Goal: Task Accomplishment & Management: Use online tool/utility

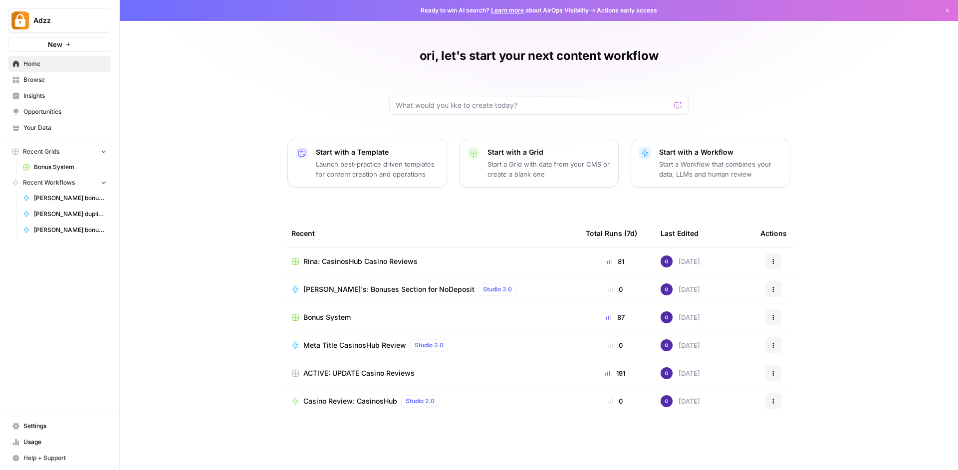
click at [336, 314] on span "Bonus System" at bounding box center [326, 317] width 47 height 10
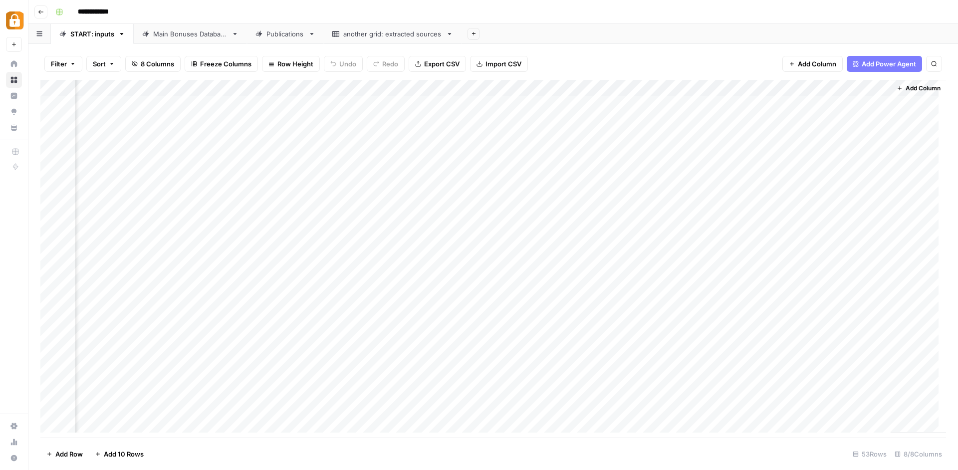
scroll to position [0, 0]
click at [284, 37] on div "Publications" at bounding box center [285, 34] width 38 height 10
click at [507, 115] on div "Add Column" at bounding box center [493, 257] width 906 height 355
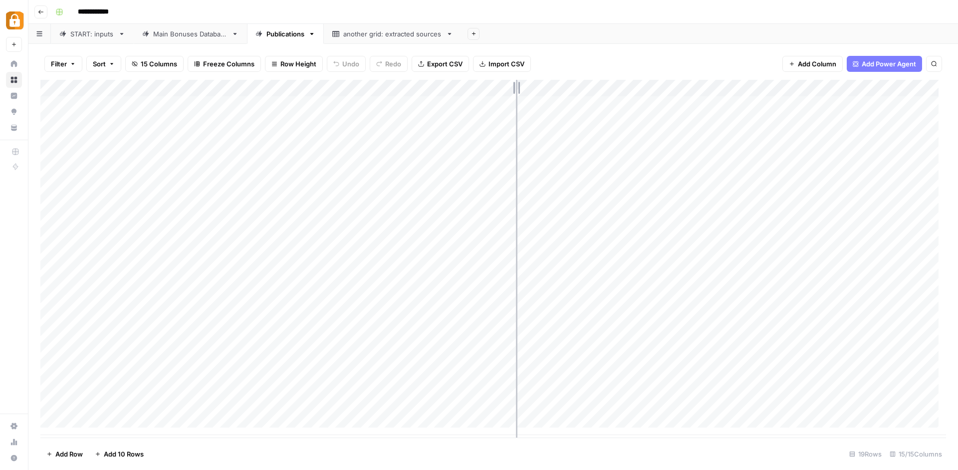
drag, startPoint x: 455, startPoint y: 81, endPoint x: 516, endPoint y: 92, distance: 62.3
click at [516, 92] on div "Add Column" at bounding box center [493, 257] width 906 height 355
drag, startPoint x: 516, startPoint y: 86, endPoint x: 475, endPoint y: 81, distance: 41.2
click at [475, 81] on div "Add Column" at bounding box center [493, 257] width 906 height 355
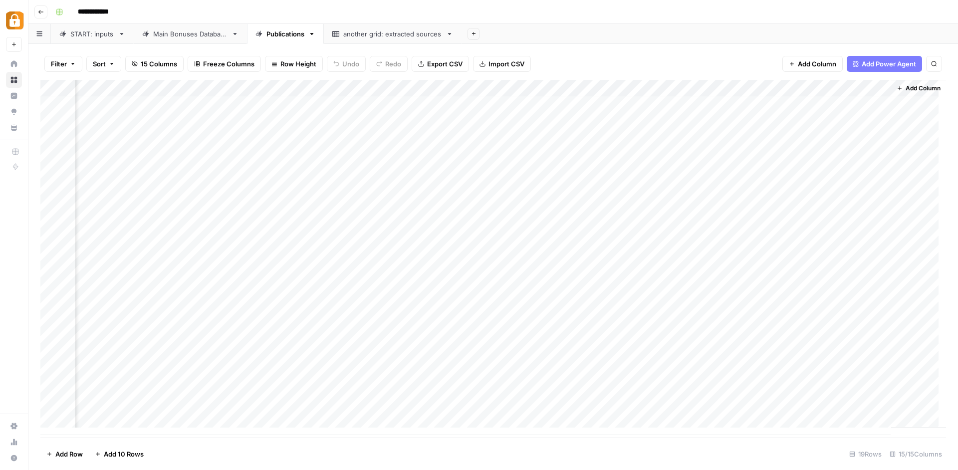
click at [625, 113] on div "Add Column" at bounding box center [493, 257] width 906 height 355
click at [728, 117] on div "Add Column" at bounding box center [493, 257] width 906 height 355
click at [727, 117] on div "Add Column" at bounding box center [493, 257] width 906 height 355
click at [677, 114] on div "Add Column" at bounding box center [493, 257] width 906 height 355
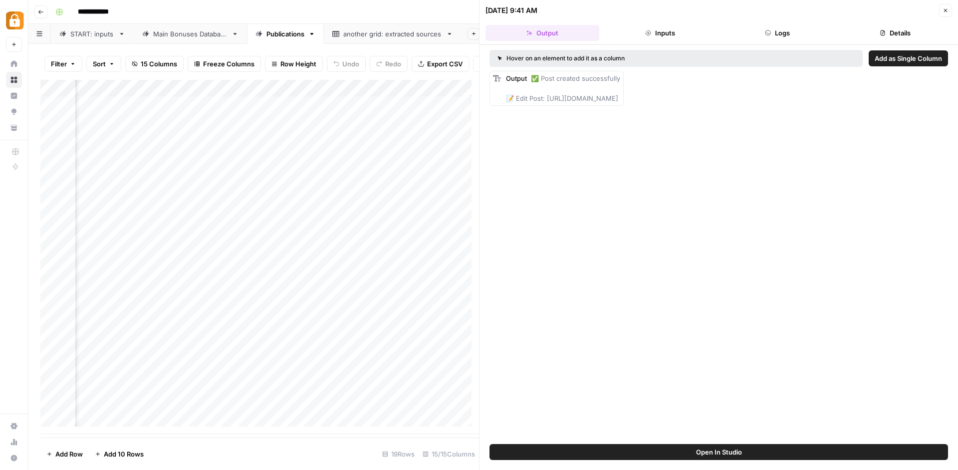
click at [770, 33] on icon "button" at bounding box center [768, 32] width 5 height 5
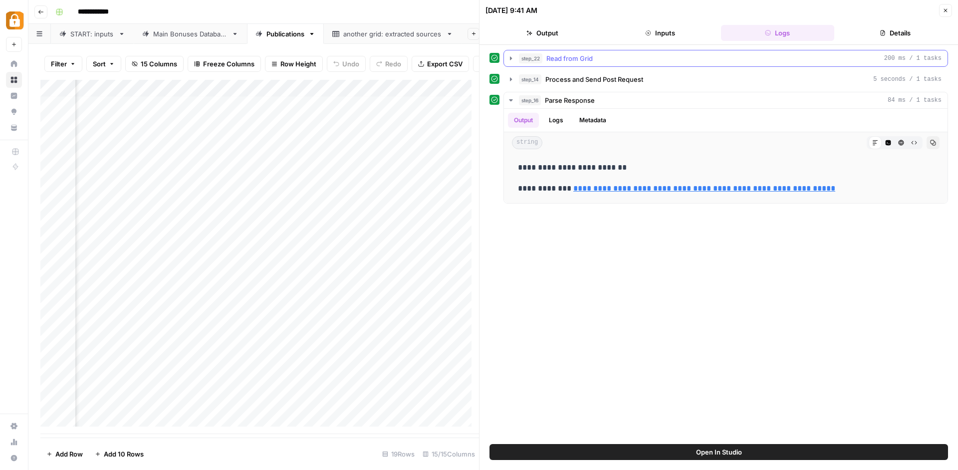
click at [599, 55] on div "step_22 Read from Grid 200 ms / 1 tasks" at bounding box center [730, 58] width 423 height 10
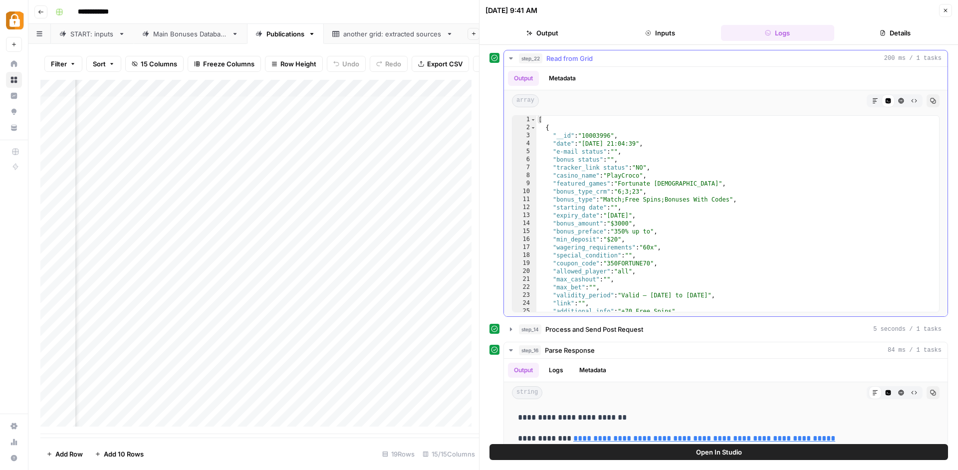
click at [599, 55] on div "step_22 Read from Grid 200 ms / 1 tasks" at bounding box center [730, 58] width 423 height 10
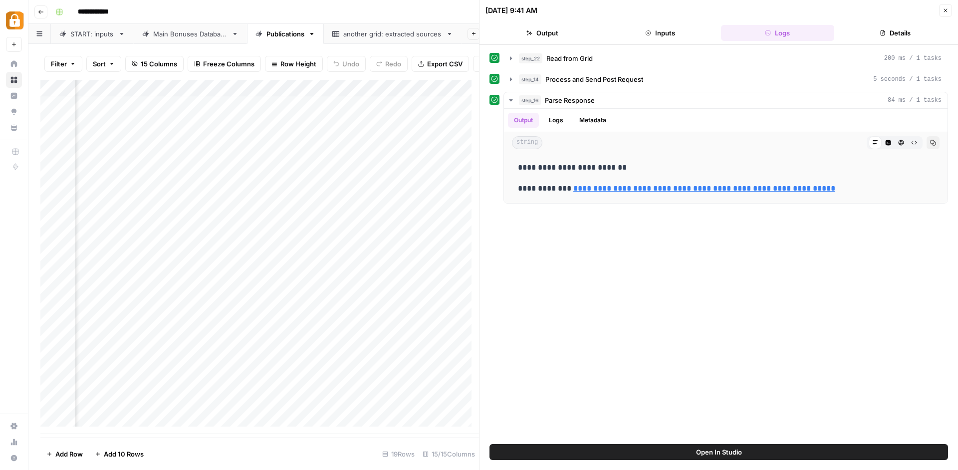
click at [949, 14] on button "Close" at bounding box center [945, 10] width 13 height 13
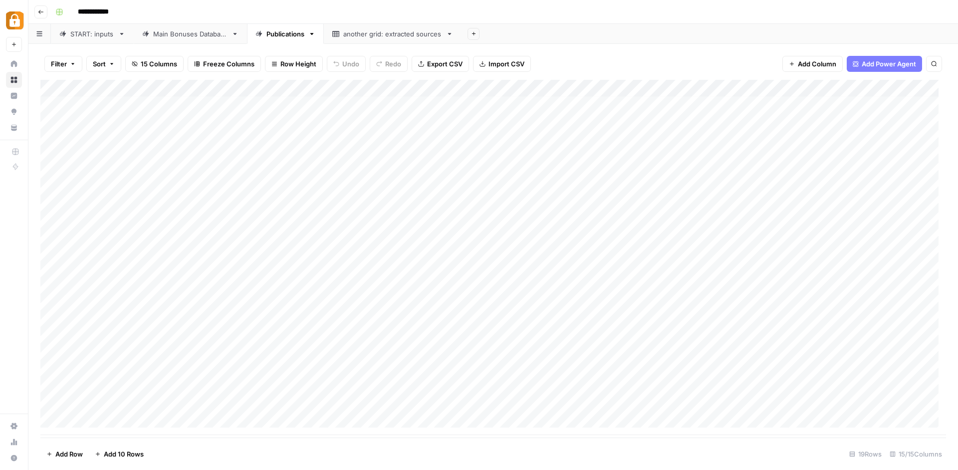
scroll to position [4, 0]
click at [207, 36] on div "Main Bonuses Database" at bounding box center [190, 34] width 74 height 10
type input "**********"
click at [682, 85] on div "Add Column" at bounding box center [493, 260] width 906 height 360
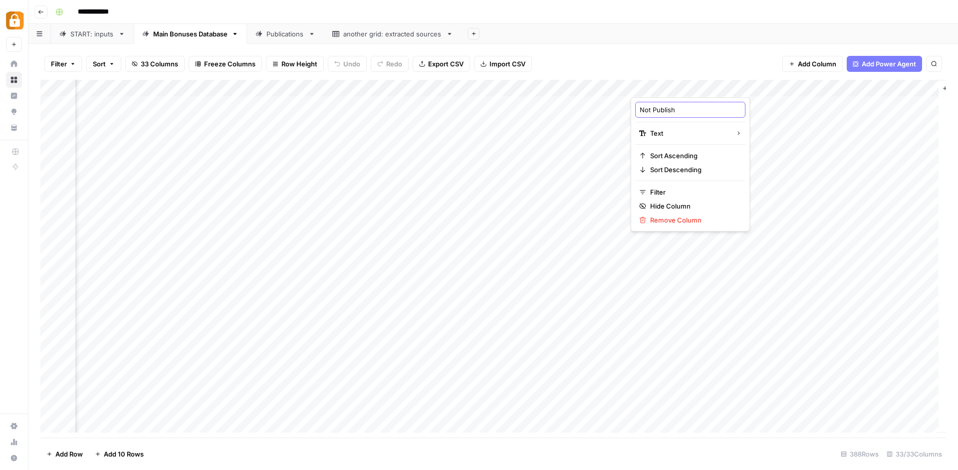
drag, startPoint x: 680, startPoint y: 111, endPoint x: 615, endPoint y: 101, distance: 65.6
click at [640, 105] on input "Not Publish" at bounding box center [690, 110] width 101 height 10
type input "Projects to publish on WP"
click at [667, 81] on div "Add Column" at bounding box center [493, 260] width 906 height 360
click at [724, 111] on input "Projects to publish on WP" at bounding box center [690, 110] width 101 height 10
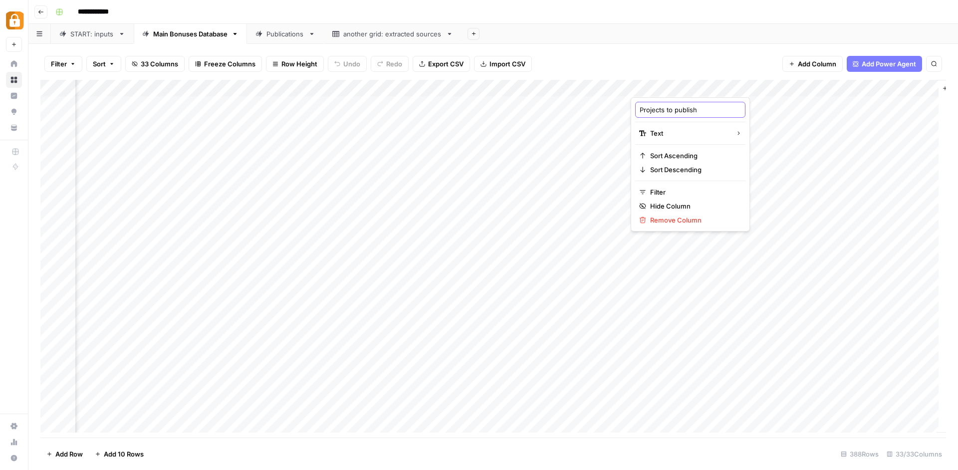
type input "Projects to publish"
click at [896, 85] on button "Add Column" at bounding box center [919, 88] width 52 height 13
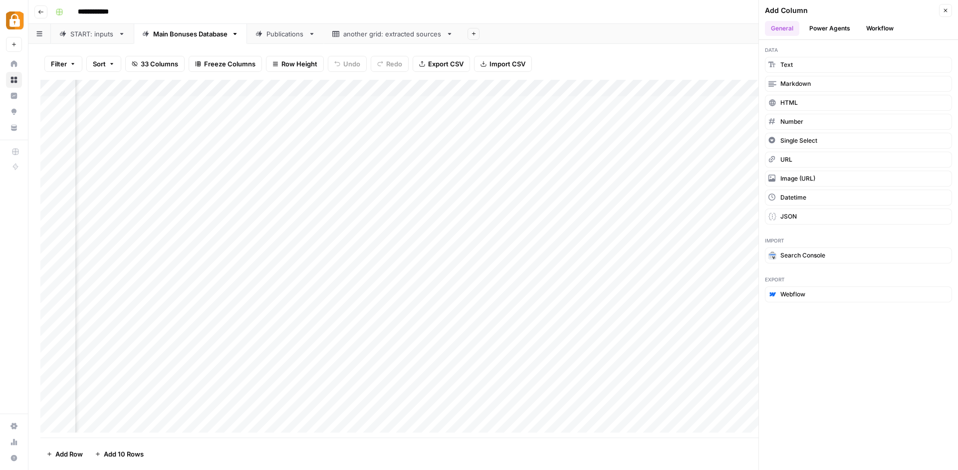
click at [641, 65] on div "Filter Sort 33 Columns Freeze Columns Row Height Undo Redo Export CSV Import CS…" at bounding box center [493, 64] width 906 height 32
click at [647, 56] on div "Filter Sort 33 Columns Freeze Columns Row Height Undo Redo Export CSV Import CS…" at bounding box center [493, 64] width 906 height 32
click at [948, 11] on icon "button" at bounding box center [945, 10] width 6 height 6
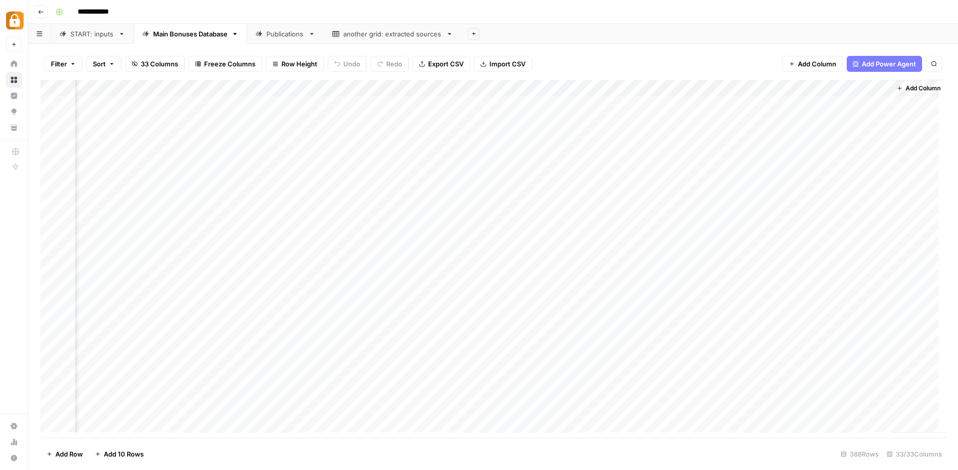
click at [448, 100] on div "Add Column" at bounding box center [493, 260] width 906 height 360
click at [481, 87] on div "Add Column" at bounding box center [493, 260] width 906 height 360
type input "Output (1)"
click at [589, 55] on div "Filter Sort 33 Columns Freeze Columns Row Height Undo Redo Export CSV Import CS…" at bounding box center [493, 64] width 906 height 32
click at [317, 87] on div "Add Column" at bounding box center [493, 260] width 906 height 360
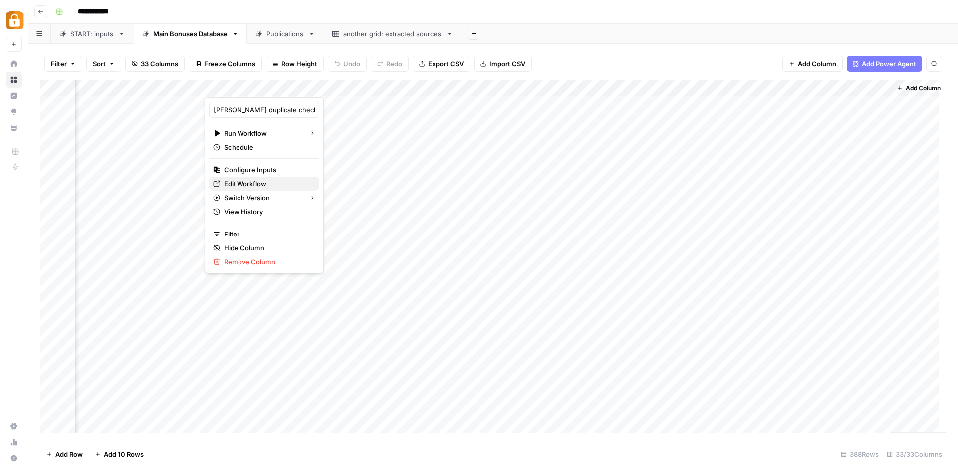
click at [279, 178] on link "Edit Workflow" at bounding box center [264, 184] width 110 height 14
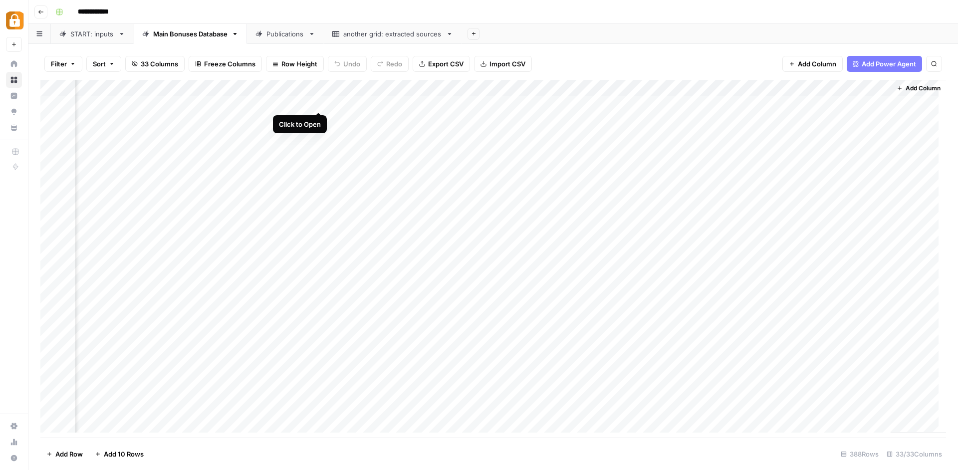
click at [315, 100] on div "Add Column" at bounding box center [493, 260] width 906 height 360
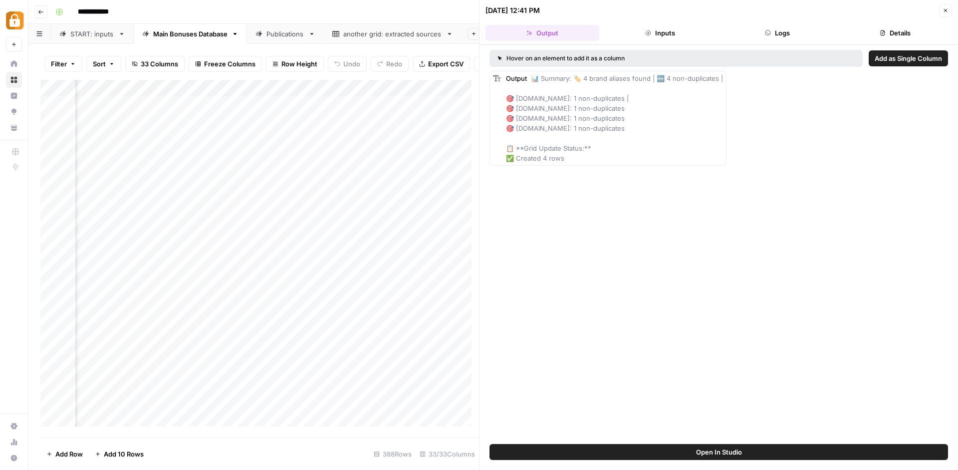
click at [319, 92] on div "Add Column" at bounding box center [259, 257] width 439 height 354
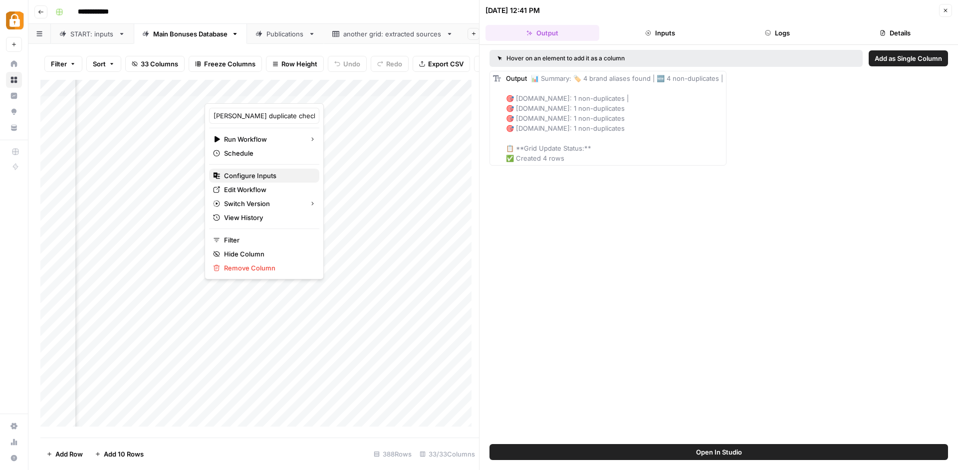
click at [275, 173] on span "Configure Inputs" at bounding box center [267, 176] width 87 height 10
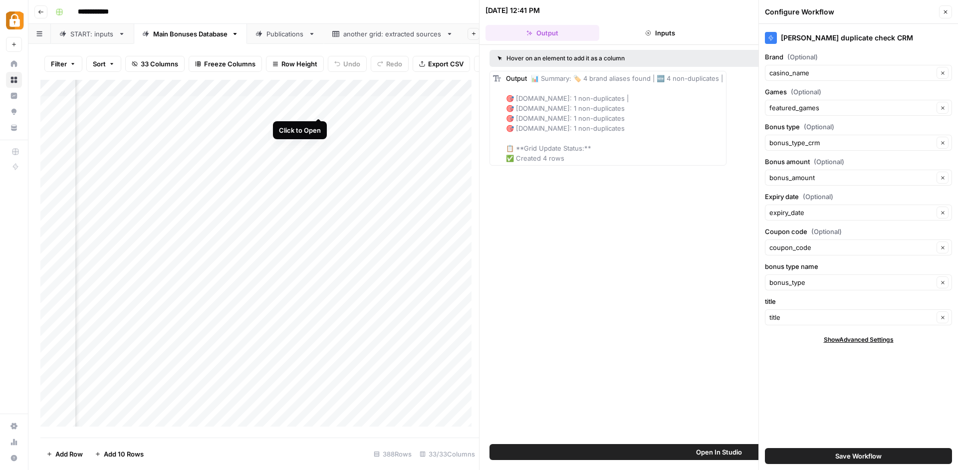
click at [320, 107] on div "Add Column" at bounding box center [259, 257] width 439 height 354
click at [943, 13] on icon "button" at bounding box center [945, 12] width 6 height 6
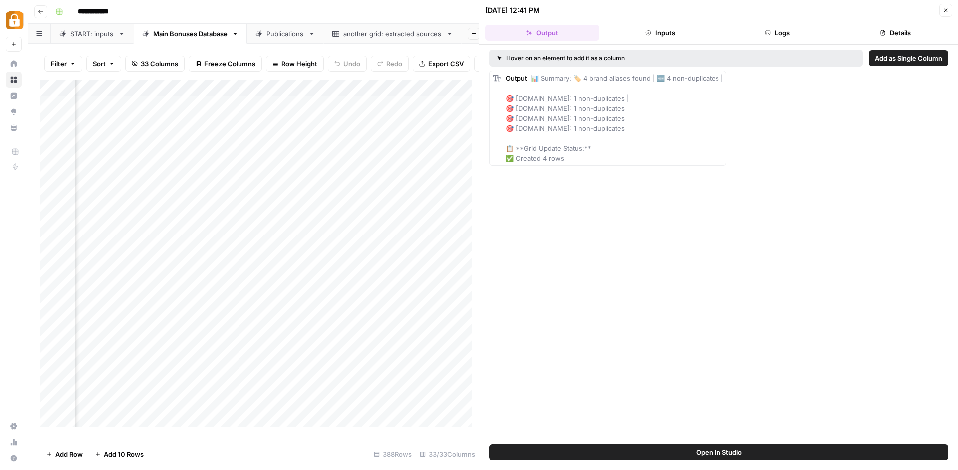
click at [789, 28] on button "Logs" at bounding box center [778, 33] width 114 height 16
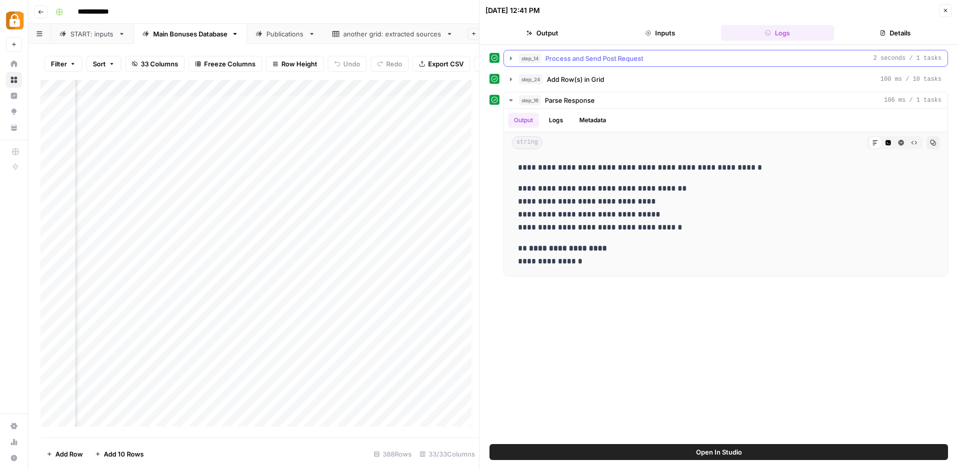
click at [606, 60] on span "Process and Send Post Request" at bounding box center [594, 58] width 98 height 10
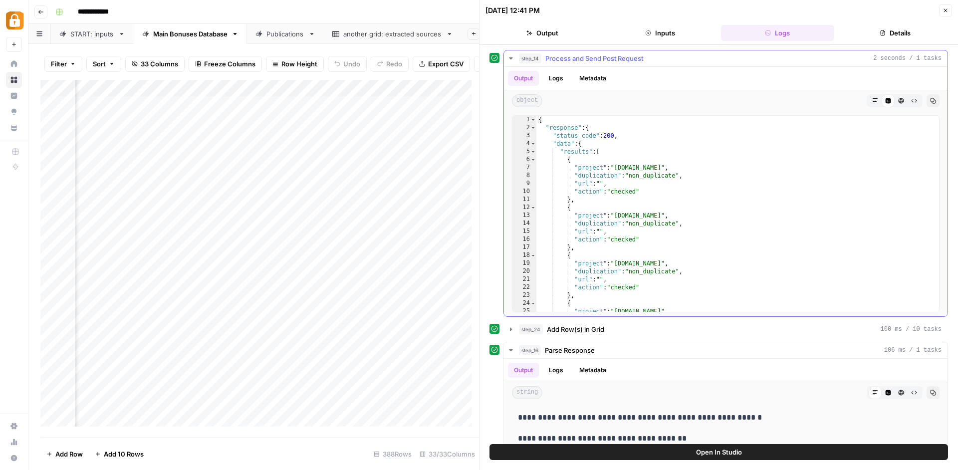
click at [512, 57] on icon "button" at bounding box center [511, 58] width 8 height 8
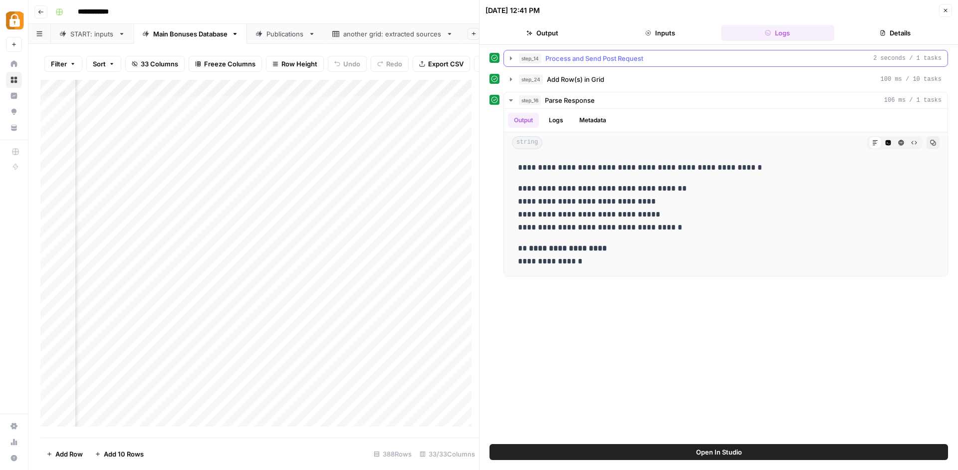
click at [515, 56] on button "step_14 Process and Send Post Request 2 seconds / 1 tasks" at bounding box center [726, 58] width 444 height 16
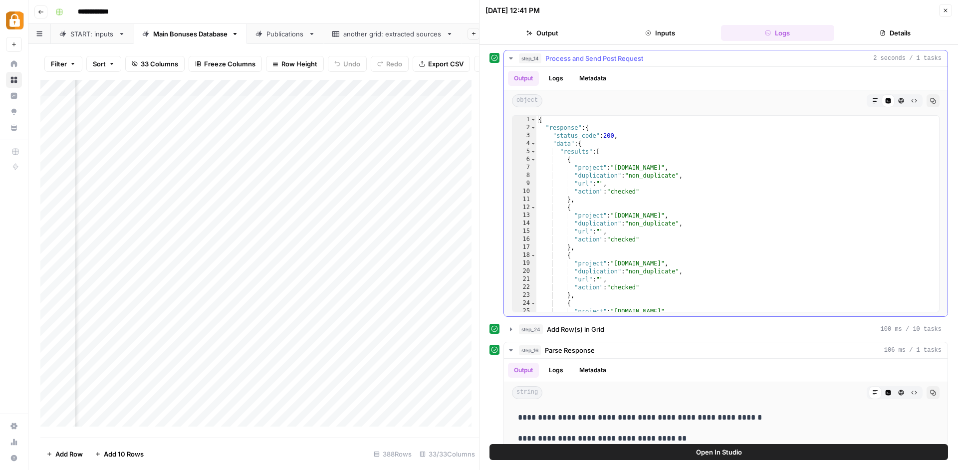
click at [568, 85] on button "Logs" at bounding box center [556, 78] width 26 height 15
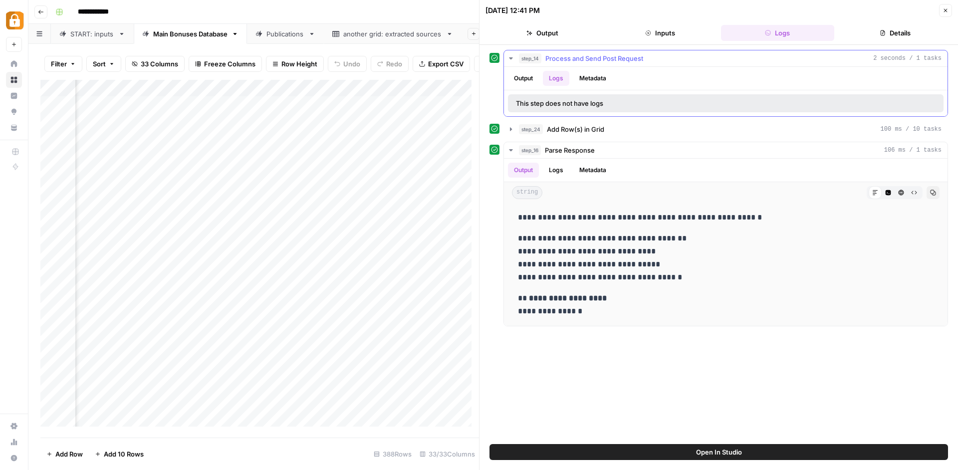
click at [531, 79] on button "Output" at bounding box center [523, 78] width 31 height 15
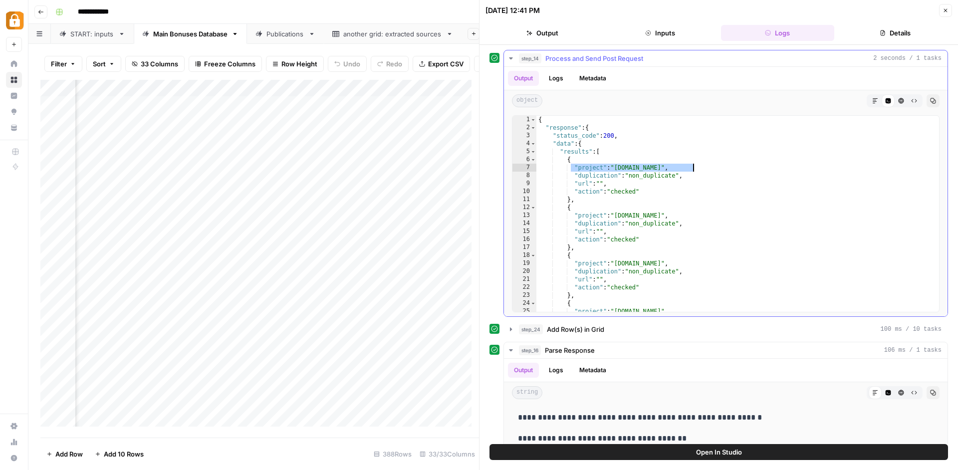
drag, startPoint x: 572, startPoint y: 169, endPoint x: 725, endPoint y: 168, distance: 152.7
click at [725, 168] on div "{ "response" : { "status_code" : 200 , "data" : { "results" : [ { "project" : "…" at bounding box center [733, 222] width 395 height 212
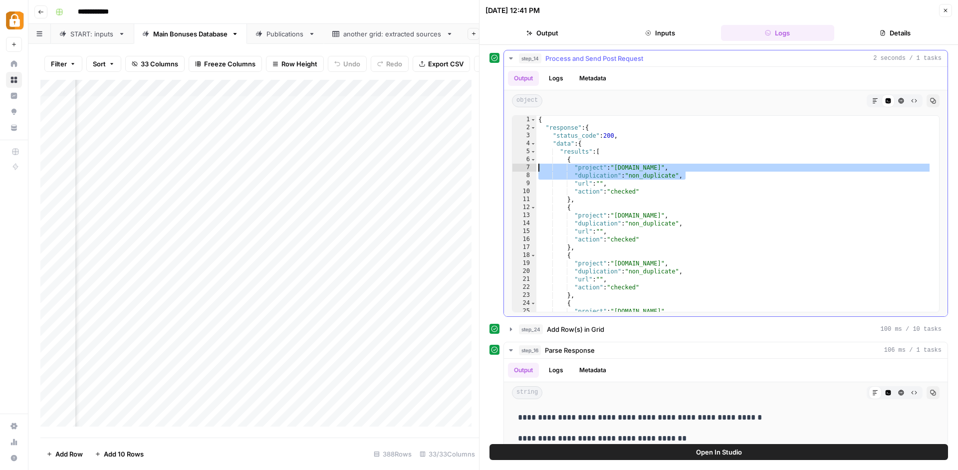
drag, startPoint x: 698, startPoint y: 177, endPoint x: 526, endPoint y: 164, distance: 172.6
click at [526, 164] on div "**********" at bounding box center [726, 213] width 428 height 197
type textarea "**********"
click at [445, 93] on span "Add Column" at bounding box center [456, 88] width 35 height 9
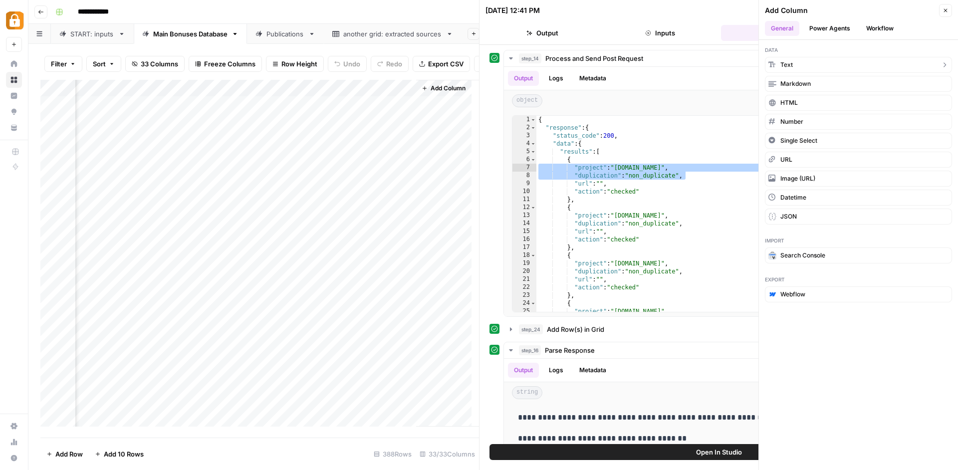
click at [810, 62] on button "Text" at bounding box center [858, 65] width 187 height 16
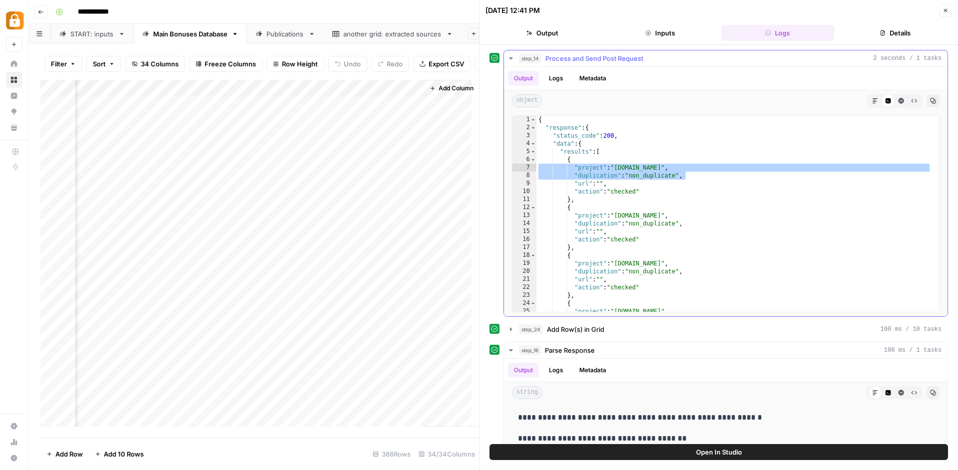
scroll to position [1, 2893]
click at [353, 95] on div "Add Column" at bounding box center [259, 257] width 439 height 354
click at [353, 93] on div at bounding box center [344, 93] width 144 height 20
click at [413, 90] on div at bounding box center [344, 93] width 144 height 20
click at [407, 91] on div at bounding box center [344, 93] width 144 height 20
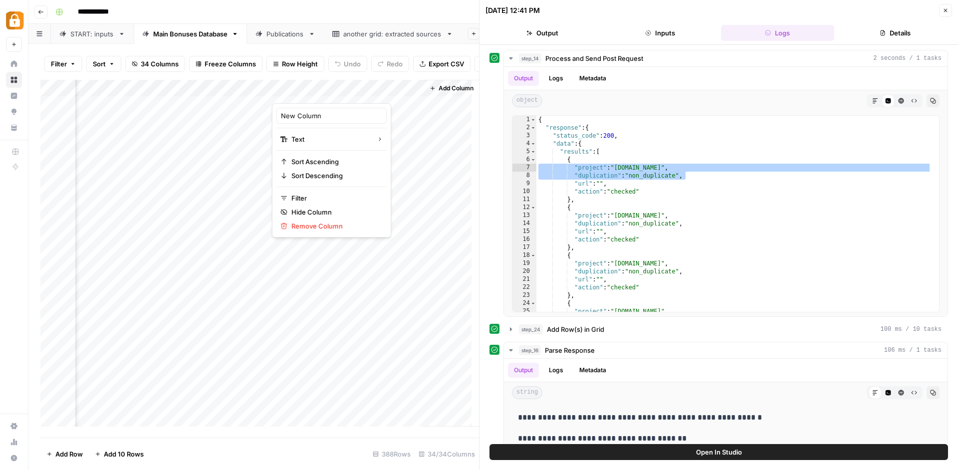
click at [366, 91] on div at bounding box center [344, 93] width 144 height 20
click at [352, 106] on div "New Column Text Sort Ascending Sort Descending Filter Hide Column Remove Column" at bounding box center [331, 170] width 119 height 134
click at [350, 112] on input "New Column" at bounding box center [331, 116] width 101 height 10
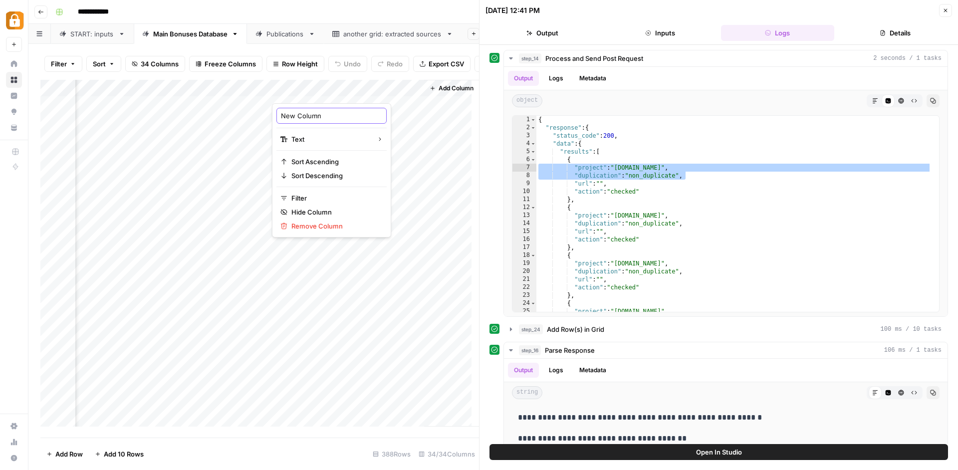
click at [350, 112] on input "New Column" at bounding box center [331, 116] width 101 height 10
type input "Social media"
click at [393, 93] on div "Add Column" at bounding box center [259, 257] width 439 height 354
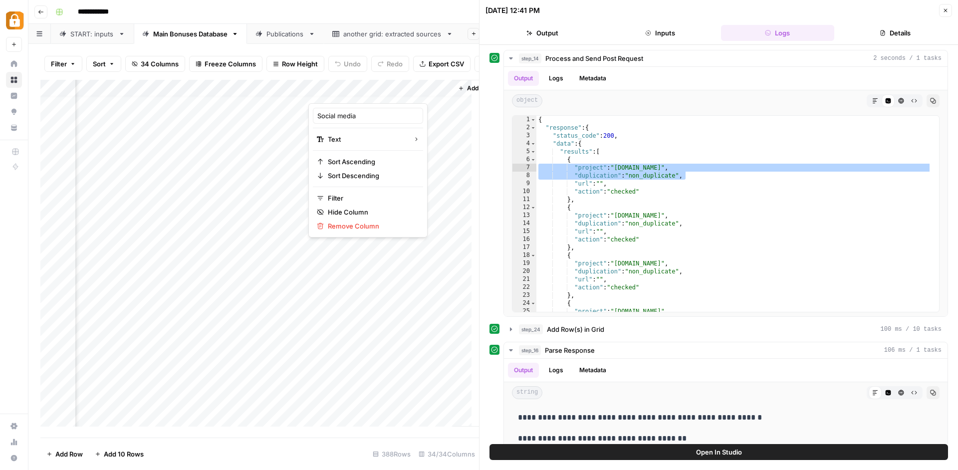
click at [370, 124] on div "Social media Text Sort Ascending Sort Descending Filter Hide Column Remove Colu…" at bounding box center [367, 170] width 119 height 134
click at [371, 121] on div "Social media" at bounding box center [368, 116] width 110 height 16
type input "Social media to publish"
click at [344, 112] on div "Add Column" at bounding box center [259, 257] width 439 height 354
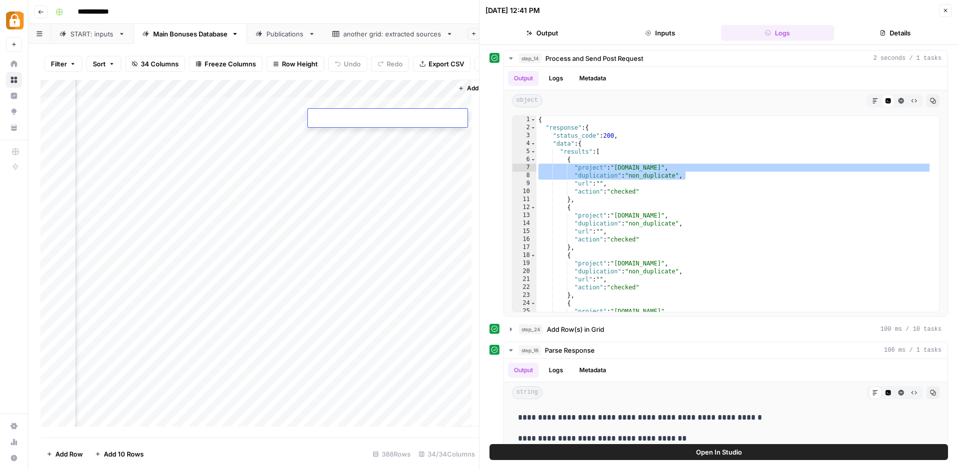
scroll to position [0, 2856]
click at [273, 136] on div "Add Column" at bounding box center [259, 257] width 439 height 354
click at [336, 111] on div "Add Column" at bounding box center [259, 257] width 439 height 354
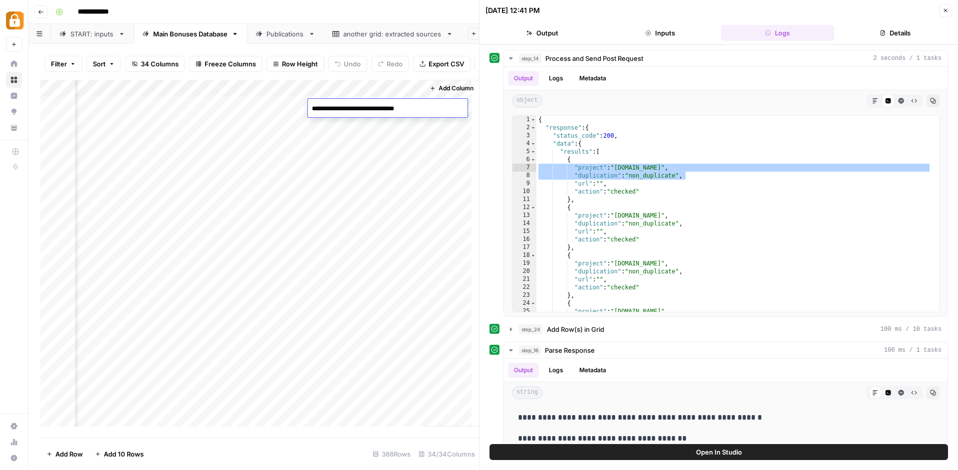
type textarea "**********"
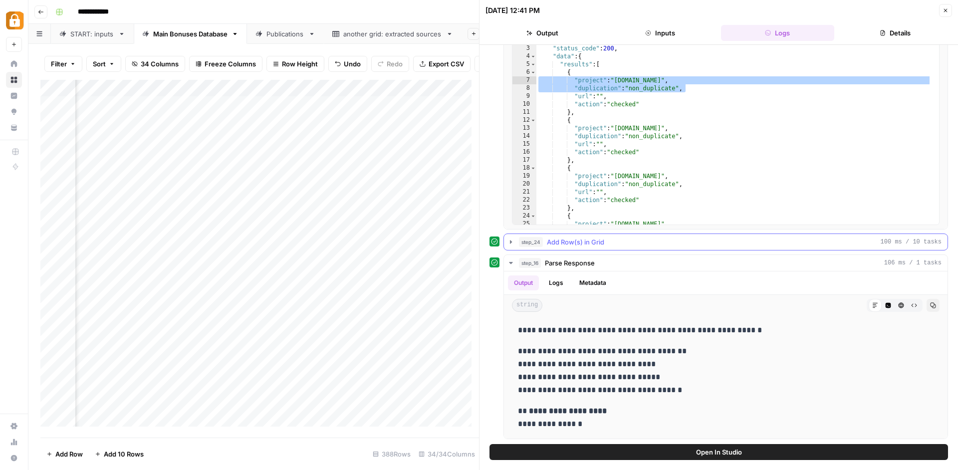
click at [508, 242] on icon "button" at bounding box center [511, 242] width 8 height 8
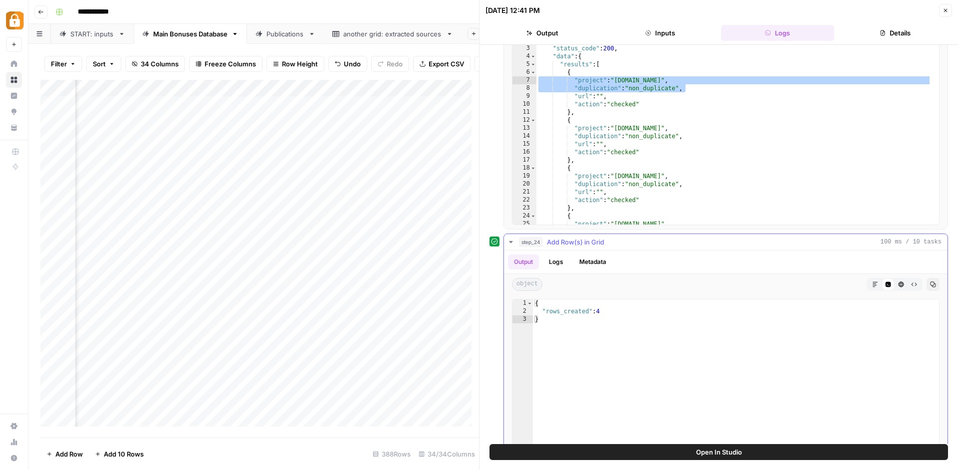
click at [552, 261] on button "Logs" at bounding box center [556, 261] width 26 height 15
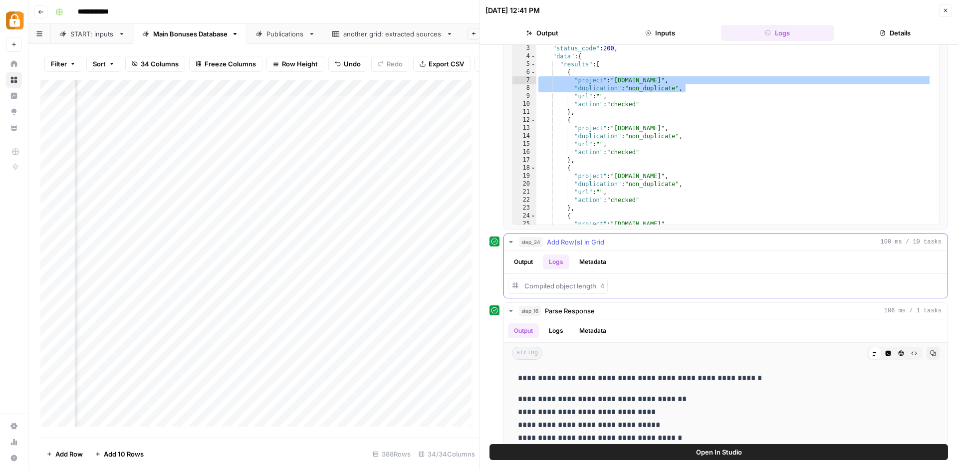
click at [526, 259] on button "Output" at bounding box center [523, 261] width 31 height 15
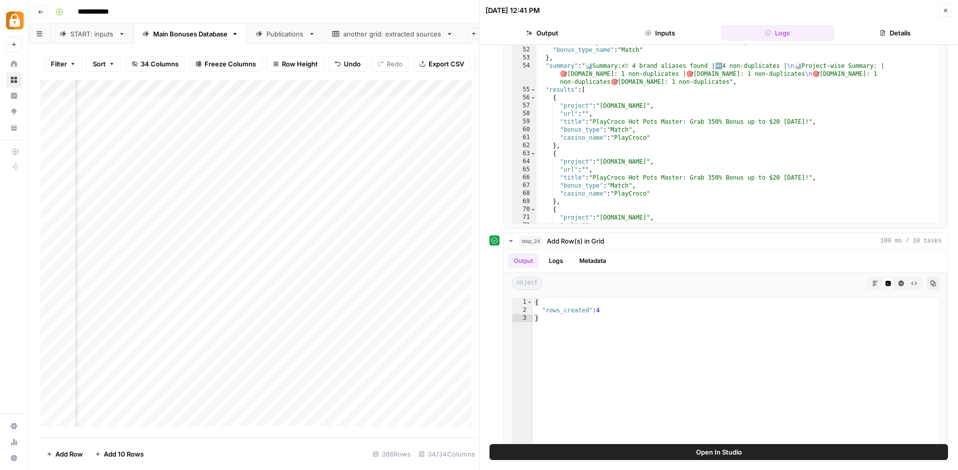
scroll to position [1, 2893]
click at [442, 91] on span "Add Column" at bounding box center [456, 88] width 35 height 9
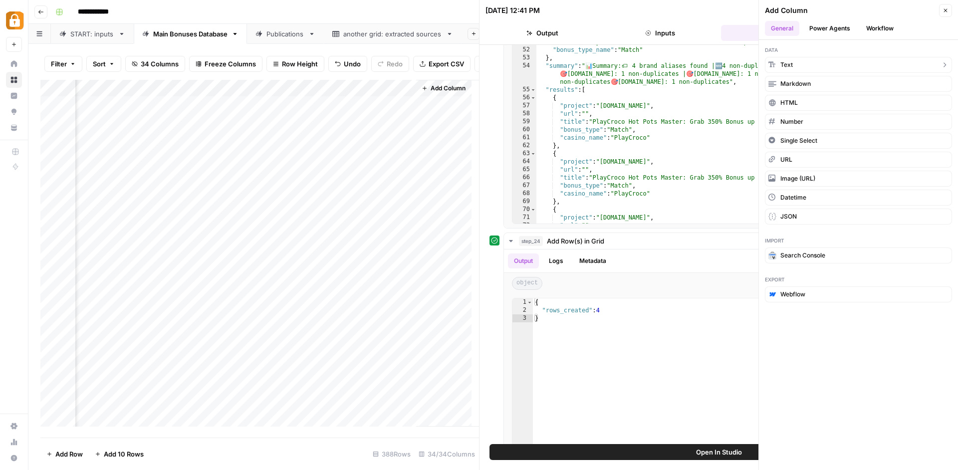
click at [805, 61] on button "Text" at bounding box center [858, 65] width 187 height 16
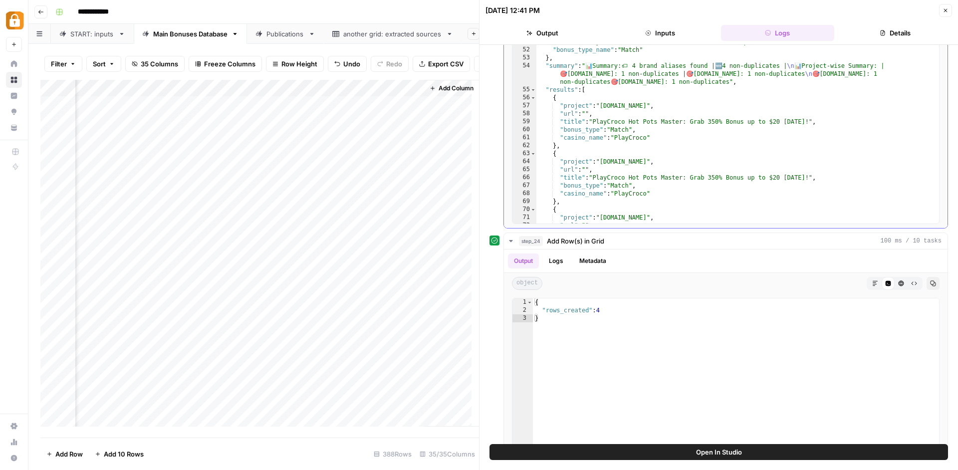
scroll to position [1, 3037]
click at [347, 90] on div "Add Column" at bounding box center [259, 257] width 439 height 354
click at [330, 119] on input "New Column" at bounding box center [331, 116] width 101 height 10
drag, startPoint x: 330, startPoint y: 119, endPoint x: 220, endPoint y: 118, distance: 110.3
click at [281, 118] on input "New Column" at bounding box center [331, 116] width 101 height 10
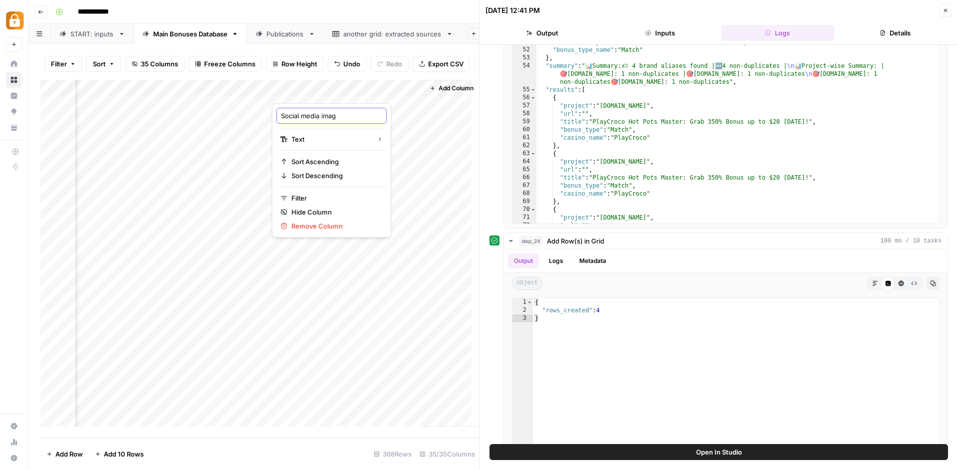
type input "Social media image"
click at [231, 118] on div "Add Column" at bounding box center [259, 257] width 439 height 354
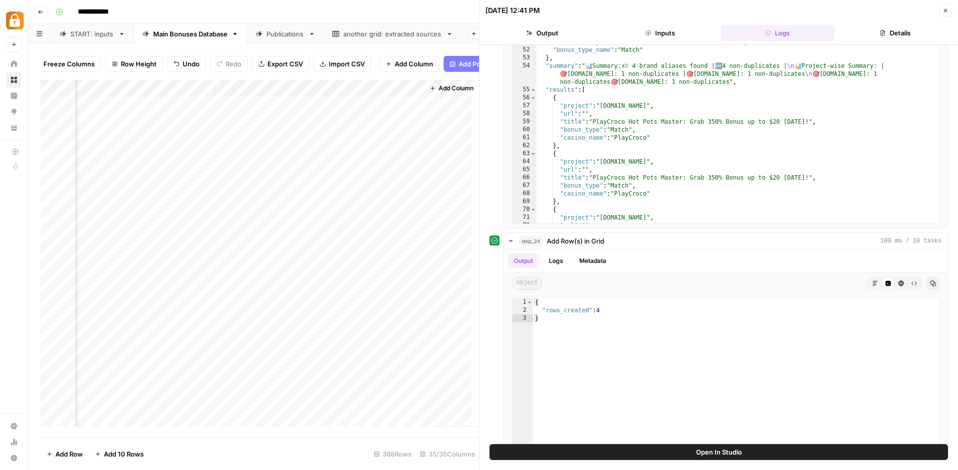
scroll to position [0, 228]
click at [321, 91] on div "Add Column" at bounding box center [259, 257] width 439 height 354
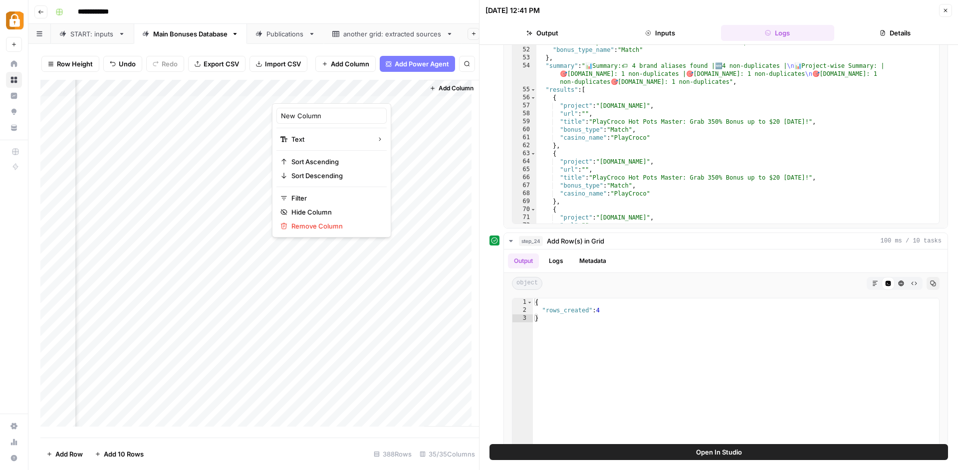
click at [321, 91] on div at bounding box center [344, 93] width 144 height 20
click at [320, 113] on input "New Column" at bounding box center [331, 116] width 101 height 10
type input "Social media Image"
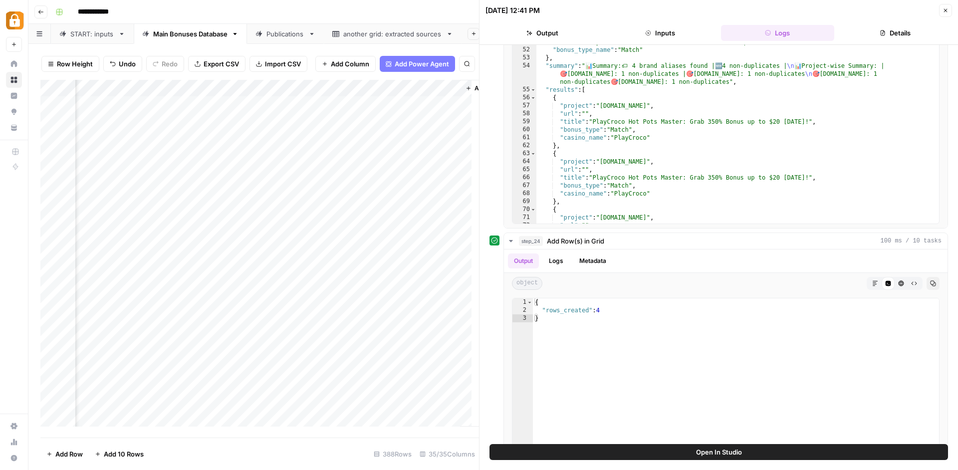
scroll to position [0, 2996]
click at [368, 110] on div "Add Column" at bounding box center [259, 257] width 439 height 354
click at [370, 108] on div "Add Column" at bounding box center [259, 257] width 439 height 354
click at [370, 108] on textarea at bounding box center [392, 109] width 160 height 14
type textarea "**********"
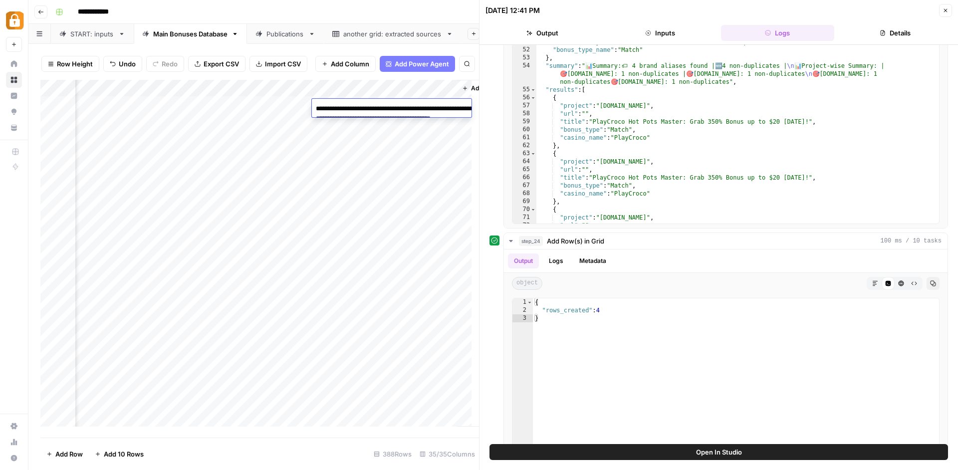
click at [393, 165] on div "Add Column" at bounding box center [259, 257] width 439 height 354
click at [391, 107] on div "Add Column" at bounding box center [259, 257] width 439 height 354
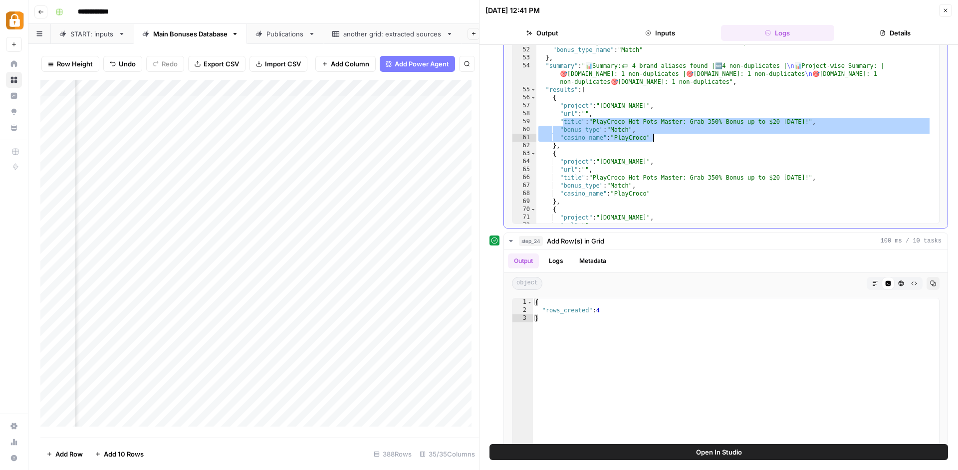
drag, startPoint x: 562, startPoint y: 123, endPoint x: 683, endPoint y: 141, distance: 122.1
click at [683, 141] on div ""expiry_date" : "30.07.2025" , "coupon_code" : "350HOTPOT30" , "title" : "PlayC…" at bounding box center [733, 128] width 395 height 212
type textarea "**********"
click at [253, 108] on div "Add Column" at bounding box center [259, 257] width 439 height 354
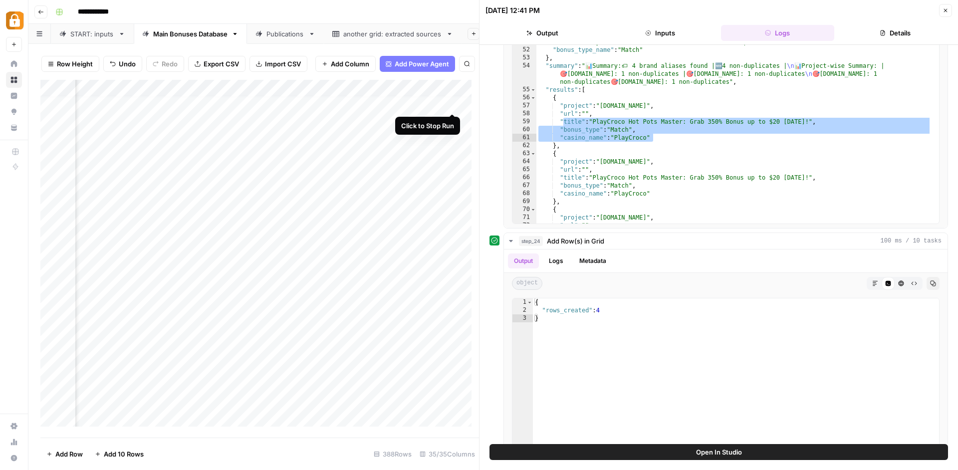
click at [451, 105] on div "Add Column" at bounding box center [259, 257] width 439 height 354
click at [444, 92] on div "Add Column" at bounding box center [259, 257] width 439 height 354
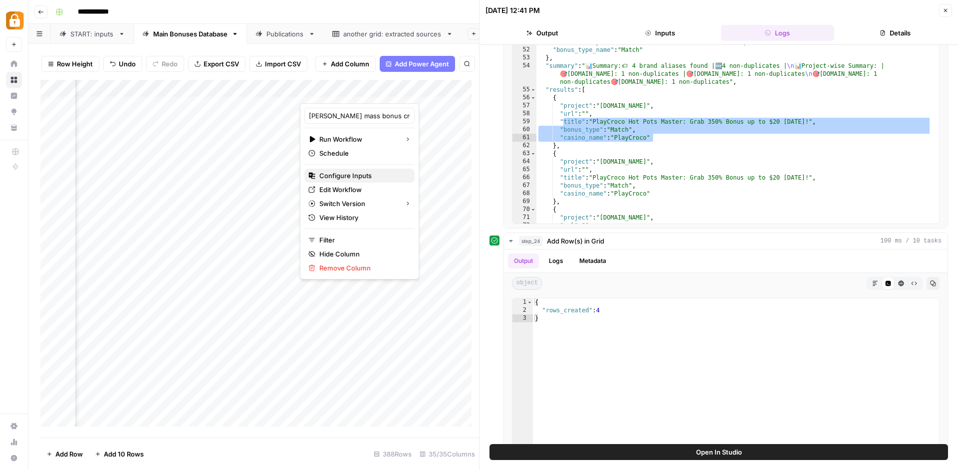
click at [363, 178] on span "Configure Inputs" at bounding box center [362, 176] width 87 height 10
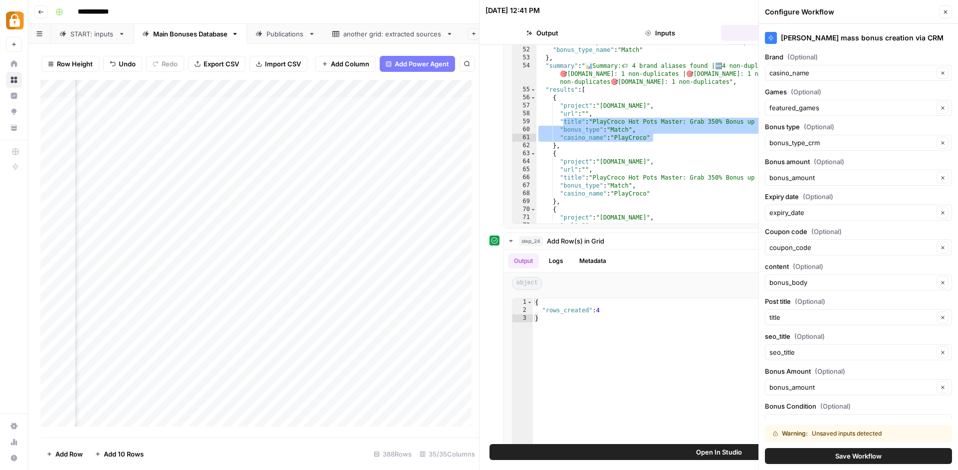
scroll to position [8, 2203]
click at [399, 92] on div "Add Column" at bounding box center [259, 257] width 439 height 354
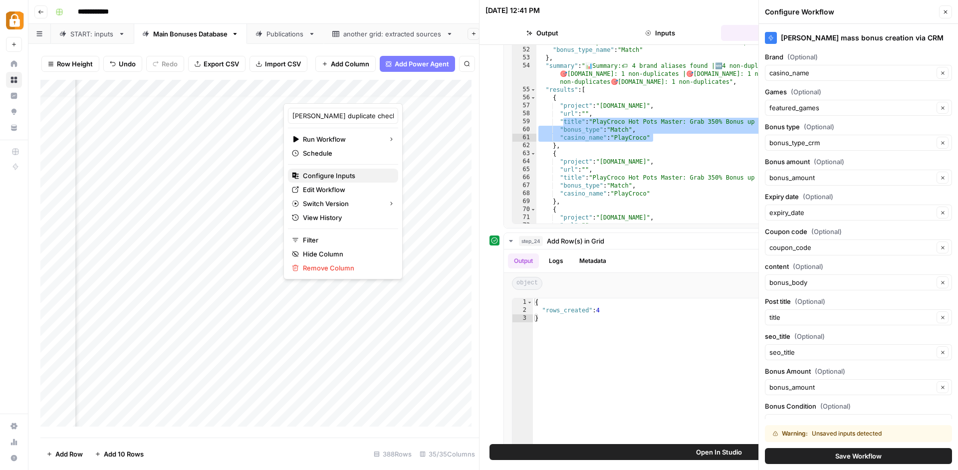
click at [355, 175] on span "Configure Inputs" at bounding box center [346, 176] width 87 height 10
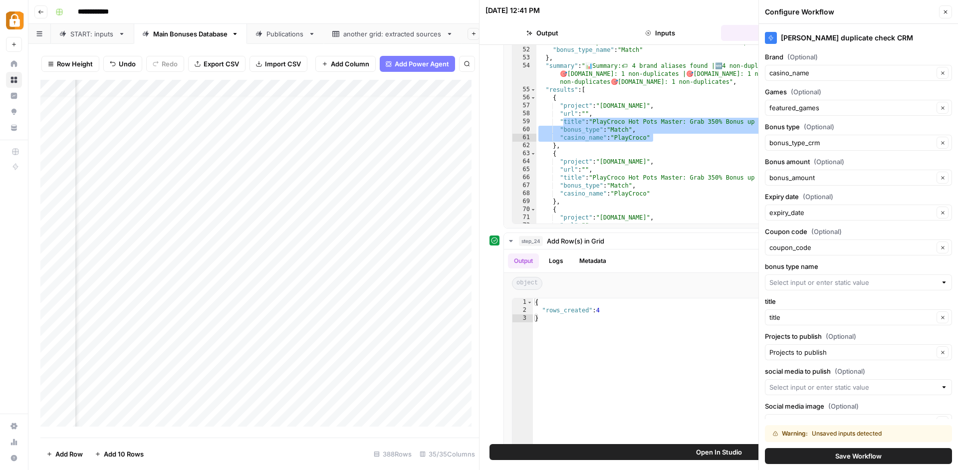
scroll to position [34, 0]
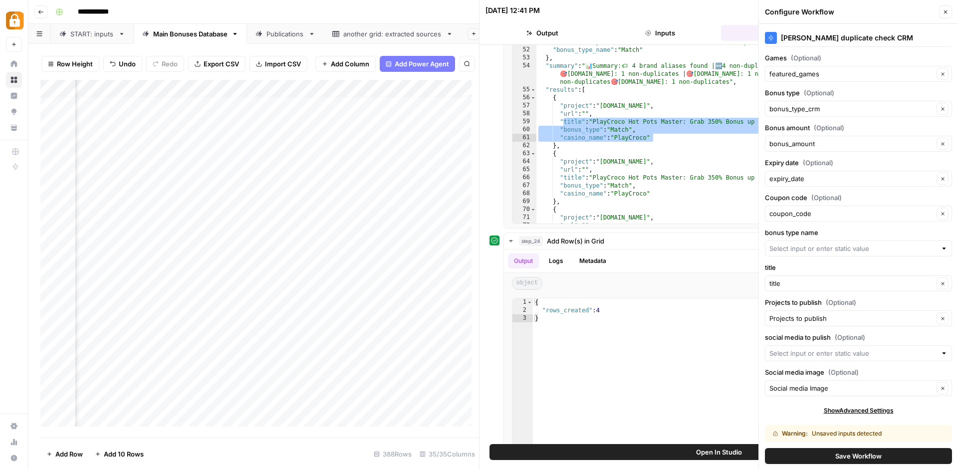
click at [835, 348] on div at bounding box center [858, 353] width 187 height 16
click at [831, 387] on span "Social media to publish" at bounding box center [846, 391] width 147 height 10
type input "Social media to publish"
click at [829, 388] on input "Social media image (Optional)" at bounding box center [851, 388] width 164 height 10
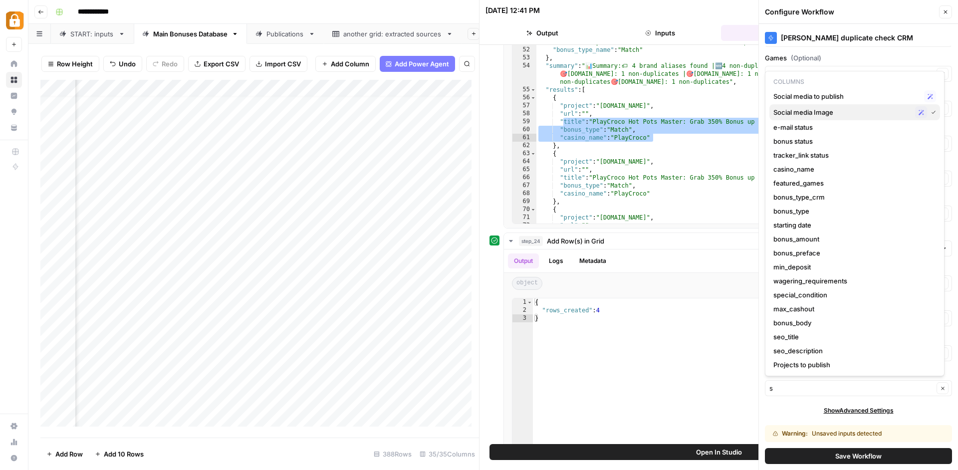
click at [847, 114] on span "Social media Image" at bounding box center [842, 112] width 138 height 10
type input "Social media Image"
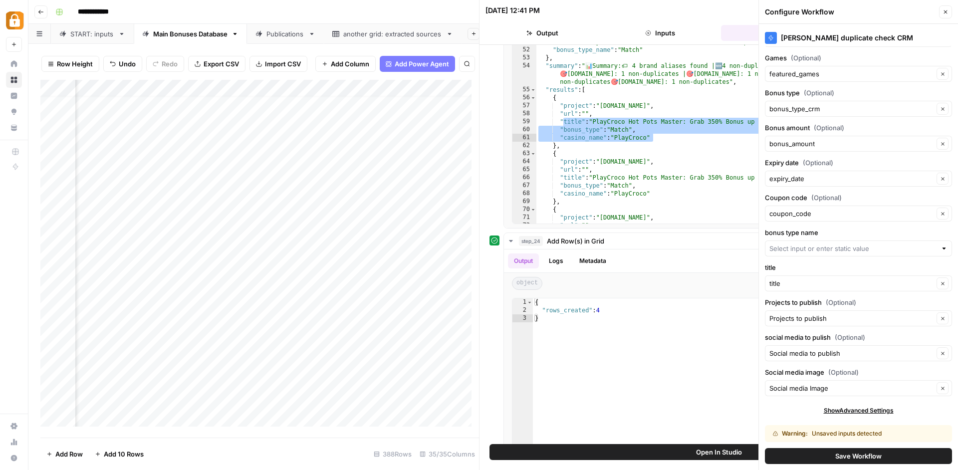
click at [835, 454] on span "Save Workflow" at bounding box center [858, 456] width 46 height 10
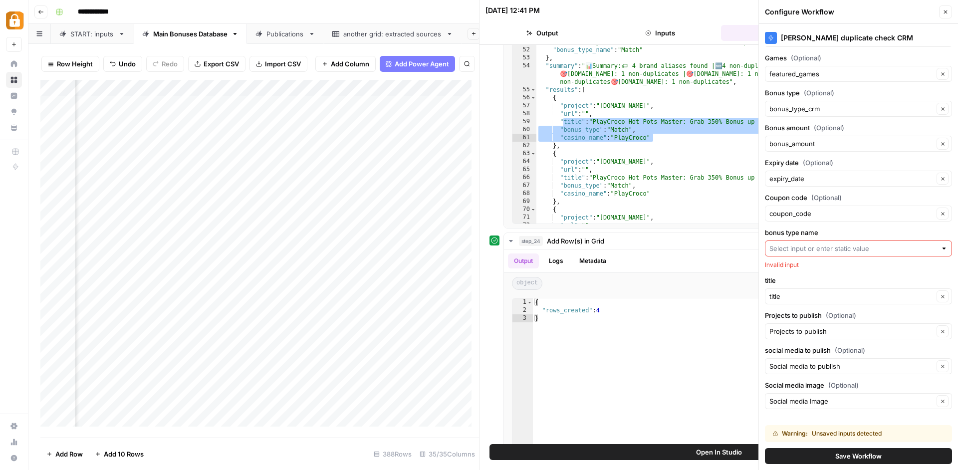
scroll to position [0, 1957]
drag, startPoint x: 430, startPoint y: 91, endPoint x: 462, endPoint y: 99, distance: 32.4
click at [462, 99] on div "Add Column" at bounding box center [259, 257] width 439 height 354
click at [865, 244] on input "bonus type name" at bounding box center [852, 248] width 167 height 10
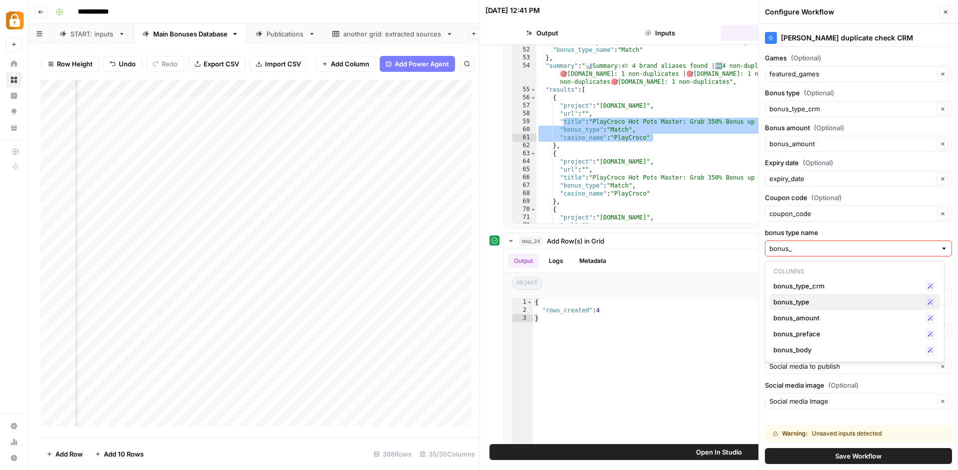
click at [866, 307] on div "bonus_type Possible Match" at bounding box center [854, 302] width 163 height 12
type input "bonus_type"
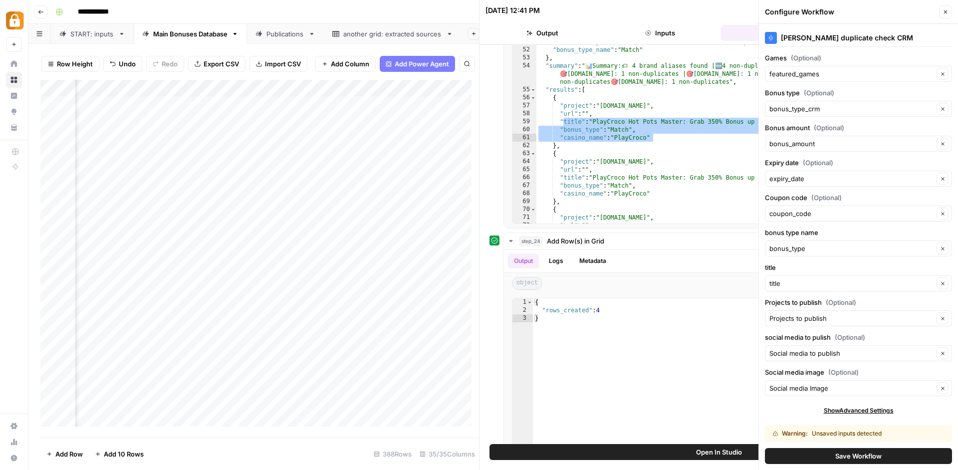
click at [866, 458] on span "Save Workflow" at bounding box center [858, 456] width 46 height 10
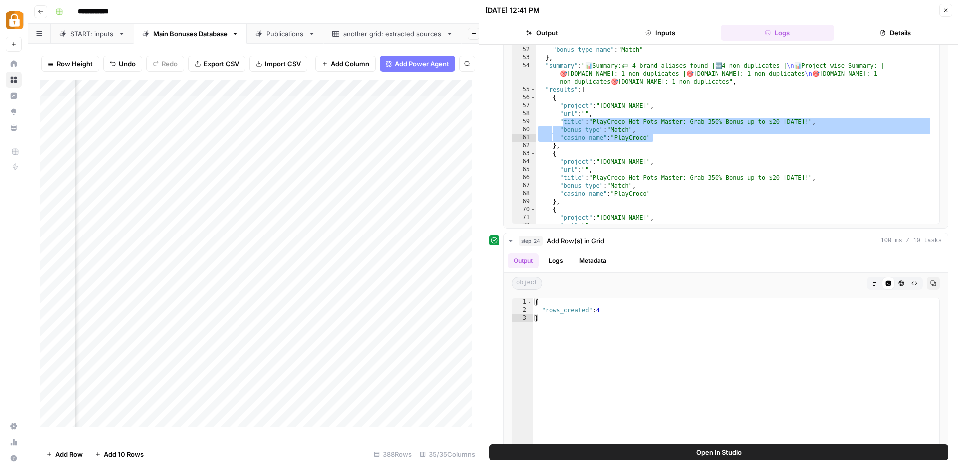
scroll to position [0, 2274]
click at [371, 108] on div "Add Column" at bounding box center [259, 257] width 439 height 354
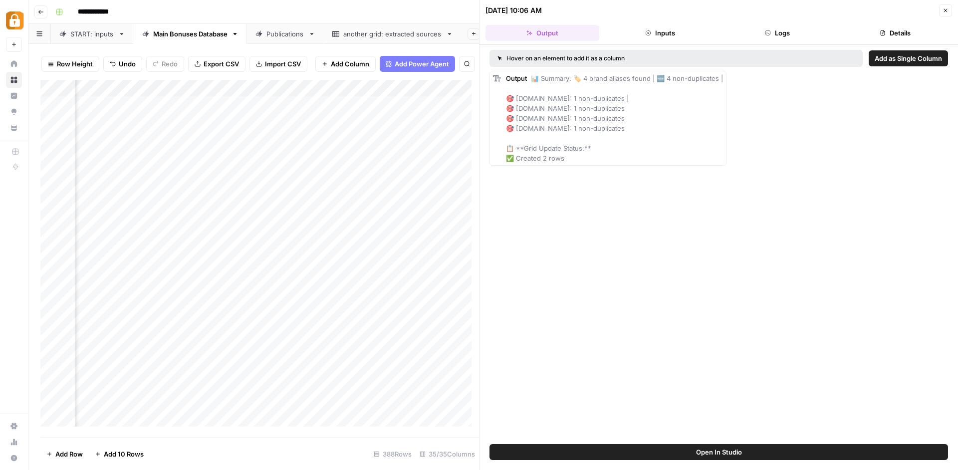
scroll to position [0, 2523]
click at [781, 33] on button "Logs" at bounding box center [778, 33] width 114 height 16
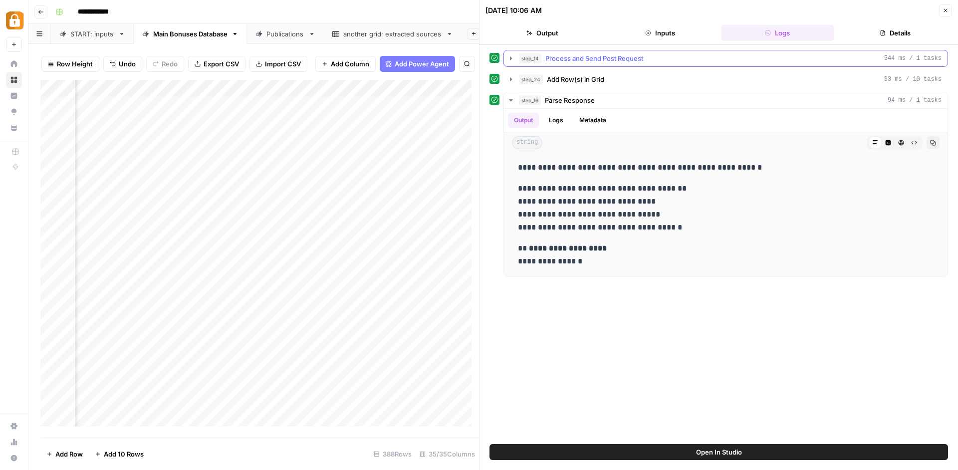
click at [513, 61] on icon "button" at bounding box center [511, 58] width 8 height 8
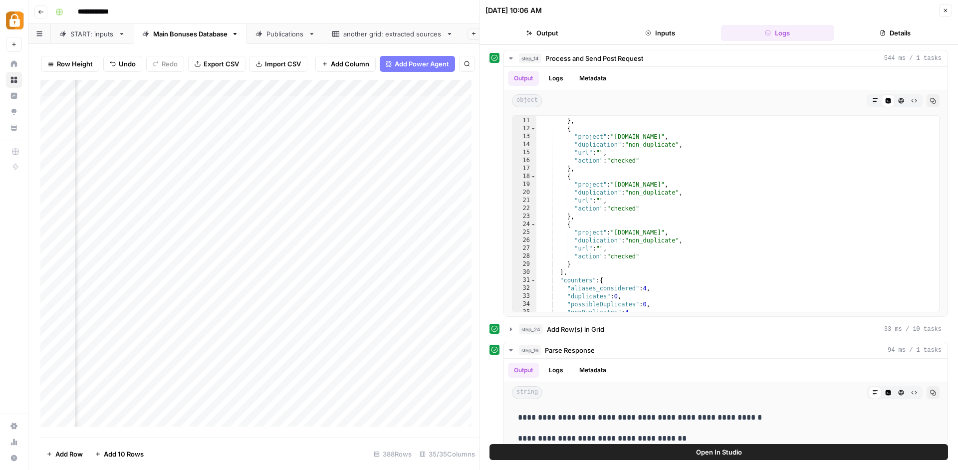
scroll to position [0, 2411]
click at [221, 91] on div "Add Column" at bounding box center [259, 257] width 439 height 354
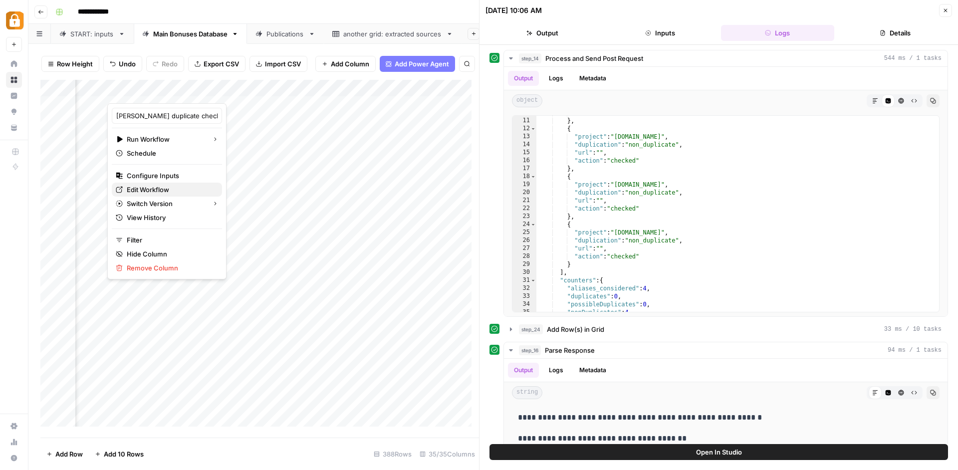
click at [181, 186] on span "Edit Workflow" at bounding box center [170, 190] width 87 height 10
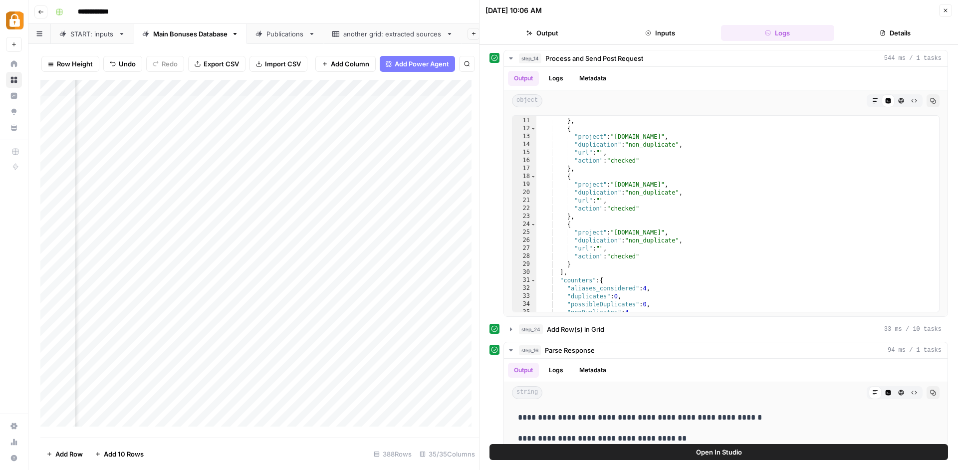
click at [223, 90] on div "Add Column" at bounding box center [259, 257] width 439 height 354
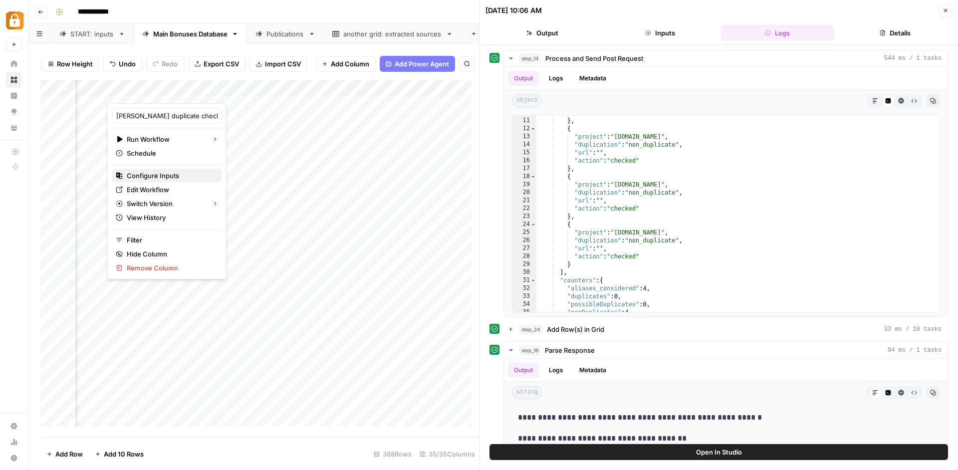
click at [178, 172] on span "Configure Inputs" at bounding box center [170, 176] width 87 height 10
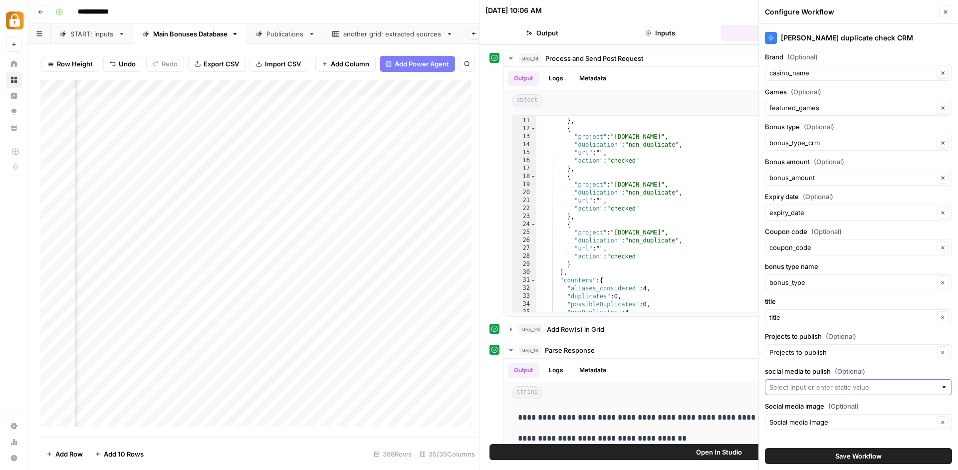
click at [866, 390] on input "social media to pulish (Optional)" at bounding box center [852, 387] width 167 height 10
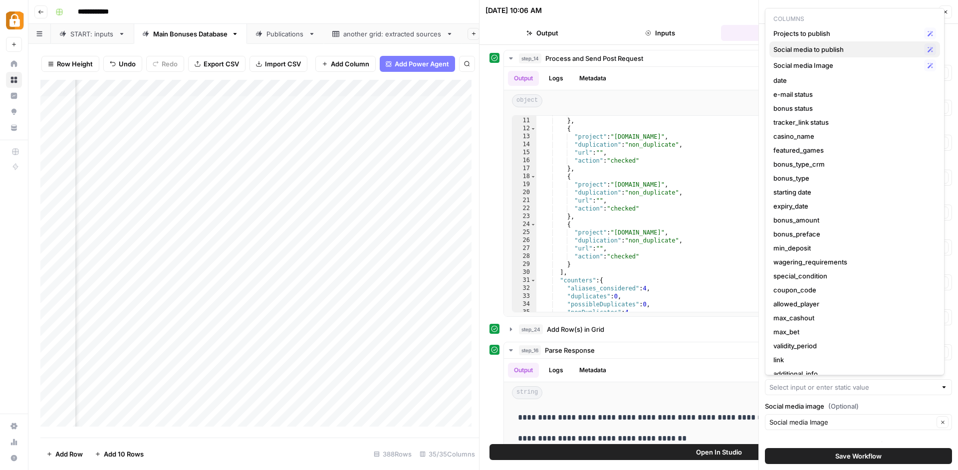
click at [872, 50] on span "Social media to publish" at bounding box center [846, 49] width 147 height 10
type input "Social media to publish"
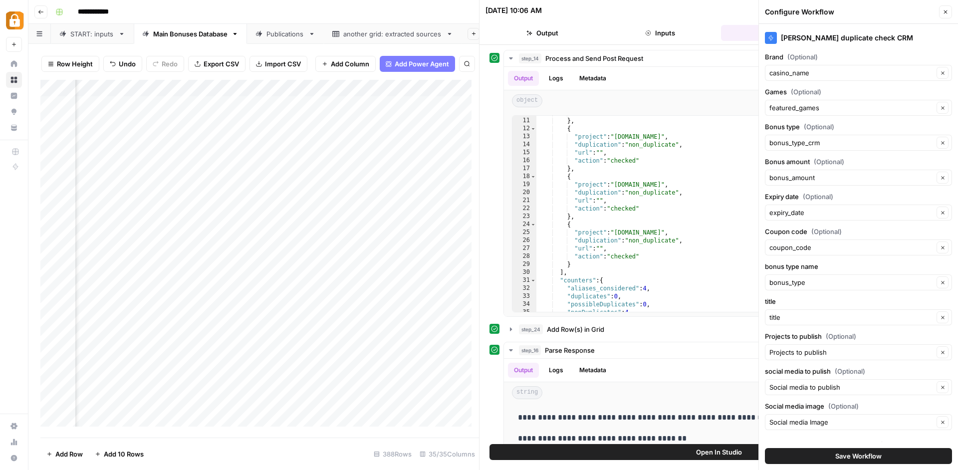
scroll to position [2, 2900]
click at [366, 86] on div "Add Column" at bounding box center [259, 257] width 439 height 354
click at [420, 167] on div "Add Column" at bounding box center [259, 257] width 439 height 354
click at [857, 455] on span "Save Workflow" at bounding box center [858, 456] width 46 height 10
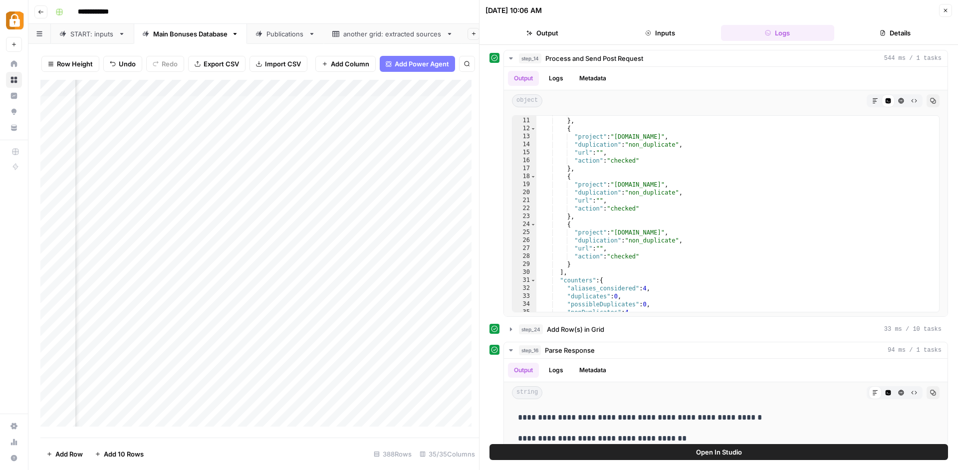
scroll to position [2, 2383]
click at [410, 89] on div "Add Column" at bounding box center [259, 257] width 439 height 354
click at [443, 140] on div "Add Column" at bounding box center [259, 257] width 439 height 354
click at [250, 92] on div "Add Column" at bounding box center [259, 257] width 439 height 354
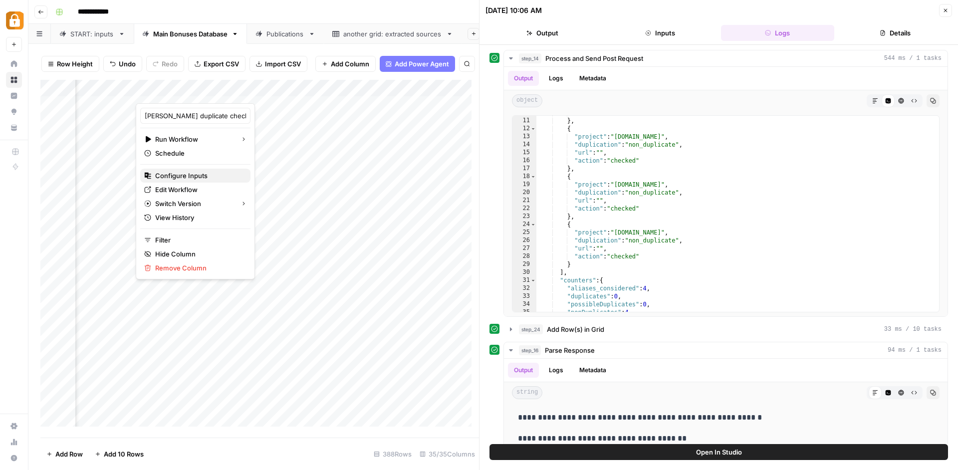
click at [215, 173] on span "Configure Inputs" at bounding box center [198, 176] width 87 height 10
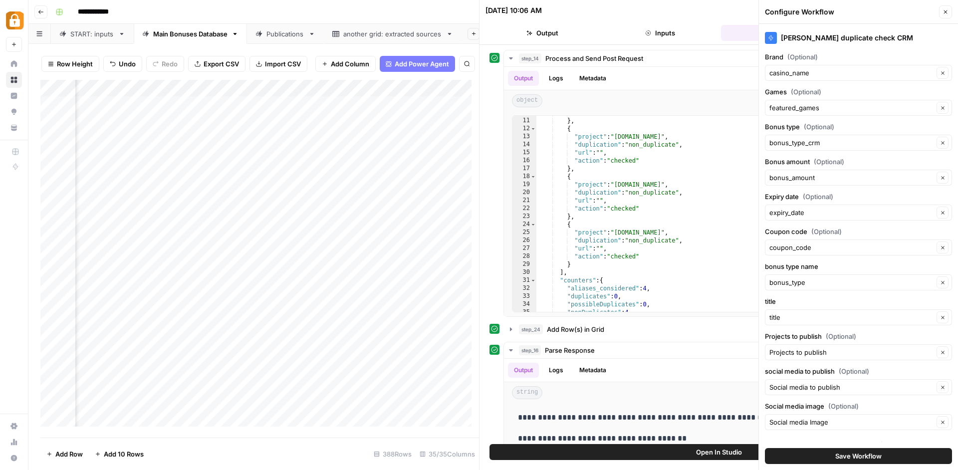
click at [836, 452] on span "Save Workflow" at bounding box center [858, 456] width 46 height 10
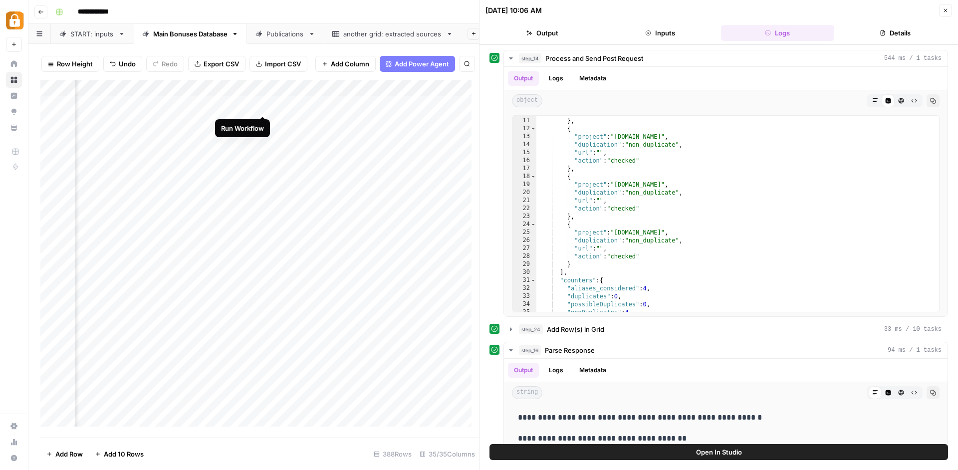
click at [261, 106] on div "Add Column" at bounding box center [259, 257] width 439 height 354
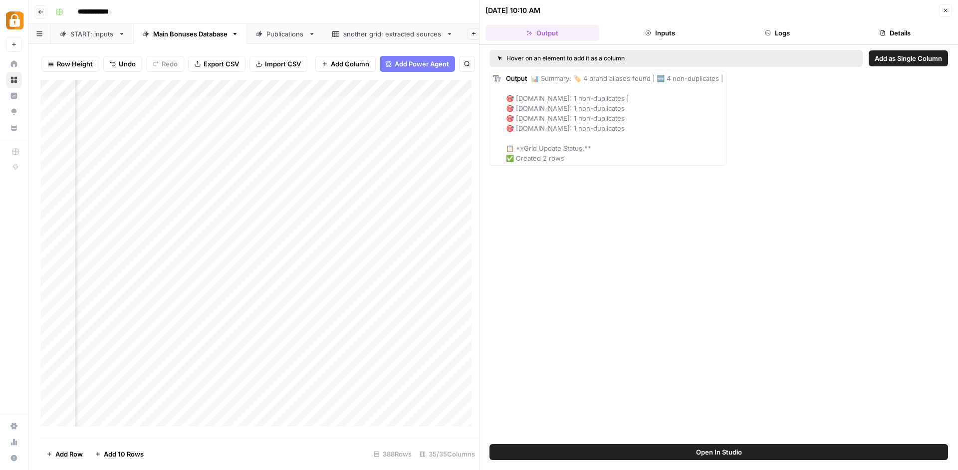
click at [758, 35] on button "Logs" at bounding box center [778, 33] width 114 height 16
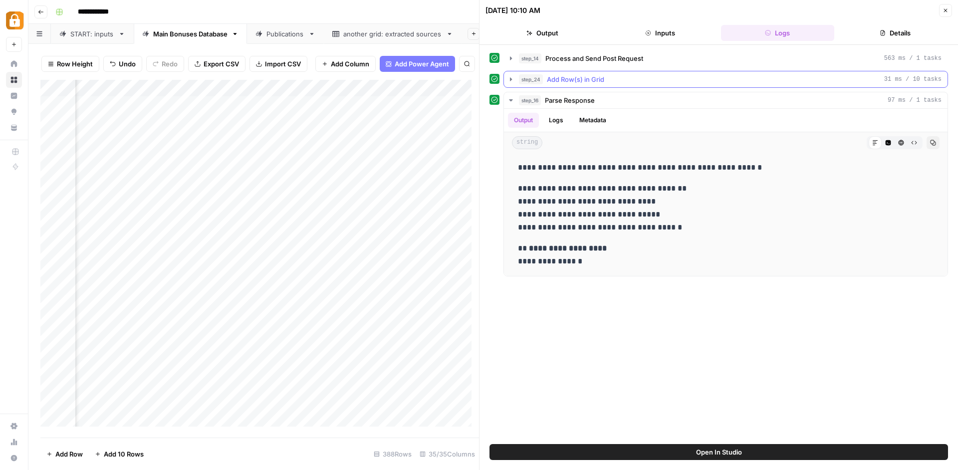
click at [513, 79] on icon "button" at bounding box center [511, 79] width 8 height 8
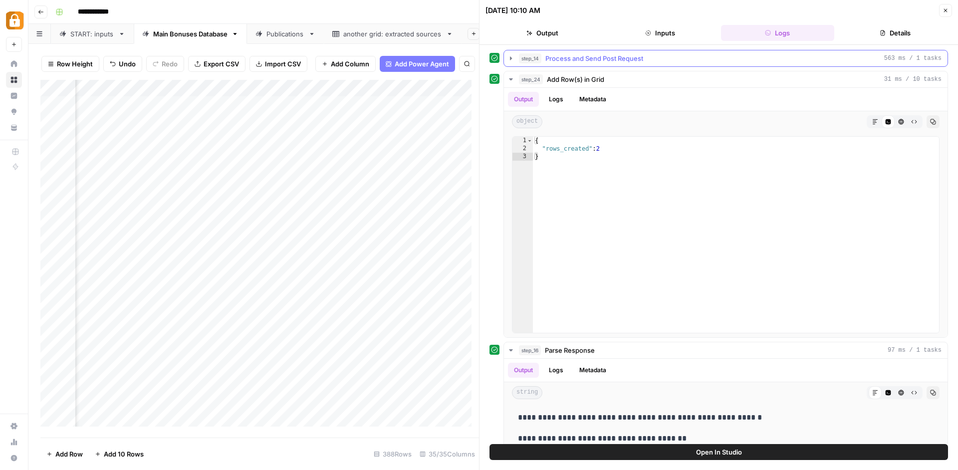
click at [513, 61] on icon "button" at bounding box center [511, 58] width 8 height 8
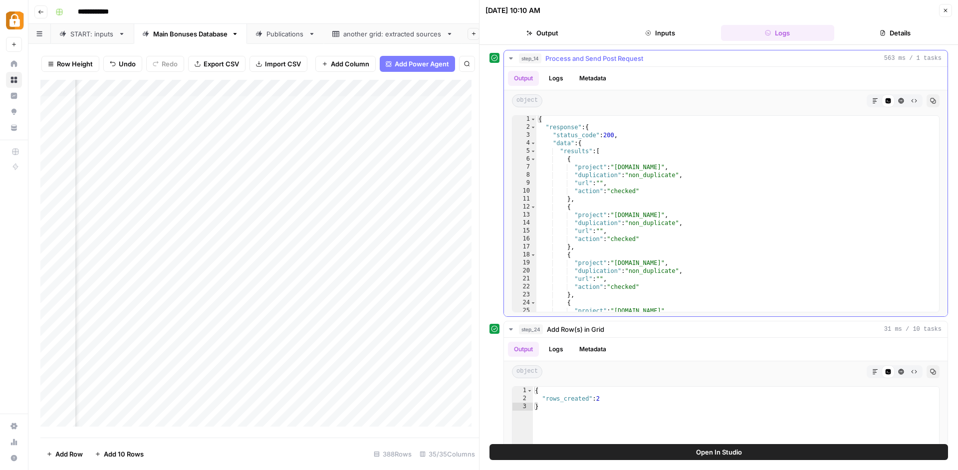
scroll to position [411, 0]
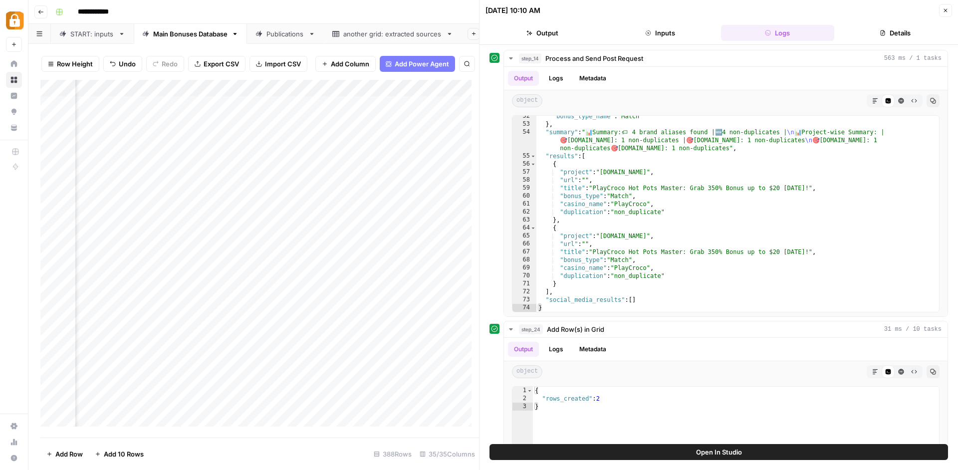
click at [412, 90] on div "Add Column" at bounding box center [259, 257] width 439 height 354
click at [338, 92] on div at bounding box center [345, 93] width 147 height 20
click at [408, 123] on div "Add Column" at bounding box center [259, 257] width 439 height 354
click at [397, 95] on div "Add Column" at bounding box center [259, 257] width 439 height 354
click at [413, 96] on div at bounding box center [345, 93] width 147 height 20
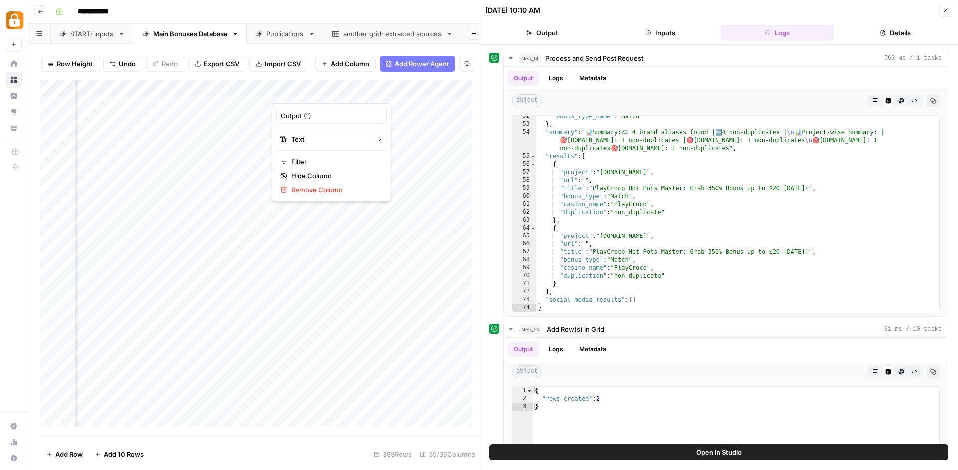
click at [475, 140] on div at bounding box center [479, 235] width 10 height 470
click at [252, 91] on div "Add Column" at bounding box center [259, 257] width 439 height 354
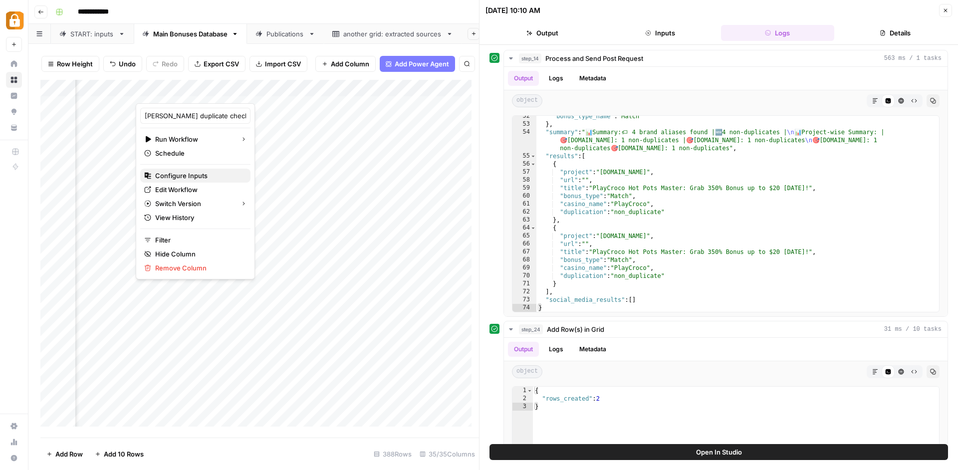
click at [210, 170] on button "Configure Inputs" at bounding box center [195, 176] width 110 height 14
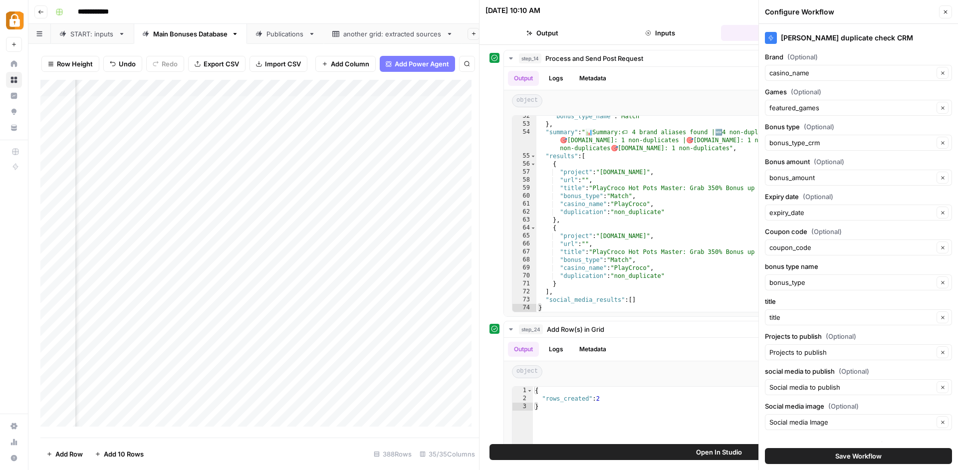
scroll to position [11, 0]
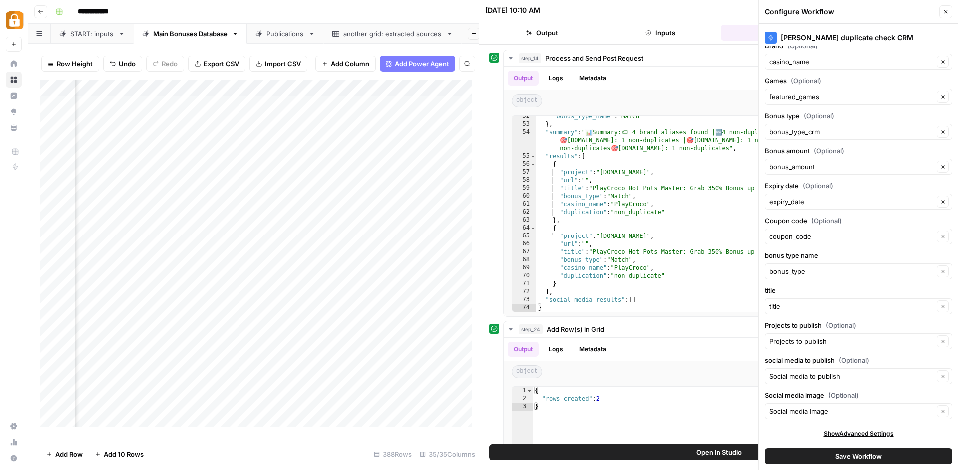
click at [835, 452] on span "Save Workflow" at bounding box center [858, 456] width 46 height 10
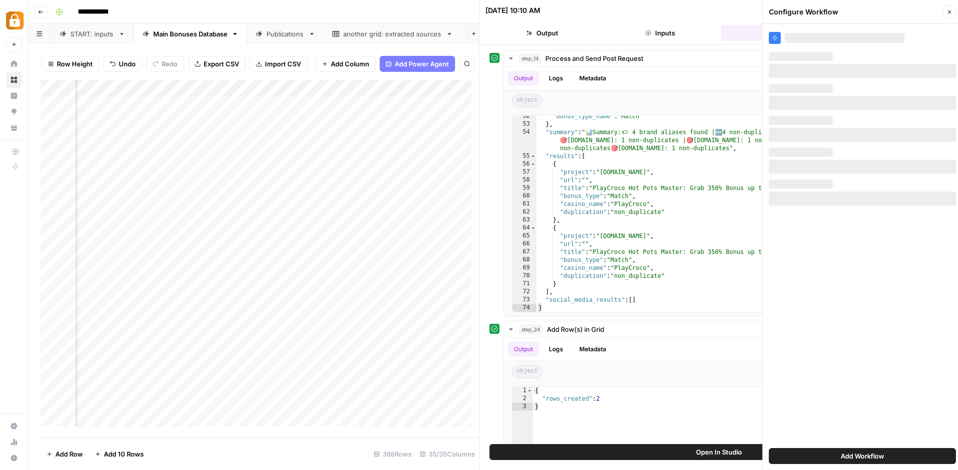
scroll to position [0, 0]
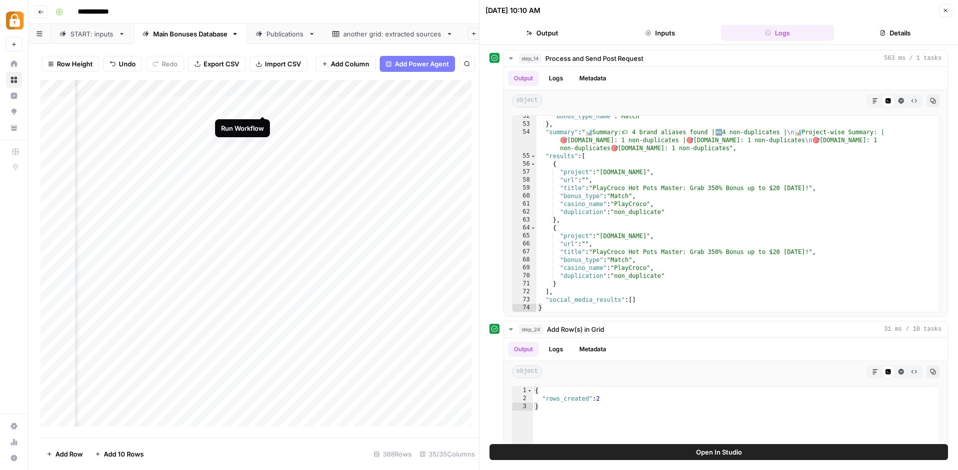
click at [262, 106] on div "Add Column" at bounding box center [259, 257] width 439 height 354
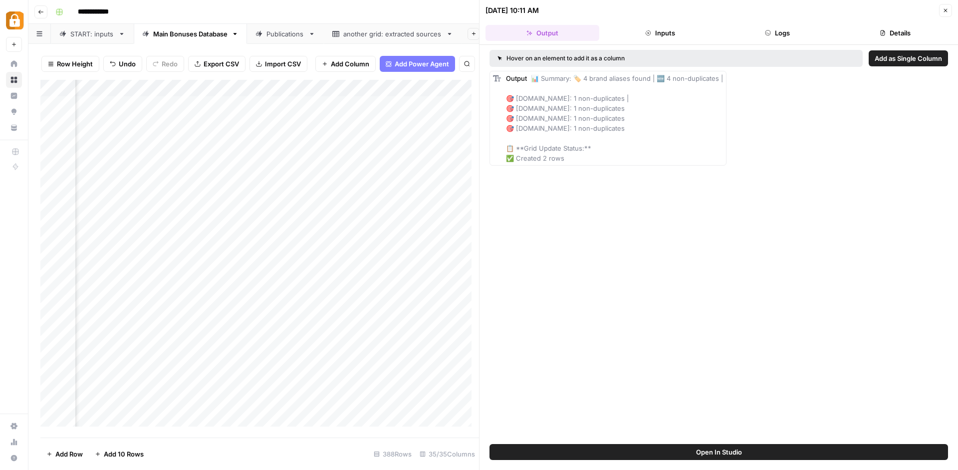
click at [788, 33] on button "Logs" at bounding box center [778, 33] width 114 height 16
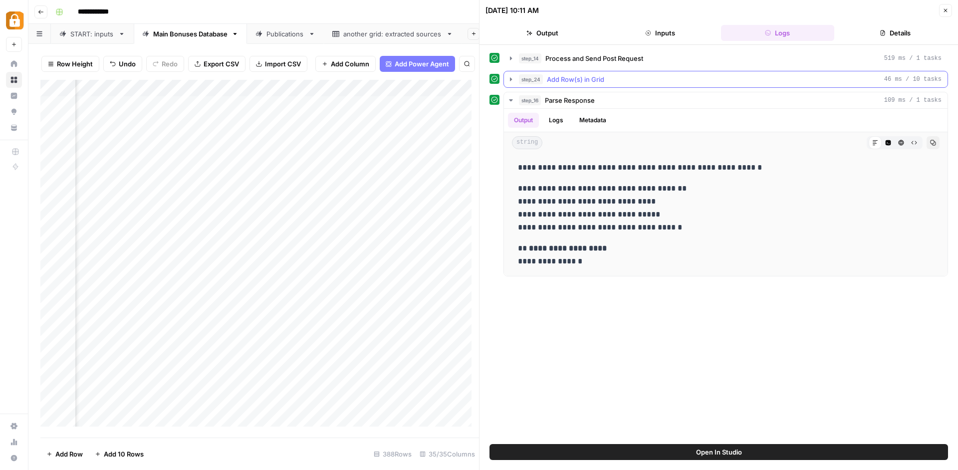
click at [510, 76] on icon "button" at bounding box center [511, 79] width 8 height 8
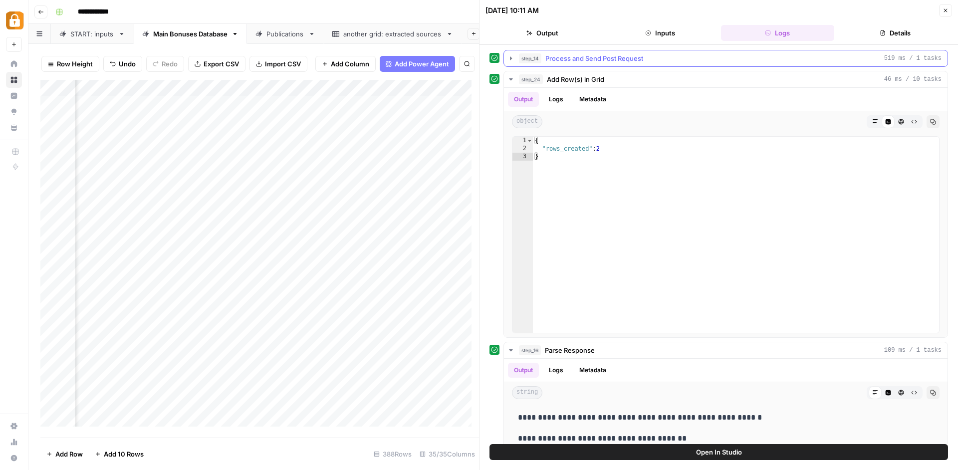
click at [514, 61] on icon "button" at bounding box center [511, 58] width 8 height 8
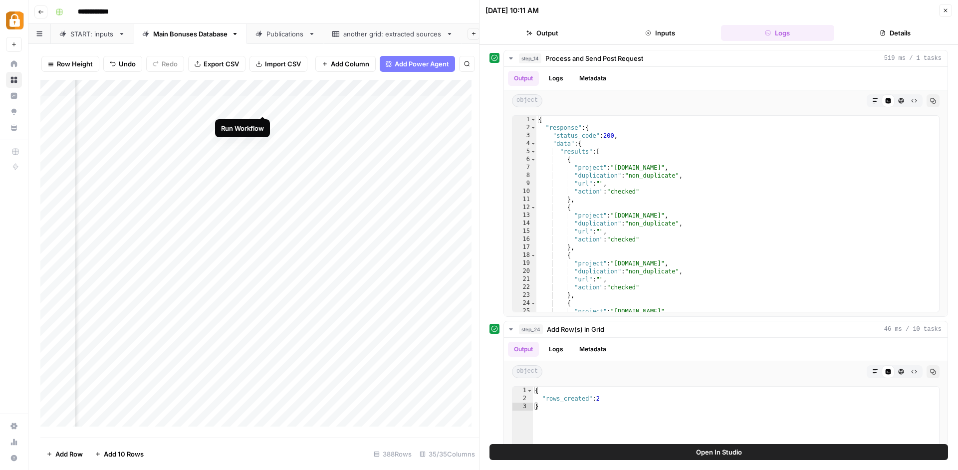
click at [261, 107] on div "Add Column" at bounding box center [259, 257] width 439 height 354
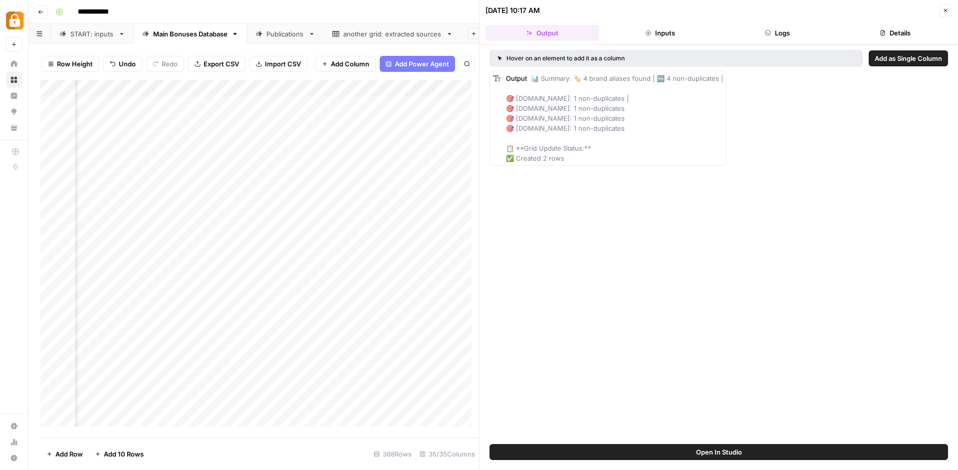
click at [757, 37] on button "Logs" at bounding box center [778, 33] width 114 height 16
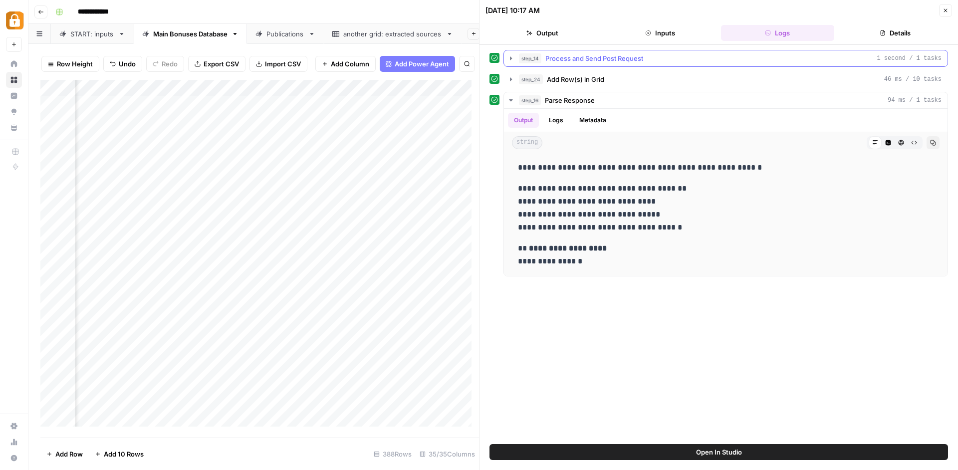
click at [581, 57] on span "Process and Send Post Request" at bounding box center [594, 58] width 98 height 10
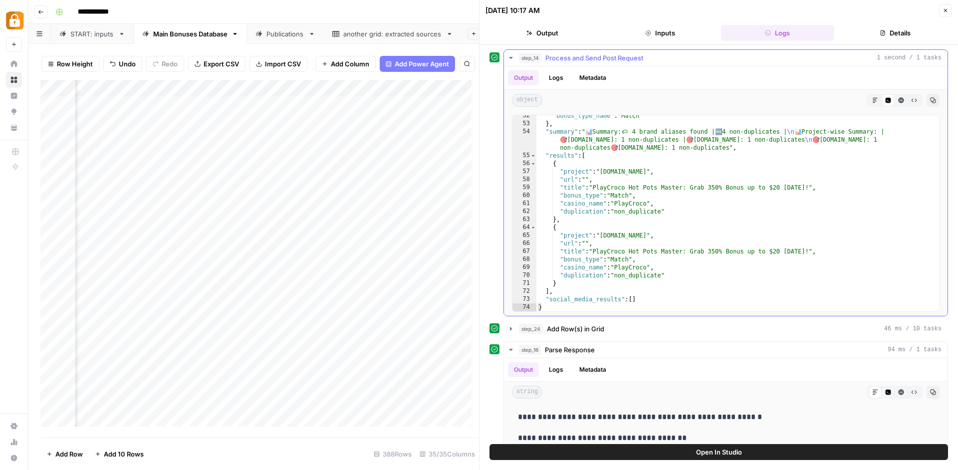
scroll to position [411, 0]
click at [261, 105] on div "Add Column" at bounding box center [259, 257] width 439 height 354
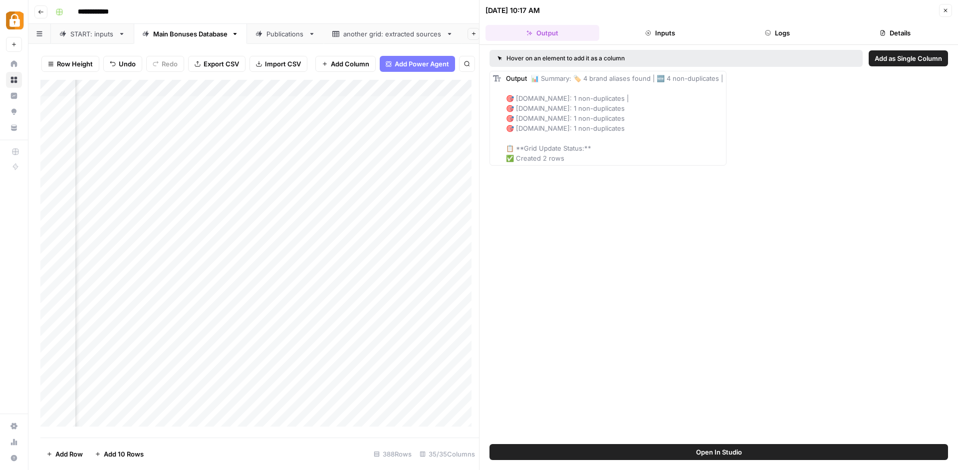
click at [759, 30] on button "Logs" at bounding box center [778, 33] width 114 height 16
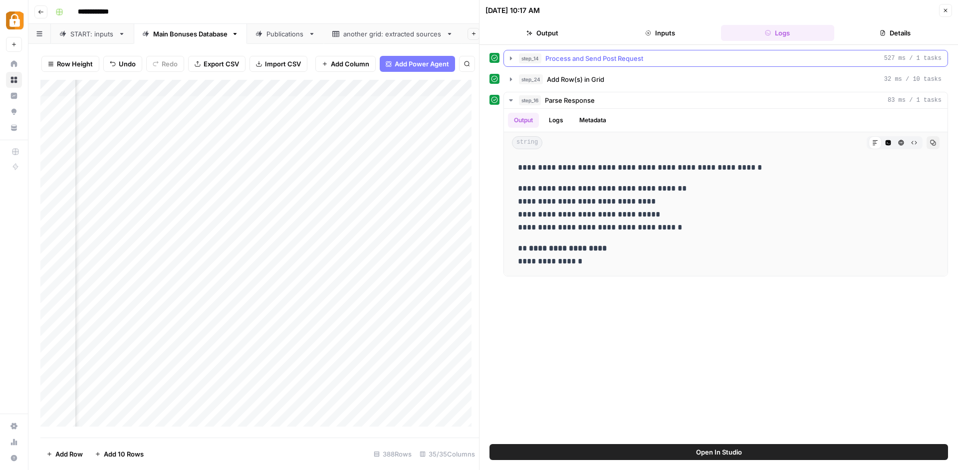
click at [562, 63] on button "step_14 Process and Send Post Request 527 ms / 1 tasks" at bounding box center [726, 58] width 444 height 16
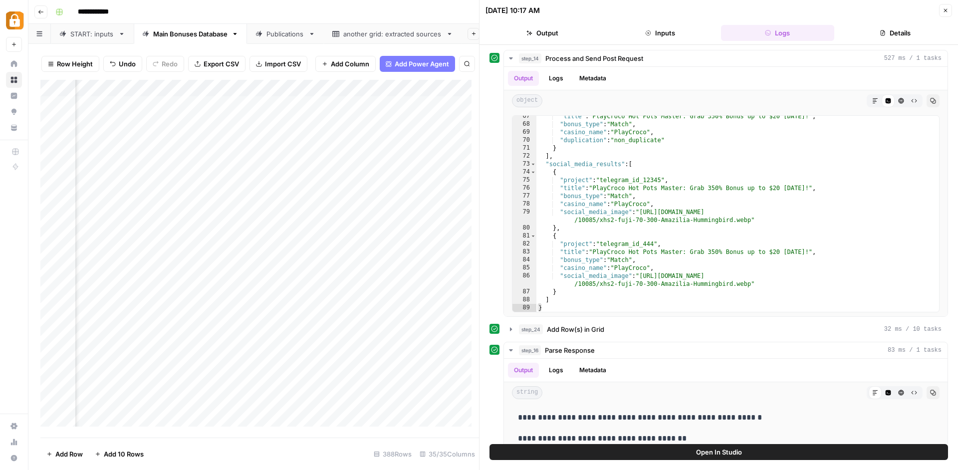
scroll to position [0, 2601]
click at [280, 34] on div "Publications" at bounding box center [285, 34] width 38 height 10
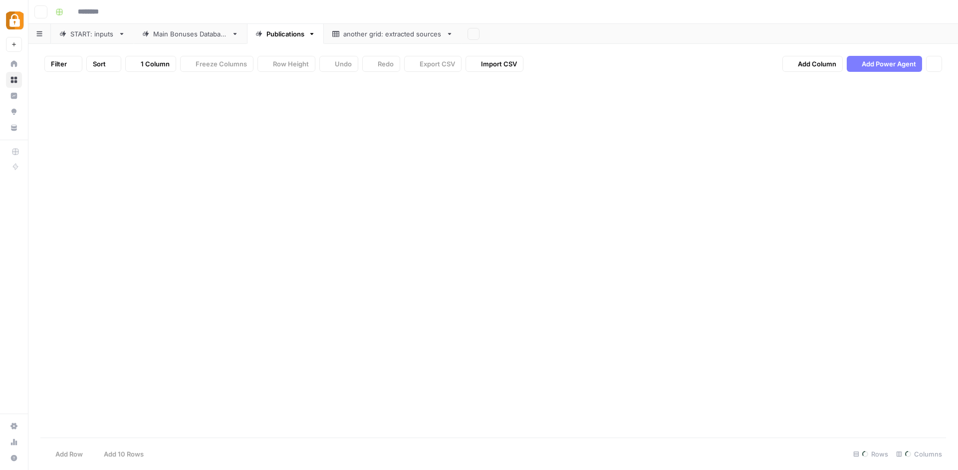
type input "**********"
click at [479, 35] on button "Add Sheet" at bounding box center [474, 34] width 12 height 12
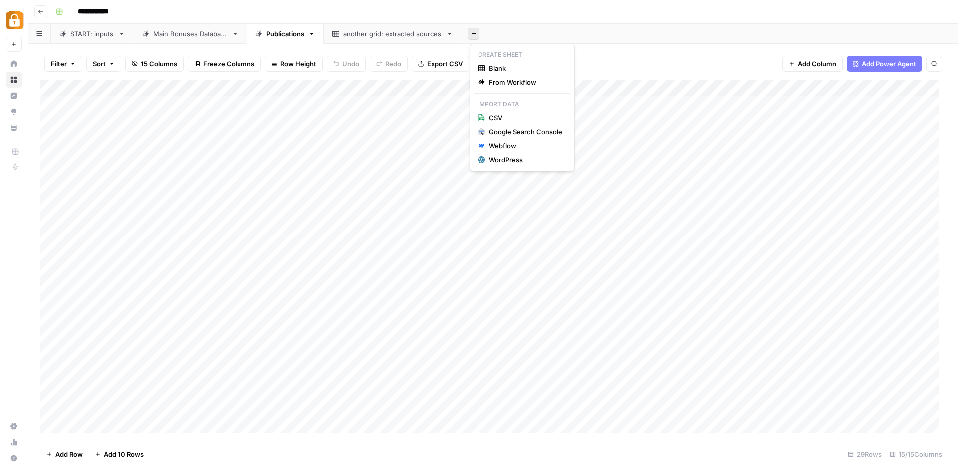
click at [286, 29] on div "Publications" at bounding box center [285, 34] width 38 height 10
click at [313, 36] on icon "button" at bounding box center [311, 33] width 7 height 7
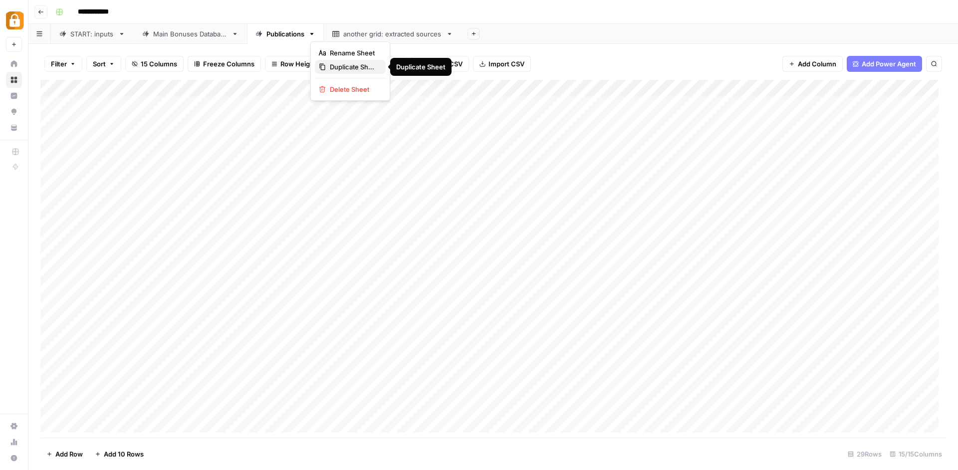
click at [330, 67] on span "Duplicate Sheet" at bounding box center [354, 67] width 48 height 10
click at [526, 36] on icon "button" at bounding box center [526, 33] width 7 height 7
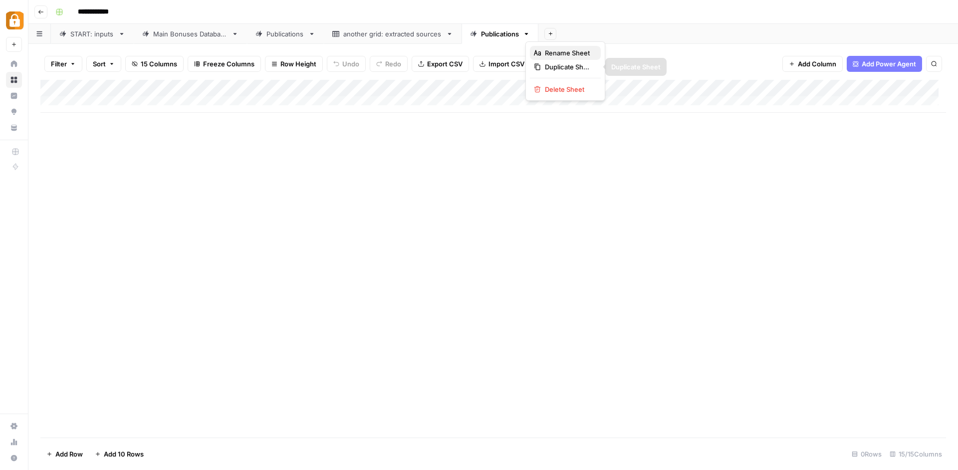
click at [561, 47] on button "Rename Sheet" at bounding box center [565, 53] width 71 height 14
type input "*"
type input "**********"
click at [215, 38] on div "Main Bonuses Database" at bounding box center [190, 34] width 74 height 10
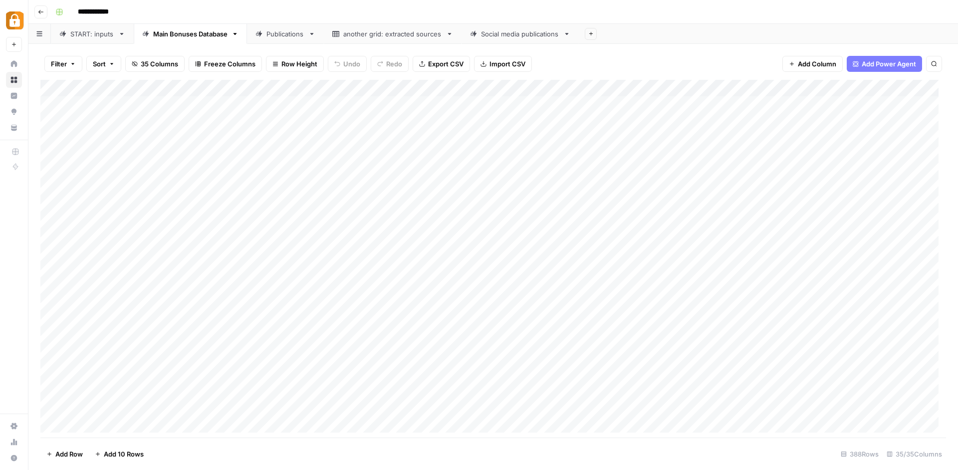
click at [499, 38] on div "Social media publications" at bounding box center [520, 34] width 78 height 10
click at [834, 86] on div "Add Column" at bounding box center [493, 96] width 906 height 33
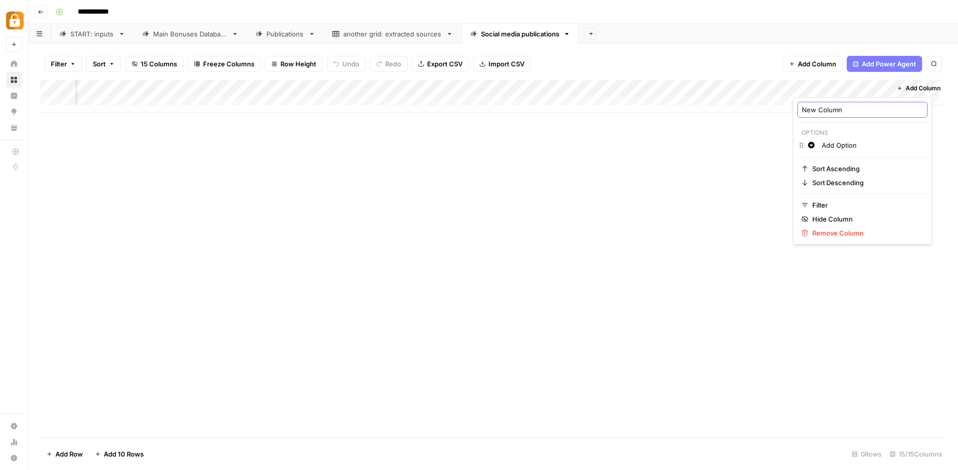
click at [831, 112] on input "New Column" at bounding box center [862, 110] width 121 height 10
type input "m"
type input "Social Media Image"
click at [190, 35] on div "Main Bonuses Database" at bounding box center [190, 34] width 74 height 10
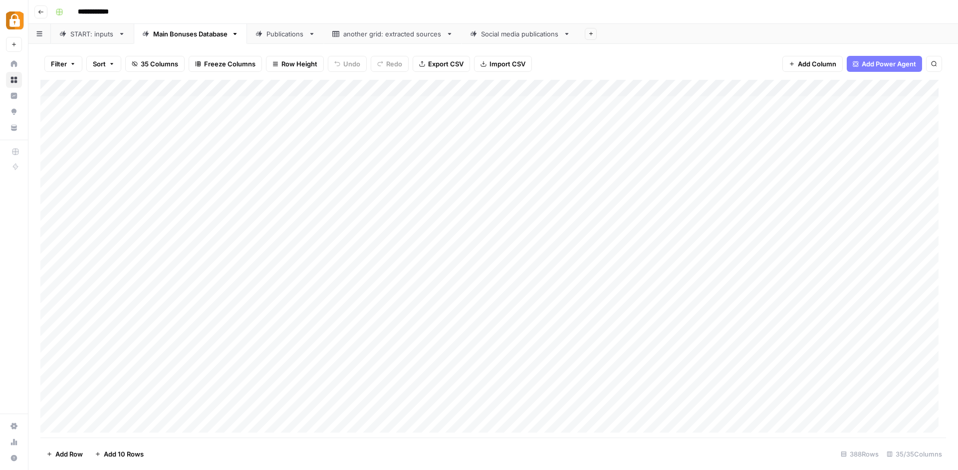
click at [267, 35] on div "Publications" at bounding box center [279, 34] width 49 height 10
click at [208, 34] on div "Main Bonuses Database" at bounding box center [190, 34] width 74 height 10
type input "**********"
click at [186, 36] on div "Main Bonuses Database" at bounding box center [190, 34] width 74 height 10
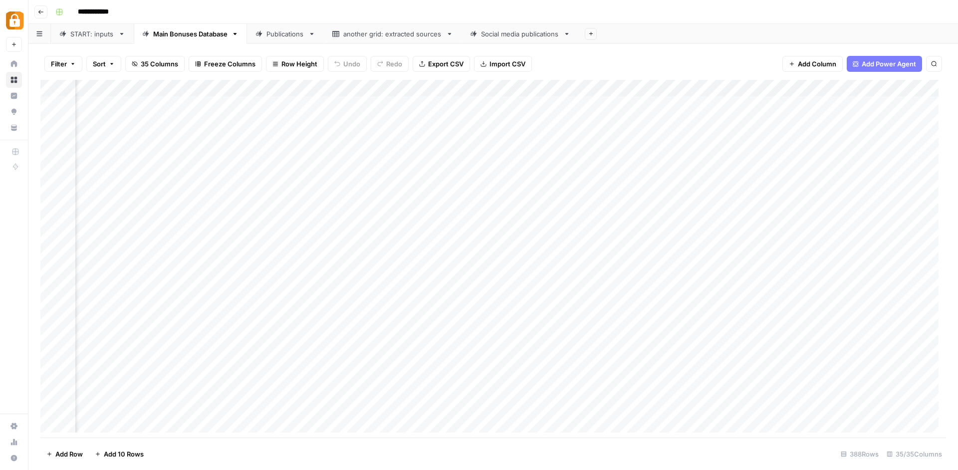
click at [505, 83] on div "Add Column" at bounding box center [493, 260] width 906 height 360
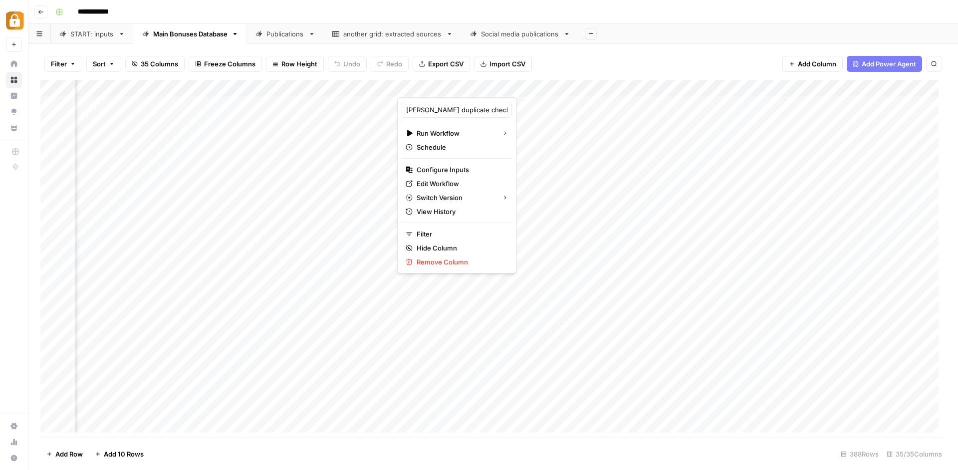
click at [510, 84] on div at bounding box center [465, 87] width 137 height 20
click at [469, 168] on span "Configure Inputs" at bounding box center [460, 170] width 87 height 10
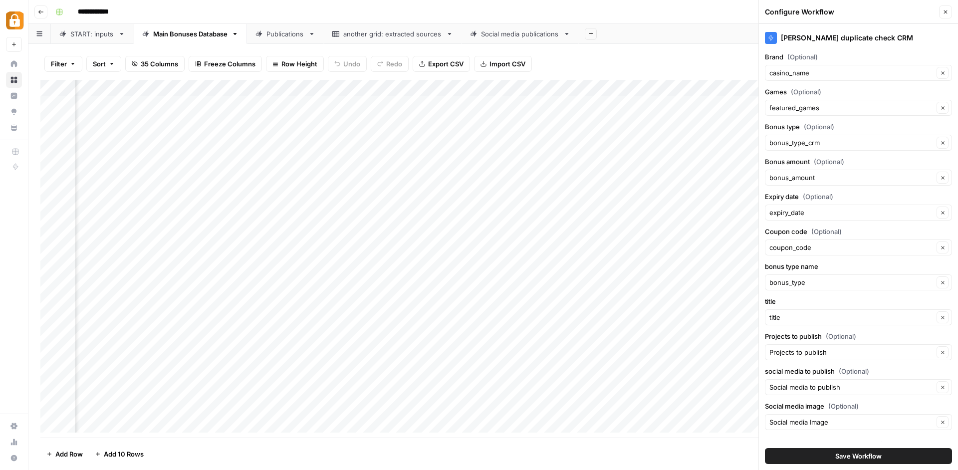
click at [515, 86] on div "Add Column" at bounding box center [493, 260] width 906 height 360
type input "Kostya duplicate check CRM"
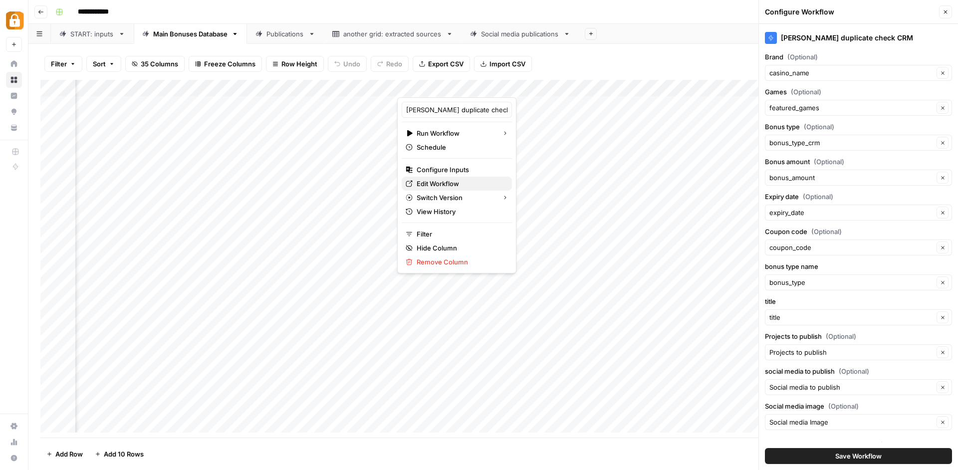
click at [463, 182] on span "Edit Workflow" at bounding box center [460, 184] width 87 height 10
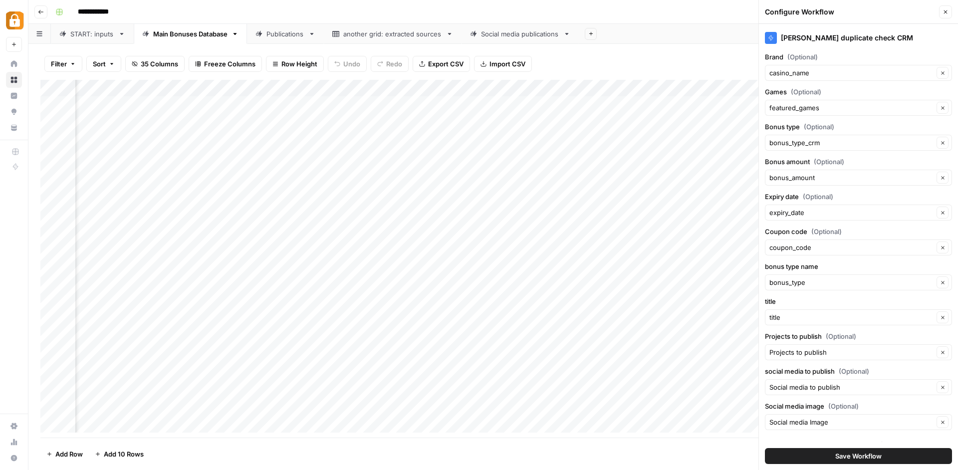
scroll to position [11, 0]
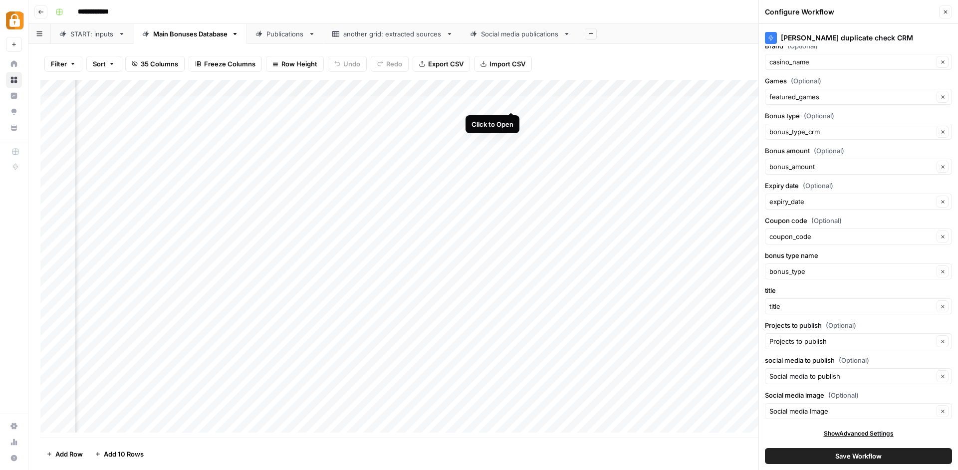
click at [509, 102] on div "Add Column" at bounding box center [493, 260] width 906 height 360
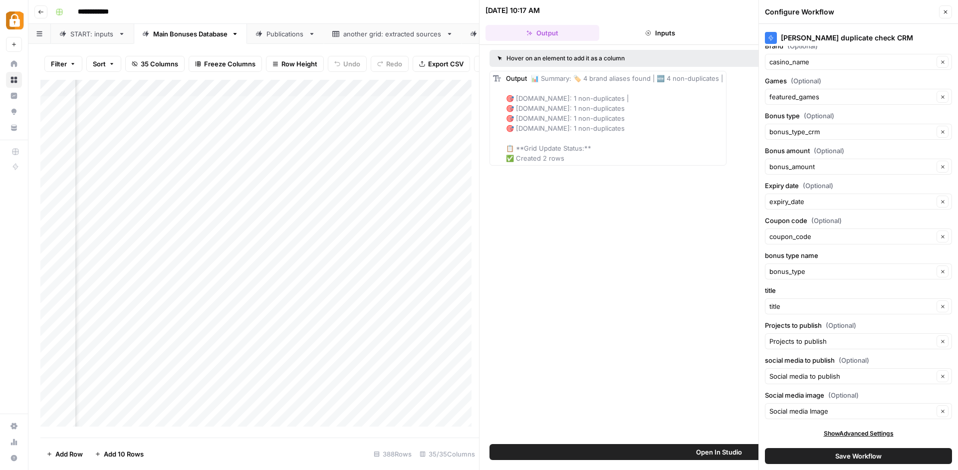
click at [944, 12] on icon "button" at bounding box center [945, 12] width 6 height 6
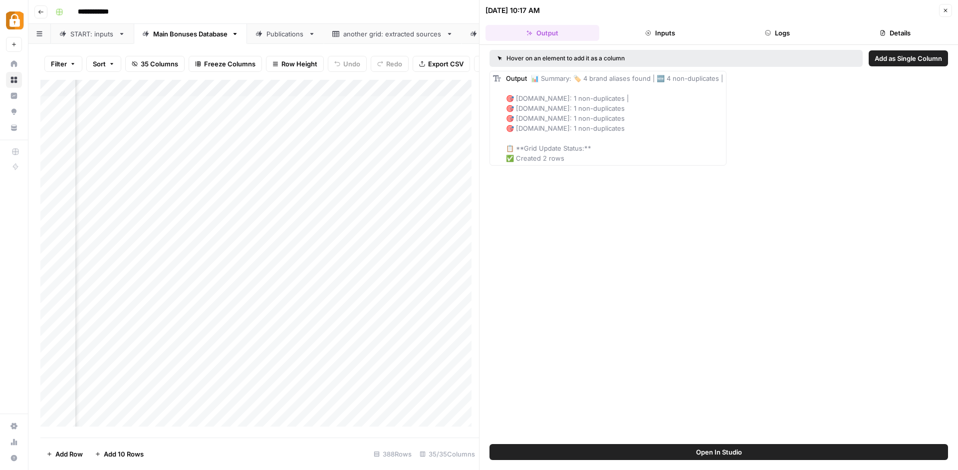
click at [797, 28] on button "Logs" at bounding box center [778, 33] width 114 height 16
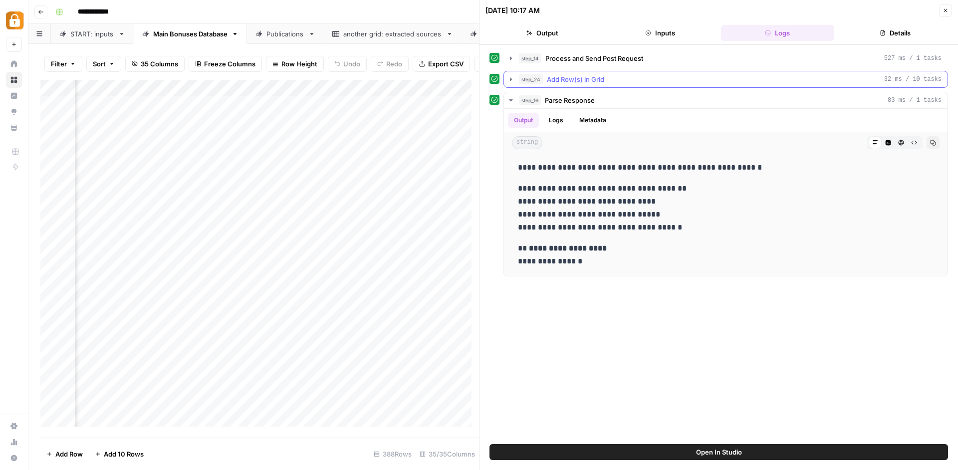
click at [511, 81] on icon "button" at bounding box center [511, 79] width 8 height 8
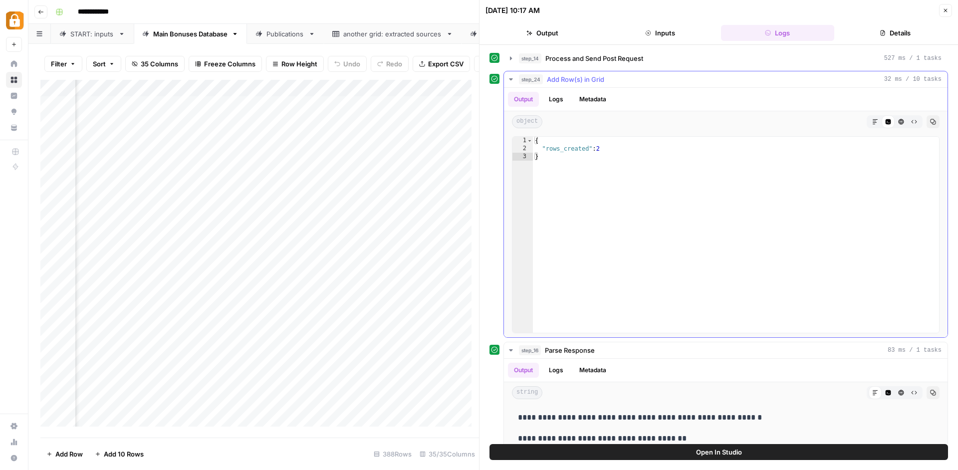
click at [511, 81] on icon "button" at bounding box center [511, 79] width 8 height 8
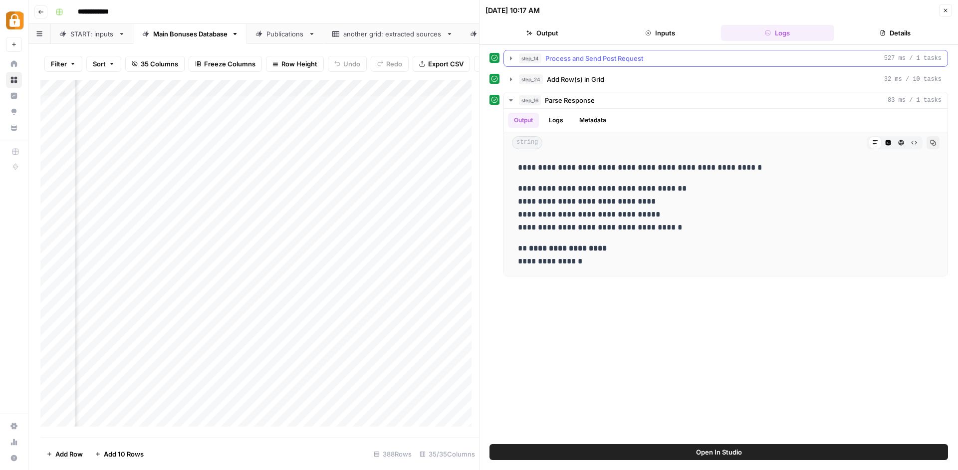
click at [511, 64] on button "step_14 Process and Send Post Request 527 ms / 1 tasks" at bounding box center [726, 58] width 444 height 16
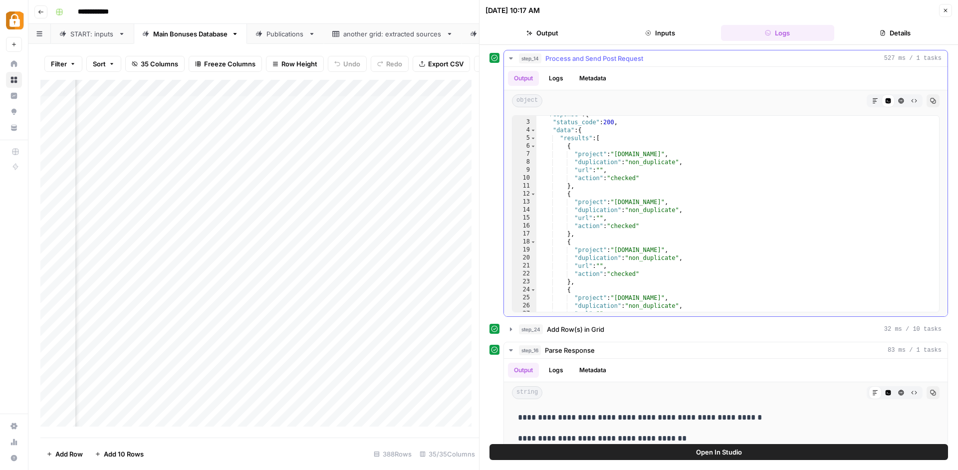
scroll to position [546, 0]
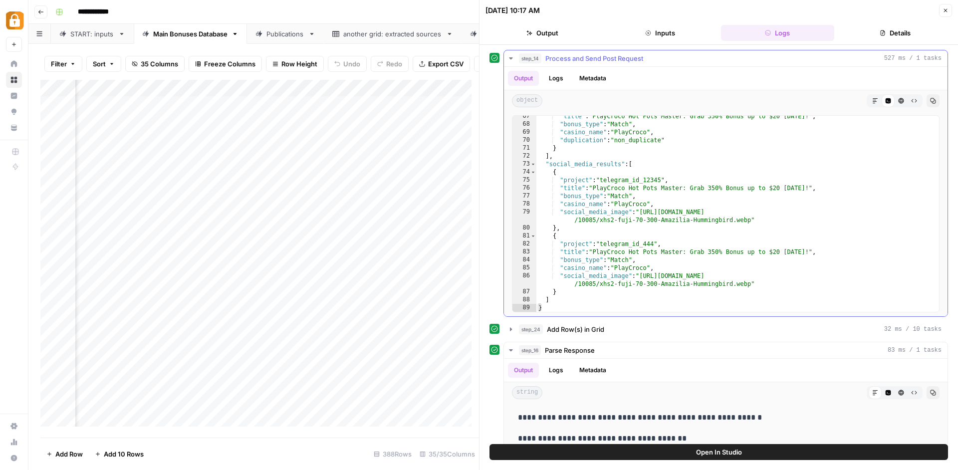
type textarea "**********"
drag, startPoint x: 620, startPoint y: 164, endPoint x: 548, endPoint y: 166, distance: 71.9
click at [548, 166] on div ""title" : "PlayCroco Hot Pots Master: Grab 350% Bonus up to $20 Today!" , "bonu…" at bounding box center [733, 218] width 395 height 212
click at [438, 106] on div "Add Column" at bounding box center [259, 257] width 439 height 354
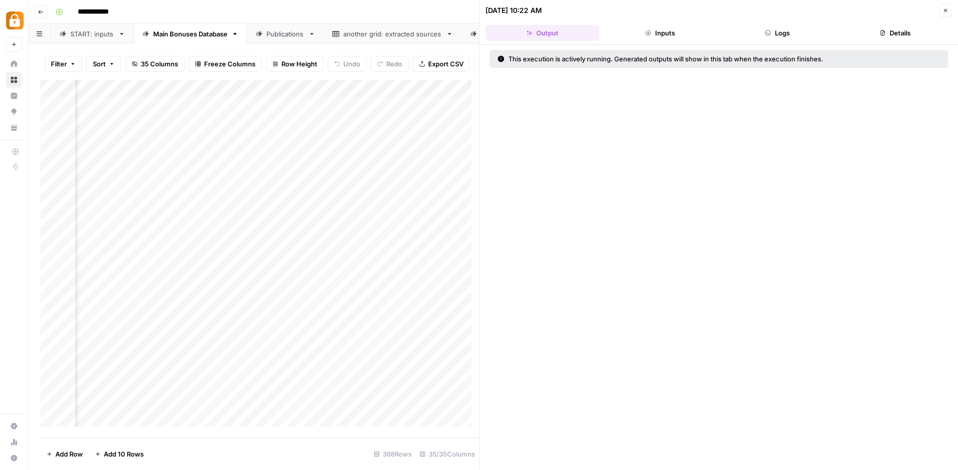
scroll to position [3, 2318]
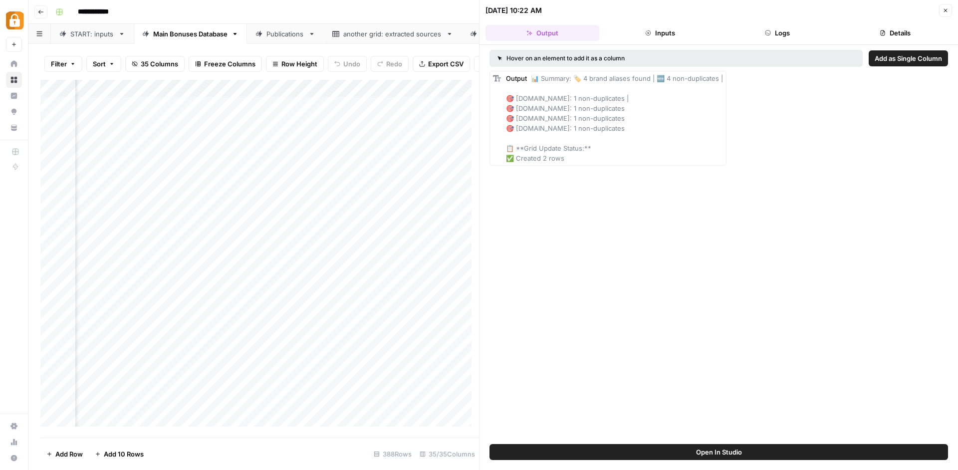
click at [948, 10] on icon "button" at bounding box center [945, 10] width 6 height 6
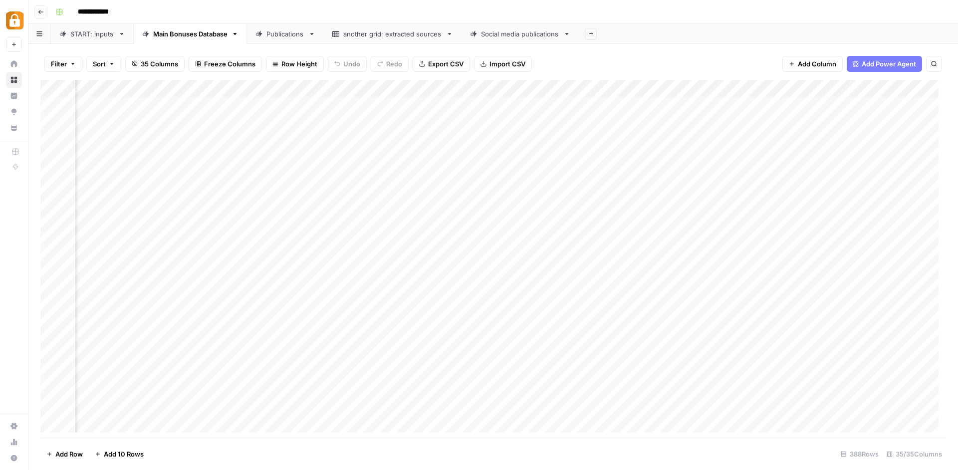
click at [511, 35] on div "Social media publications" at bounding box center [520, 34] width 78 height 10
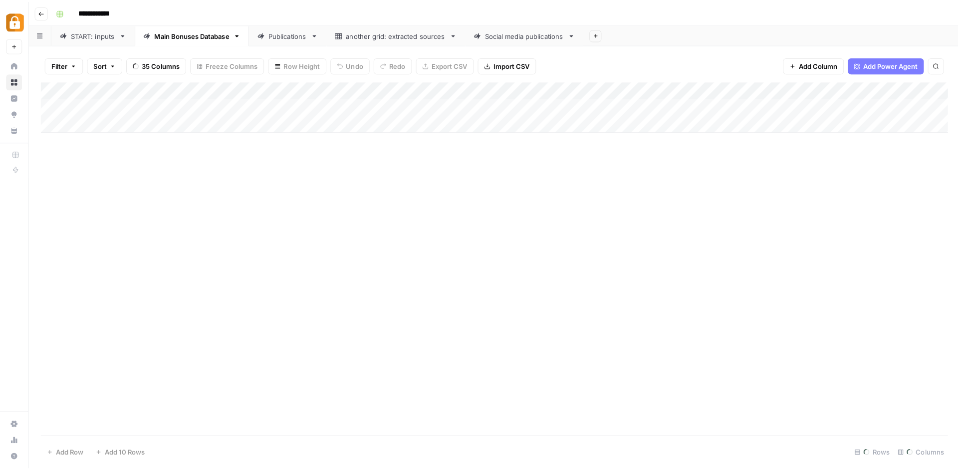
scroll to position [0, 2171]
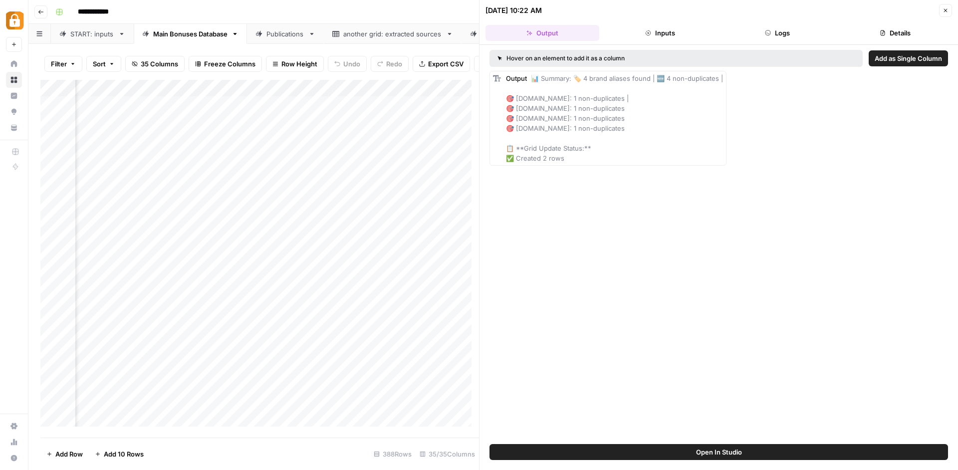
click at [784, 38] on button "Logs" at bounding box center [778, 33] width 114 height 16
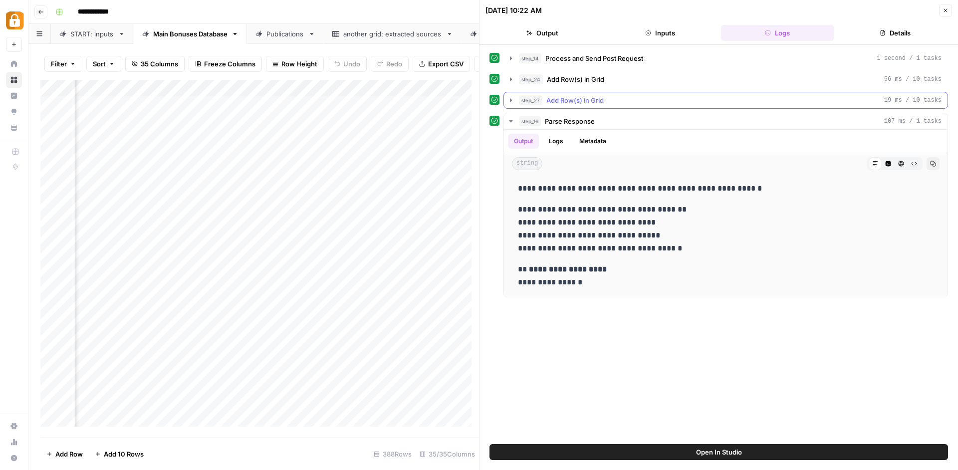
click at [506, 101] on button "step_27 Add Row(s) in Grid 19 ms / 10 tasks" at bounding box center [726, 100] width 444 height 16
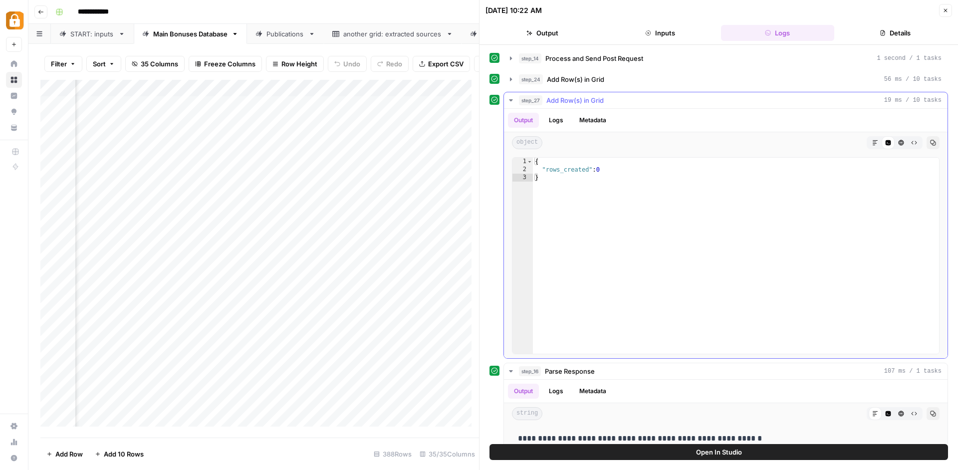
click at [559, 126] on button "Logs" at bounding box center [556, 120] width 26 height 15
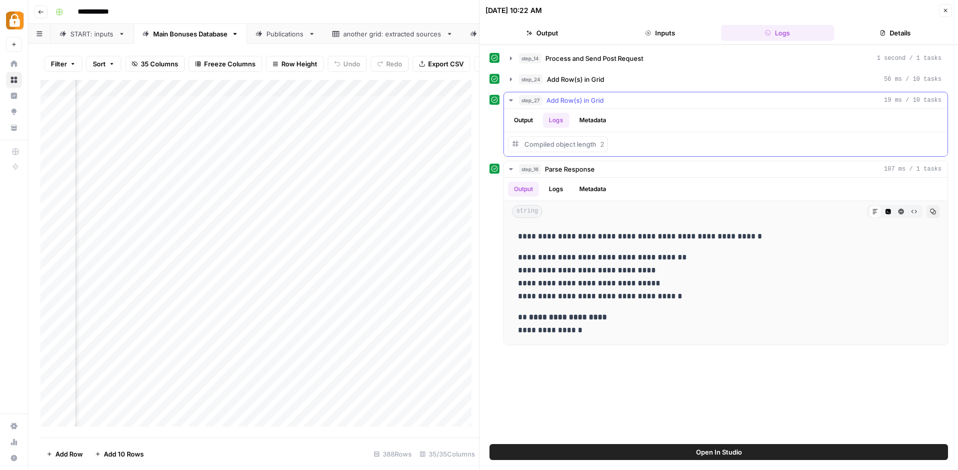
click at [552, 148] on span "Compiled object length" at bounding box center [560, 144] width 72 height 8
click at [571, 79] on span "Add Row(s) in Grid" at bounding box center [575, 79] width 57 height 10
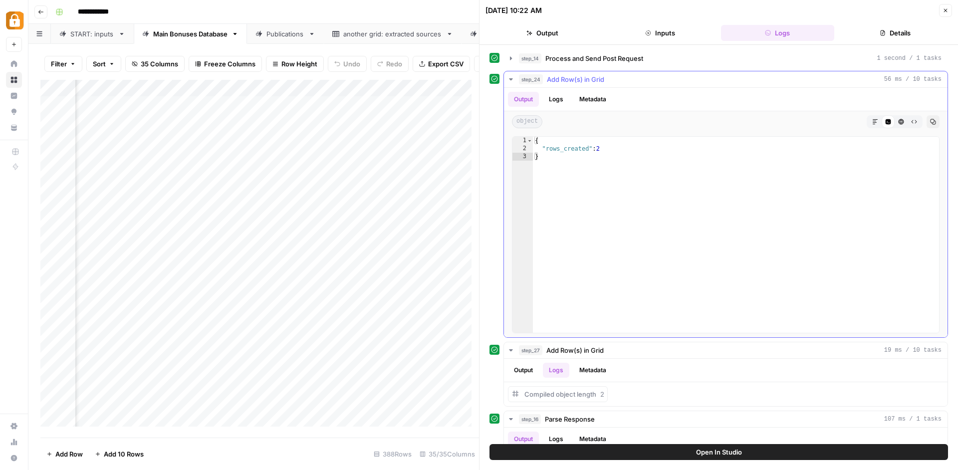
click at [565, 97] on button "Logs" at bounding box center [556, 99] width 26 height 15
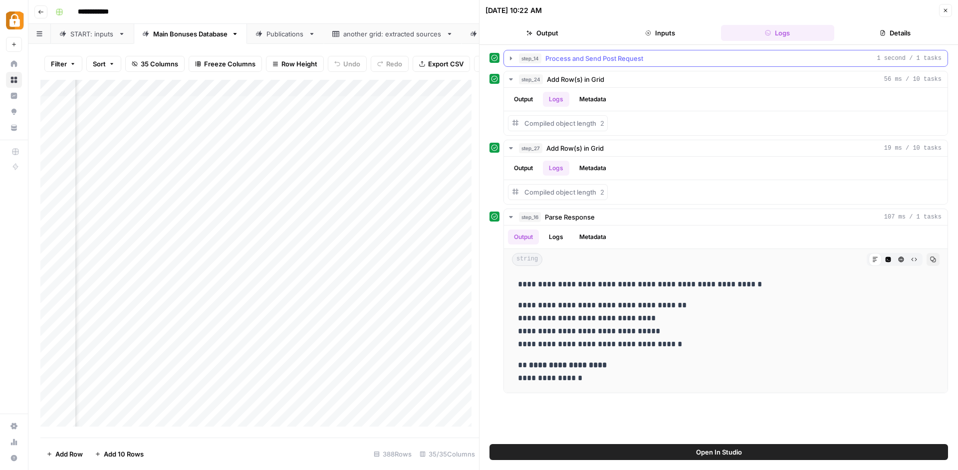
click at [570, 57] on span "Process and Send Post Request" at bounding box center [594, 58] width 98 height 10
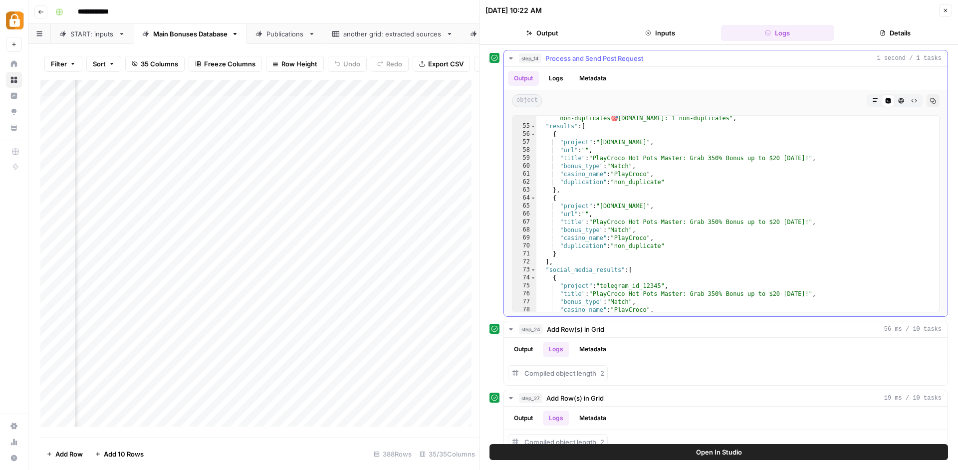
scroll to position [474, 0]
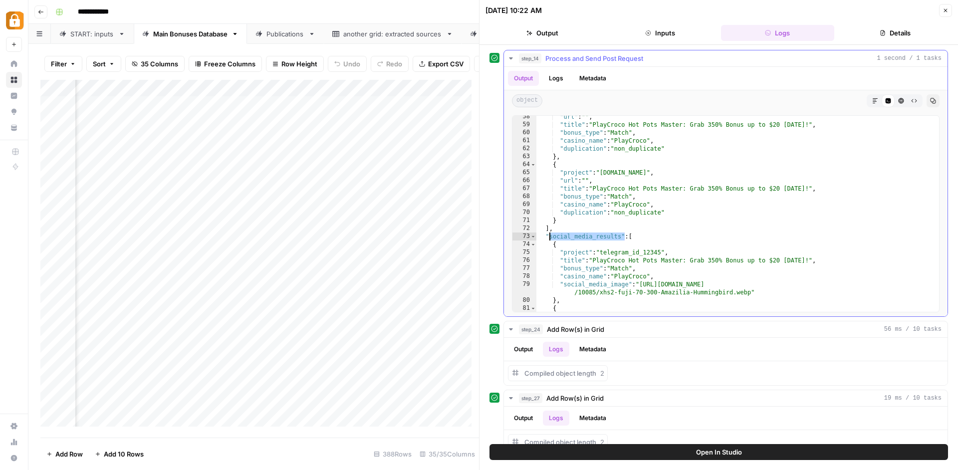
drag, startPoint x: 623, startPoint y: 238, endPoint x: 551, endPoint y: 237, distance: 72.4
click at [551, 237] on div ""url" : "" , "title" : "PlayCroco Hot Pots Master: Grab 350% Bonus up to $20 To…" at bounding box center [733, 219] width 395 height 212
click at [551, 231] on div ""url" : "" , "title" : "PlayCroco Hot Pots Master: Grab 350% Bonus up to $20 To…" at bounding box center [733, 219] width 395 height 212
type textarea "**"
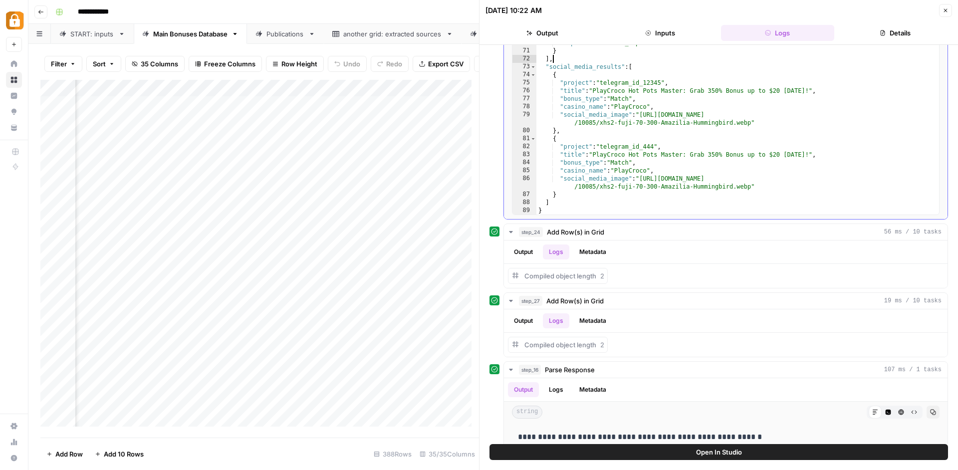
scroll to position [109, 0]
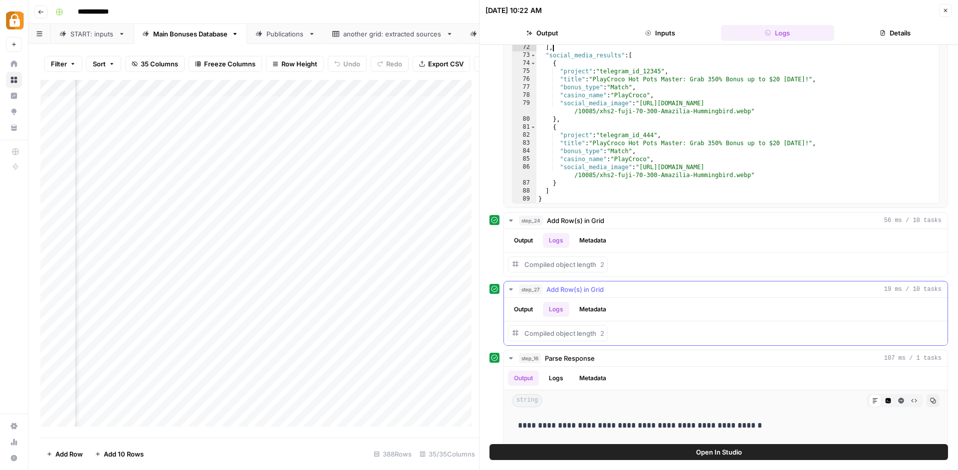
click at [597, 293] on span "Add Row(s) in Grid" at bounding box center [574, 289] width 57 height 10
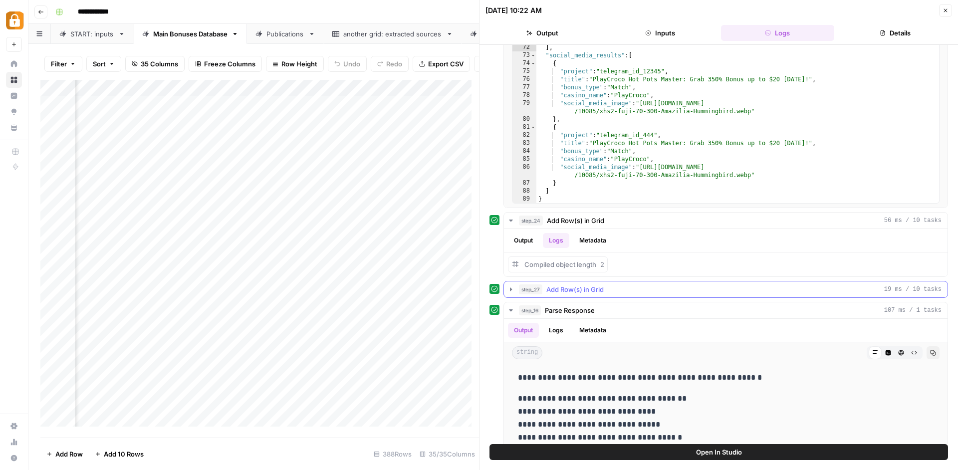
click at [597, 293] on span "Add Row(s) in Grid" at bounding box center [574, 289] width 57 height 10
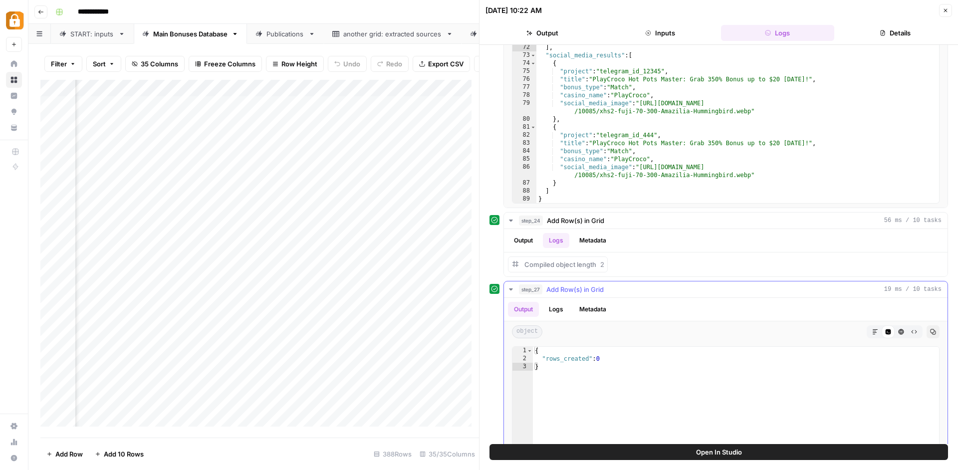
click at [553, 312] on button "Logs" at bounding box center [556, 309] width 26 height 15
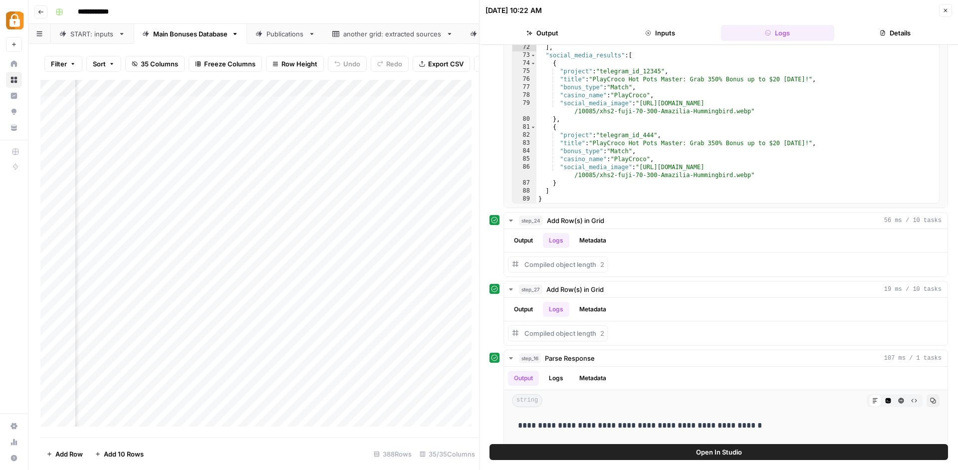
scroll to position [0, 2228]
click at [416, 107] on div "Add Column" at bounding box center [259, 257] width 439 height 354
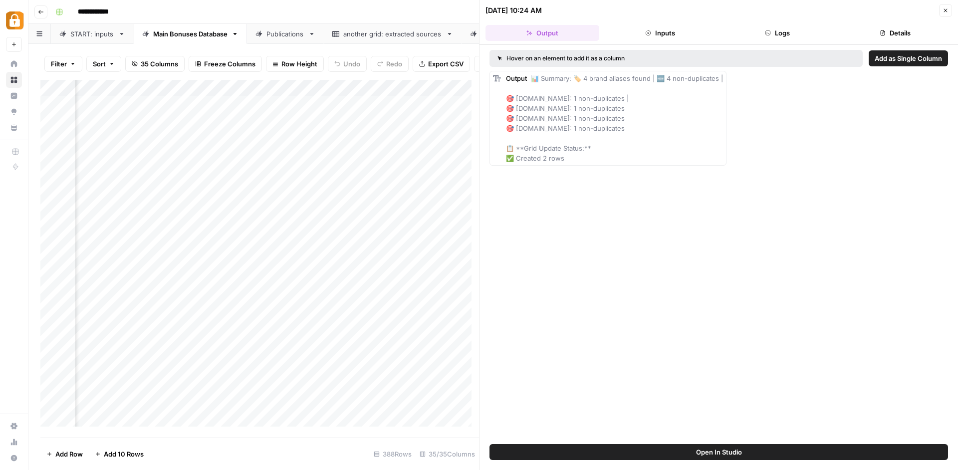
click at [771, 31] on button "Logs" at bounding box center [778, 33] width 114 height 16
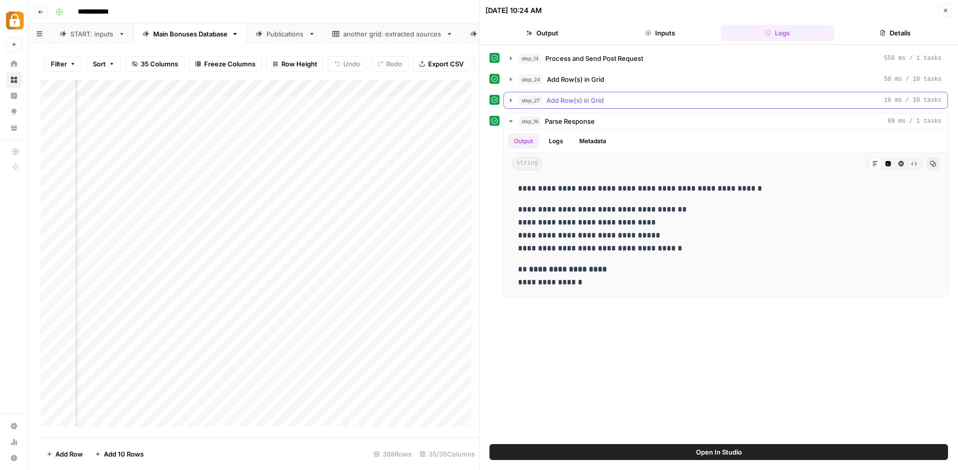
click at [550, 104] on span "Add Row(s) in Grid" at bounding box center [574, 100] width 57 height 10
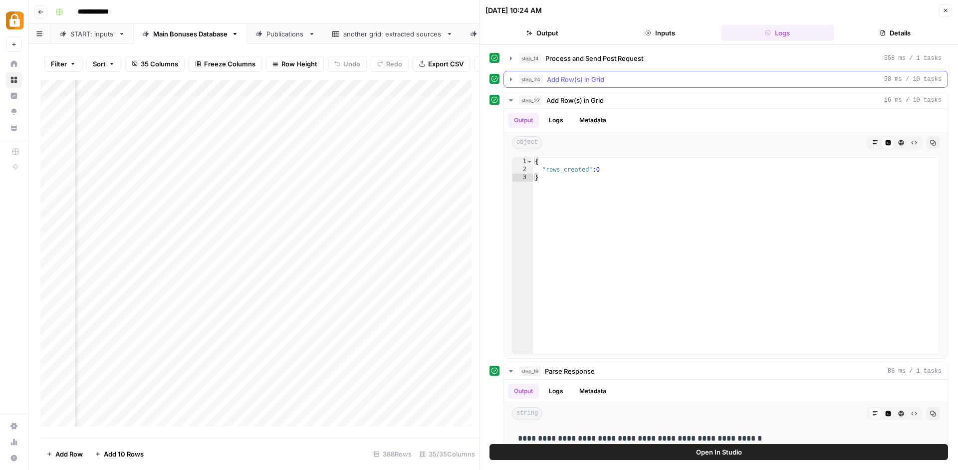
click at [572, 73] on button "step_24 Add Row(s) in Grid 58 ms / 10 tasks" at bounding box center [726, 79] width 444 height 16
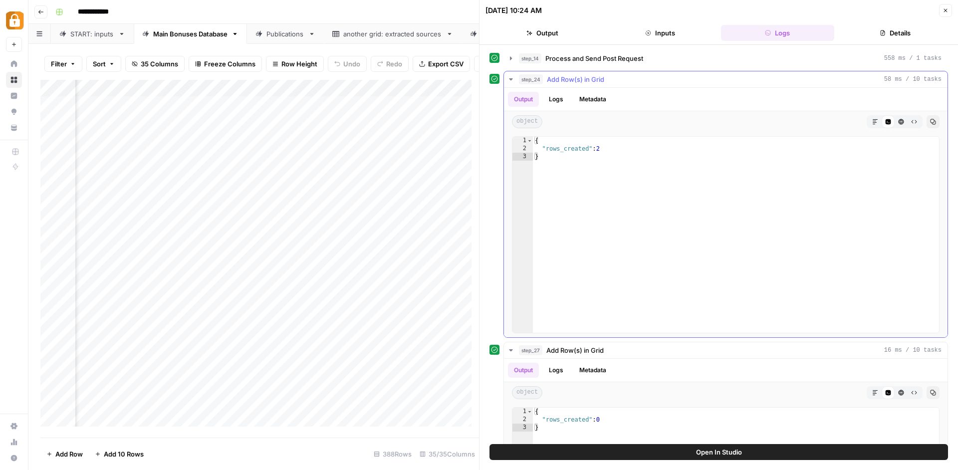
click at [566, 100] on button "Logs" at bounding box center [556, 99] width 26 height 15
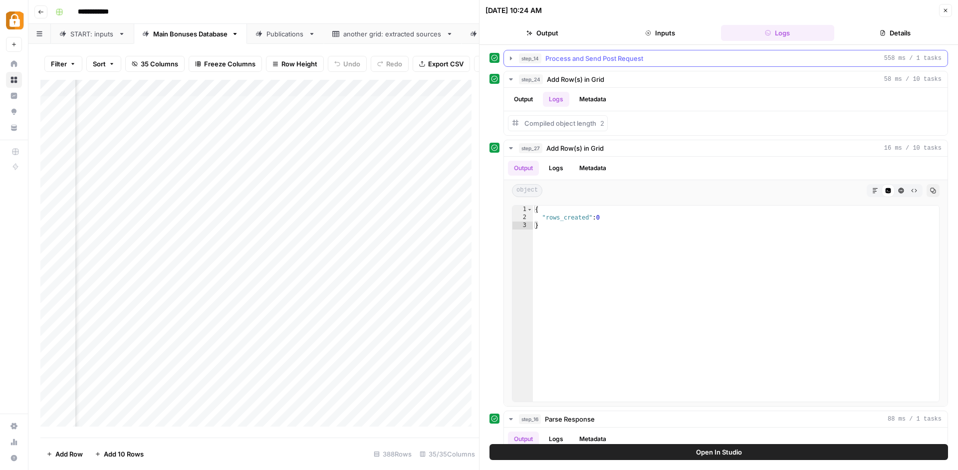
click at [514, 59] on icon "button" at bounding box center [511, 58] width 8 height 8
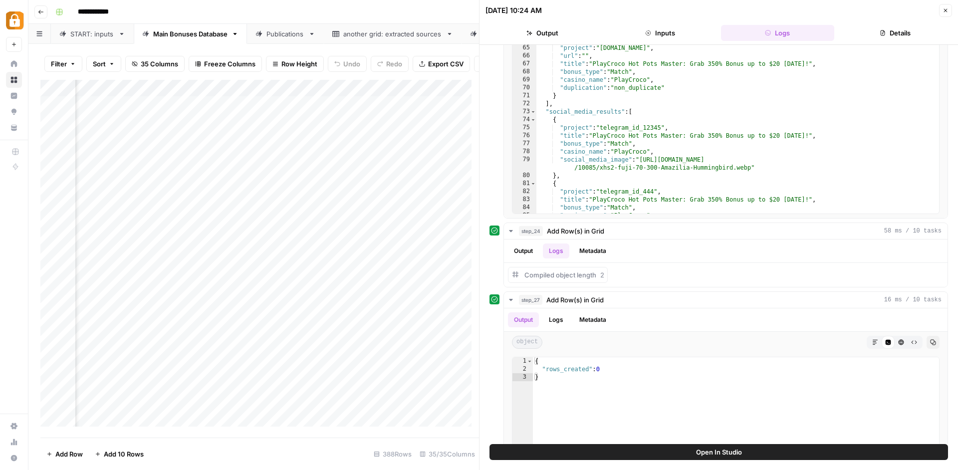
scroll to position [2, 2357]
click at [286, 106] on div "Add Column" at bounding box center [259, 257] width 439 height 354
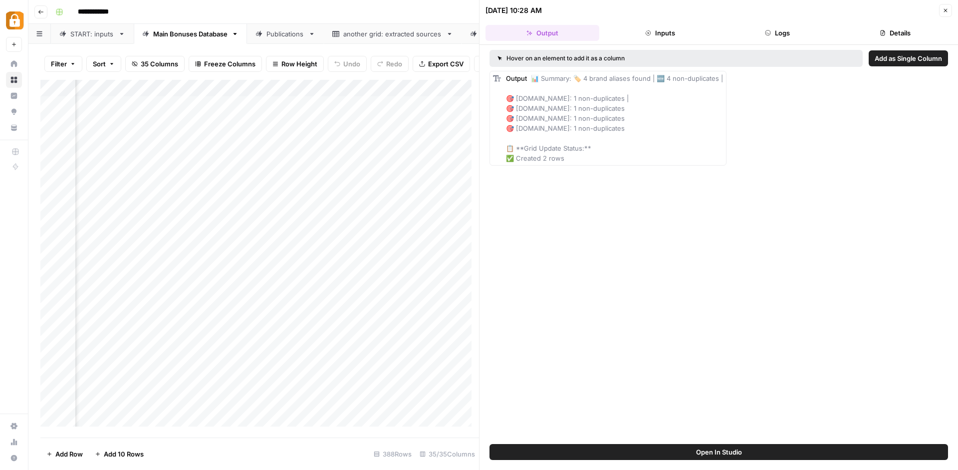
click at [777, 28] on button "Logs" at bounding box center [778, 33] width 114 height 16
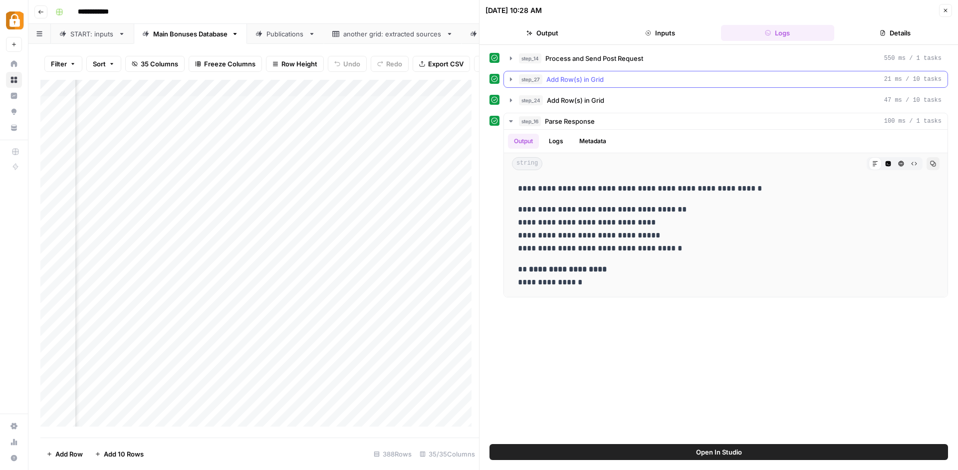
click at [547, 79] on span "Add Row(s) in Grid" at bounding box center [574, 79] width 57 height 10
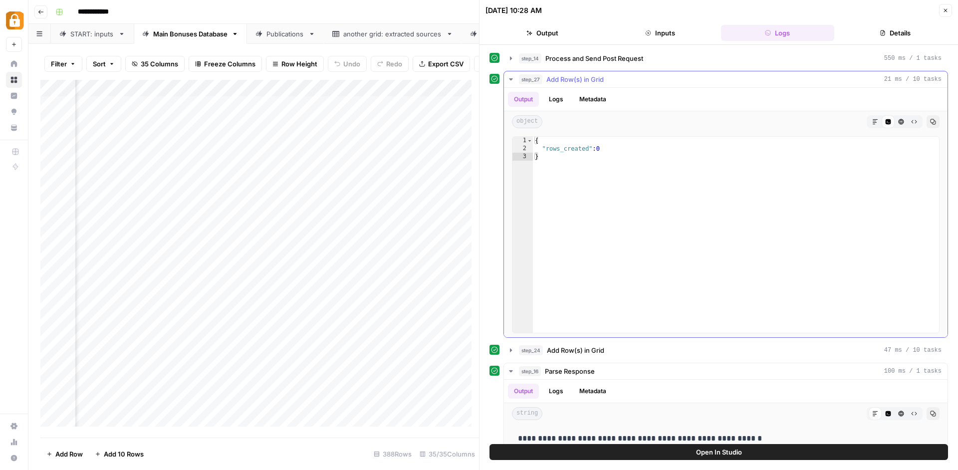
click at [547, 79] on span "Add Row(s) in Grid" at bounding box center [574, 79] width 57 height 10
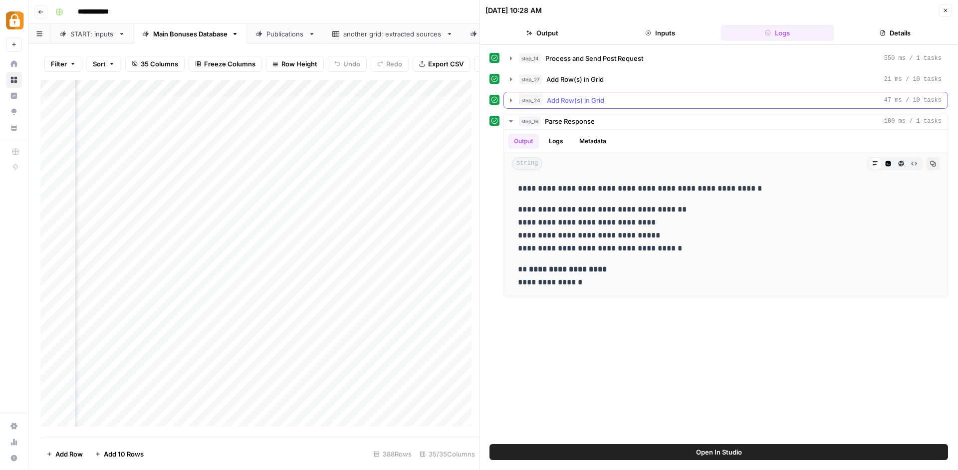
click at [544, 92] on button "step_24 Add Row(s) in Grid 47 ms / 10 tasks" at bounding box center [726, 100] width 444 height 16
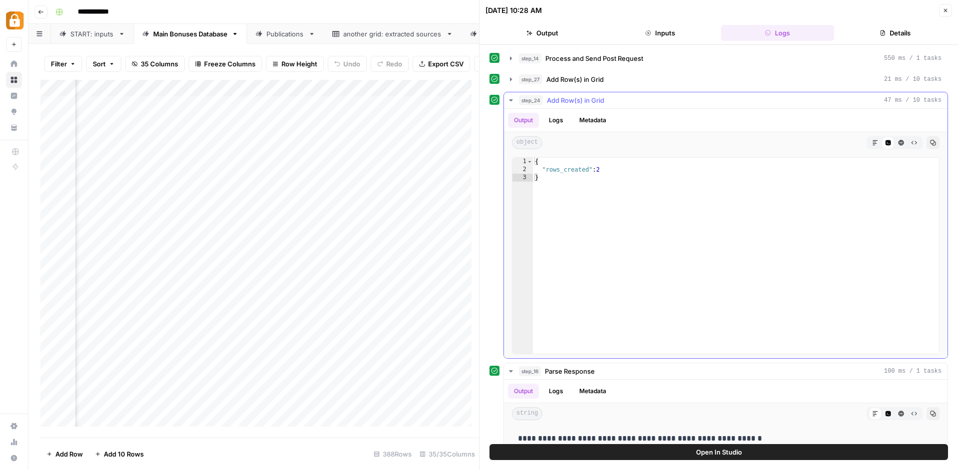
click at [544, 92] on button "step_24 Add Row(s) in Grid 47 ms / 10 tasks" at bounding box center [726, 100] width 444 height 16
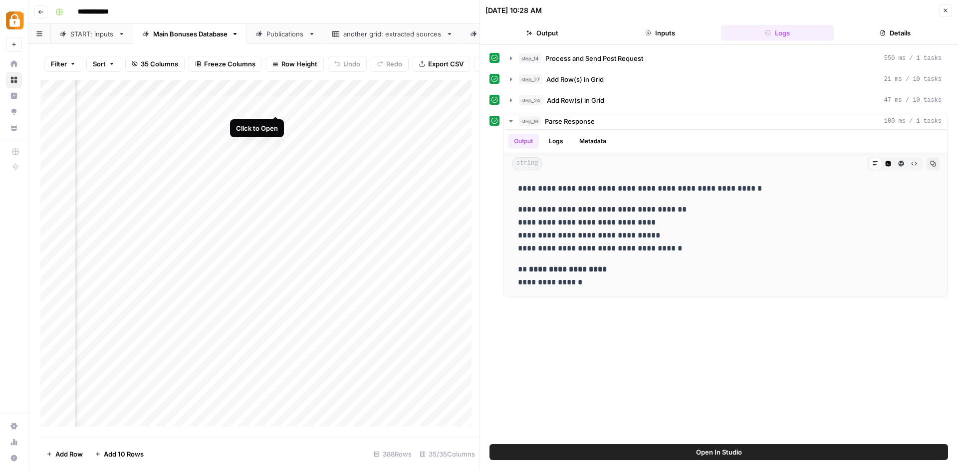
click at [273, 107] on div "Add Column" at bounding box center [259, 257] width 439 height 354
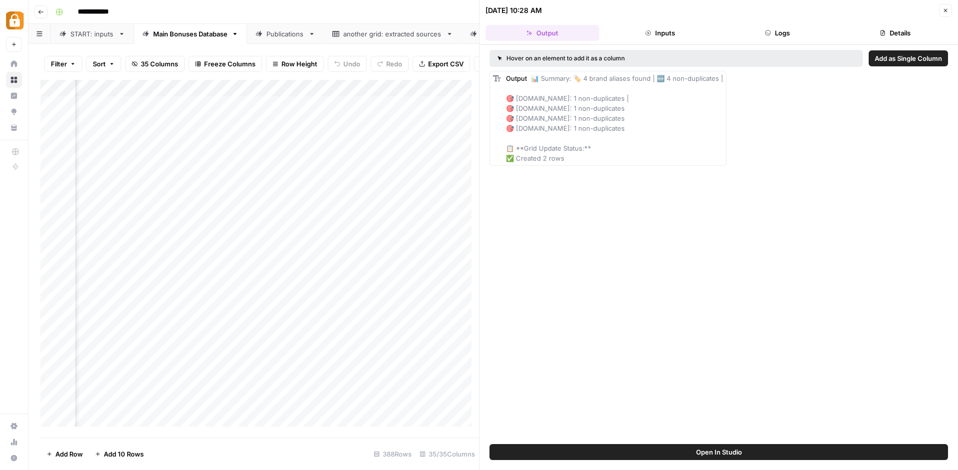
click at [775, 31] on button "Logs" at bounding box center [778, 33] width 114 height 16
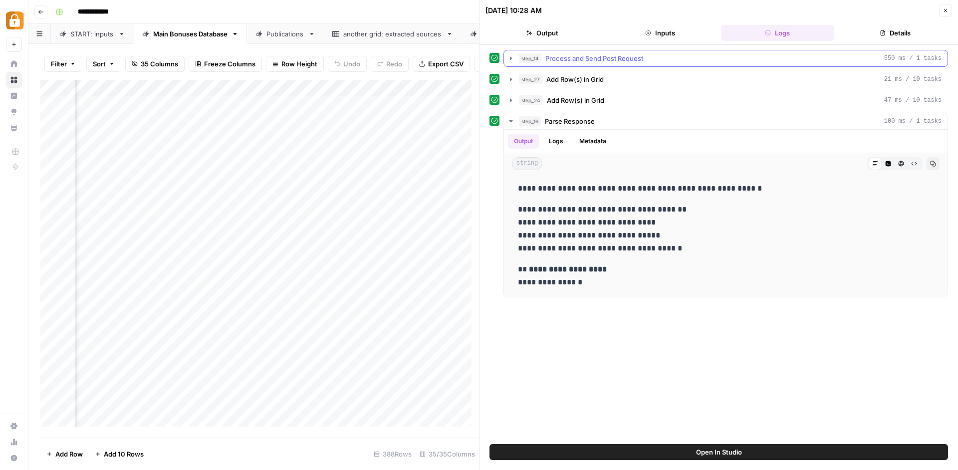
click at [587, 61] on span "Process and Send Post Request" at bounding box center [594, 58] width 98 height 10
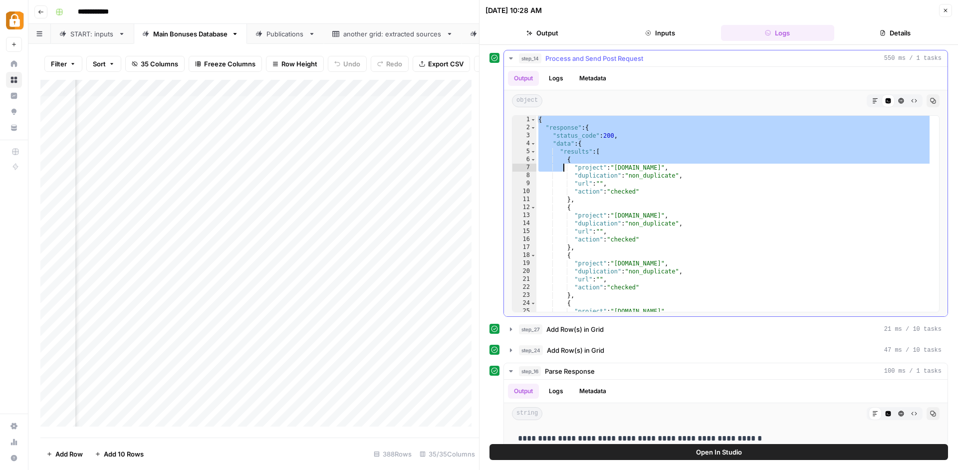
scroll to position [546, 0]
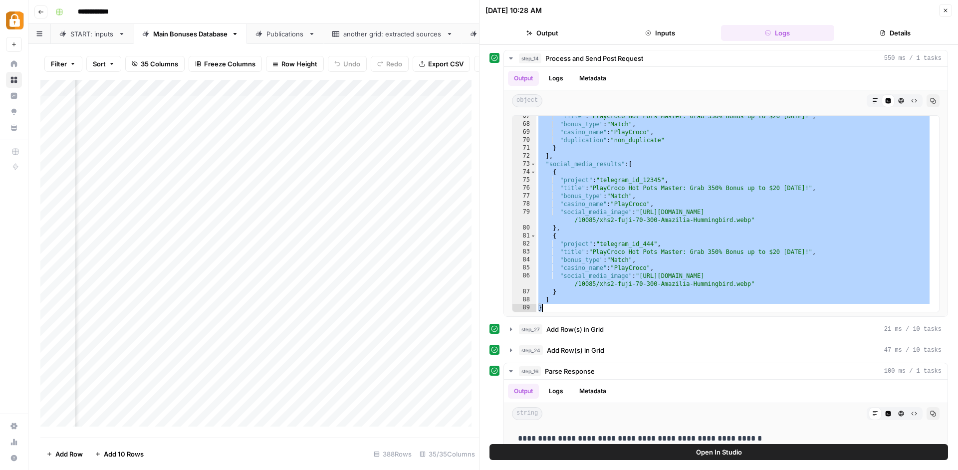
drag, startPoint x: 537, startPoint y: 121, endPoint x: 653, endPoint y: 470, distance: 367.9
type textarea "* *"
click at [289, 106] on div "Add Column" at bounding box center [259, 257] width 439 height 354
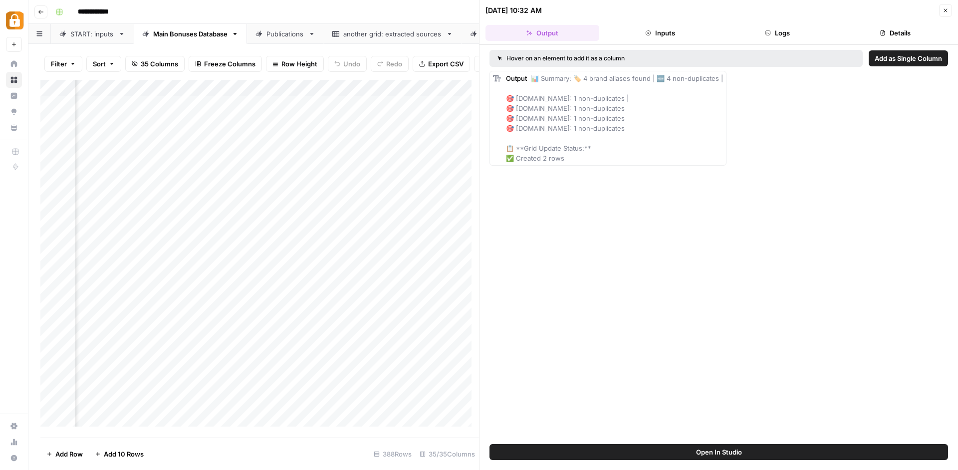
click at [779, 30] on button "Logs" at bounding box center [778, 33] width 114 height 16
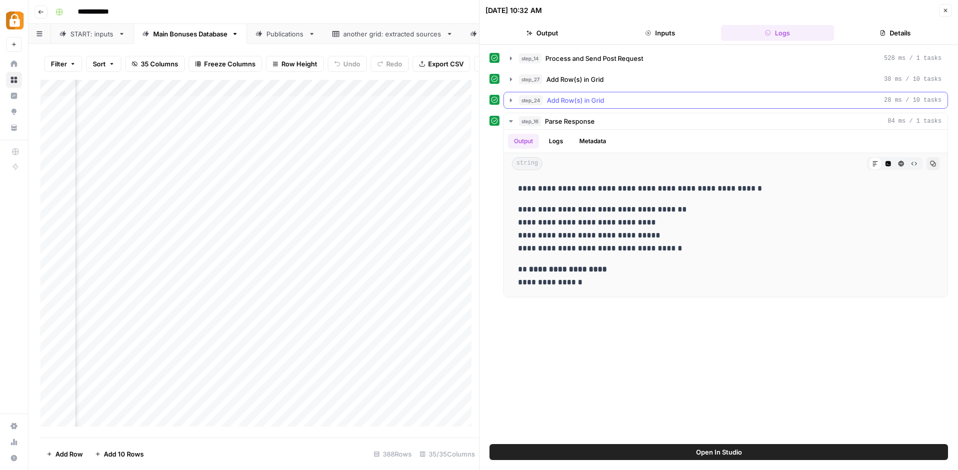
click at [514, 100] on icon "button" at bounding box center [511, 100] width 8 height 8
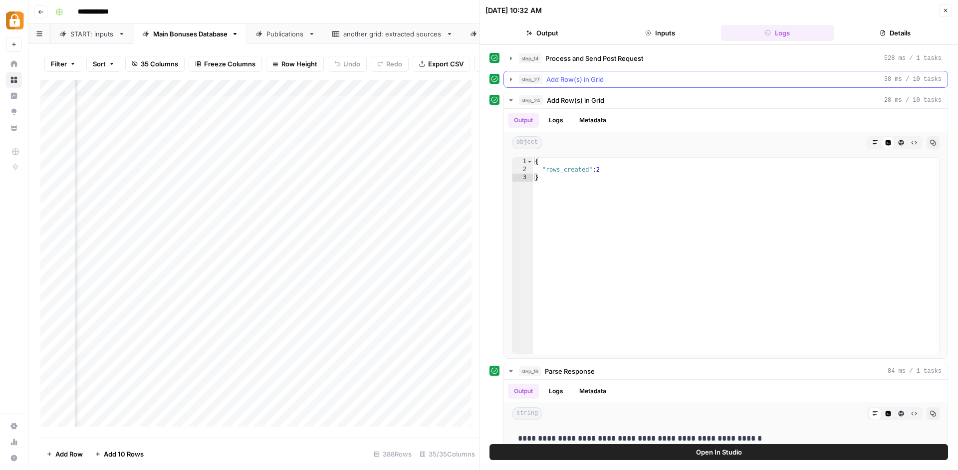
click at [511, 82] on icon "button" at bounding box center [511, 79] width 8 height 8
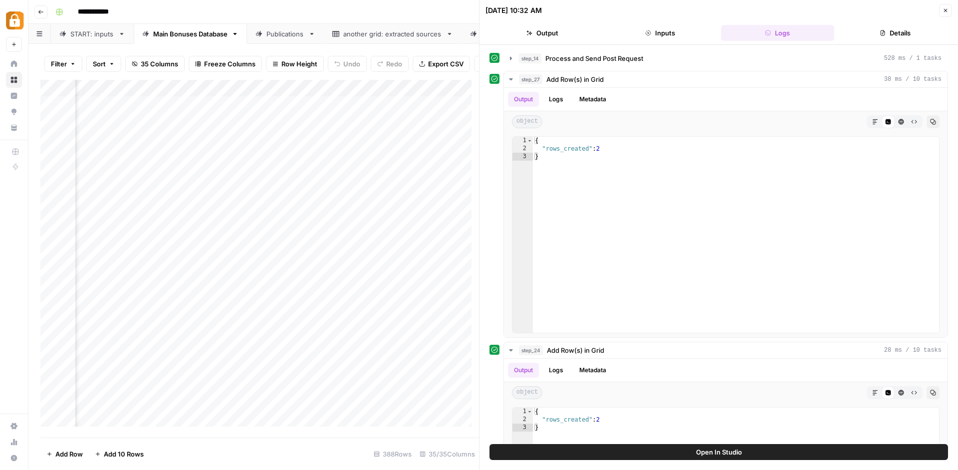
scroll to position [2, 2899]
click at [941, 10] on button "Close" at bounding box center [945, 10] width 13 height 13
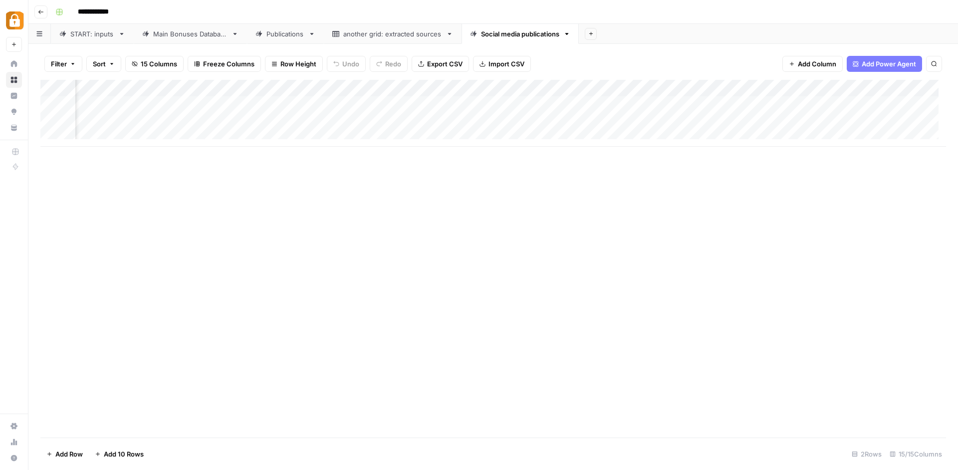
scroll to position [0, 1474]
click at [923, 87] on div "Add Column" at bounding box center [493, 113] width 906 height 67
click at [835, 235] on span "Remove Column" at bounding box center [877, 233] width 107 height 10
click at [440, 111] on button "Delete" at bounding box center [443, 103] width 33 height 18
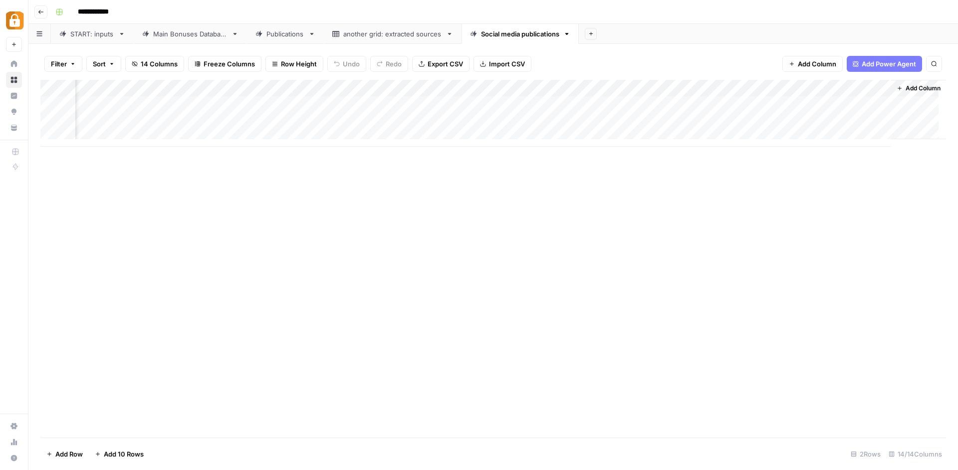
click at [906, 88] on span "Add Column" at bounding box center [923, 88] width 35 height 9
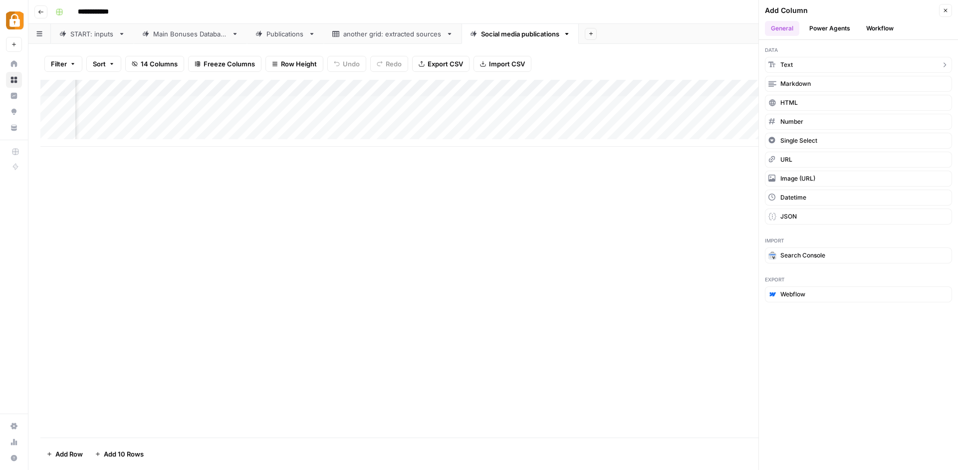
click at [888, 67] on button "Text" at bounding box center [858, 65] width 187 height 16
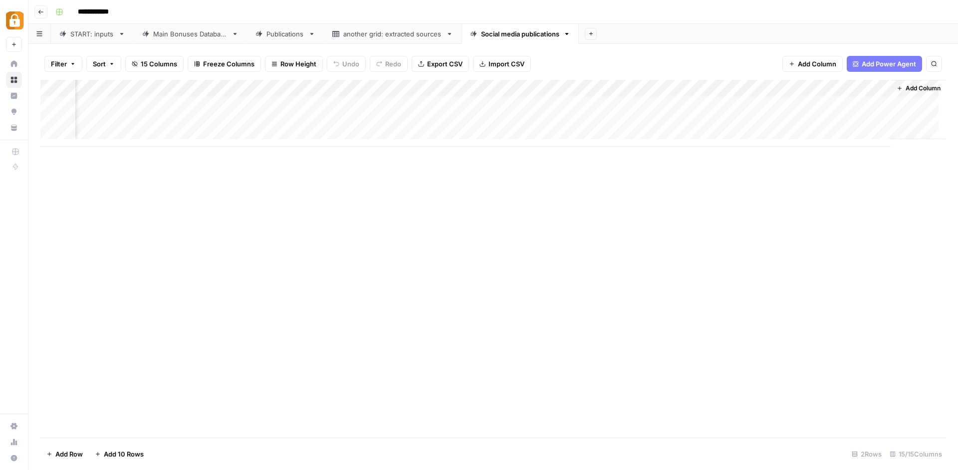
scroll to position [0, 1575]
click at [787, 85] on div "Add Column" at bounding box center [493, 113] width 906 height 67
click at [758, 130] on span "Text" at bounding box center [796, 133] width 77 height 10
click at [768, 113] on input "New Column" at bounding box center [798, 110] width 101 height 10
type input "o"
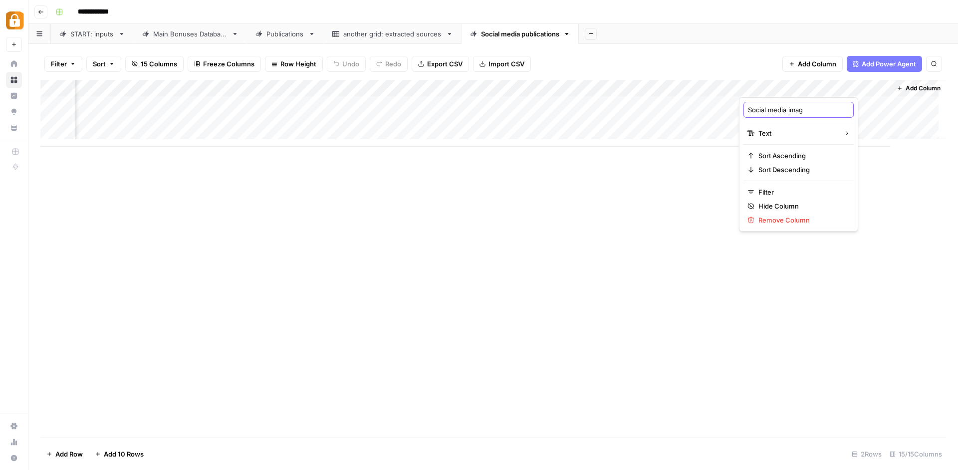
type input "Social media image"
click at [690, 130] on div "Add Column" at bounding box center [493, 113] width 906 height 67
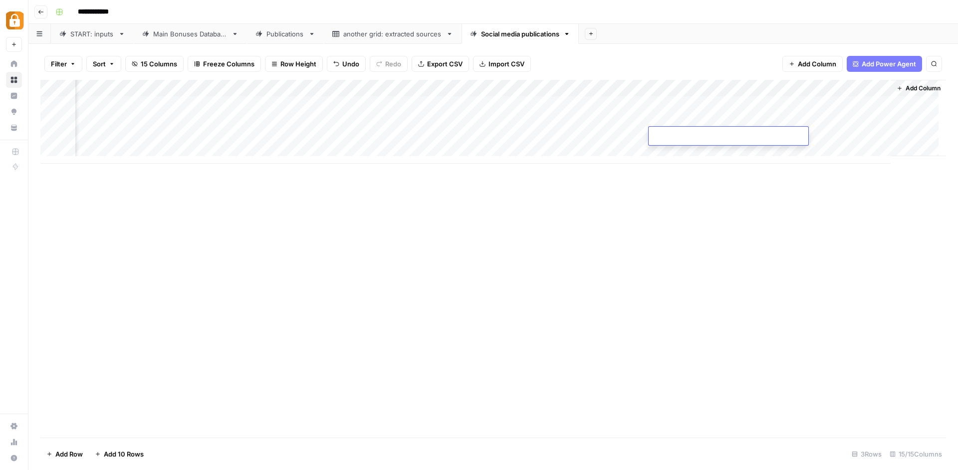
click at [692, 117] on div "Add Column" at bounding box center [493, 122] width 906 height 84
click at [762, 87] on div "Add Column" at bounding box center [493, 122] width 906 height 84
click at [413, 83] on div "Add Column" at bounding box center [493, 122] width 906 height 84
click at [792, 88] on div "Add Column" at bounding box center [493, 122] width 906 height 84
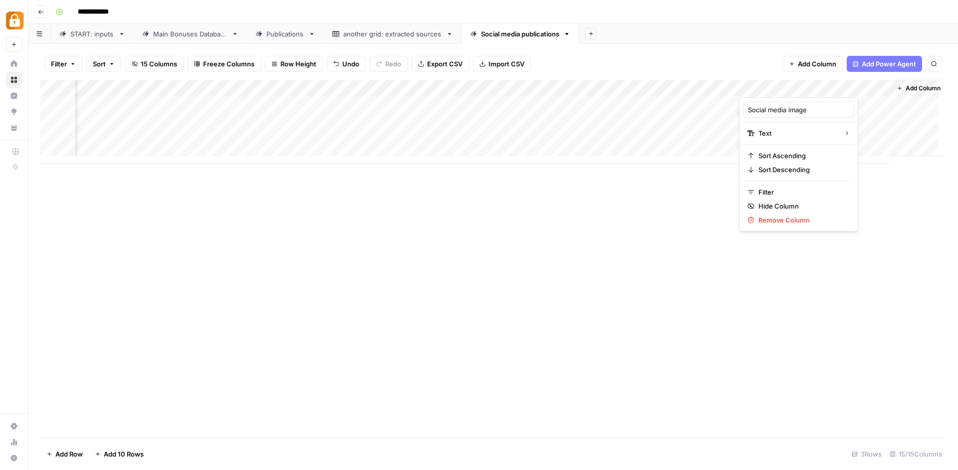
drag, startPoint x: 792, startPoint y: 88, endPoint x: 622, endPoint y: 50, distance: 174.3
click at [622, 48] on body "**********" at bounding box center [479, 235] width 958 height 470
click at [783, 222] on span "Remove Column" at bounding box center [801, 220] width 87 height 10
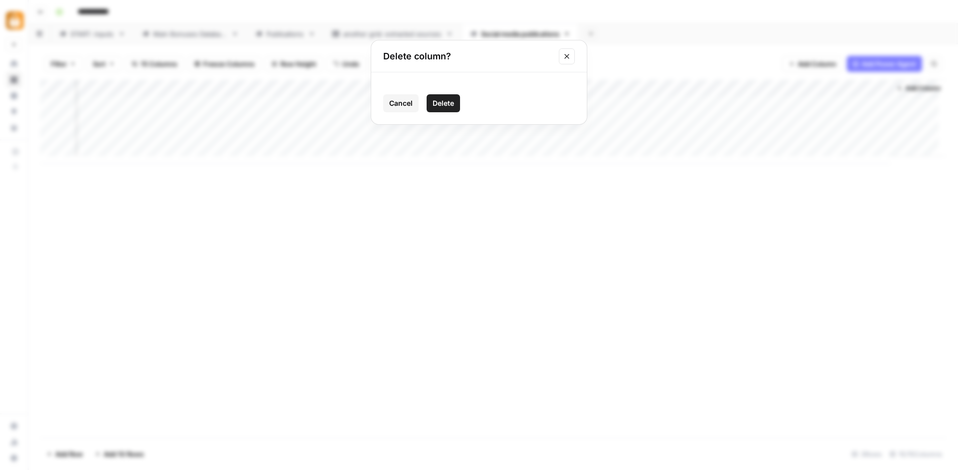
click at [430, 101] on button "Delete" at bounding box center [443, 103] width 33 height 18
click at [434, 87] on div "Add Column" at bounding box center [493, 122] width 906 height 84
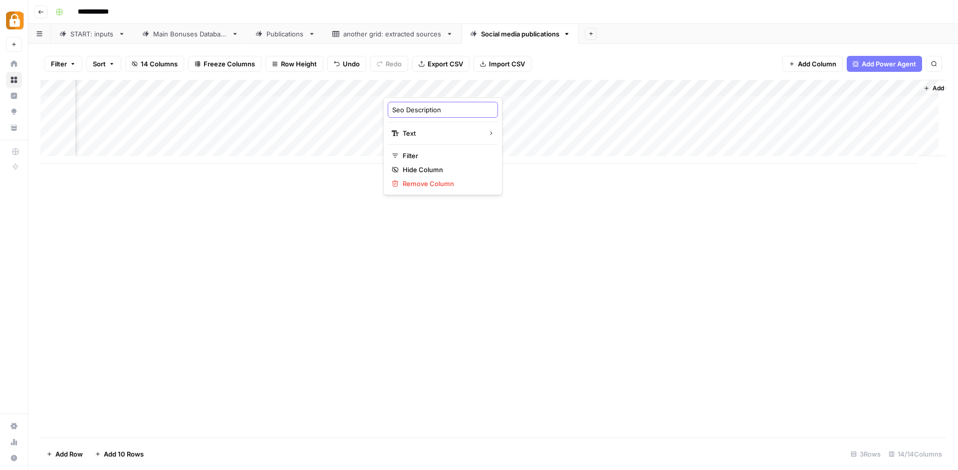
drag, startPoint x: 447, startPoint y: 105, endPoint x: 267, endPoint y: 96, distance: 179.3
click at [392, 105] on input "Seo Description" at bounding box center [442, 110] width 101 height 10
click at [274, 201] on div "Add Column" at bounding box center [493, 259] width 906 height 358
click at [327, 123] on div "Add Column" at bounding box center [493, 122] width 906 height 84
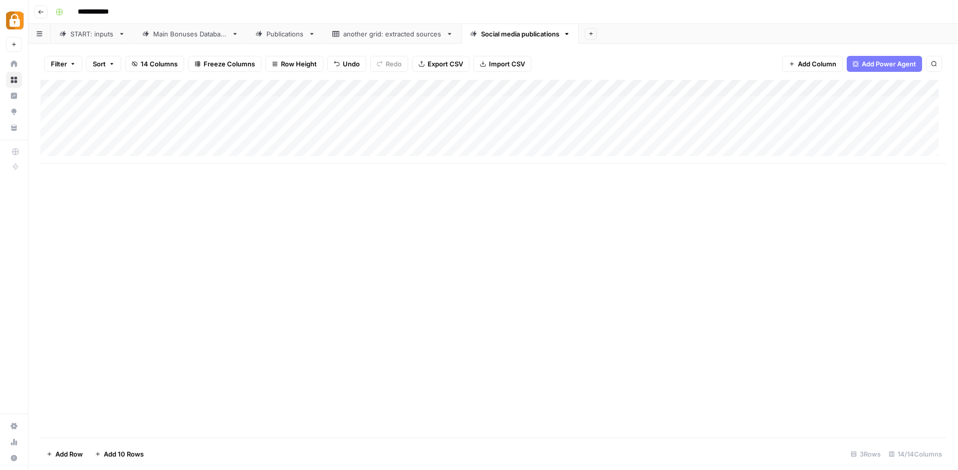
click at [187, 36] on div "Main Bonuses Database" at bounding box center [190, 34] width 74 height 10
click at [770, 103] on div "Add Column" at bounding box center [493, 260] width 906 height 360
click at [746, 106] on div "Add Column" at bounding box center [493, 260] width 906 height 360
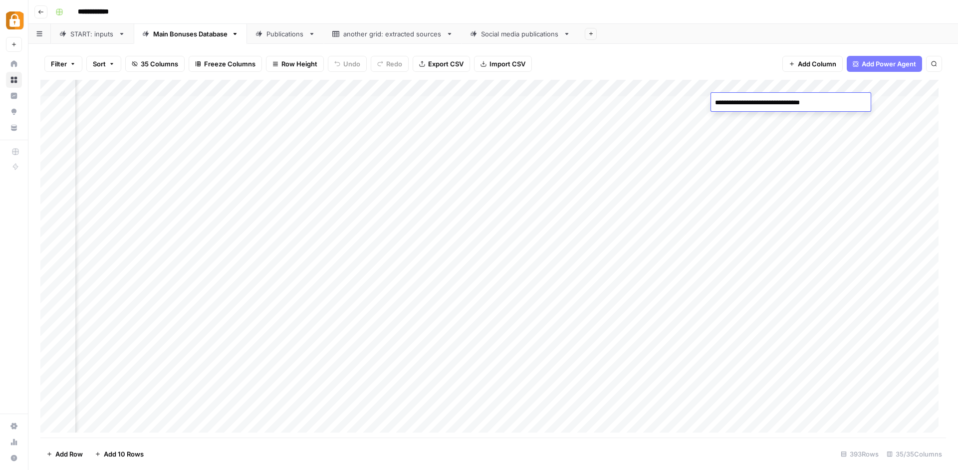
drag, startPoint x: 771, startPoint y: 103, endPoint x: 712, endPoint y: 102, distance: 58.9
click at [712, 102] on textarea "**********" at bounding box center [791, 103] width 160 height 14
drag, startPoint x: 817, startPoint y: 101, endPoint x: 776, endPoint y: 107, distance: 41.3
click at [776, 107] on textarea "**********" at bounding box center [791, 103] width 160 height 14
drag, startPoint x: 771, startPoint y: 103, endPoint x: 706, endPoint y: 99, distance: 64.5
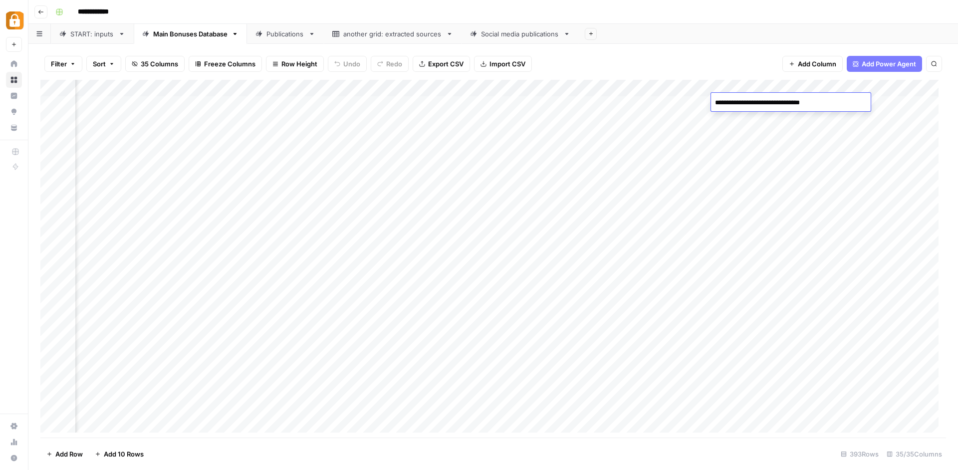
click at [711, 99] on textarea "**********" at bounding box center [791, 103] width 160 height 14
drag, startPoint x: 774, startPoint y: 103, endPoint x: 833, endPoint y: 100, distance: 58.5
click at [833, 100] on textarea "**********" at bounding box center [791, 103] width 160 height 14
click at [499, 34] on div "Social media publications" at bounding box center [520, 34] width 78 height 10
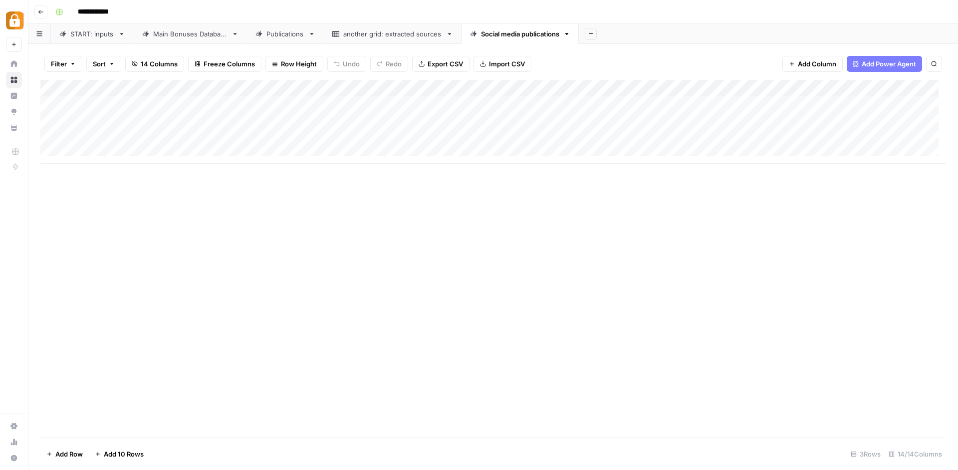
click at [142, 99] on div "Add Column" at bounding box center [493, 122] width 906 height 84
click at [141, 119] on div "Add Column" at bounding box center [493, 122] width 906 height 84
click at [144, 97] on div "Add Column" at bounding box center [493, 122] width 906 height 84
click at [152, 126] on div "Add Column" at bounding box center [493, 122] width 906 height 84
click at [254, 102] on div "Add Column" at bounding box center [493, 122] width 906 height 84
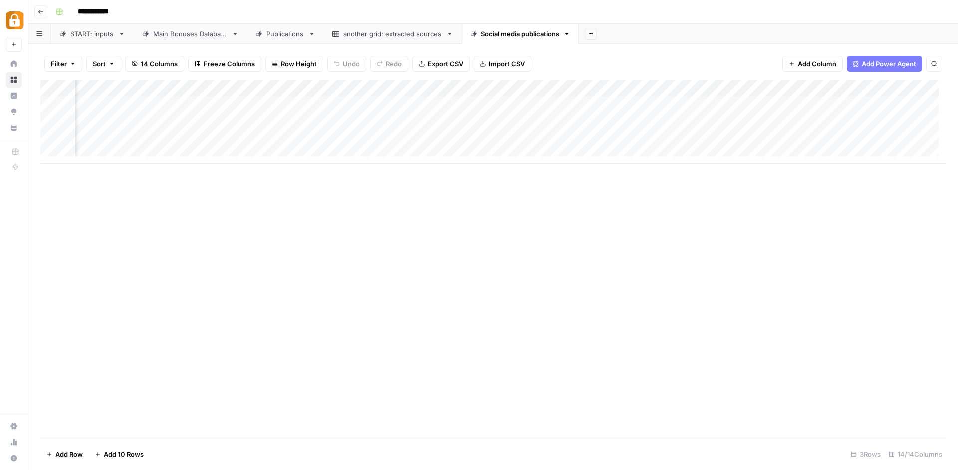
scroll to position [0, 832]
click at [396, 93] on div "Add Column" at bounding box center [493, 122] width 906 height 84
click at [662, 64] on div "Filter Sort 14 Columns Freeze Columns Row Height Undo Redo Export CSV Import CS…" at bounding box center [493, 64] width 906 height 32
click at [172, 39] on link "Main Bonuses Database" at bounding box center [190, 34] width 113 height 20
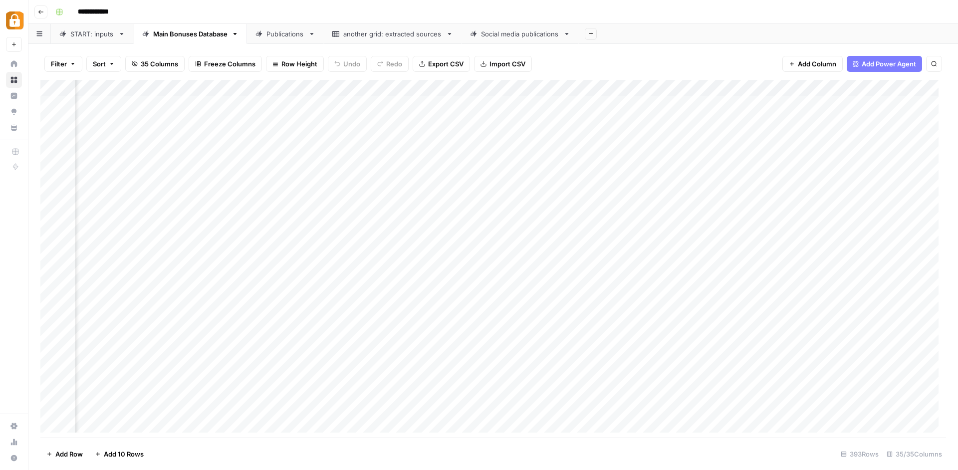
scroll to position [0, 2601]
click at [518, 39] on link "Social media publications" at bounding box center [520, 34] width 117 height 20
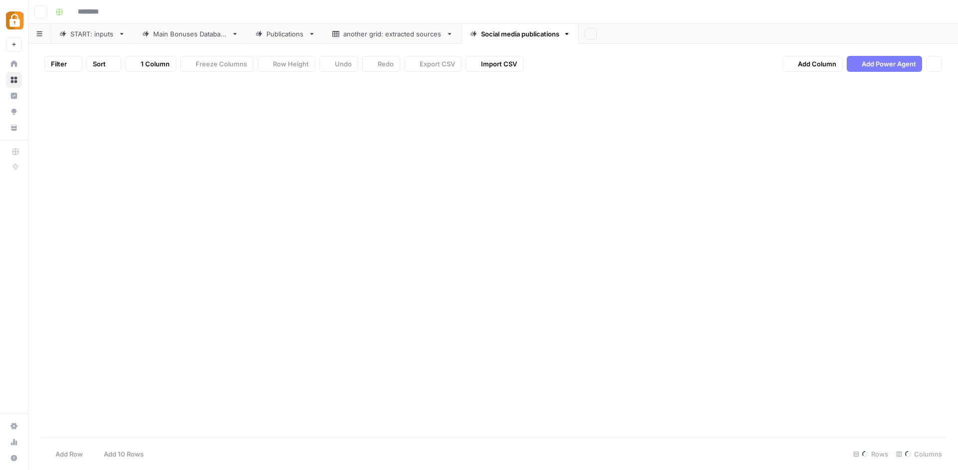
type input "**********"
click at [191, 33] on div "Main Bonuses Database" at bounding box center [190, 34] width 74 height 10
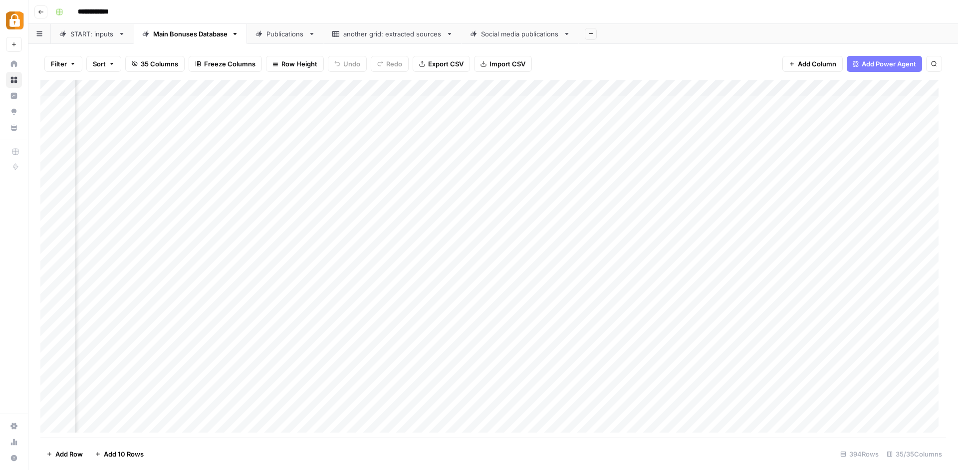
scroll to position [0, 1946]
click at [687, 97] on div "Add Column" at bounding box center [493, 260] width 906 height 360
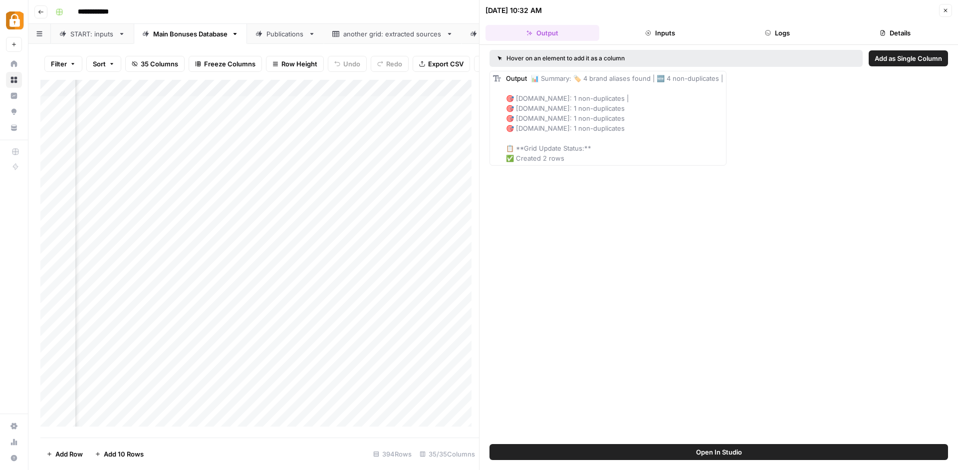
click at [781, 24] on header "09/03/25 at 10:32 AM Close Output Inputs Logs Details" at bounding box center [718, 22] width 478 height 45
click at [781, 29] on button "Logs" at bounding box center [778, 33] width 114 height 16
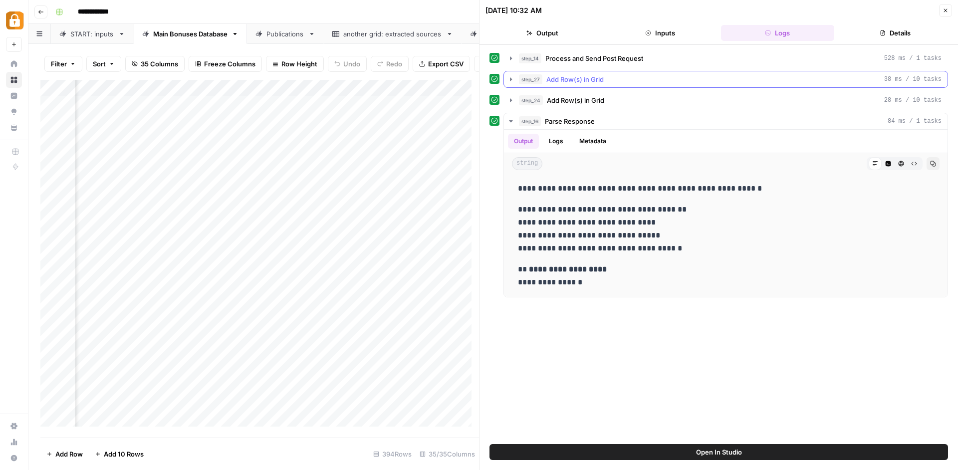
click at [511, 76] on icon "button" at bounding box center [511, 79] width 8 height 8
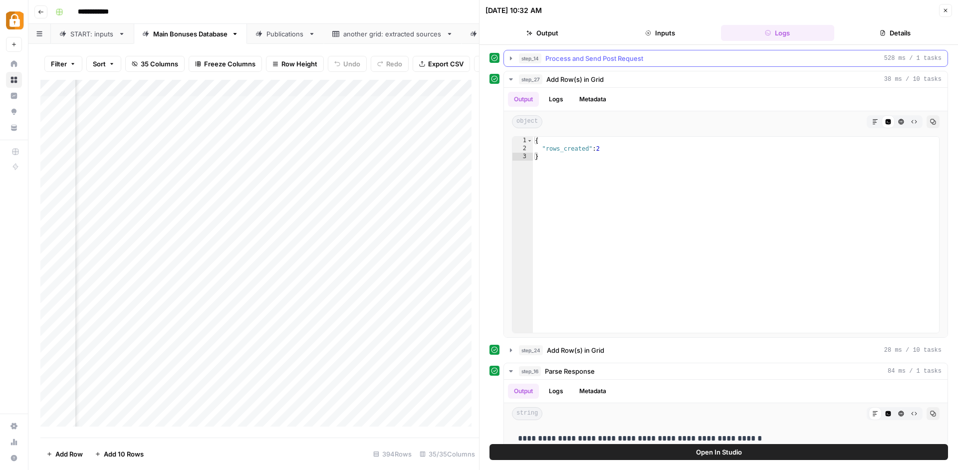
click at [518, 59] on button "step_14 Process and Send Post Request 528 ms / 1 tasks" at bounding box center [726, 58] width 444 height 16
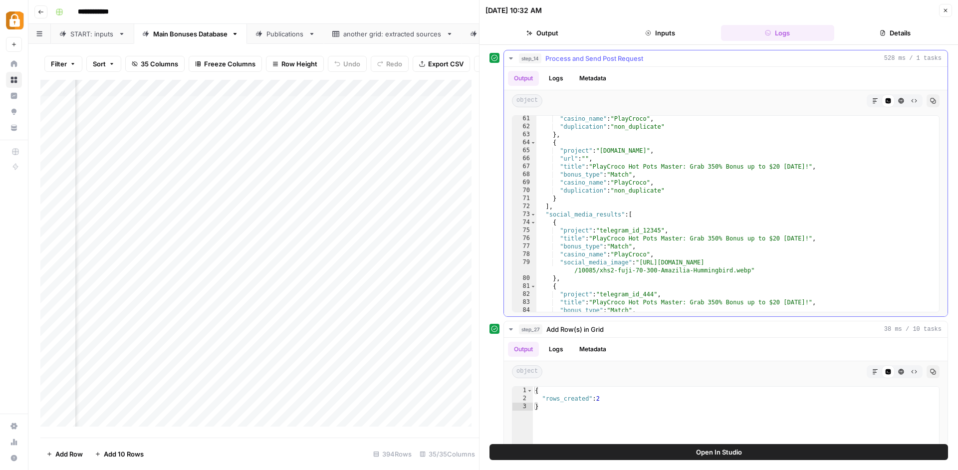
scroll to position [546, 0]
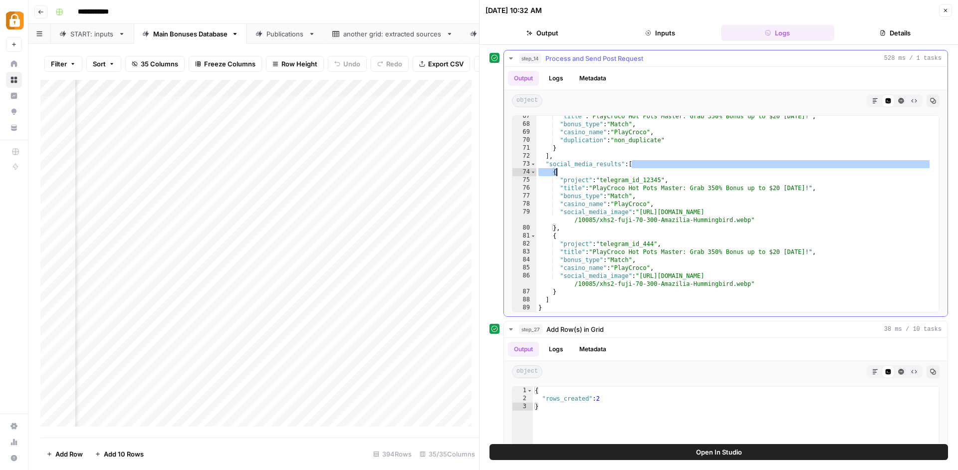
drag, startPoint x: 630, startPoint y: 164, endPoint x: 638, endPoint y: 174, distance: 12.9
click at [638, 174] on div ""title" : "PlayCroco Hot Pots Master: Grab 350% Bonus up to $20 Today!" , "bonu…" at bounding box center [733, 218] width 395 height 212
click at [622, 186] on div ""title" : "PlayCroco Hot Pots Master: Grab 350% Bonus up to $20 Today!" , "bonu…" at bounding box center [733, 218] width 395 height 212
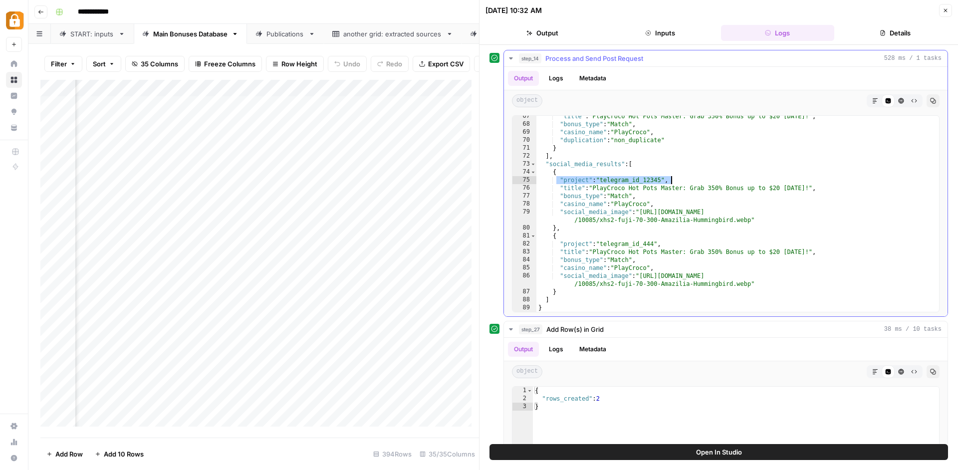
drag, startPoint x: 557, startPoint y: 180, endPoint x: 758, endPoint y: 177, distance: 200.6
click at [758, 177] on div ""title" : "PlayCroco Hot Pots Master: Grab 350% Bonus up to $20 Today!" , "bonu…" at bounding box center [733, 218] width 395 height 212
click at [559, 184] on div ""title" : "PlayCroco Hot Pots Master: Grab 350% Bonus up to $20 Today!" , "bonu…" at bounding box center [733, 218] width 395 height 212
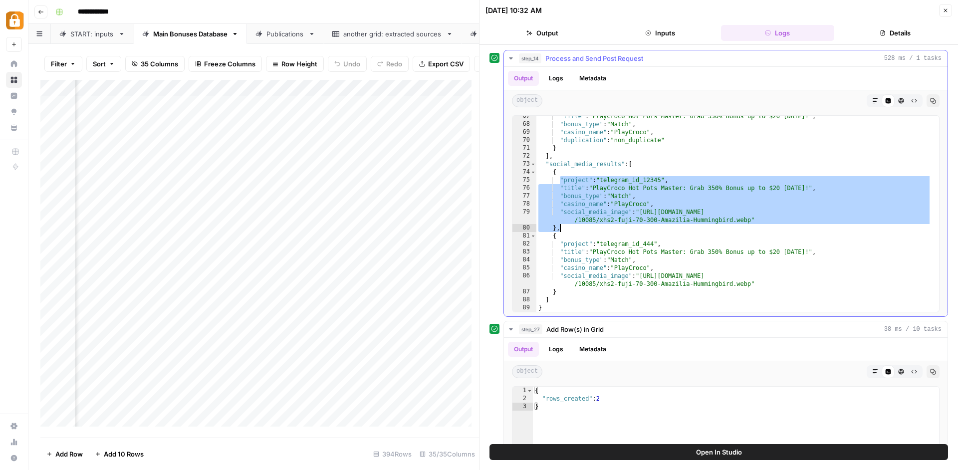
drag, startPoint x: 559, startPoint y: 180, endPoint x: 594, endPoint y: 227, distance: 58.8
click at [594, 227] on div ""title" : "PlayCroco Hot Pots Master: Grab 350% Bonus up to $20 Today!" , "bonu…" at bounding box center [733, 218] width 395 height 212
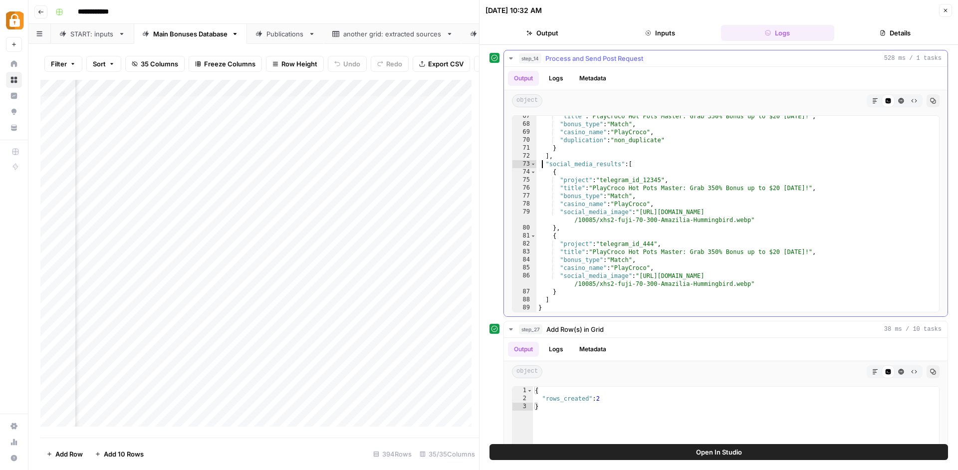
drag, startPoint x: 540, startPoint y: 165, endPoint x: 590, endPoint y: 168, distance: 50.0
click at [590, 168] on div ""title" : "PlayCroco Hot Pots Master: Grab 350% Bonus up to $20 Today!" , "bonu…" at bounding box center [733, 218] width 395 height 212
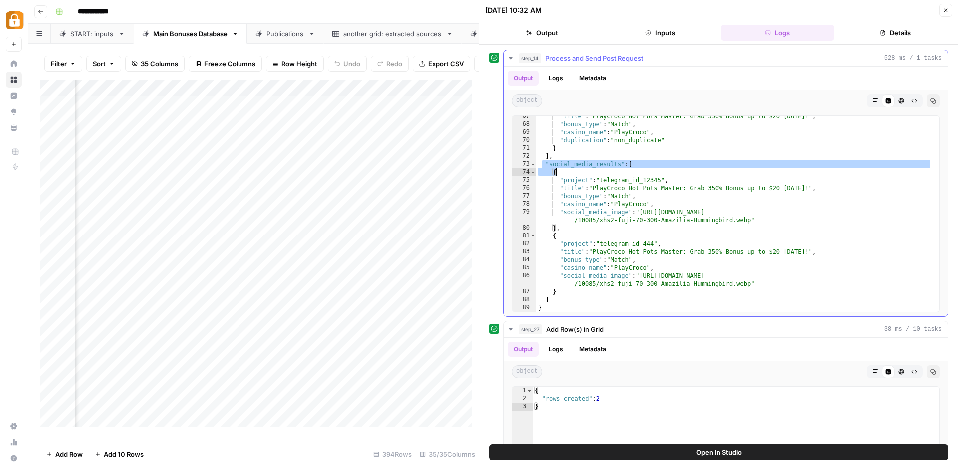
click at [640, 169] on div ""title" : "PlayCroco Hot Pots Master: Grab 350% Bonus up to $20 Today!" , "bonu…" at bounding box center [733, 218] width 395 height 212
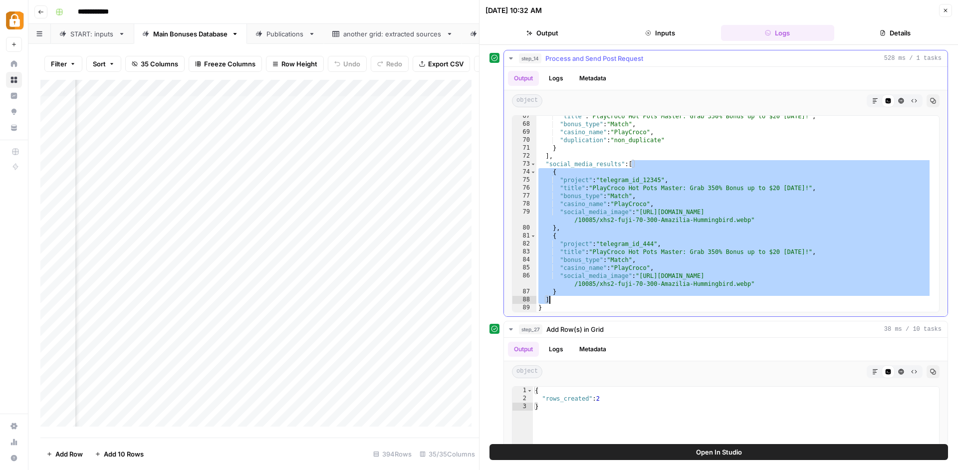
drag, startPoint x: 632, startPoint y: 165, endPoint x: 613, endPoint y: 297, distance: 133.6
click at [613, 297] on div ""title" : "PlayCroco Hot Pots Master: Grab 350% Bonus up to $20 Today!" , "bonu…" at bounding box center [733, 218] width 395 height 212
click at [657, 174] on div ""title" : "PlayCroco Hot Pots Master: Grab 350% Bonus up to $20 Today!" , "bonu…" at bounding box center [733, 218] width 395 height 212
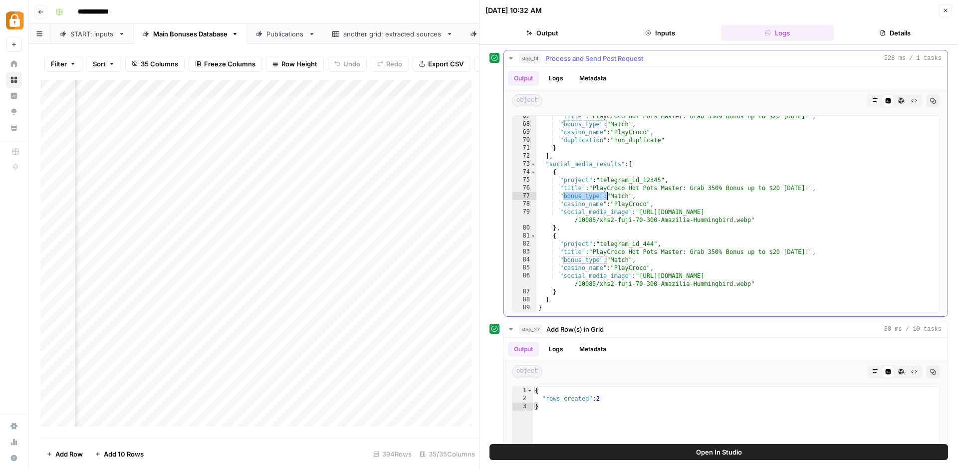
drag, startPoint x: 567, startPoint y: 195, endPoint x: 605, endPoint y: 196, distance: 38.4
click at [605, 196] on div ""title" : "PlayCroco Hot Pots Master: Grab 350% Bonus up to $20 Today!" , "bonu…" at bounding box center [733, 218] width 395 height 212
click at [637, 165] on div ""title" : "PlayCroco Hot Pots Master: Grab 350% Bonus up to $20 Today!" , "bonu…" at bounding box center [733, 218] width 395 height 212
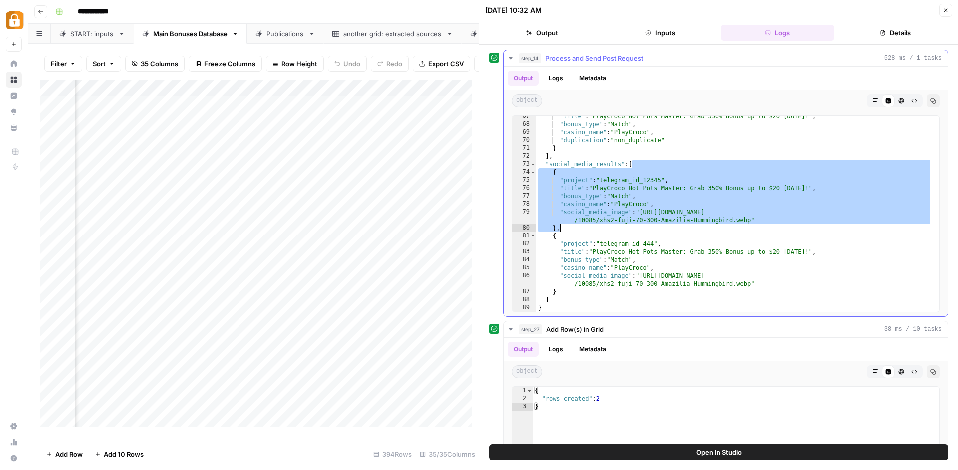
drag, startPoint x: 630, startPoint y: 164, endPoint x: 645, endPoint y: 226, distance: 63.7
click at [645, 226] on div ""title" : "PlayCroco Hot Pots Master: Grab 350% Bonus up to $20 Today!" , "bonu…" at bounding box center [733, 218] width 395 height 212
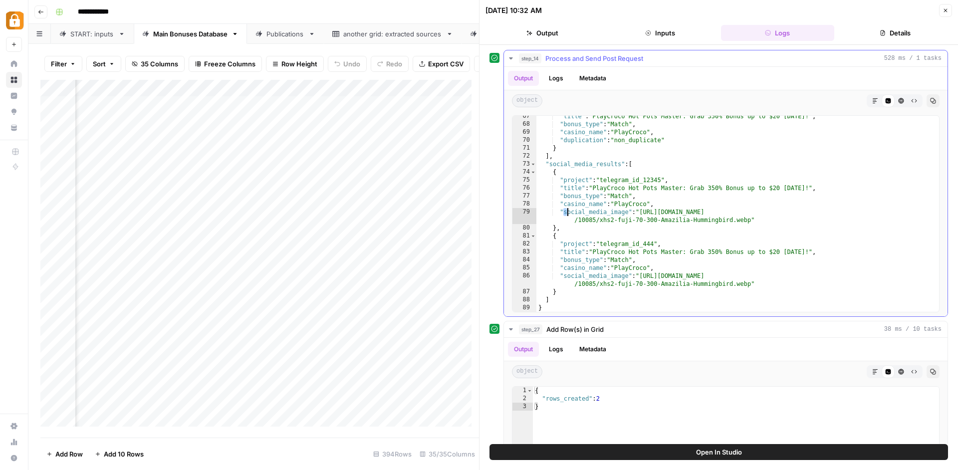
click at [565, 211] on div ""title" : "PlayCroco Hot Pots Master: Grab 350% Bonus up to $20 Today!" , "bonu…" at bounding box center [733, 218] width 395 height 212
drag, startPoint x: 562, startPoint y: 210, endPoint x: 631, endPoint y: 212, distance: 69.4
click at [631, 212] on div ""title" : "PlayCroco Hot Pots Master: Grab 350% Bonus up to $20 Today!" , "bonu…" at bounding box center [733, 218] width 395 height 212
click at [620, 226] on div ""title" : "PlayCroco Hot Pots Master: Grab 350% Bonus up to $20 Today!" , "bonu…" at bounding box center [733, 218] width 395 height 212
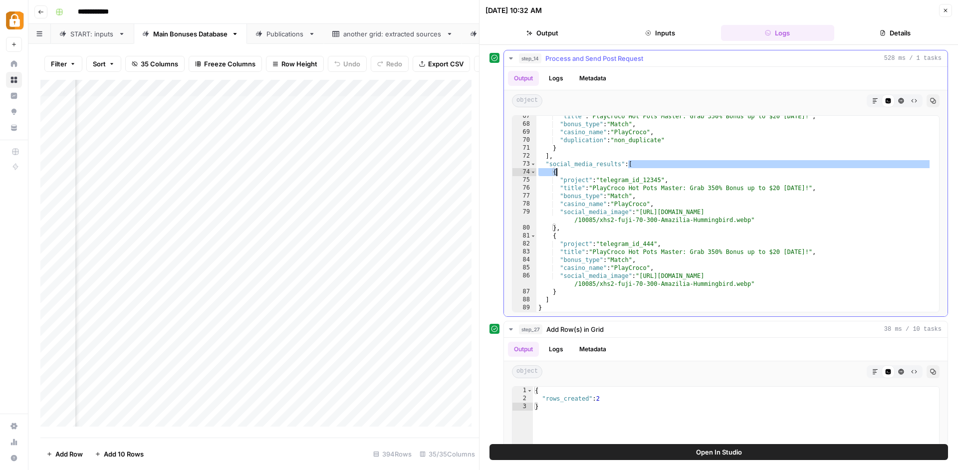
drag, startPoint x: 629, startPoint y: 164, endPoint x: 639, endPoint y: 173, distance: 13.1
click at [639, 173] on div ""title" : "PlayCroco Hot Pots Master: Grab 350% Bonus up to $20 Today!" , "bonu…" at bounding box center [733, 218] width 395 height 212
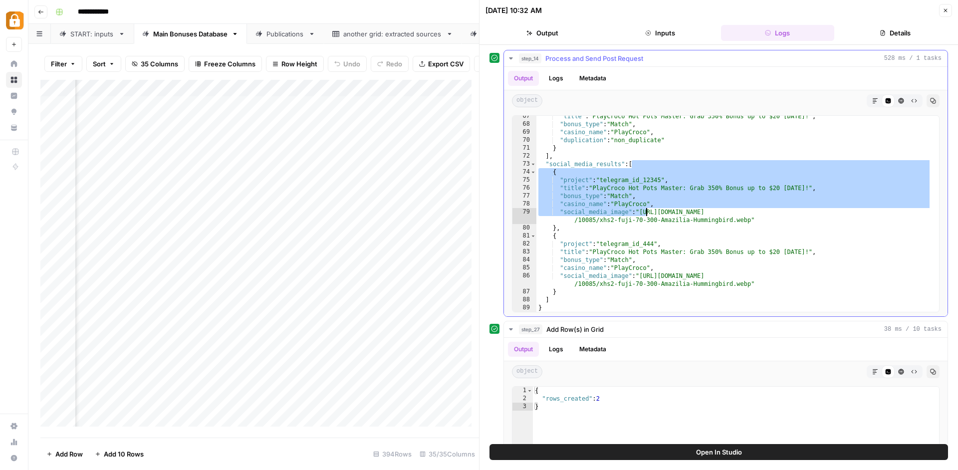
drag, startPoint x: 631, startPoint y: 165, endPoint x: 647, endPoint y: 216, distance: 52.7
click at [647, 216] on div ""title" : "PlayCroco Hot Pots Master: Grab 350% Bonus up to $20 Today!" , "bonu…" at bounding box center [733, 218] width 395 height 212
click at [593, 212] on div ""title" : "PlayCroco Hot Pots Master: Grab 350% Bonus up to $20 Today!" , "bonu…" at bounding box center [733, 218] width 395 height 212
type textarea "**********"
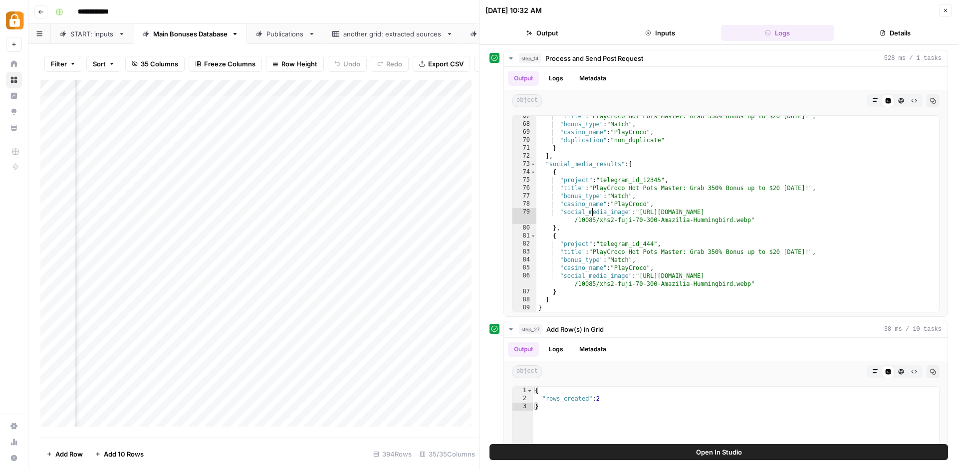
click at [374, 38] on div "another grid: extracted sources" at bounding box center [392, 34] width 99 height 10
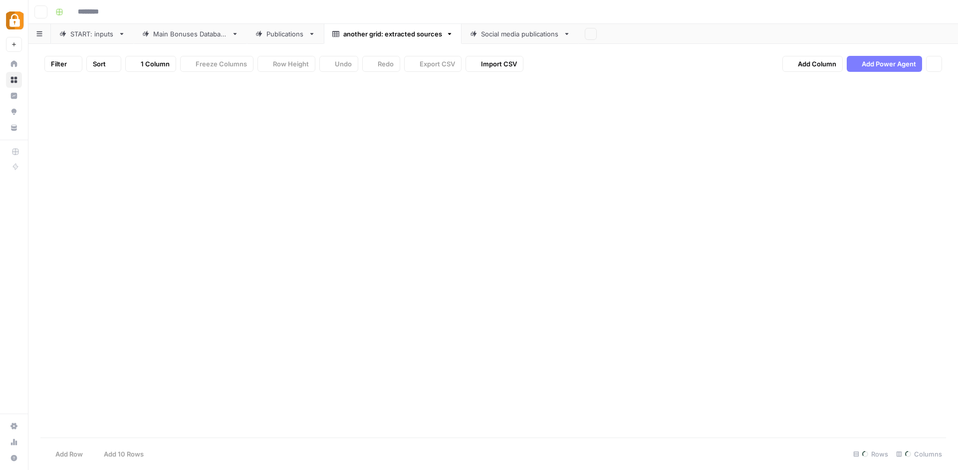
type input "**********"
click at [479, 33] on div "Social media publications" at bounding box center [514, 34] width 89 height 10
type input "**********"
click at [414, 82] on div "Add Column" at bounding box center [493, 122] width 906 height 84
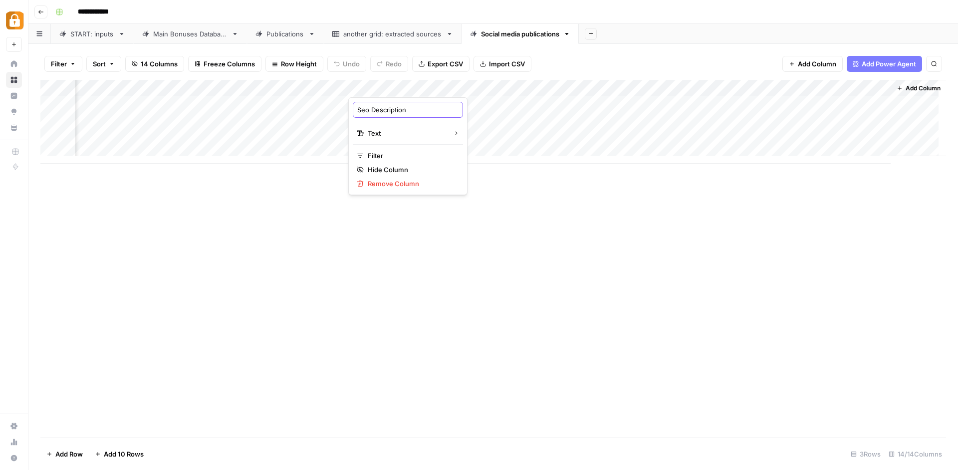
drag, startPoint x: 419, startPoint y: 108, endPoint x: 316, endPoint y: 107, distance: 102.3
click at [357, 107] on input "Seo Description" at bounding box center [407, 110] width 101 height 10
type input "Ы"
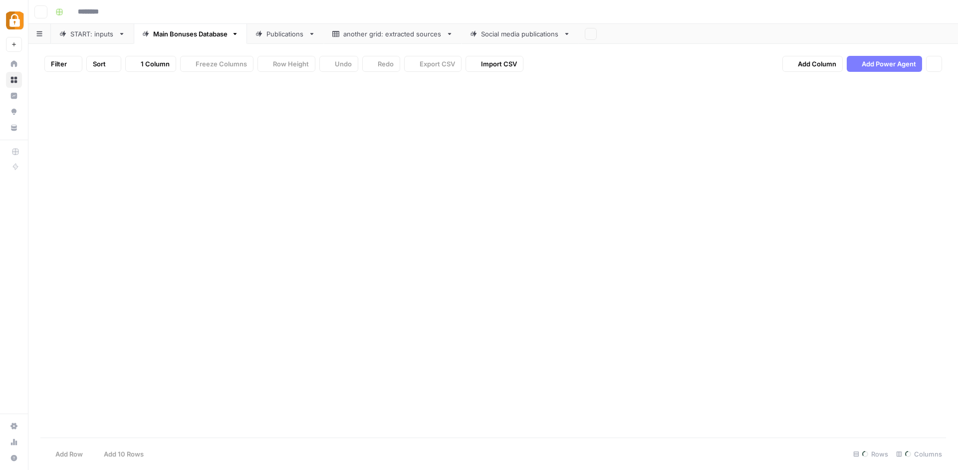
type input "**********"
click at [494, 30] on div "Social media publications" at bounding box center [520, 34] width 78 height 10
type input "**********"
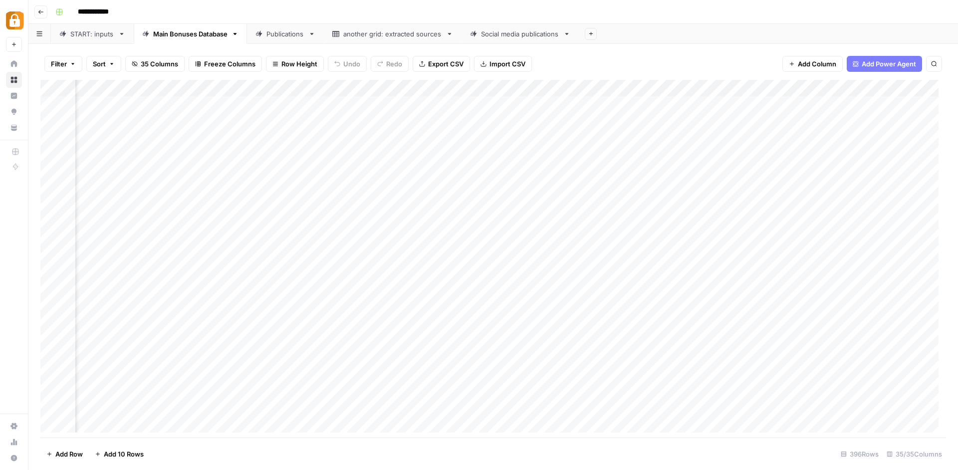
scroll to position [0, 768]
click at [513, 30] on div "Social media publications" at bounding box center [520, 34] width 78 height 10
drag, startPoint x: 510, startPoint y: 35, endPoint x: 360, endPoint y: 36, distance: 150.2
click at [360, 36] on div "START: inputs Main Bonuses Database Publications another grid: extracted source…" at bounding box center [493, 34] width 930 height 20
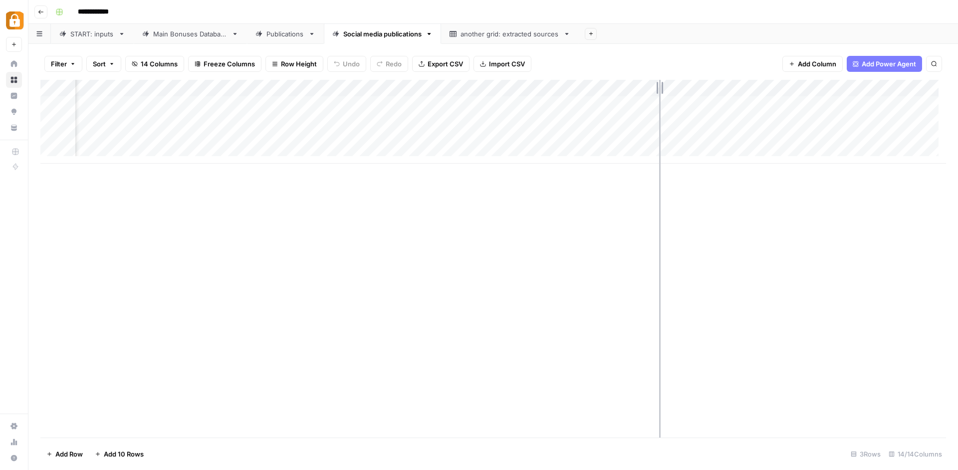
drag, startPoint x: 598, startPoint y: 82, endPoint x: 659, endPoint y: 82, distance: 60.9
click at [659, 82] on div "Add Column" at bounding box center [493, 122] width 906 height 84
drag, startPoint x: 659, startPoint y: 82, endPoint x: 691, endPoint y: 82, distance: 31.9
click at [691, 82] on div "Add Column" at bounding box center [493, 122] width 906 height 84
drag, startPoint x: 691, startPoint y: 82, endPoint x: 736, endPoint y: 82, distance: 44.9
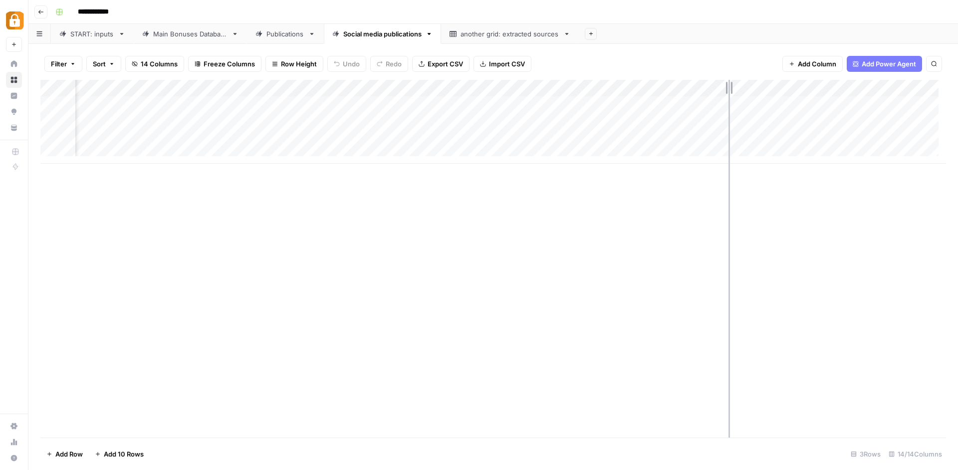
click at [736, 82] on div "Add Column" at bounding box center [493, 122] width 906 height 84
drag, startPoint x: 736, startPoint y: 82, endPoint x: 770, endPoint y: 84, distance: 34.5
click at [770, 84] on div "Add Column" at bounding box center [493, 122] width 906 height 84
click at [683, 81] on div "Add Column" at bounding box center [493, 122] width 906 height 84
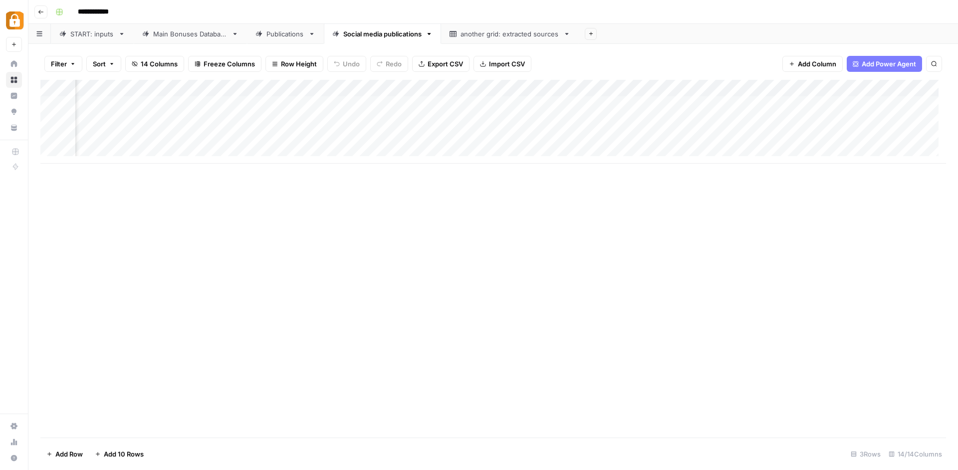
click at [677, 58] on div "Filter Sort 14 Columns Freeze Columns Row Height Undo Redo Export CSV Import CS…" at bounding box center [493, 64] width 906 height 32
click at [166, 35] on div "Main Bonuses Database" at bounding box center [190, 34] width 74 height 10
click at [377, 103] on div "Add Column" at bounding box center [493, 260] width 906 height 360
click at [376, 103] on div "Add Column" at bounding box center [493, 260] width 906 height 360
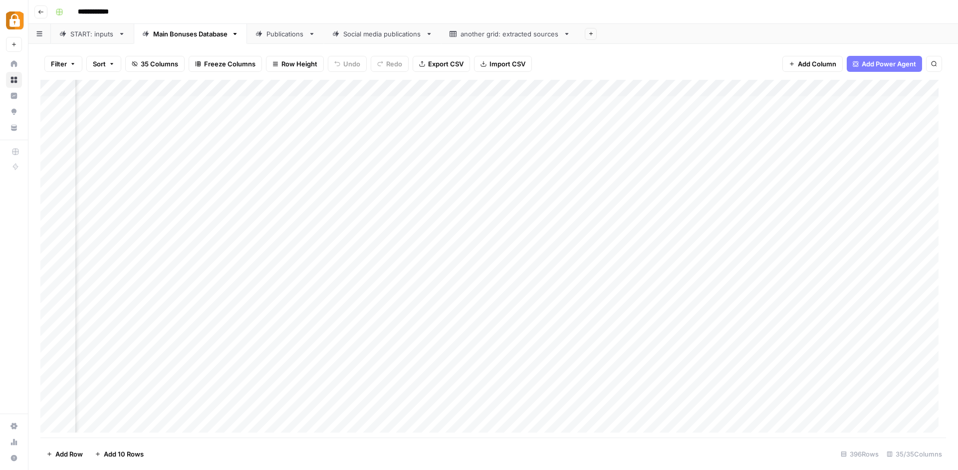
click at [387, 89] on div "Add Column" at bounding box center [493, 260] width 906 height 360
click at [375, 91] on div at bounding box center [328, 87] width 147 height 20
click at [228, 99] on div "Add Column" at bounding box center [493, 260] width 906 height 360
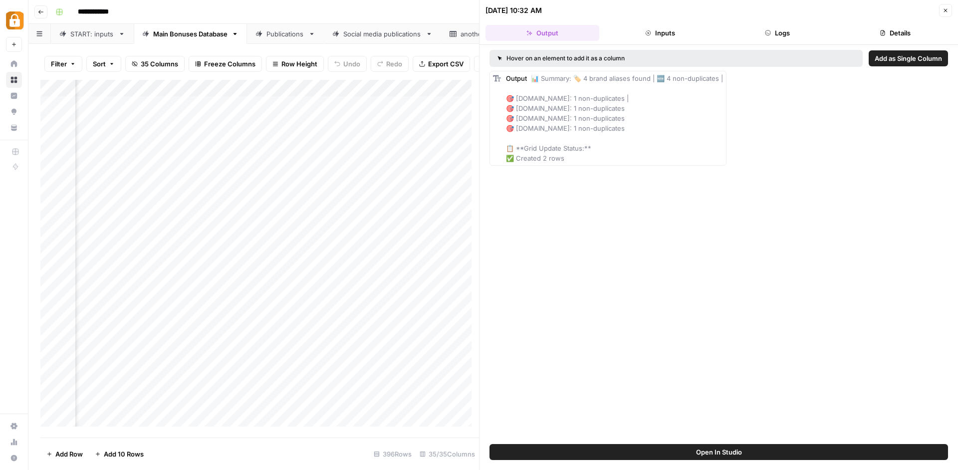
click at [787, 37] on button "Logs" at bounding box center [778, 33] width 114 height 16
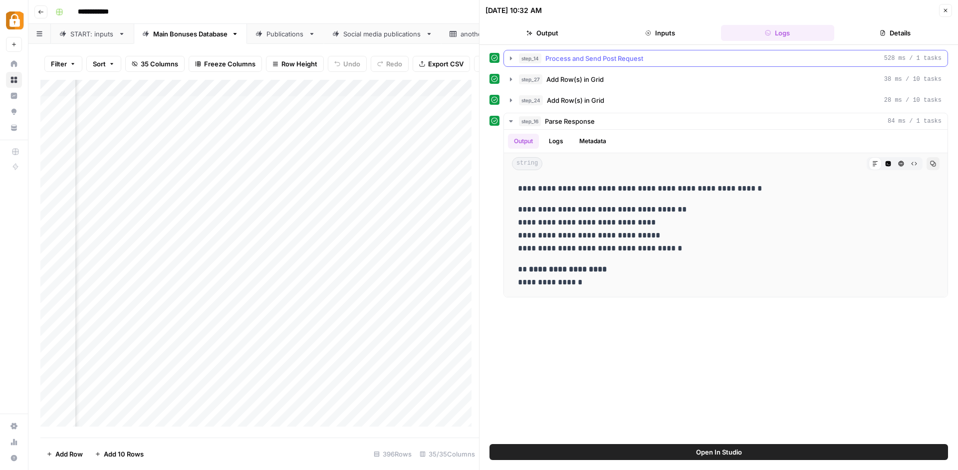
click at [595, 64] on button "step_14 Process and Send Post Request 528 ms / 1 tasks" at bounding box center [726, 58] width 444 height 16
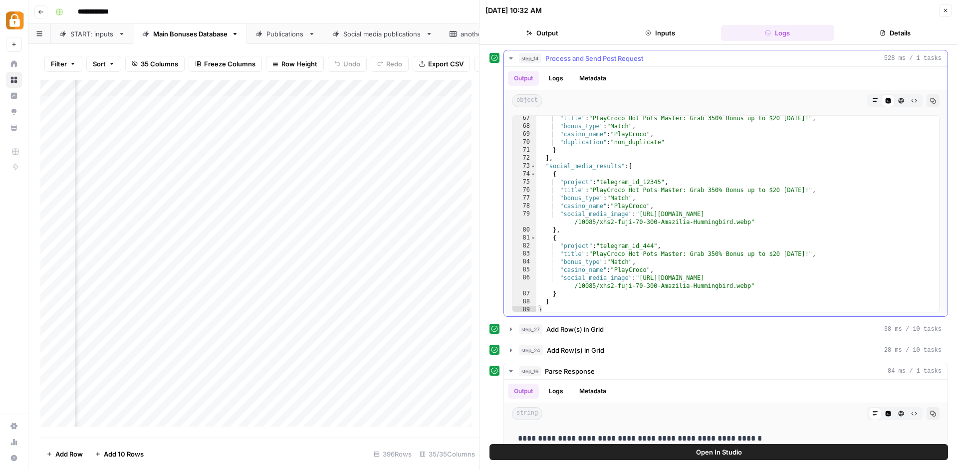
scroll to position [544, 0]
click at [394, 36] on div "Social media publications" at bounding box center [382, 34] width 78 height 10
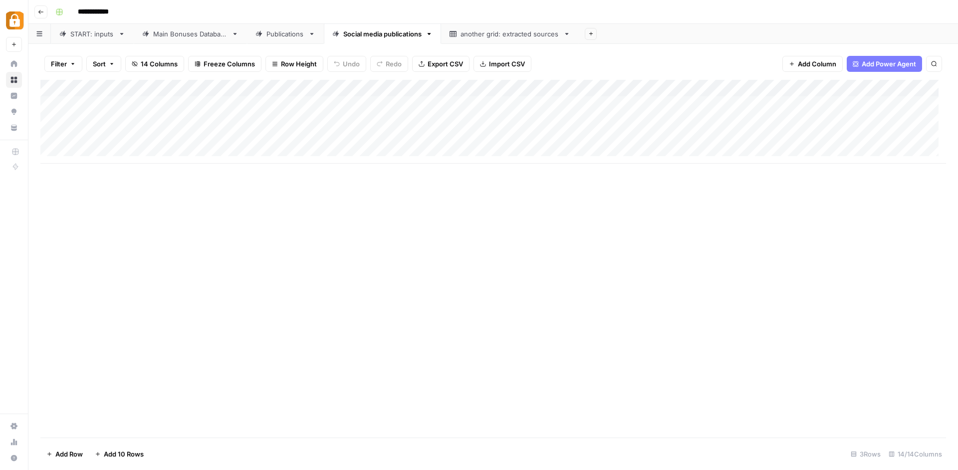
click at [361, 89] on div "Add Column" at bounding box center [493, 122] width 906 height 84
click at [363, 112] on input "bonus status" at bounding box center [368, 110] width 101 height 10
type input "so"
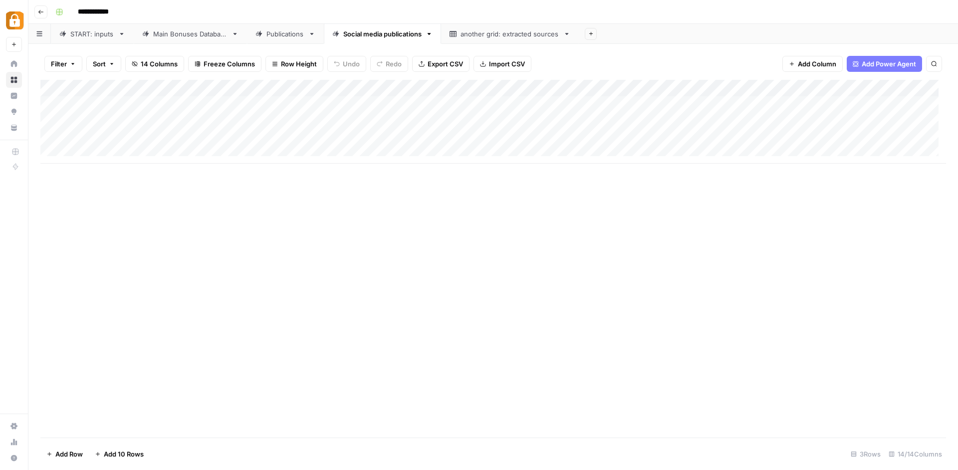
click at [370, 81] on div "Add Column" at bounding box center [493, 122] width 906 height 84
click at [350, 112] on input "so" at bounding box center [368, 110] width 101 height 10
type input "Social media image"
click at [223, 35] on div "Main Bonuses Database" at bounding box center [190, 34] width 74 height 10
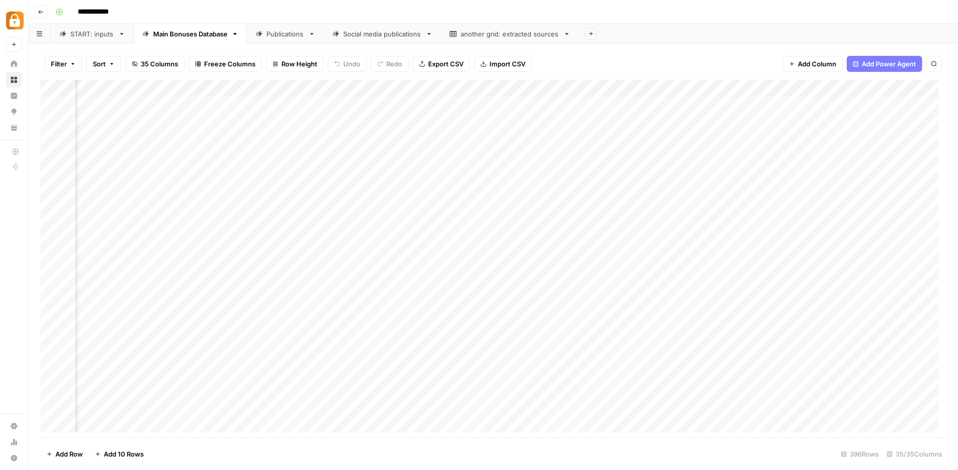
scroll to position [0, 2172]
click at [460, 102] on div "Add Column" at bounding box center [493, 260] width 906 height 360
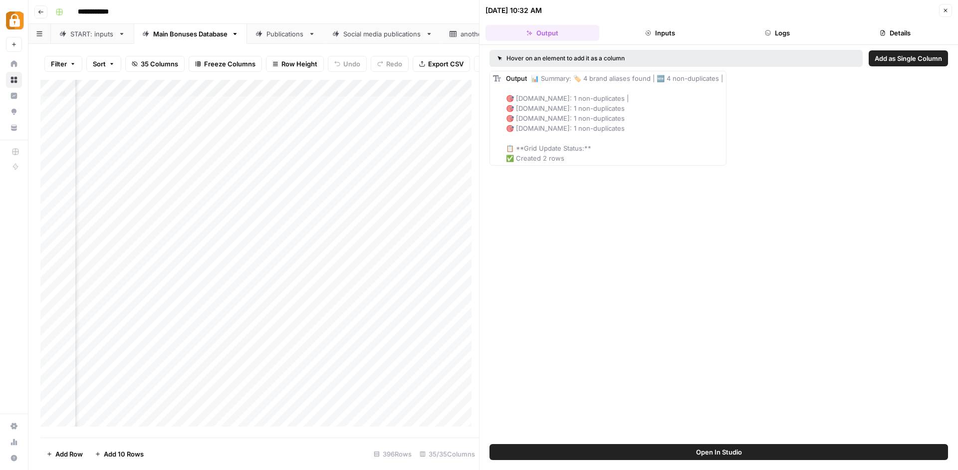
click at [777, 30] on button "Logs" at bounding box center [778, 33] width 114 height 16
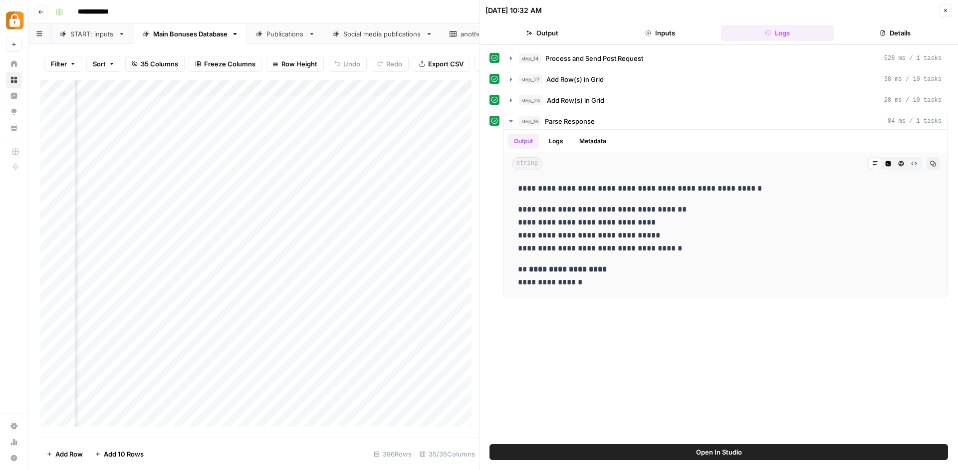
click at [659, 28] on button "Inputs" at bounding box center [660, 33] width 114 height 16
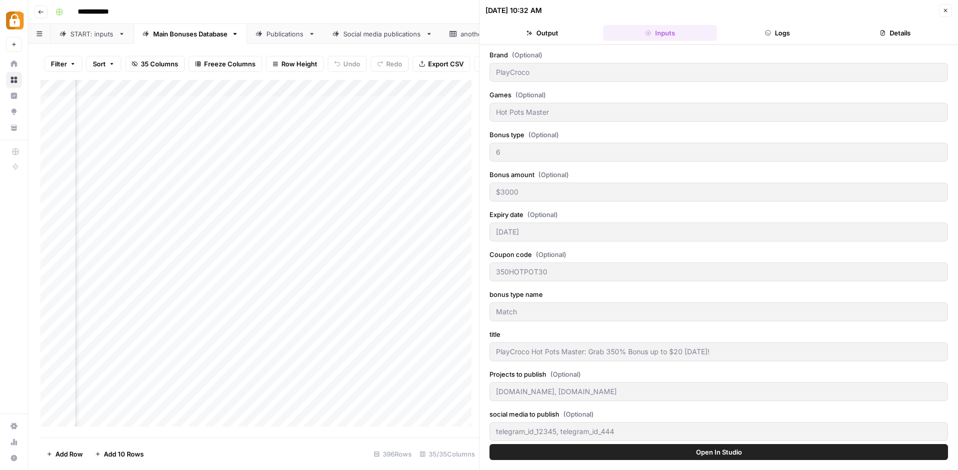
click at [751, 28] on button "Logs" at bounding box center [778, 33] width 114 height 16
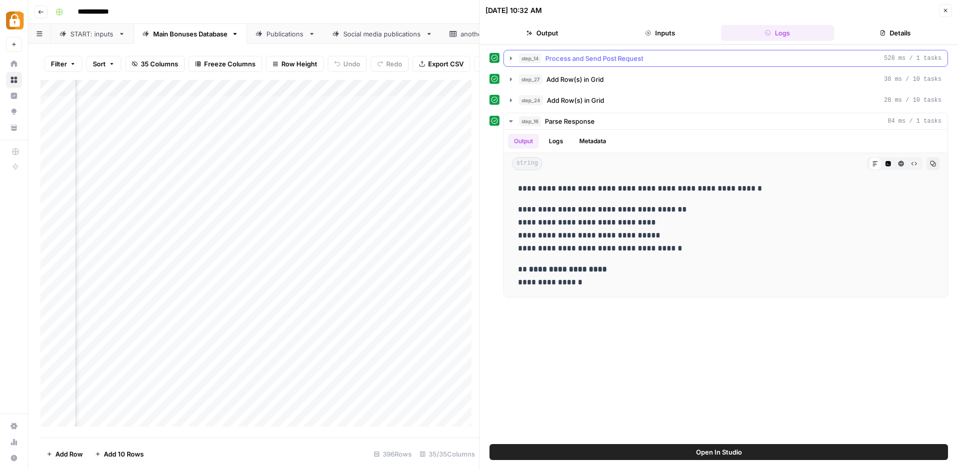
click at [507, 57] on icon "button" at bounding box center [511, 58] width 8 height 8
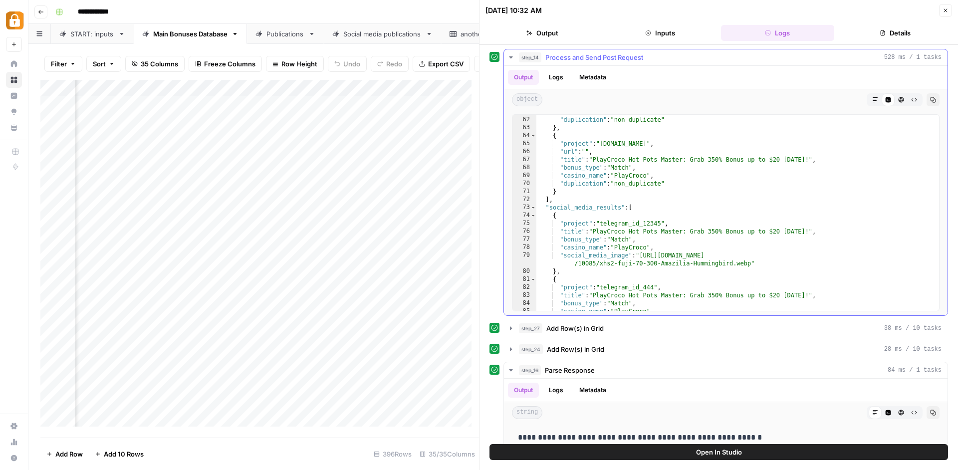
scroll to position [516, 0]
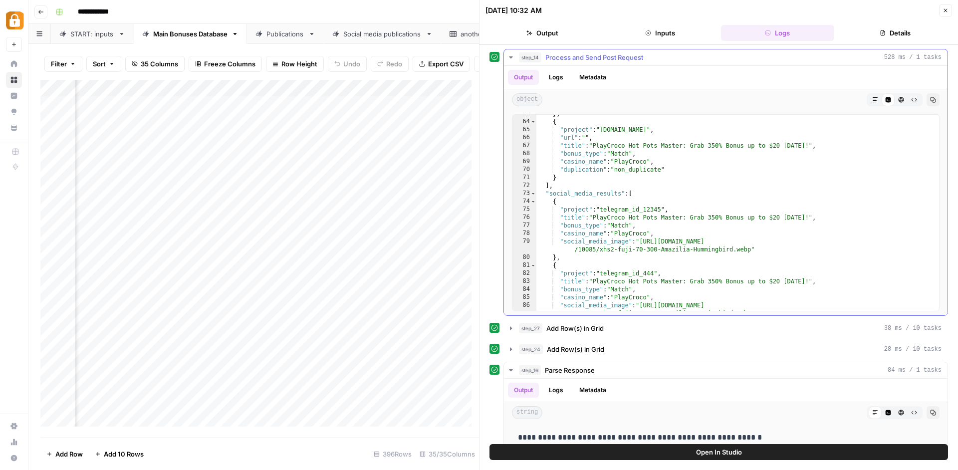
type textarea "**********"
click at [592, 237] on div "} , { "project" : "nodeposit.org" , "url" : "" , "title" : "PlayCroco Hot Pots …" at bounding box center [733, 220] width 395 height 220
click at [335, 106] on div "Add Column" at bounding box center [259, 257] width 439 height 354
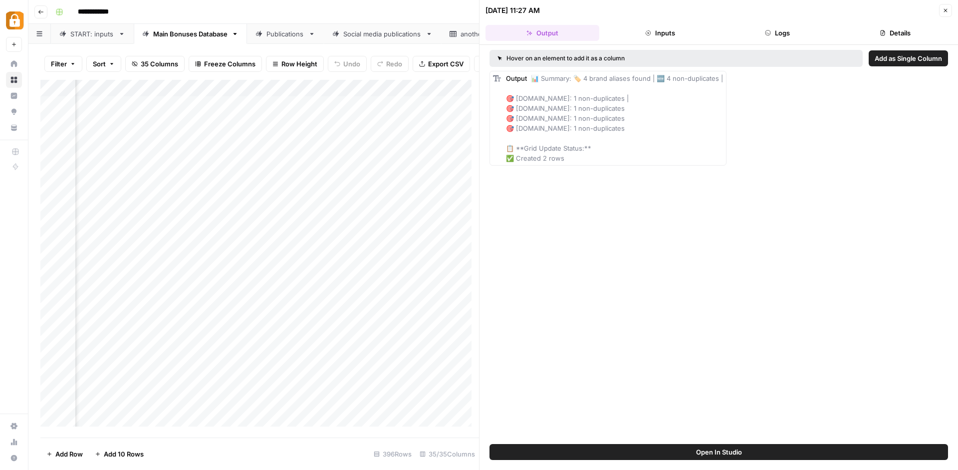
click at [380, 37] on div "Social media publications" at bounding box center [382, 34] width 78 height 10
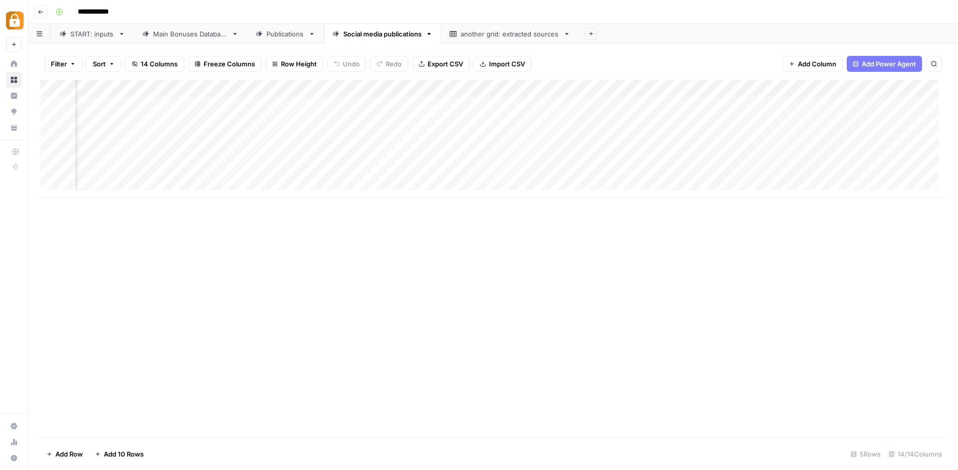
scroll to position [0, 1604]
click at [923, 87] on span "Add Column" at bounding box center [923, 88] width 35 height 9
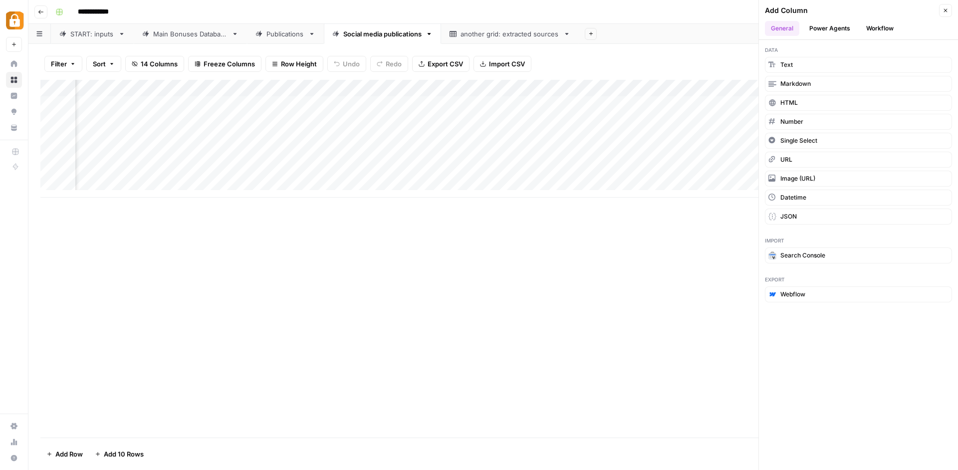
click at [682, 53] on div "Filter Sort 14 Columns Freeze Columns Row Height Undo Redo Export CSV Import CS…" at bounding box center [493, 64] width 906 height 32
click at [598, 287] on div "Add Column" at bounding box center [493, 259] width 906 height 358
click at [748, 82] on button "Add Column" at bounding box center [774, 88] width 52 height 13
click at [702, 218] on div "Add Column" at bounding box center [493, 259] width 906 height 358
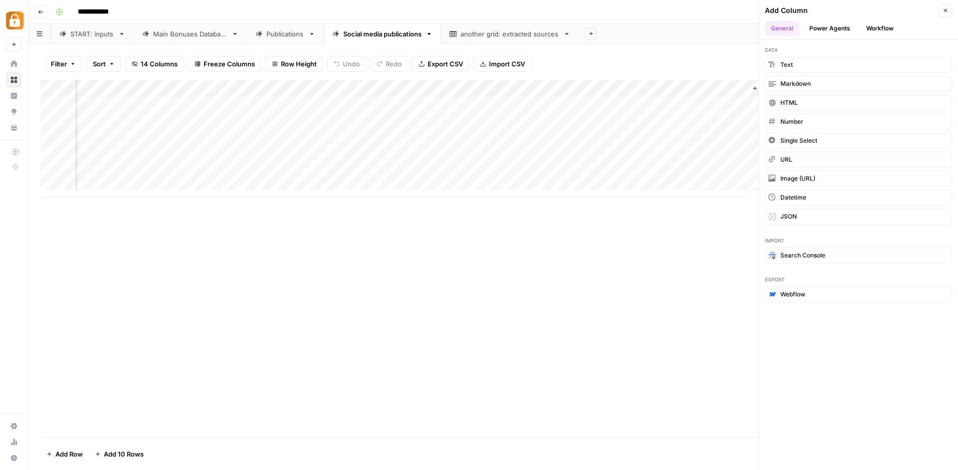
click at [715, 49] on div "Filter Sort 14 Columns Freeze Columns Row Height Undo Redo Export CSV Import CS…" at bounding box center [493, 64] width 906 height 32
click at [944, 12] on icon "button" at bounding box center [945, 10] width 6 height 6
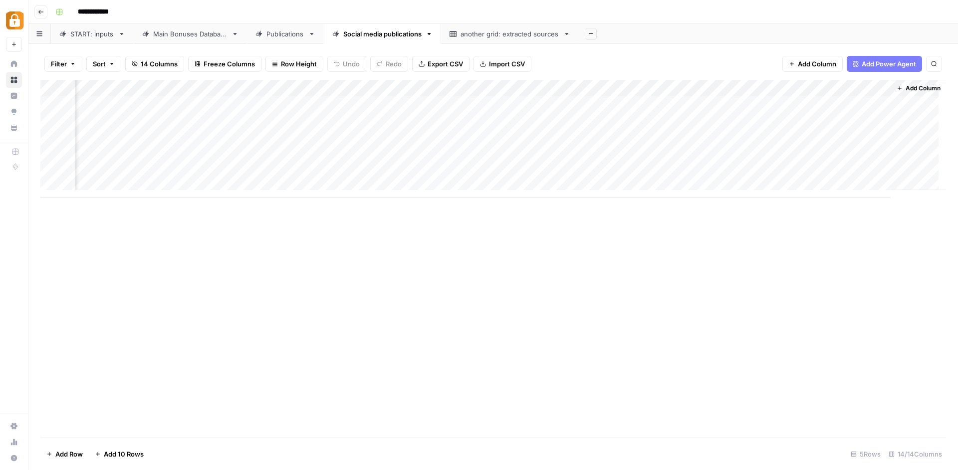
click at [902, 91] on button "Add Column" at bounding box center [919, 88] width 52 height 13
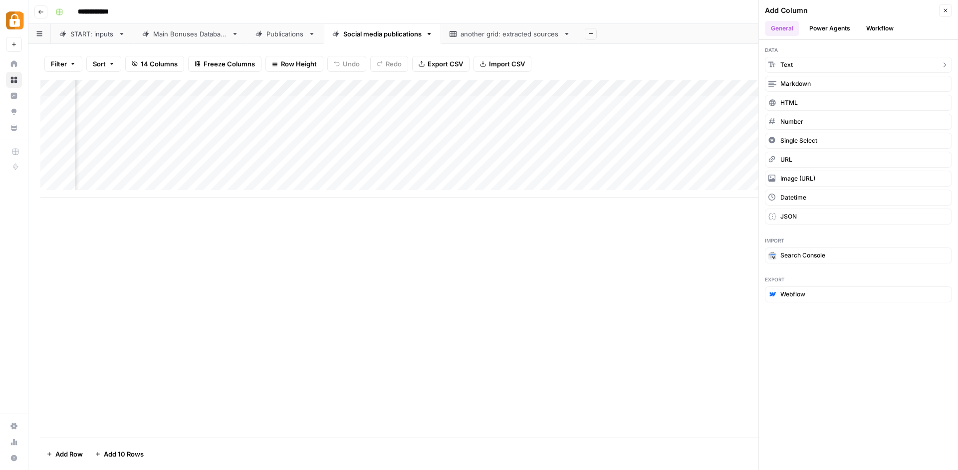
click at [865, 68] on button "Text" at bounding box center [858, 65] width 187 height 16
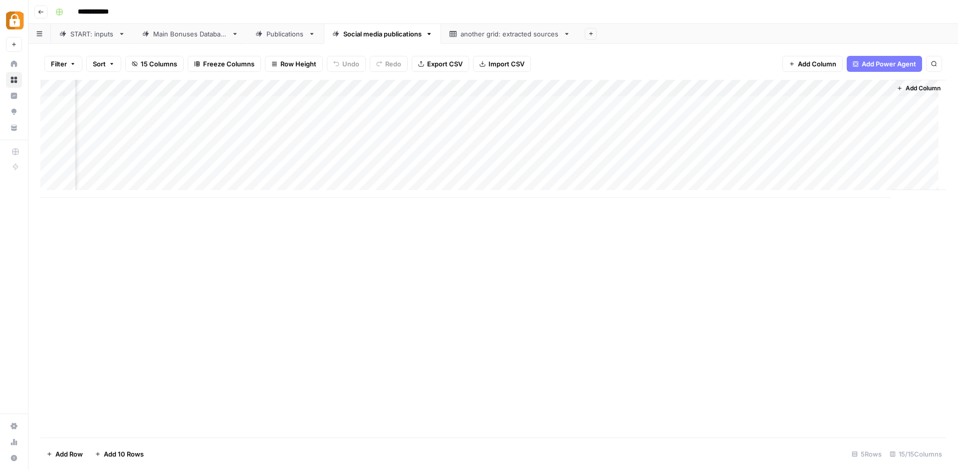
scroll to position [0, 1747]
click at [843, 93] on div "Add Column" at bounding box center [493, 139] width 906 height 118
click at [789, 115] on div "New Column" at bounding box center [798, 110] width 110 height 16
click at [789, 115] on div "Add Column" at bounding box center [493, 139] width 906 height 118
click at [795, 89] on div "Add Column" at bounding box center [493, 139] width 906 height 118
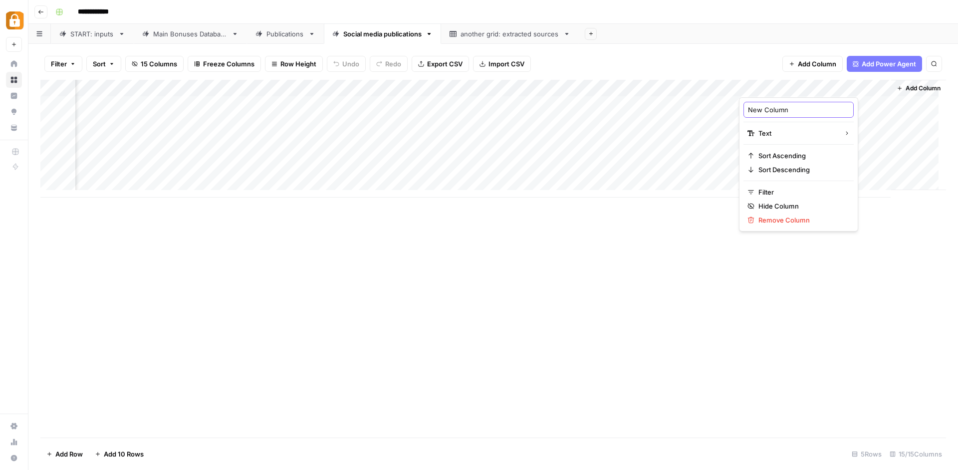
click at [782, 111] on input "New Column" at bounding box center [798, 110] width 101 height 10
type input "id"
click at [910, 87] on span "Add Column" at bounding box center [923, 88] width 35 height 9
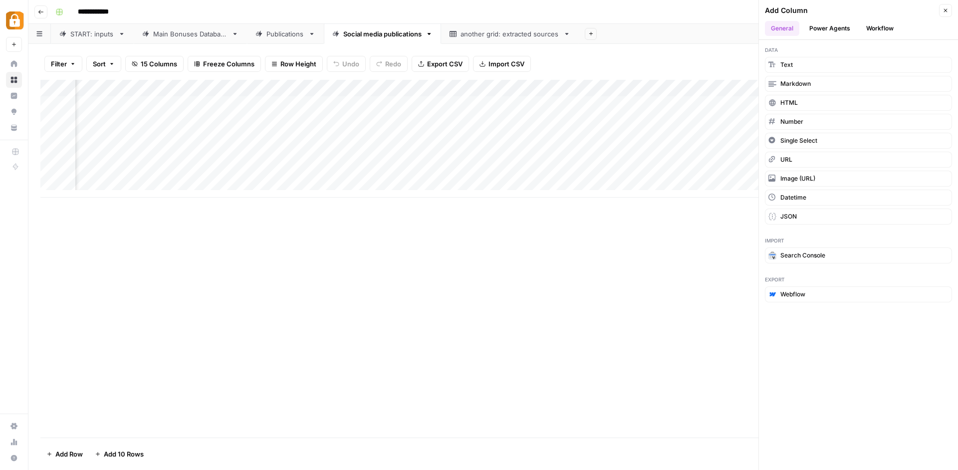
click at [870, 31] on button "Workflow" at bounding box center [879, 28] width 39 height 15
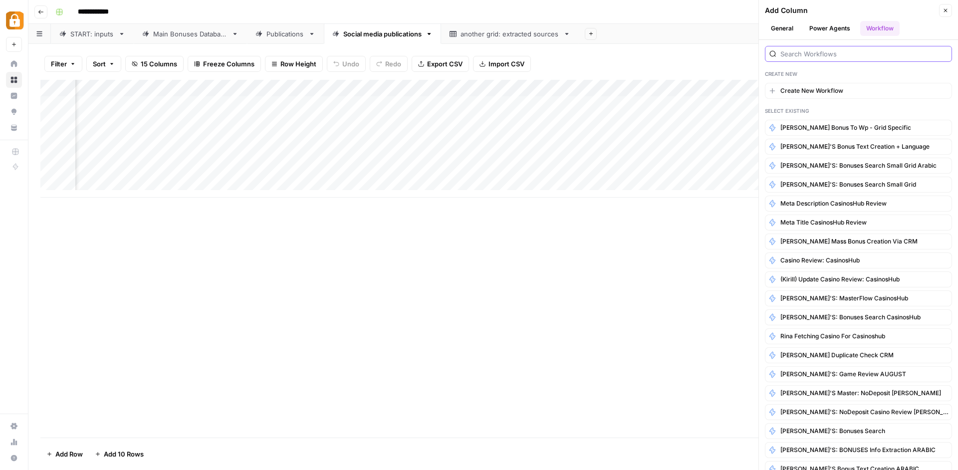
click at [823, 56] on input "search" at bounding box center [863, 54] width 167 height 10
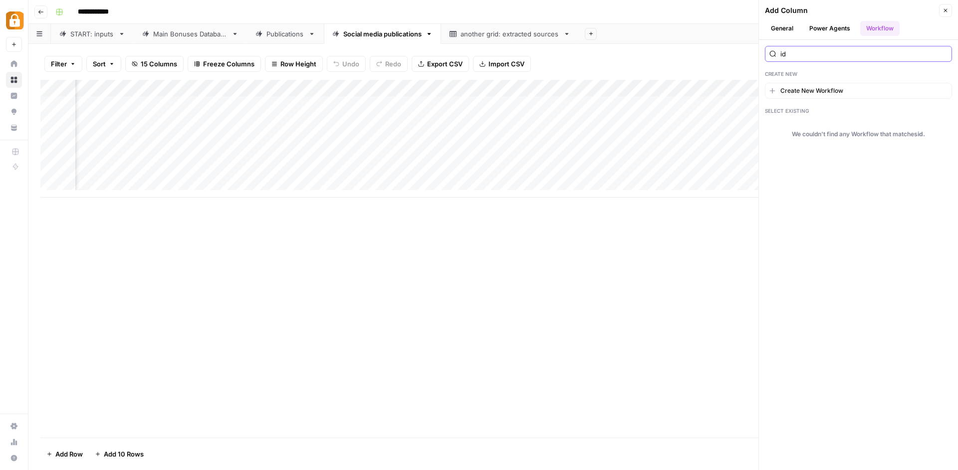
type input "i"
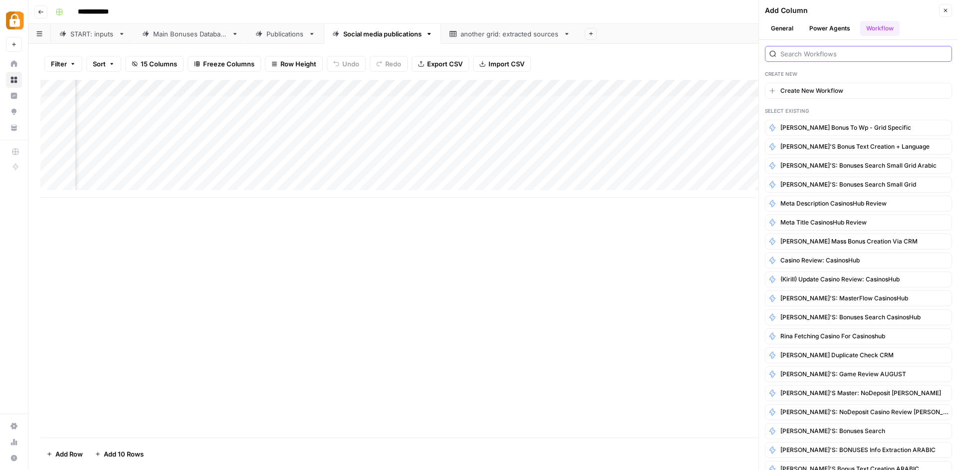
scroll to position [0, 1891]
click at [748, 89] on button "Add Column" at bounding box center [774, 88] width 52 height 13
click at [822, 57] on input "search" at bounding box center [863, 54] width 167 height 10
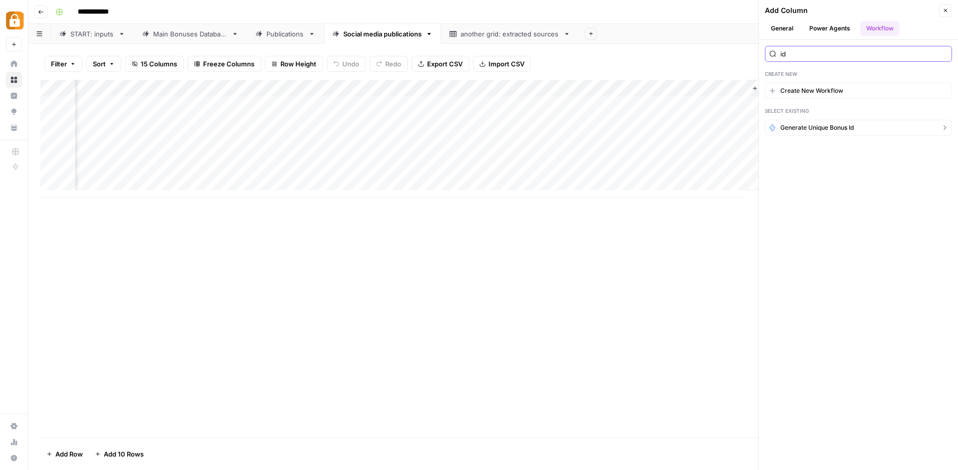
type input "id"
click at [861, 131] on button "Generate unique bonus id" at bounding box center [858, 128] width 187 height 16
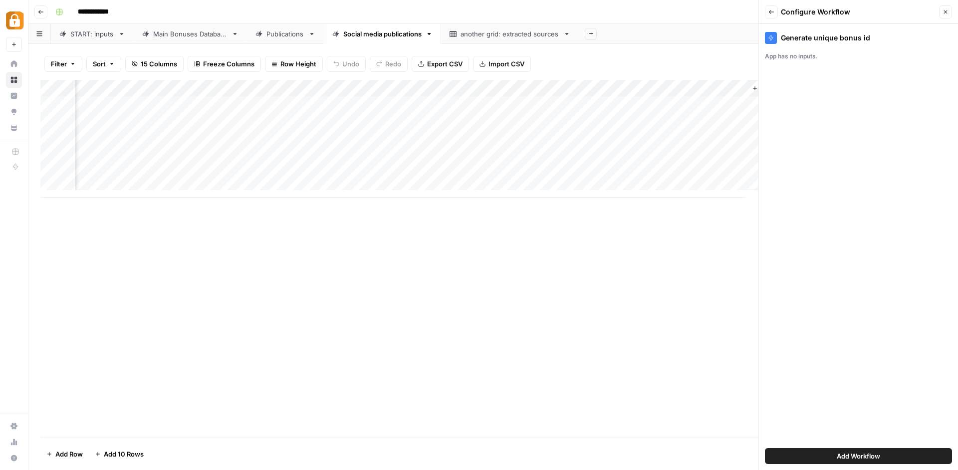
click at [795, 448] on button "Add Workflow" at bounding box center [858, 456] width 187 height 16
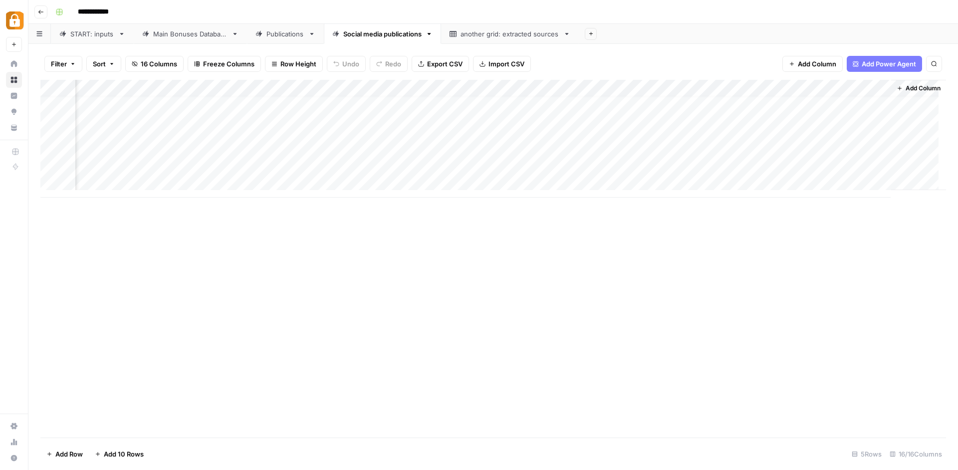
scroll to position [0, 1874]
click at [858, 83] on div "Add Column" at bounding box center [493, 139] width 906 height 118
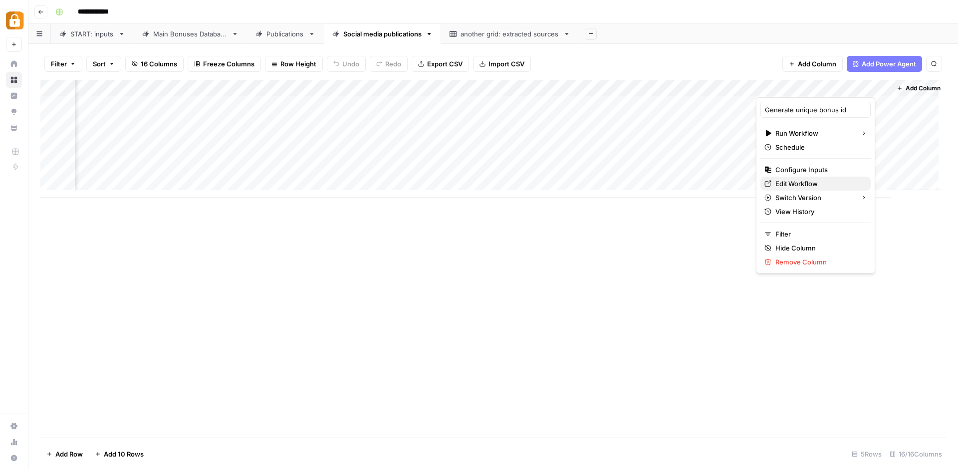
click at [814, 182] on span "Edit Workflow" at bounding box center [818, 184] width 87 height 10
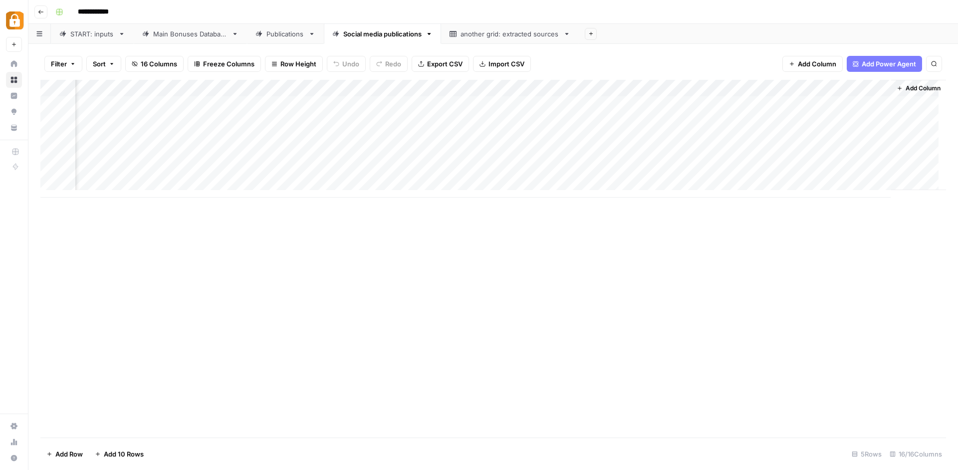
click at [708, 87] on div "Add Column" at bounding box center [493, 139] width 906 height 118
click at [708, 87] on div at bounding box center [684, 87] width 144 height 20
click at [753, 89] on div at bounding box center [684, 87] width 144 height 20
click at [724, 91] on div at bounding box center [684, 87] width 144 height 20
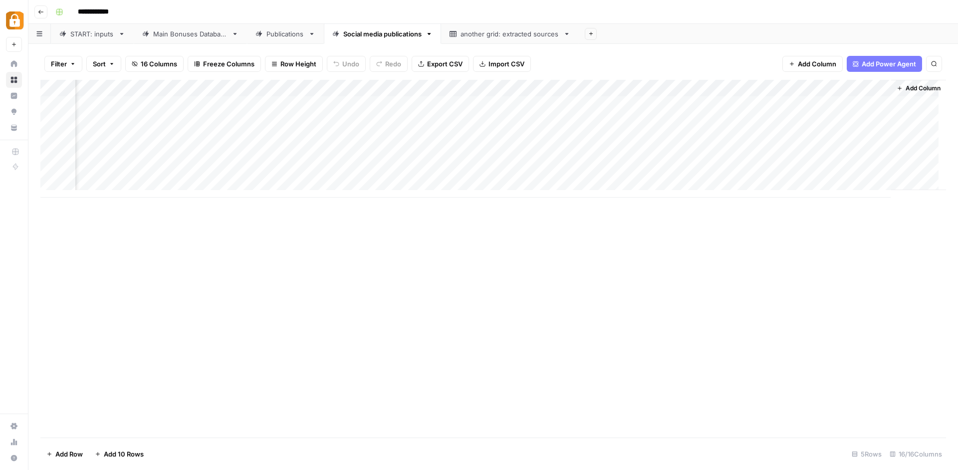
click at [562, 89] on div "Add Column" at bounding box center [493, 139] width 906 height 118
click at [634, 85] on div "Add Column" at bounding box center [493, 139] width 906 height 118
click at [624, 52] on div "Filter Sort 16 Columns Freeze Columns Row Height Undo Redo Export CSV Import CS…" at bounding box center [493, 64] width 906 height 32
click at [643, 61] on div "Filter Sort 16 Columns Freeze Columns Row Height Undo Redo Export CSV Import CS…" at bounding box center [493, 64] width 906 height 32
click at [680, 219] on div "Add Column" at bounding box center [493, 259] width 906 height 358
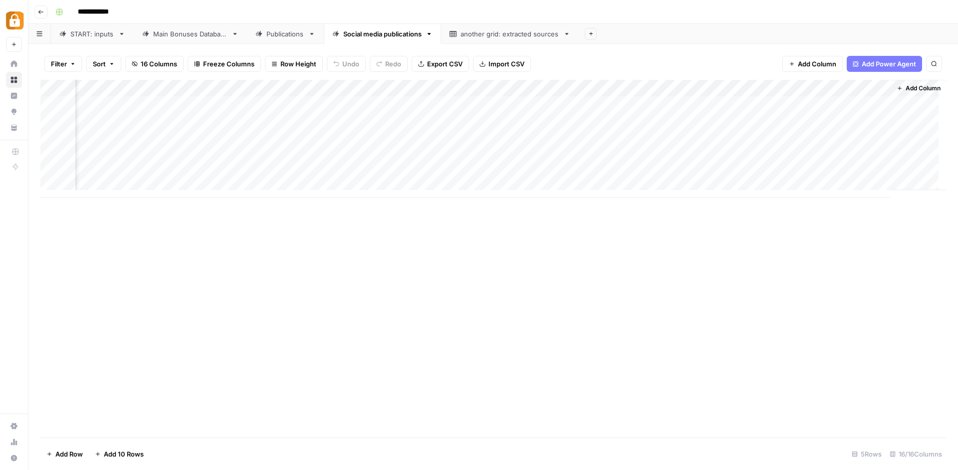
click at [526, 121] on div "Add Column" at bounding box center [493, 139] width 906 height 118
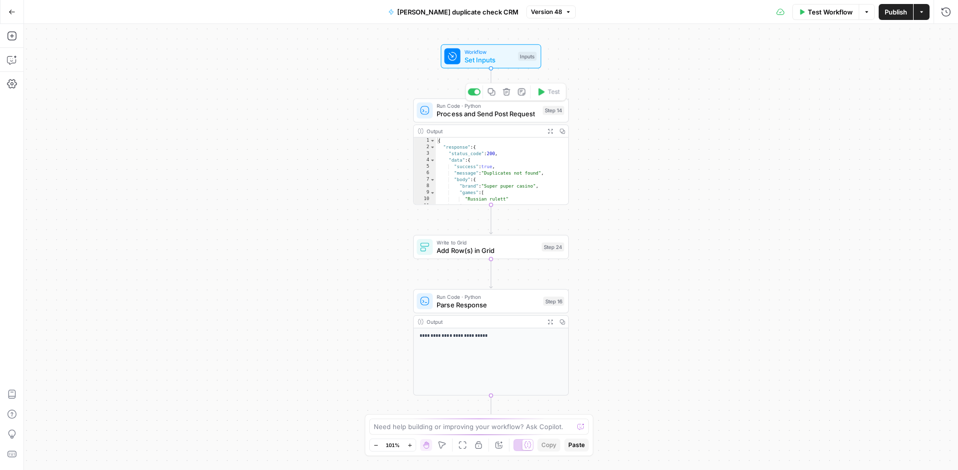
click at [513, 113] on span "Process and Send Post Request" at bounding box center [488, 114] width 102 height 10
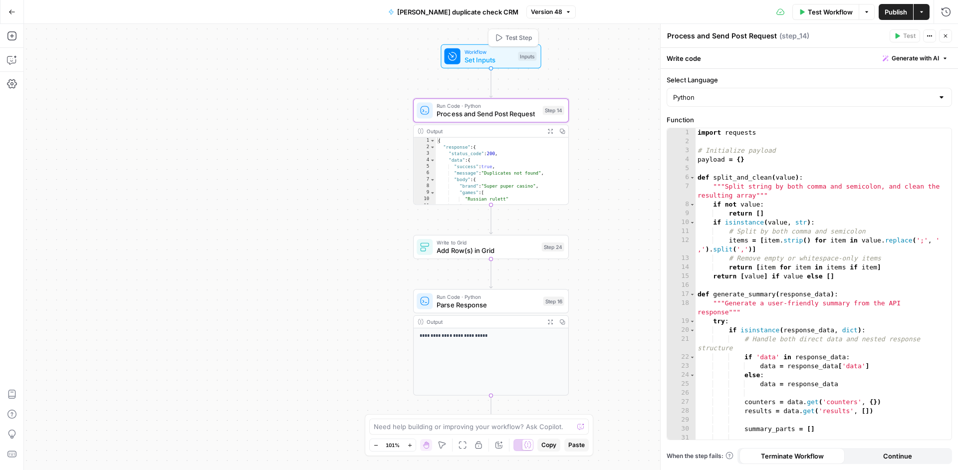
click at [507, 57] on span "Set Inputs" at bounding box center [490, 60] width 50 height 10
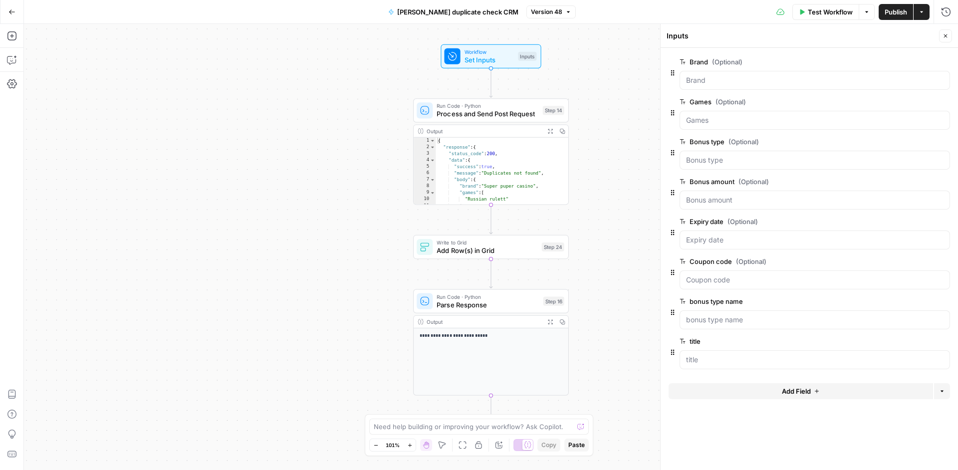
click at [778, 391] on button "Add Field" at bounding box center [801, 391] width 264 height 16
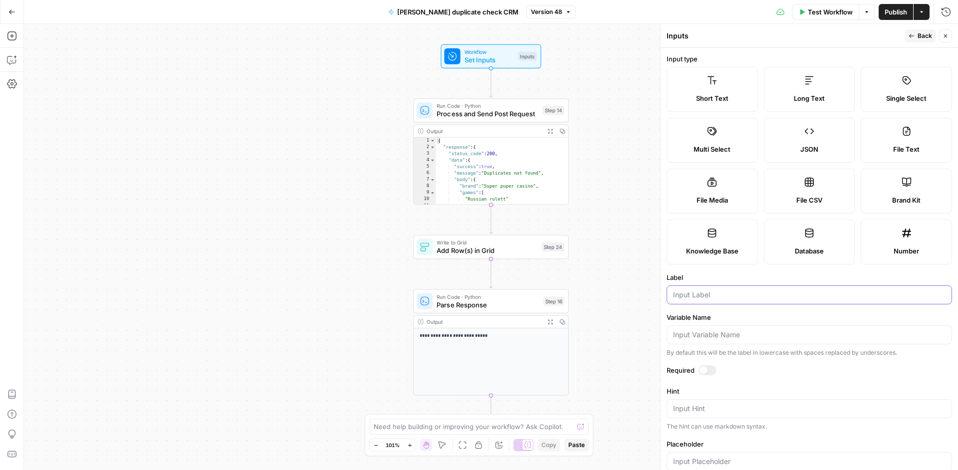
click at [739, 291] on input "Label" at bounding box center [809, 295] width 272 height 10
type input "Projects to publish"
click at [861, 40] on div "Inputs" at bounding box center [784, 36] width 235 height 10
click at [924, 40] on span "Back" at bounding box center [925, 35] width 14 height 9
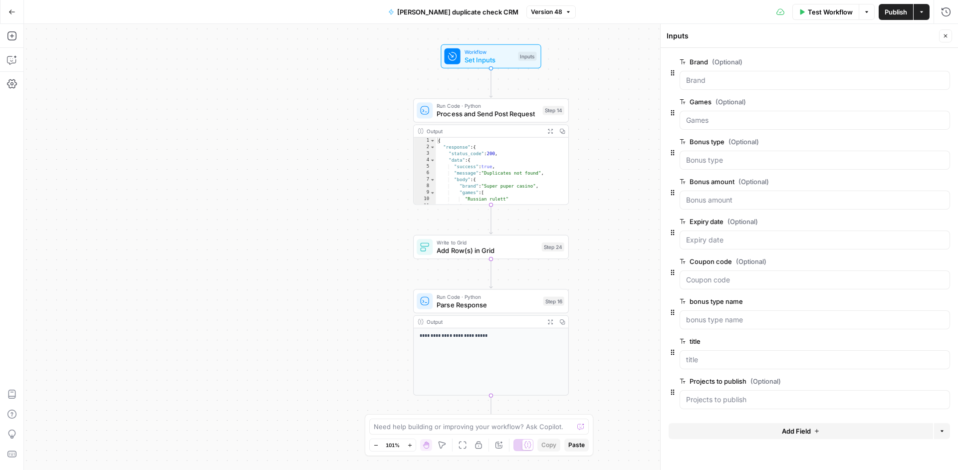
click at [494, 116] on span "Process and Send Post Request" at bounding box center [488, 114] width 102 height 10
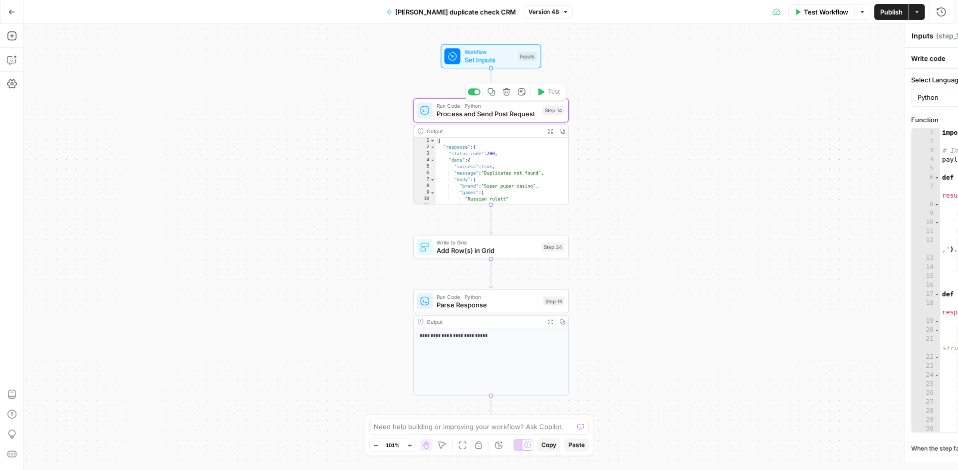
type textarea "Process and Send Post Request"
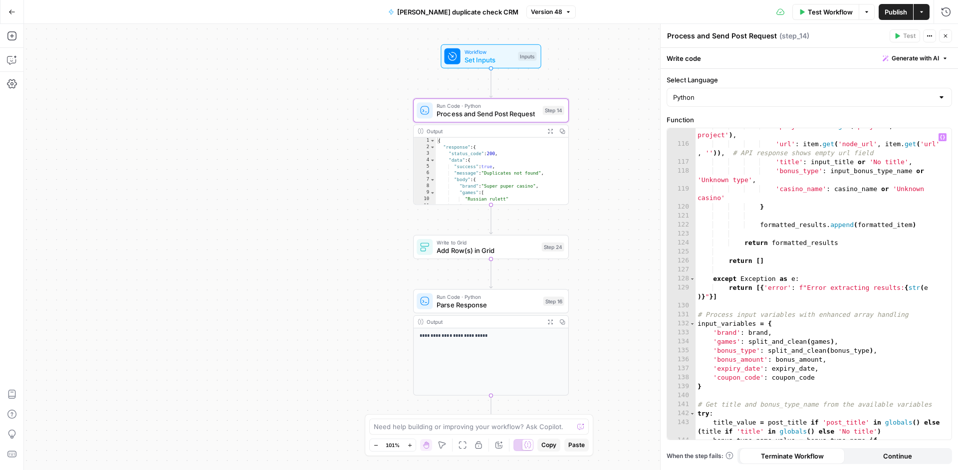
scroll to position [1292, 0]
click at [825, 246] on div "'project' : item . get ( 'project' , 'Unknown project' ) , 'url' : item . get (…" at bounding box center [820, 294] width 248 height 347
type textarea "**********"
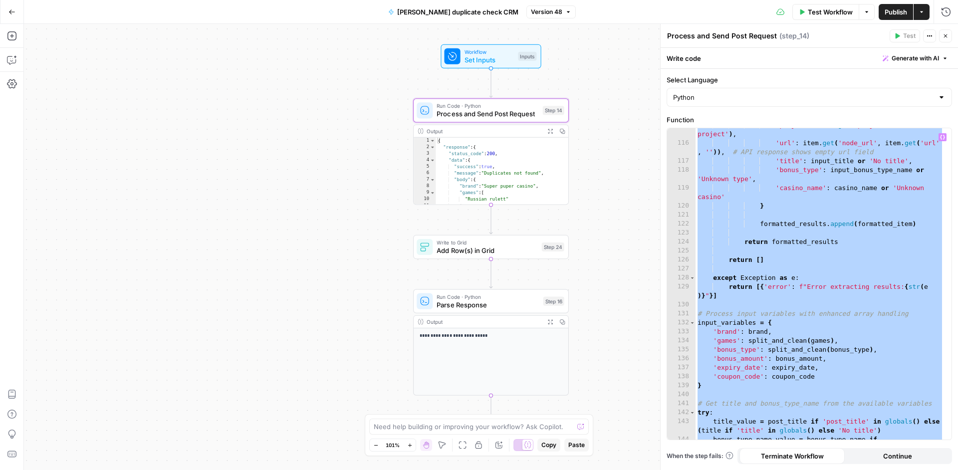
click at [515, 61] on div "Workflow Set Inputs Inputs Test Step" at bounding box center [490, 56] width 92 height 17
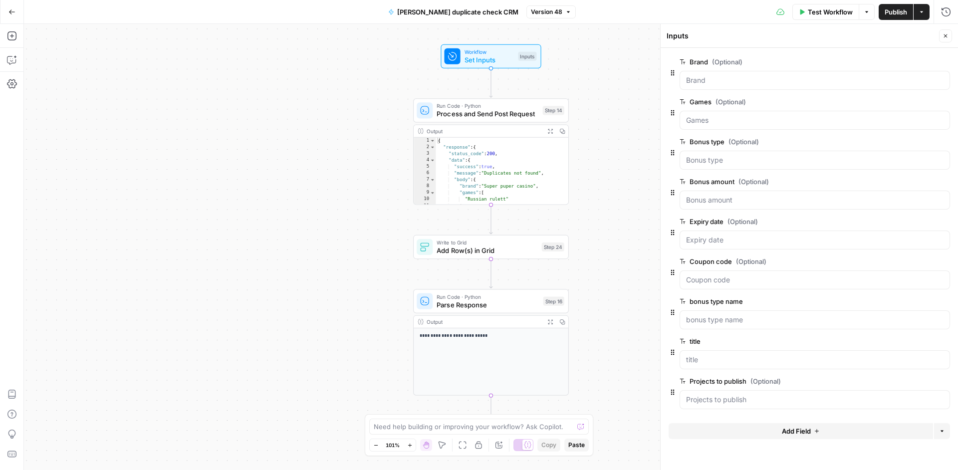
click at [503, 59] on span "Set Inputs" at bounding box center [490, 60] width 50 height 10
click at [775, 428] on button "Add Field" at bounding box center [801, 431] width 264 height 16
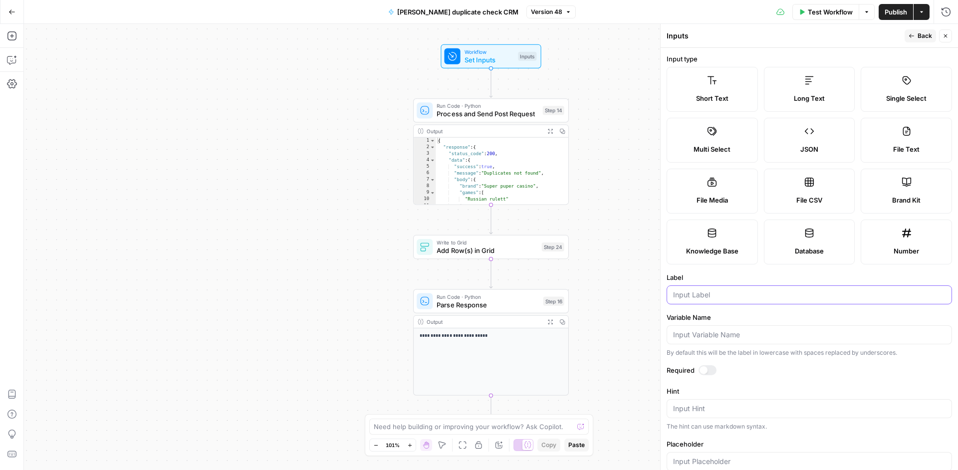
click at [741, 292] on input "Label" at bounding box center [809, 295] width 272 height 10
type input "social media to pulish"
click at [606, 297] on div "Workflow Set Inputs Inputs Run Code · Python Process and Send Post Request Step…" at bounding box center [491, 247] width 934 height 446
click at [909, 34] on icon "button" at bounding box center [912, 36] width 6 height 6
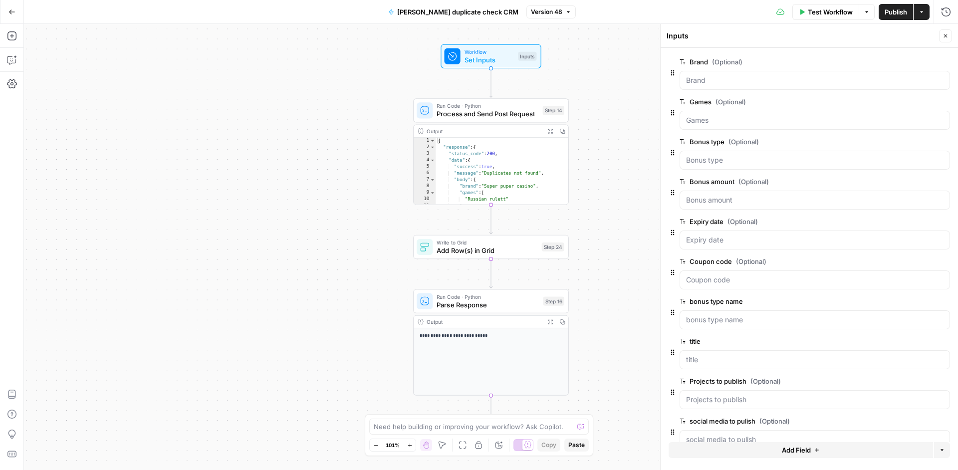
scroll to position [21, 0]
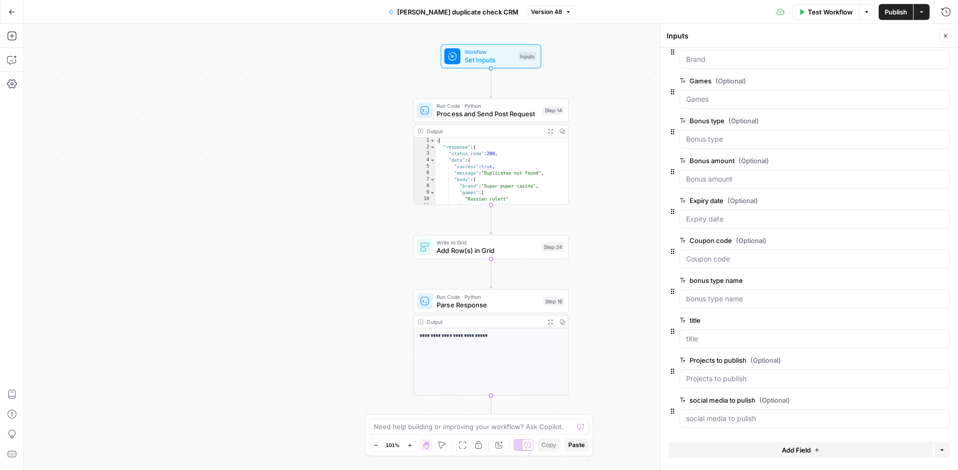
click at [794, 454] on span "Add Field" at bounding box center [796, 450] width 29 height 10
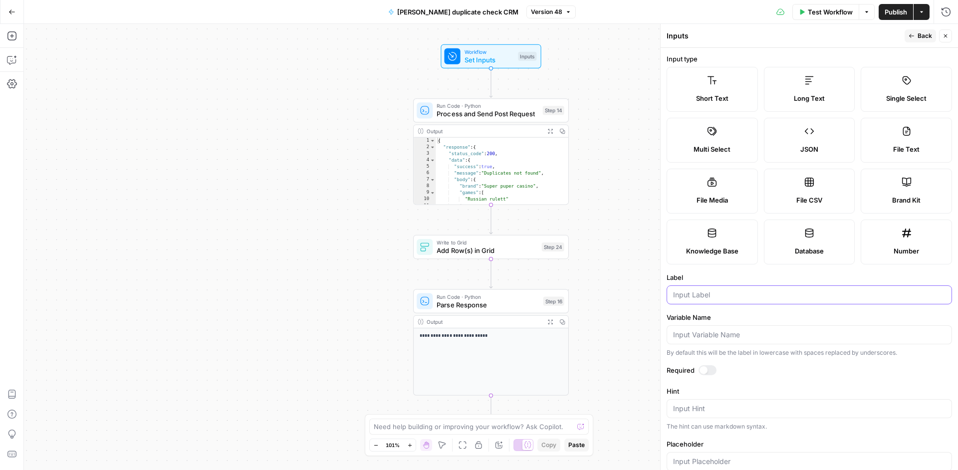
click at [705, 295] on input "Label" at bounding box center [809, 295] width 272 height 10
click at [597, 198] on div "Workflow Set Inputs Inputs Run Code · Python Process and Send Post Request Step…" at bounding box center [491, 247] width 934 height 446
click at [923, 35] on span "Back" at bounding box center [925, 35] width 14 height 9
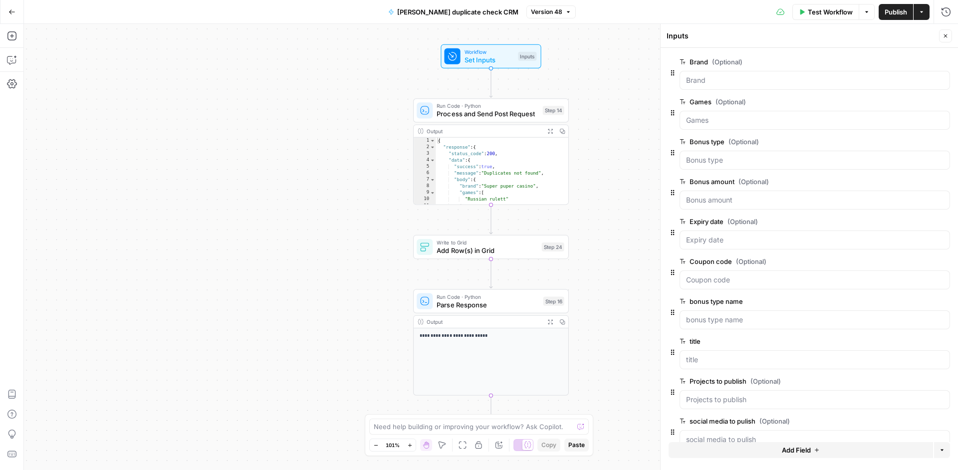
click at [782, 450] on span "Add Field" at bounding box center [796, 450] width 29 height 10
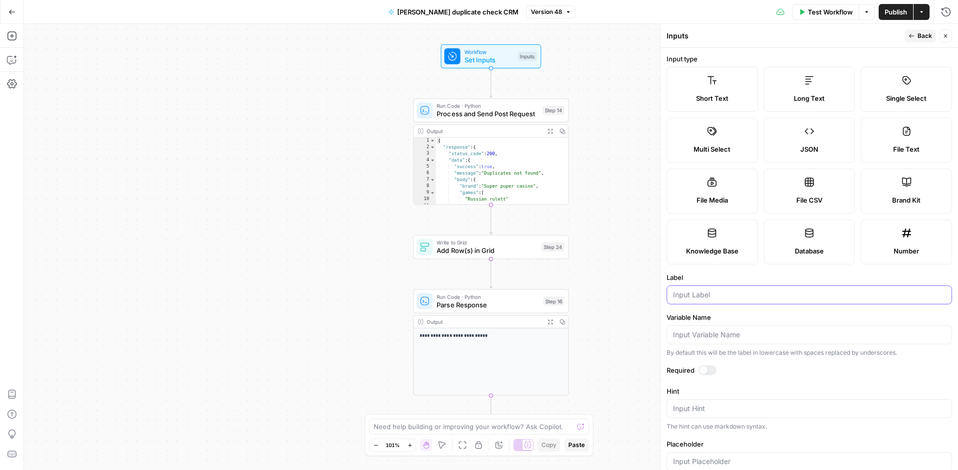
click at [739, 293] on input "Label" at bounding box center [809, 295] width 272 height 10
type input "Social media image"
click at [597, 263] on div "Workflow Set Inputs Inputs Run Code · Python Process and Send Post Request Step…" at bounding box center [491, 247] width 934 height 446
click at [910, 35] on icon "button" at bounding box center [912, 36] width 6 height 6
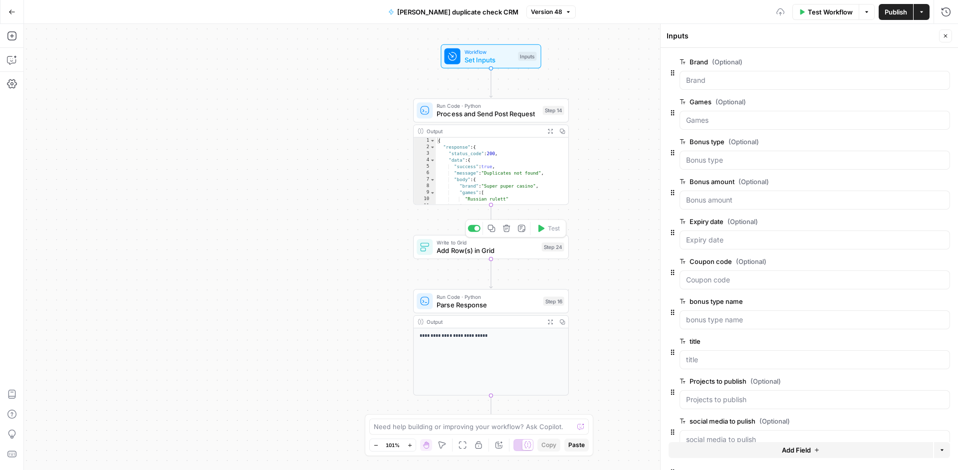
click at [528, 252] on span "Add Row(s) in Grid" at bounding box center [487, 250] width 101 height 10
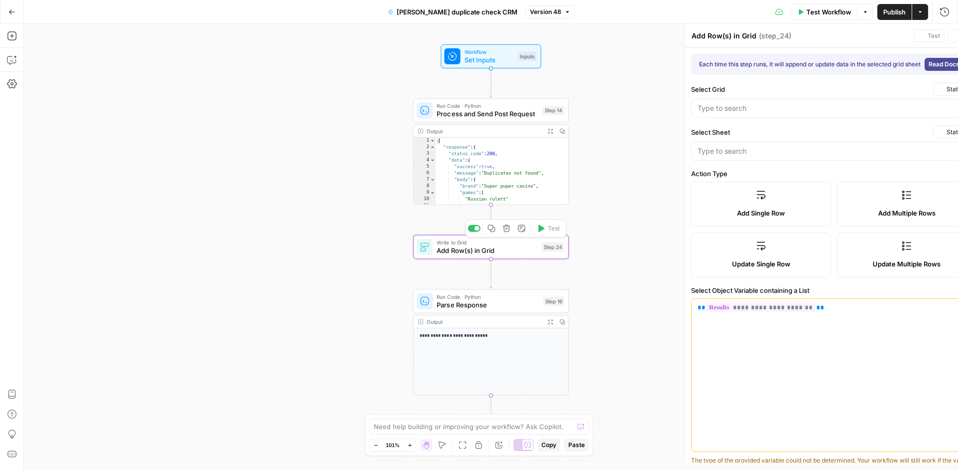
type input "Bonus System"
type input "Publications"
type input "bonus_title"
type input "bonus_type"
type input "project"
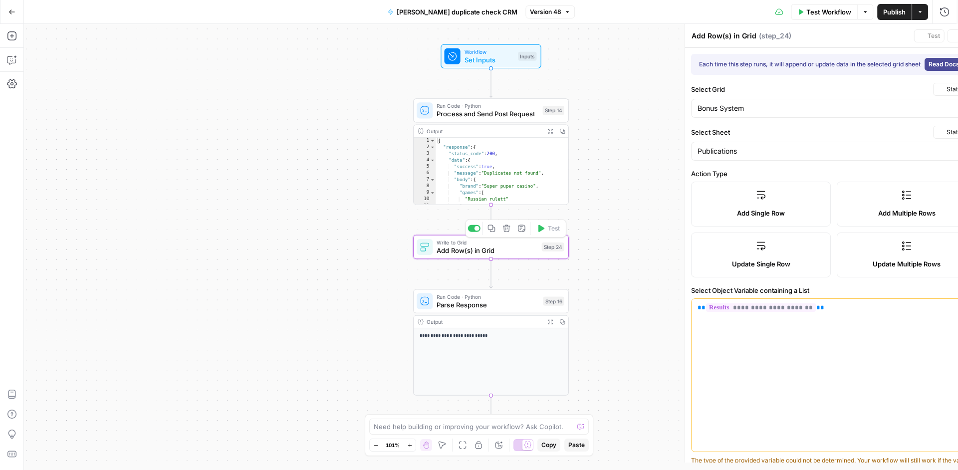
type input "casino_name"
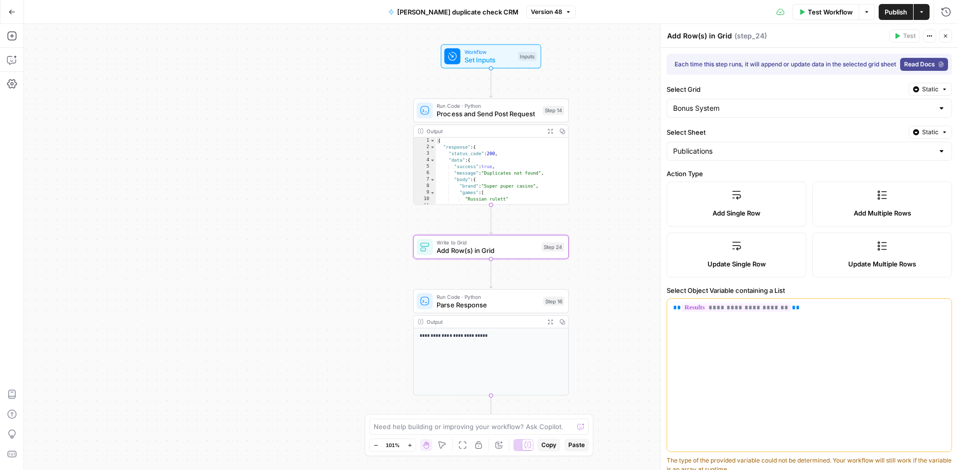
click at [491, 56] on span "Set Inputs" at bounding box center [490, 60] width 50 height 10
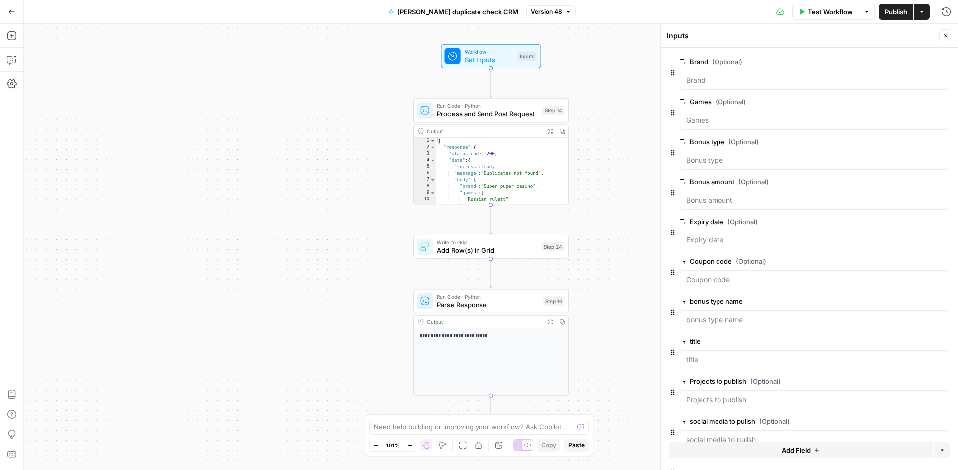
scroll to position [61, 0]
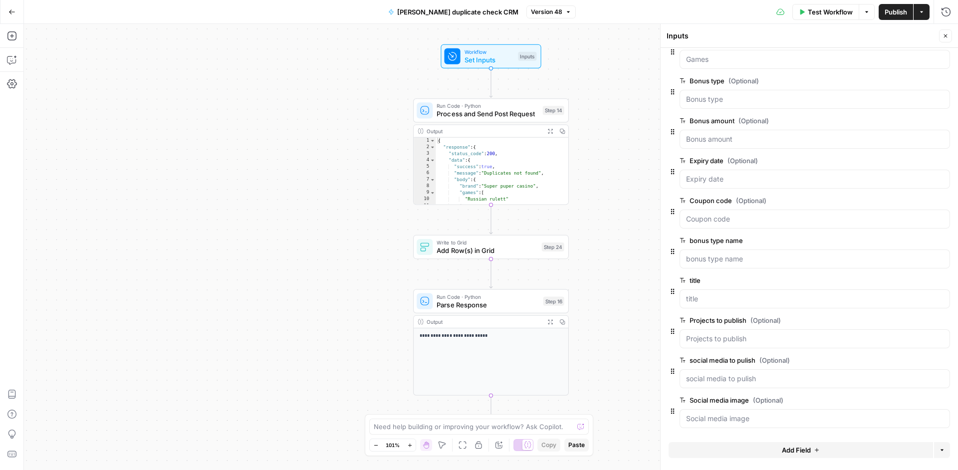
click at [902, 357] on span "edit field" at bounding box center [913, 360] width 22 height 8
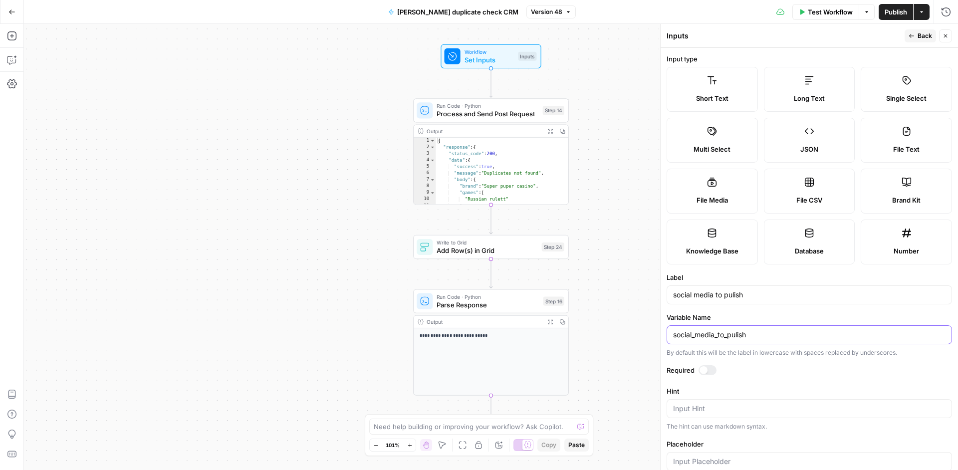
click at [733, 337] on input "social_media_to_pulish" at bounding box center [809, 335] width 272 height 10
click at [509, 64] on span "Set Inputs" at bounding box center [490, 60] width 50 height 10
click at [945, 34] on icon "button" at bounding box center [945, 36] width 6 height 6
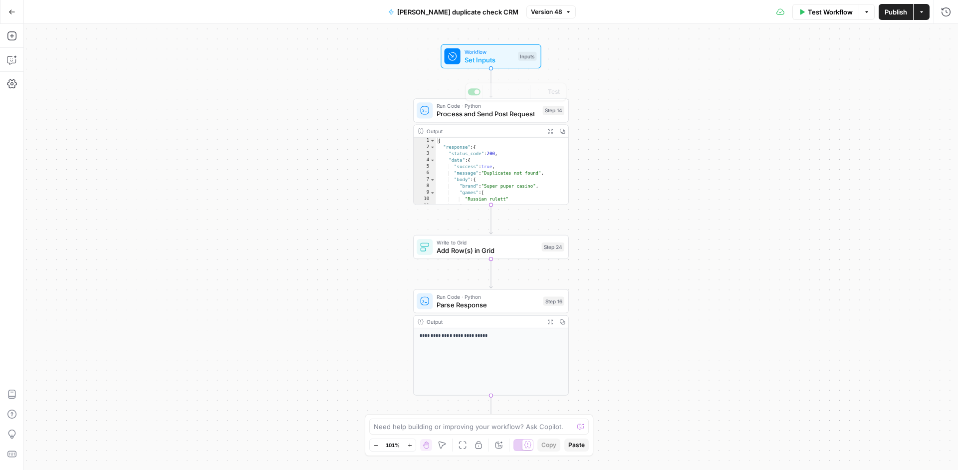
click at [520, 45] on div "Test Step" at bounding box center [513, 37] width 51 height 18
click at [510, 61] on span "Set Inputs" at bounding box center [490, 60] width 50 height 10
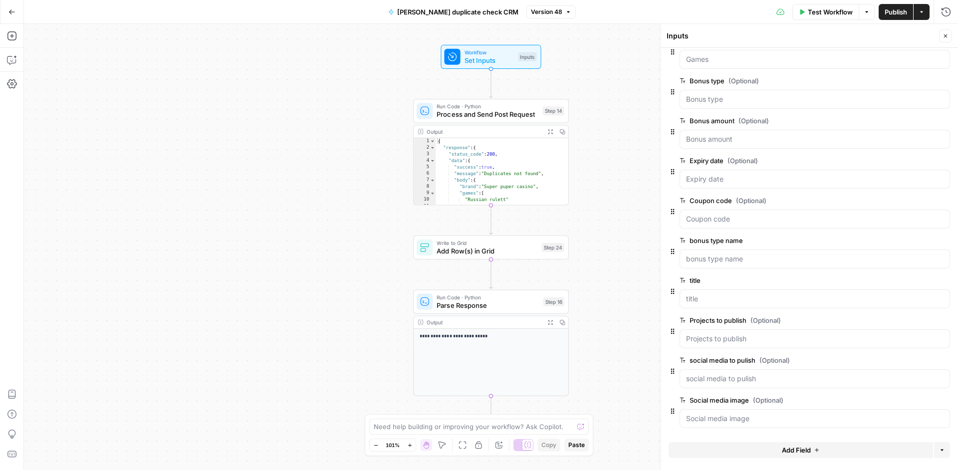
click at [904, 401] on span "edit field" at bounding box center [913, 400] width 22 height 8
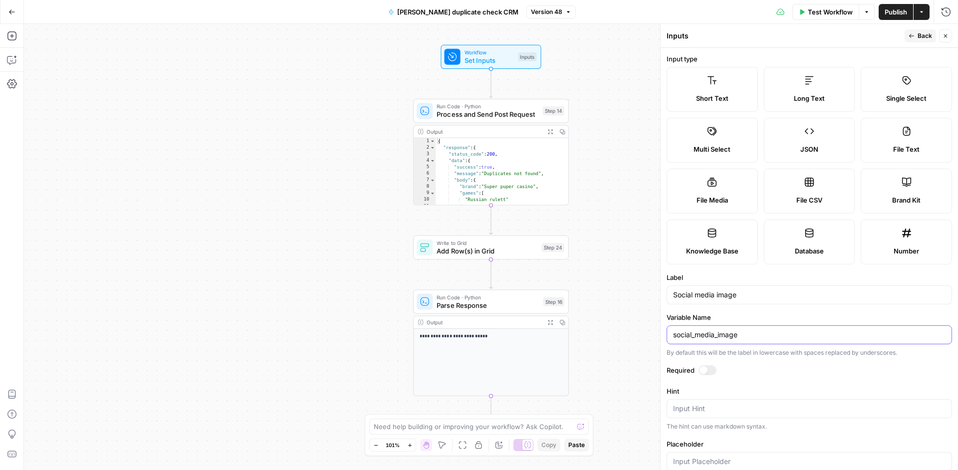
click at [745, 336] on input "social_media_image" at bounding box center [809, 335] width 272 height 10
click at [518, 117] on span "Process and Send Post Request" at bounding box center [488, 114] width 102 height 10
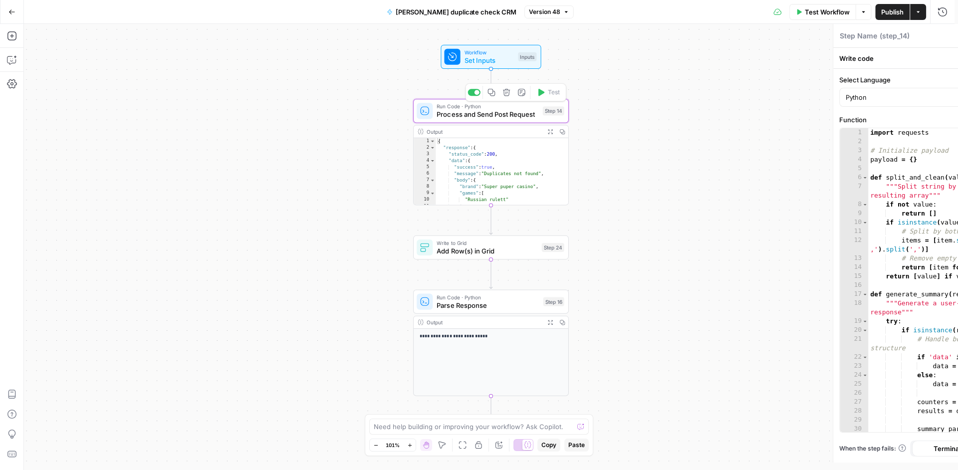
type textarea "Process and Send Post Request"
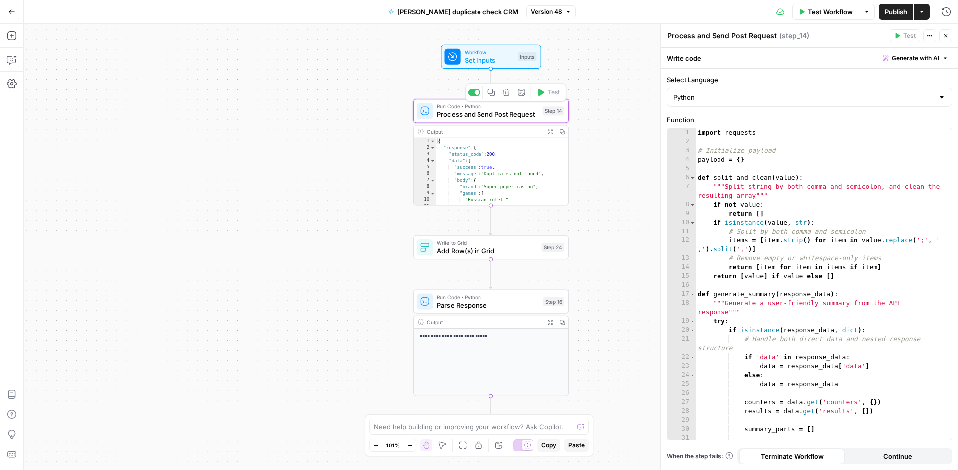
click at [702, 179] on div "import requests # Initialize payload payload = { } def split_and_clean ( value …" at bounding box center [820, 292] width 248 height 329
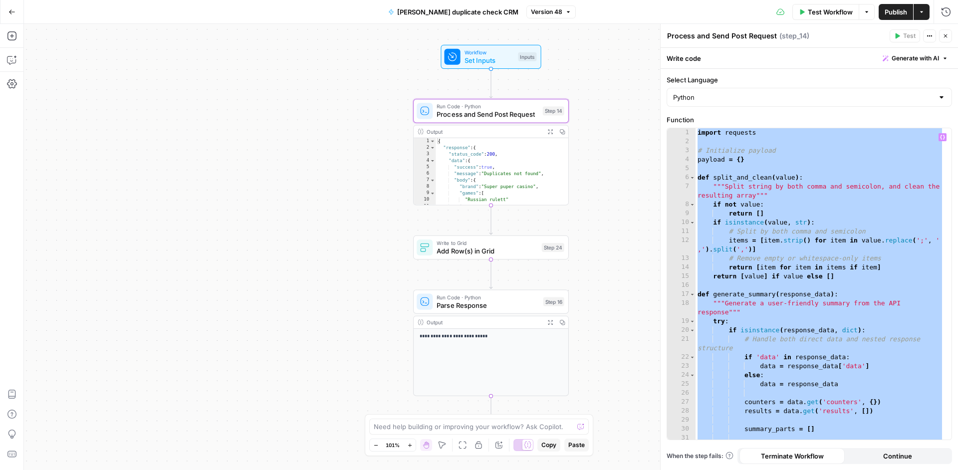
paste textarea
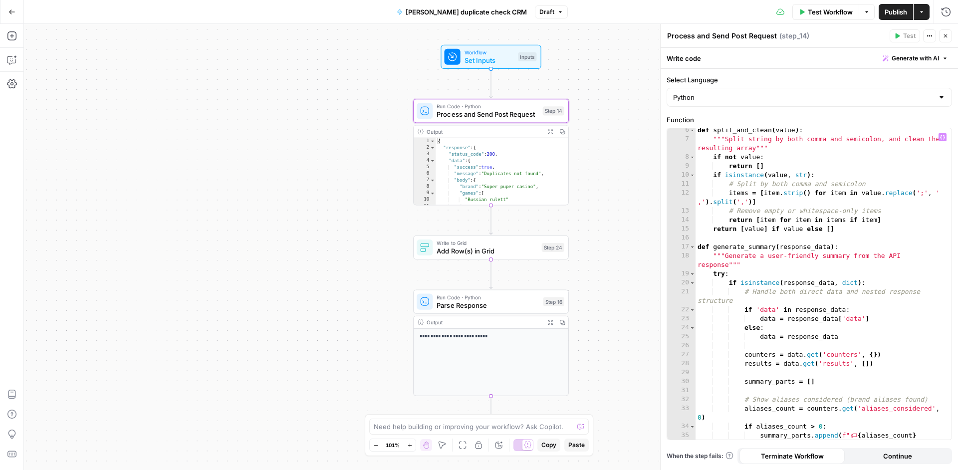
scroll to position [0, 0]
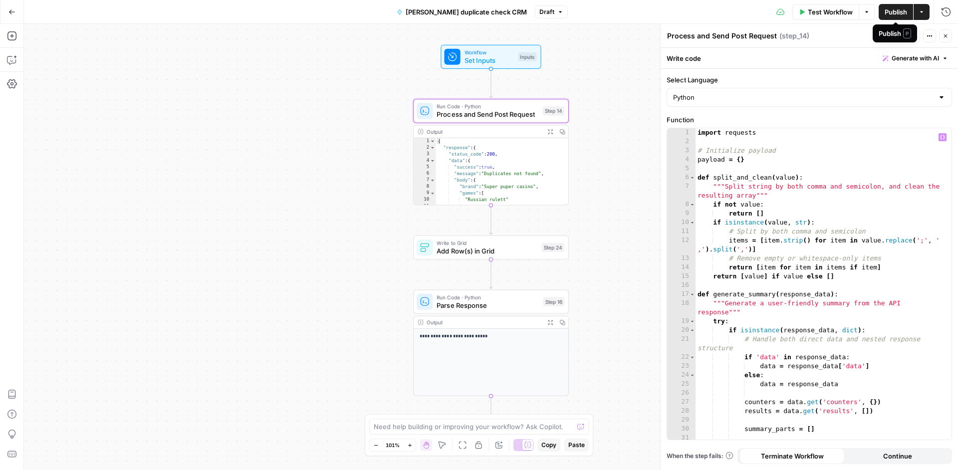
click at [893, 11] on span "Publish" at bounding box center [896, 12] width 22 height 10
click at [522, 115] on span "Process and Send Post Request" at bounding box center [488, 114] width 102 height 10
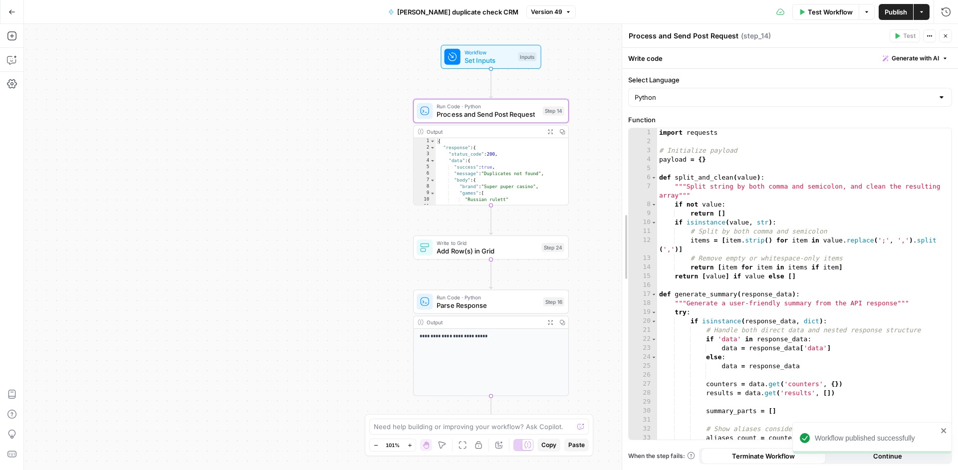
drag, startPoint x: 661, startPoint y: 180, endPoint x: 616, endPoint y: 156, distance: 50.9
click at [622, 156] on div "Process and Send Post Request Process and Send Post Request ( step_14 ) Test Ac…" at bounding box center [790, 247] width 336 height 446
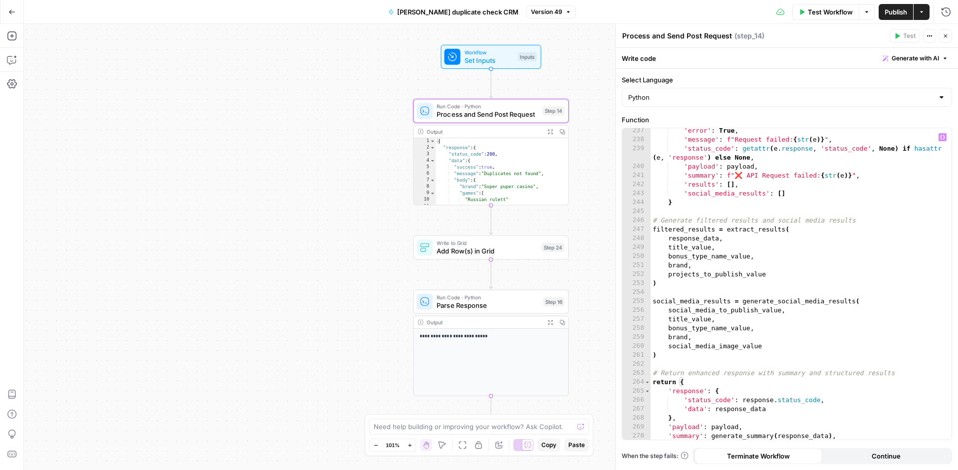
scroll to position [2482, 0]
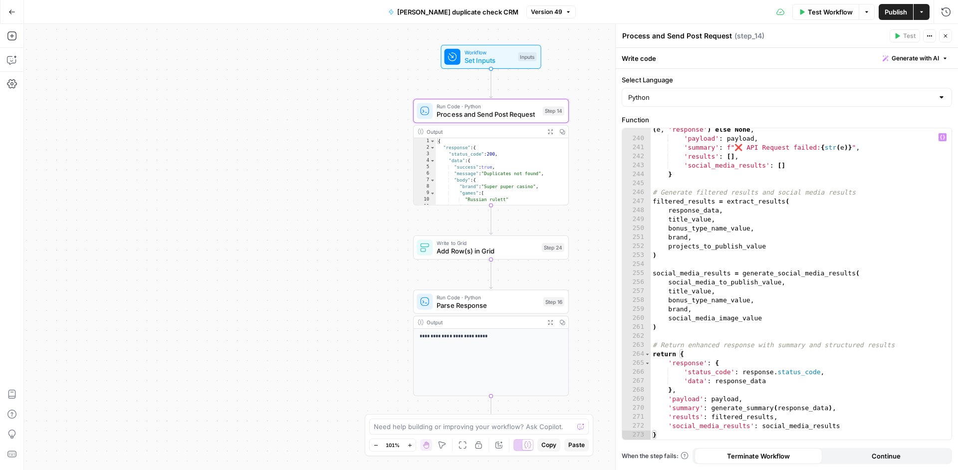
click at [690, 429] on div "'status_code' : getattr ( e . response , 'status_code' , None ) if hasattr ( e …" at bounding box center [797, 285] width 293 height 338
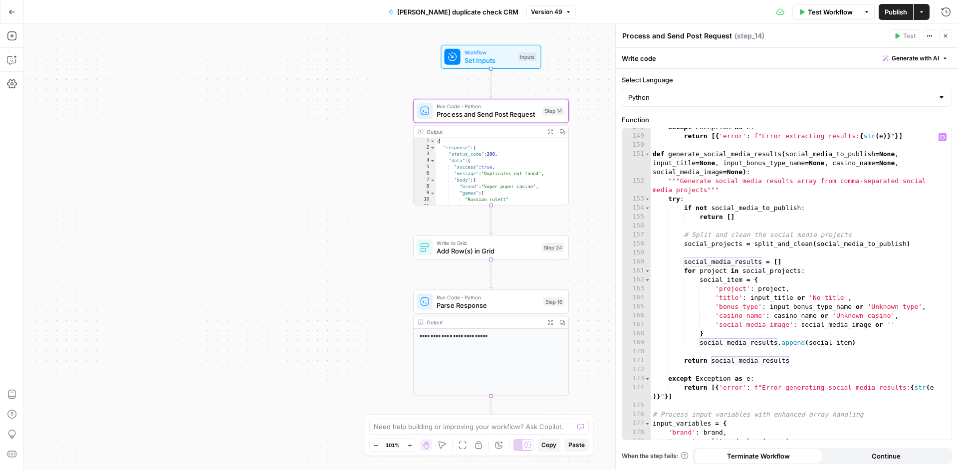
scroll to position [1568, 0]
click at [769, 155] on div "except Exception as e : return [{ 'error' : f"Error extracting results: { str (…" at bounding box center [797, 287] width 293 height 329
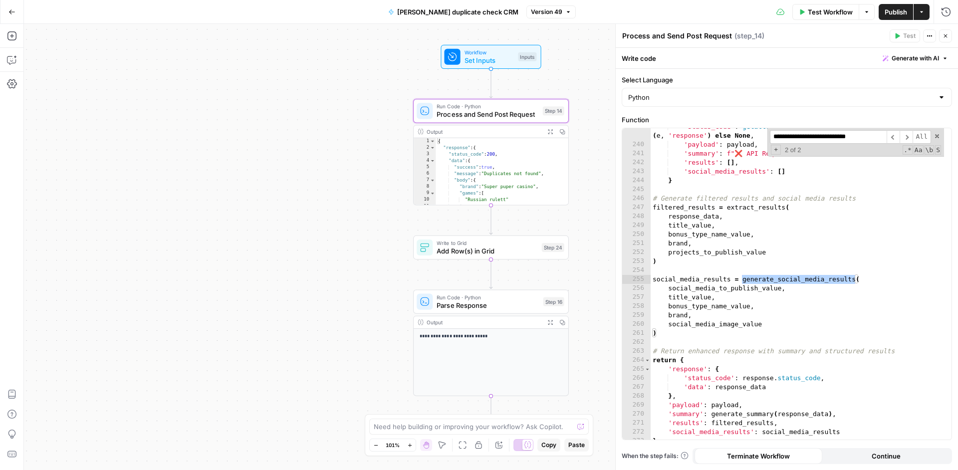
scroll to position [2476, 0]
click at [730, 293] on div "'status_code' : getattr ( e . response , 'status_code' , None ) if hasattr ( e …" at bounding box center [797, 291] width 293 height 338
click at [736, 286] on div "'status_code' : getattr ( e . response , 'status_code' , None ) if hasattr ( e …" at bounding box center [797, 291] width 293 height 338
type textarea "**********"
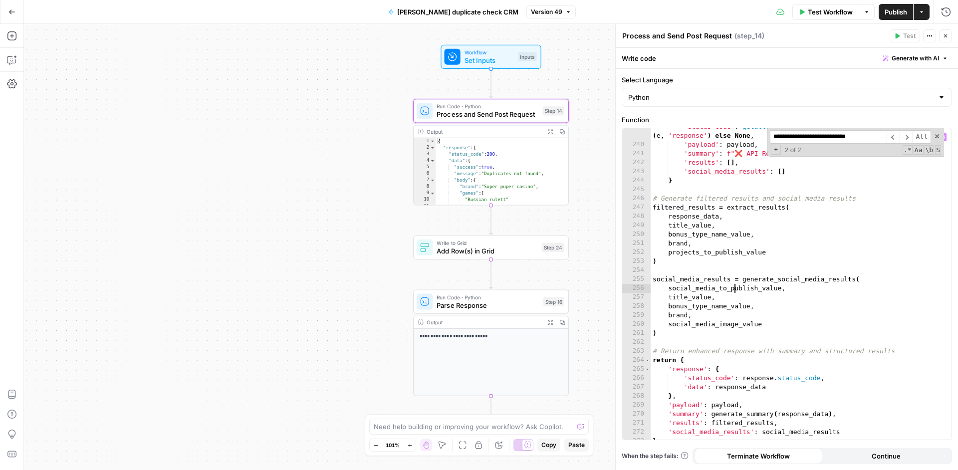
click at [736, 286] on div "'status_code' : getattr ( e . response , 'status_code' , None ) if hasattr ( e …" at bounding box center [797, 291] width 293 height 338
type input "**********"
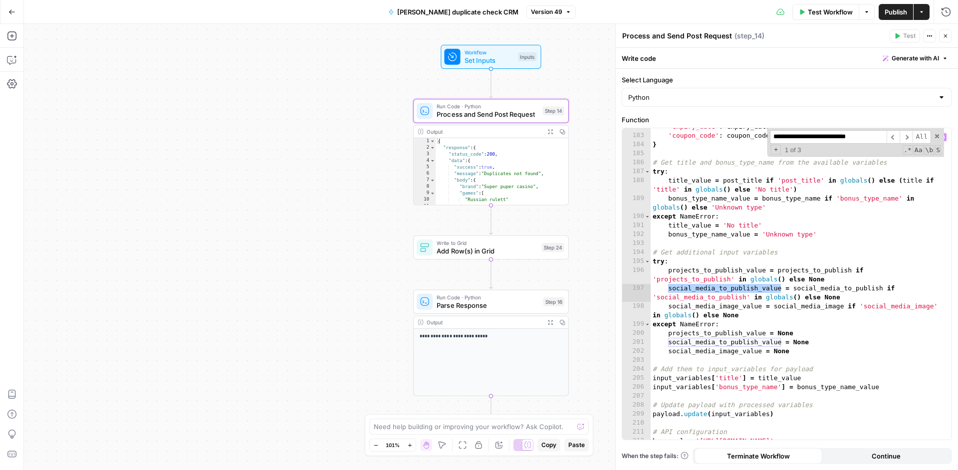
scroll to position [1910, 0]
click at [502, 50] on span "Workflow" at bounding box center [490, 52] width 50 height 8
click at [497, 54] on span "Workflow" at bounding box center [489, 52] width 50 height 8
click at [942, 33] on icon "button" at bounding box center [945, 36] width 6 height 6
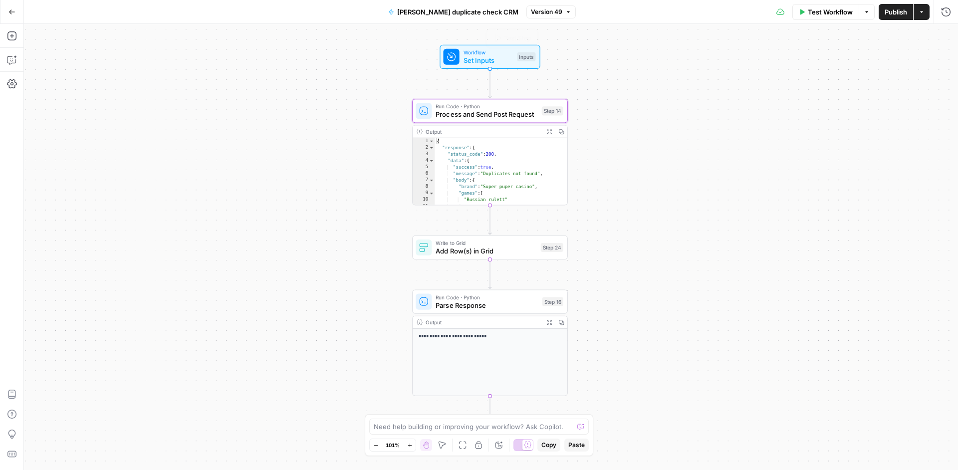
click at [507, 56] on span "Set Inputs" at bounding box center [489, 60] width 50 height 10
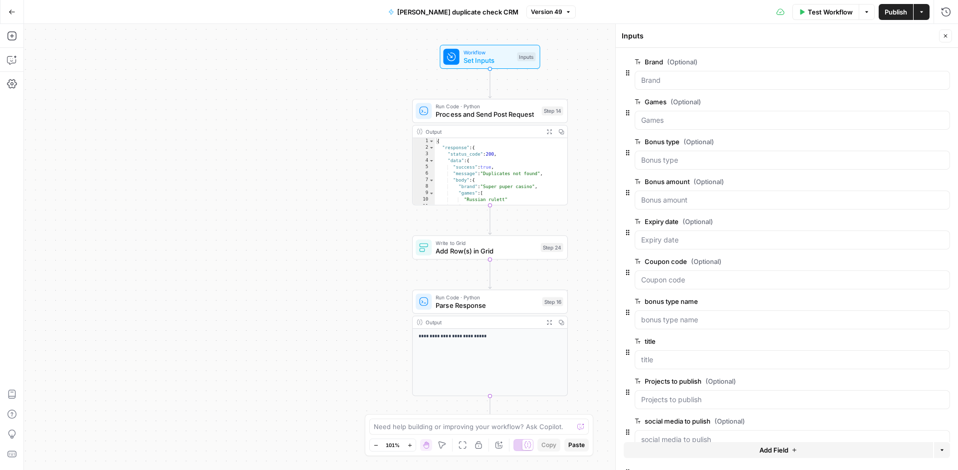
scroll to position [61, 0]
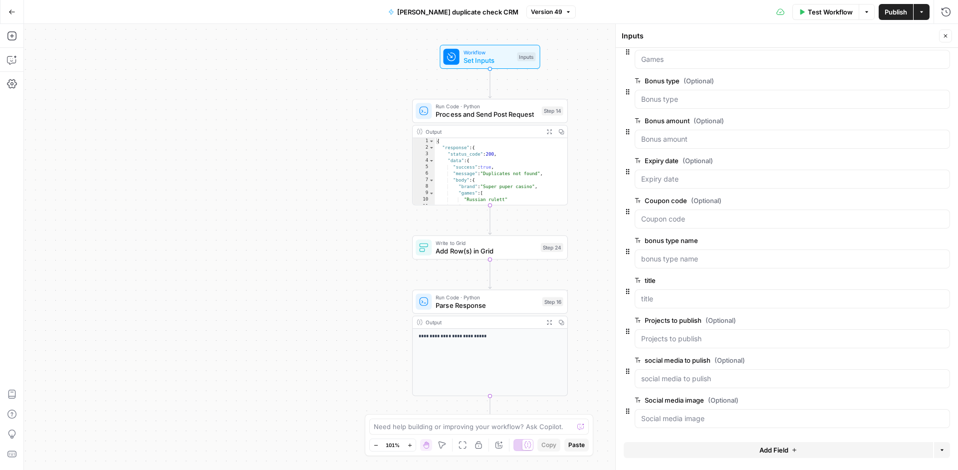
click at [909, 357] on span "edit field" at bounding box center [913, 360] width 22 height 8
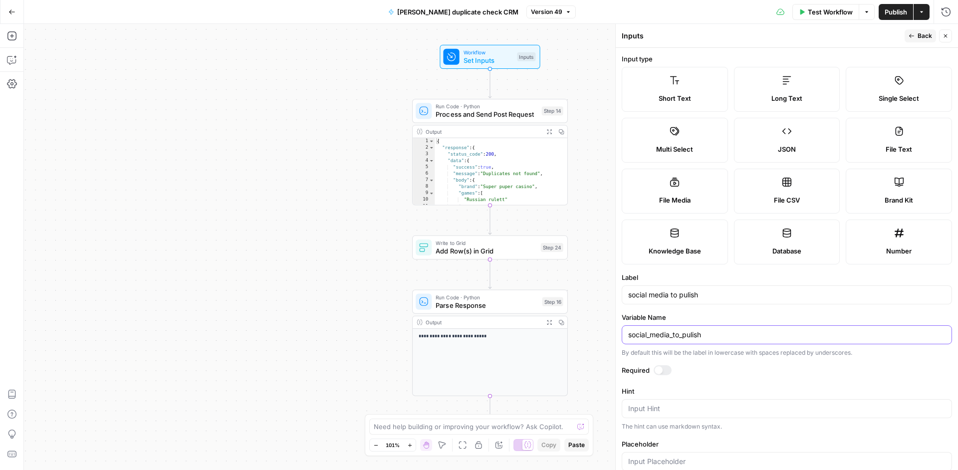
click at [662, 331] on input "social_media_to_pulish" at bounding box center [786, 335] width 317 height 10
click at [529, 120] on div "Run Code · Python Process and Send Post Request Step 14 Copy step Delete step A…" at bounding box center [490, 111] width 156 height 24
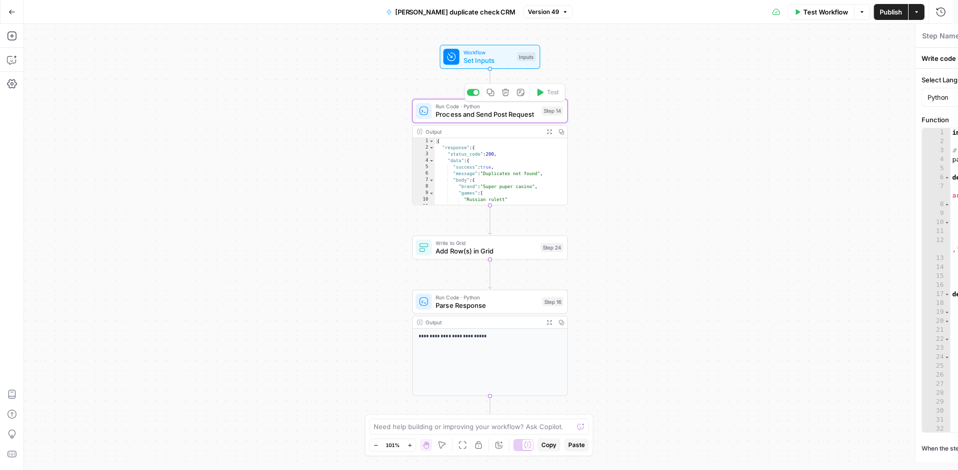
type textarea "Process and Send Post Request"
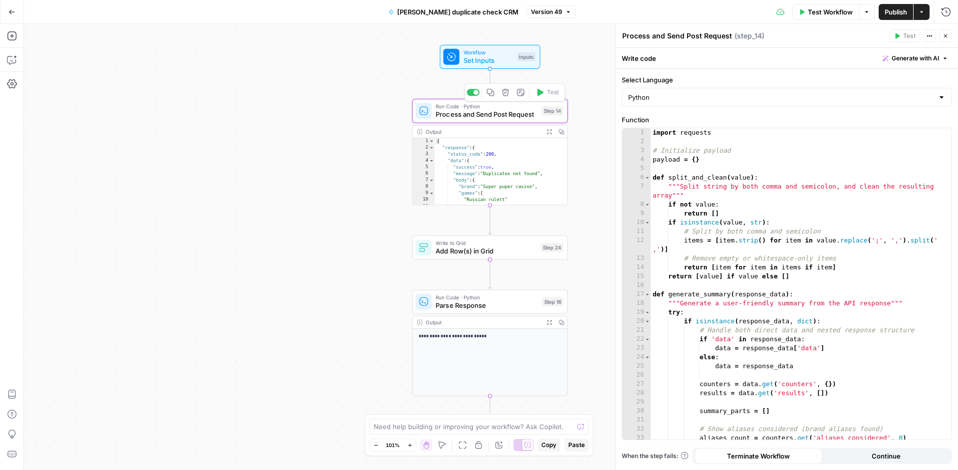
type textarea "**********"
click at [779, 201] on div "import requests # Initialize payload payload = { } def split_and_clean ( value …" at bounding box center [797, 292] width 293 height 329
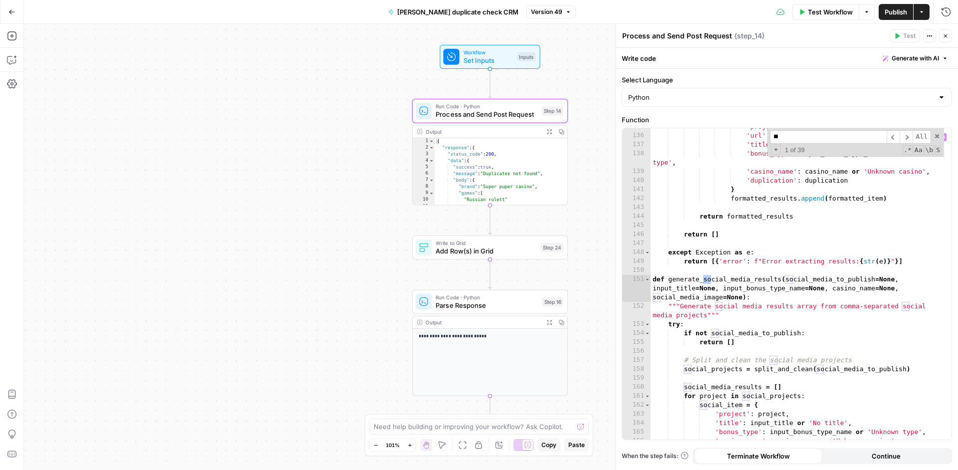
type input "*"
type input "**********"
click at [941, 35] on button "Close" at bounding box center [945, 35] width 13 height 13
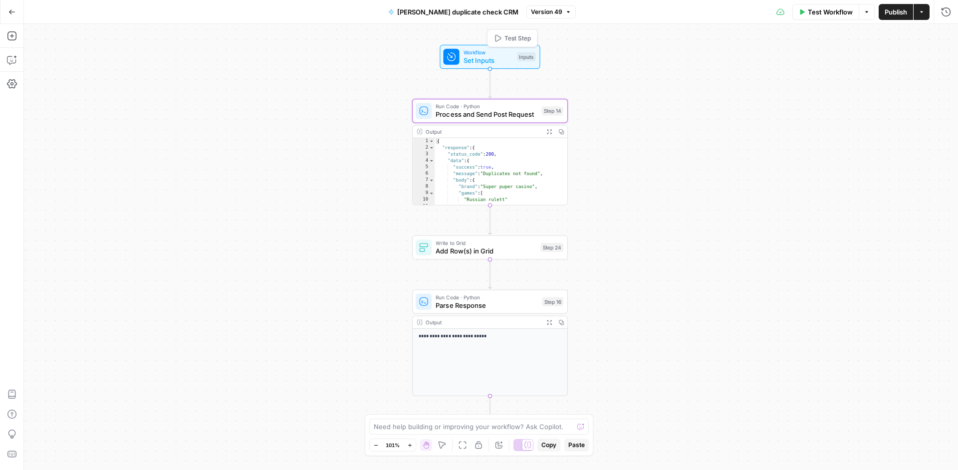
click at [472, 59] on span "Set Inputs" at bounding box center [489, 60] width 50 height 10
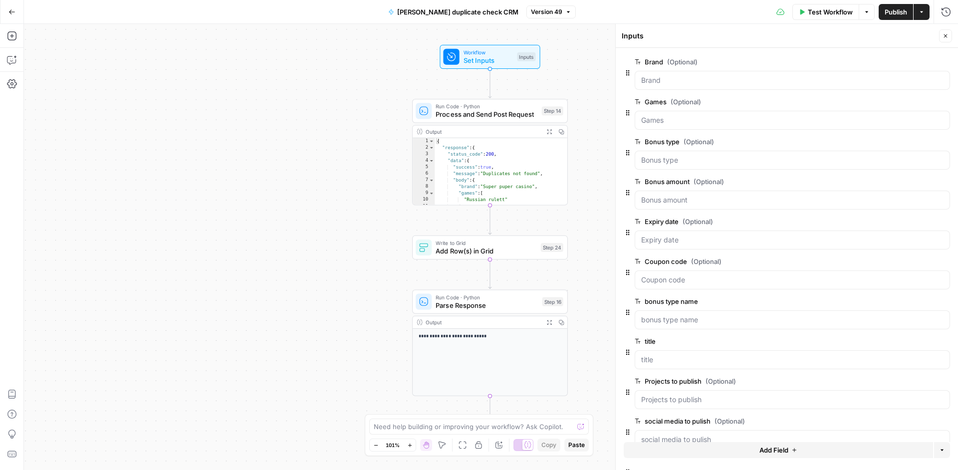
scroll to position [61, 0]
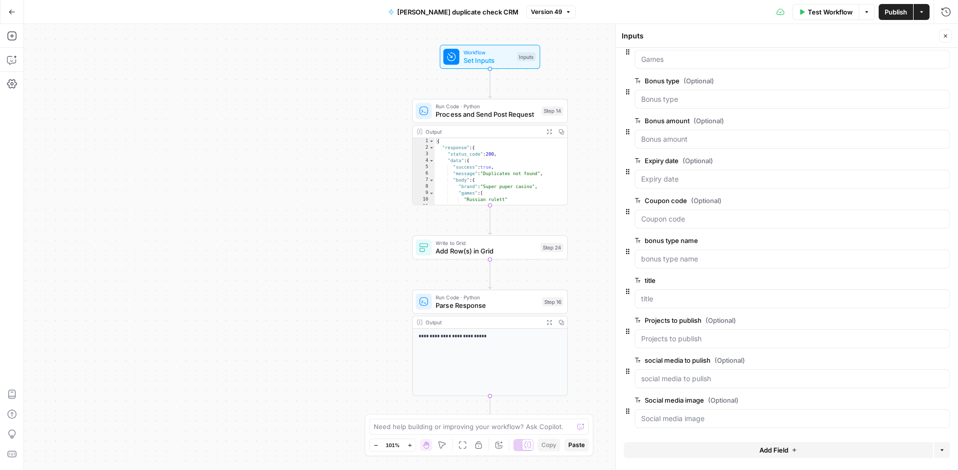
click at [905, 362] on span "edit field" at bounding box center [913, 360] width 22 height 8
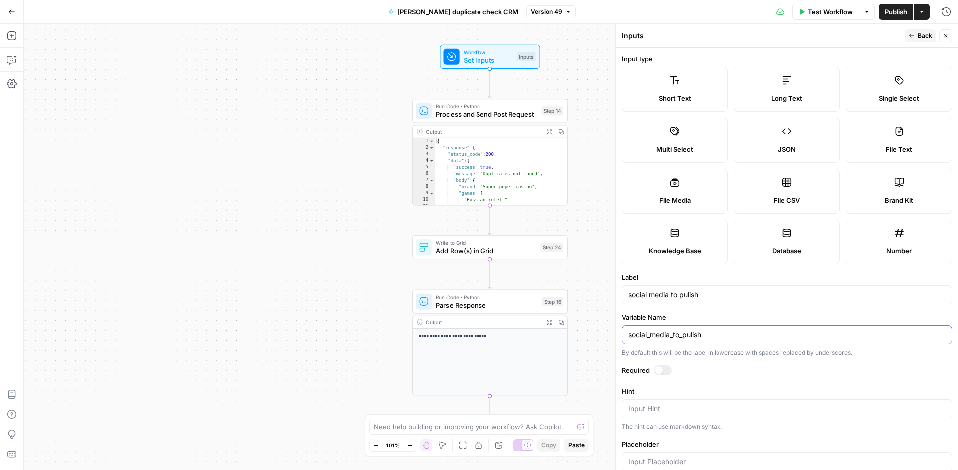
click at [696, 332] on input "social_media_to_pulish" at bounding box center [786, 335] width 317 height 10
type input "social_media_to_pubish"
click at [894, 8] on span "Publish" at bounding box center [896, 12] width 22 height 10
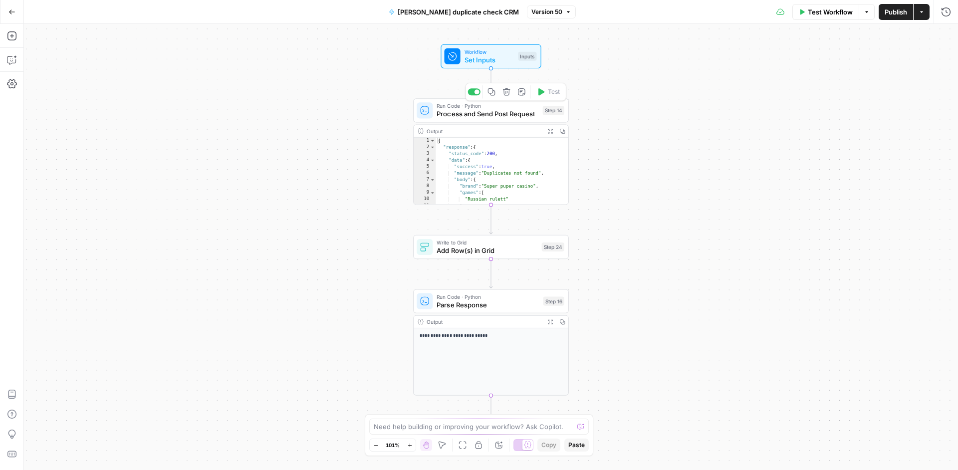
click at [518, 110] on span "Process and Send Post Request" at bounding box center [488, 114] width 102 height 10
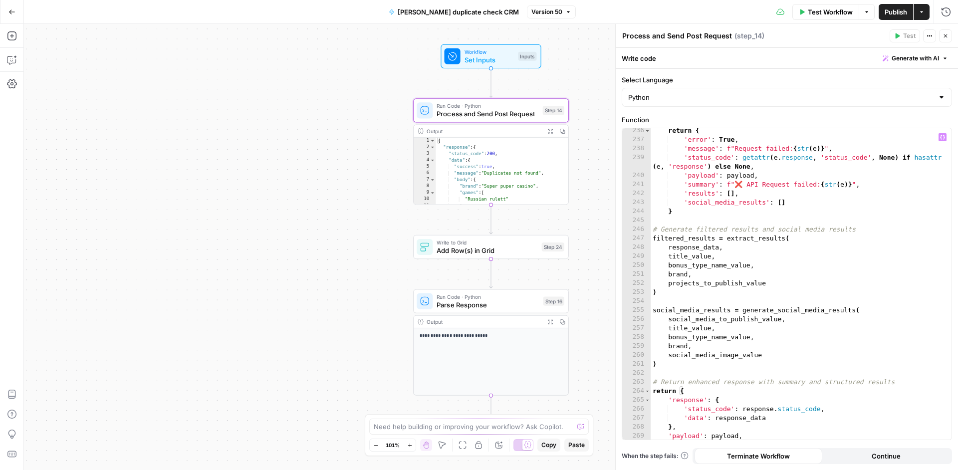
scroll to position [2482, 0]
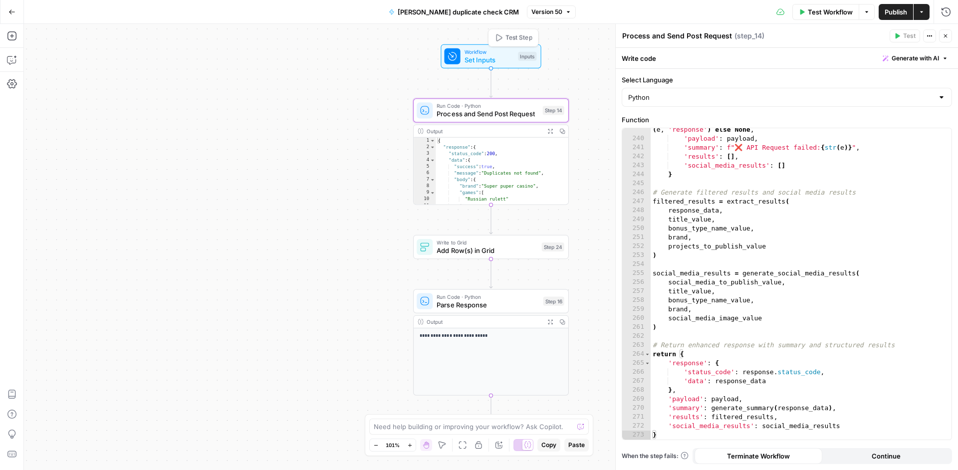
click at [511, 67] on div "Workflow Set Inputs Inputs Test Step" at bounding box center [491, 56] width 100 height 24
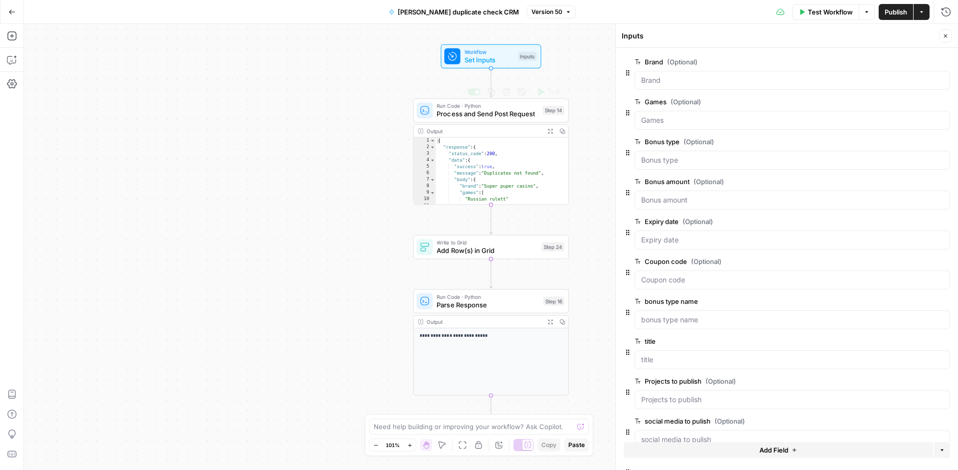
scroll to position [61, 0]
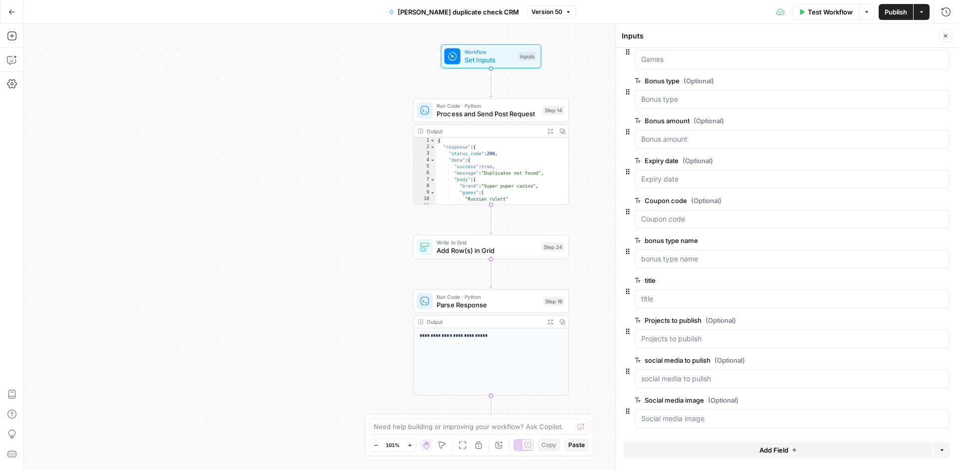
click at [902, 362] on span "edit field" at bounding box center [913, 360] width 22 height 8
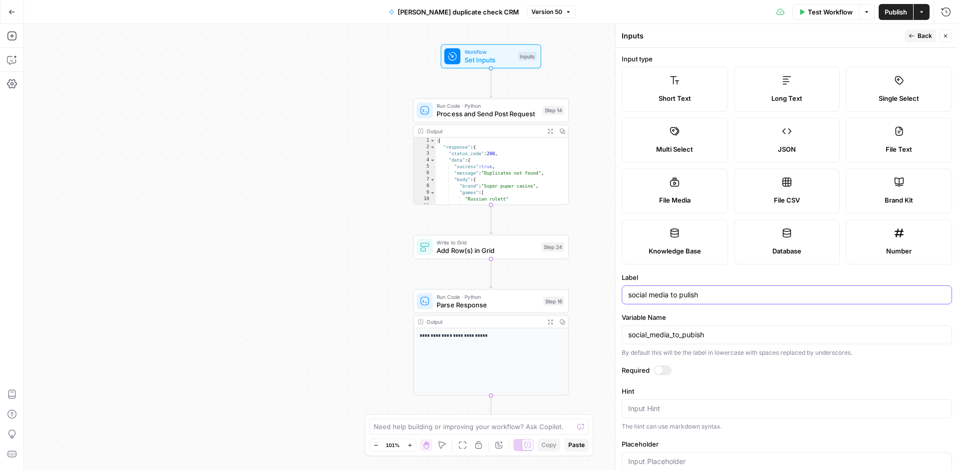
click at [689, 294] on input "social media to pulish" at bounding box center [786, 295] width 317 height 10
type input "social media to publish"
click at [901, 8] on span "Publish" at bounding box center [896, 12] width 22 height 10
click at [883, 10] on button "Publish" at bounding box center [896, 12] width 34 height 16
click at [520, 113] on span "Process and Send Post Request" at bounding box center [488, 114] width 102 height 10
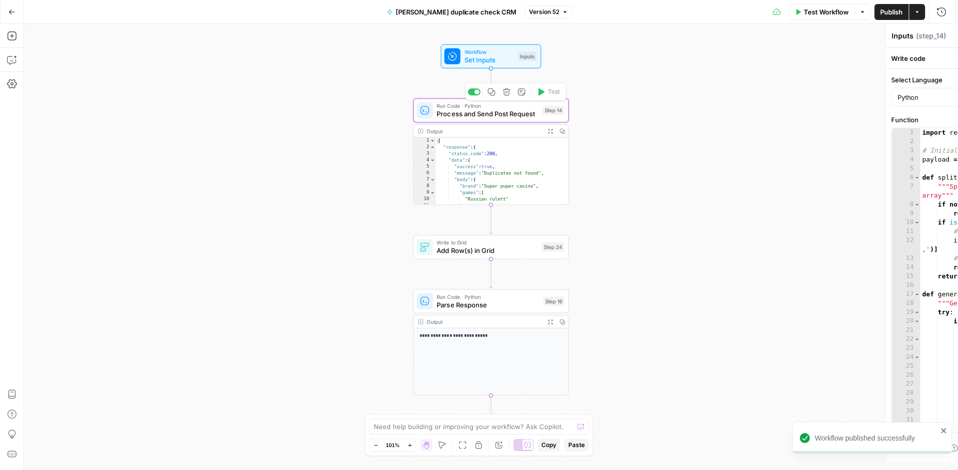
type textarea "Process and Send Post Request"
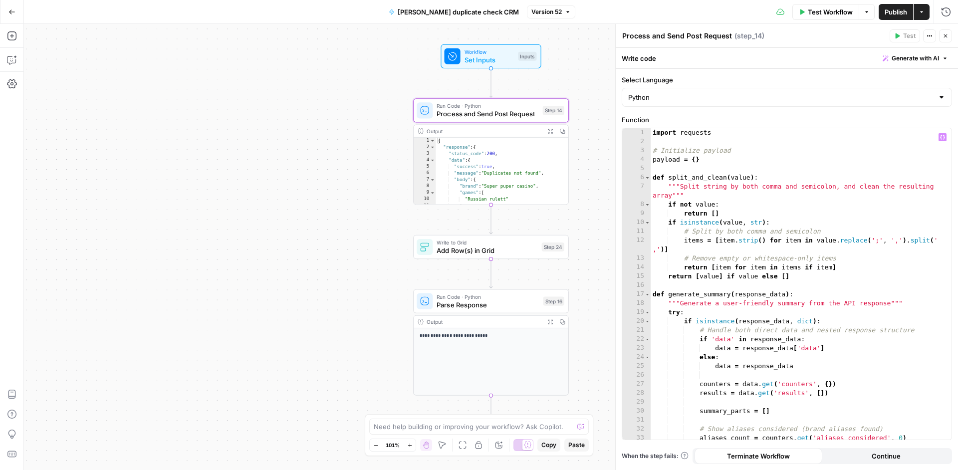
type textarea "**********"
click at [799, 232] on div "import requests # Initialize payload payload = { } def split_and_clean ( value …" at bounding box center [797, 292] width 293 height 329
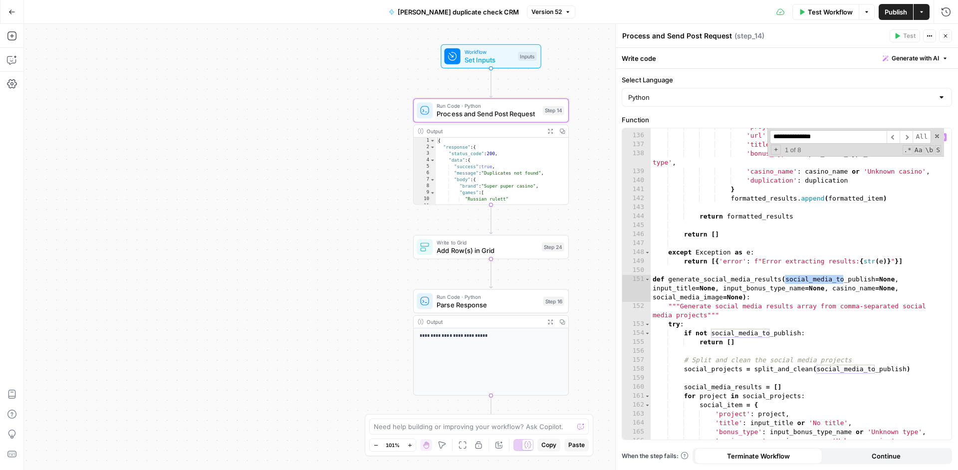
type input "**********"
type textarea "**********"
click at [782, 333] on div "'project' : project , 'url' : item . get ( 'node_url' , item . get ( 'url' , ''…" at bounding box center [797, 286] width 293 height 329
type input "**********"
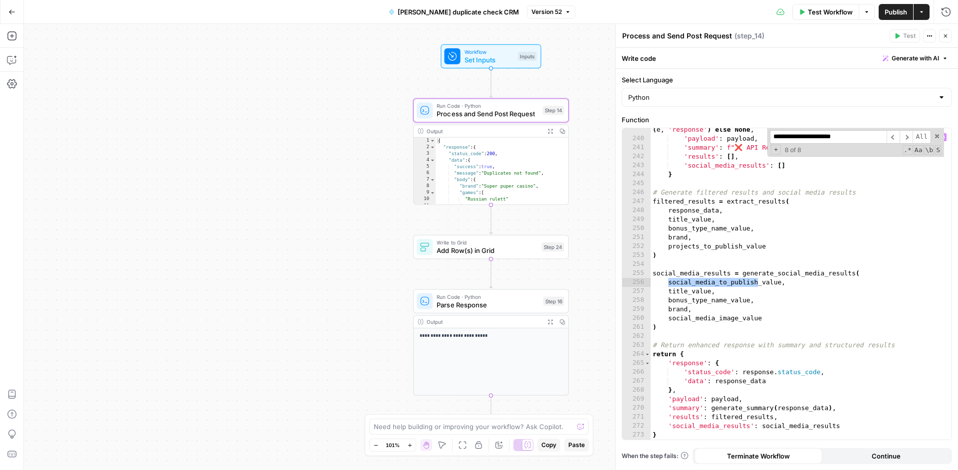
scroll to position [1434, 0]
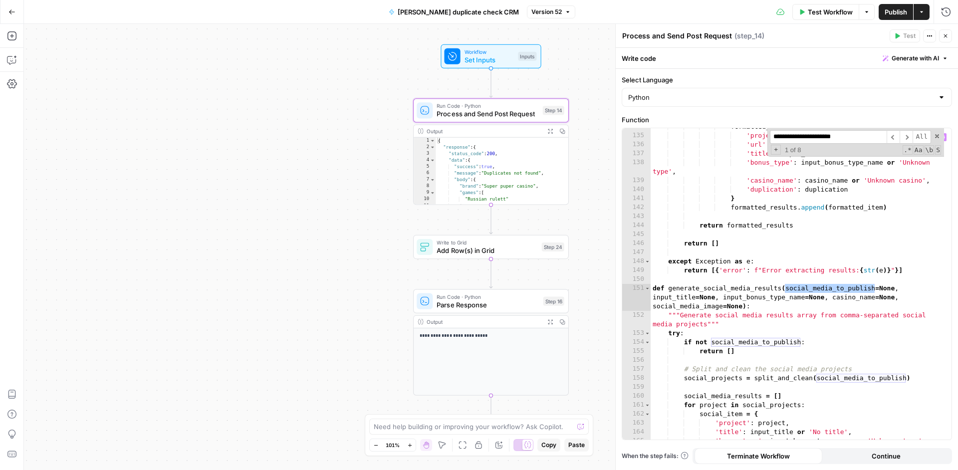
click at [707, 292] on div "formatted_item = { 'project' : project , 'url' : item . get ( 'node_url' , item…" at bounding box center [797, 286] width 293 height 329
click at [758, 209] on div "formatted_item = { 'project' : project , 'url' : item . get ( 'node_url' , item…" at bounding box center [797, 286] width 293 height 329
type textarea "**********"
click at [937, 138] on span at bounding box center [937, 136] width 7 height 7
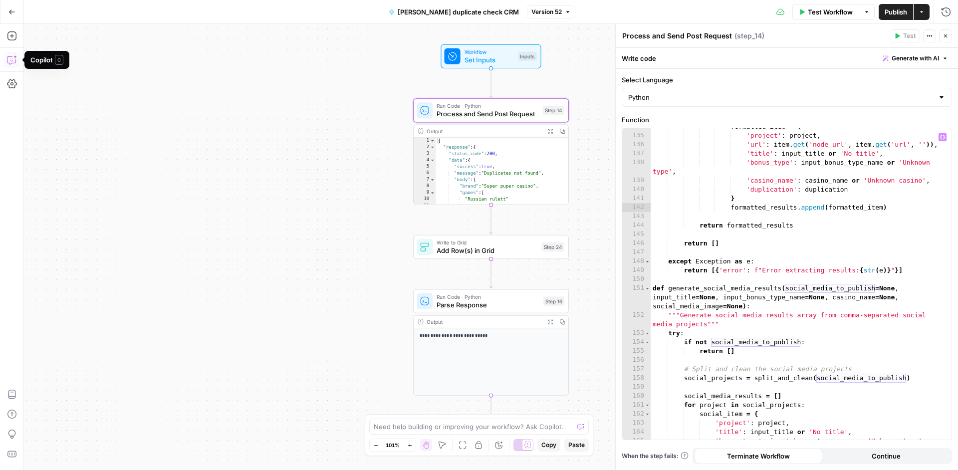
click at [14, 59] on icon "button" at bounding box center [12, 60] width 10 height 10
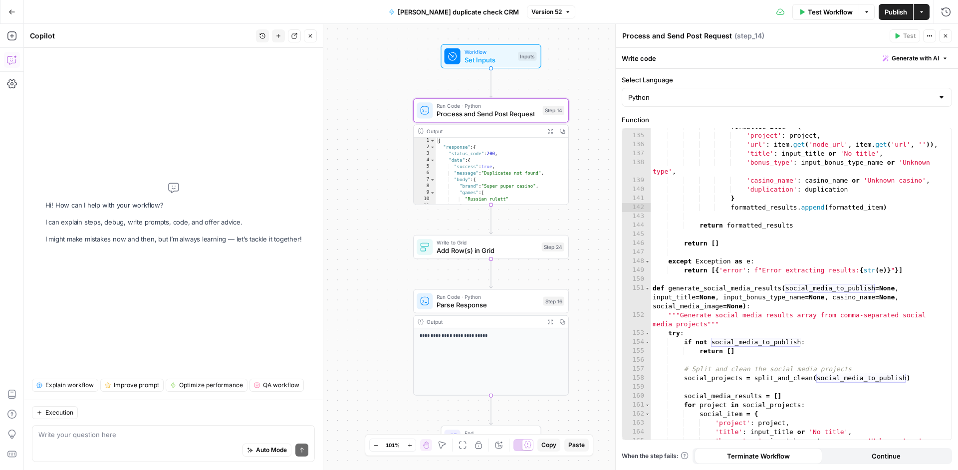
click at [61, 436] on textarea at bounding box center [173, 435] width 270 height 10
type textarea "check step 14 it is making results ok, but not for"
type textarea "**********"
click at [685, 290] on div "formatted_item = { 'project' : project , 'url' : item . get ( 'node_url' , item…" at bounding box center [797, 286] width 293 height 329
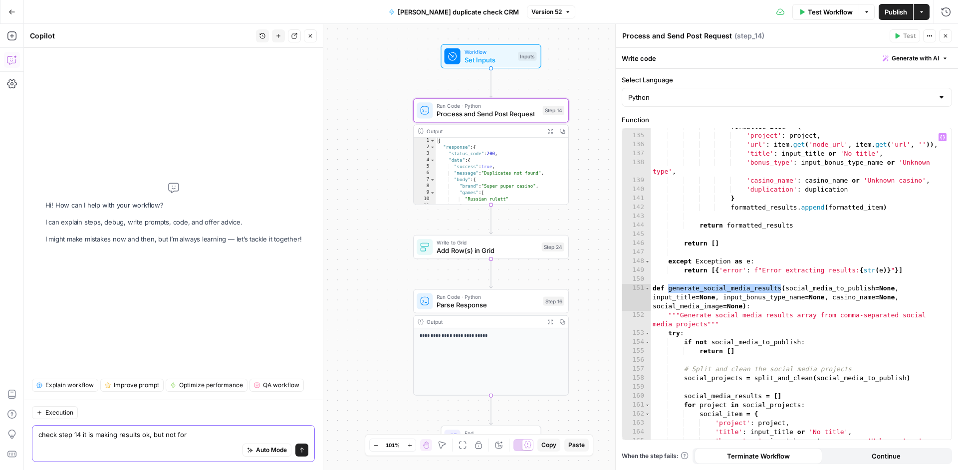
click at [234, 439] on textarea "check step 14 it is making results ok, but not for" at bounding box center [173, 435] width 270 height 10
paste textarea "generate_social_media_results"
type textarea "check step 14 it is making results ok, but not for generate_social_media_results"
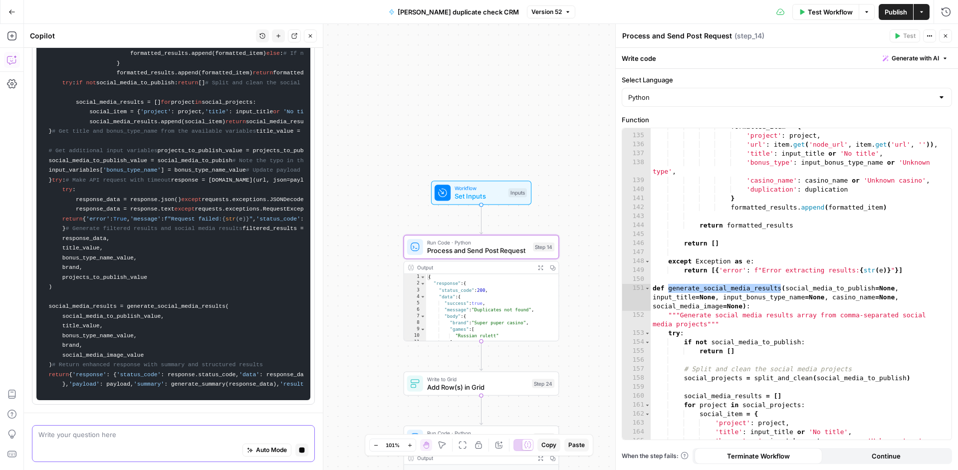
scroll to position [0, 0]
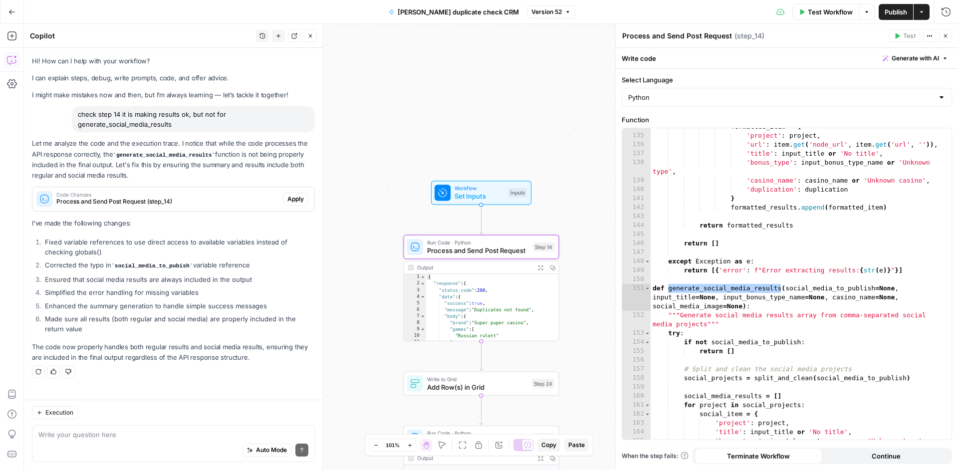
click at [288, 200] on span "Apply" at bounding box center [295, 199] width 16 height 9
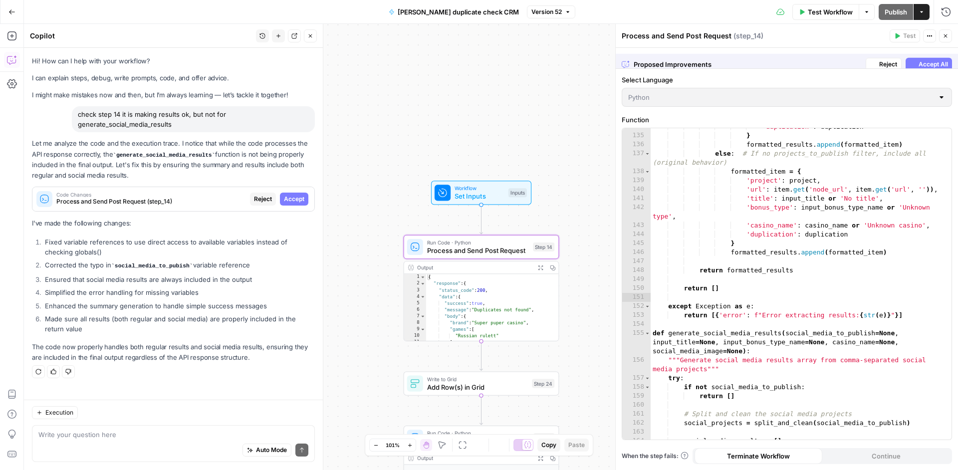
scroll to position [1425, 0]
click at [288, 200] on span "Accept" at bounding box center [294, 199] width 20 height 9
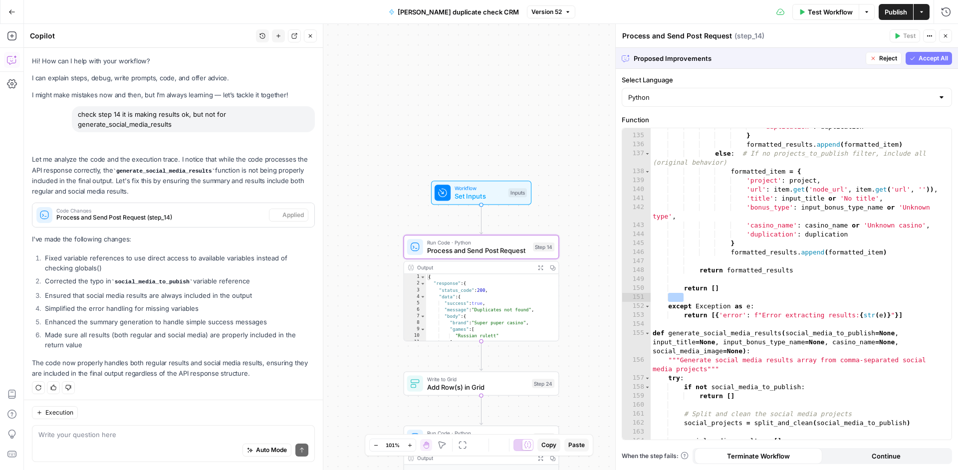
scroll to position [2, 0]
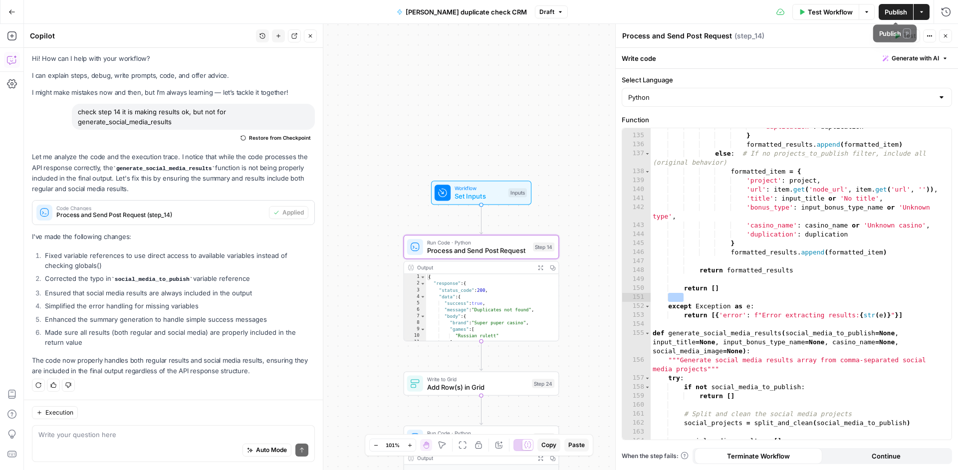
click at [888, 9] on span "Publish" at bounding box center [896, 12] width 22 height 10
click at [896, 13] on span "Publish" at bounding box center [896, 12] width 22 height 10
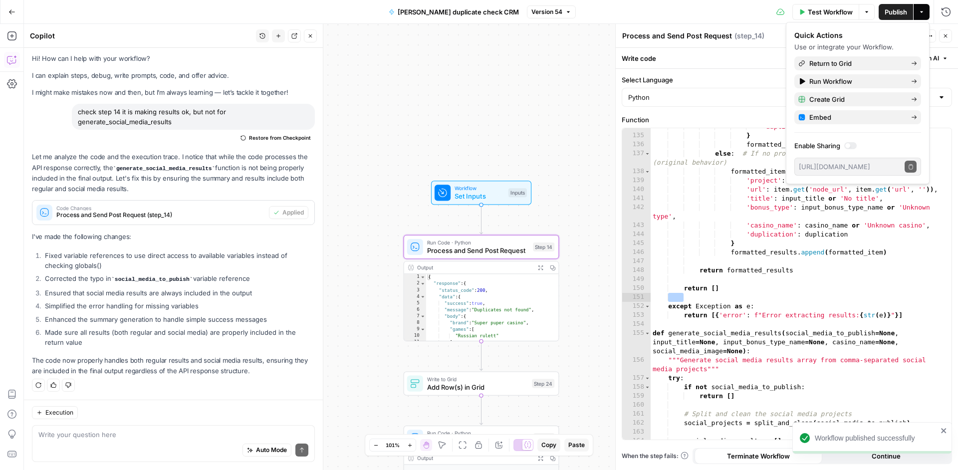
click at [894, 13] on span "Publish" at bounding box center [896, 12] width 22 height 10
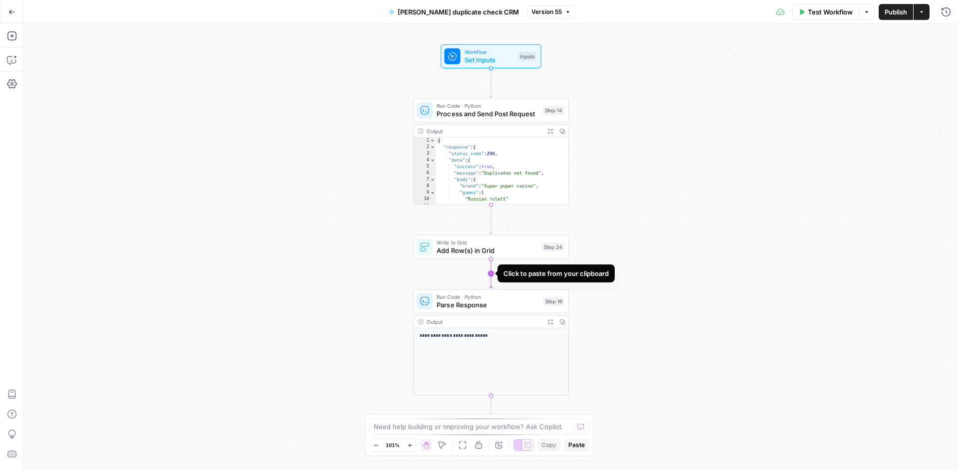
click at [489, 274] on icon "Edge from step_24 to step_16" at bounding box center [490, 273] width 3 height 29
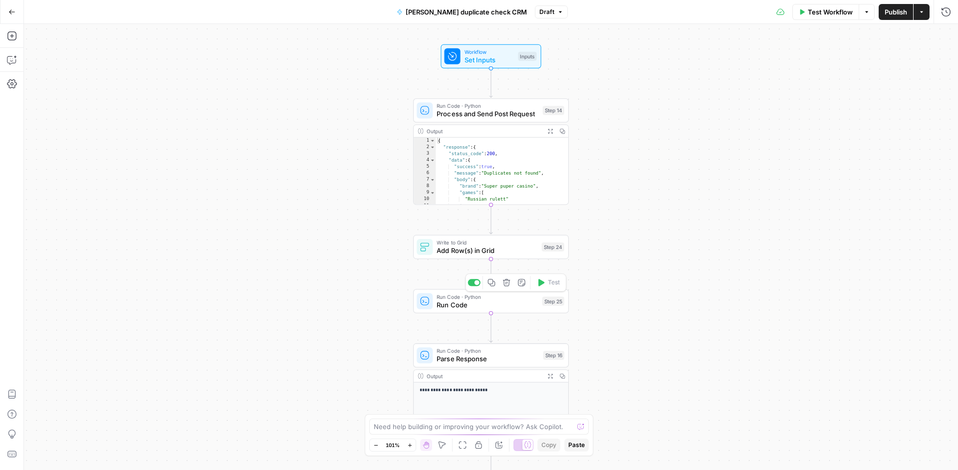
click at [502, 300] on span "Run Code" at bounding box center [487, 305] width 101 height 10
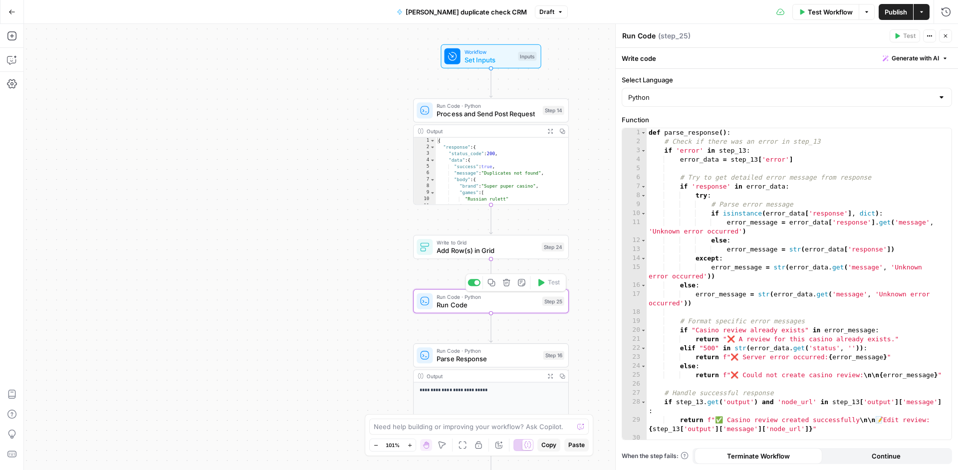
click at [508, 281] on icon "button" at bounding box center [506, 282] width 8 height 8
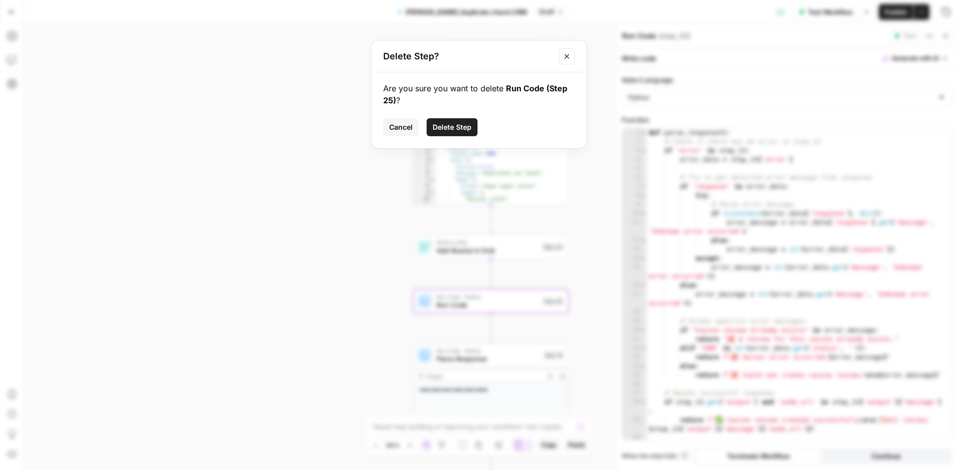
click at [445, 124] on span "Delete Step" at bounding box center [452, 127] width 39 height 10
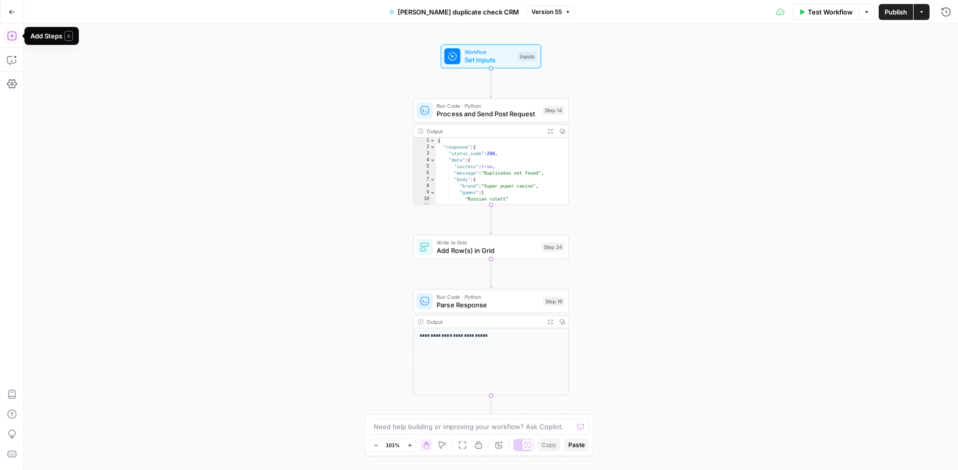
click at [8, 35] on icon "button" at bounding box center [12, 36] width 10 height 10
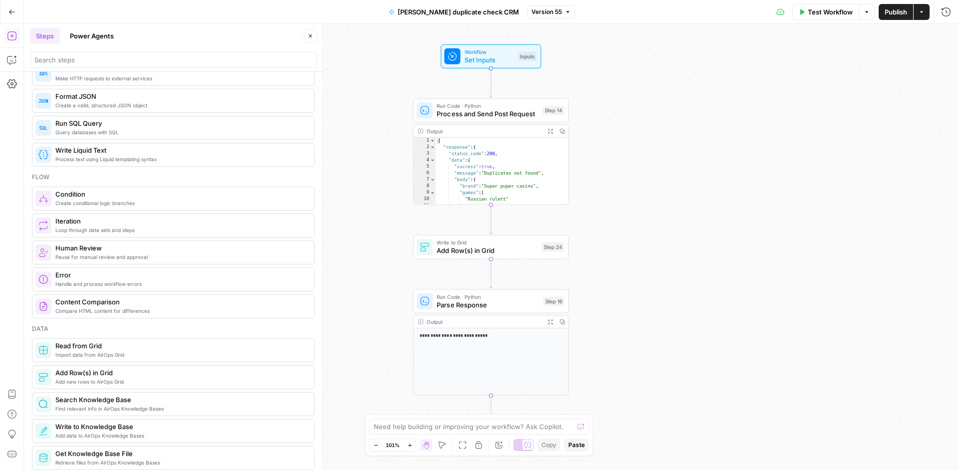
scroll to position [234, 0]
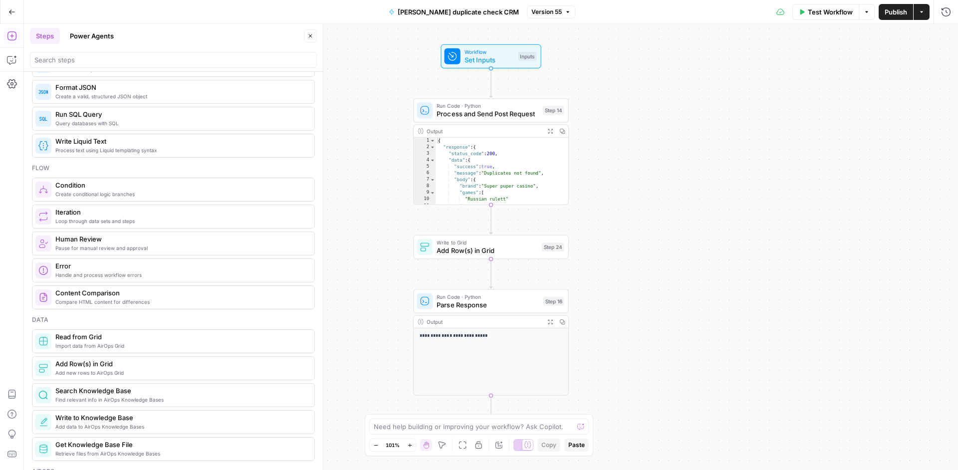
click at [129, 372] on span "Add new rows to AirOps Grid" at bounding box center [180, 373] width 251 height 8
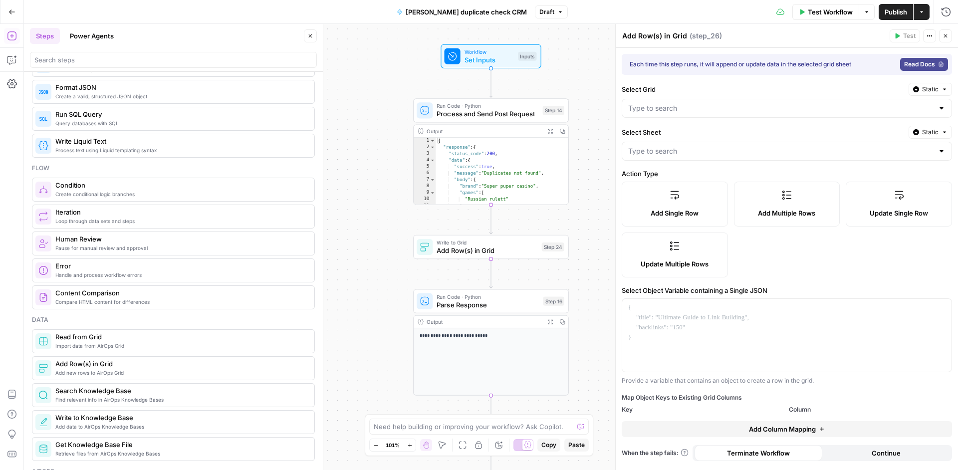
click at [794, 216] on span "Add Multiple Rows" at bounding box center [786, 213] width 57 height 10
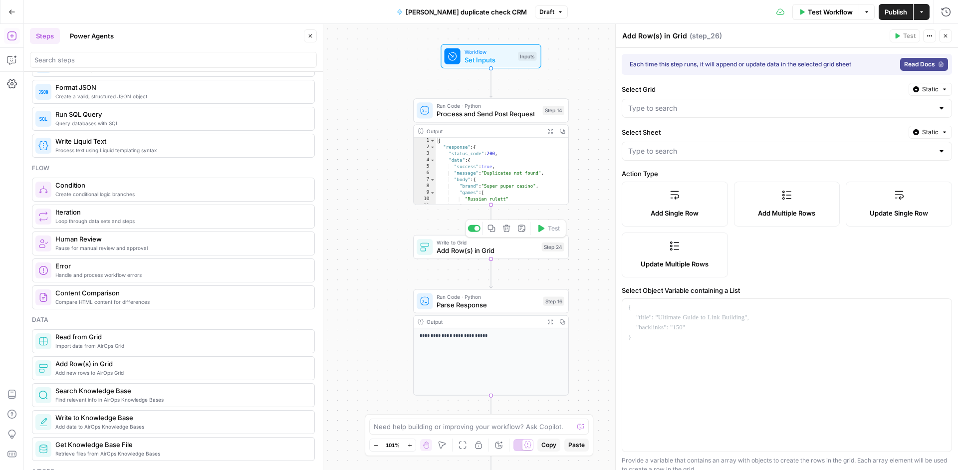
click at [506, 253] on span "Add Row(s) in Grid" at bounding box center [487, 250] width 101 height 10
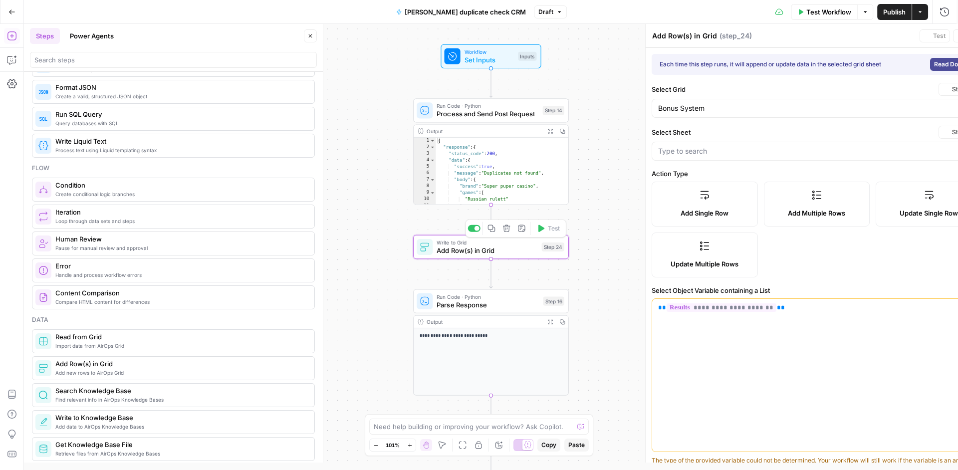
type input "Publications"
type input "bonus_title"
type input "bonus_type"
type input "project"
type input "casino_name"
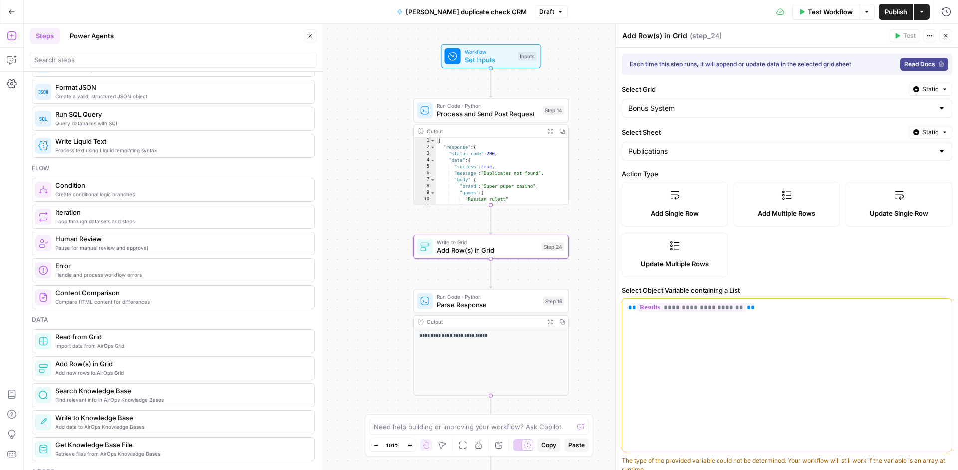
click at [140, 369] on span "Add new rows to AirOps Grid" at bounding box center [180, 373] width 251 height 8
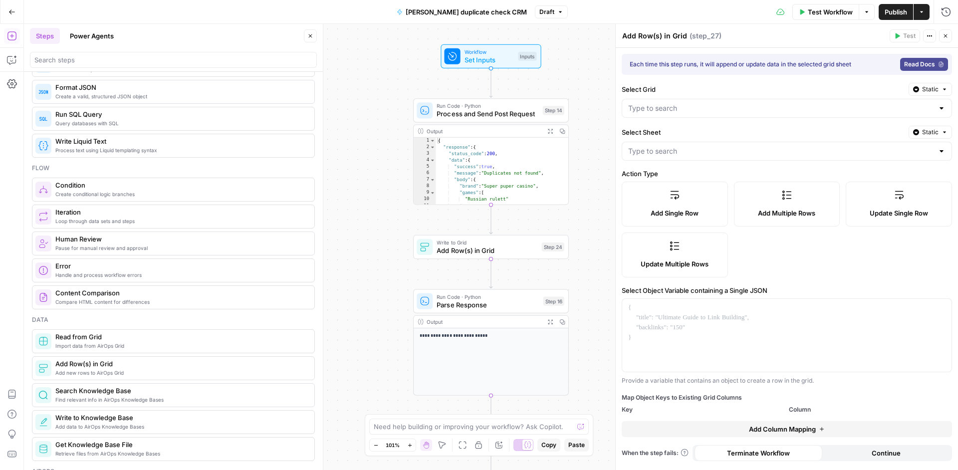
click at [793, 203] on label "Add Multiple Rows" at bounding box center [787, 204] width 106 height 45
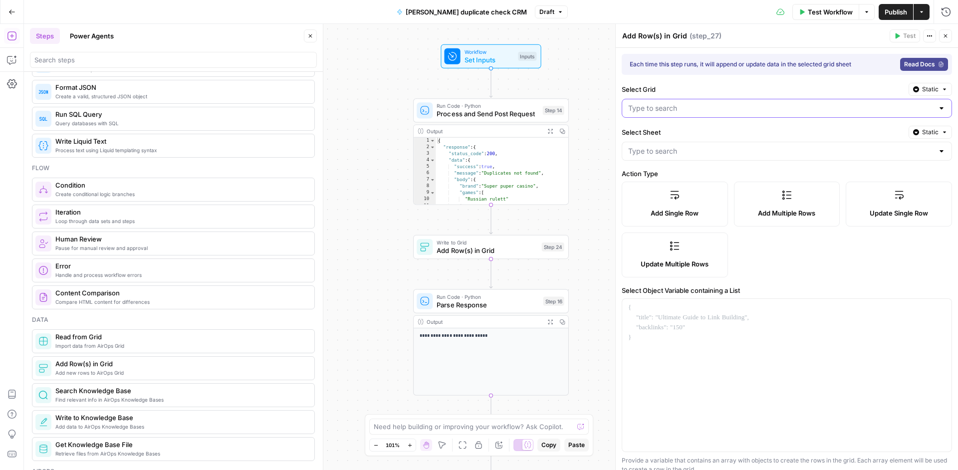
click at [754, 108] on input "Select Grid" at bounding box center [780, 108] width 305 height 10
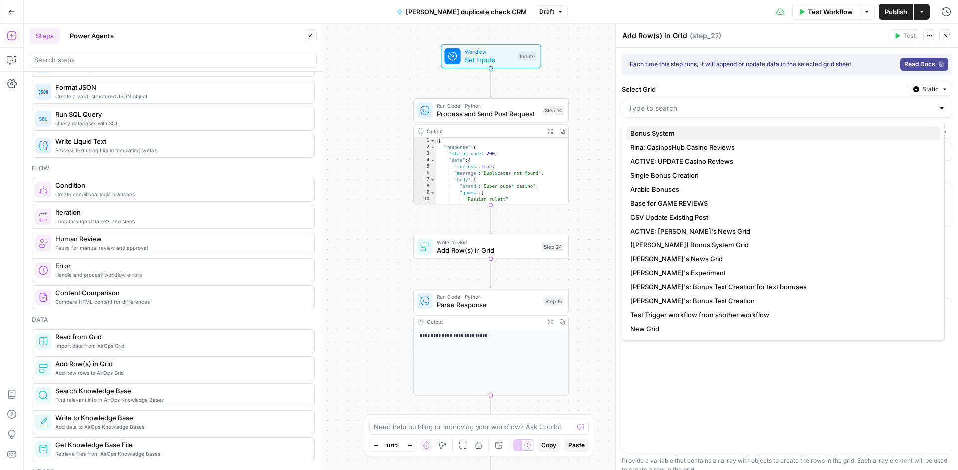
click at [733, 133] on span "Bonus System" at bounding box center [781, 133] width 302 height 10
type input "Bonus System"
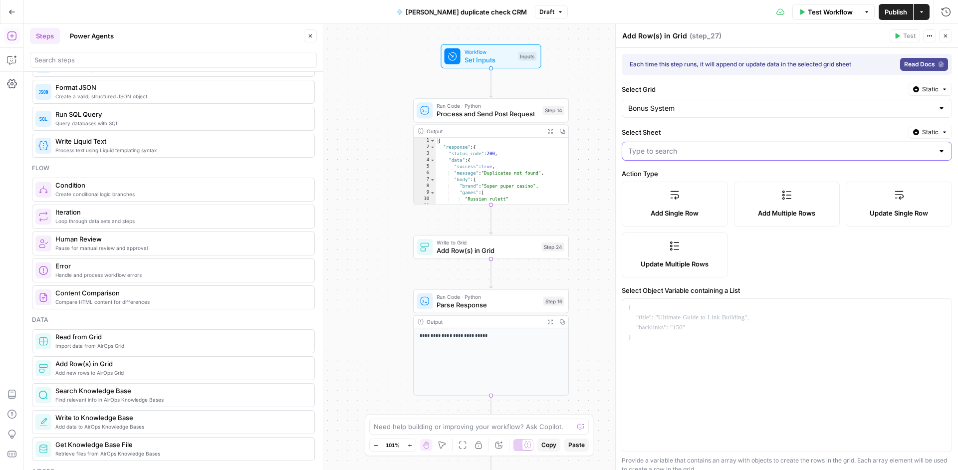
click at [721, 154] on input "Select Sheet" at bounding box center [780, 151] width 305 height 10
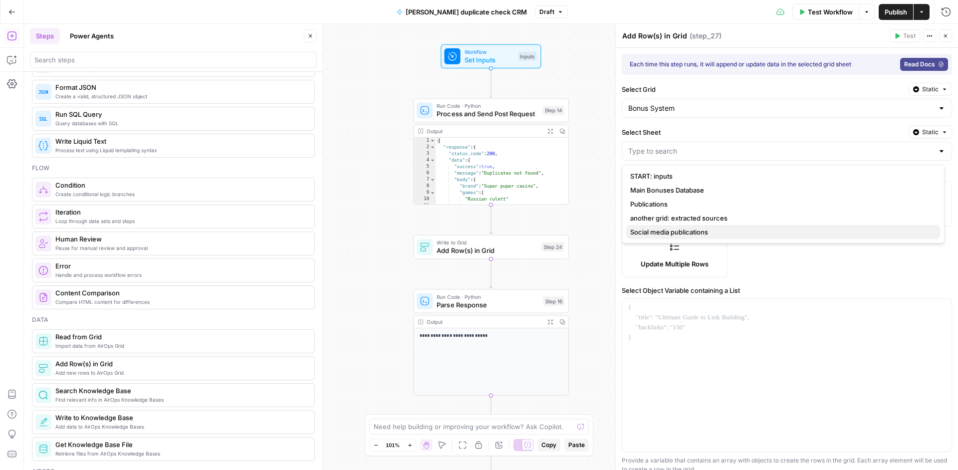
click at [705, 234] on span "Social media publications" at bounding box center [781, 232] width 302 height 10
type input "Social media publications"
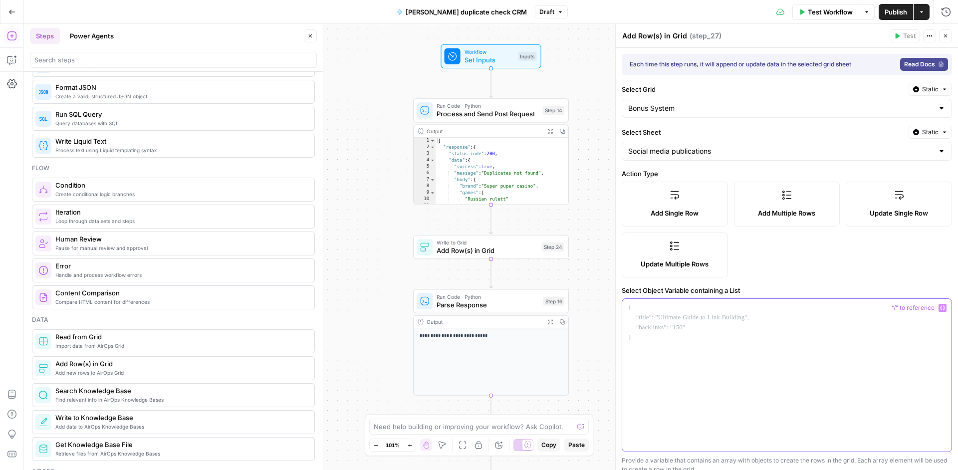
click at [693, 326] on div at bounding box center [786, 375] width 329 height 153
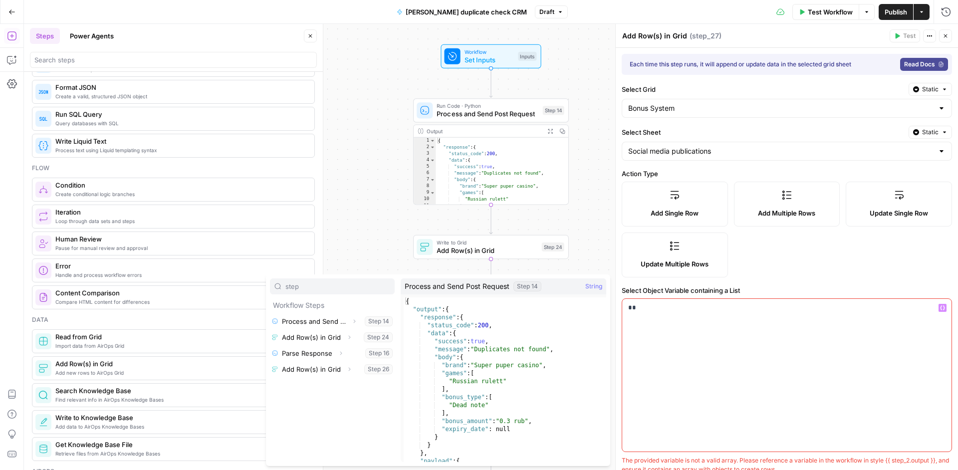
type input "step"
click at [298, 321] on button "Select variable Process and Send Post Request" at bounding box center [332, 321] width 125 height 16
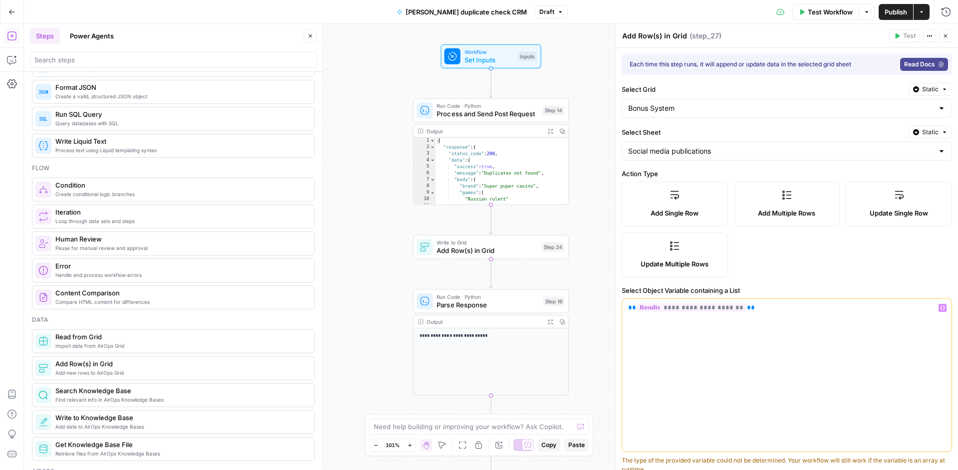
click at [582, 274] on div "Workflow Set Inputs Inputs Run Code · Python Process and Send Post Request Step…" at bounding box center [491, 247] width 934 height 446
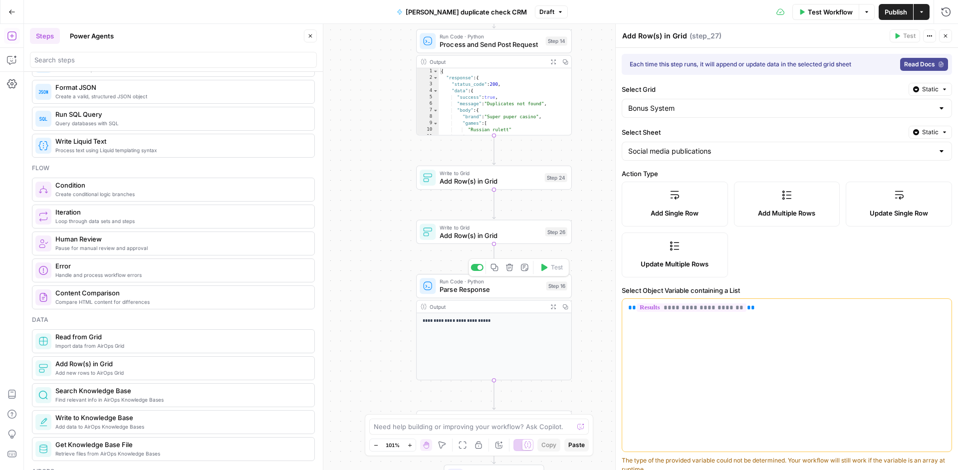
click at [511, 291] on span "Parse Response" at bounding box center [491, 289] width 102 height 10
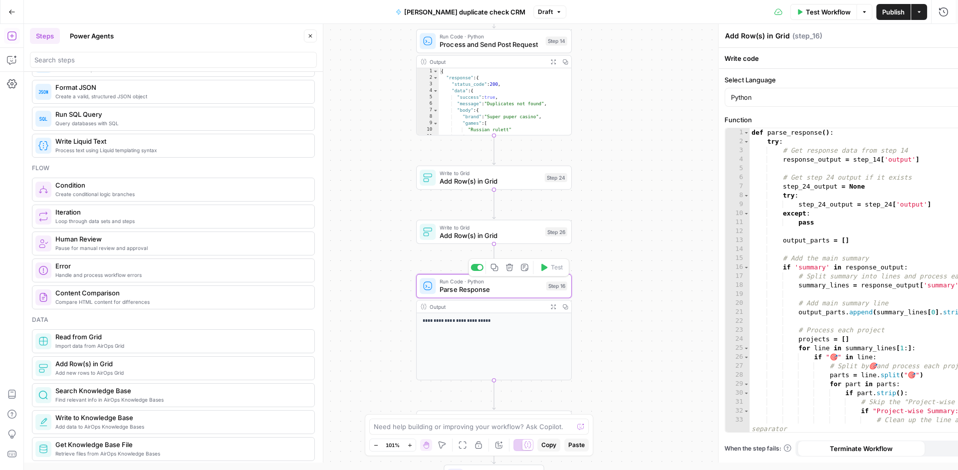
type textarea "Parse Response"
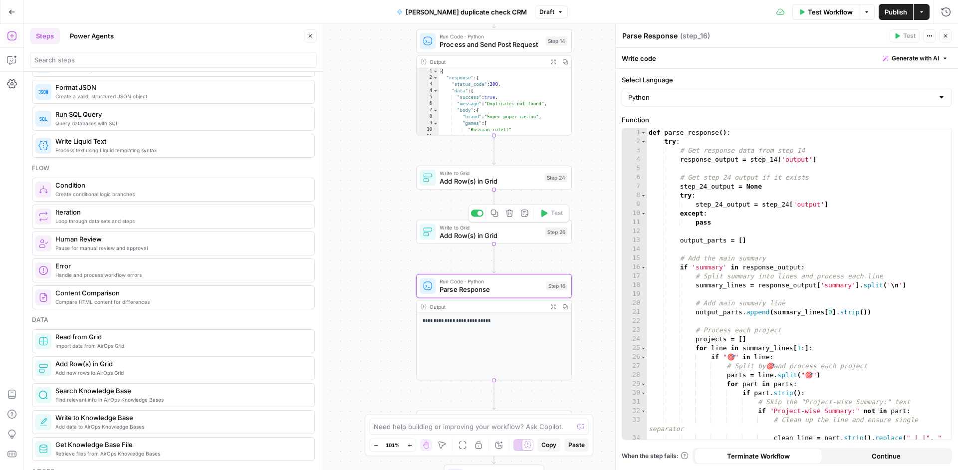
click at [509, 237] on span "Add Row(s) in Grid" at bounding box center [490, 236] width 101 height 10
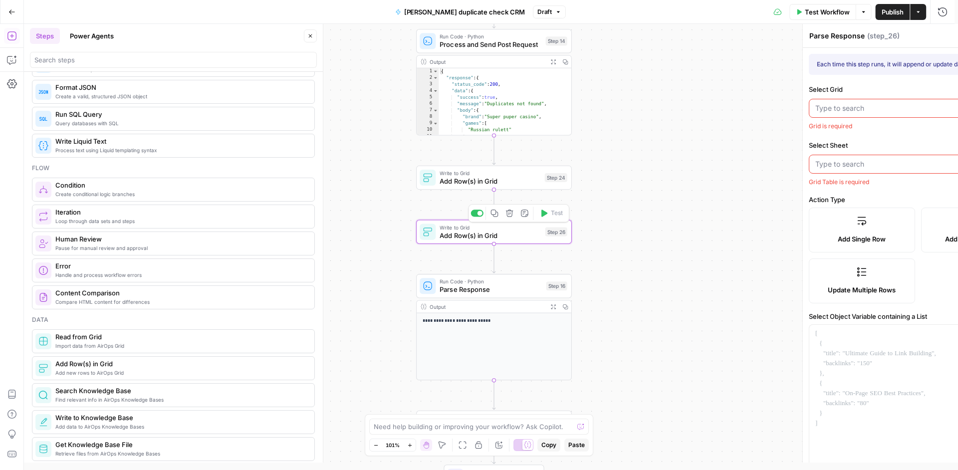
type textarea "Add Row(s) in Grid"
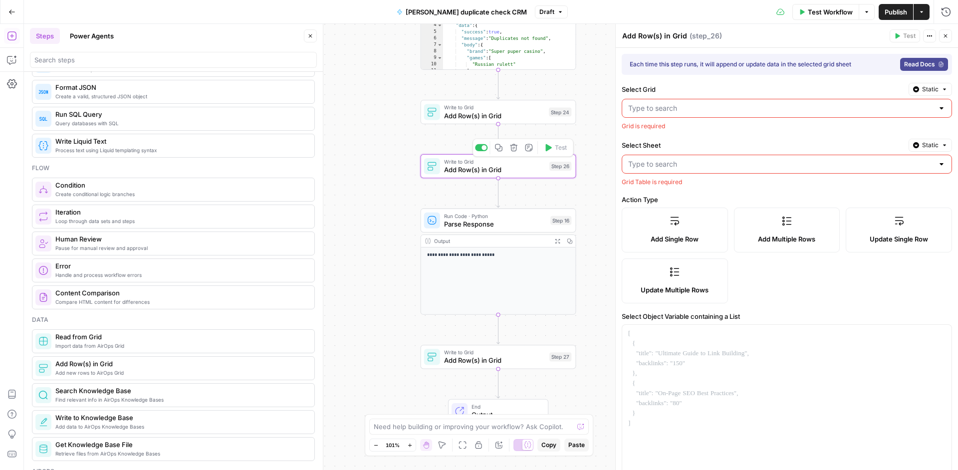
click at [515, 150] on icon "button" at bounding box center [514, 148] width 8 height 8
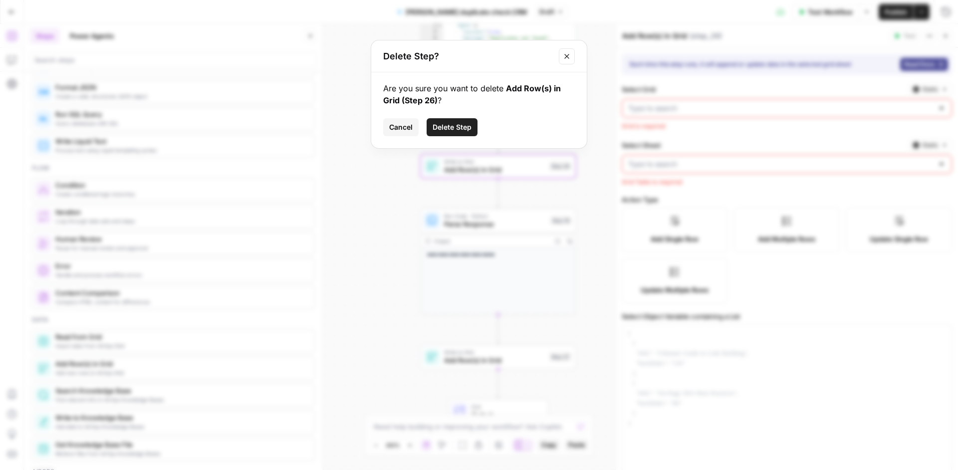
click at [451, 122] on button "Delete Step" at bounding box center [452, 127] width 51 height 18
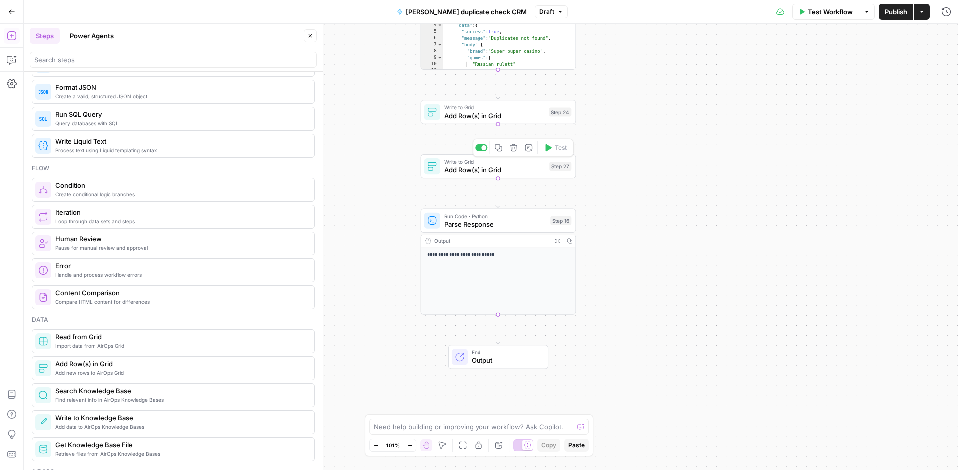
click at [508, 167] on span "Add Row(s) in Grid" at bounding box center [494, 170] width 101 height 10
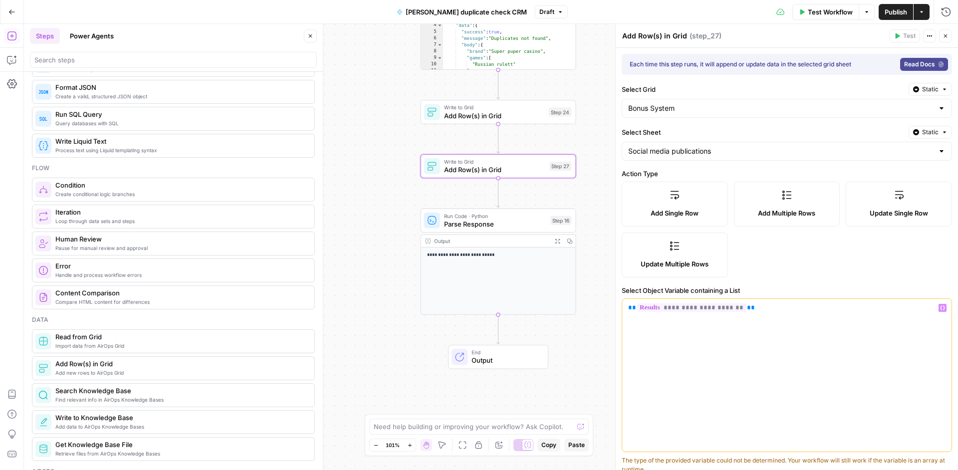
click at [727, 307] on span "**********" at bounding box center [692, 307] width 110 height 8
click at [763, 337] on div "**********" at bounding box center [786, 375] width 329 height 153
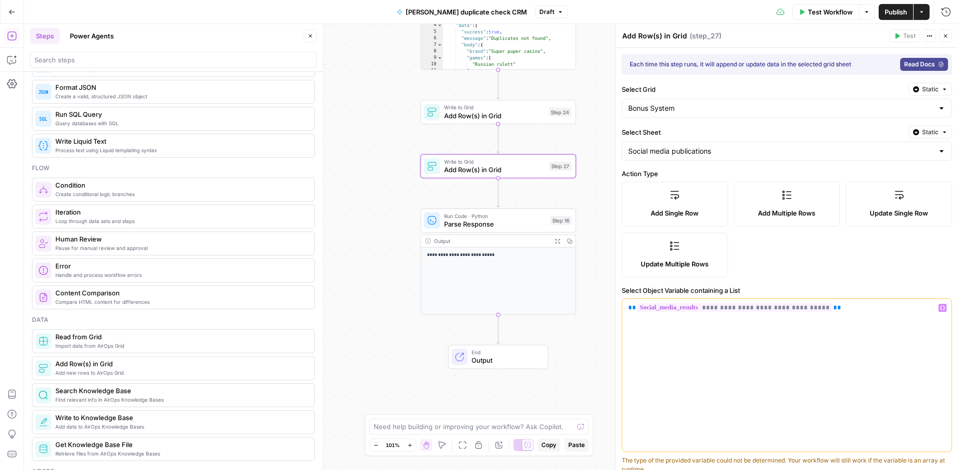
click at [882, 16] on button "Publish" at bounding box center [896, 12] width 34 height 16
click at [900, 15] on span "Publish" at bounding box center [896, 12] width 22 height 10
click at [525, 120] on span "Add Row(s) in Grid" at bounding box center [494, 115] width 101 height 10
click at [514, 166] on span "Add Row(s) in Grid" at bounding box center [494, 170] width 101 height 10
click at [534, 115] on span "Add Row(s) in Grid" at bounding box center [494, 115] width 101 height 10
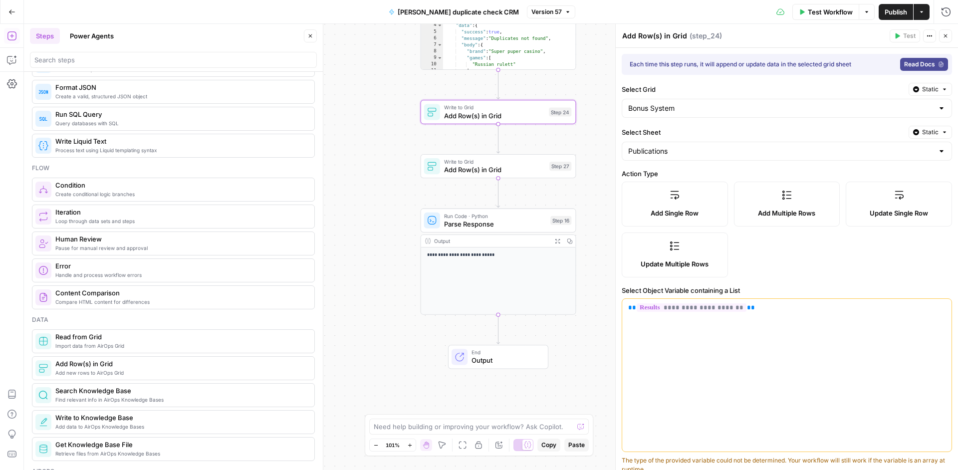
click at [518, 179] on div "Workflow Set Inputs Inputs Run Code · Python Process and Send Post Request Step…" at bounding box center [491, 247] width 934 height 446
click at [519, 176] on div "Write to Grid Add Row(s) in Grid Step 27 Copy step Delete step Add Note Test" at bounding box center [499, 166] width 156 height 24
click at [546, 123] on div "Write to Grid Add Row(s) in Grid Step 24 Copy step Delete step Add Note Test" at bounding box center [499, 112] width 156 height 24
click at [519, 177] on div "Write to Grid Add Row(s) in Grid Step 27 Copy step Delete step Add Note Test" at bounding box center [499, 166] width 156 height 24
click at [521, 124] on div "Write to Grid Add Row(s) in Grid Step 24 Copy step Delete step Add Note Test" at bounding box center [499, 112] width 156 height 24
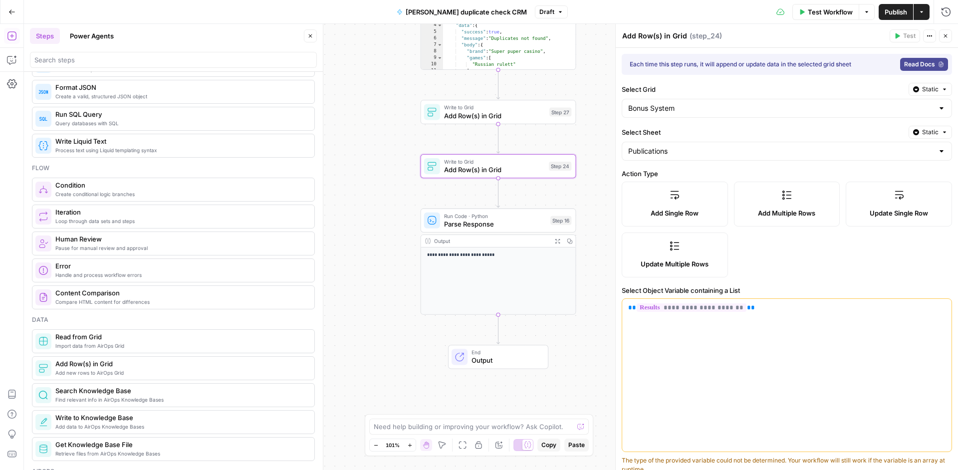
click at [893, 7] on span "Publish" at bounding box center [896, 12] width 22 height 10
click at [10, 14] on icon "button" at bounding box center [11, 11] width 7 height 7
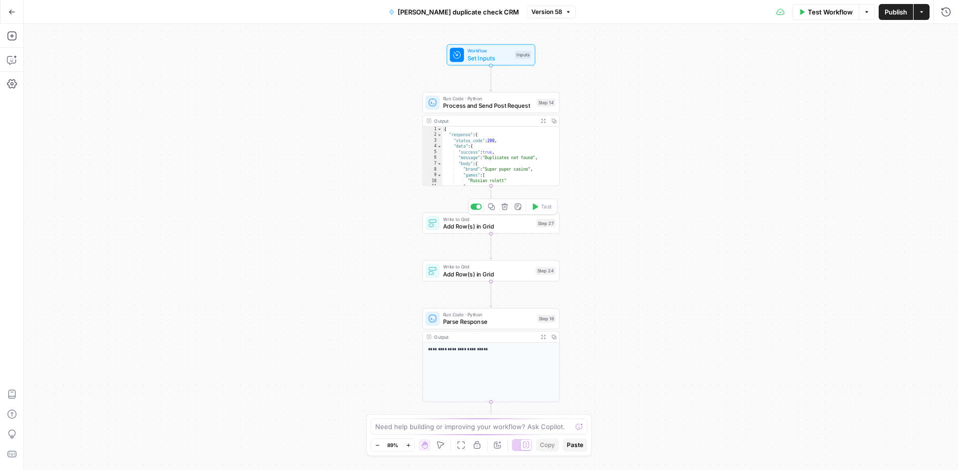
click at [517, 231] on span "Add Row(s) in Grid" at bounding box center [487, 226] width 89 height 9
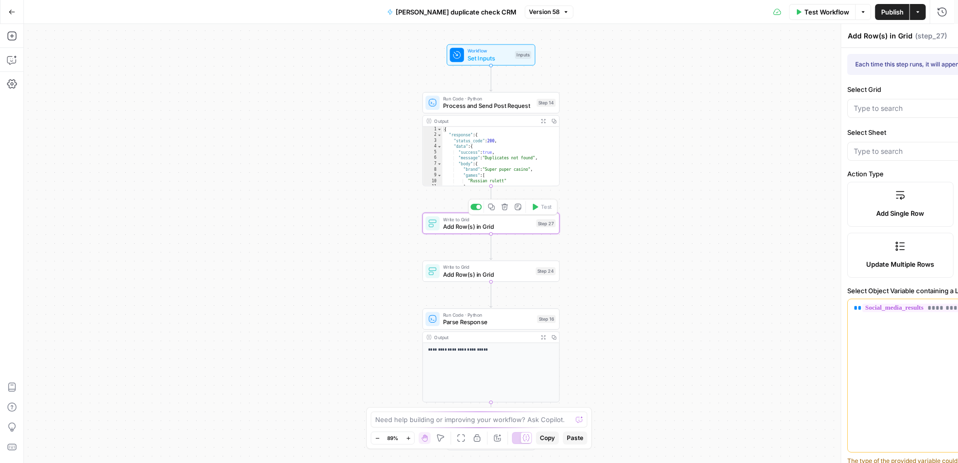
type input "Bonus System"
type input "Social media publications"
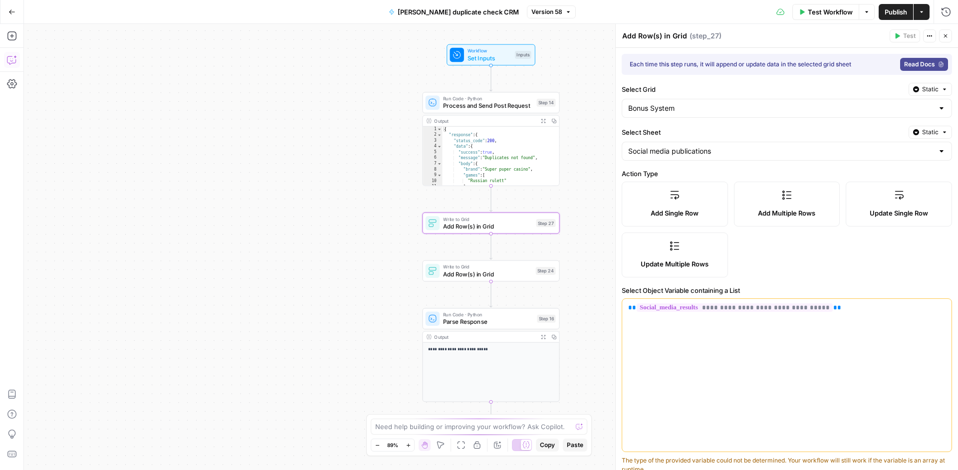
click at [10, 61] on icon "button" at bounding box center [11, 61] width 2 height 0
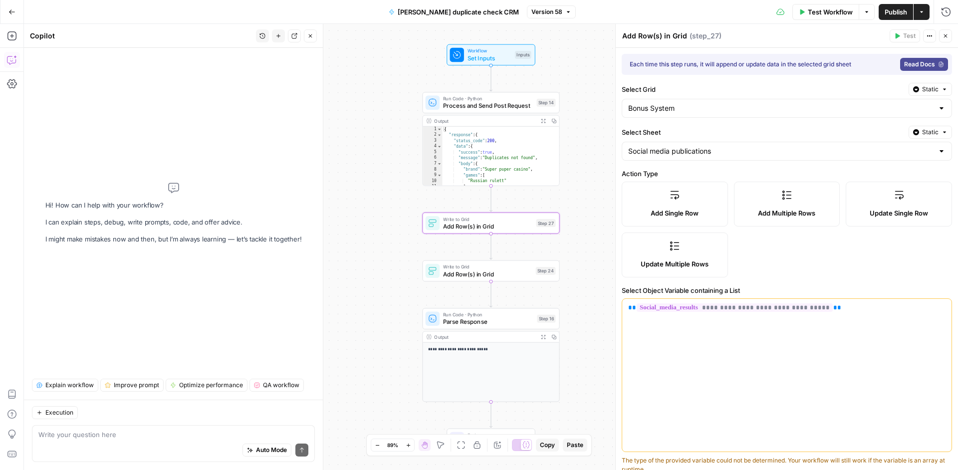
click at [102, 431] on textarea at bounding box center [173, 435] width 270 height 10
type textarea "с"
paste textarea "{ "response": { "status_code": 200, "data": { "results": [ { "project": "[DOMAI…"
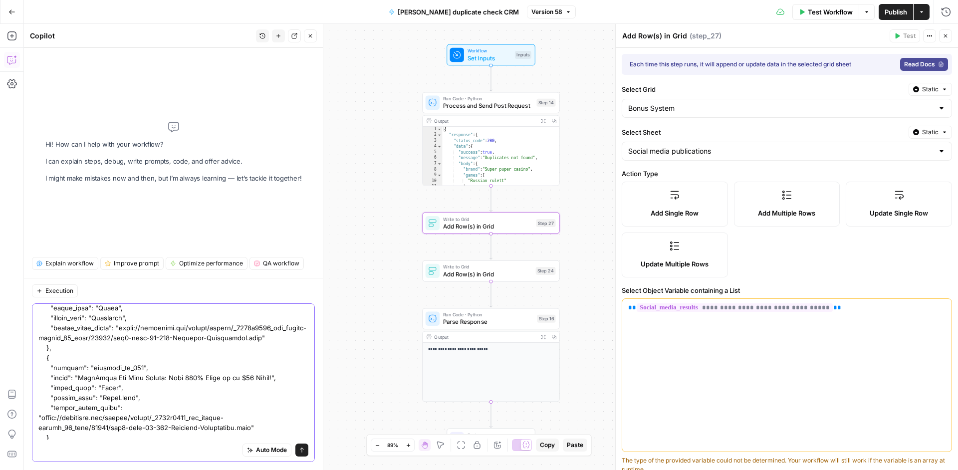
scroll to position [846, 0]
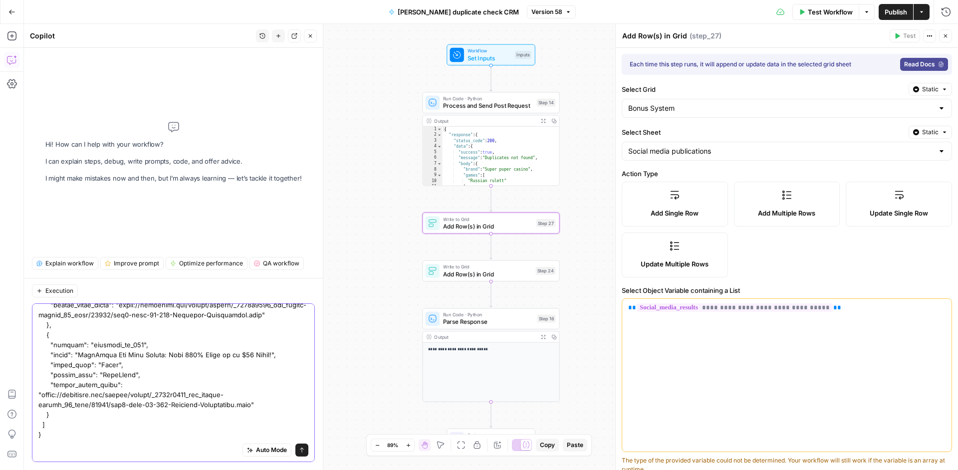
type textarea "check why step 27 is not making post rows to grid on this output of step 14 { "…"
click at [299, 453] on icon "submit" at bounding box center [302, 450] width 6 height 6
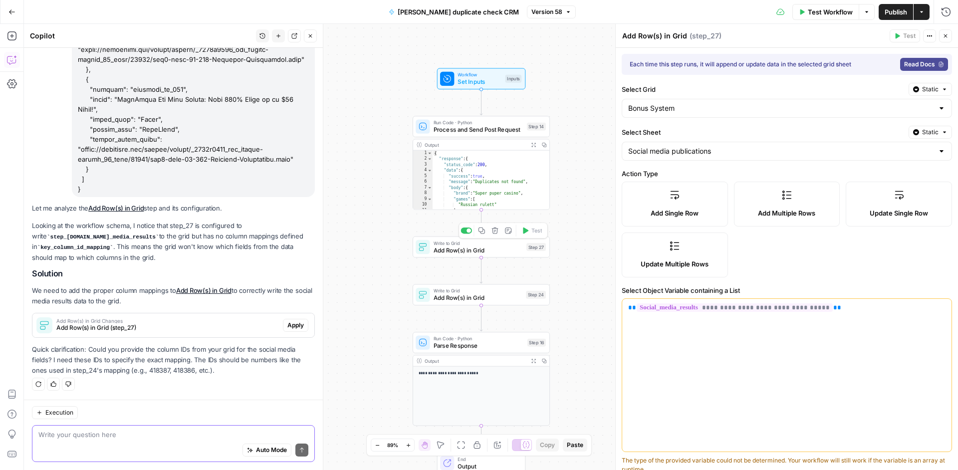
scroll to position [86, 0]
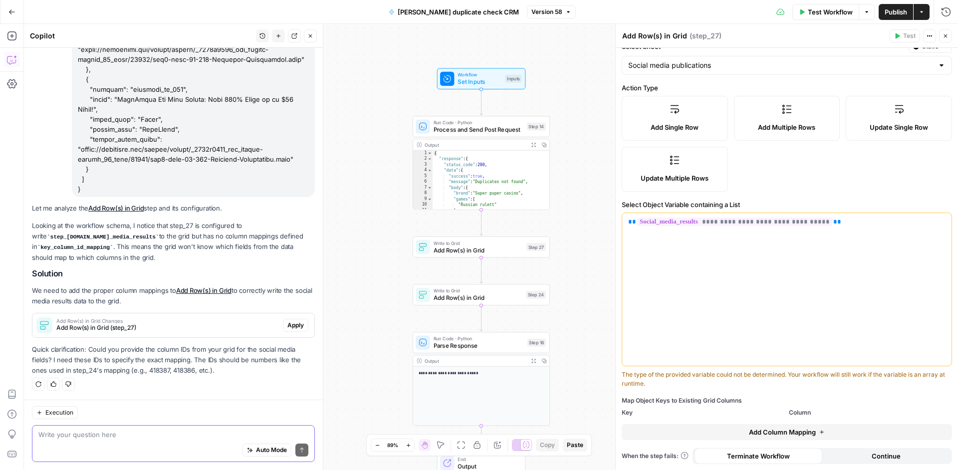
click at [739, 434] on button "Add Column Mapping" at bounding box center [787, 432] width 330 height 16
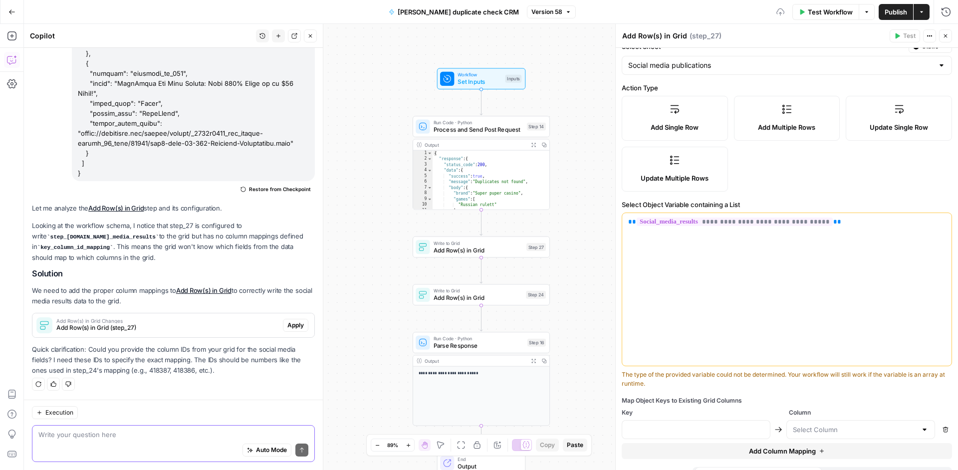
scroll to position [105, 0]
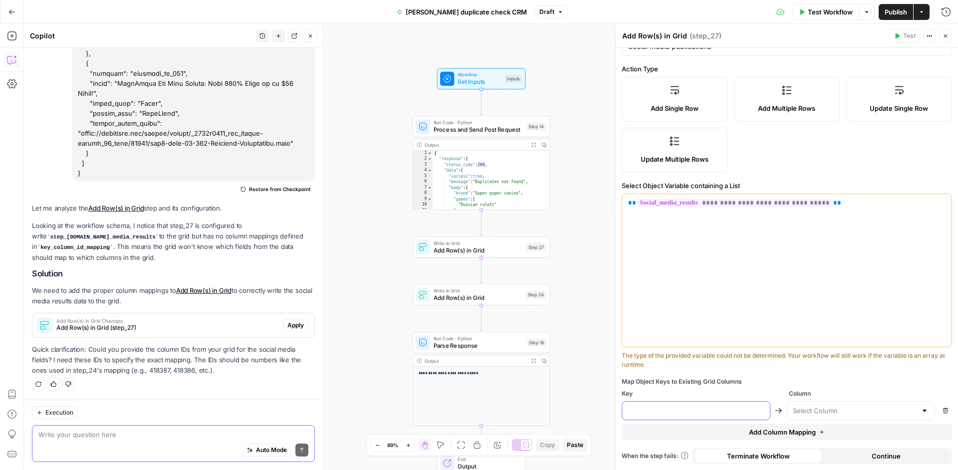
click at [714, 412] on input "text" at bounding box center [696, 411] width 136 height 10
click at [832, 407] on input "text" at bounding box center [855, 411] width 124 height 10
click at [844, 299] on span "project" at bounding box center [853, 302] width 124 height 10
type input "project"
click at [716, 411] on input "text" at bounding box center [696, 411] width 136 height 10
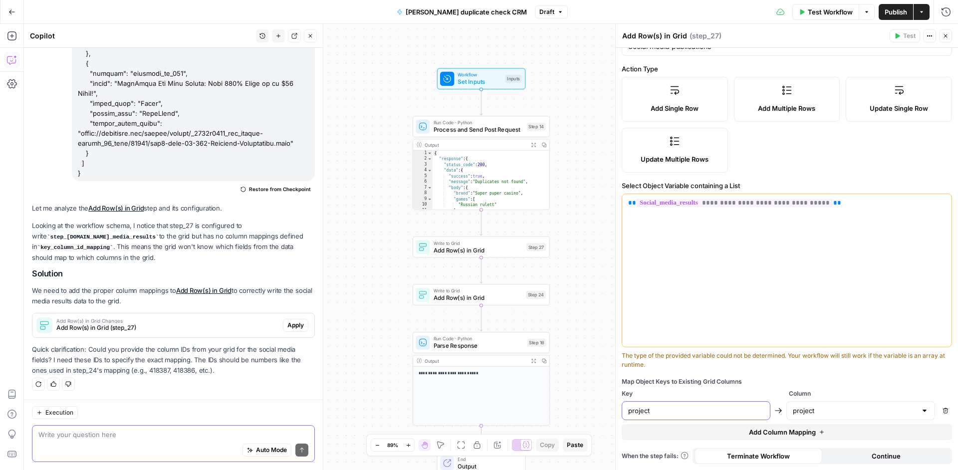
type input "project"
click at [830, 428] on button "Add Column Mapping" at bounding box center [787, 432] width 330 height 16
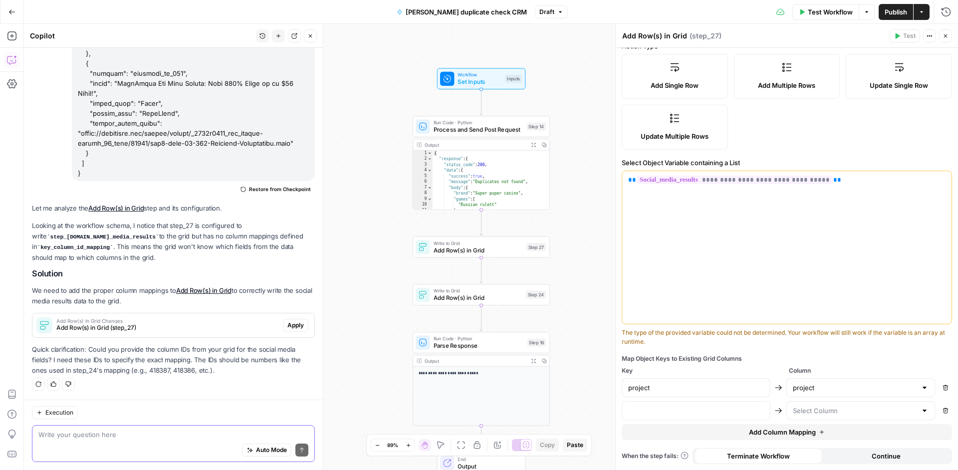
click at [801, 418] on div at bounding box center [860, 410] width 149 height 19
click at [730, 355] on div "Map Object Keys to Existing Grid Columns" at bounding box center [787, 358] width 330 height 9
click at [942, 386] on icon "button" at bounding box center [945, 388] width 6 height 6
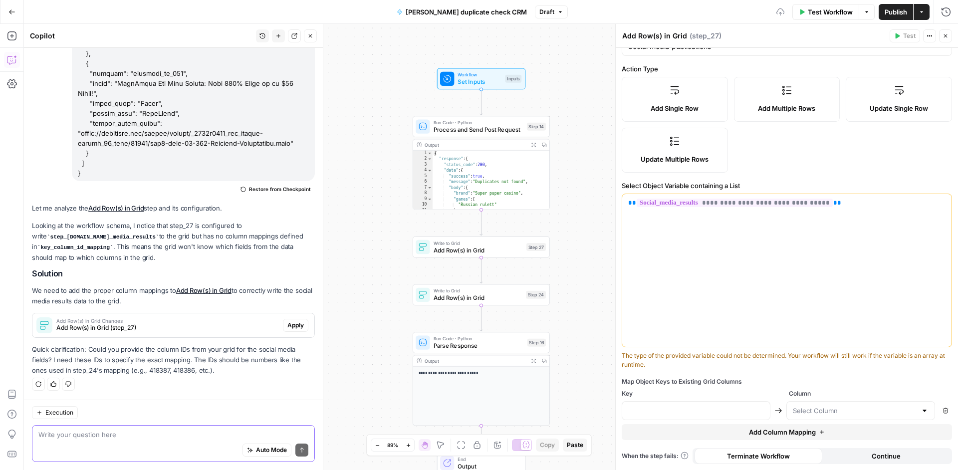
click at [937, 404] on div "Remove" at bounding box center [787, 410] width 330 height 19
click at [943, 410] on icon "button" at bounding box center [945, 410] width 5 height 5
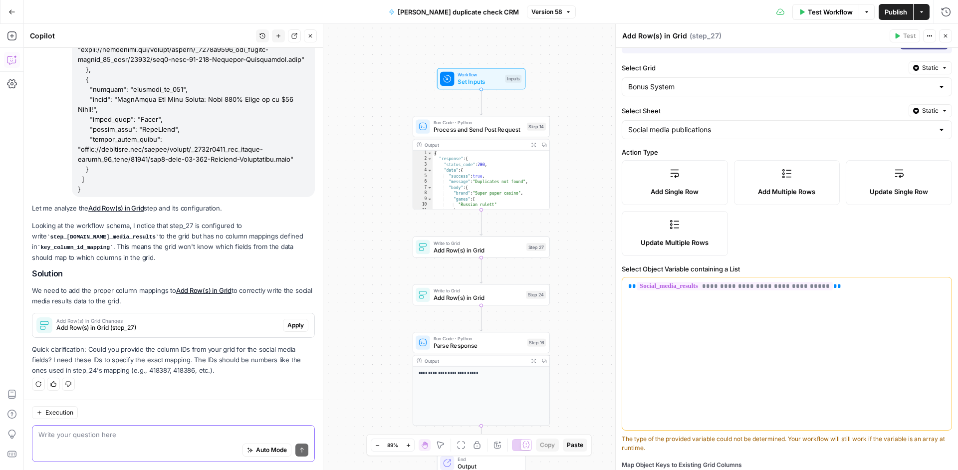
scroll to position [86, 0]
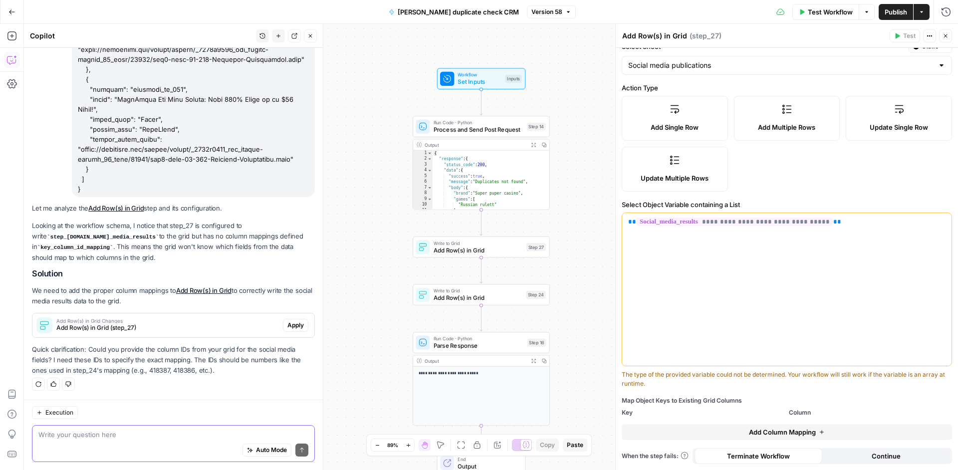
click at [788, 430] on span "Add Column Mapping" at bounding box center [782, 432] width 67 height 10
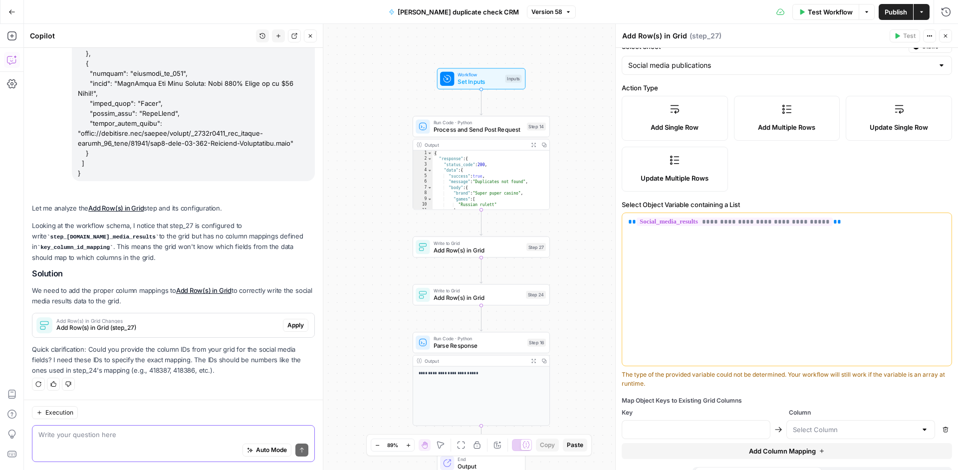
click at [808, 423] on div at bounding box center [860, 429] width 149 height 19
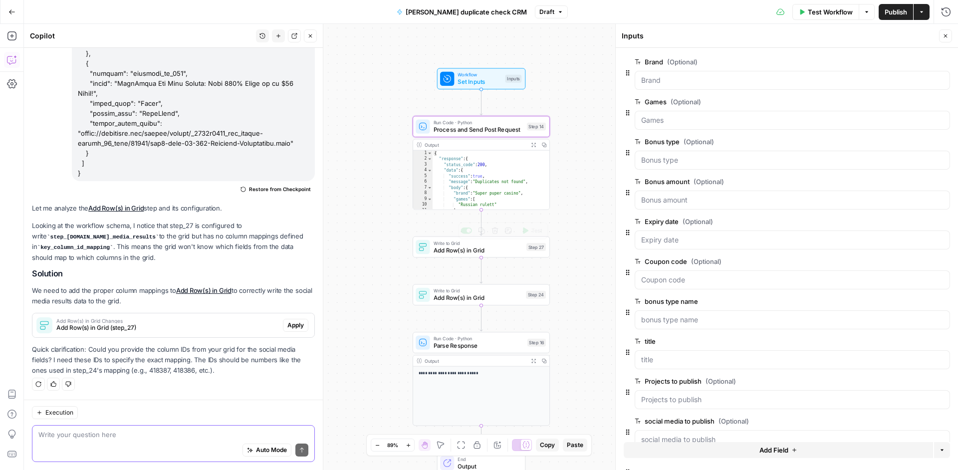
click at [483, 298] on span "Add Row(s) in Grid" at bounding box center [478, 297] width 89 height 9
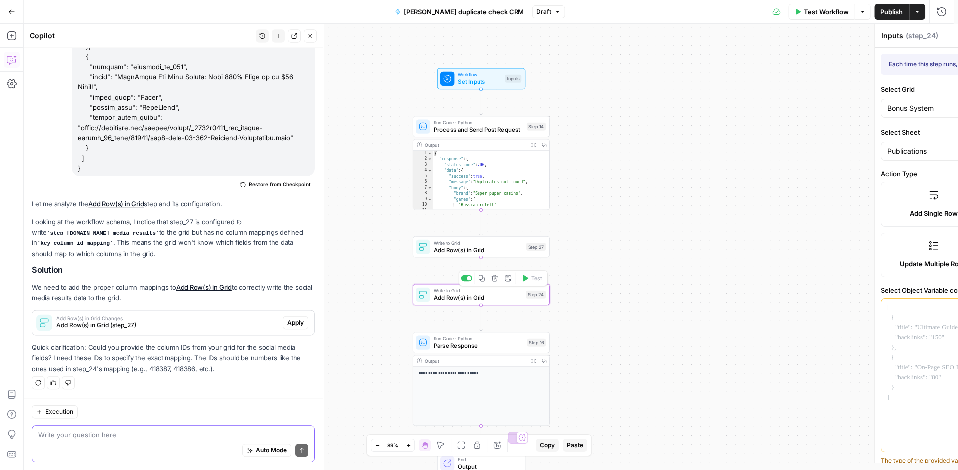
type textarea "Add Row(s) in Grid"
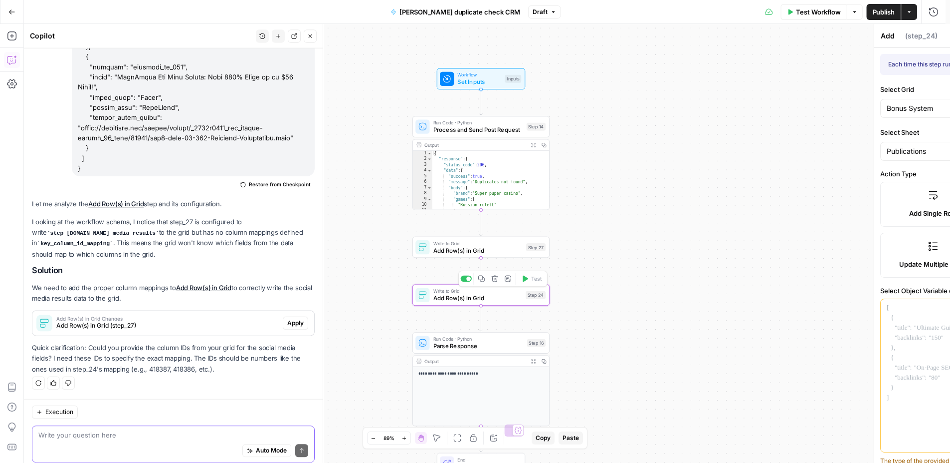
type input "bonus_title"
type input "bonus_type"
type input "project"
type input "casino_name"
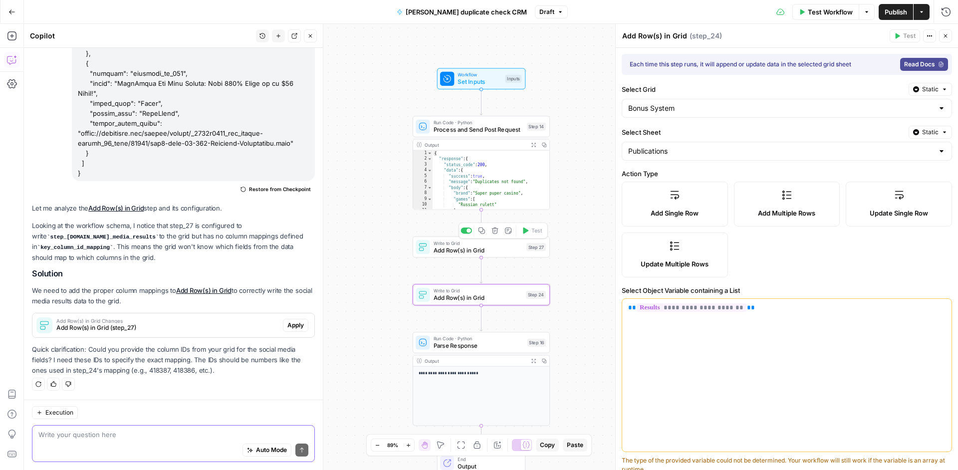
click at [502, 245] on span "Write to Grid" at bounding box center [478, 242] width 89 height 7
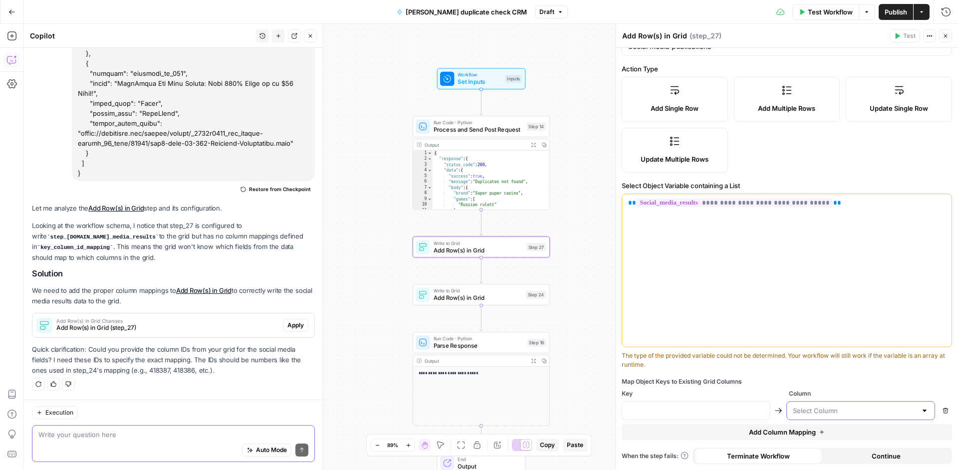
click at [805, 415] on input "text" at bounding box center [855, 411] width 124 height 10
click at [826, 409] on input "text" at bounding box center [855, 411] width 124 height 10
click at [790, 299] on button "project" at bounding box center [855, 302] width 136 height 14
type input "project"
click at [697, 412] on input "text" at bounding box center [696, 411] width 136 height 10
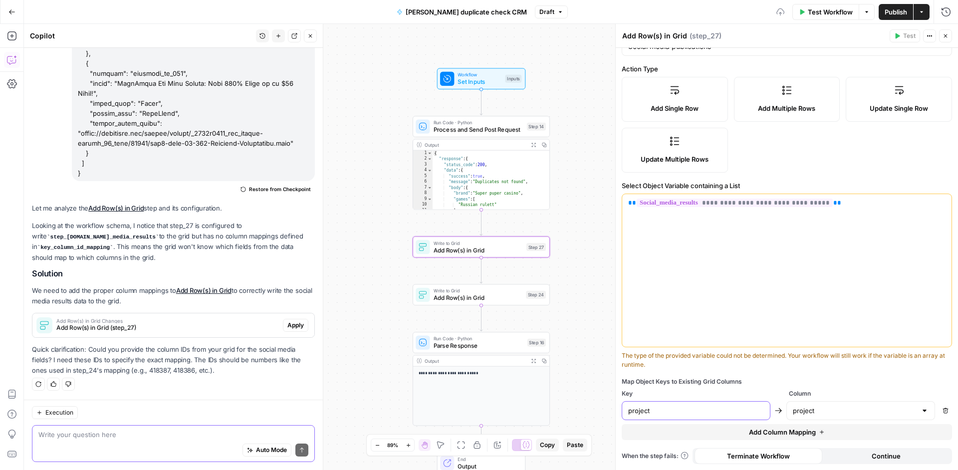
type input "project"
click at [762, 374] on div "**********" at bounding box center [787, 206] width 342 height 527
click at [764, 434] on span "Add Column Mapping" at bounding box center [782, 432] width 67 height 10
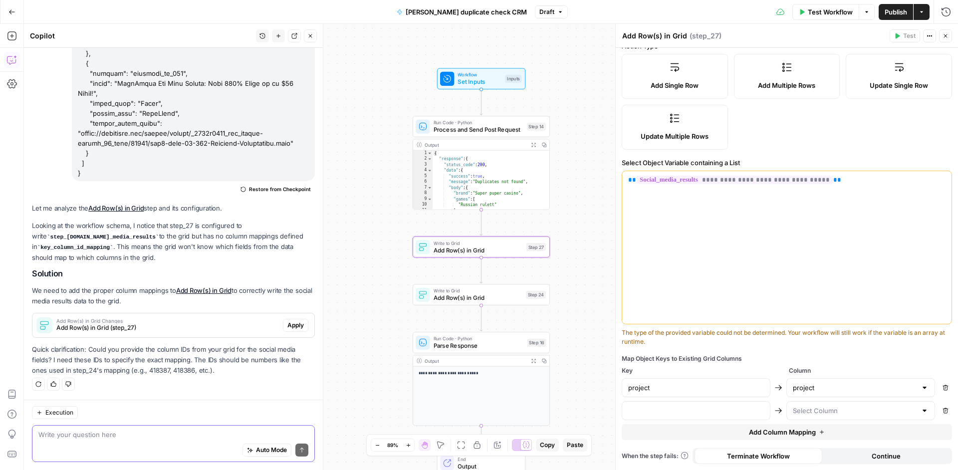
click at [303, 336] on div "Add Row(s) in Grid Changes Add Row(s) in Grid (step_27) Apply" at bounding box center [173, 325] width 282 height 24
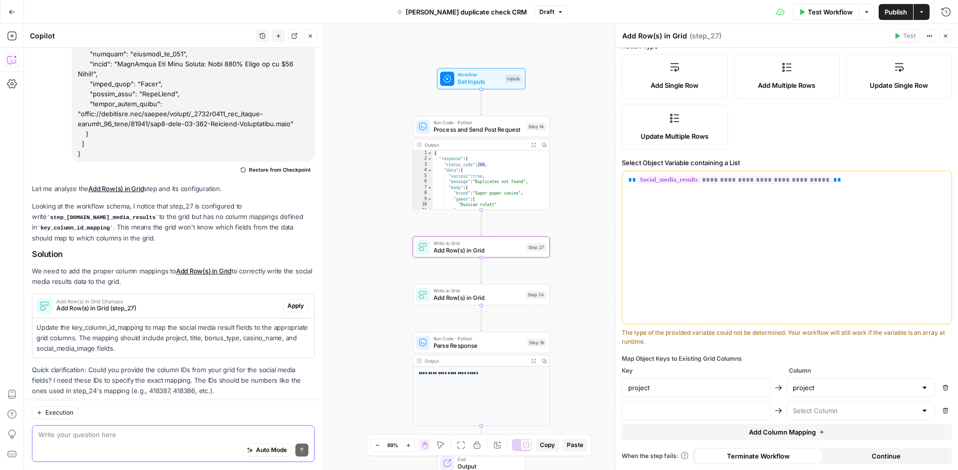
click at [280, 314] on div "Add Row(s) in Grid Changes Add Row(s) in Grid (step_27) Apply" at bounding box center [173, 306] width 282 height 16
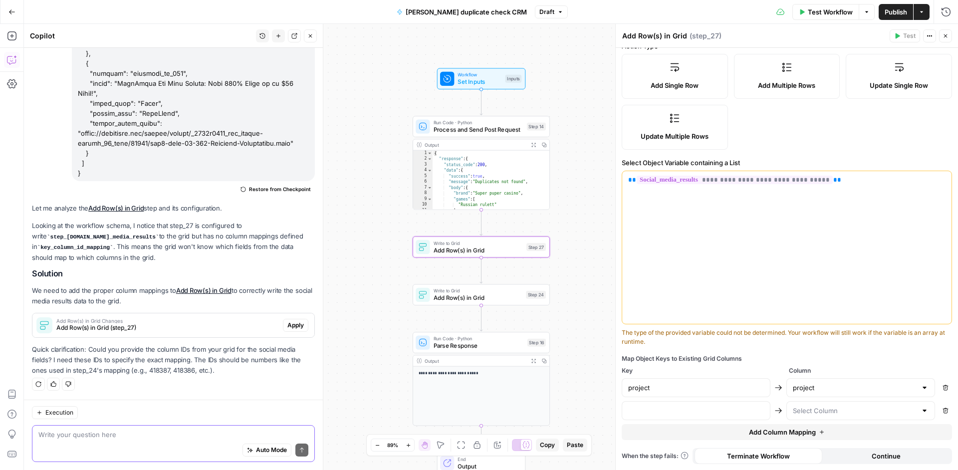
click at [287, 326] on span "Apply" at bounding box center [295, 325] width 16 height 9
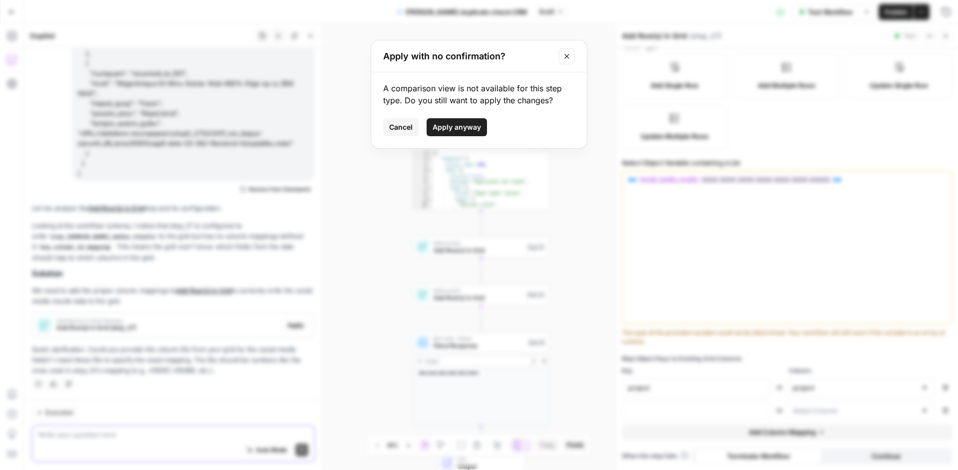
click at [449, 130] on span "Apply anyway" at bounding box center [457, 127] width 48 height 10
type input "title"
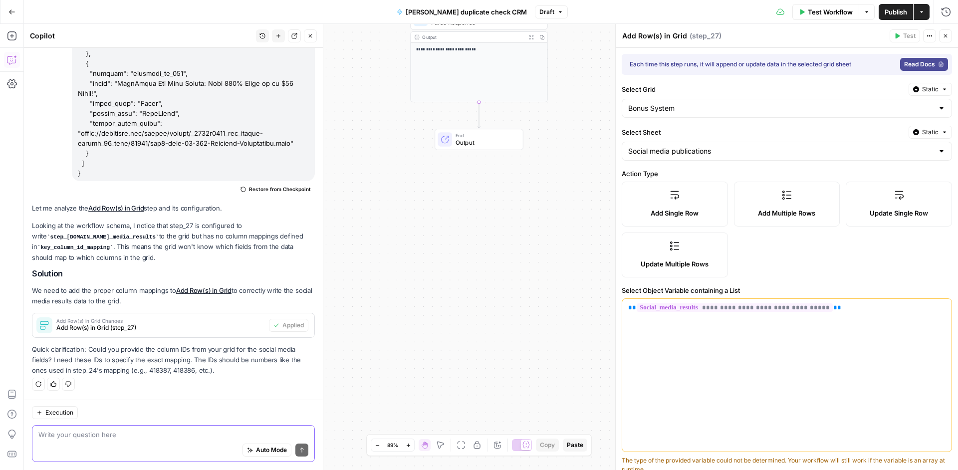
scroll to position [197, 0]
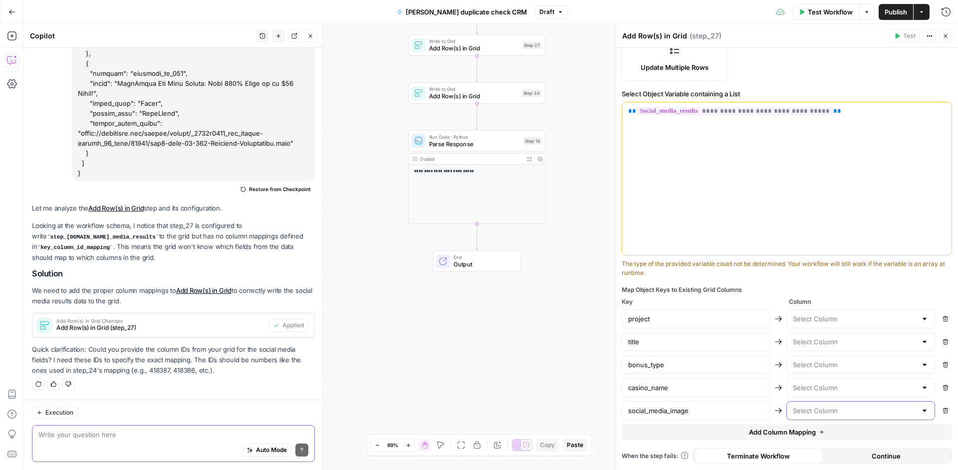
click at [895, 408] on input "text" at bounding box center [855, 411] width 124 height 10
click at [770, 289] on div "Map Object Keys to Existing Grid Columns" at bounding box center [787, 289] width 330 height 9
click at [816, 309] on div "Map Object Keys to Existing Grid Columns Key Column project Remove title Remove…" at bounding box center [787, 362] width 330 height 155
click at [815, 320] on input "text" at bounding box center [855, 319] width 124 height 10
click at [806, 339] on span "project" at bounding box center [853, 344] width 124 height 10
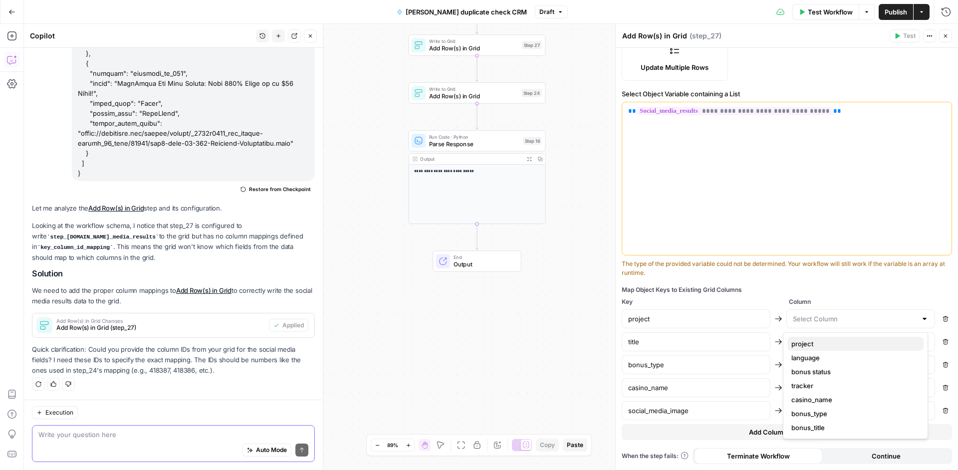
type input "project"
click at [806, 339] on input "text" at bounding box center [855, 342] width 124 height 10
click at [800, 451] on span "bonus_title" at bounding box center [853, 451] width 124 height 10
type input "bonus_title"
click at [816, 369] on input "text" at bounding box center [855, 365] width 124 height 10
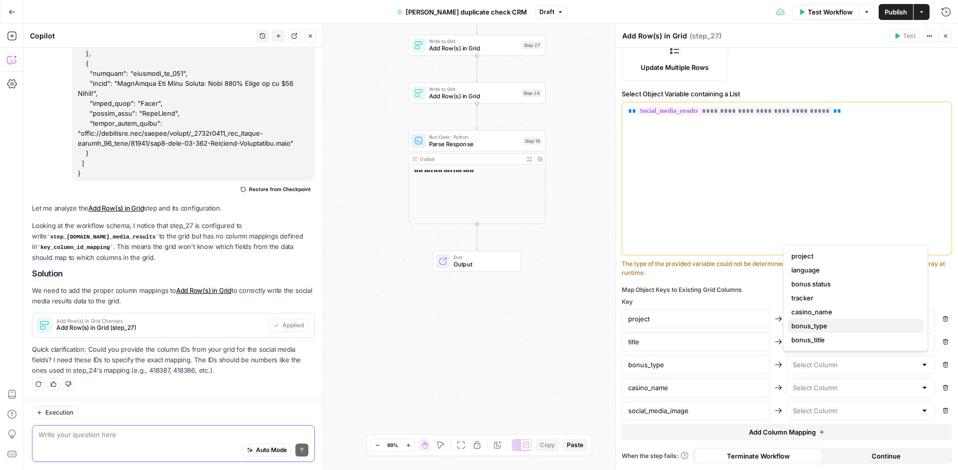
click at [836, 327] on span "bonus_type" at bounding box center [853, 326] width 124 height 10
type input "bonus_type"
click at [822, 386] on input "text" at bounding box center [855, 388] width 124 height 10
click at [832, 336] on span "casino_name" at bounding box center [853, 335] width 124 height 10
type input "casino_name"
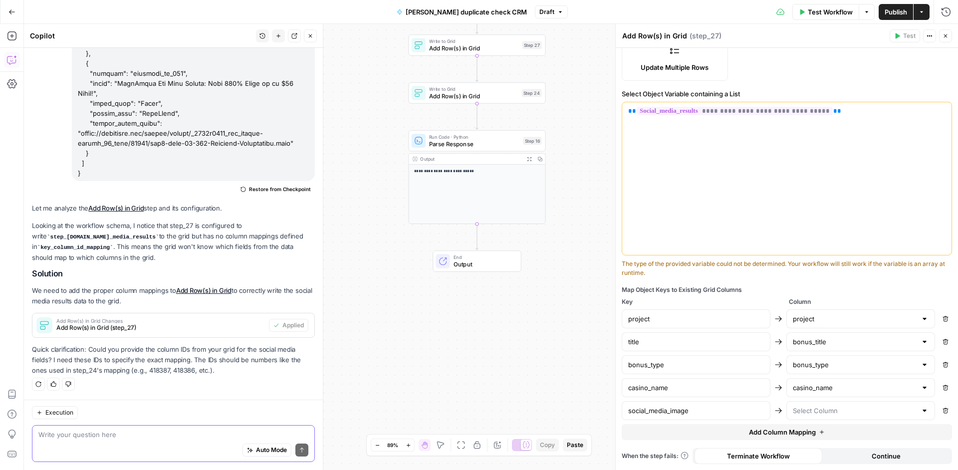
click at [941, 416] on button "Remove" at bounding box center [945, 410] width 13 height 13
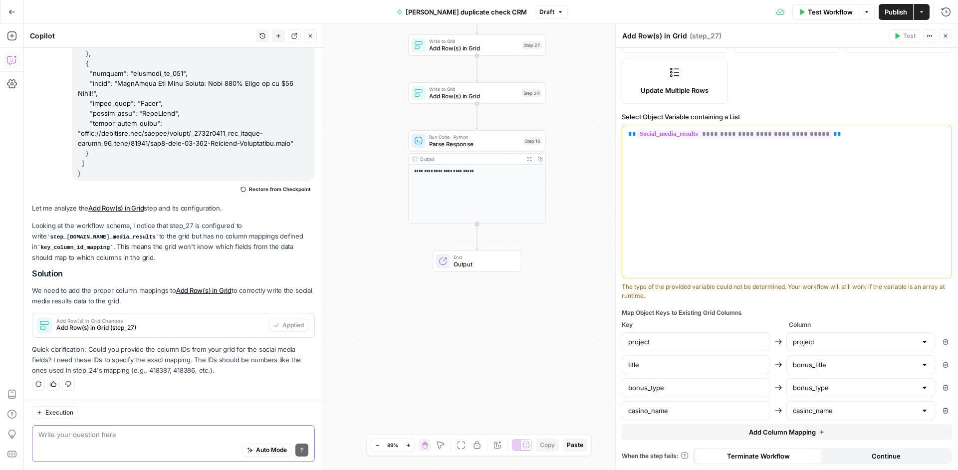
click at [941, 416] on button "Remove" at bounding box center [945, 410] width 13 height 13
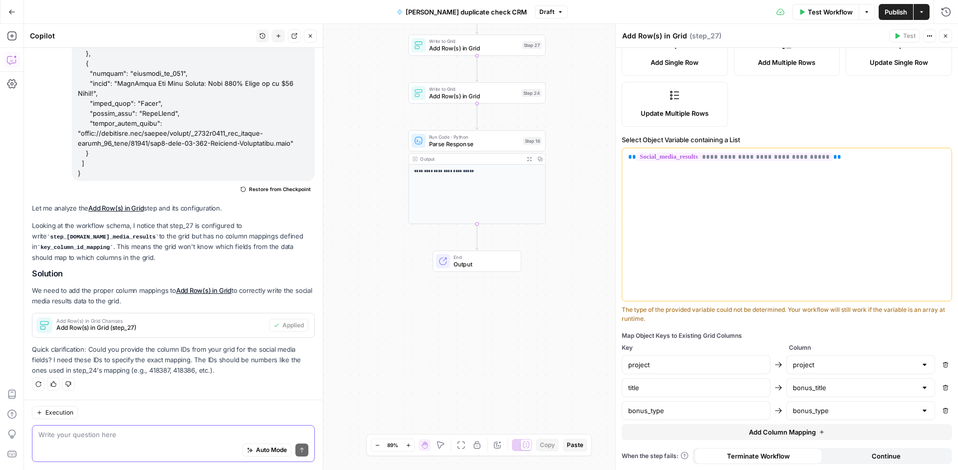
click at [894, 9] on span "Publish" at bounding box center [896, 12] width 22 height 10
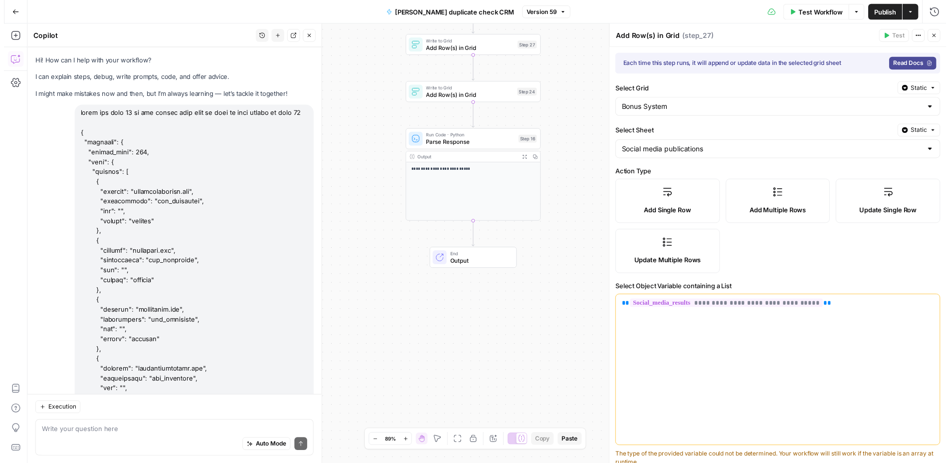
scroll to position [151, 0]
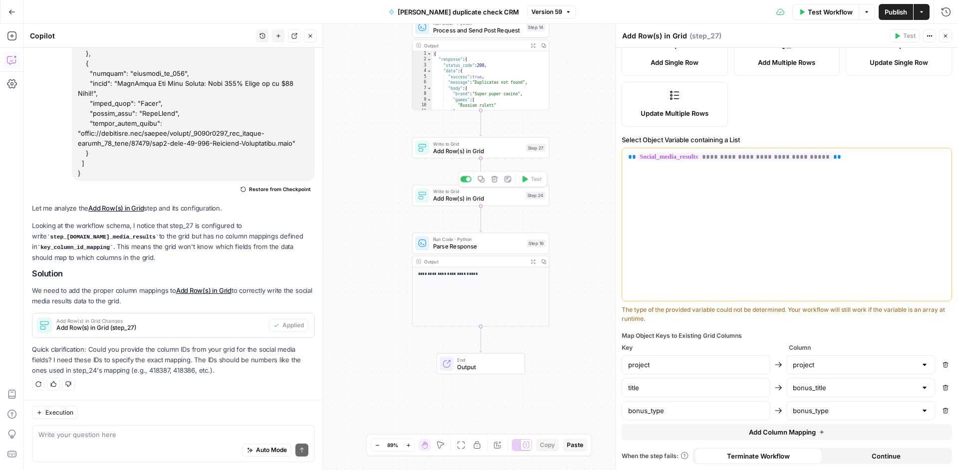
click at [508, 200] on span "Add Row(s) in Grid" at bounding box center [477, 198] width 89 height 9
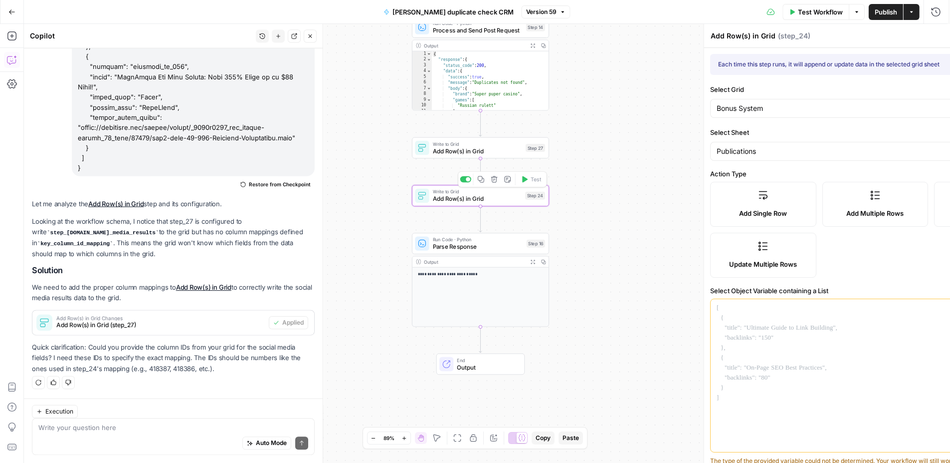
scroll to position [978, 0]
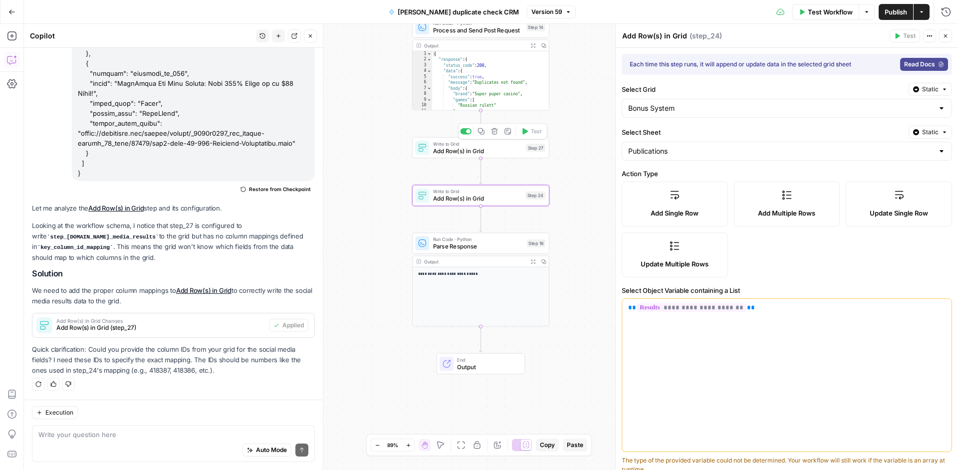
click at [493, 151] on span "Add Row(s) in Grid" at bounding box center [477, 150] width 89 height 9
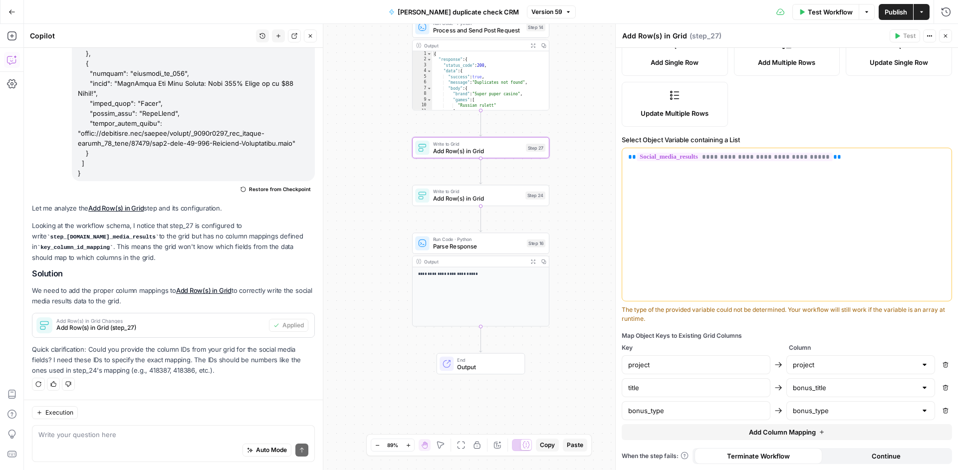
click at [809, 433] on span "Add Column Mapping" at bounding box center [782, 432] width 67 height 10
click at [823, 434] on input "text" at bounding box center [855, 434] width 124 height 10
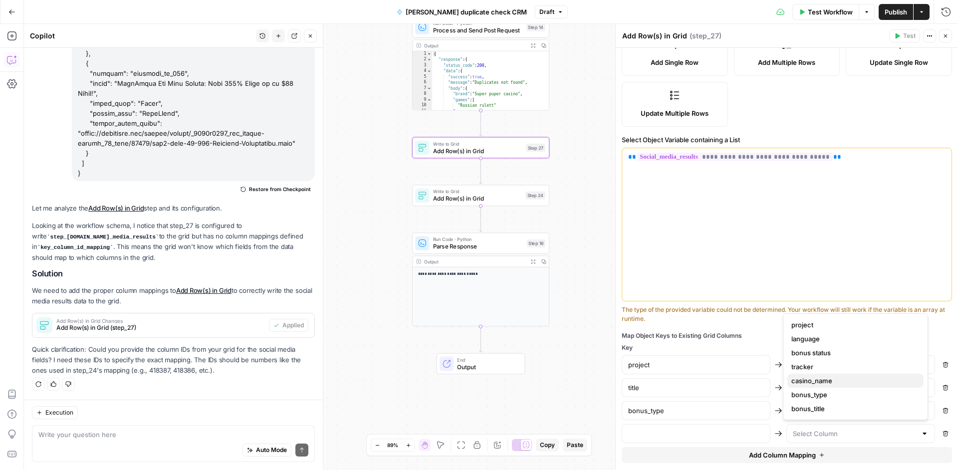
click at [823, 378] on span "casino_name" at bounding box center [853, 381] width 124 height 10
type input "casino_name"
click at [741, 431] on input "text" at bounding box center [696, 434] width 136 height 10
type input "casino_name"
click at [803, 452] on span "Add Column Mapping" at bounding box center [782, 455] width 67 height 10
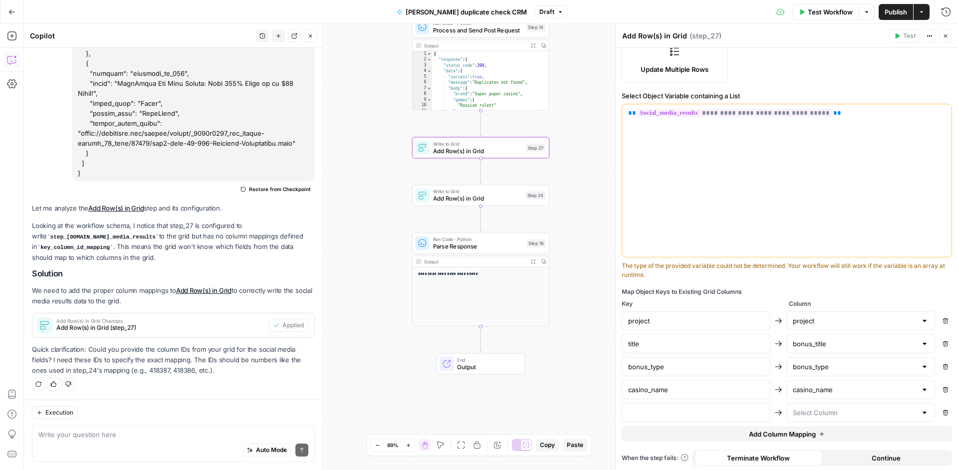
scroll to position [195, 0]
click at [811, 413] on input "text" at bounding box center [855, 412] width 124 height 10
click at [780, 282] on div "**********" at bounding box center [787, 162] width 342 height 619
click at [939, 411] on button "Remove" at bounding box center [945, 412] width 13 height 13
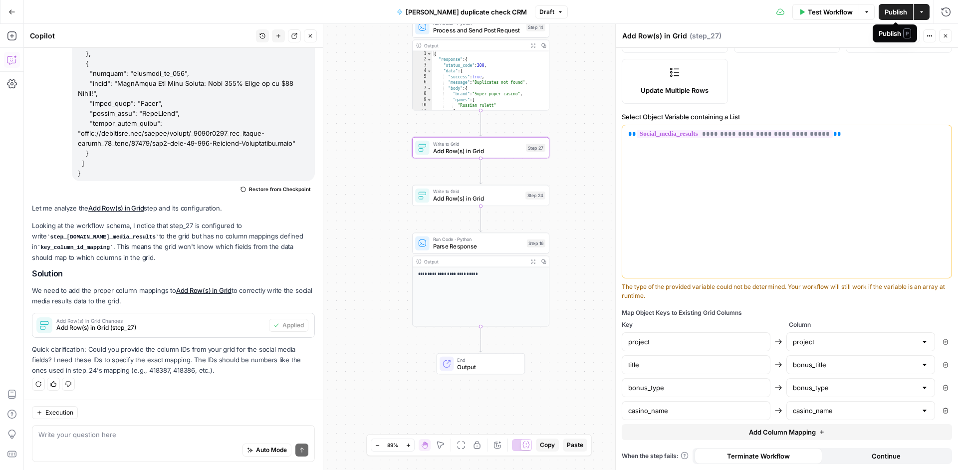
click at [886, 14] on span "Publish" at bounding box center [896, 12] width 22 height 10
click at [764, 430] on span "Add Column Mapping" at bounding box center [782, 432] width 67 height 10
click at [940, 430] on icon "close" at bounding box center [943, 431] width 7 height 8
click at [893, 435] on input "text" at bounding box center [855, 434] width 124 height 10
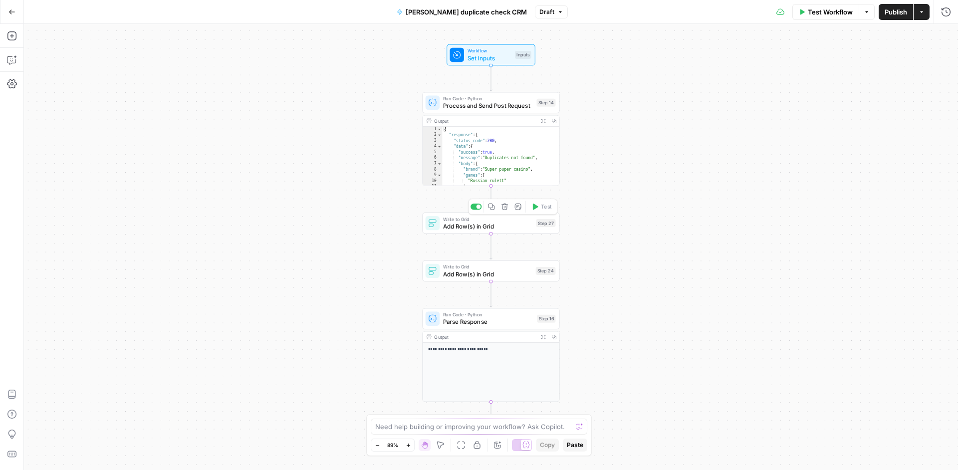
click at [514, 223] on span "Add Row(s) in Grid" at bounding box center [487, 226] width 89 height 9
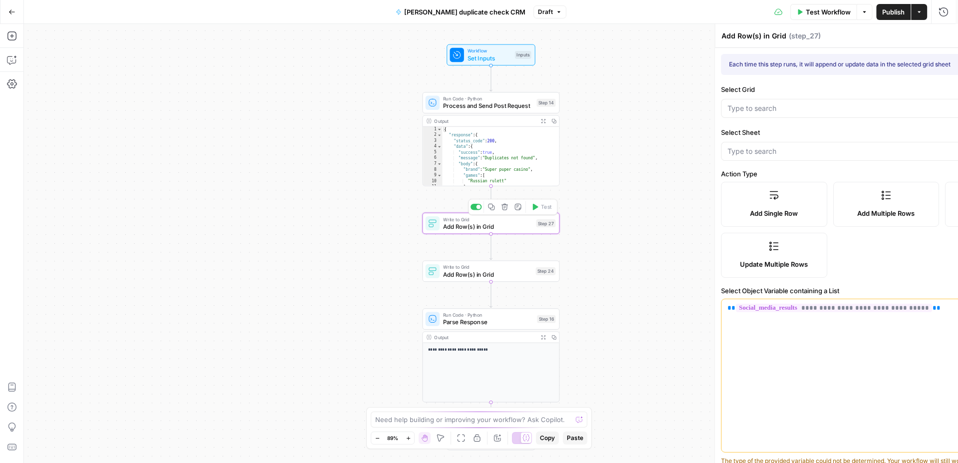
type input "Bonus System"
type input "Social media publications"
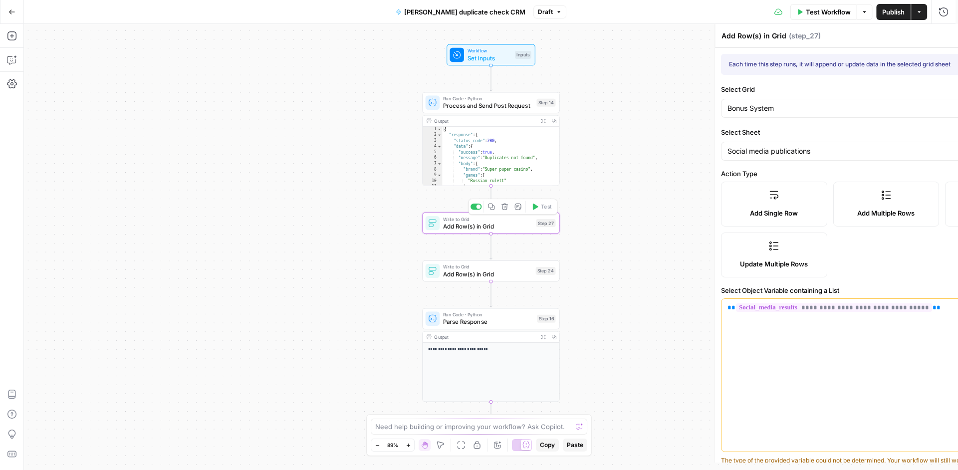
type input "project"
type input "bonus_title"
type input "bonus_type"
type input "casino_name"
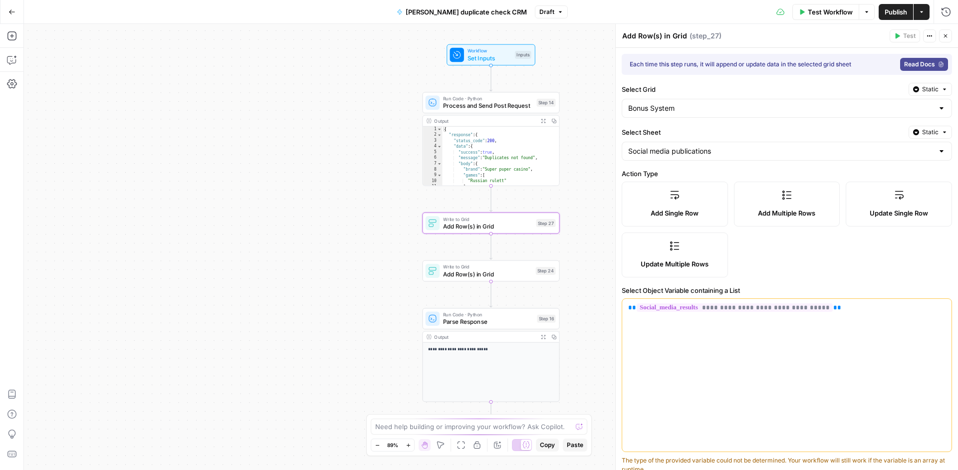
scroll to position [197, 0]
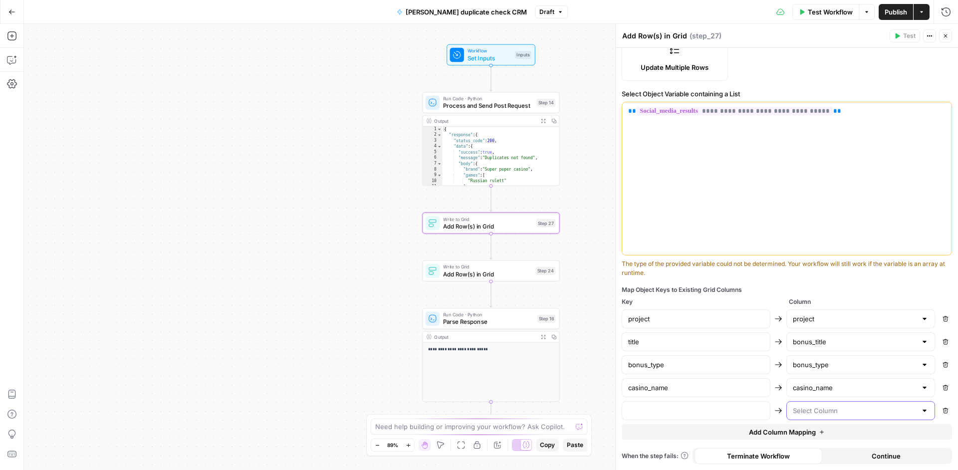
click at [873, 414] on input "text" at bounding box center [855, 411] width 124 height 10
click at [856, 332] on span "Social media image" at bounding box center [853, 330] width 124 height 10
type input "Social media image"
click at [681, 416] on div at bounding box center [696, 410] width 149 height 19
click at [685, 407] on input "text" at bounding box center [696, 411] width 136 height 10
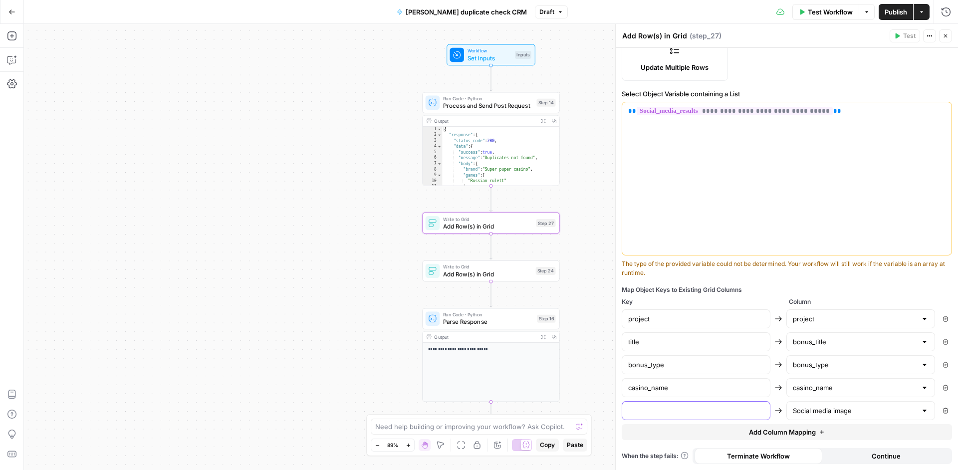
paste input "social_media_image"
type input "social_media_image"
click at [843, 417] on div "Social media image" at bounding box center [860, 410] width 149 height 19
type input "Social media image"
click at [835, 277] on div "The type of the provided variable could not be determined. Your workflow will s…" at bounding box center [787, 268] width 330 height 18
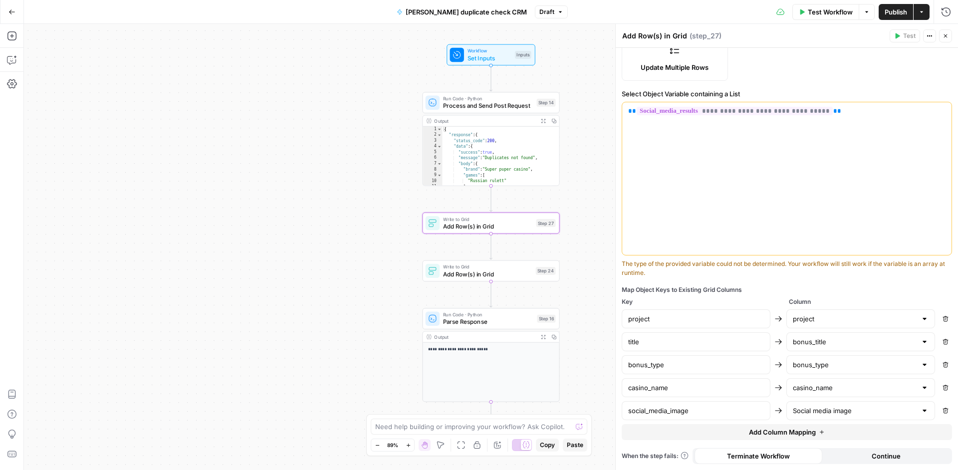
click at [891, 17] on button "Publish" at bounding box center [896, 12] width 34 height 16
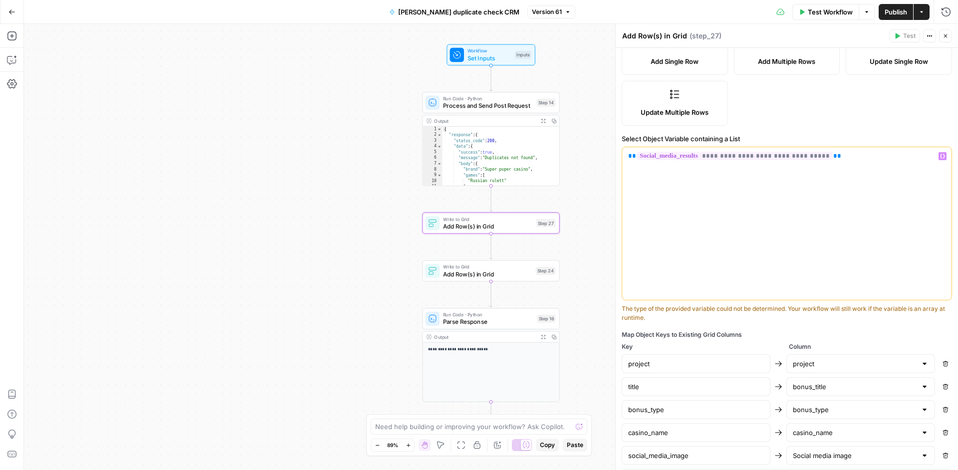
scroll to position [0, 0]
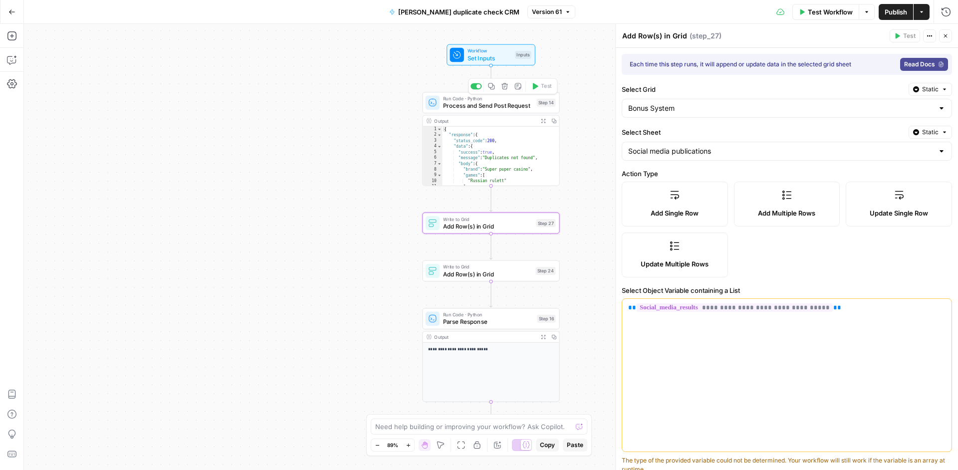
click at [512, 104] on span "Process and Send Post Request" at bounding box center [488, 105] width 90 height 9
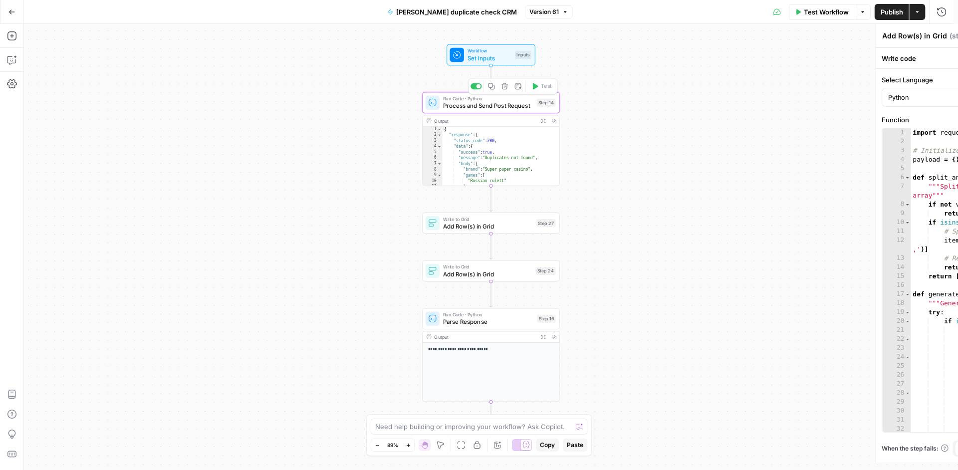
type textarea "Process and Send Post Request"
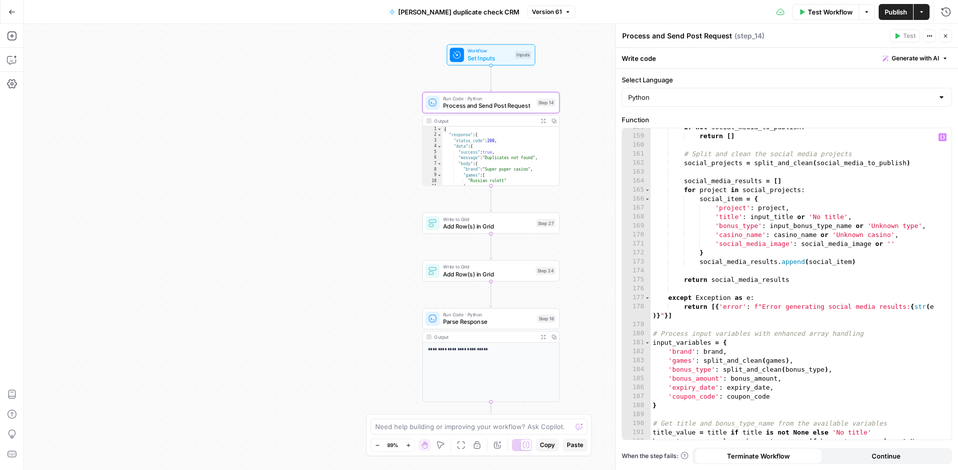
scroll to position [1684, 0]
click at [486, 55] on span "Set Inputs" at bounding box center [490, 57] width 44 height 9
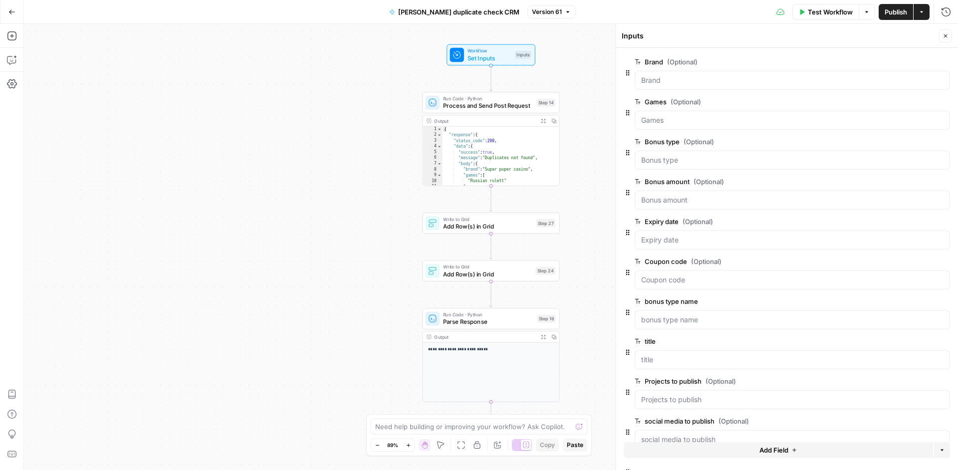
click at [15, 9] on button "Go Back" at bounding box center [12, 12] width 18 height 18
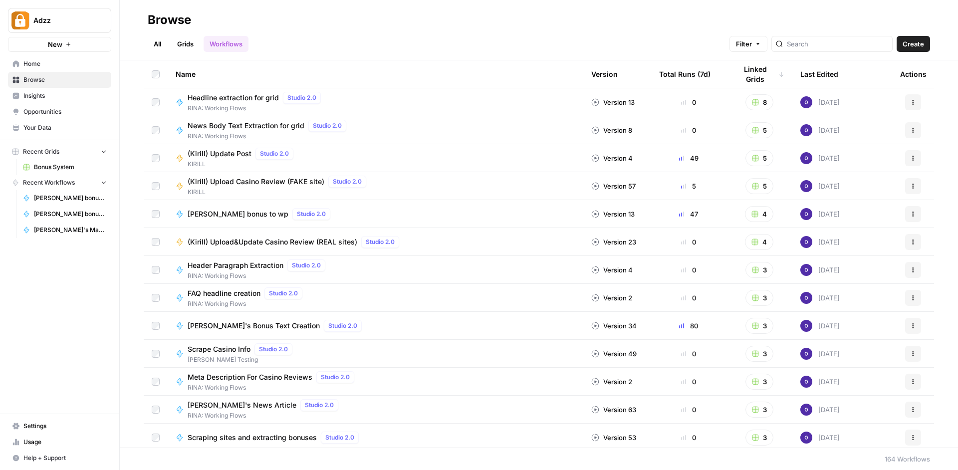
click at [54, 66] on span "Home" at bounding box center [64, 63] width 83 height 9
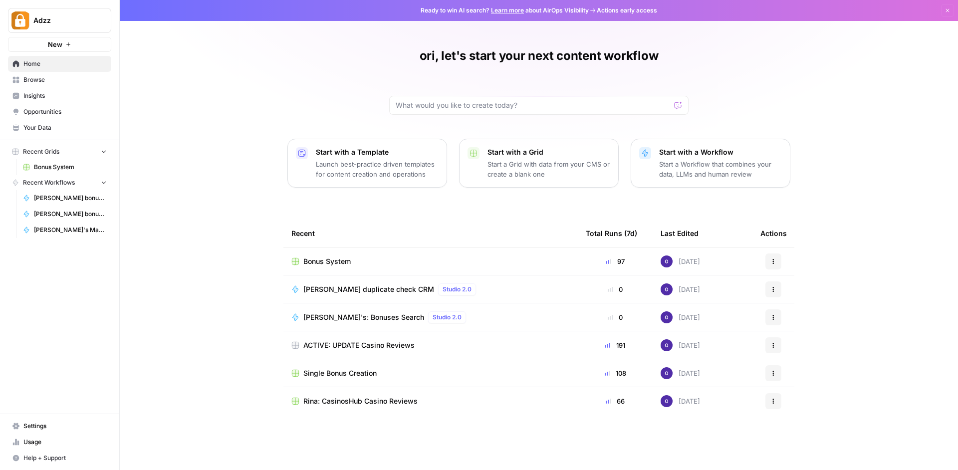
click at [705, 155] on p "Start with a Workflow" at bounding box center [720, 152] width 123 height 10
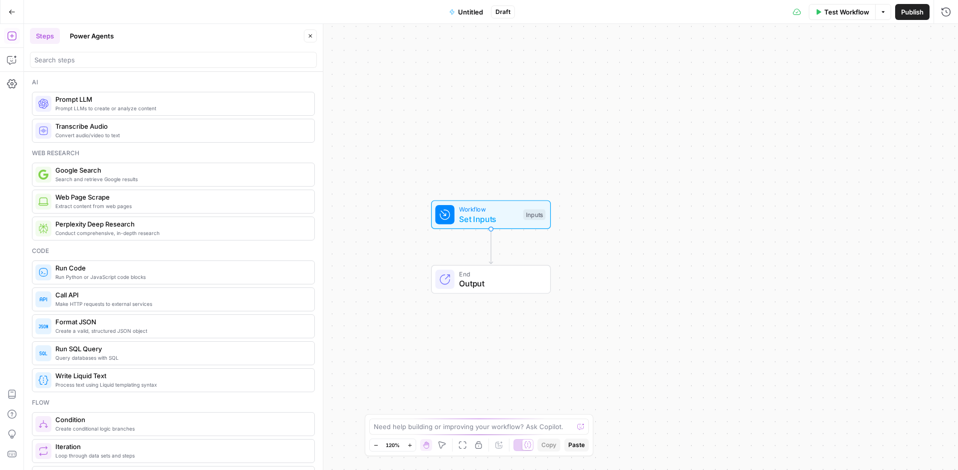
click at [473, 15] on span "Untitled" at bounding box center [470, 12] width 25 height 10
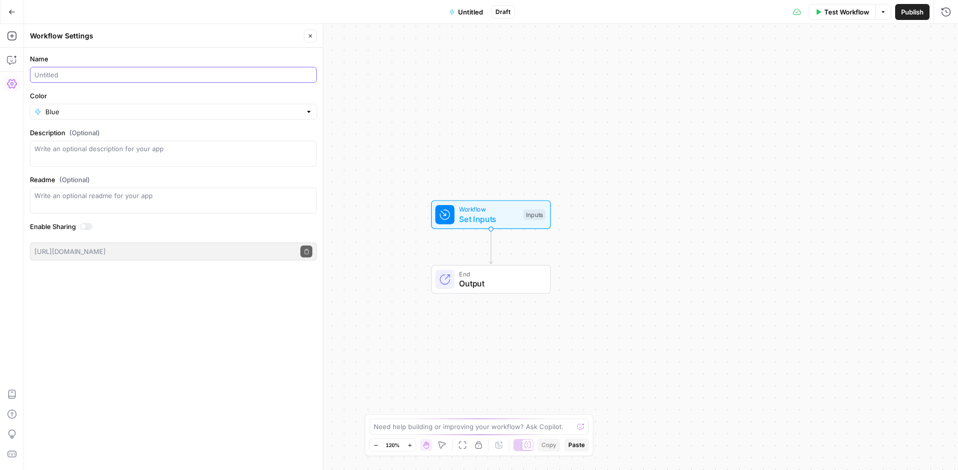
click at [181, 73] on input "Name" at bounding box center [173, 75] width 278 height 10
type input "Generate unique id"
click at [357, 119] on div "Workflow Set Inputs Inputs End Output" at bounding box center [491, 247] width 934 height 446
click at [134, 100] on label "Color" at bounding box center [173, 96] width 287 height 10
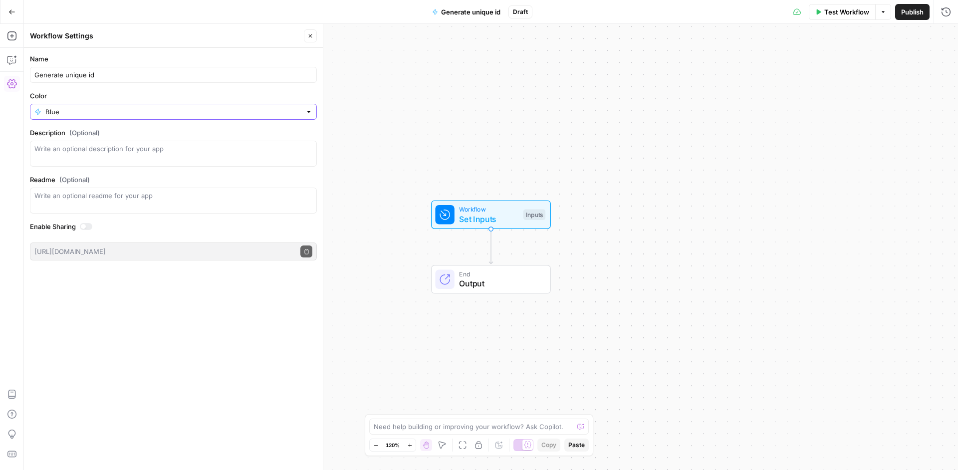
click at [134, 107] on input "Blue" at bounding box center [173, 112] width 256 height 10
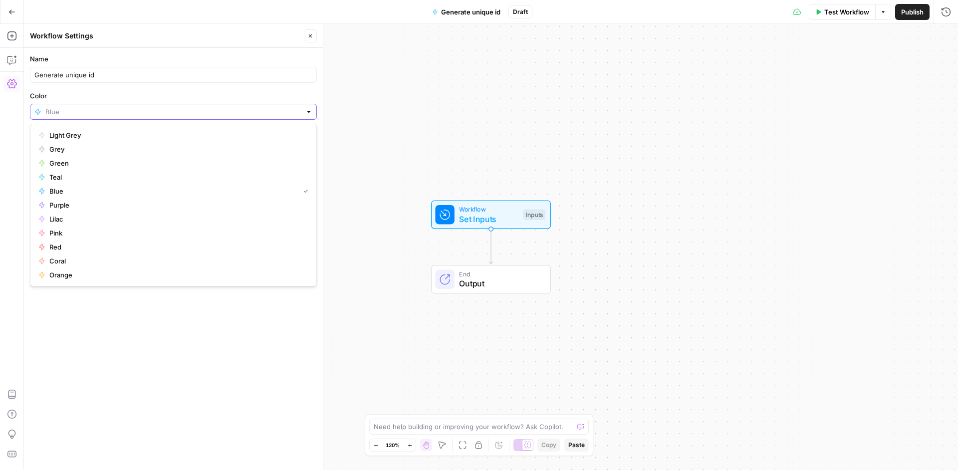
click at [134, 107] on input "Color" at bounding box center [173, 112] width 256 height 10
click at [91, 274] on span "Orange" at bounding box center [176, 275] width 255 height 10
type input "Orange"
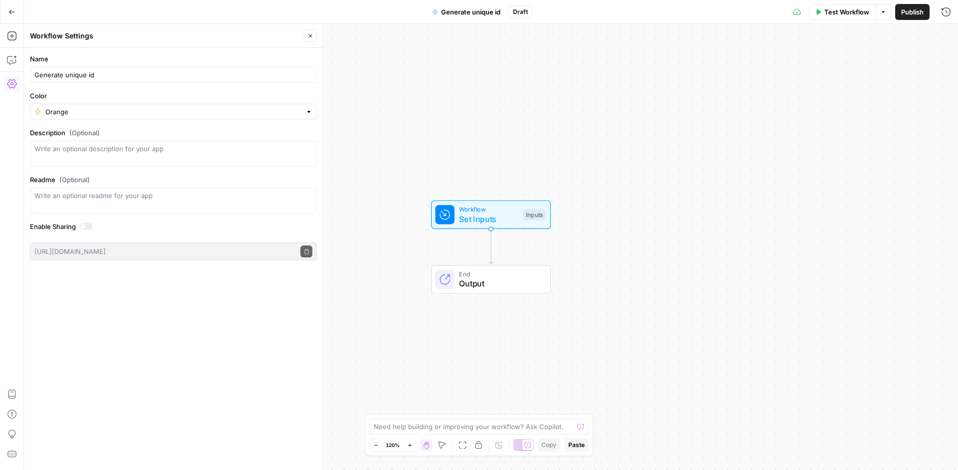
click at [426, 86] on div "Workflow Set Inputs Inputs End Output" at bounding box center [491, 247] width 934 height 446
click at [84, 73] on input "Generate unique id" at bounding box center [173, 75] width 278 height 10
type input "Generate unique bonus id"
click at [371, 135] on div "Workflow Set Inputs Inputs End Output" at bounding box center [491, 247] width 934 height 446
click at [489, 249] on icon "Edge from start to end" at bounding box center [490, 246] width 3 height 35
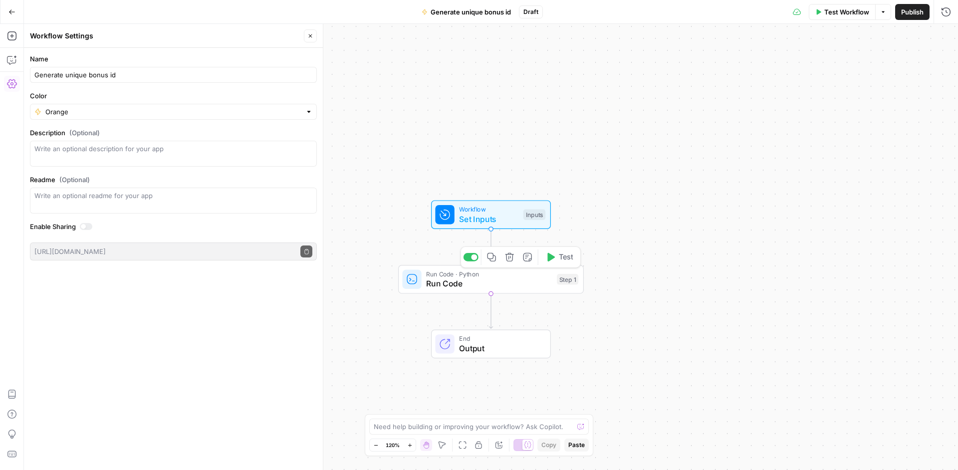
click at [482, 271] on span "Run Code · Python" at bounding box center [489, 273] width 126 height 9
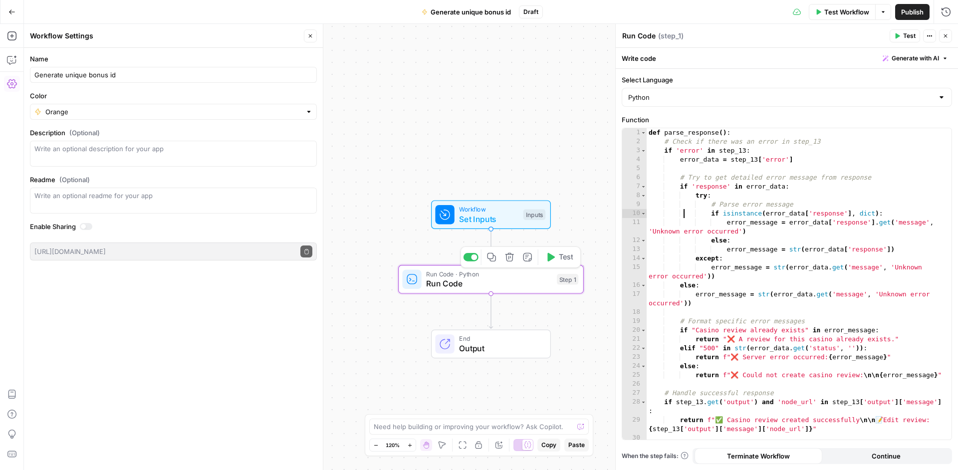
click at [683, 211] on div "def parse_response ( ) : # Check if there was an error in step_13 if 'error' in…" at bounding box center [795, 292] width 297 height 329
type textarea "**********"
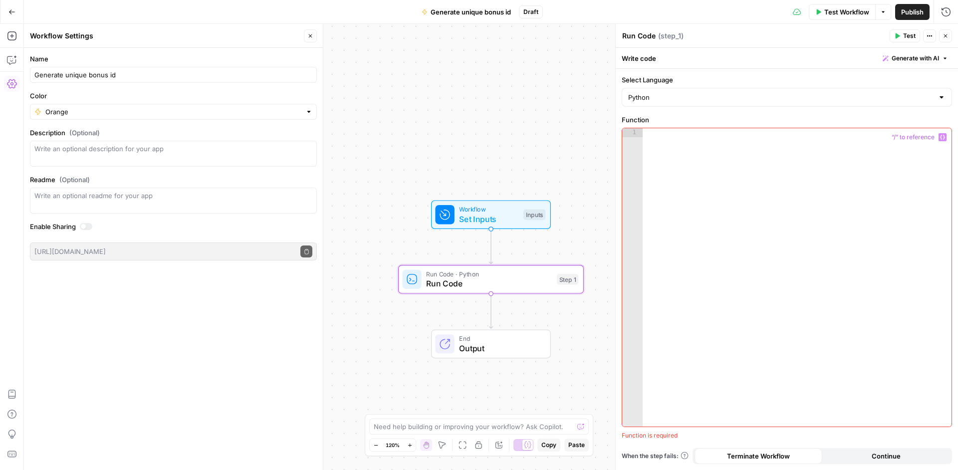
click at [469, 90] on div "Workflow Set Inputs Inputs Run Code · Python Run Code Step 1 End Output" at bounding box center [491, 247] width 934 height 446
click at [14, 62] on icon "button" at bounding box center [12, 60] width 10 height 10
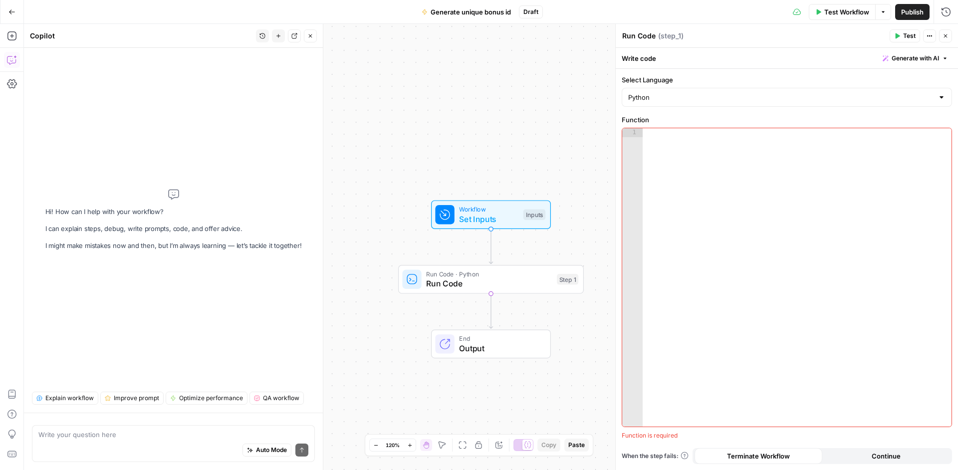
click at [140, 442] on div "Auto Mode Send" at bounding box center [173, 451] width 270 height 22
type textarea "I need here generate in step 1 unique uuid to output"
click at [301, 453] on icon "submit" at bounding box center [302, 450] width 6 height 6
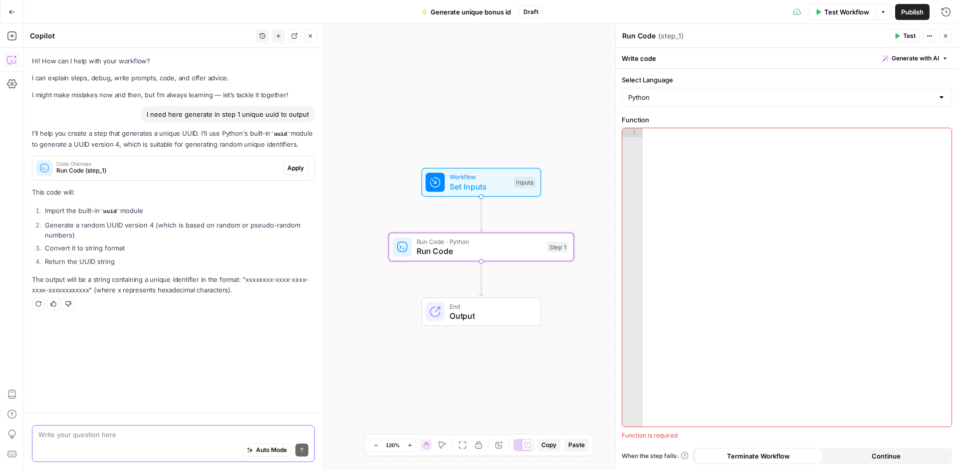
click at [290, 164] on span "Apply" at bounding box center [295, 168] width 16 height 9
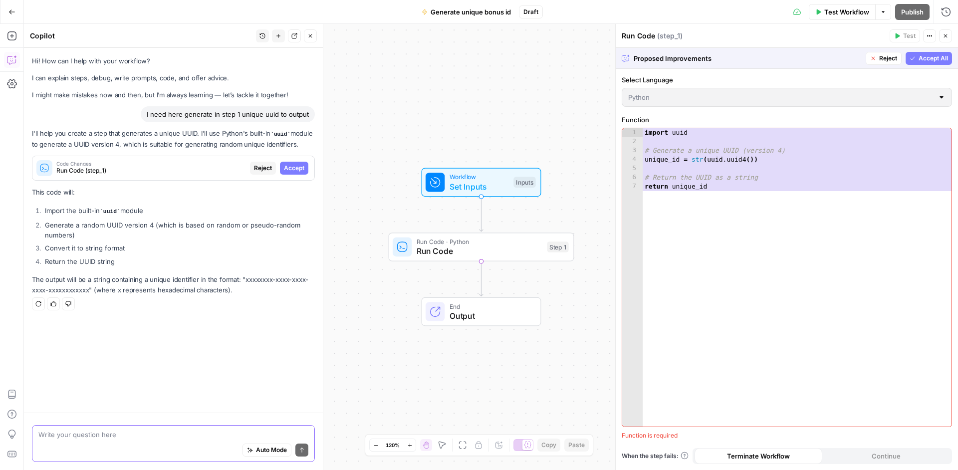
click at [866, 277] on div "1 2 3 4 5 6 7 import uuid # Generate a unique UUID (version 4) unique_id = str …" at bounding box center [786, 277] width 329 height 298
click at [530, 275] on div "Workflow Set Inputs Inputs Run Code · Python Run Code Step 1 End Output" at bounding box center [491, 247] width 934 height 446
click at [464, 250] on span "Run Code" at bounding box center [480, 251] width 126 height 12
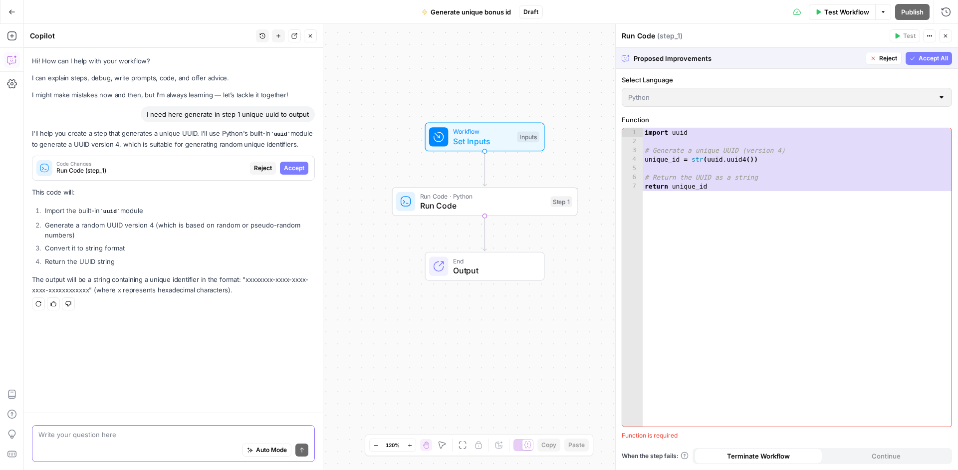
click at [616, 262] on div "Run Code ( step_1 ) Test Actions Close Proposed Improvements Reject Accept All …" at bounding box center [786, 247] width 343 height 446
click at [927, 63] on button "Accept All" at bounding box center [929, 58] width 46 height 13
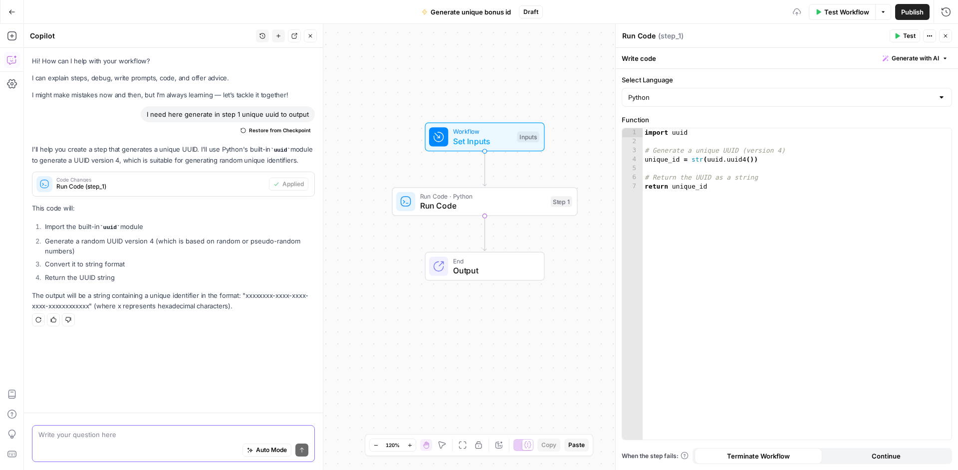
click at [903, 13] on span "Publish" at bounding box center [912, 12] width 22 height 10
click at [119, 434] on textarea at bounding box center [173, 435] width 270 height 10
type textarea "column name is id"
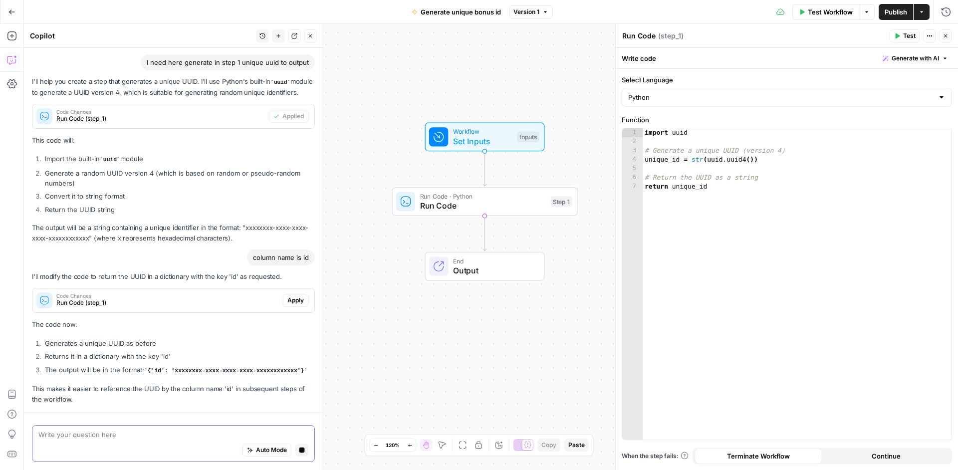
scroll to position [103, 0]
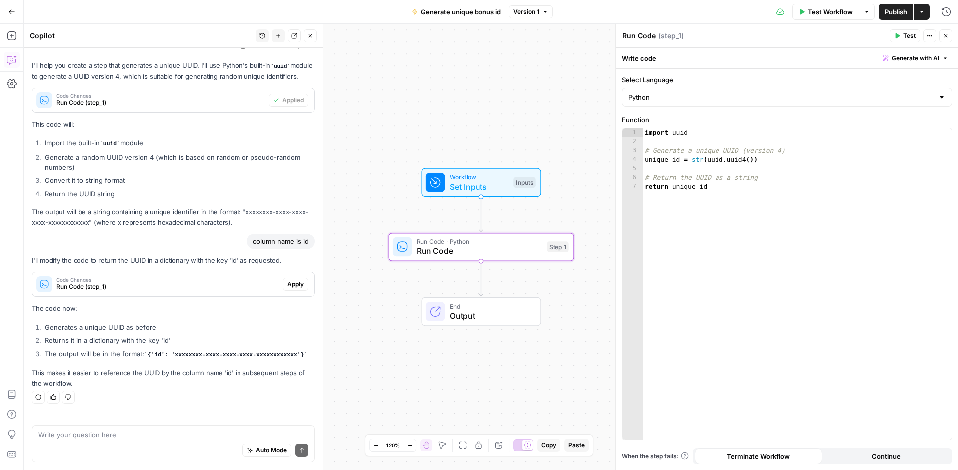
click at [287, 280] on span "Apply" at bounding box center [295, 284] width 16 height 9
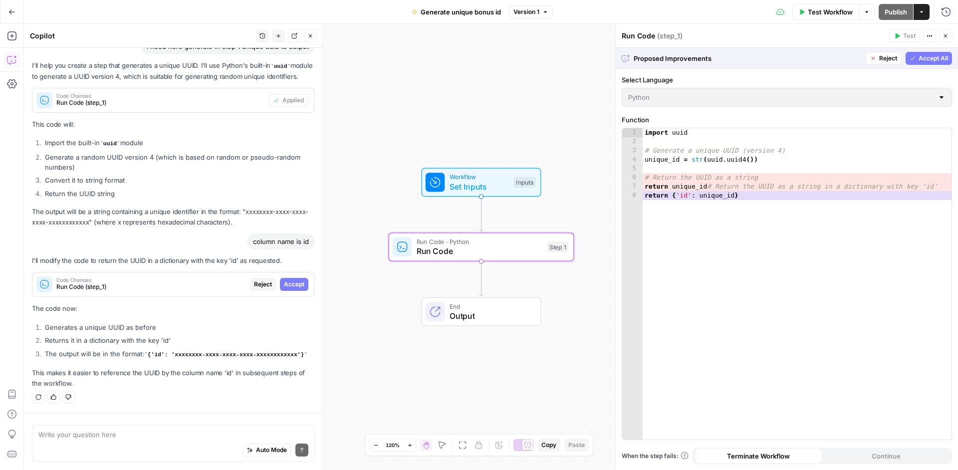
click at [285, 280] on span "Accept" at bounding box center [294, 284] width 20 height 9
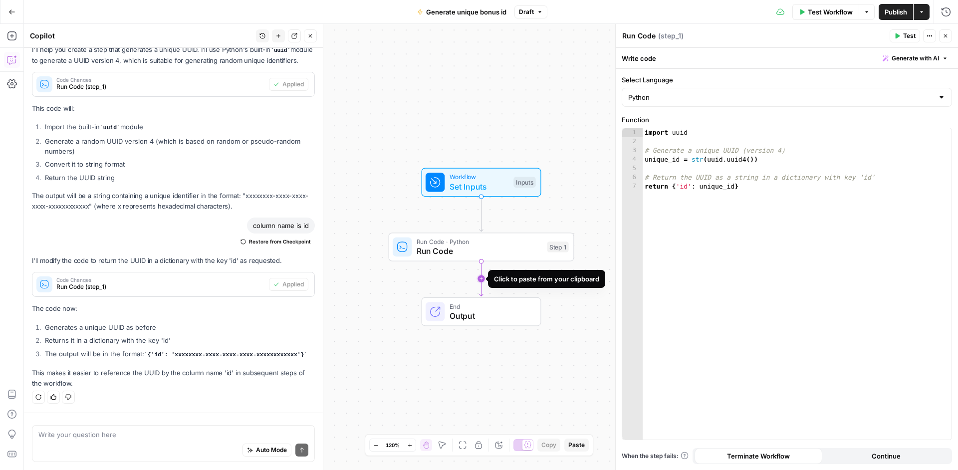
click at [480, 280] on icon "Edge from step_1 to end" at bounding box center [480, 278] width 3 height 35
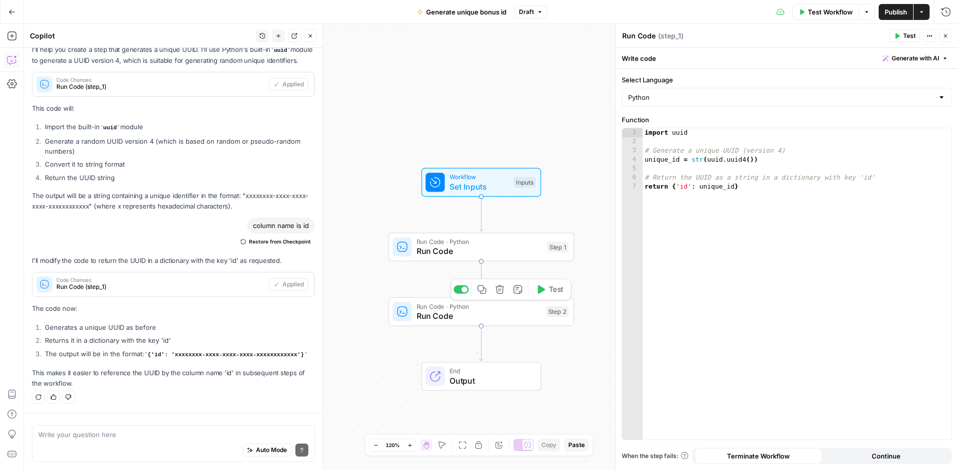
click at [503, 291] on icon "button" at bounding box center [499, 289] width 9 height 9
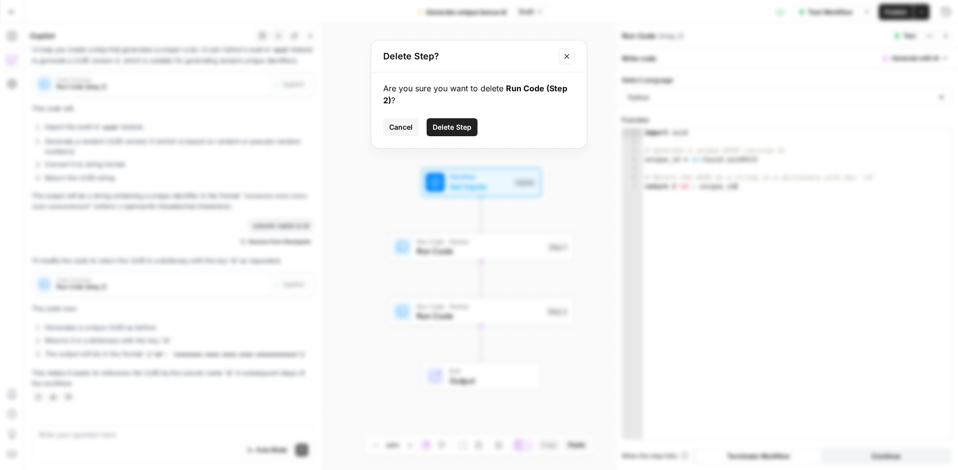
click at [460, 131] on span "Delete Step" at bounding box center [452, 127] width 39 height 10
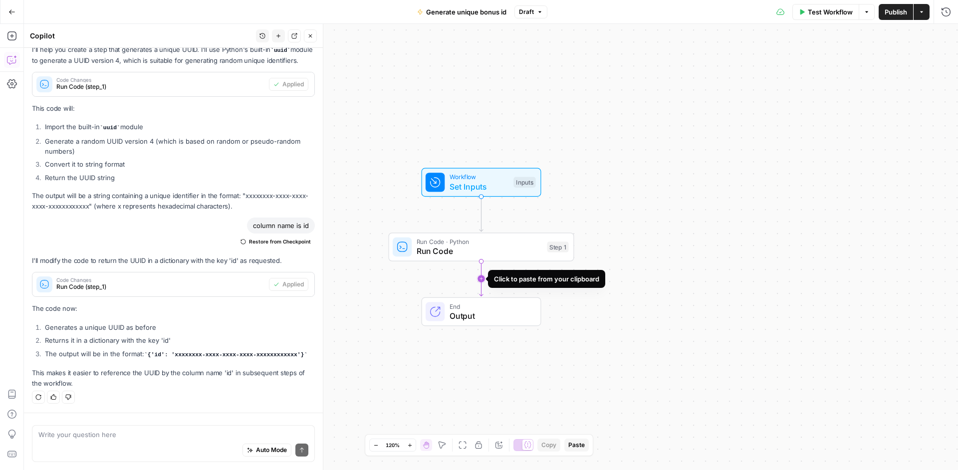
click at [482, 278] on icon "Edge from step_1 to end" at bounding box center [480, 278] width 3 height 35
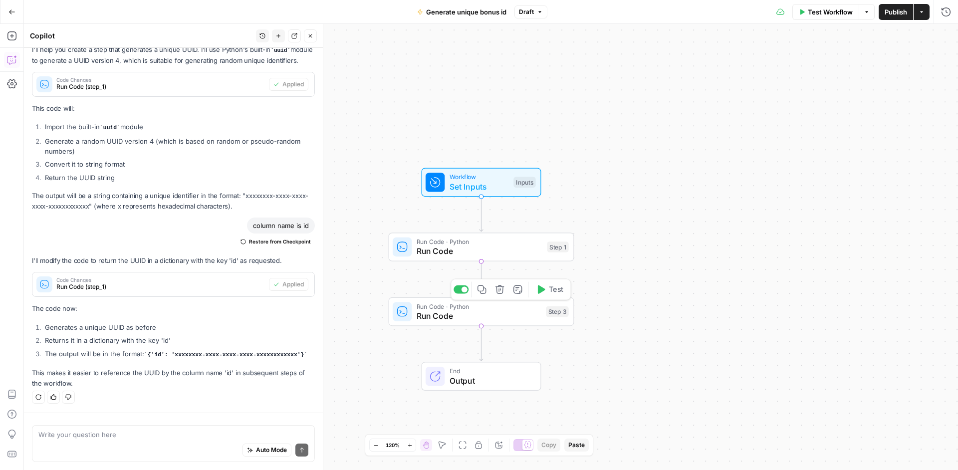
click at [503, 291] on icon "button" at bounding box center [499, 289] width 9 height 9
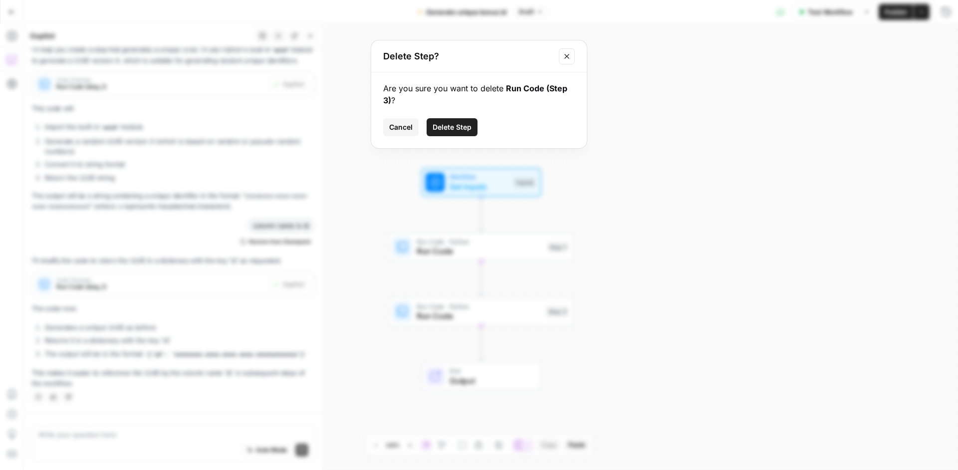
click at [457, 134] on button "Delete Step" at bounding box center [452, 127] width 51 height 18
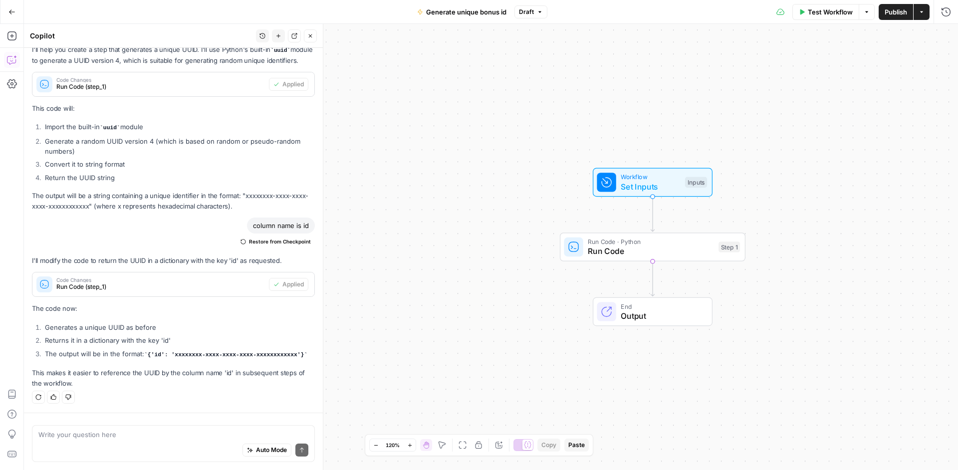
click at [10, 30] on button "Add Steps" at bounding box center [12, 36] width 16 height 16
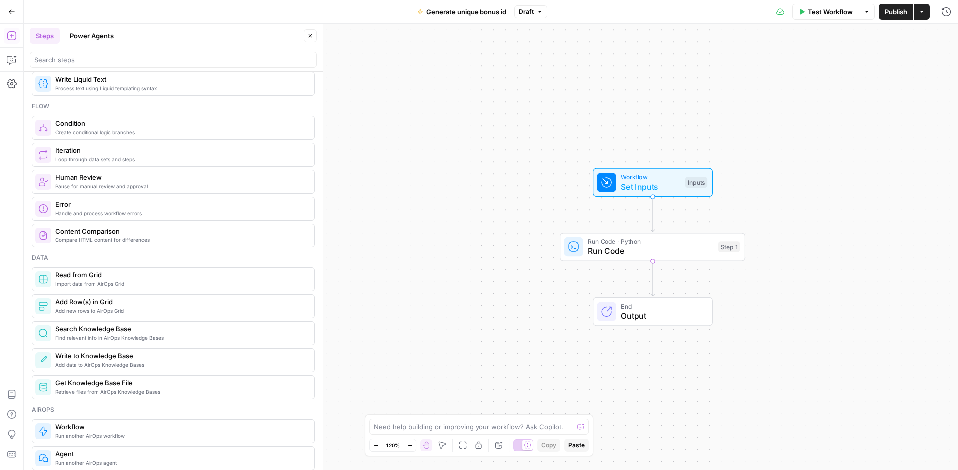
scroll to position [320, 0]
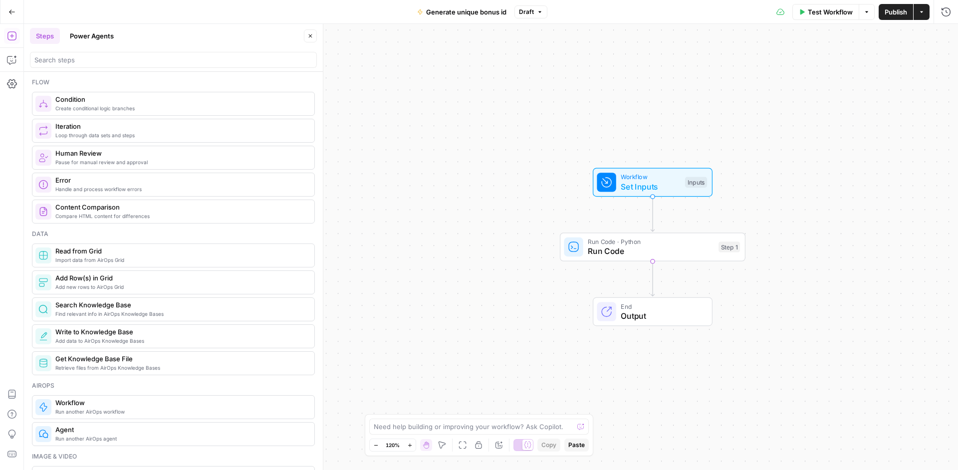
click at [178, 254] on span "Read from Grid" at bounding box center [180, 251] width 251 height 10
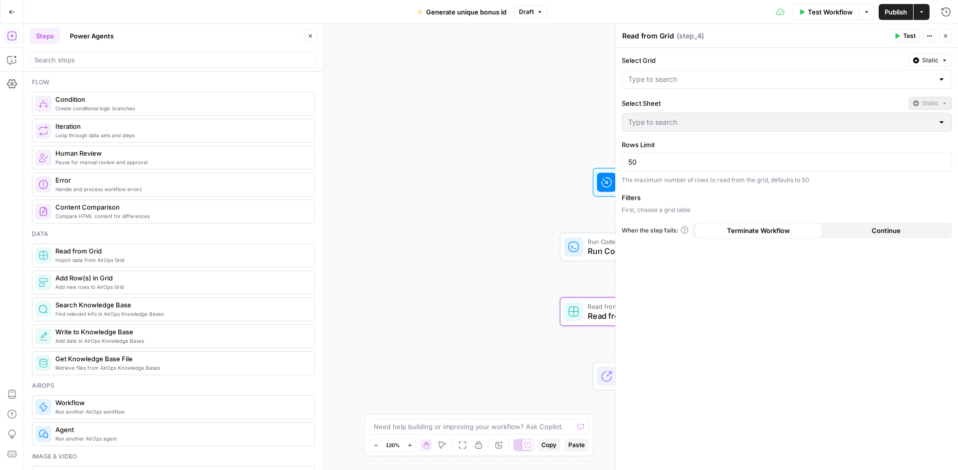
click at [475, 117] on div "Workflow Set Inputs Inputs Run Code · Python Run Code Step 1 Read from Grid Rea…" at bounding box center [491, 247] width 934 height 446
click at [947, 33] on icon "button" at bounding box center [945, 36] width 6 height 6
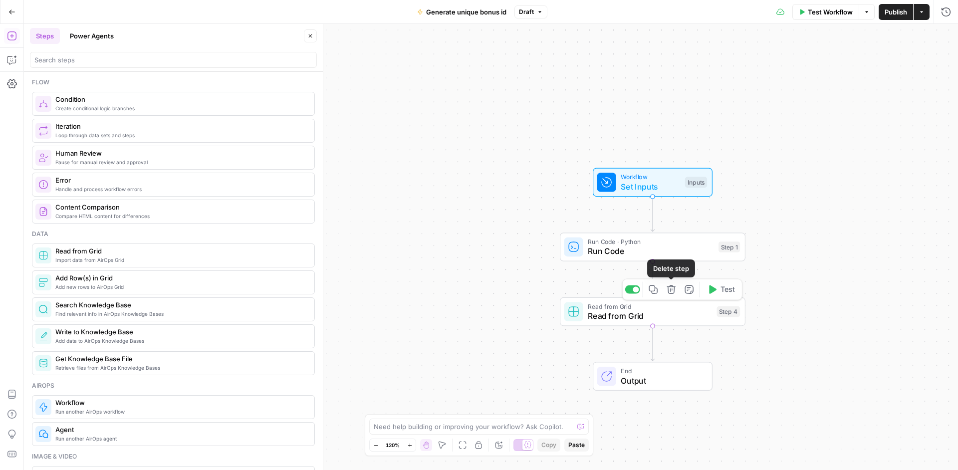
click at [671, 290] on icon "button" at bounding box center [671, 289] width 9 height 9
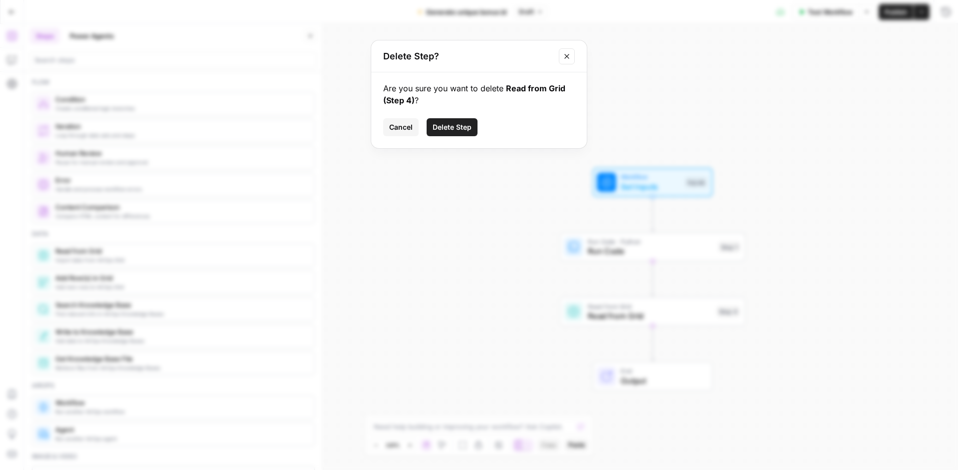
click at [459, 119] on button "Delete Step" at bounding box center [452, 127] width 51 height 18
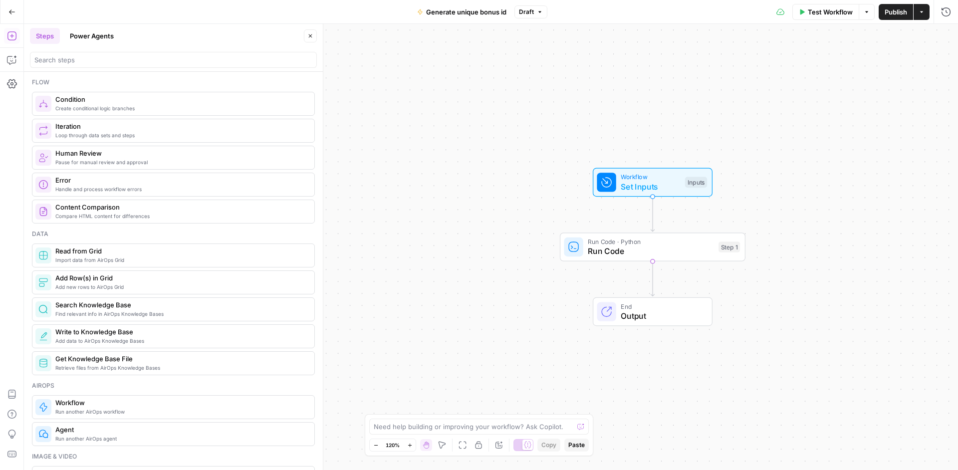
click at [172, 285] on span "Add new rows to AirOps Grid" at bounding box center [180, 287] width 251 height 8
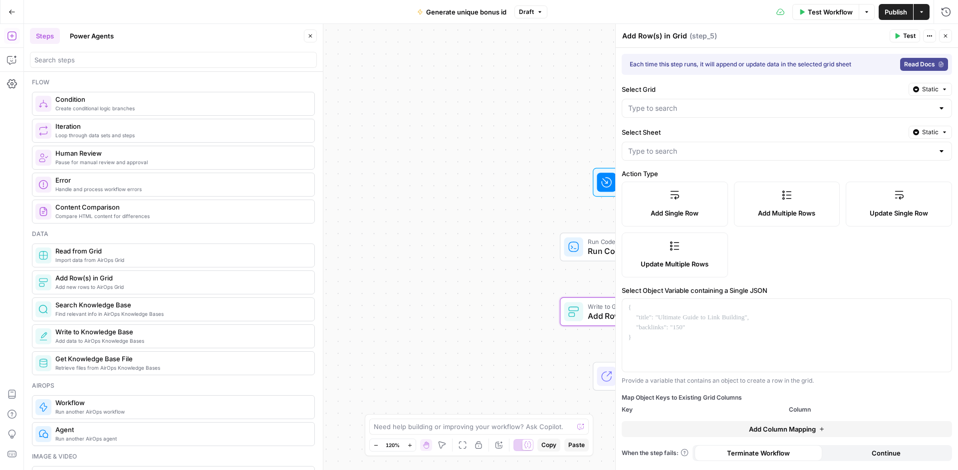
click at [893, 193] on label "Update Single Row" at bounding box center [899, 204] width 106 height 45
click at [675, 327] on div at bounding box center [786, 335] width 329 height 73
click at [751, 108] on input "Select Grid" at bounding box center [780, 108] width 305 height 10
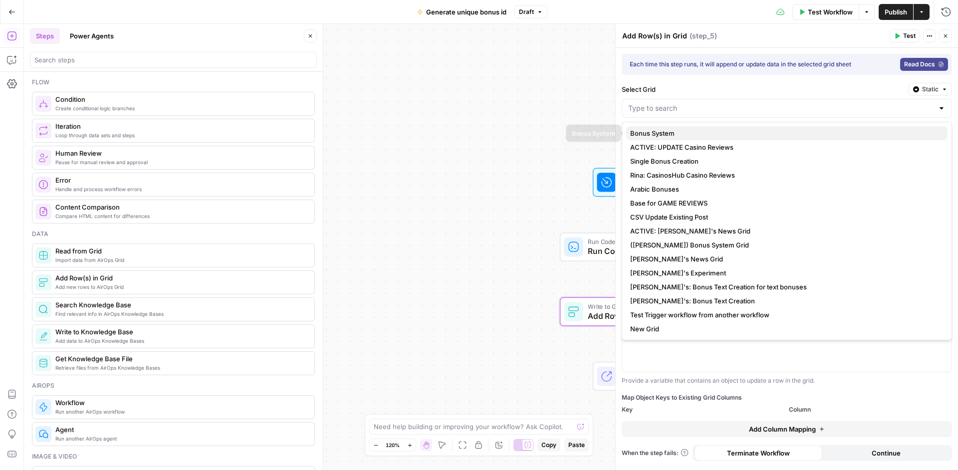
click at [712, 139] on button "Bonus System" at bounding box center [786, 133] width 321 height 14
type input "Bonus System"
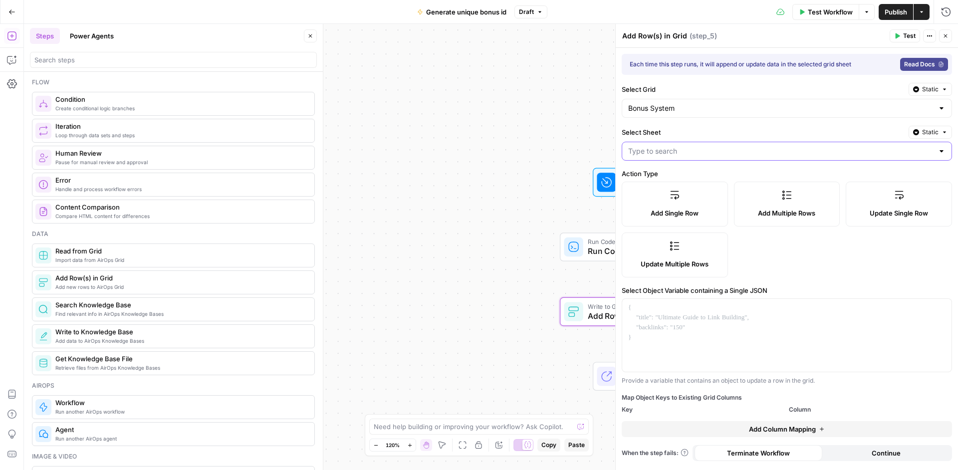
click at [704, 151] on input "Select Sheet" at bounding box center [780, 151] width 305 height 10
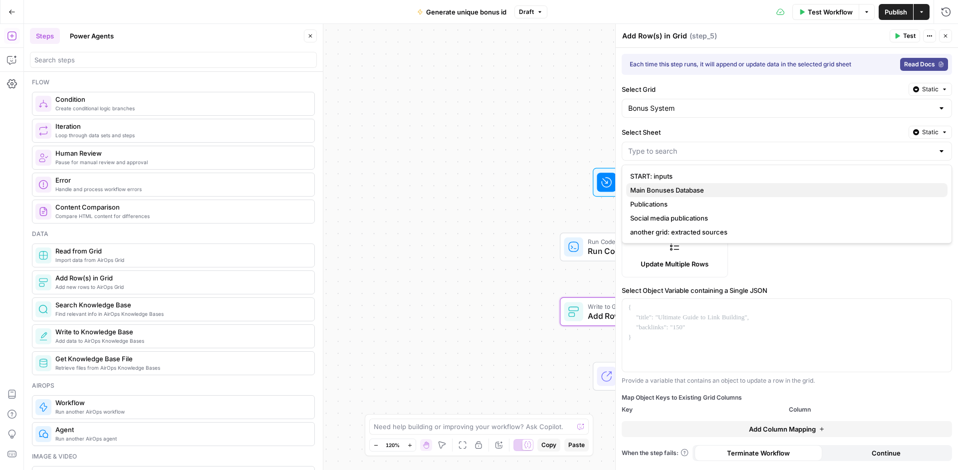
click at [691, 188] on span "Main Bonuses Database" at bounding box center [784, 190] width 309 height 10
type input "Main Bonuses Database"
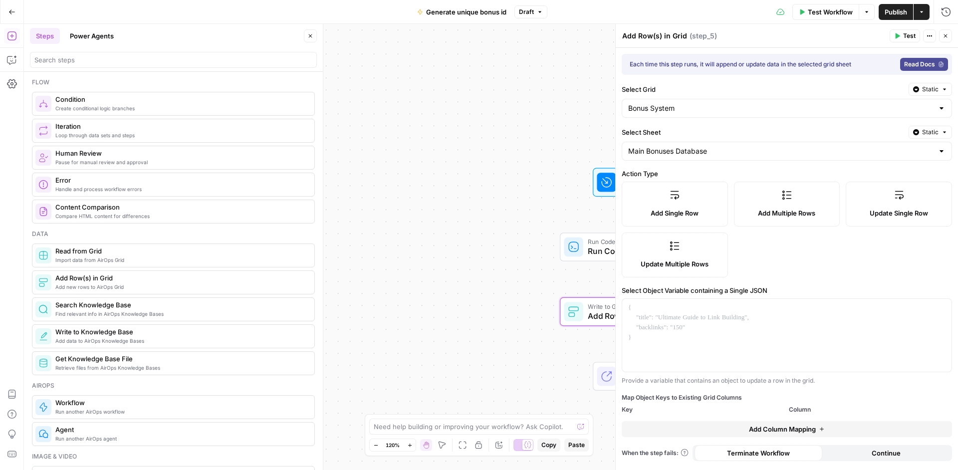
click at [747, 428] on button "Add Column Mapping" at bounding box center [787, 429] width 330 height 16
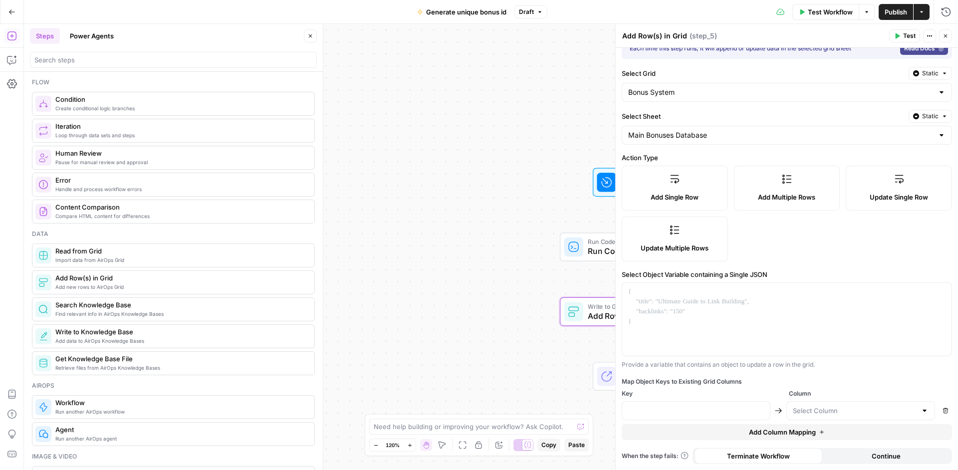
click at [702, 237] on label "Update Multiple Rows" at bounding box center [675, 239] width 106 height 45
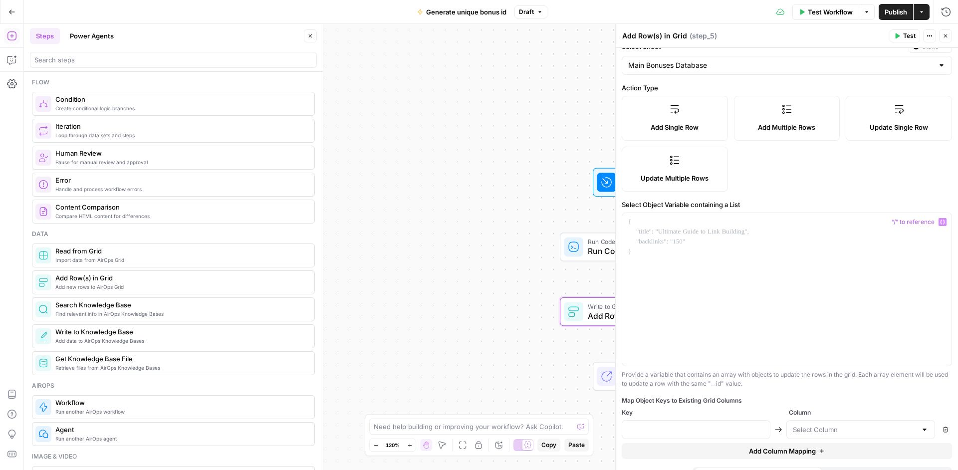
scroll to position [105, 0]
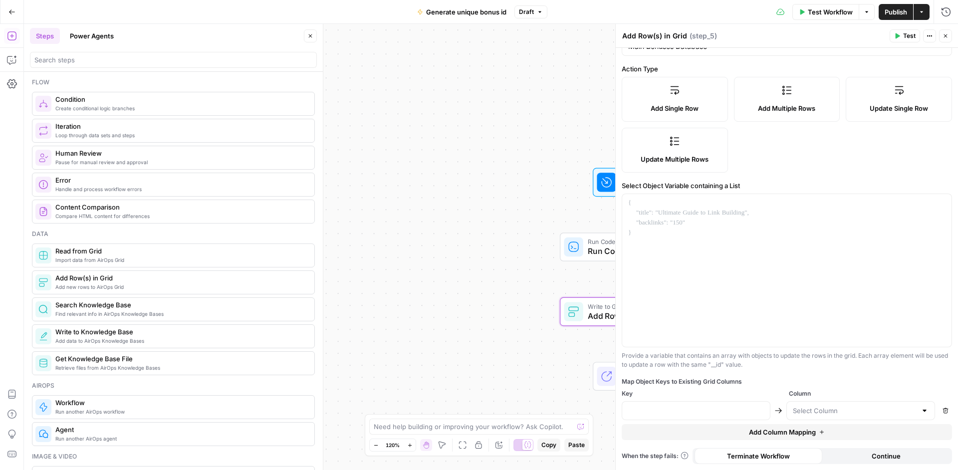
click at [880, 103] on label "Update Single Row" at bounding box center [899, 99] width 106 height 45
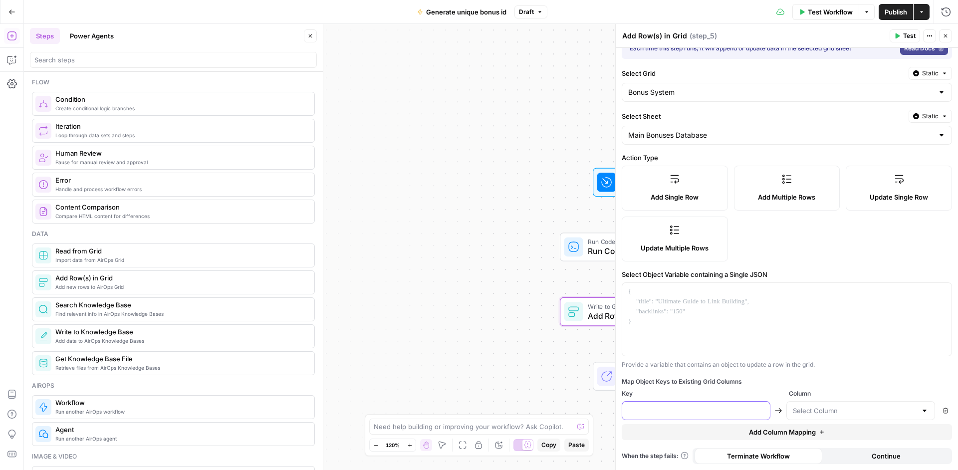
click at [744, 411] on input "text" at bounding box center [696, 411] width 136 height 10
click at [797, 412] on input "text" at bounding box center [855, 411] width 124 height 10
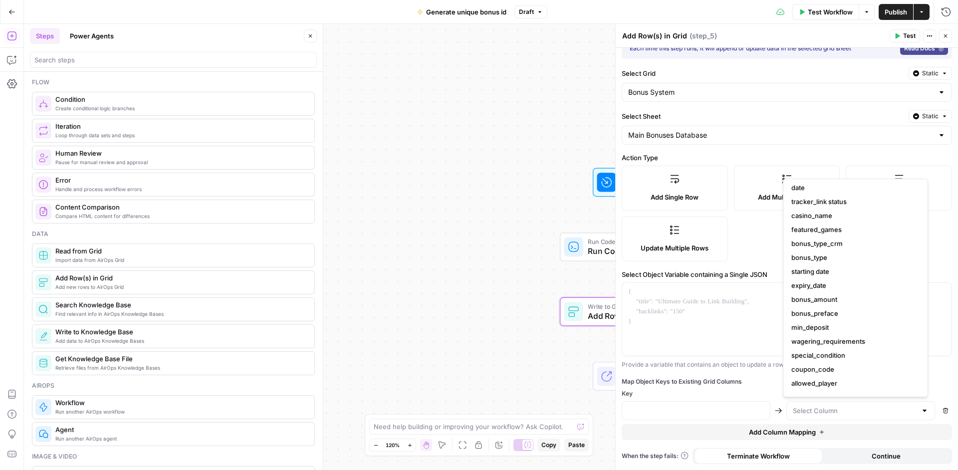
scroll to position [0, 0]
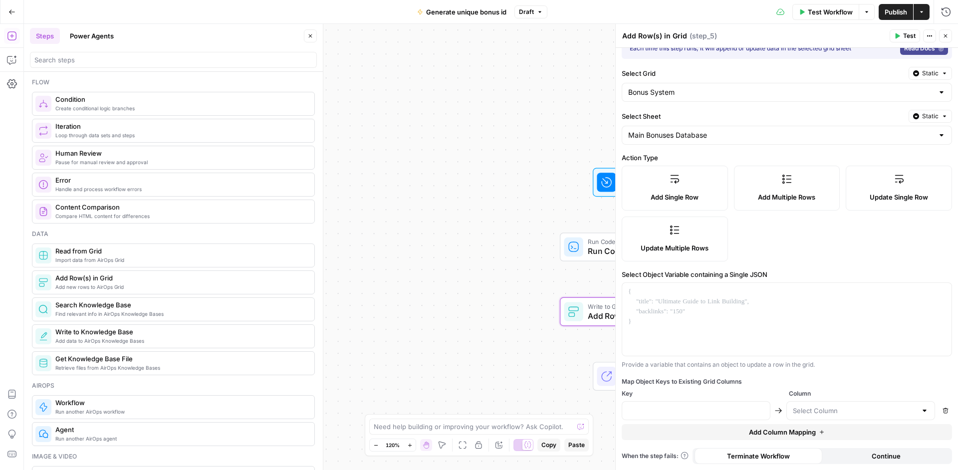
click at [511, 183] on div "Workflow Set Inputs Inputs Run Code · Python Run Code Step 1 Write to Grid Add …" at bounding box center [491, 247] width 934 height 446
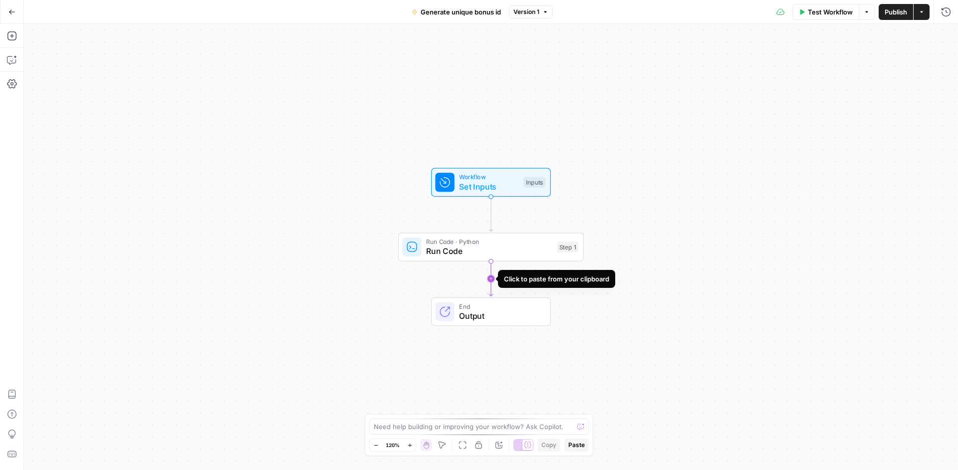
click at [491, 281] on icon "Edge from step_1 to end" at bounding box center [490, 278] width 3 height 35
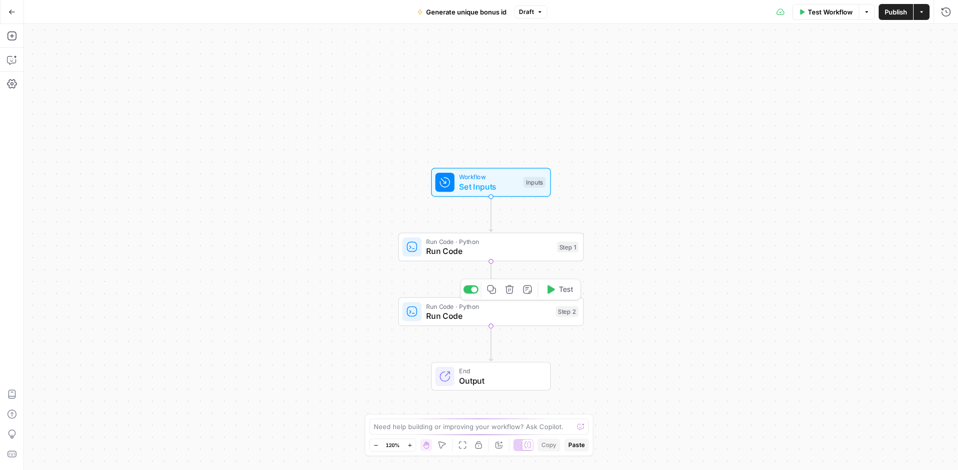
click at [514, 291] on button "Delete step" at bounding box center [509, 289] width 15 height 15
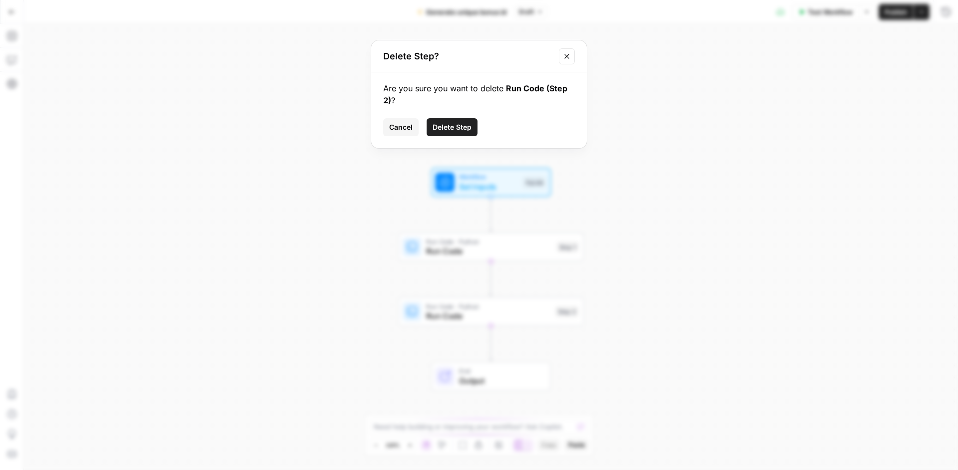
click at [462, 131] on span "Delete Step" at bounding box center [452, 127] width 39 height 10
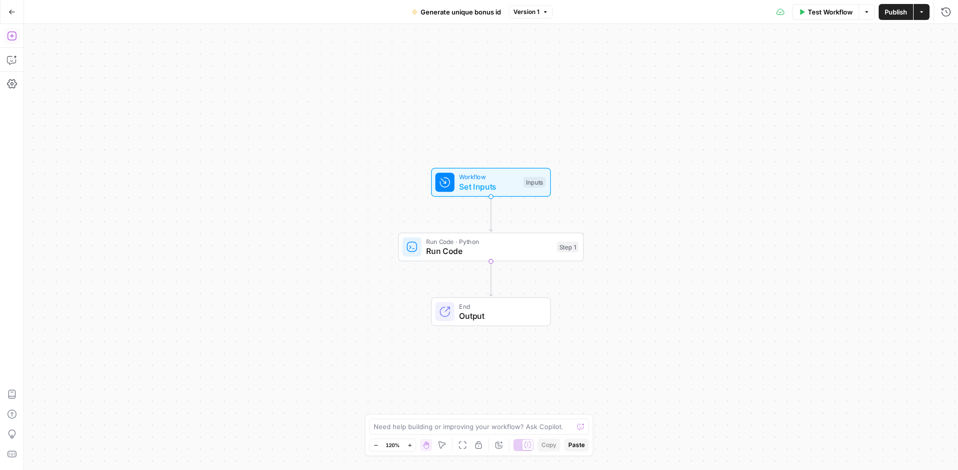
click at [15, 41] on button "Add Steps" at bounding box center [12, 36] width 16 height 16
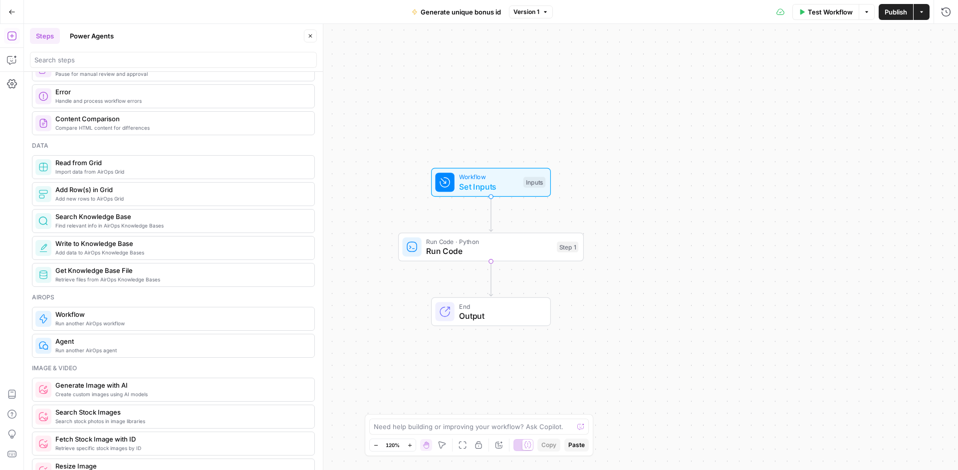
scroll to position [408, 0]
click at [189, 201] on span "Add new rows to AirOps Grid" at bounding box center [180, 200] width 251 height 8
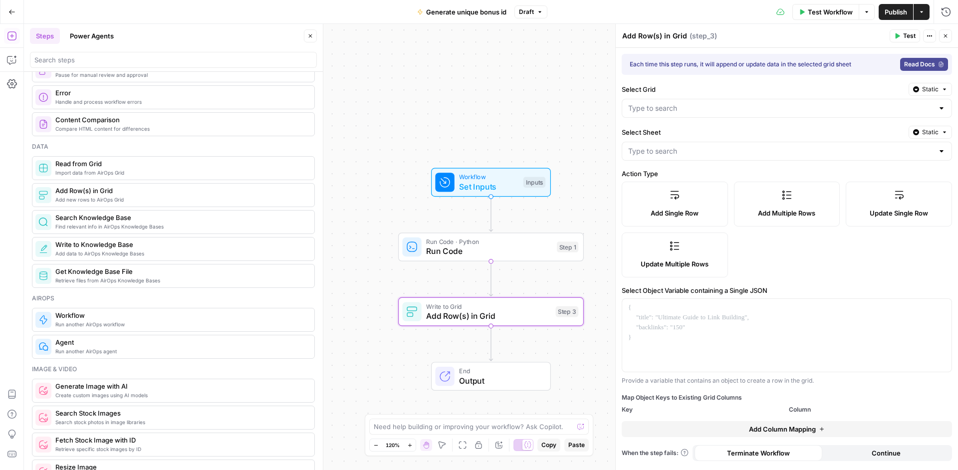
click at [890, 193] on label "Update Single Row" at bounding box center [899, 204] width 106 height 45
click at [657, 266] on span "Update Multiple Rows" at bounding box center [675, 264] width 68 height 10
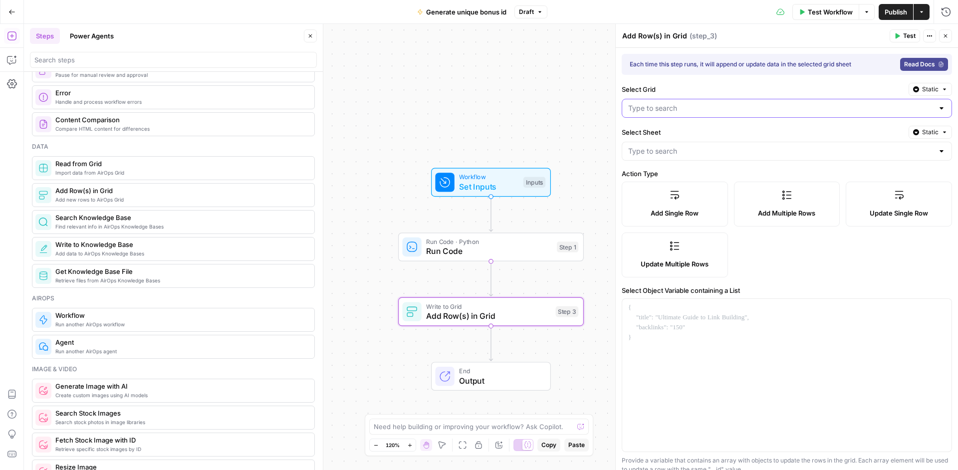
click at [708, 105] on input "Select Grid" at bounding box center [780, 108] width 305 height 10
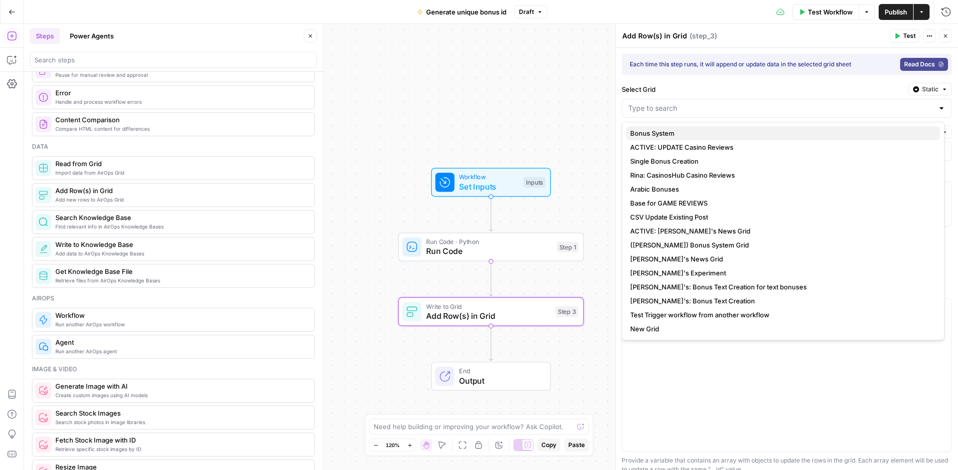
click at [699, 127] on button "Bonus System" at bounding box center [783, 133] width 314 height 14
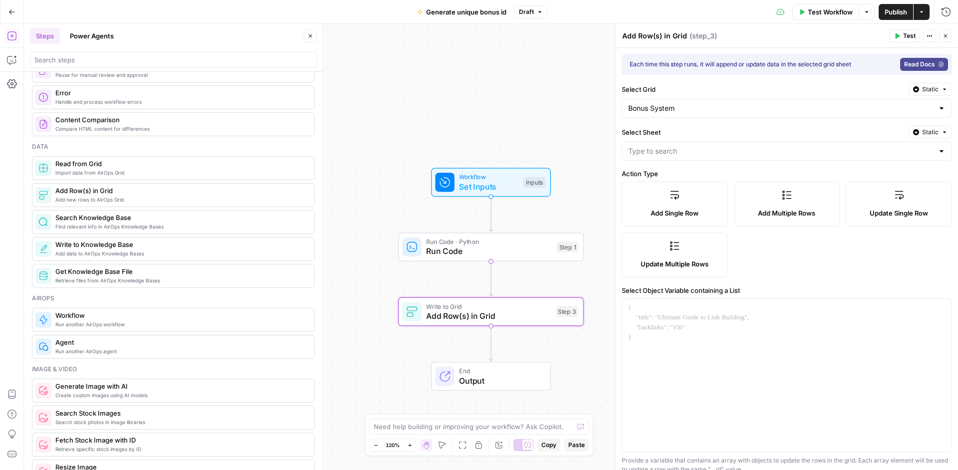
type input "Bonus System"
click at [694, 148] on input "Select Sheet" at bounding box center [780, 151] width 305 height 10
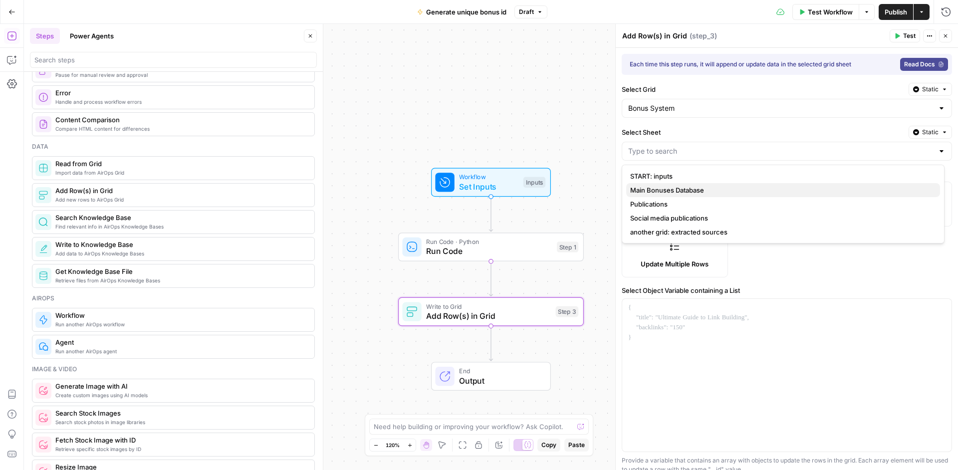
click at [683, 191] on span "Main Bonuses Database" at bounding box center [781, 190] width 302 height 10
type input "Main Bonuses Database"
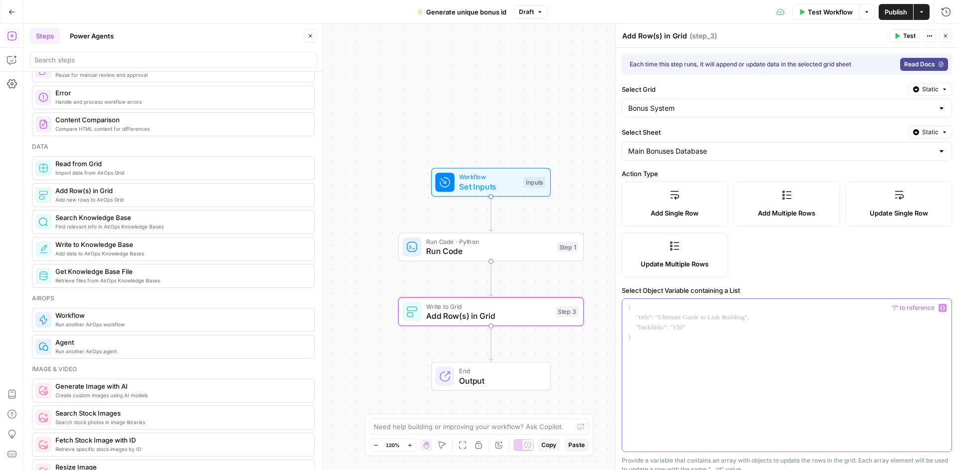
click at [692, 333] on div at bounding box center [786, 375] width 329 height 153
click at [779, 243] on div "Add Single Row Add Multiple Rows Update Single Row Update Multiple Rows" at bounding box center [787, 230] width 330 height 96
click at [665, 320] on div at bounding box center [786, 375] width 329 height 153
click at [530, 282] on button "Add Note" at bounding box center [527, 289] width 15 height 15
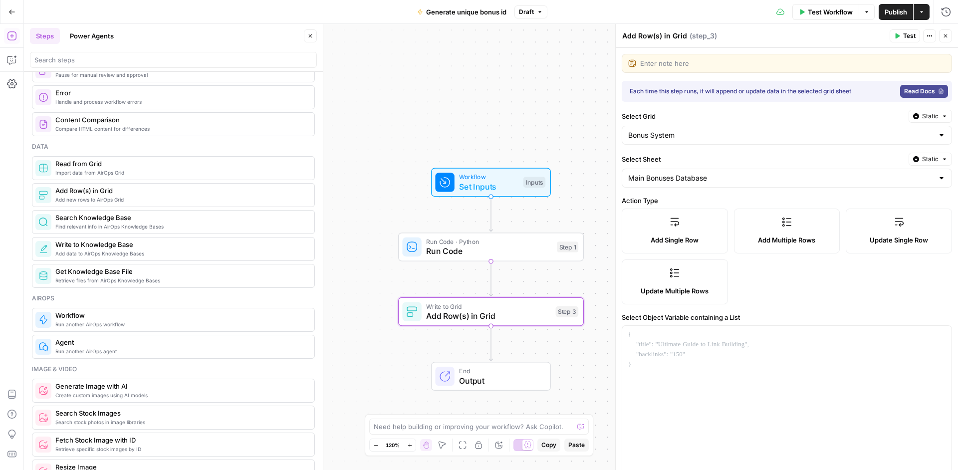
click at [534, 275] on div "Workflow Set Inputs Inputs Run Code · Python Run Code Step 1 Write to Grid Add …" at bounding box center [491, 247] width 934 height 446
click at [12, 54] on button "Copilot" at bounding box center [12, 60] width 16 height 16
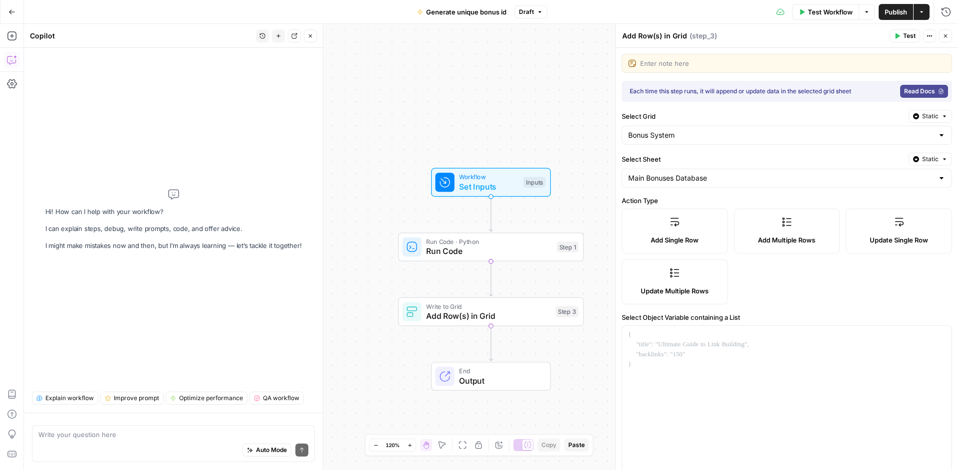
click at [212, 441] on div "Auto Mode Send" at bounding box center [173, 451] width 270 height 22
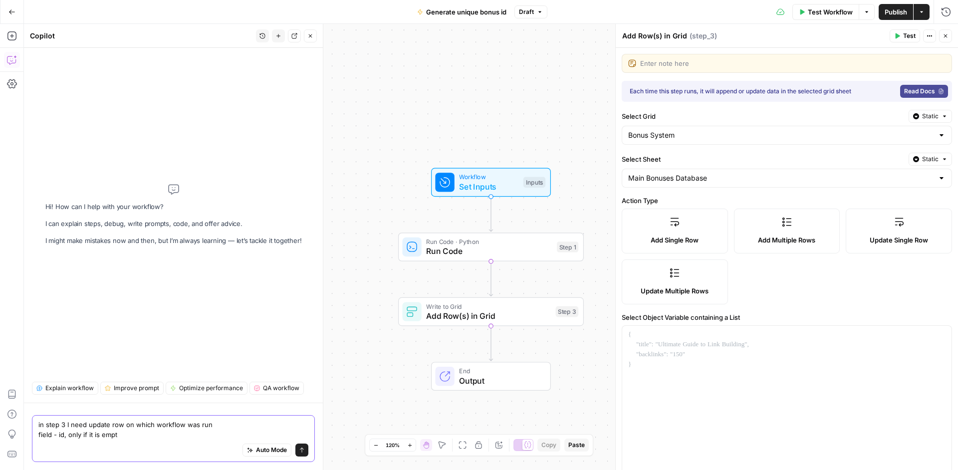
type textarea "in step 3 I need update row on which workflow was run field - id, only if it is…"
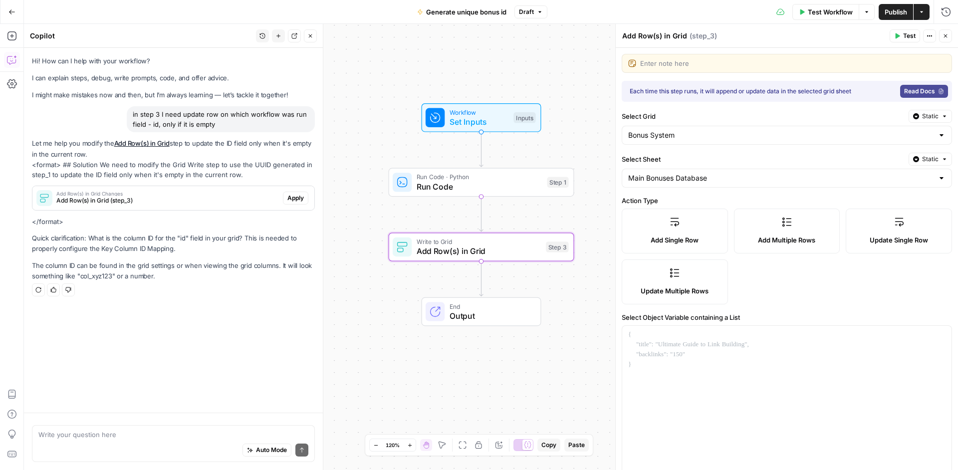
click at [295, 202] on span "Apply" at bounding box center [295, 198] width 16 height 9
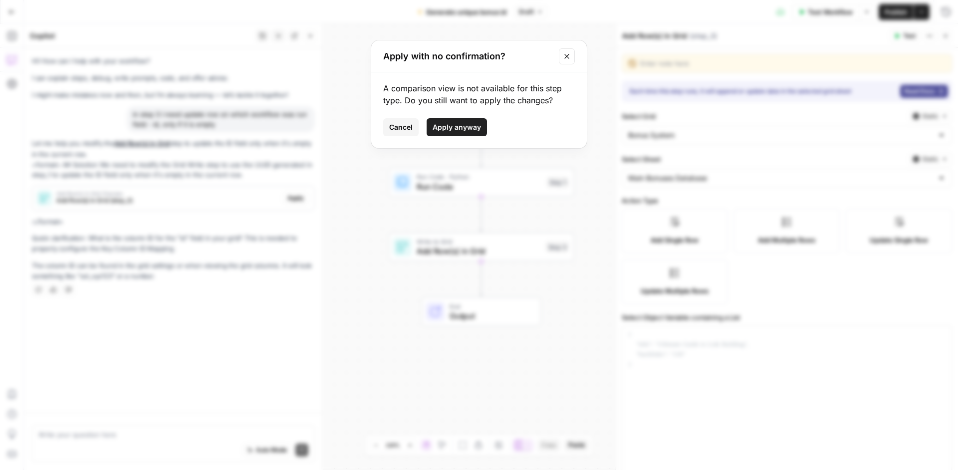
click at [450, 131] on span "Apply anyway" at bounding box center [457, 127] width 48 height 10
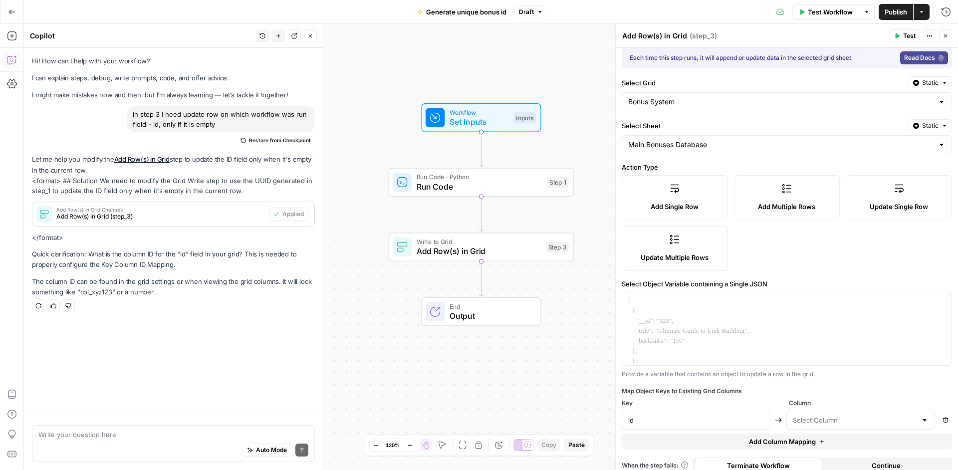
scroll to position [16, 0]
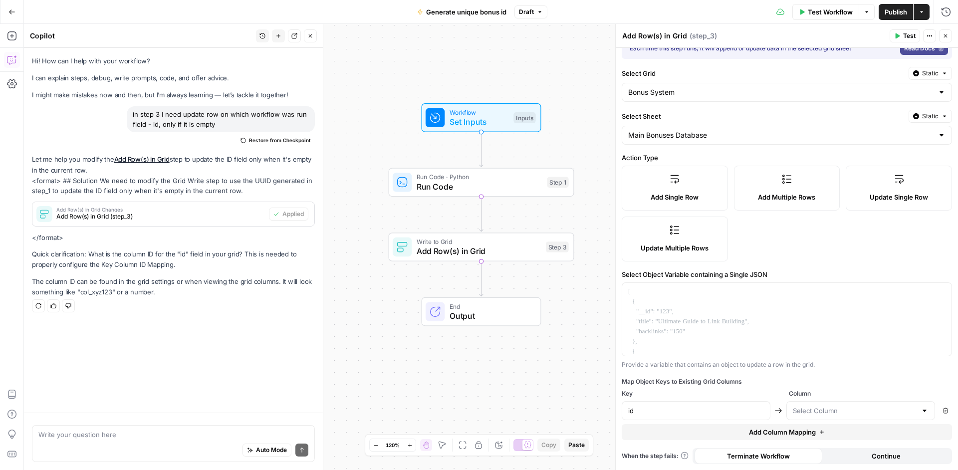
click at [519, 255] on span "Add Row(s) in Grid" at bounding box center [479, 251] width 125 height 12
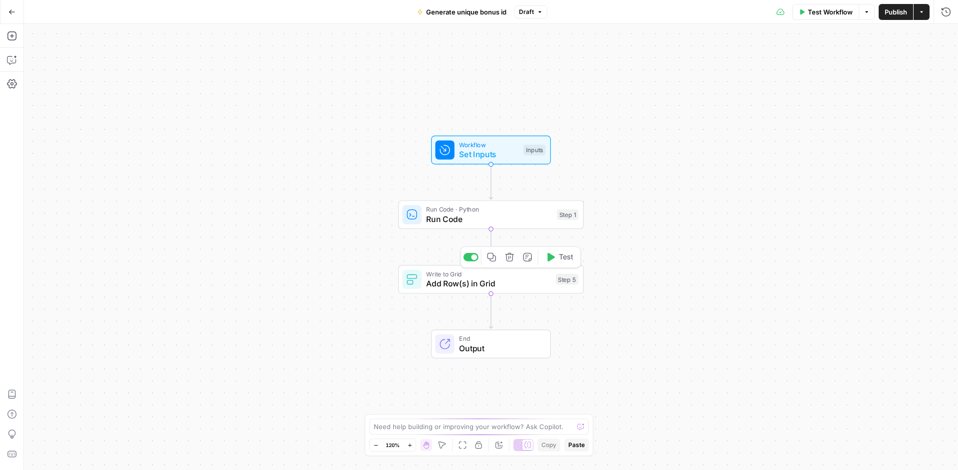
click at [532, 272] on span "Write to Grid" at bounding box center [488, 273] width 125 height 9
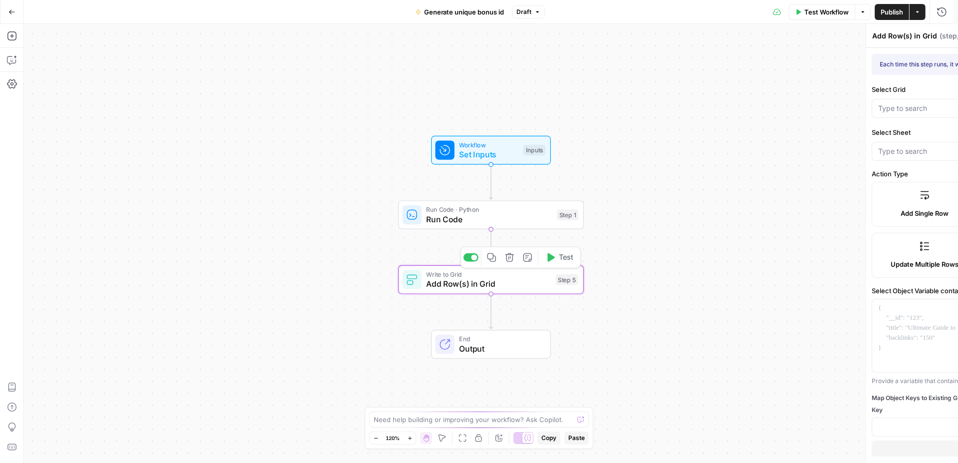
type input "Bonus System"
type input "Main Bonuses Database"
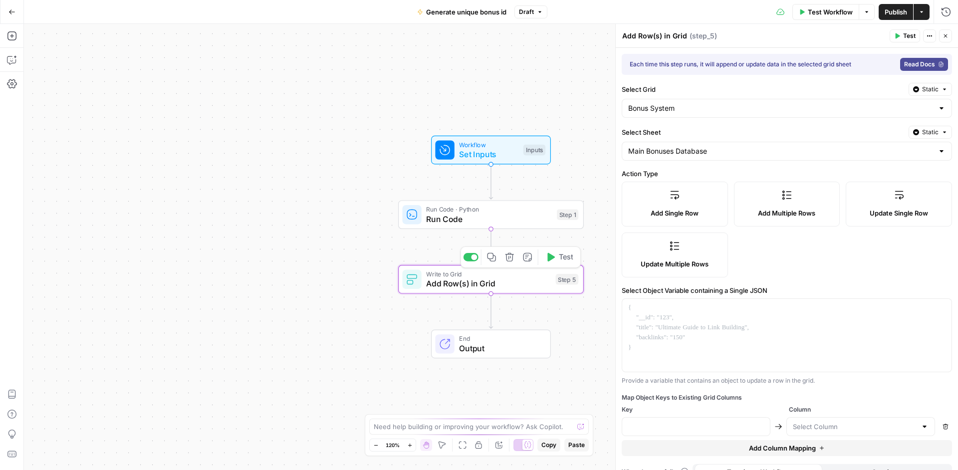
scroll to position [16, 0]
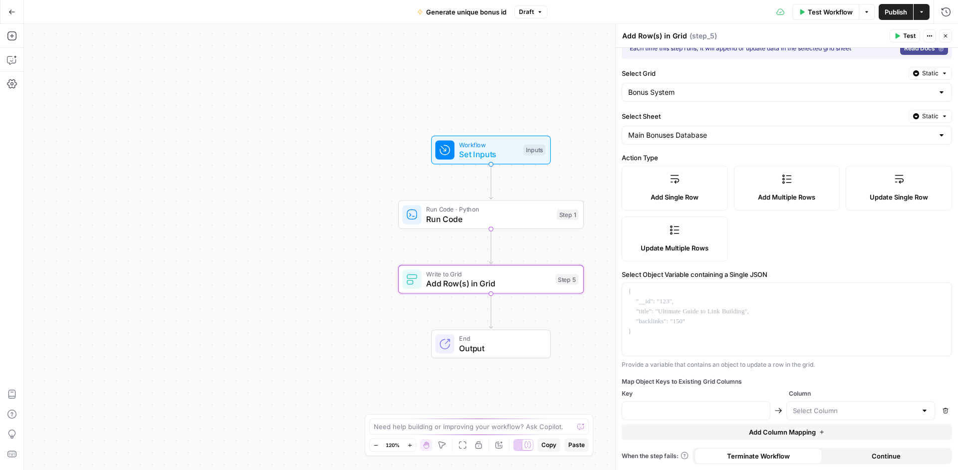
click at [825, 416] on div at bounding box center [860, 410] width 149 height 19
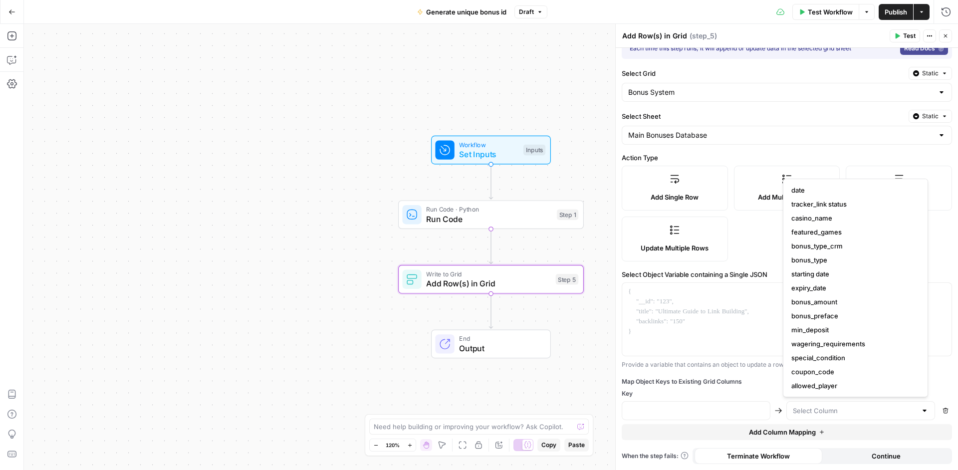
scroll to position [140, 0]
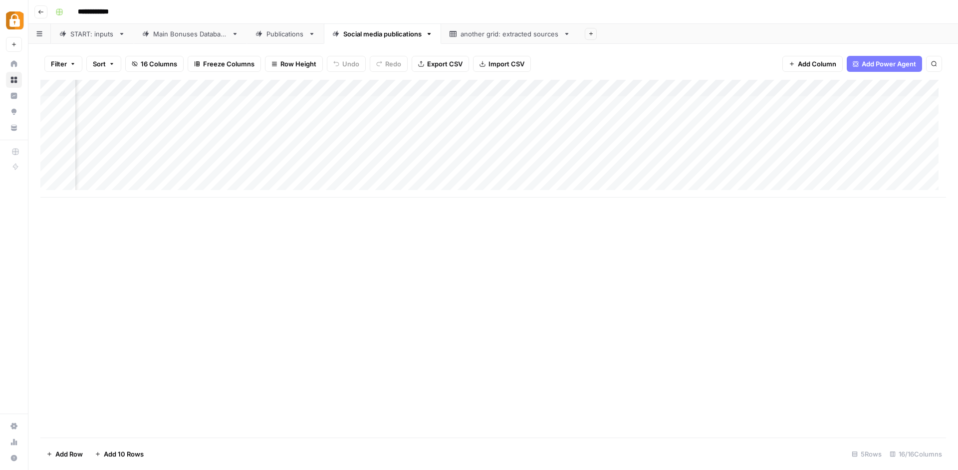
scroll to position [0, 1874]
click at [860, 84] on div "Add Column" at bounding box center [493, 139] width 906 height 118
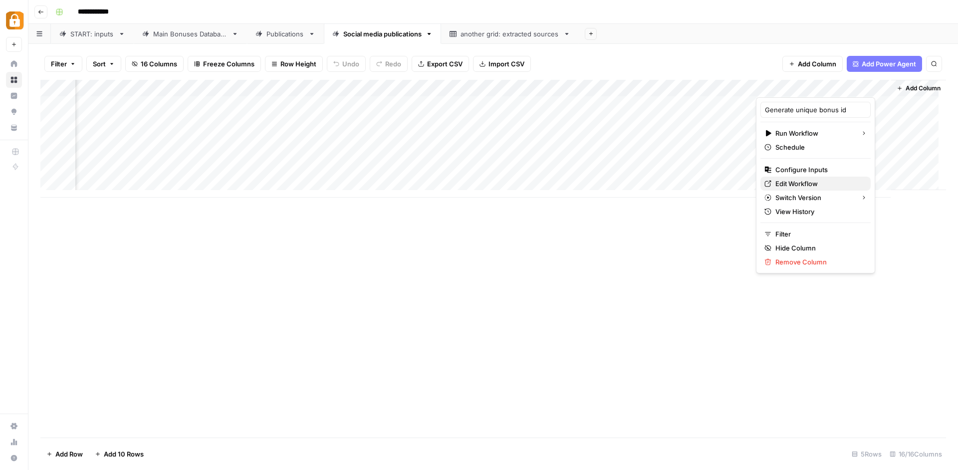
click at [782, 187] on span "Edit Workflow" at bounding box center [818, 184] width 87 height 10
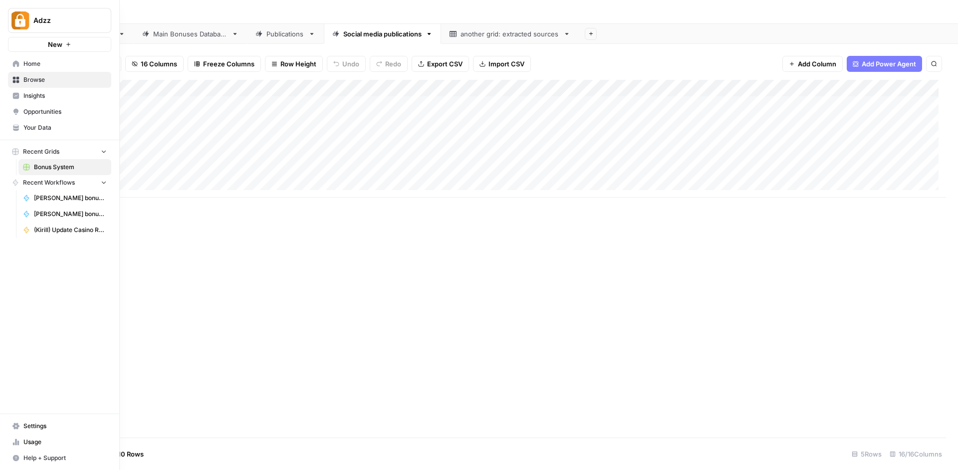
scroll to position [0, 0]
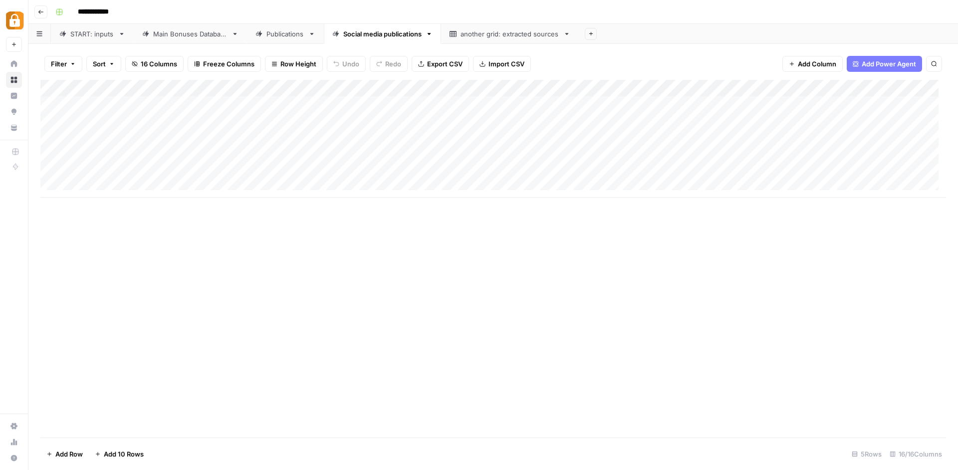
drag, startPoint x: 655, startPoint y: 85, endPoint x: 193, endPoint y: 165, distance: 469.4
click at [193, 165] on div "Add Column" at bounding box center [493, 139] width 906 height 118
click at [239, 237] on div "Add Column" at bounding box center [493, 259] width 906 height 358
click at [241, 162] on div "Add Column" at bounding box center [493, 139] width 906 height 118
click at [297, 83] on div "Add Column" at bounding box center [493, 139] width 906 height 118
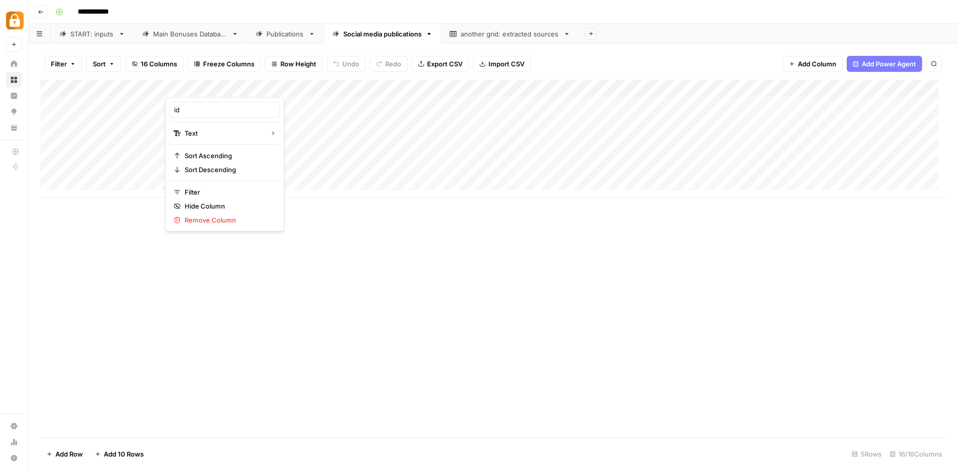
click at [186, 33] on div "Main Bonuses Database" at bounding box center [190, 34] width 74 height 10
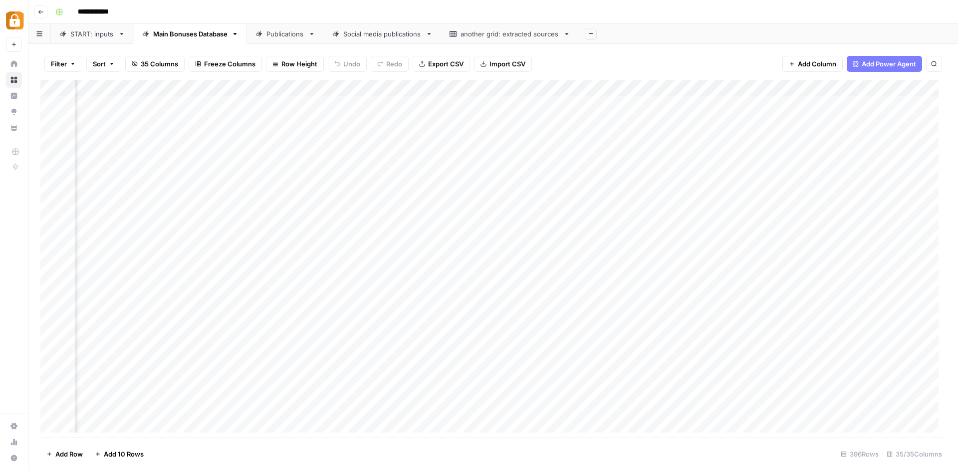
scroll to position [0, 2601]
click at [352, 40] on link "Social media publications" at bounding box center [382, 34] width 117 height 20
click at [471, 206] on div "Add Column" at bounding box center [493, 259] width 906 height 358
click at [860, 85] on div "Add Column" at bounding box center [493, 139] width 906 height 118
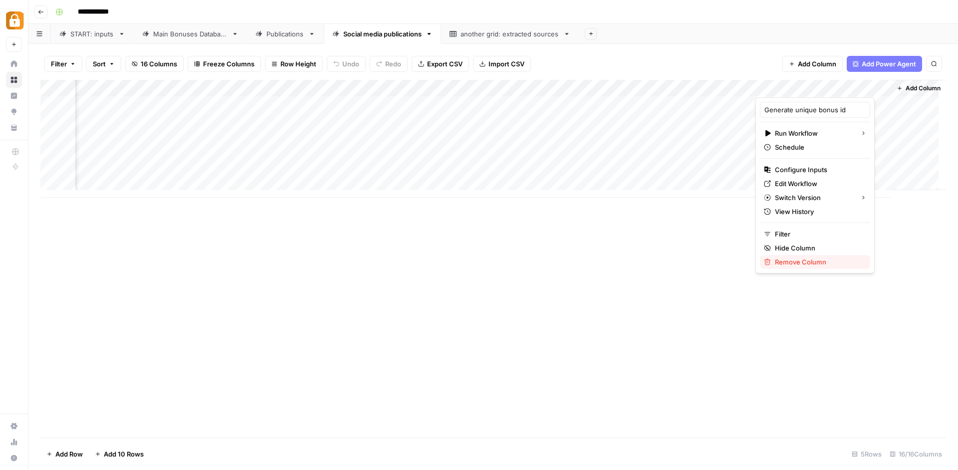
click at [773, 258] on div "Remove Column" at bounding box center [815, 262] width 102 height 10
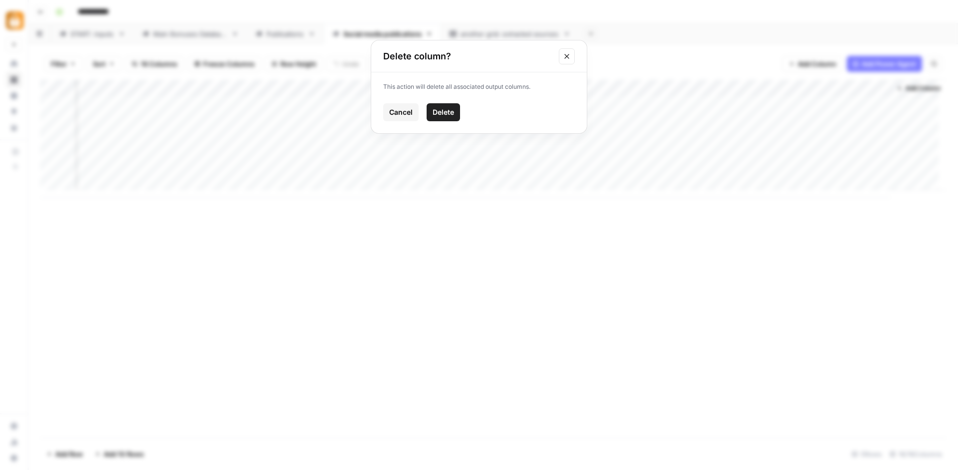
click at [446, 112] on span "Delete" at bounding box center [443, 112] width 21 height 10
click at [205, 37] on div "Main Bonuses Database" at bounding box center [190, 34] width 74 height 10
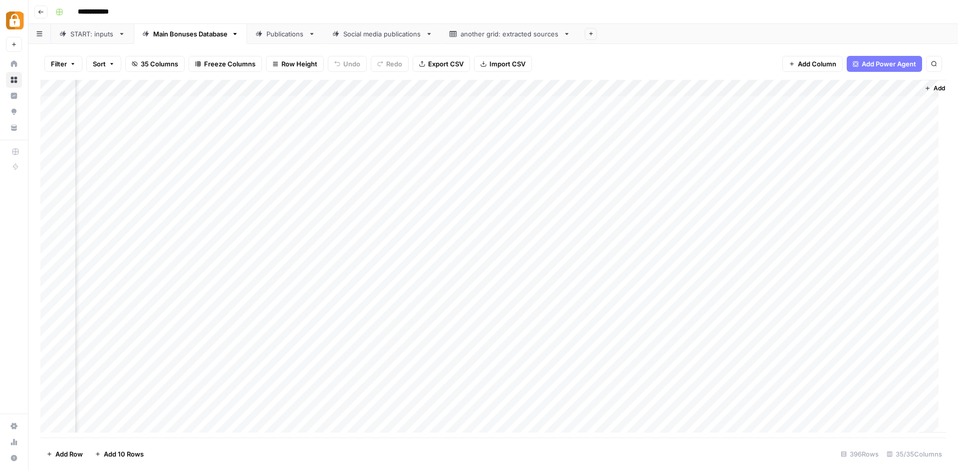
scroll to position [0, 2601]
click at [906, 88] on span "Add Column" at bounding box center [923, 88] width 35 height 9
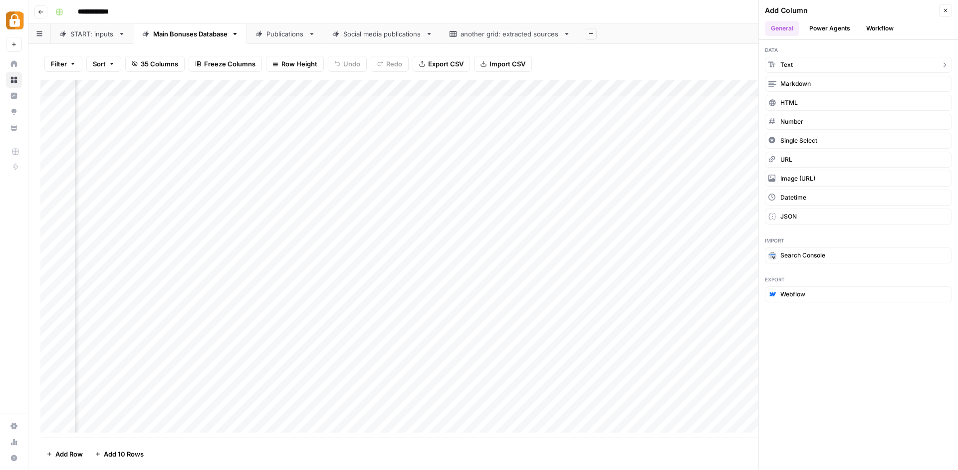
click at [900, 69] on button "Text" at bounding box center [858, 65] width 187 height 16
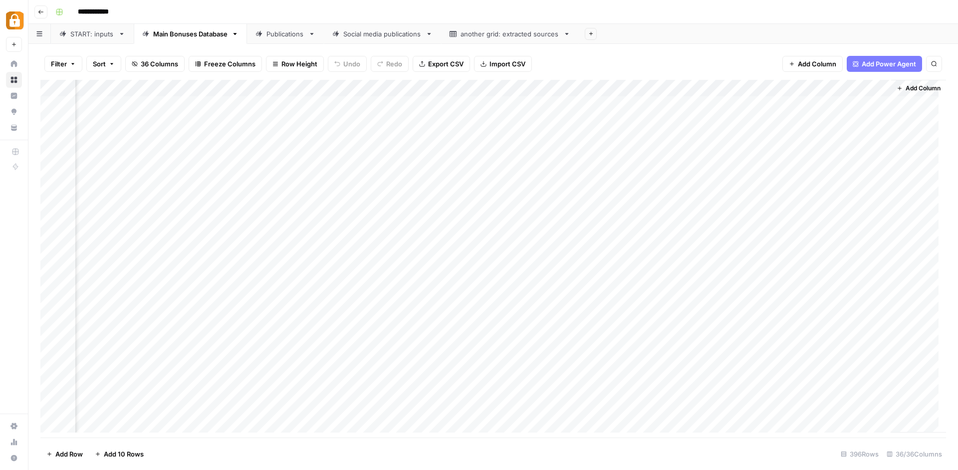
scroll to position [0, 2745]
click at [778, 83] on div "Add Column" at bounding box center [493, 260] width 906 height 360
click at [784, 113] on input "New Column" at bounding box center [798, 110] width 101 height 10
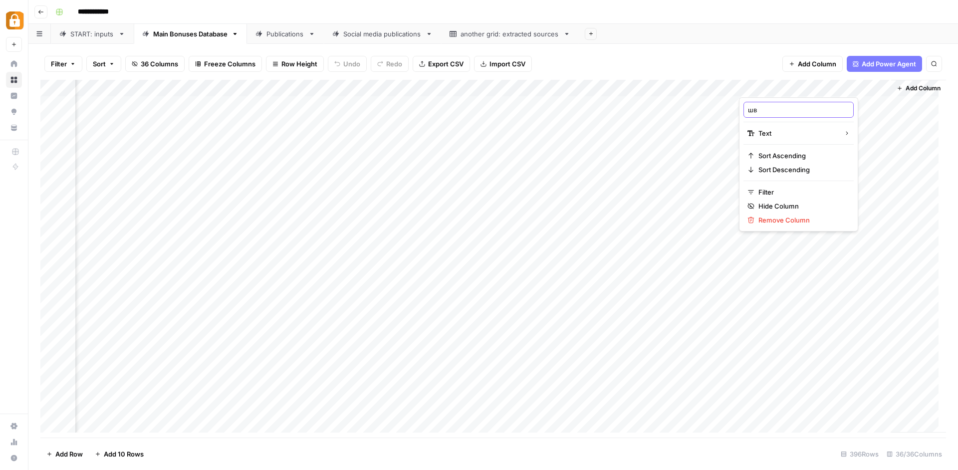
type input "ш"
type input "id"
click at [907, 89] on span "Add Column" at bounding box center [923, 88] width 35 height 9
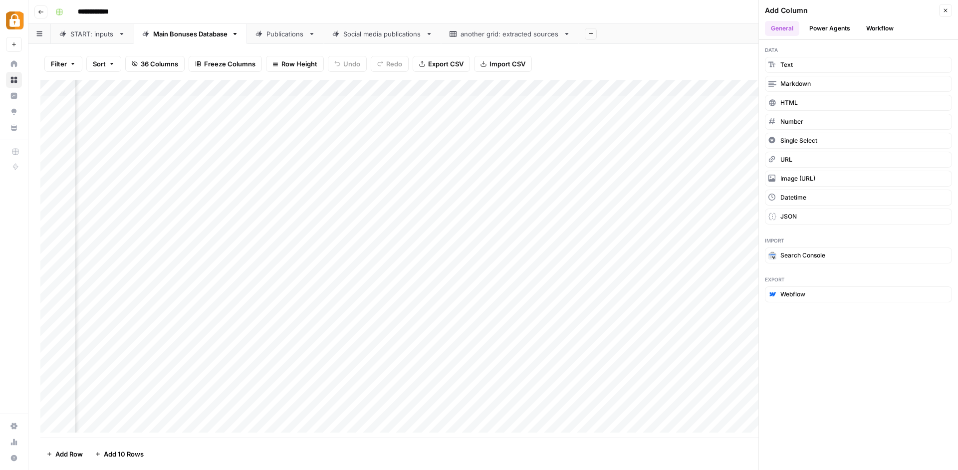
click at [873, 26] on button "Workflow" at bounding box center [879, 28] width 39 height 15
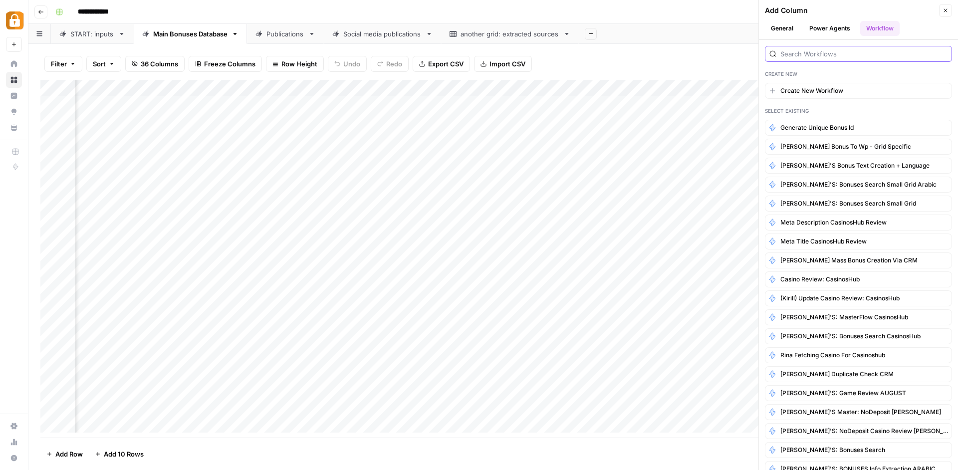
click at [839, 58] on input "search" at bounding box center [863, 54] width 167 height 10
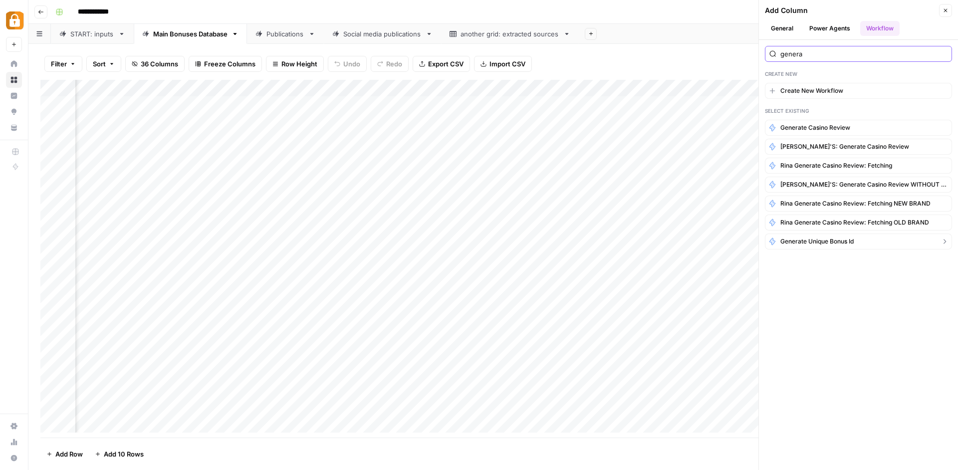
type input "genera"
click at [807, 243] on span "Generate unique bonus id" at bounding box center [816, 241] width 73 height 9
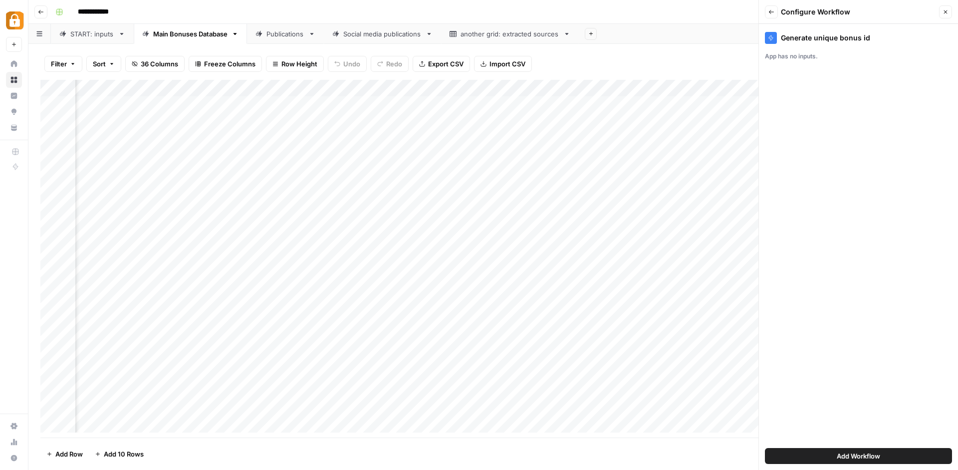
click at [864, 455] on span "Add Workflow" at bounding box center [858, 456] width 43 height 10
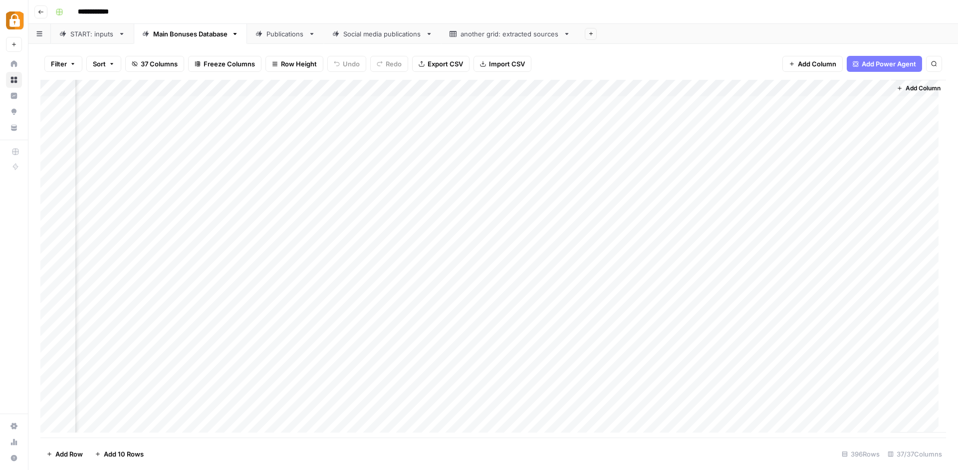
scroll to position [0, 2872]
click at [860, 84] on div "Add Column" at bounding box center [493, 260] width 906 height 360
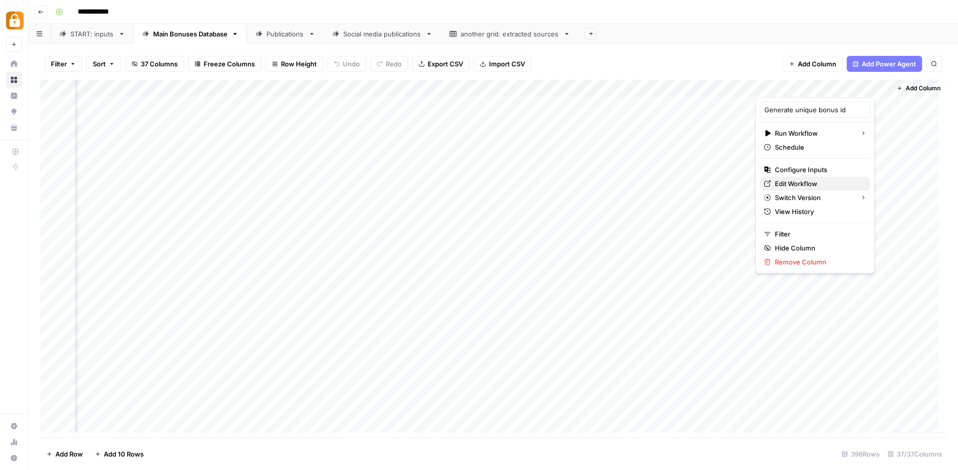
click at [815, 188] on span "Edit Workflow" at bounding box center [818, 184] width 87 height 10
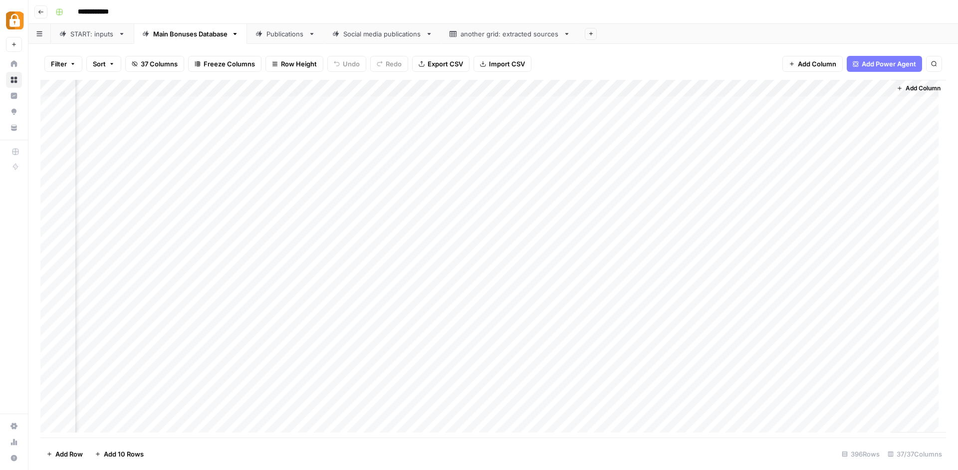
click at [813, 101] on div "Add Column" at bounding box center [493, 260] width 906 height 360
click at [839, 102] on div "Add Column" at bounding box center [493, 260] width 906 height 360
drag, startPoint x: 682, startPoint y: 101, endPoint x: 816, endPoint y: 98, distance: 134.7
click at [816, 98] on div "Add Column" at bounding box center [493, 260] width 906 height 360
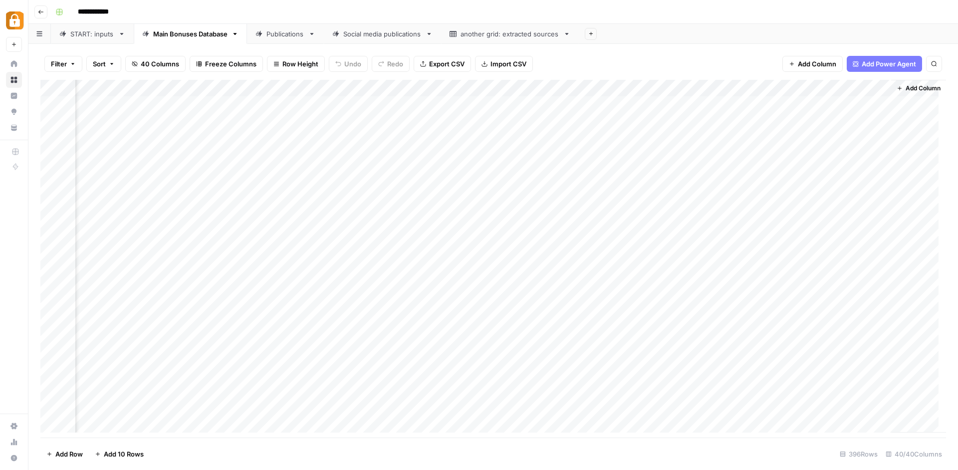
click at [814, 86] on div "Add Column" at bounding box center [493, 260] width 906 height 360
click at [820, 180] on span "Remove Column" at bounding box center [855, 184] width 87 height 10
click at [445, 105] on span "Delete" at bounding box center [443, 103] width 21 height 10
click at [817, 86] on div "Add Column" at bounding box center [493, 260] width 906 height 360
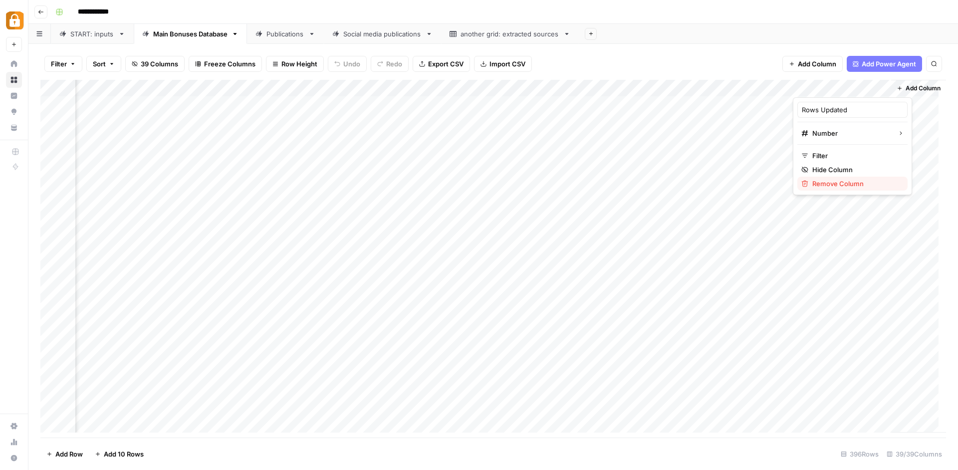
click at [816, 178] on button "Remove Column" at bounding box center [852, 184] width 110 height 14
click at [441, 98] on span "Delete" at bounding box center [443, 103] width 21 height 10
click at [806, 89] on div "Add Column" at bounding box center [493, 260] width 906 height 360
click at [811, 185] on div "Remove Column" at bounding box center [852, 184] width 102 height 10
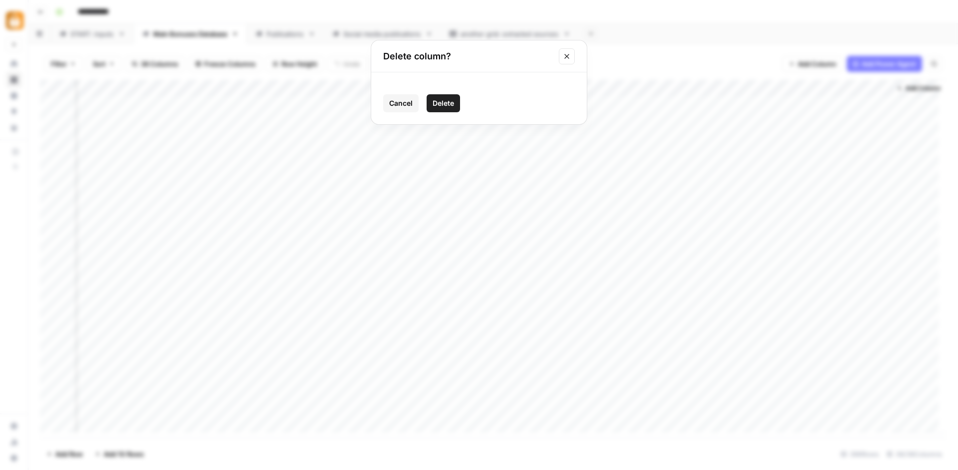
click at [435, 105] on span "Delete" at bounding box center [443, 103] width 21 height 10
click at [861, 100] on div "Add Column" at bounding box center [493, 260] width 906 height 360
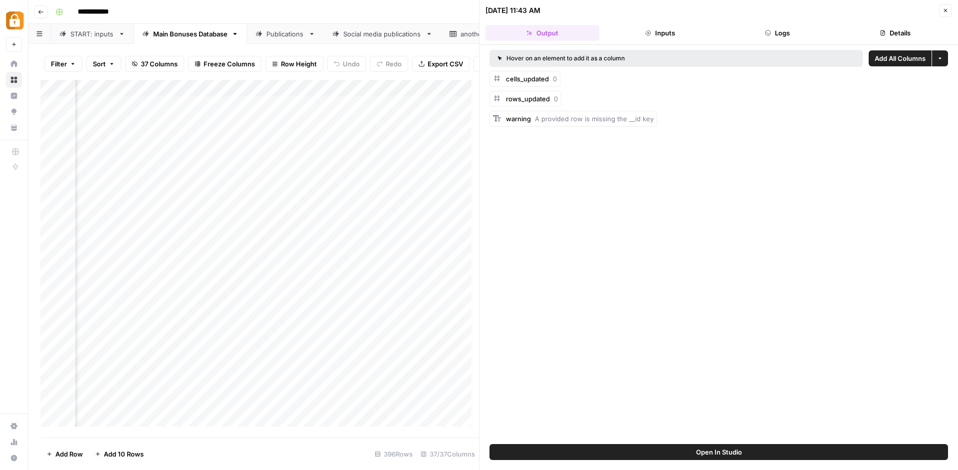
click at [769, 33] on icon "button" at bounding box center [768, 33] width 6 height 6
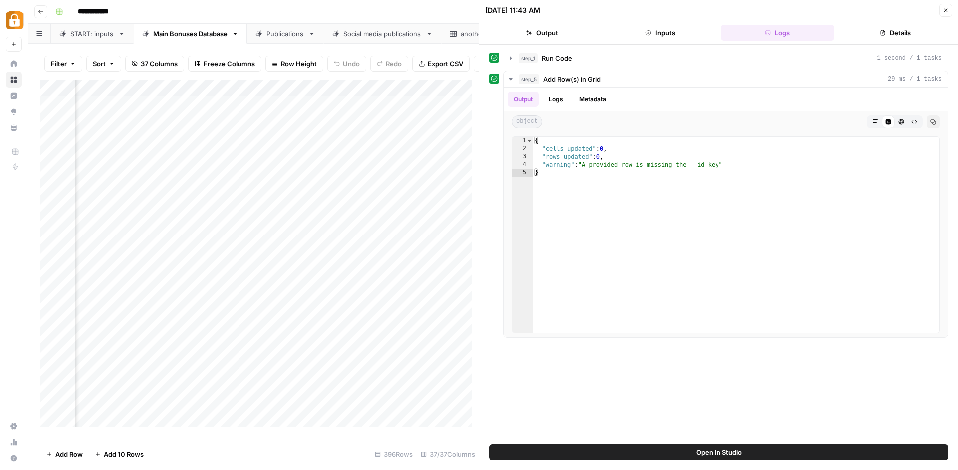
click at [406, 438] on footer "Add Row Add 10 Rows 396 Rows 37/37 Columns" at bounding box center [259, 454] width 439 height 32
click at [282, 90] on div "Add Column" at bounding box center [259, 257] width 439 height 354
click at [176, 225] on span "Remove Column" at bounding box center [207, 226] width 87 height 10
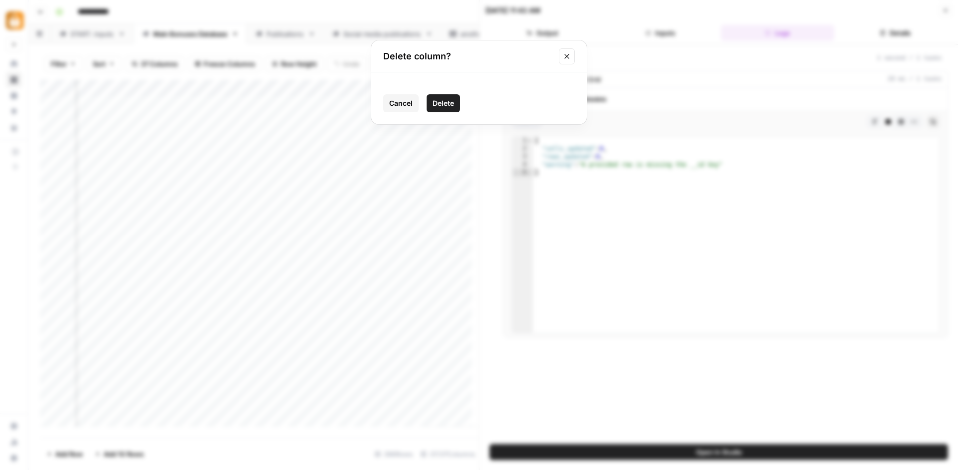
click at [443, 102] on span "Delete" at bounding box center [443, 103] width 21 height 10
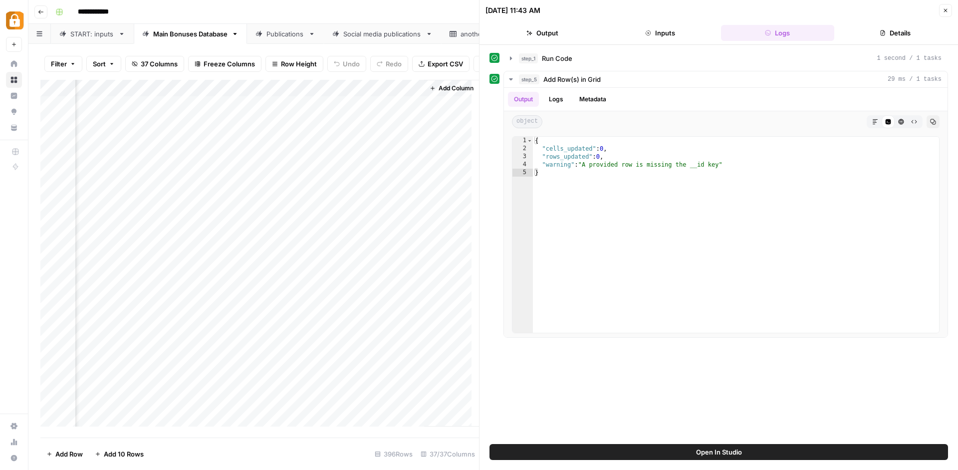
scroll to position [0, 3196]
click at [407, 108] on div "Add Column" at bounding box center [259, 257] width 439 height 354
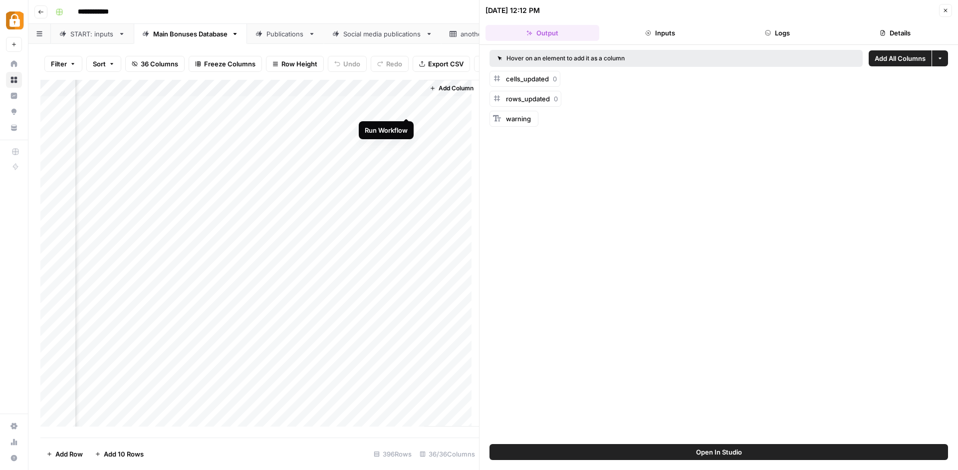
click at [408, 105] on div "Add Column" at bounding box center [259, 257] width 439 height 354
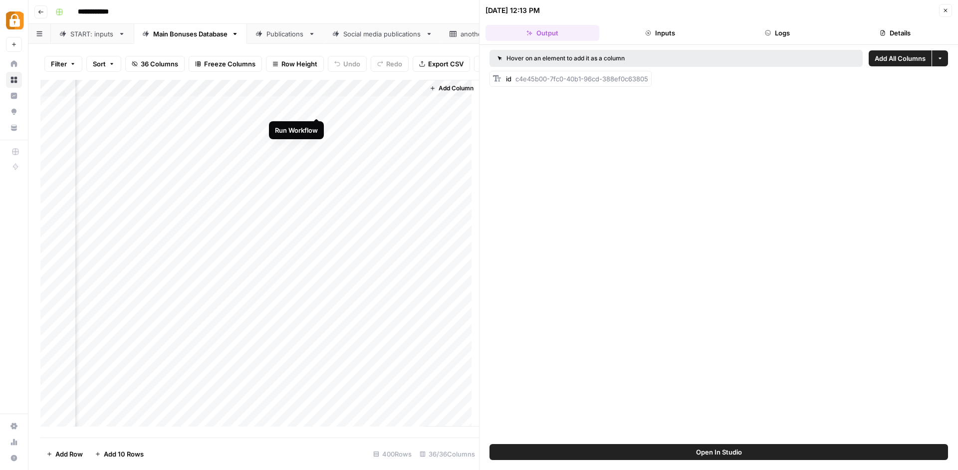
click at [314, 107] on div "Add Column" at bounding box center [259, 257] width 439 height 354
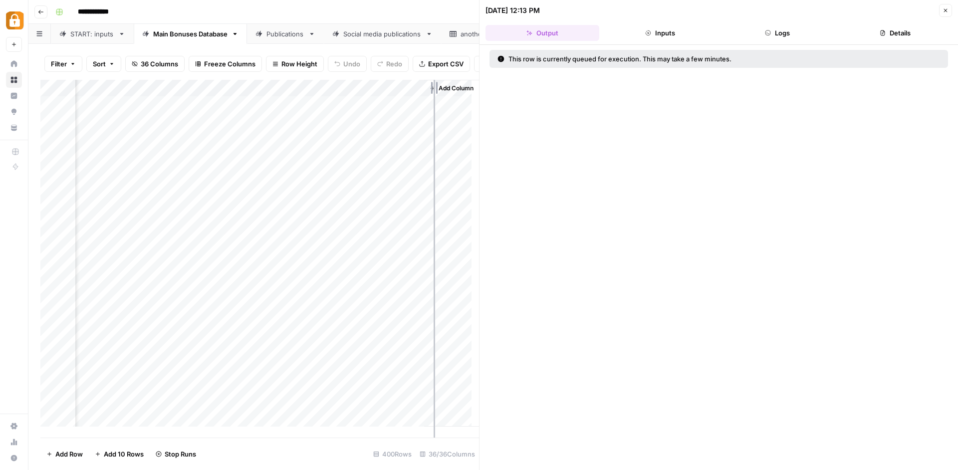
drag, startPoint x: 415, startPoint y: 87, endPoint x: 434, endPoint y: 86, distance: 19.0
click at [434, 86] on div "Add Column" at bounding box center [259, 257] width 439 height 354
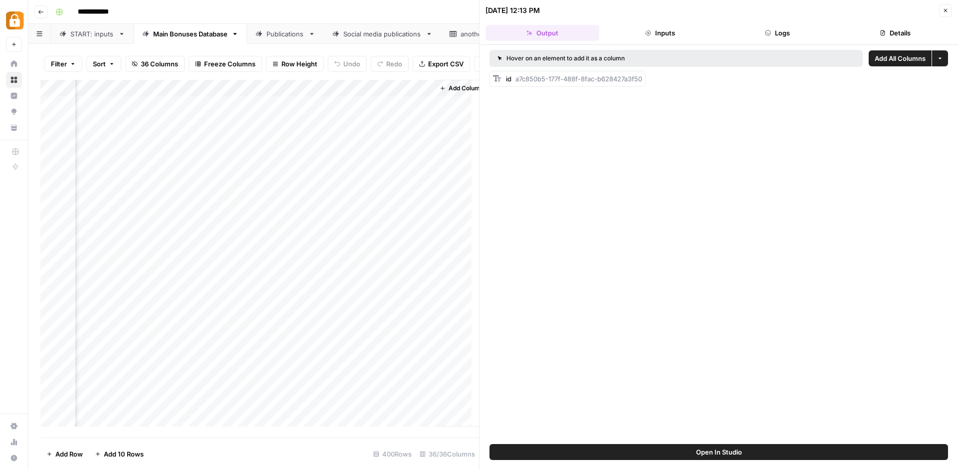
click at [288, 40] on link "Publications" at bounding box center [285, 34] width 77 height 20
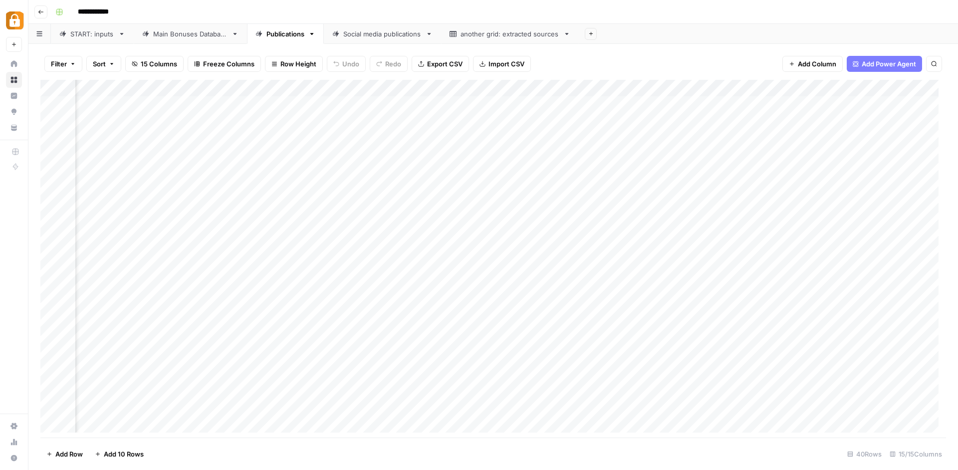
scroll to position [0, 1521]
click at [837, 85] on div "Add Column" at bounding box center [493, 260] width 906 height 360
click at [836, 115] on div "New Column" at bounding box center [862, 110] width 130 height 16
drag, startPoint x: 854, startPoint y: 113, endPoint x: 667, endPoint y: 70, distance: 191.8
click at [802, 105] on input "New Column" at bounding box center [862, 110] width 121 height 10
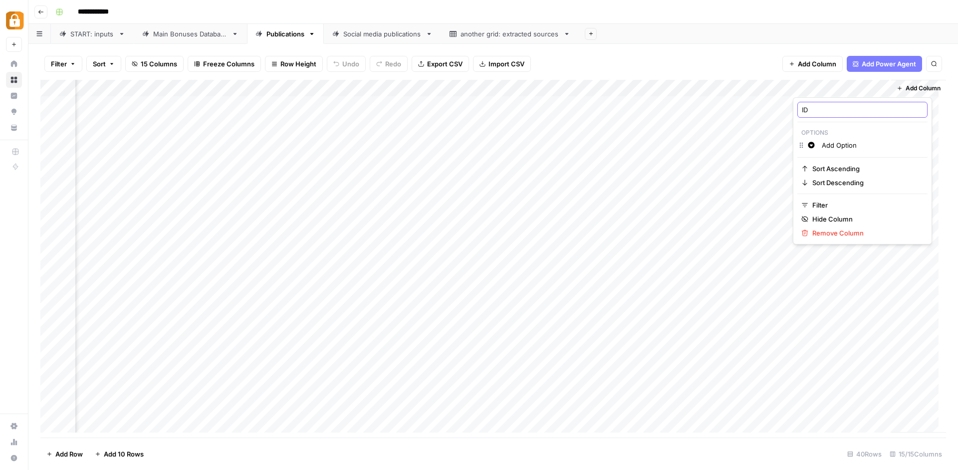
type input "I"
type input "id"
click at [388, 37] on div "Social media publications" at bounding box center [382, 34] width 78 height 10
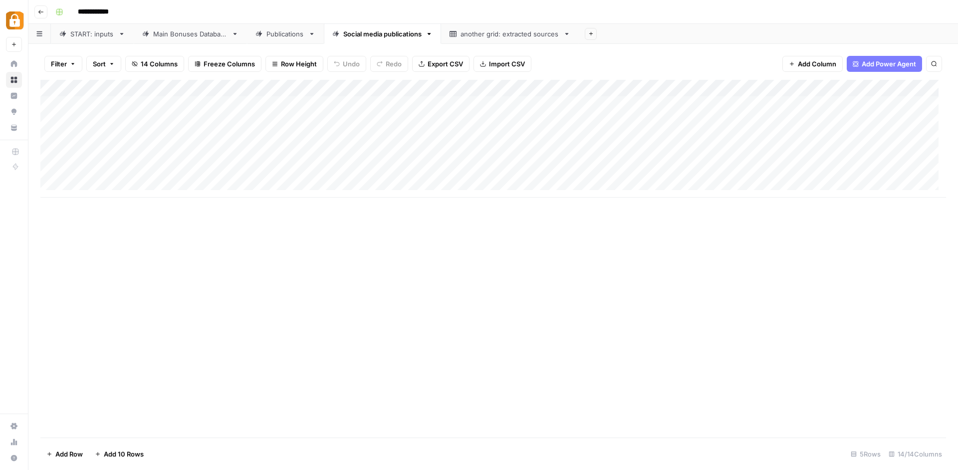
click at [191, 37] on div "Main Bonuses Database" at bounding box center [190, 34] width 74 height 10
click at [711, 119] on div "Add Column" at bounding box center [493, 260] width 906 height 360
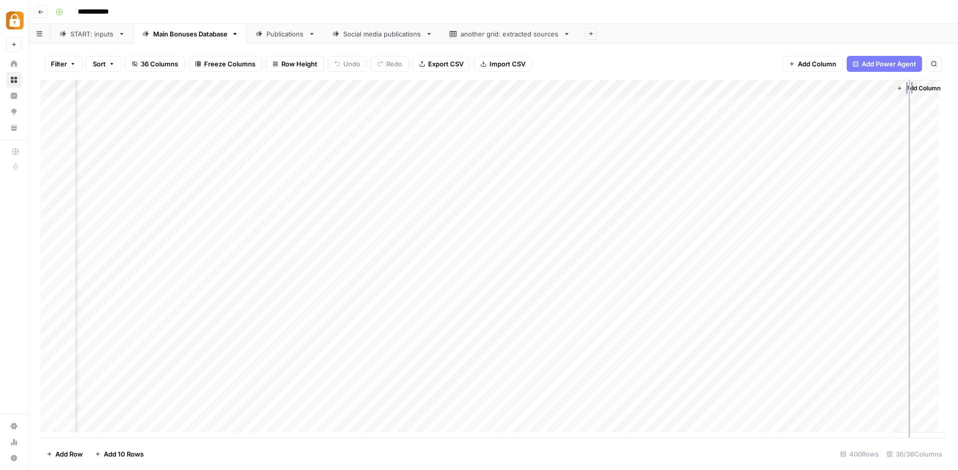
drag, startPoint x: 881, startPoint y: 85, endPoint x: 909, endPoint y: 82, distance: 28.1
click at [909, 82] on div "Add Column" at bounding box center [493, 260] width 906 height 360
drag, startPoint x: 909, startPoint y: 82, endPoint x: 921, endPoint y: 80, distance: 12.1
click at [921, 80] on div "Add Column" at bounding box center [936, 256] width 55 height 353
drag, startPoint x: 909, startPoint y: 84, endPoint x: 939, endPoint y: 80, distance: 31.2
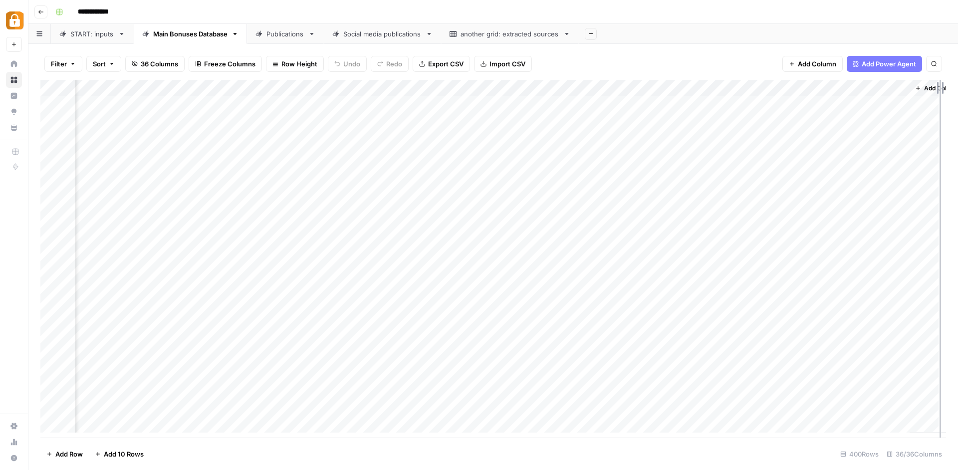
click at [939, 80] on div "Add Column" at bounding box center [493, 260] width 906 height 360
drag, startPoint x: 793, startPoint y: 439, endPoint x: 879, endPoint y: 441, distance: 85.8
click at [879, 441] on footer "Add Row Add 10 Rows 400 Rows 36/36 Columns" at bounding box center [493, 454] width 906 height 32
drag, startPoint x: 881, startPoint y: 86, endPoint x: 865, endPoint y: 84, distance: 15.6
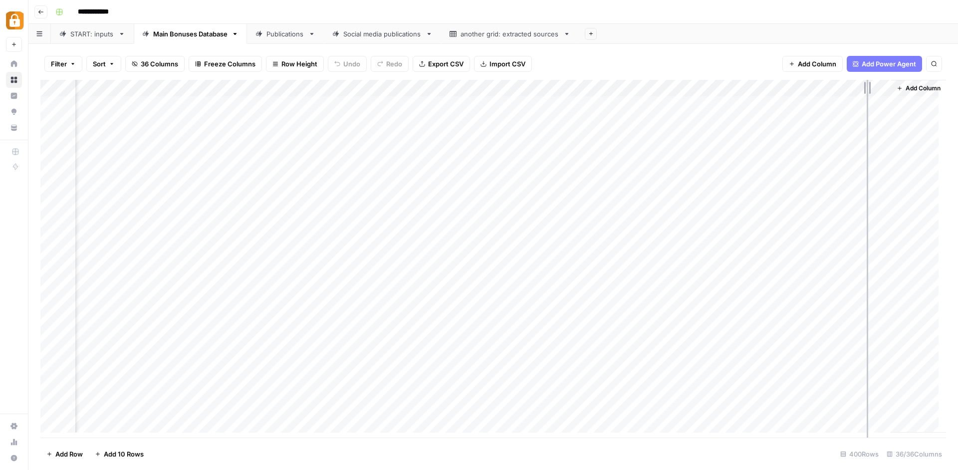
click at [865, 84] on div "Add Column" at bounding box center [493, 260] width 906 height 360
click at [268, 34] on div "Publications" at bounding box center [285, 34] width 38 height 10
click at [90, 30] on div "START: inputs" at bounding box center [92, 34] width 44 height 10
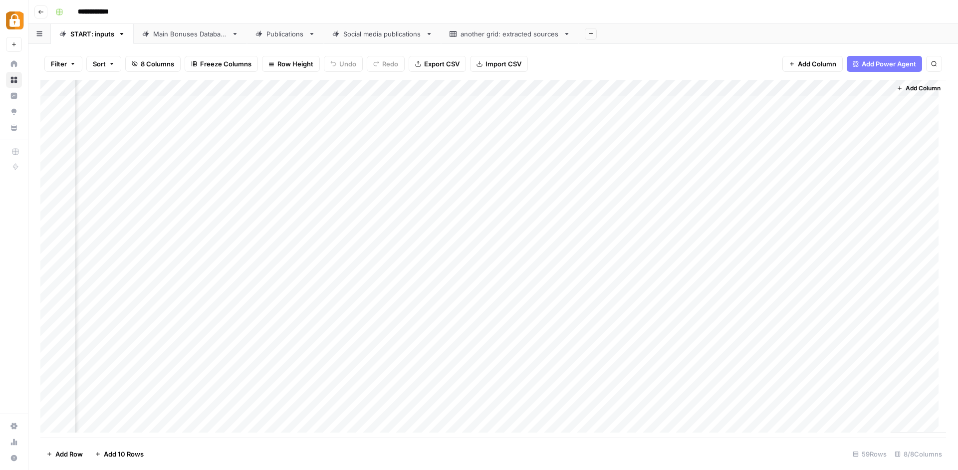
click at [186, 33] on div "Main Bonuses Database" at bounding box center [190, 34] width 74 height 10
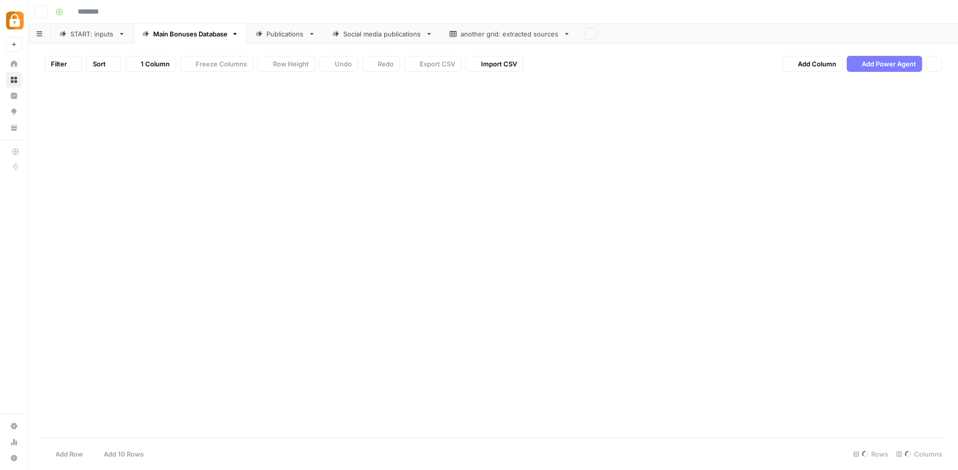
type input "**********"
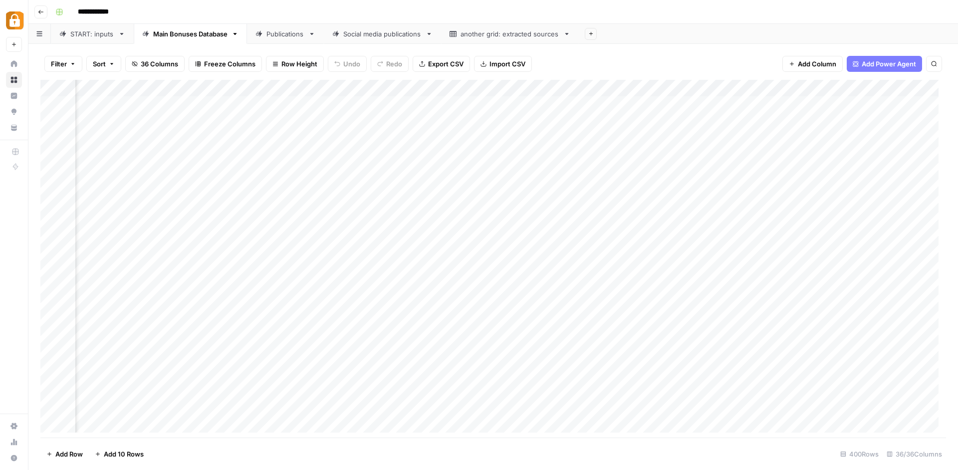
scroll to position [0, 2205]
click at [243, 84] on div "Add Column" at bounding box center [493, 260] width 906 height 360
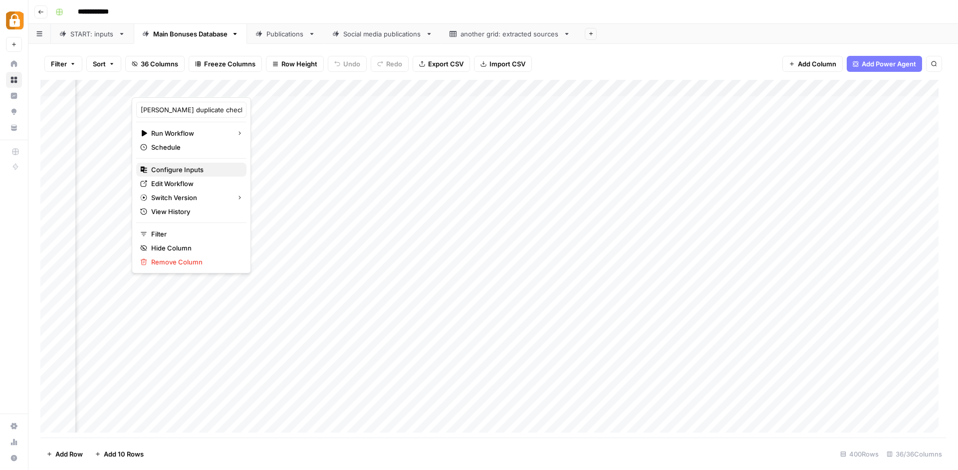
click at [207, 173] on span "Configure Inputs" at bounding box center [194, 170] width 87 height 10
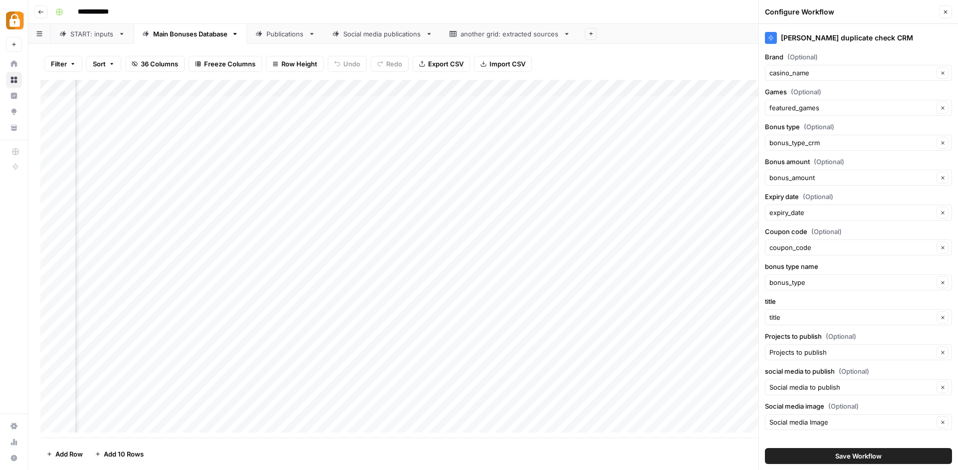
click at [245, 85] on div "Add Column" at bounding box center [493, 260] width 906 height 360
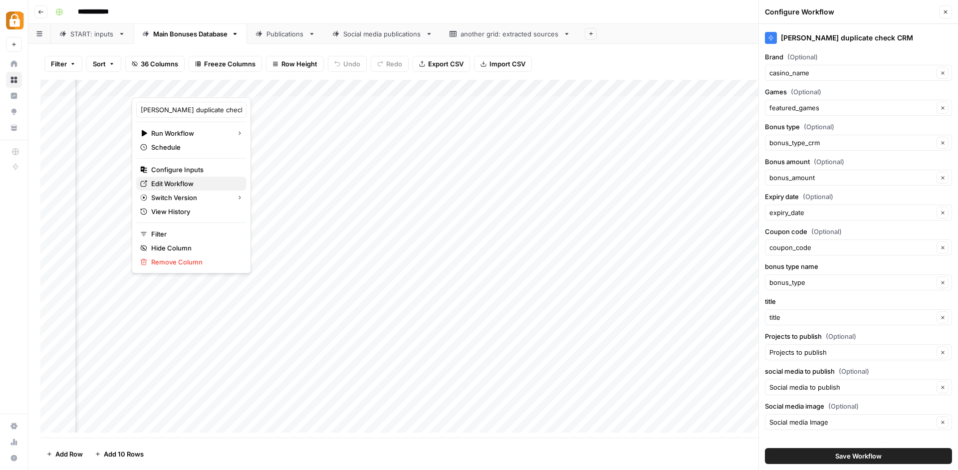
click at [191, 182] on span "Edit Workflow" at bounding box center [194, 184] width 87 height 10
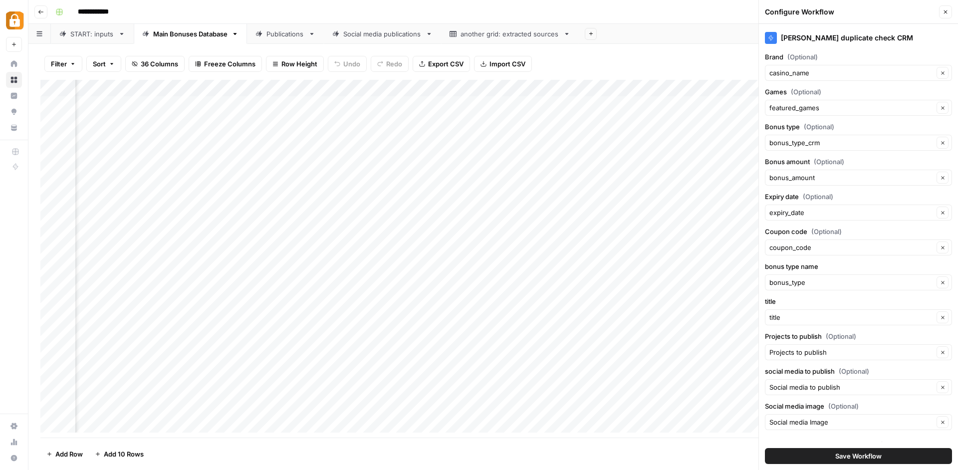
click at [249, 89] on div "Add Column" at bounding box center [493, 260] width 906 height 360
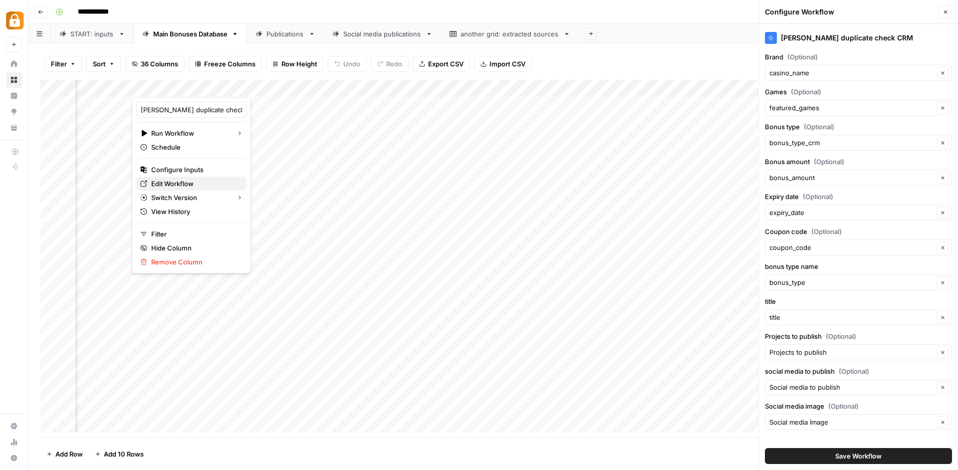
click at [202, 179] on span "Edit Workflow" at bounding box center [194, 184] width 87 height 10
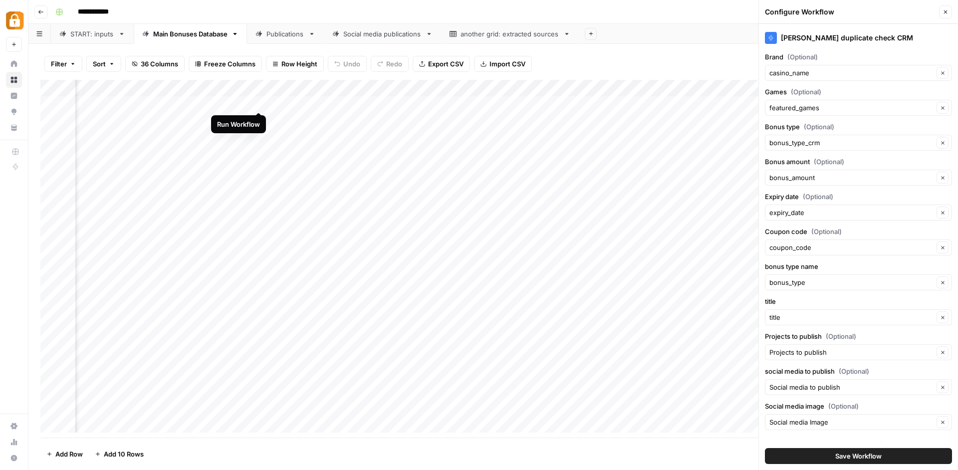
click at [258, 100] on div "Add Column" at bounding box center [493, 260] width 906 height 360
click at [287, 85] on div "Add Column" at bounding box center [493, 260] width 906 height 360
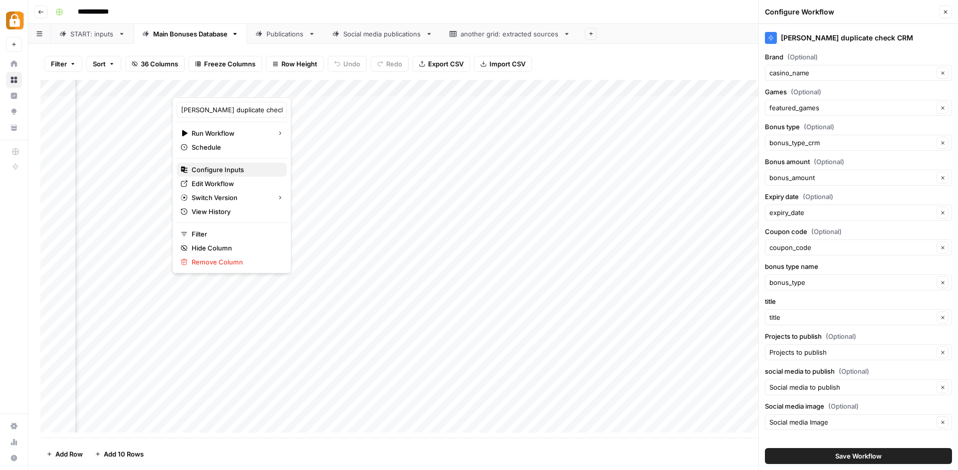
click at [235, 168] on span "Configure Inputs" at bounding box center [235, 170] width 87 height 10
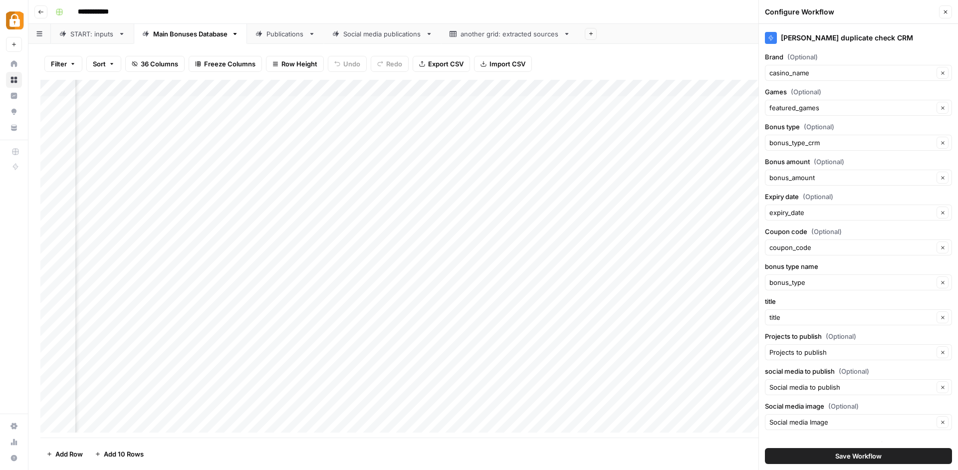
scroll to position [11, 0]
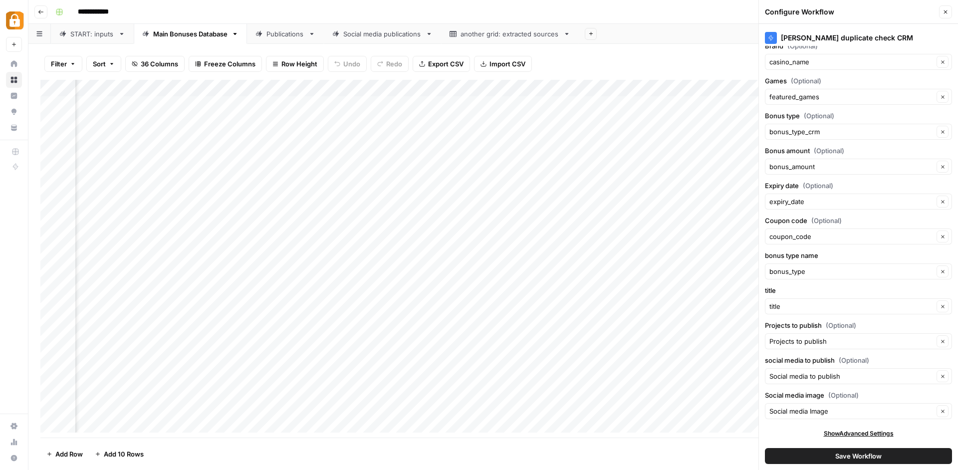
click at [945, 10] on icon "button" at bounding box center [945, 12] width 6 height 6
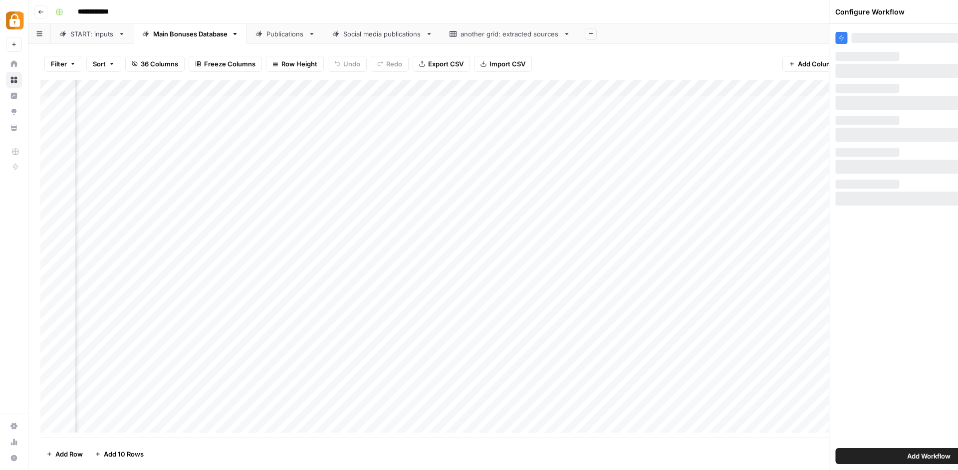
scroll to position [0, 0]
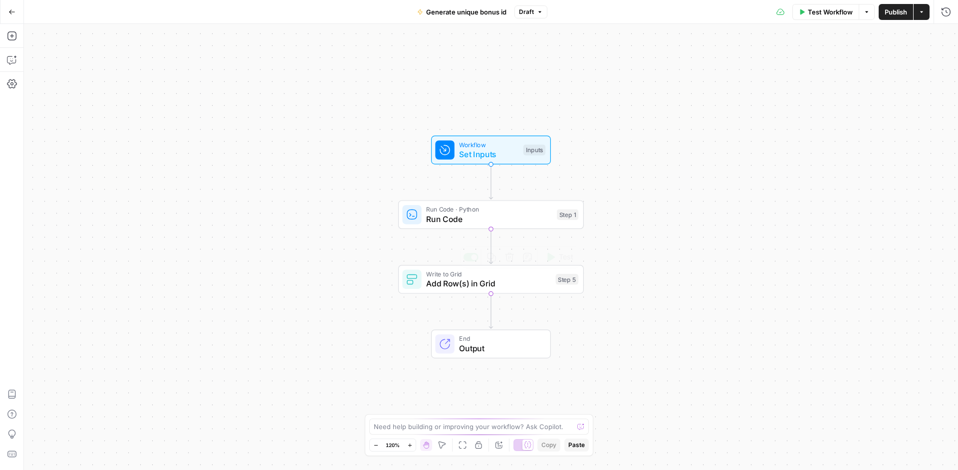
click at [522, 300] on div "Workflow Set Inputs Inputs Run Code · Python Run Code Step 1 Write to Grid Add …" at bounding box center [491, 247] width 934 height 446
click at [525, 292] on div "Write to Grid Add Row(s) in Grid Step 5 Copy step Delete step Add Note Test" at bounding box center [491, 279] width 186 height 29
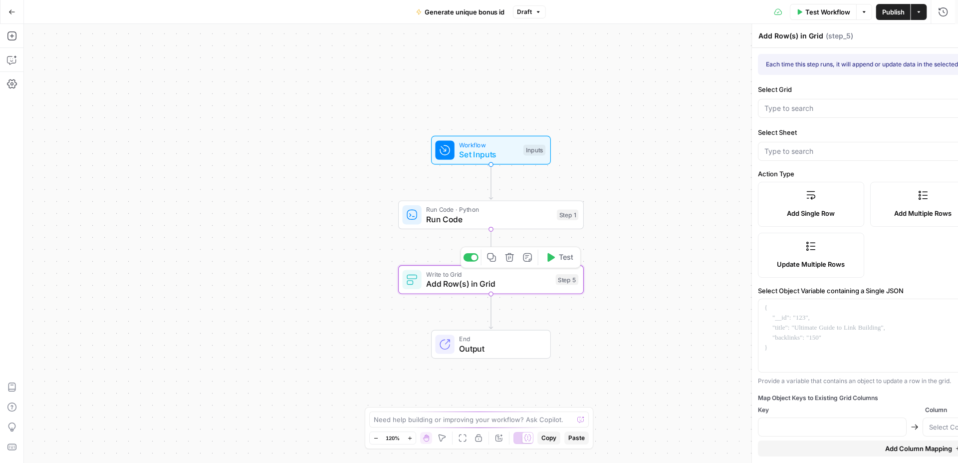
type input "Bonus System"
type input "Main Bonuses Database"
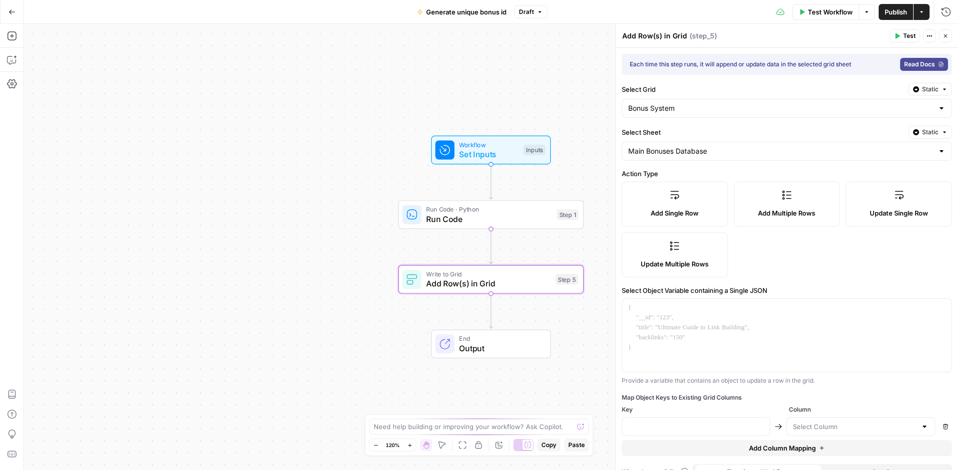
scroll to position [16, 0]
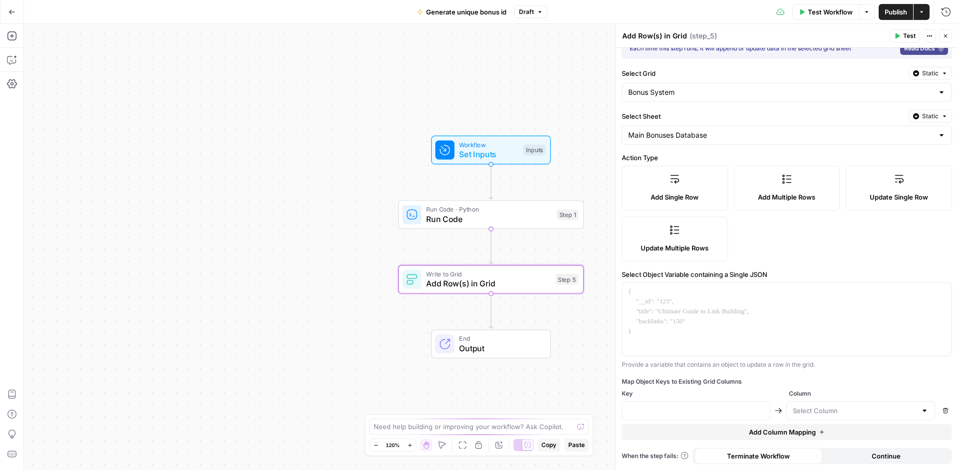
click at [806, 403] on div at bounding box center [860, 410] width 149 height 19
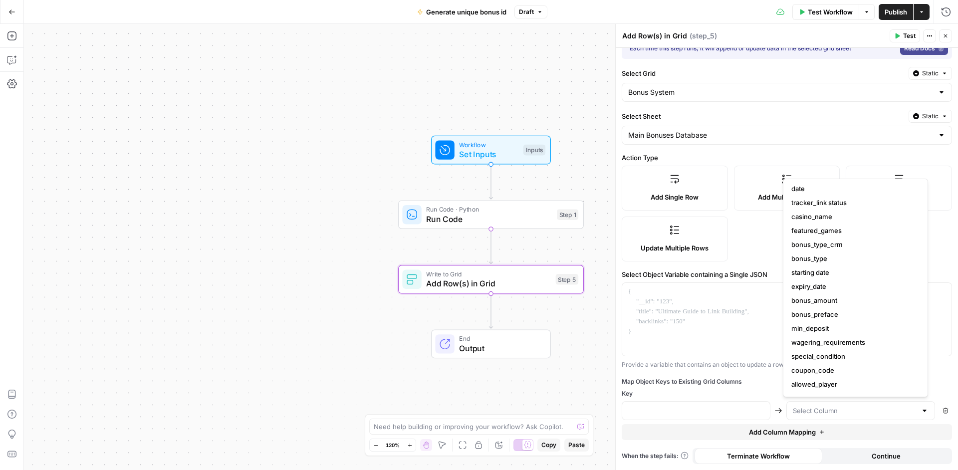
scroll to position [0, 0]
click at [548, 93] on div "Workflow Set Inputs Inputs Run Code · Python Run Code Step 1 Write to Grid Add …" at bounding box center [491, 247] width 934 height 446
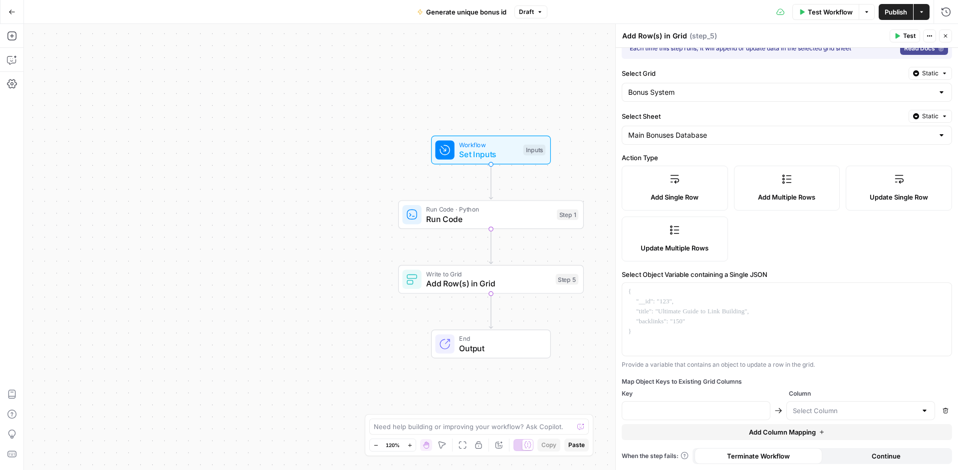
click at [890, 14] on span "Publish" at bounding box center [896, 12] width 22 height 10
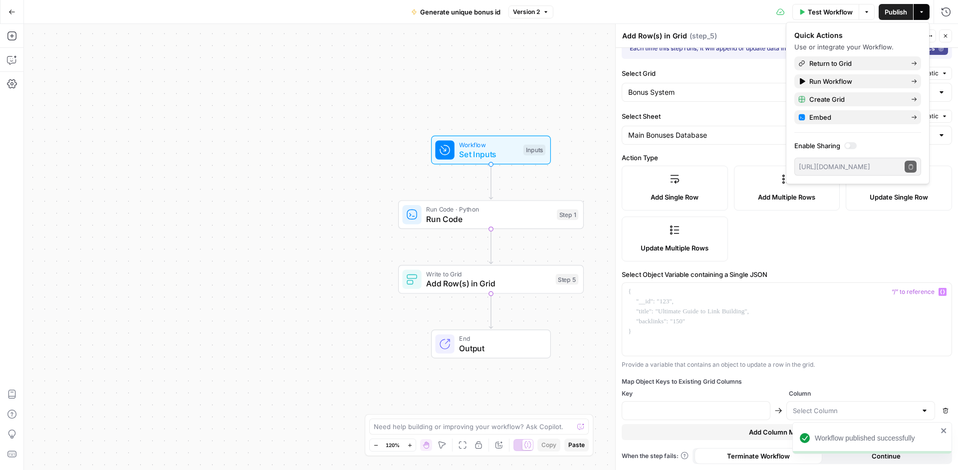
click at [844, 380] on div "Map Object Keys to Existing Grid Columns" at bounding box center [787, 381] width 330 height 9
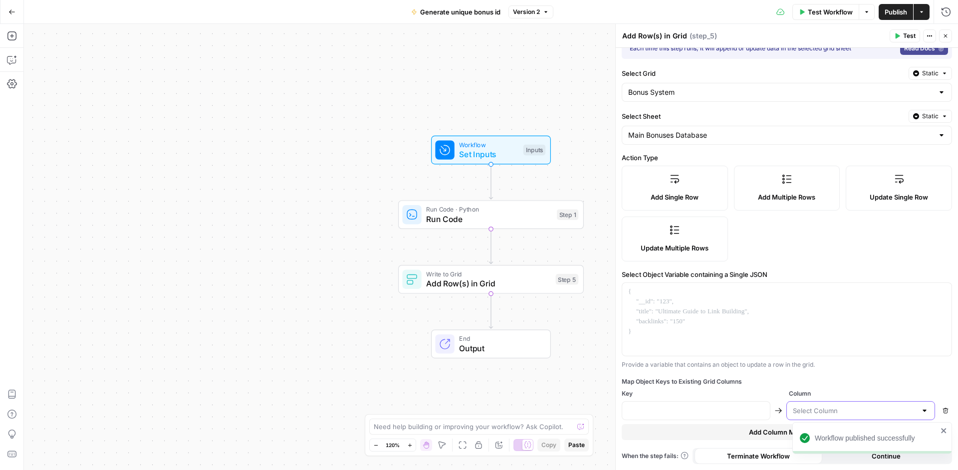
click at [832, 415] on input "text" at bounding box center [855, 411] width 124 height 10
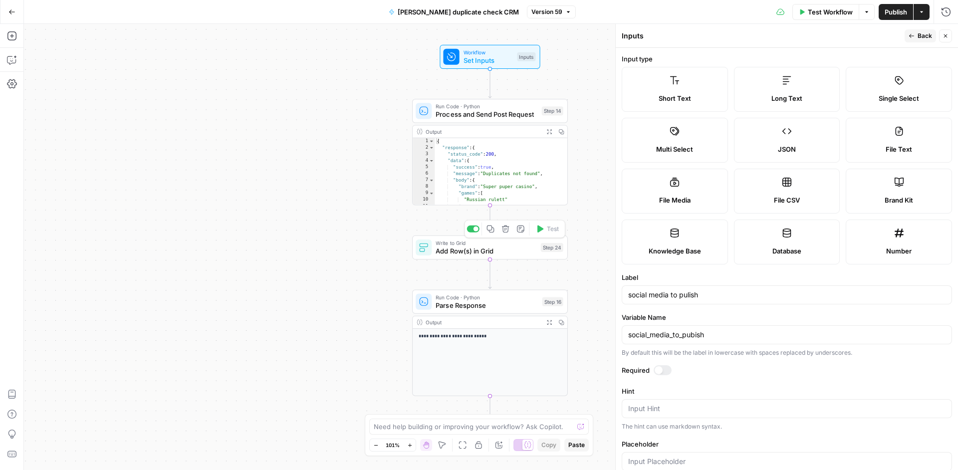
click at [514, 254] on span "Add Row(s) in Grid" at bounding box center [486, 251] width 101 height 10
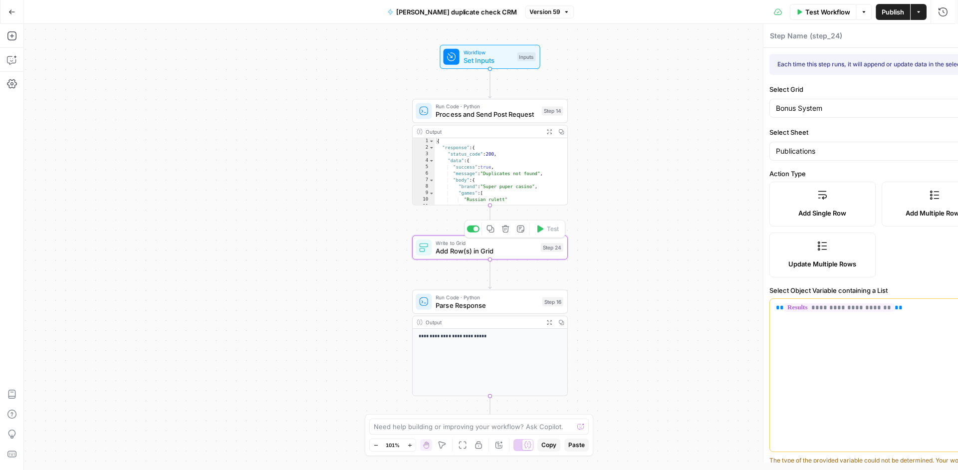
type textarea "Add Row(s) in Grid"
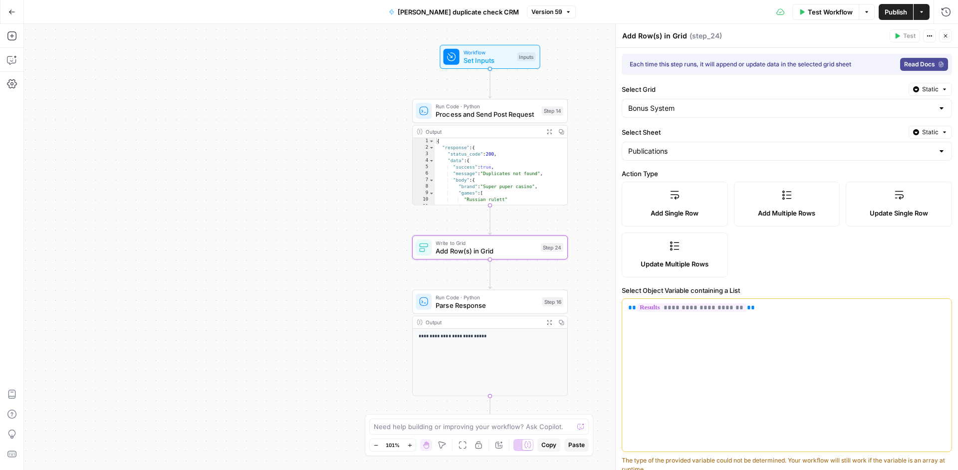
click at [898, 195] on label "Update Single Row" at bounding box center [899, 204] width 106 height 45
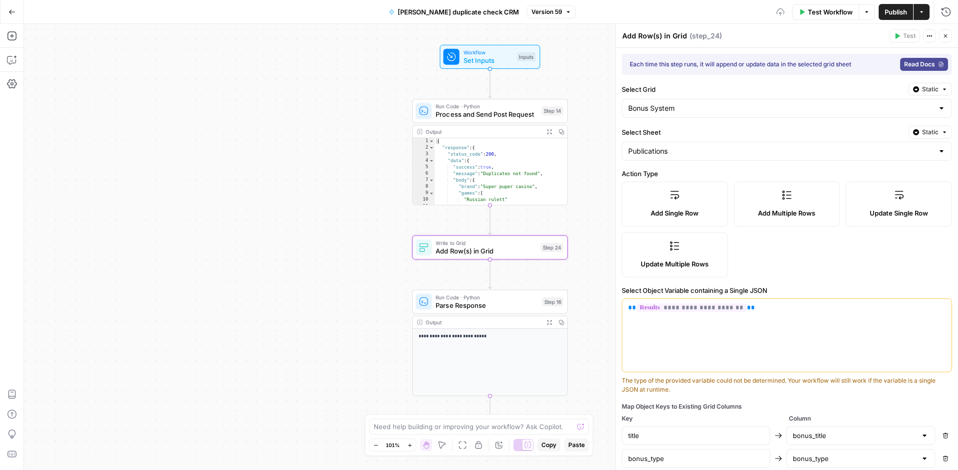
click at [792, 202] on label "Add Multiple Rows" at bounding box center [787, 204] width 106 height 45
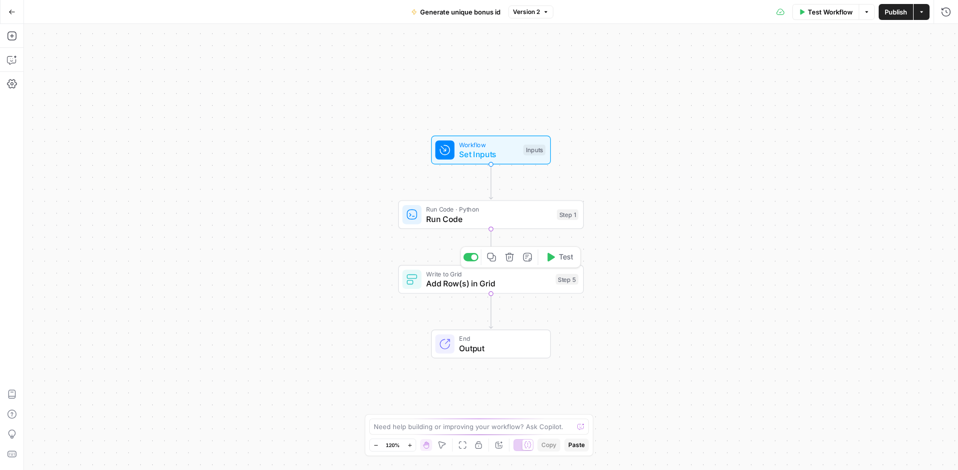
click at [538, 281] on span "Add Row(s) in Grid" at bounding box center [488, 283] width 125 height 12
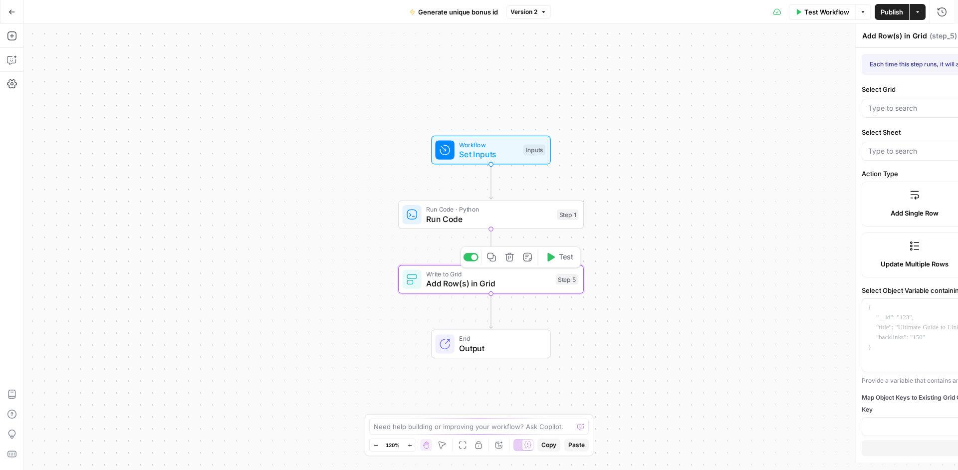
type input "Bonus System"
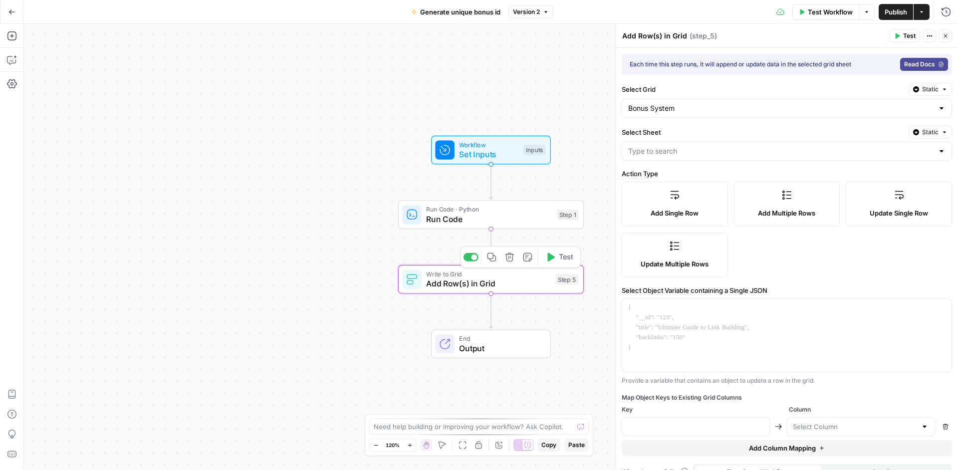
type input "Main Bonuses Database"
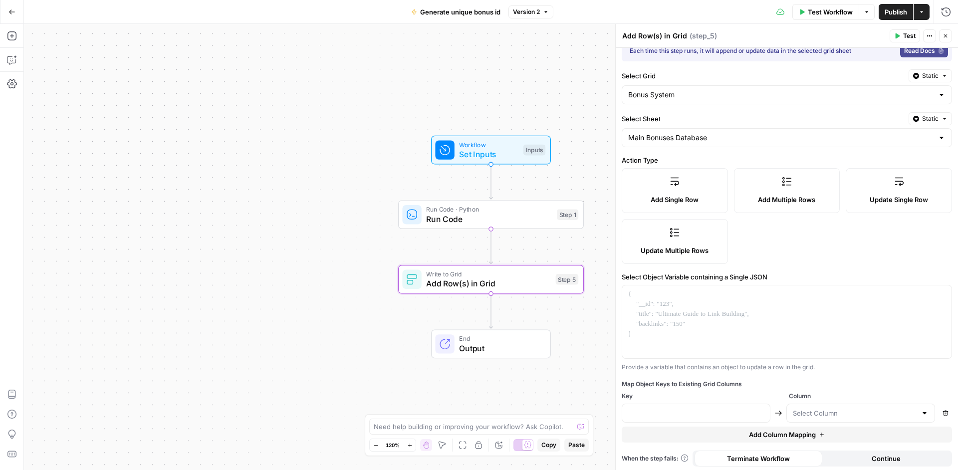
scroll to position [16, 0]
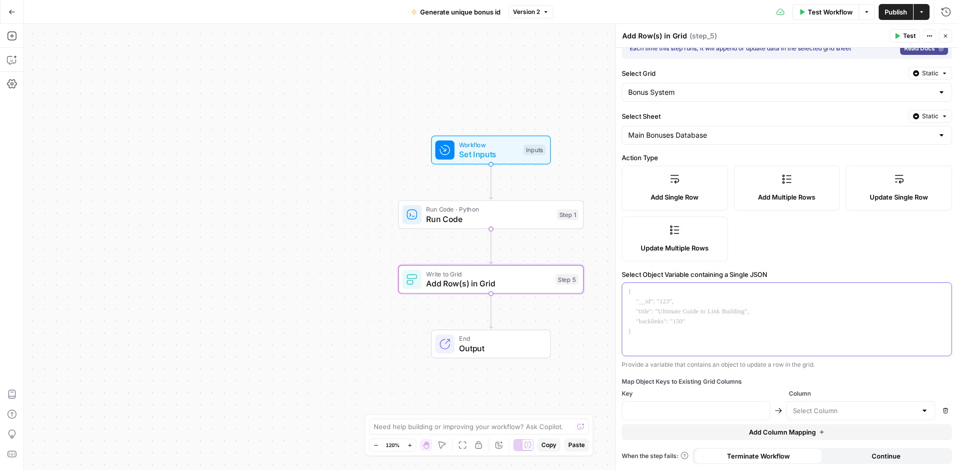
click at [718, 318] on div at bounding box center [786, 319] width 329 height 73
click at [826, 410] on input "text" at bounding box center [855, 411] width 124 height 10
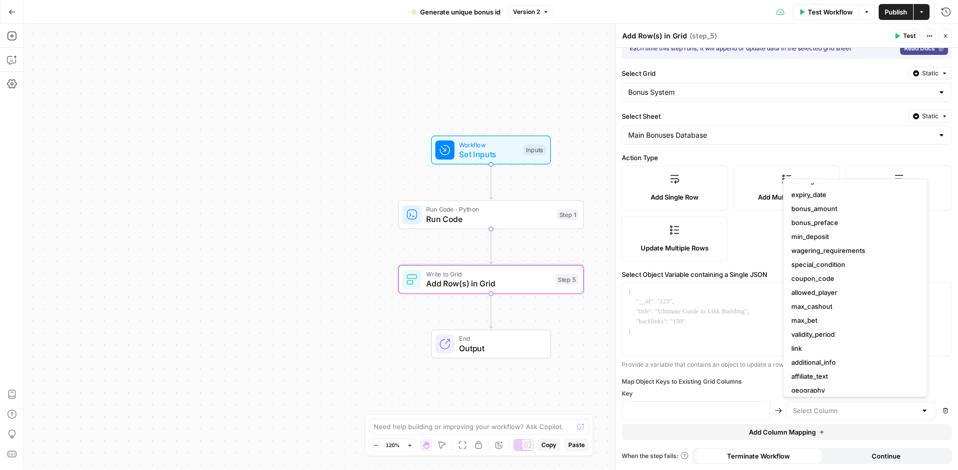
scroll to position [98, 0]
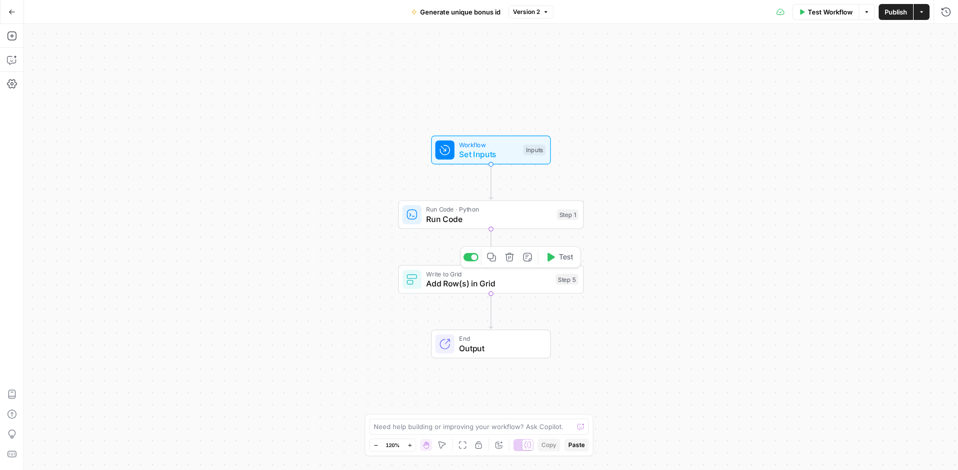
click at [521, 283] on span "Add Row(s) in Grid" at bounding box center [488, 283] width 125 height 12
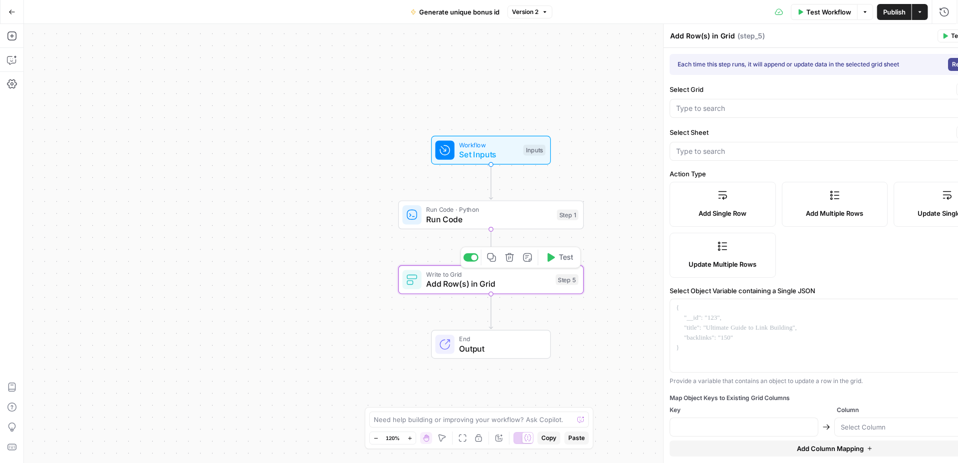
type input "Bonus System"
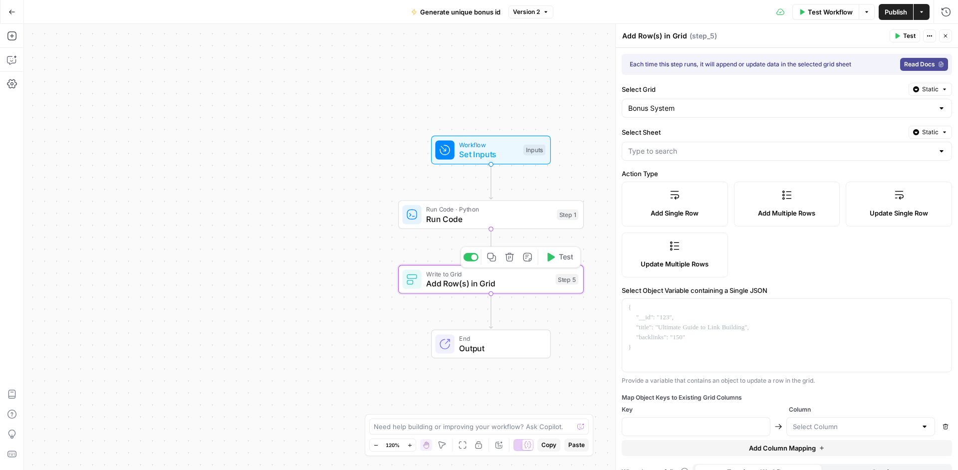
type input "Main Bonuses Database"
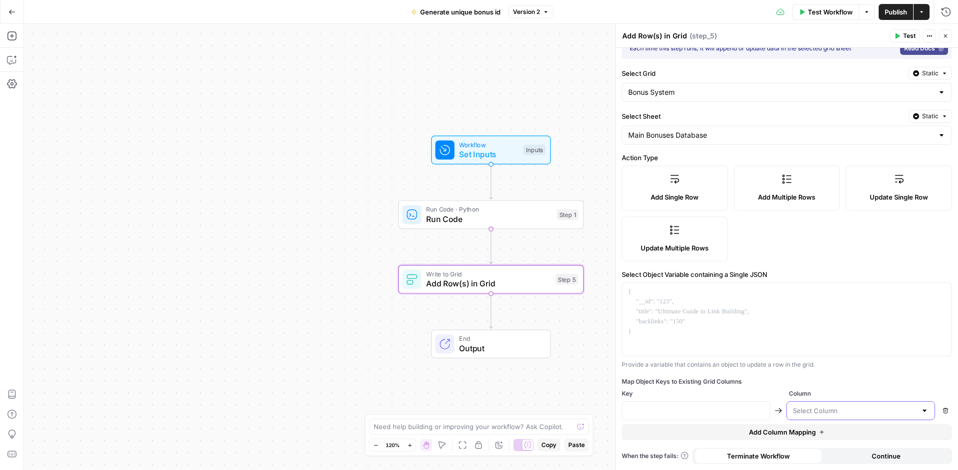
click at [839, 411] on input "text" at bounding box center [855, 411] width 124 height 10
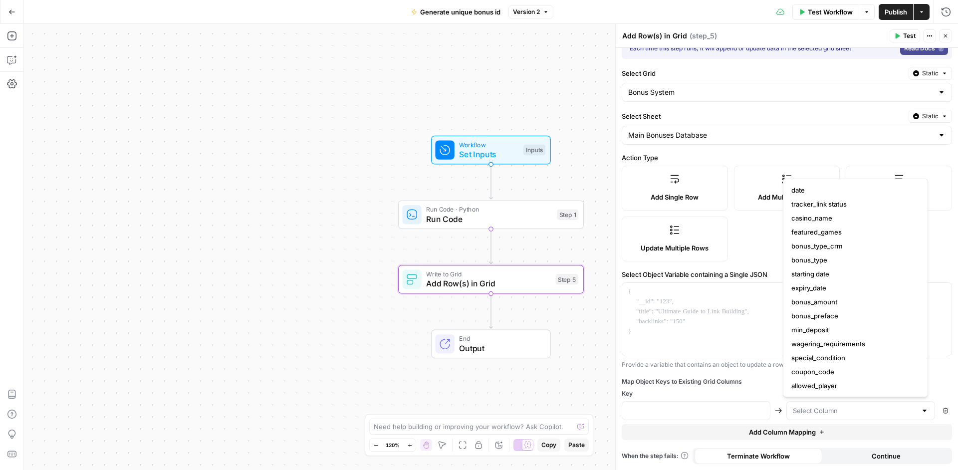
scroll to position [154, 0]
click at [807, 379] on button "id" at bounding box center [855, 386] width 136 height 14
type input "id"
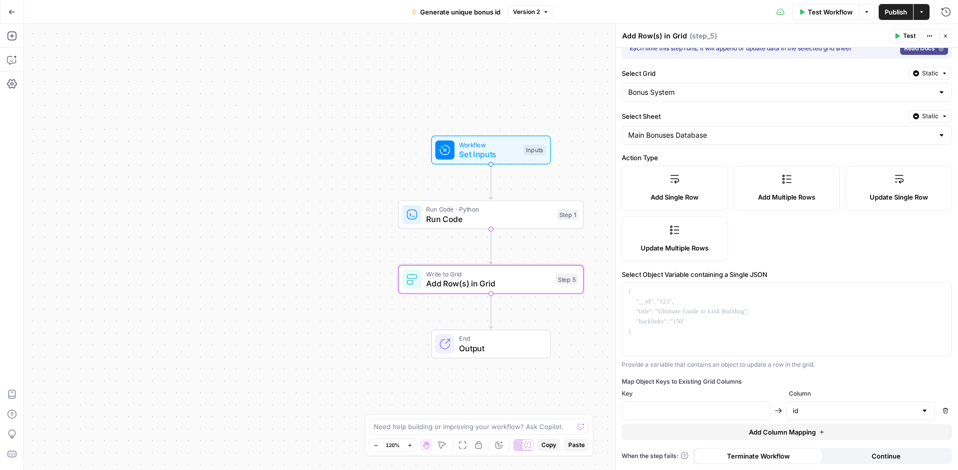
click at [745, 401] on div "Map Object Keys to Existing Grid Columns Key Column id Remove Add Column Mapping" at bounding box center [787, 408] width 330 height 63
click at [744, 407] on input "text" at bounding box center [696, 411] width 136 height 10
type input "id"
click at [731, 340] on div at bounding box center [786, 319] width 329 height 73
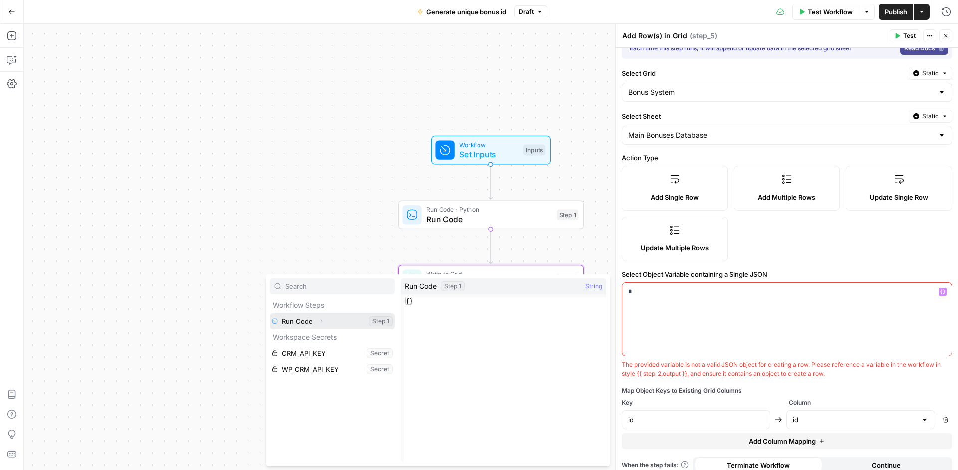
click at [357, 323] on button "Select variable Run Code" at bounding box center [332, 321] width 125 height 16
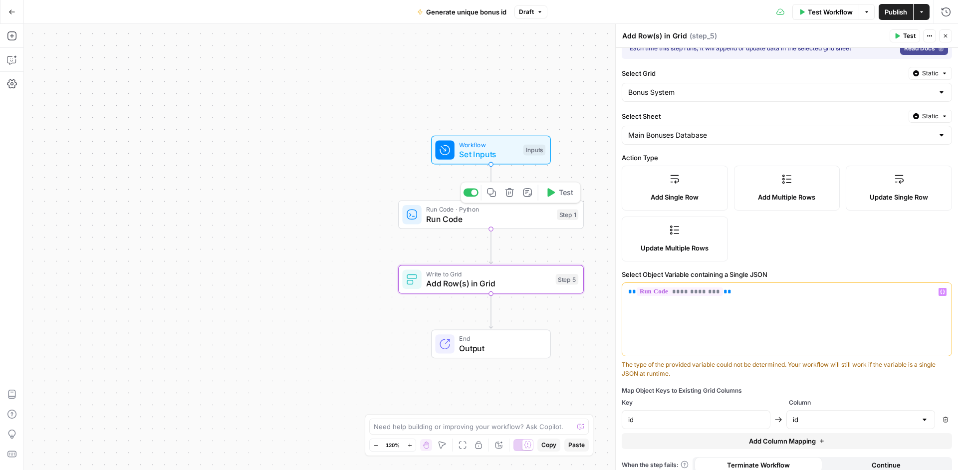
click at [507, 218] on span "Run Code" at bounding box center [489, 219] width 126 height 12
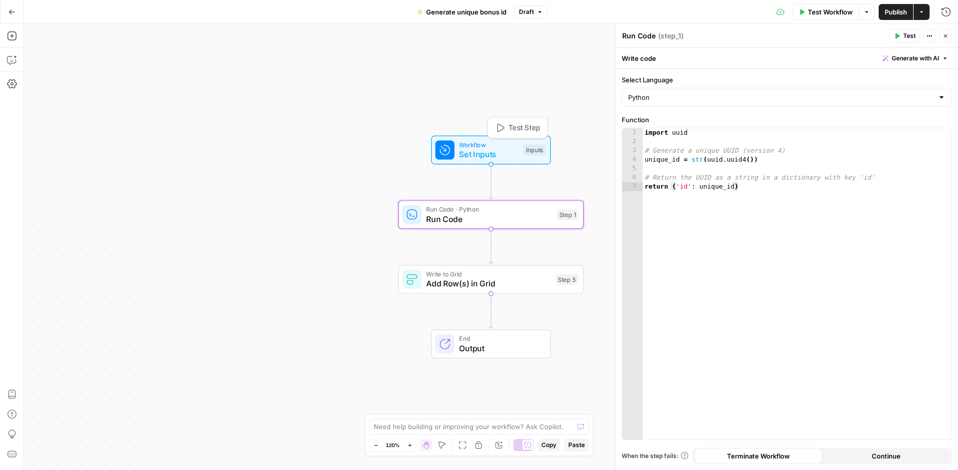
click at [521, 146] on div "Workflow Set Inputs Inputs Test Step" at bounding box center [490, 150] width 110 height 20
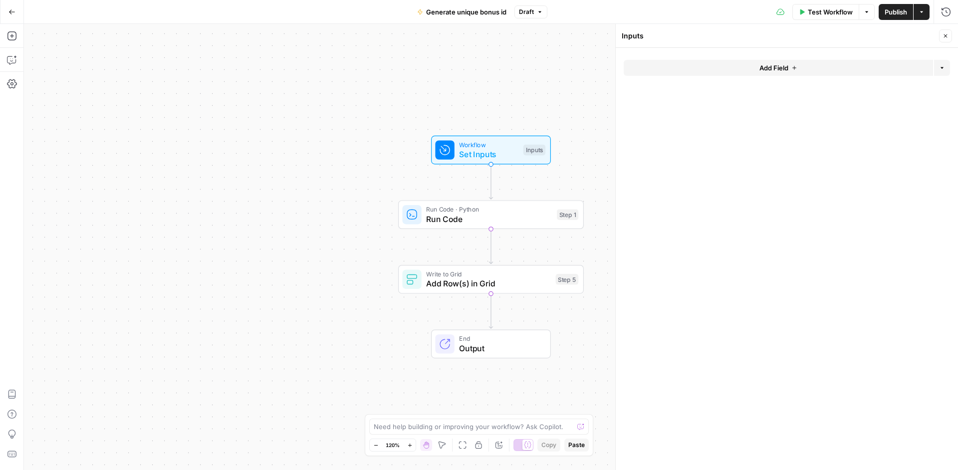
click at [889, 11] on span "Publish" at bounding box center [896, 12] width 22 height 10
click at [10, 62] on icon "button" at bounding box center [12, 60] width 10 height 10
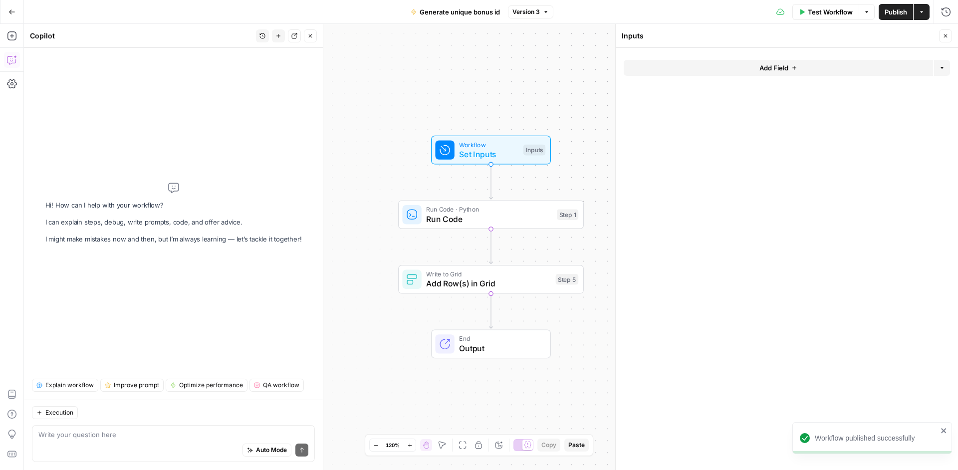
click at [138, 442] on div "Auto Mode Send" at bounding box center [173, 451] width 270 height 22
type textarea "in step 5"
click at [528, 277] on span "Write to Grid" at bounding box center [488, 273] width 125 height 9
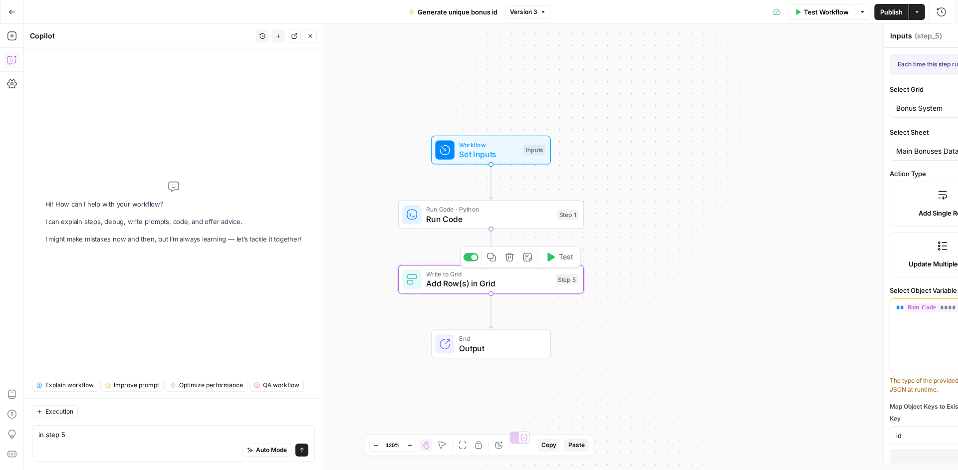
type textarea "Add Row(s) in Grid"
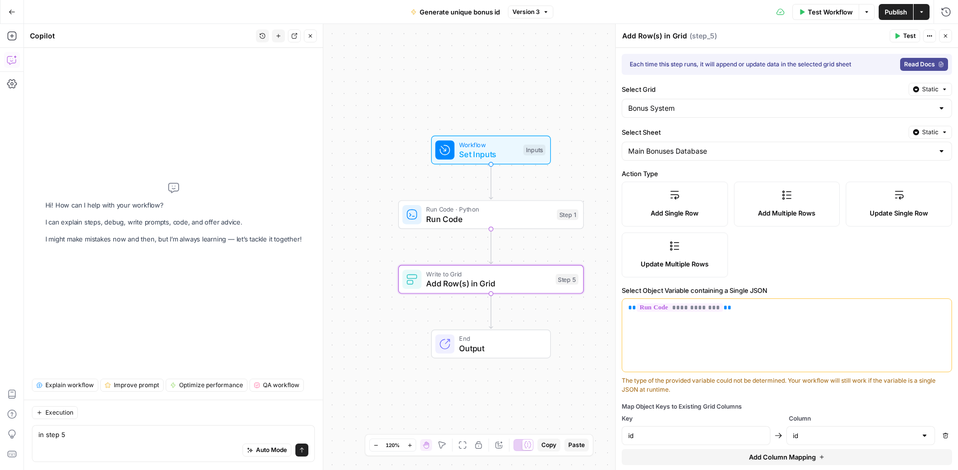
click at [914, 135] on button "Static" at bounding box center [930, 132] width 43 height 13
click at [911, 185] on div "Set value with Liquid" at bounding box center [899, 185] width 71 height 9
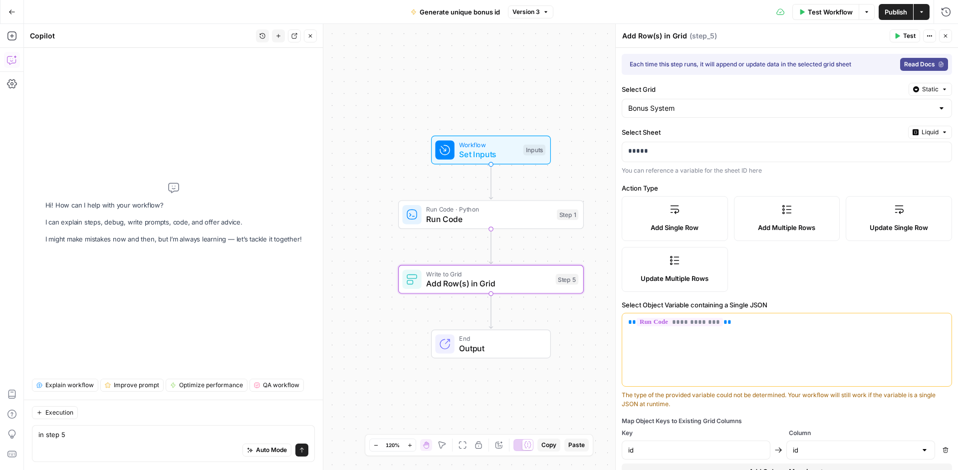
click at [922, 130] on span "Liquid" at bounding box center [930, 132] width 17 height 9
click at [913, 153] on span "Static" at bounding box center [899, 153] width 63 height 10
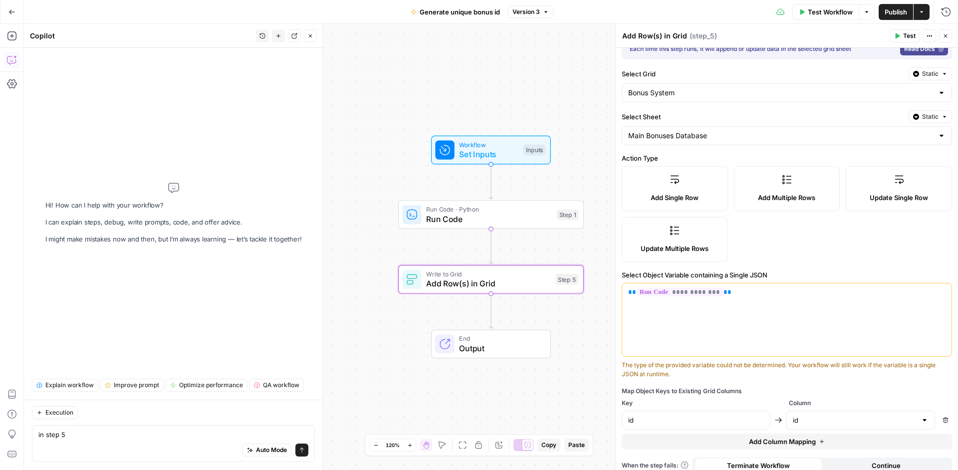
scroll to position [25, 0]
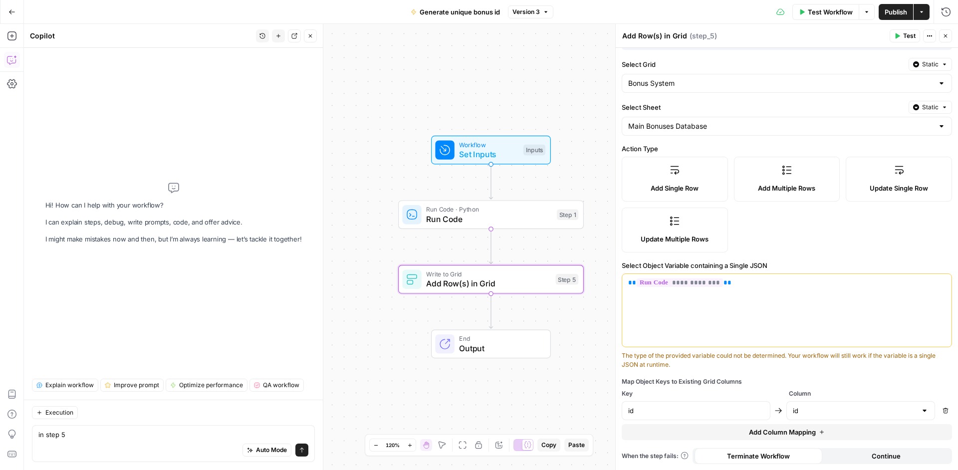
drag, startPoint x: 92, startPoint y: 443, endPoint x: 34, endPoint y: 446, distance: 57.9
click at [34, 446] on div "in step 5 in step 5 Auto Mode Send" at bounding box center [173, 443] width 283 height 37
click at [76, 436] on textarea "in step 5" at bounding box center [173, 435] width 270 height 10
type textarea "i"
click at [513, 261] on icon "button" at bounding box center [509, 256] width 9 height 9
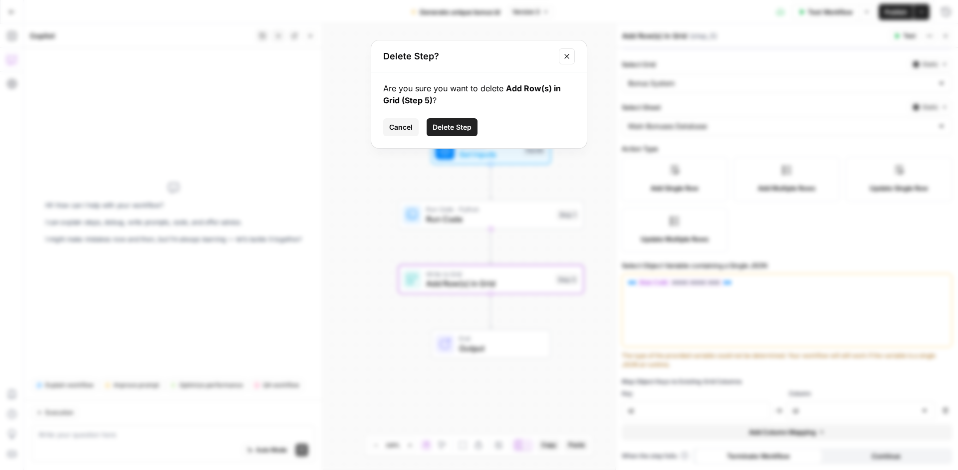
click at [451, 132] on button "Delete Step" at bounding box center [452, 127] width 51 height 18
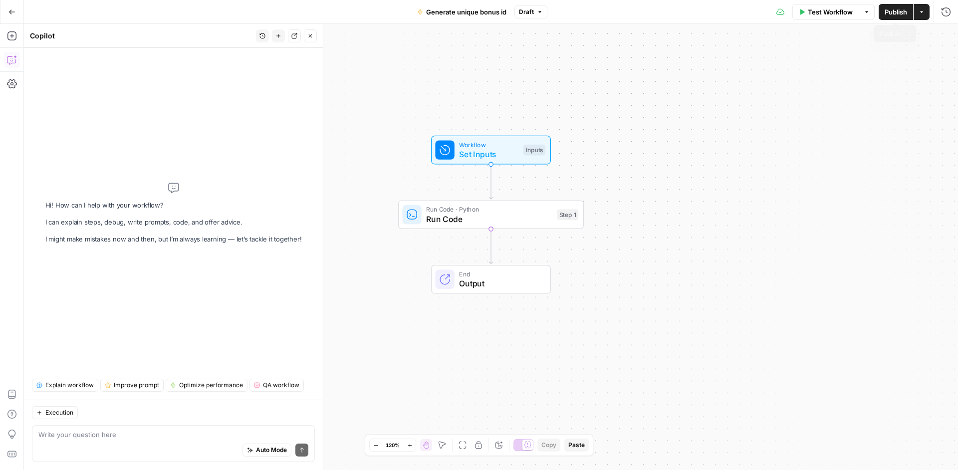
click at [900, 15] on span "Publish" at bounding box center [896, 12] width 22 height 10
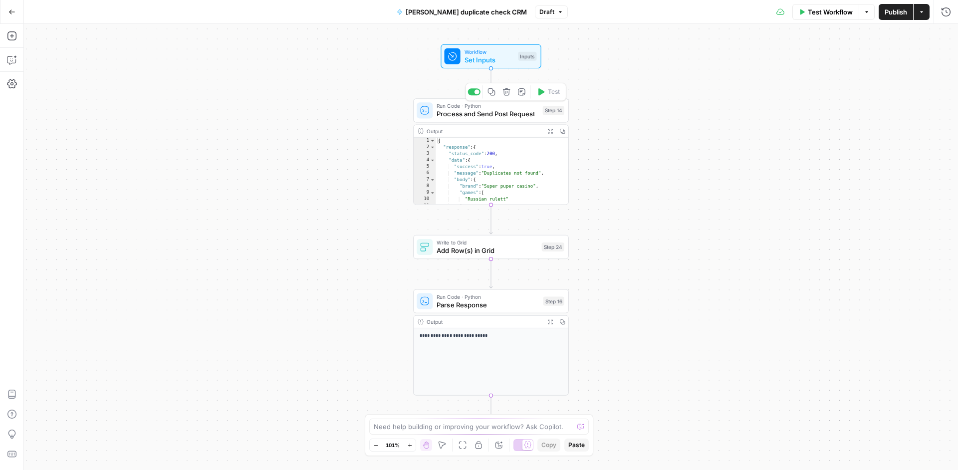
click at [523, 111] on span "Process and Send Post Request" at bounding box center [488, 114] width 102 height 10
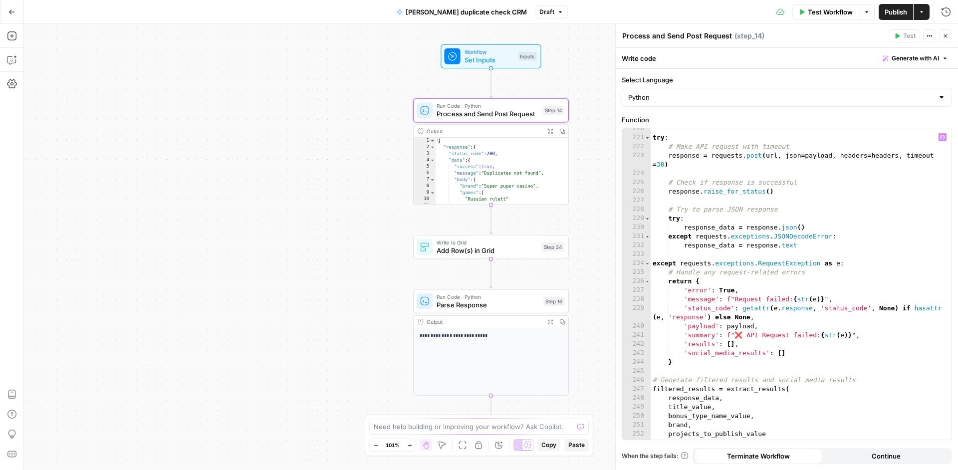
scroll to position [2482, 0]
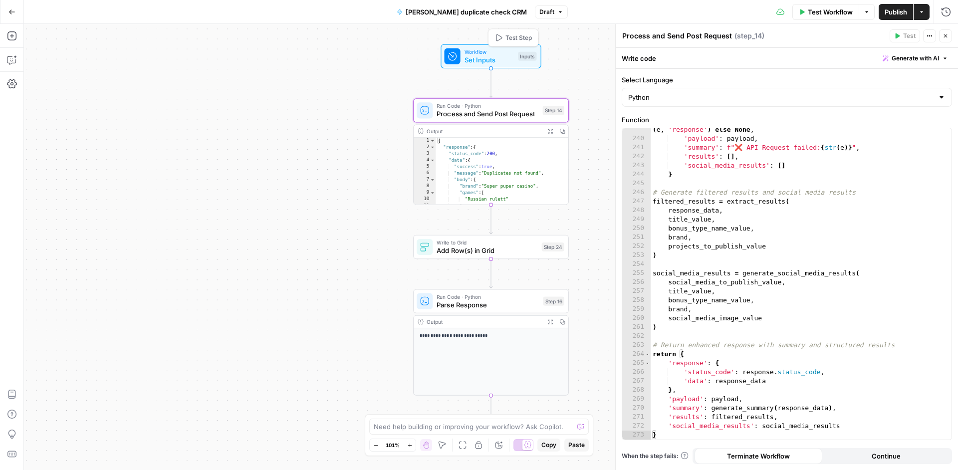
click at [507, 55] on span "Set Inputs" at bounding box center [490, 60] width 50 height 10
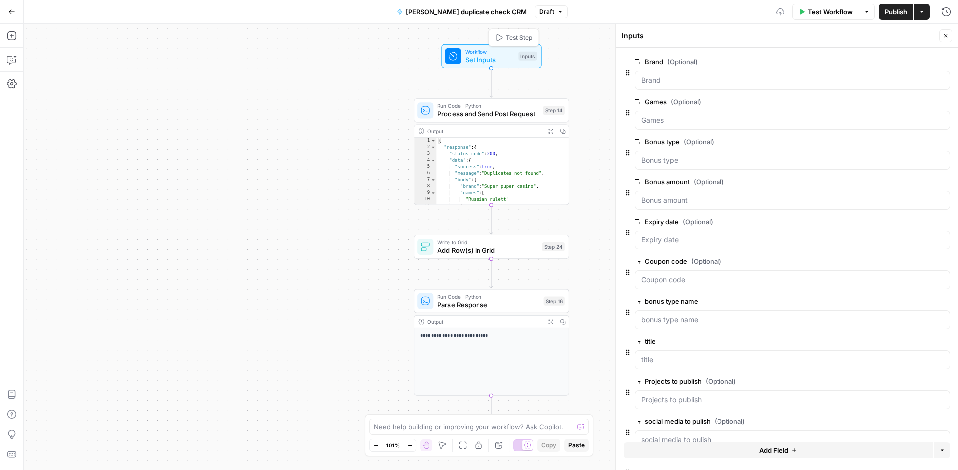
scroll to position [61, 0]
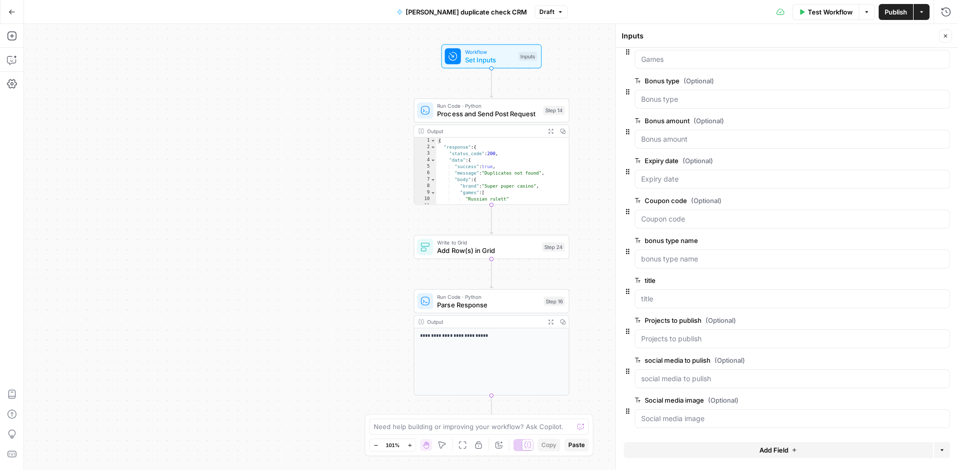
click at [759, 449] on span "Add Field" at bounding box center [773, 450] width 29 height 10
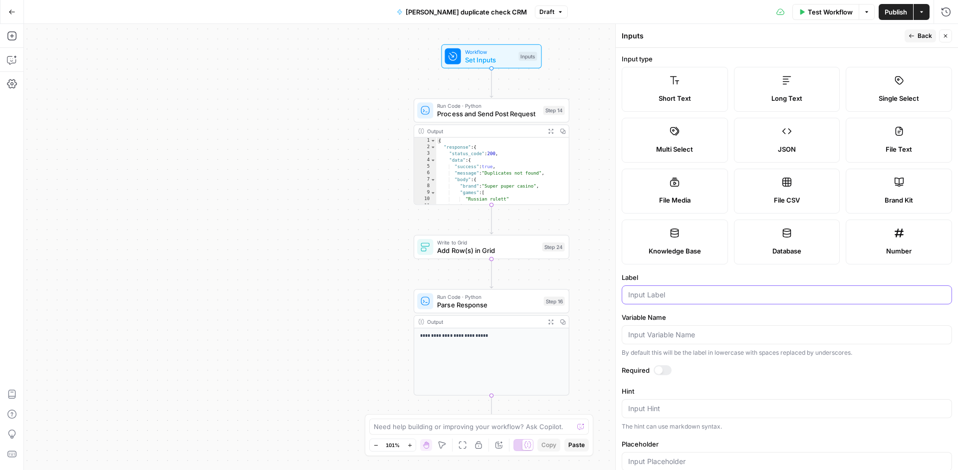
click at [690, 290] on input "Label" at bounding box center [786, 295] width 317 height 10
type input "id"
click at [666, 369] on div at bounding box center [663, 370] width 18 height 10
click at [890, 11] on span "Publish" at bounding box center [896, 12] width 22 height 10
click at [500, 113] on span "Process and Send Post Request" at bounding box center [488, 114] width 102 height 10
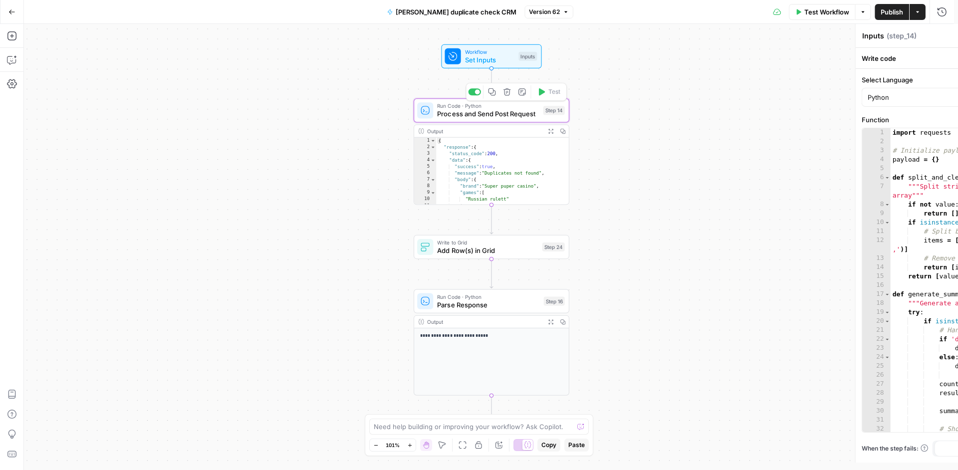
type textarea "Process and Send Post Request"
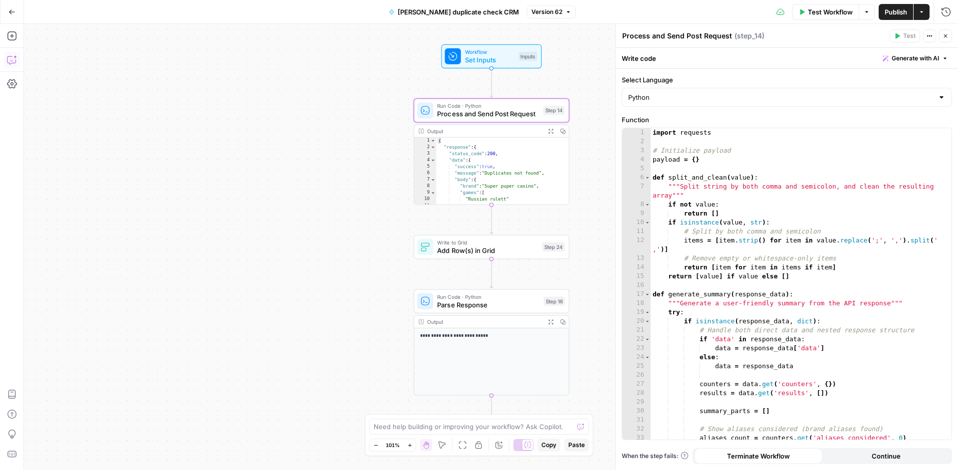
click at [13, 61] on icon "button" at bounding box center [12, 60] width 10 height 10
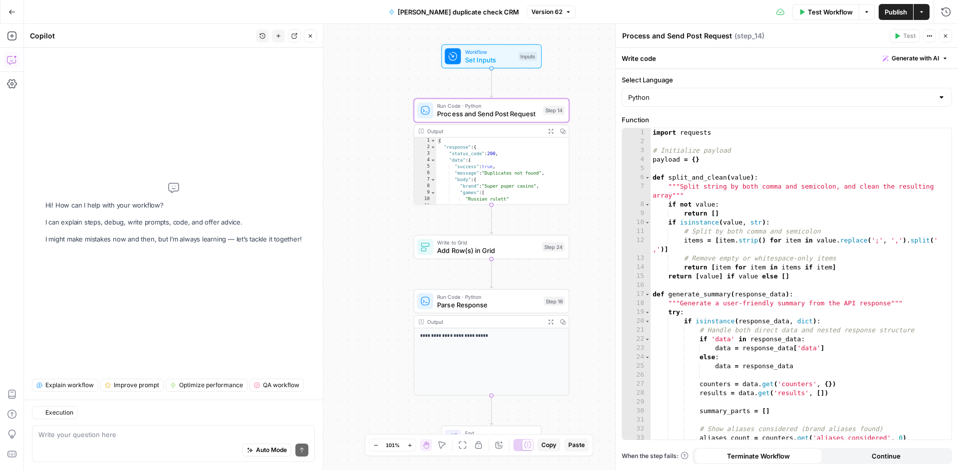
click at [141, 443] on div "Auto Mode Send" at bounding box center [173, 451] width 270 height 22
type textarea "i"
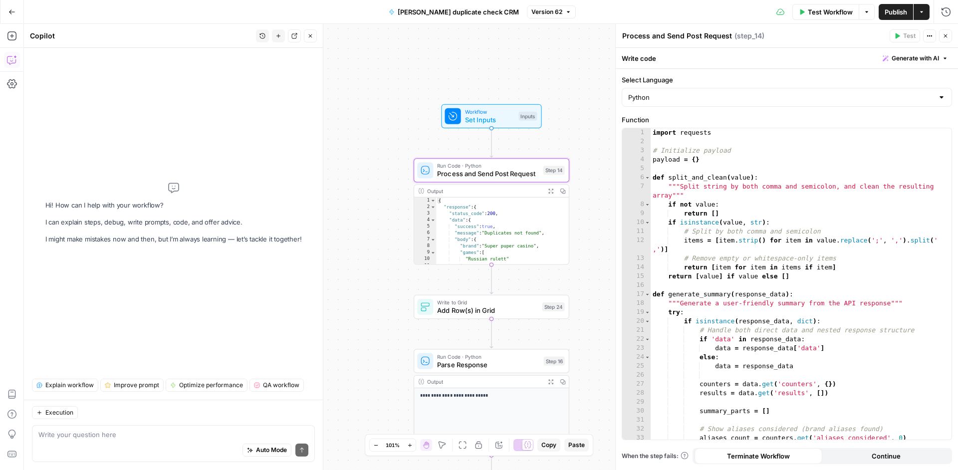
click at [531, 14] on span "Version 62" at bounding box center [546, 11] width 31 height 9
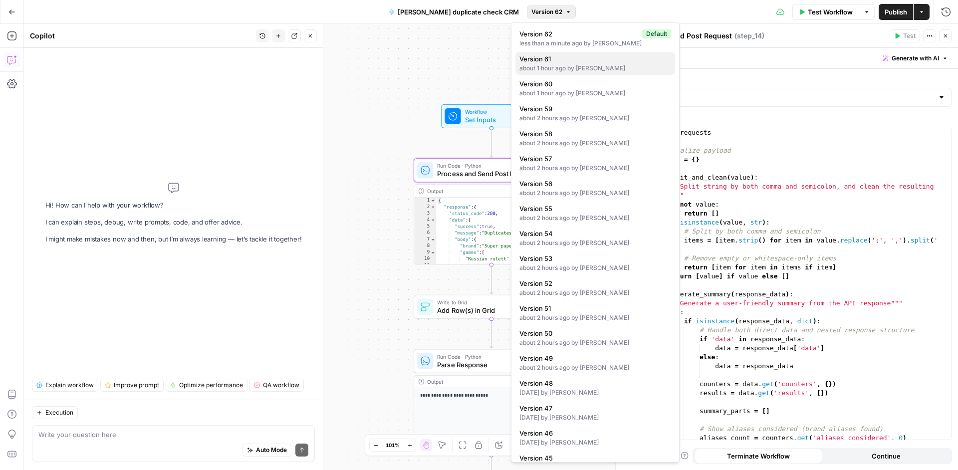
click at [557, 66] on div "about 1 hour ago by [PERSON_NAME]" at bounding box center [595, 68] width 152 height 9
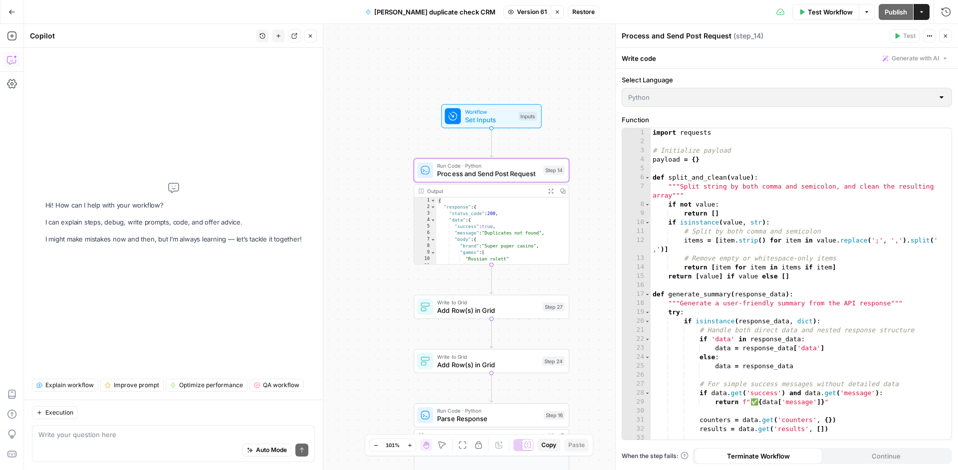
click at [572, 11] on span "Restore" at bounding box center [583, 11] width 22 height 9
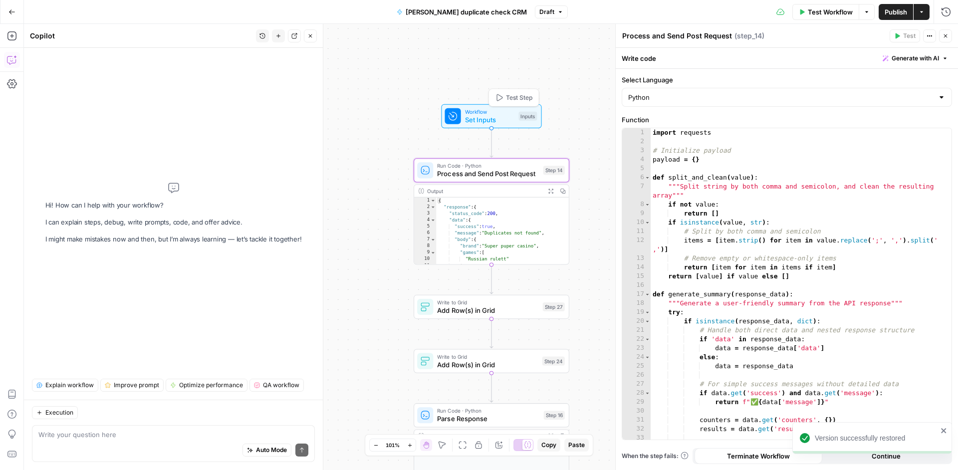
click at [506, 119] on span "Set Inputs" at bounding box center [490, 120] width 50 height 10
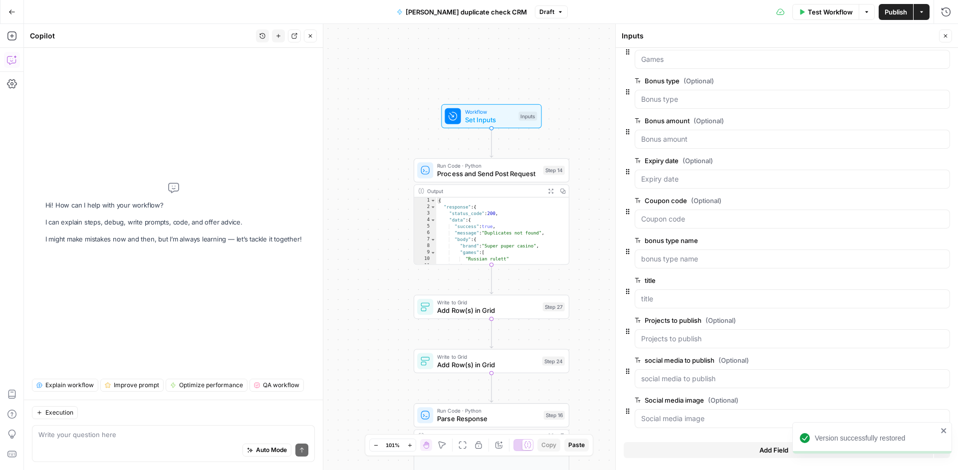
click at [760, 455] on button "Add Field" at bounding box center [778, 450] width 309 height 16
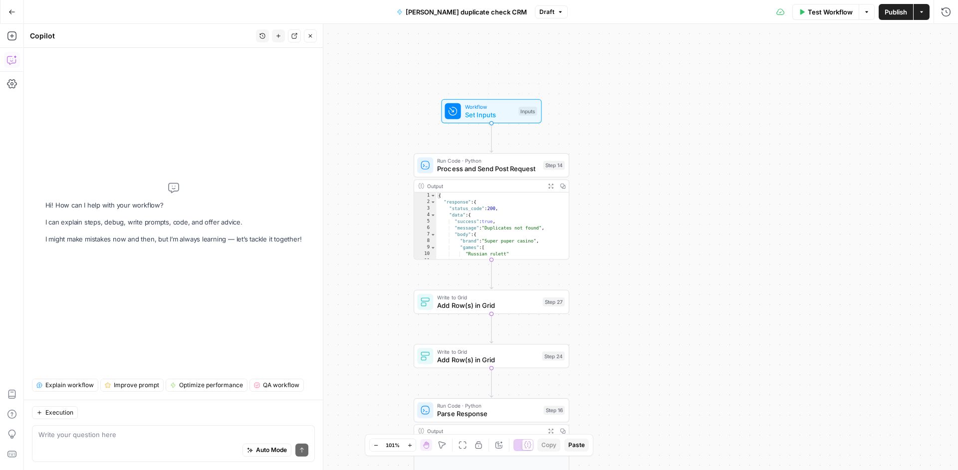
click at [478, 117] on span "Set Inputs" at bounding box center [490, 115] width 50 height 10
click at [492, 115] on span "Set Inputs" at bounding box center [492, 115] width 50 height 10
click at [531, 114] on div "Inputs" at bounding box center [530, 111] width 18 height 9
click at [752, 145] on div "Workflow Set Inputs Inputs Run Code · Python Process and Send Post Request Step…" at bounding box center [491, 247] width 934 height 446
click at [478, 116] on span "Set Inputs" at bounding box center [494, 115] width 50 height 10
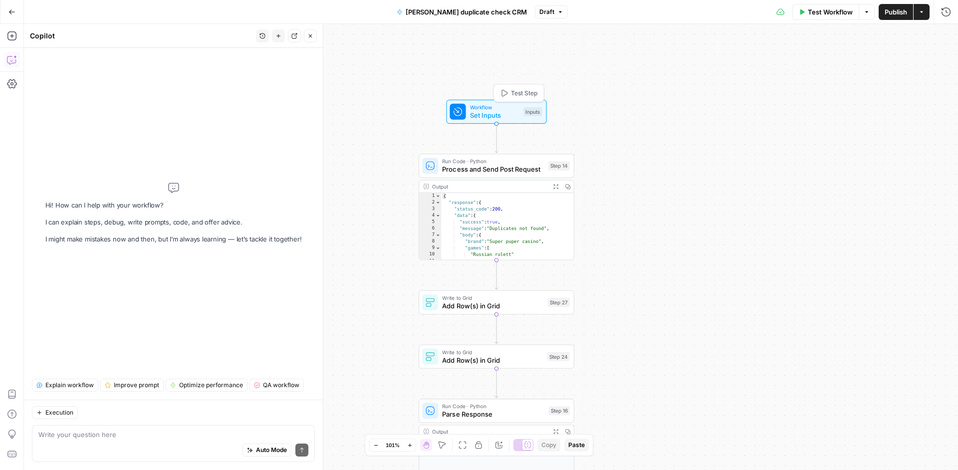
click at [479, 114] on span "Set Inputs" at bounding box center [495, 115] width 50 height 10
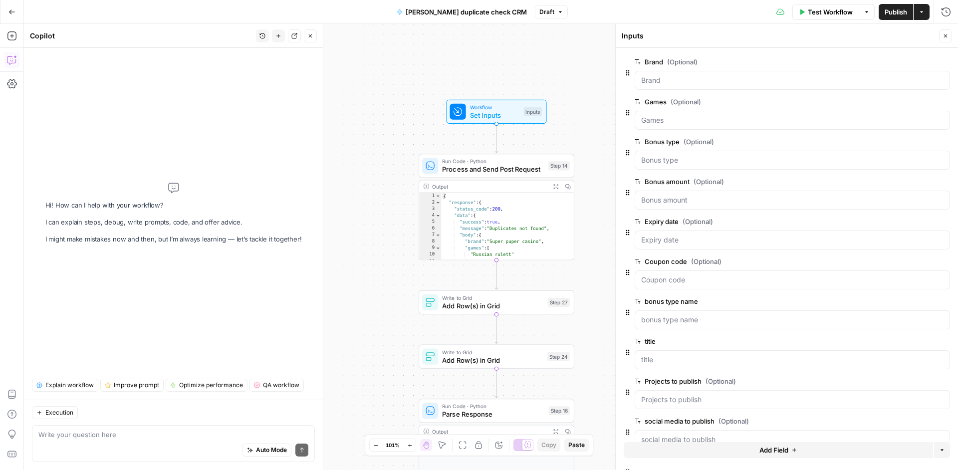
click at [766, 452] on span "Add Field" at bounding box center [773, 450] width 29 height 10
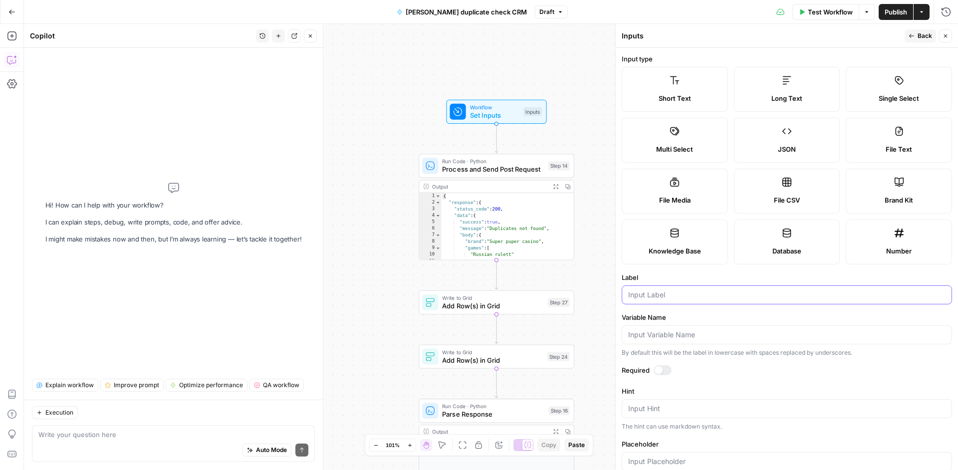
click at [684, 299] on input "Label" at bounding box center [786, 295] width 317 height 10
type input "id"
click at [667, 371] on div at bounding box center [663, 370] width 18 height 10
click at [915, 38] on icon "button" at bounding box center [912, 36] width 6 height 6
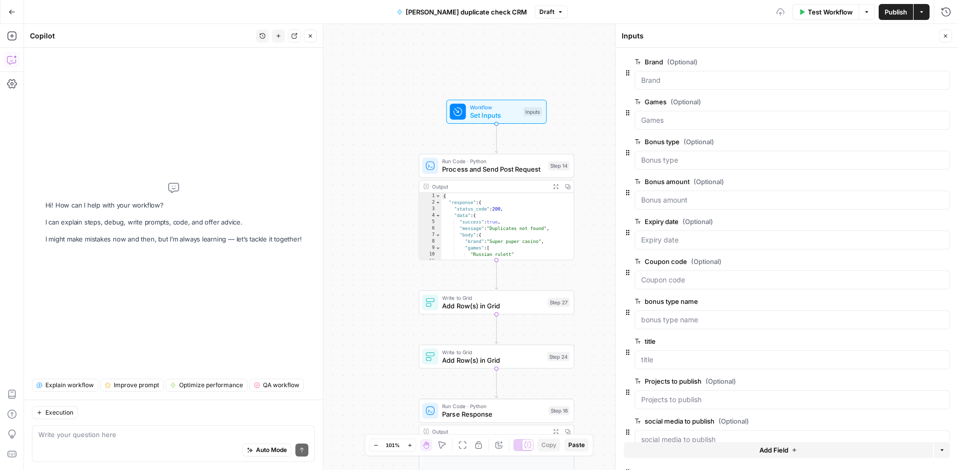
click at [900, 18] on button "Publish" at bounding box center [896, 12] width 34 height 16
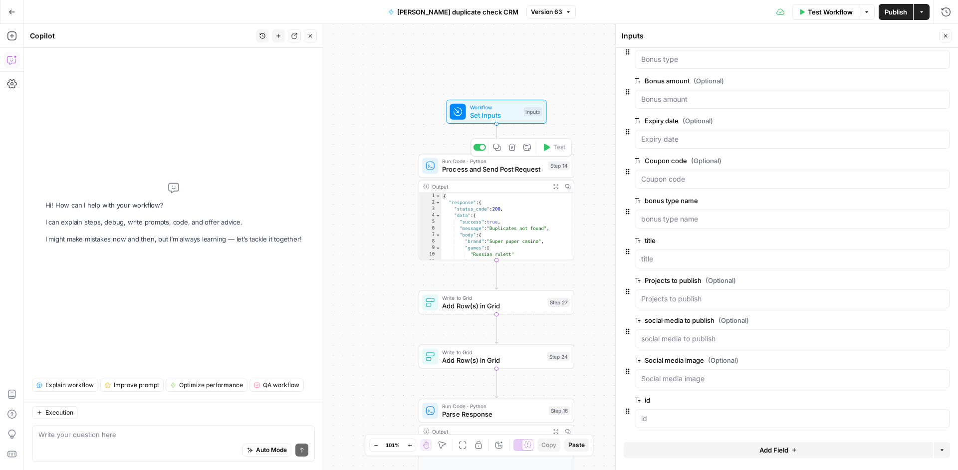
click at [504, 168] on span "Process and Send Post Request" at bounding box center [493, 169] width 102 height 10
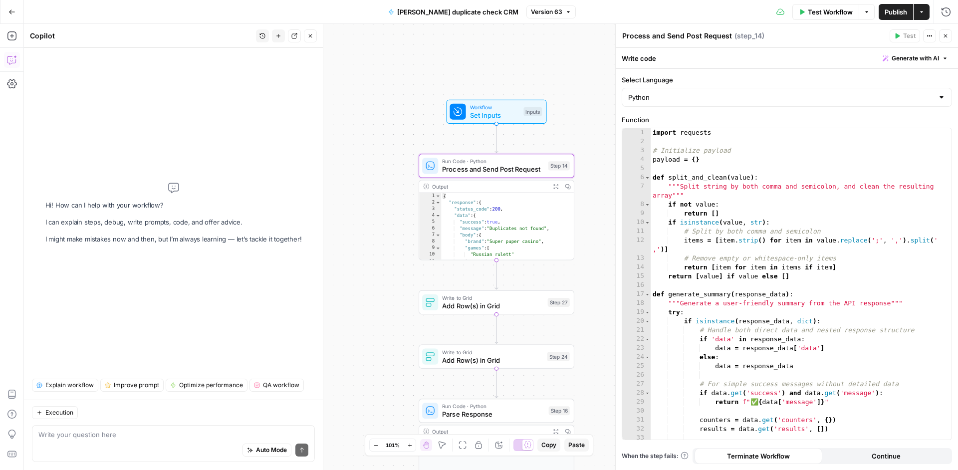
click at [64, 443] on div "Auto Mode Send" at bounding box center [173, 451] width 270 height 22
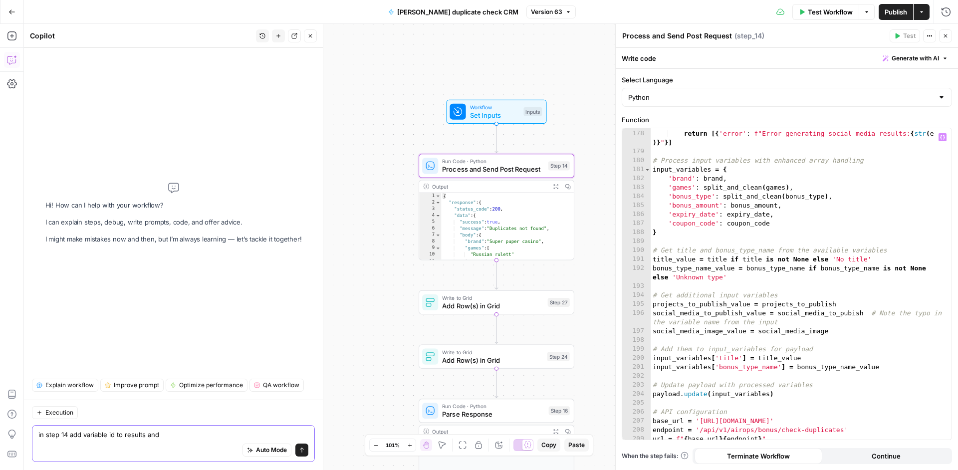
scroll to position [2410, 0]
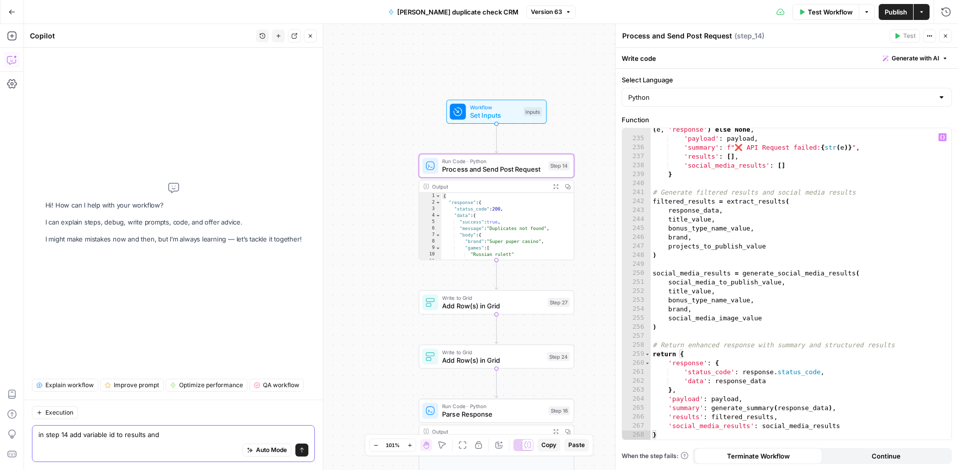
type textarea "in step 14 add variable id to results and"
type textarea "**********"
drag, startPoint x: 672, startPoint y: 429, endPoint x: 749, endPoint y: 429, distance: 76.8
click at [749, 429] on div "'status_code' : getattr ( e . response , 'status_code' , None ) if hasattr ( e …" at bounding box center [797, 285] width 293 height 338
click at [182, 434] on textarea "in step 14 add variable id to results and" at bounding box center [173, 435] width 270 height 10
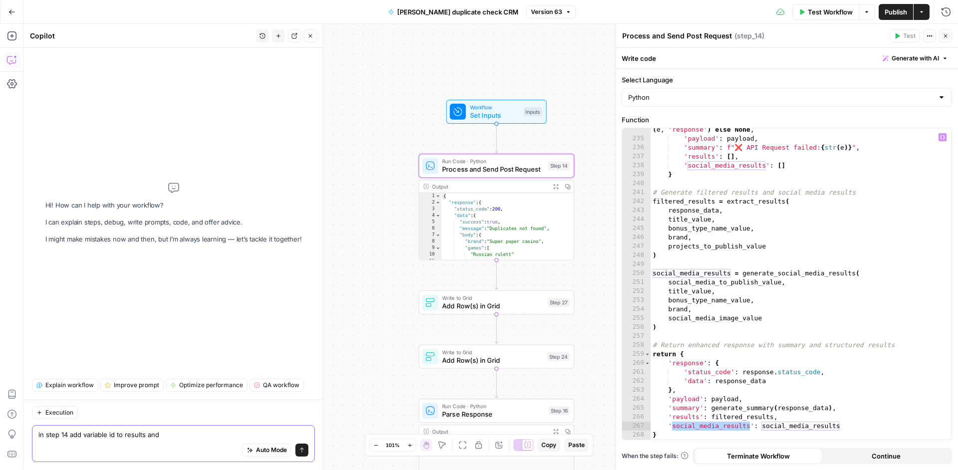
paste textarea "social_media_results"
type textarea "in step 14 add variable id to results and social_media_results"
click at [305, 453] on button "Send" at bounding box center [301, 450] width 13 height 13
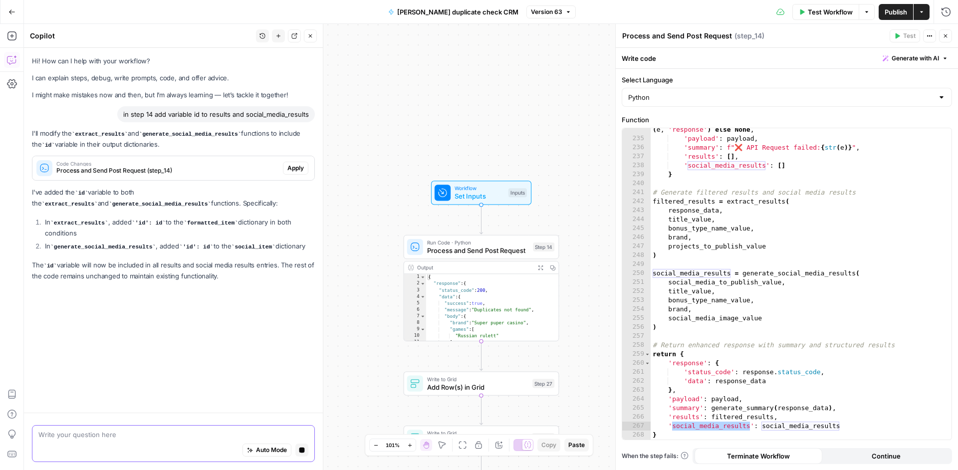
scroll to position [0, 0]
click at [292, 167] on span "Apply" at bounding box center [295, 168] width 16 height 9
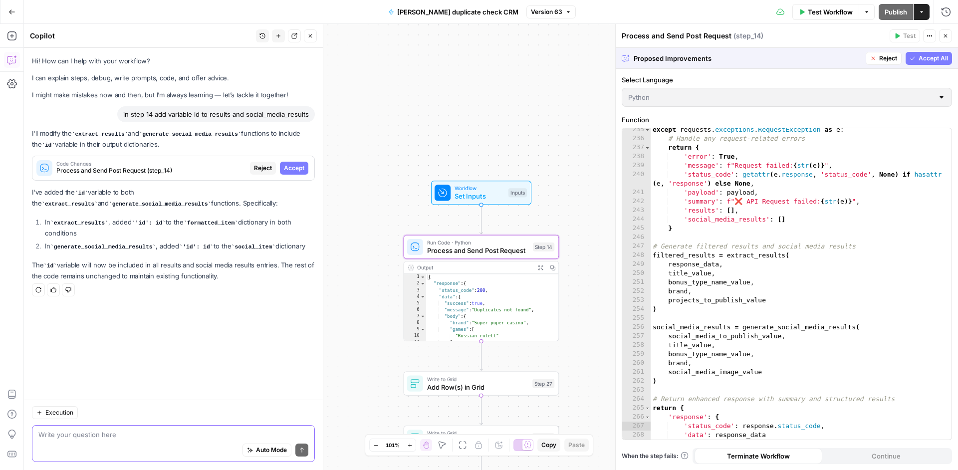
click at [292, 167] on span "Accept" at bounding box center [294, 168] width 20 height 9
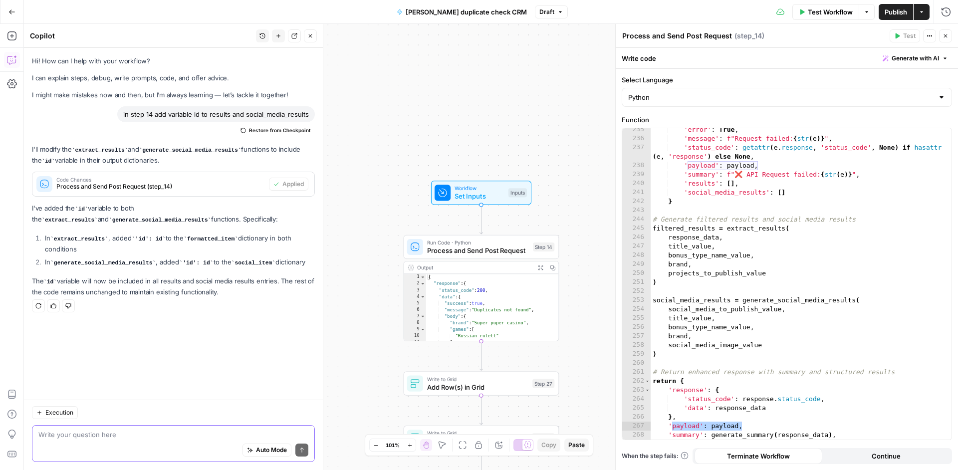
click at [891, 14] on span "Publish" at bounding box center [896, 12] width 22 height 10
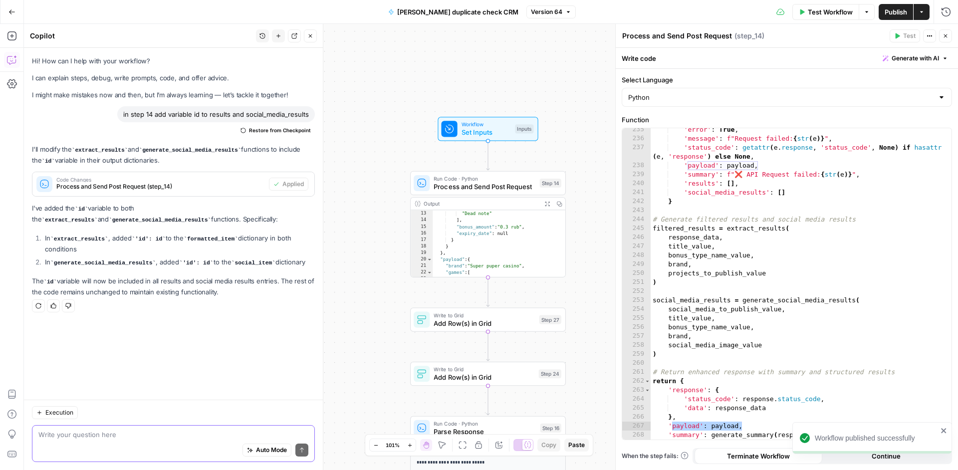
click at [521, 329] on div "Write to Grid Add Row(s) in Grid Step 27 Copy step Delete step Add Note Test" at bounding box center [488, 319] width 156 height 24
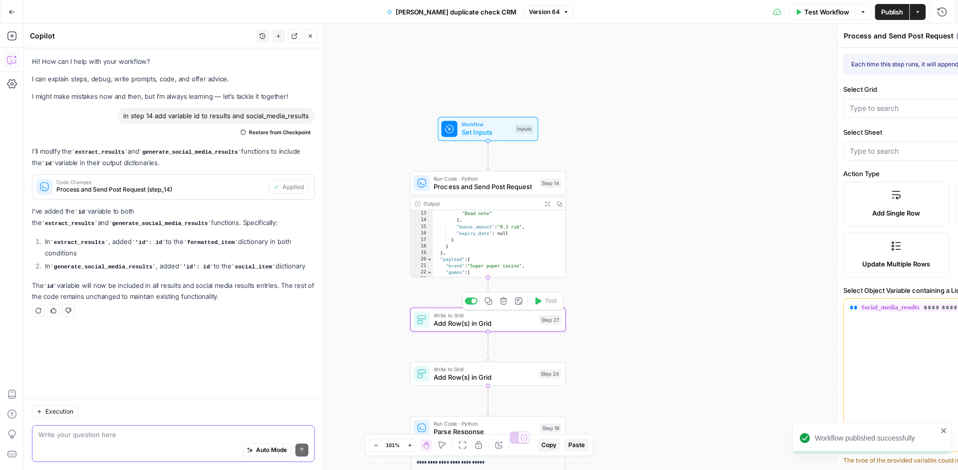
type textarea "Add Row(s) in Grid"
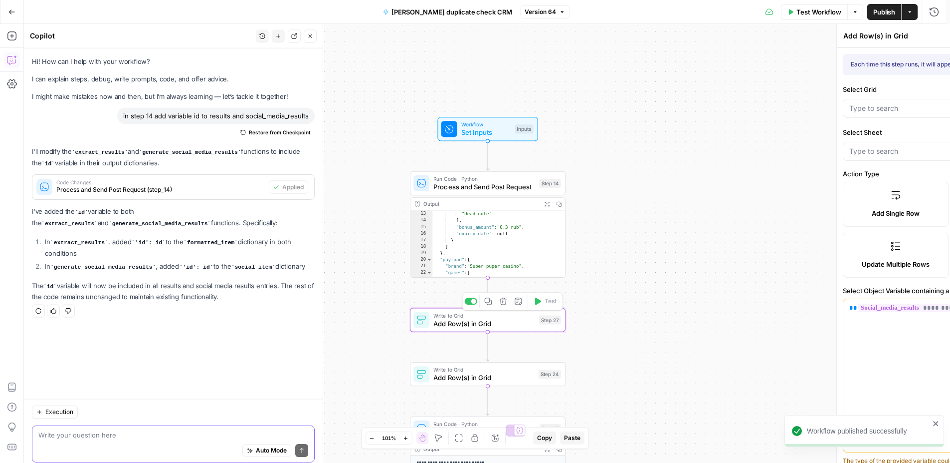
type input "Bonus System"
type input "Social media publications"
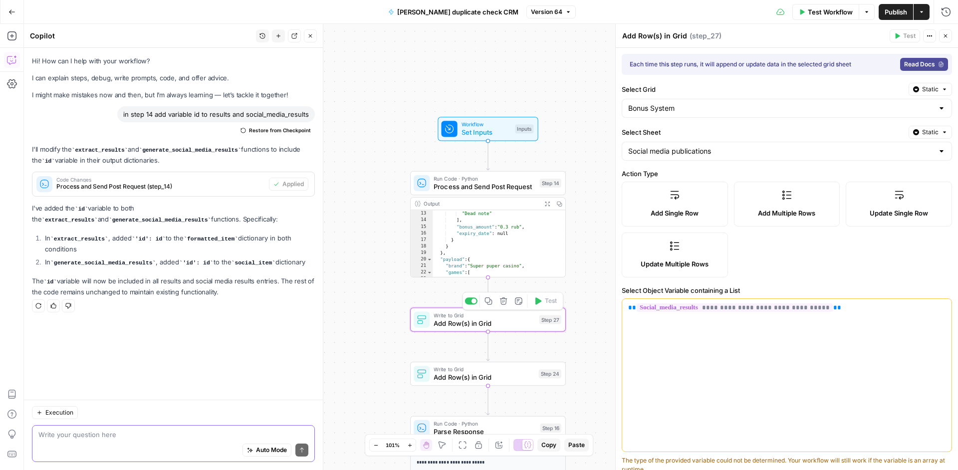
type input "project"
type input "bonus_title"
type input "bonus_type"
type input "casino_name"
type input "Social media image"
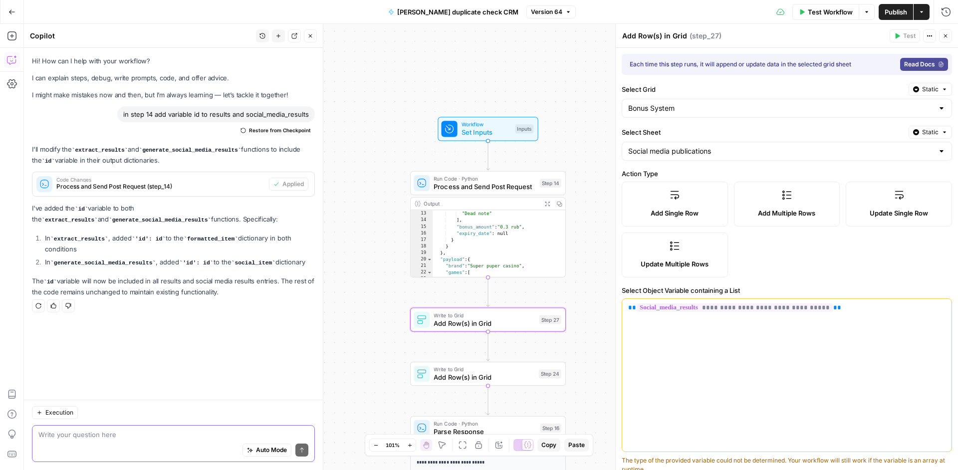
scroll to position [197, 0]
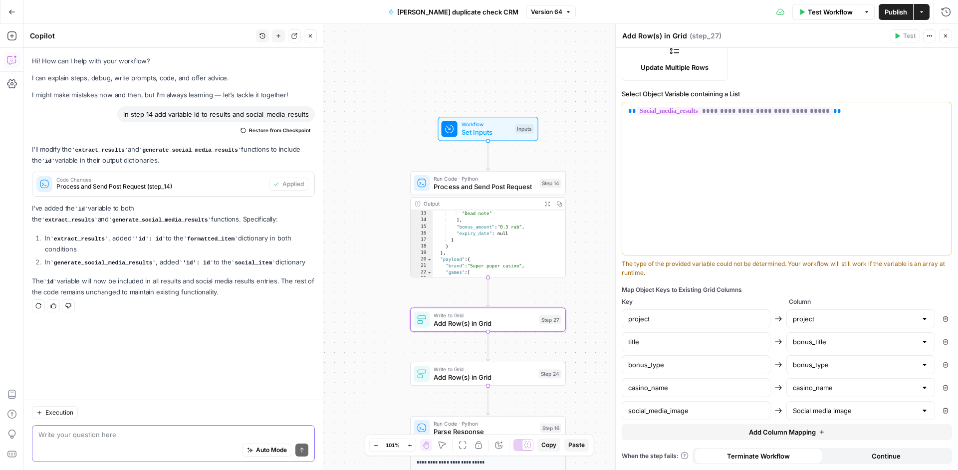
click at [749, 429] on span "Add Column Mapping" at bounding box center [782, 432] width 67 height 10
click at [740, 430] on input "text" at bounding box center [696, 434] width 136 height 10
click at [793, 435] on input "text" at bounding box center [855, 434] width 124 height 10
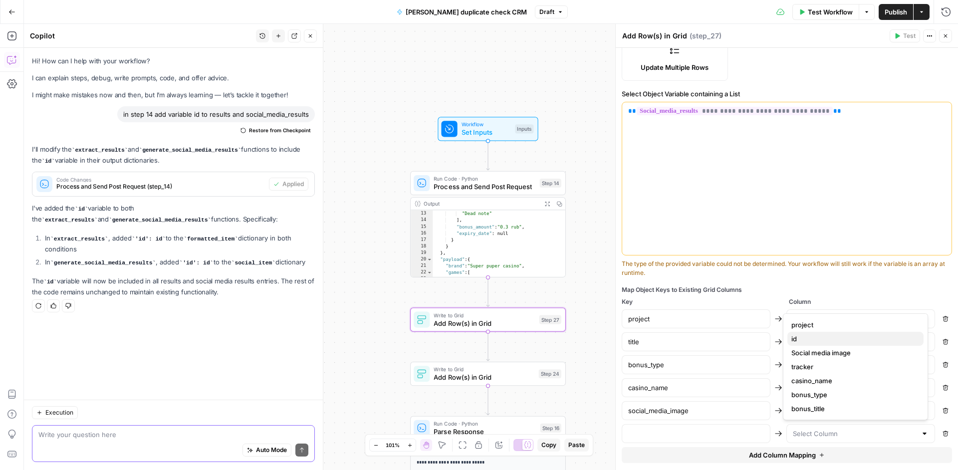
click at [798, 341] on span "id" at bounding box center [853, 339] width 124 height 10
type input "id"
click at [682, 440] on div at bounding box center [696, 433] width 149 height 19
type input "id"
click at [824, 290] on div "Map Object Keys to Existing Grid Columns" at bounding box center [787, 289] width 330 height 9
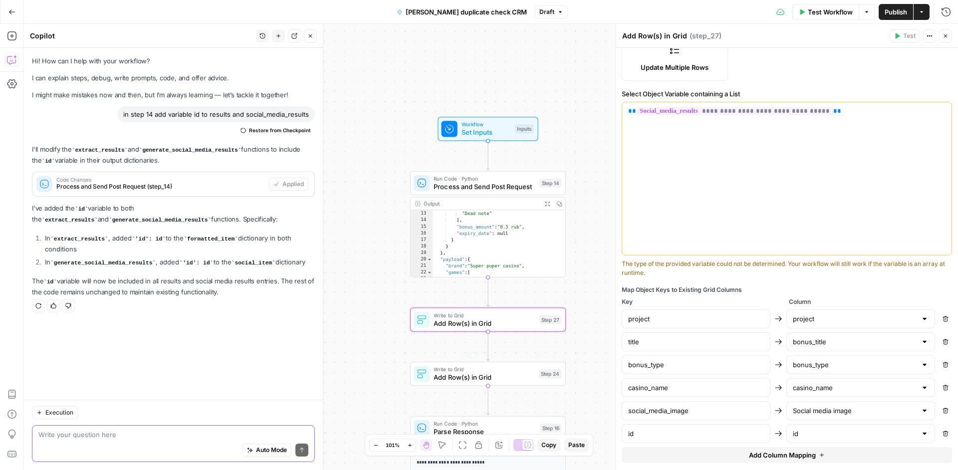
click at [501, 378] on span "Add Row(s) in Grid" at bounding box center [484, 377] width 101 height 10
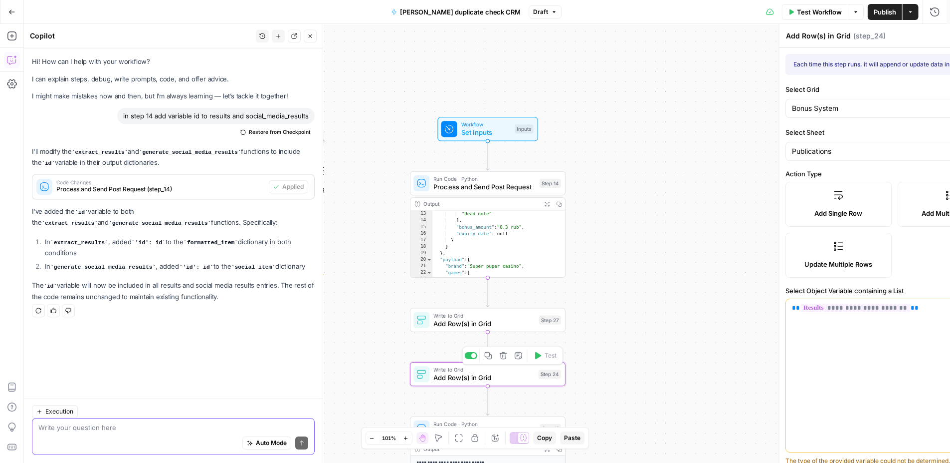
type input "bonus_title"
type input "bonus_type"
type input "project"
type input "casino_name"
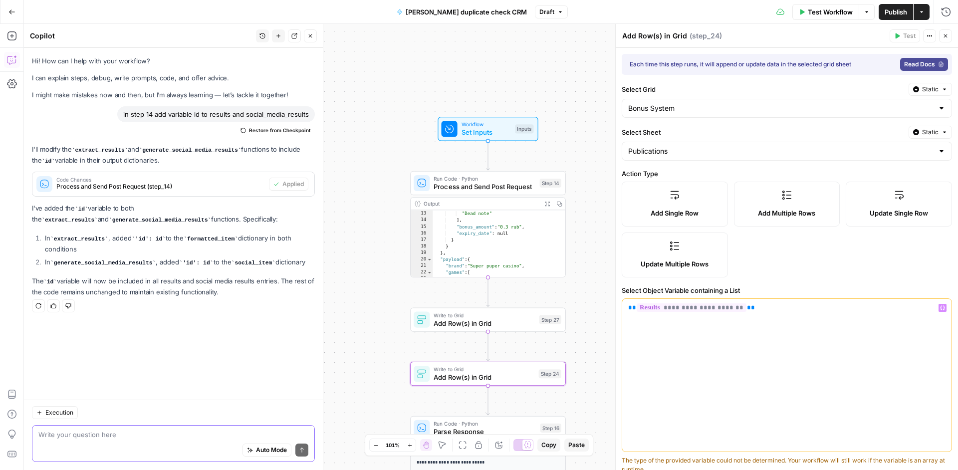
scroll to position [174, 0]
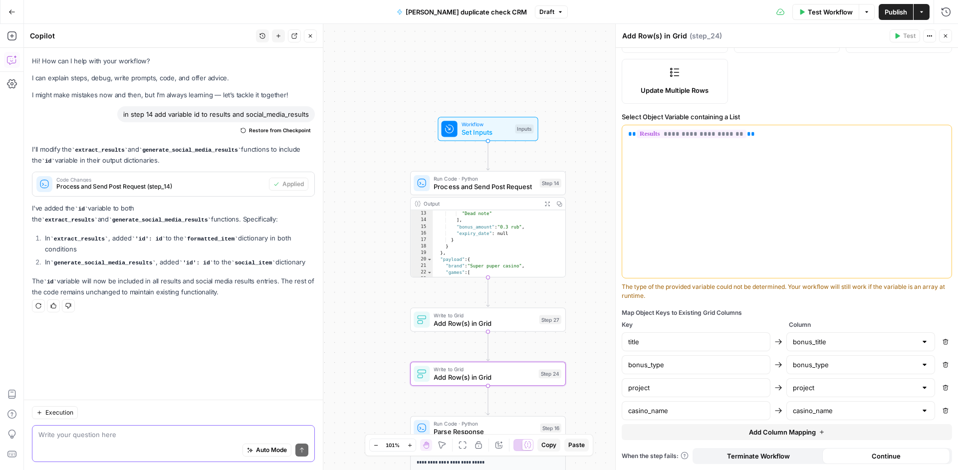
click at [776, 436] on span "Add Column Mapping" at bounding box center [782, 432] width 67 height 10
click at [806, 436] on input "text" at bounding box center [855, 434] width 124 height 10
click at [801, 298] on div "The type of the provided variable could not be determined. Your workflow will s…" at bounding box center [787, 291] width 330 height 18
click at [942, 433] on icon "button" at bounding box center [945, 434] width 6 height 6
click at [891, 15] on span "Publish" at bounding box center [896, 12] width 22 height 10
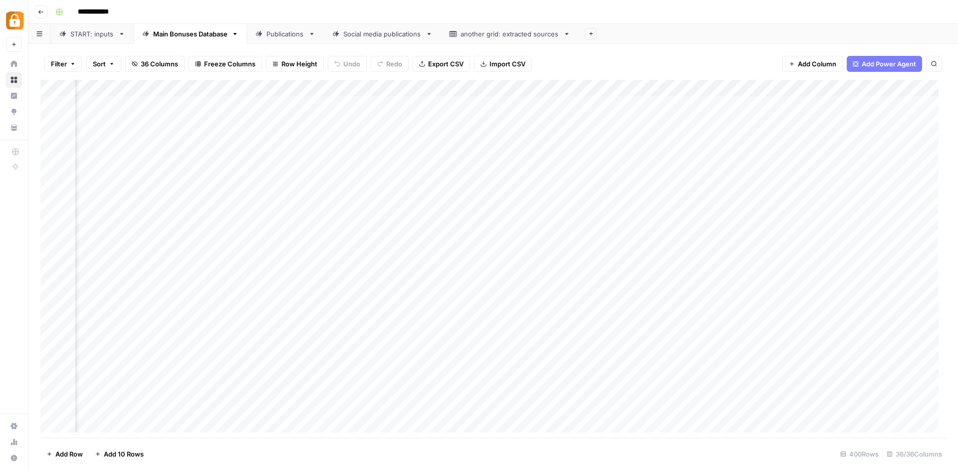
scroll to position [0, 2694]
click at [445, 84] on div "Add Column" at bounding box center [493, 260] width 906 height 360
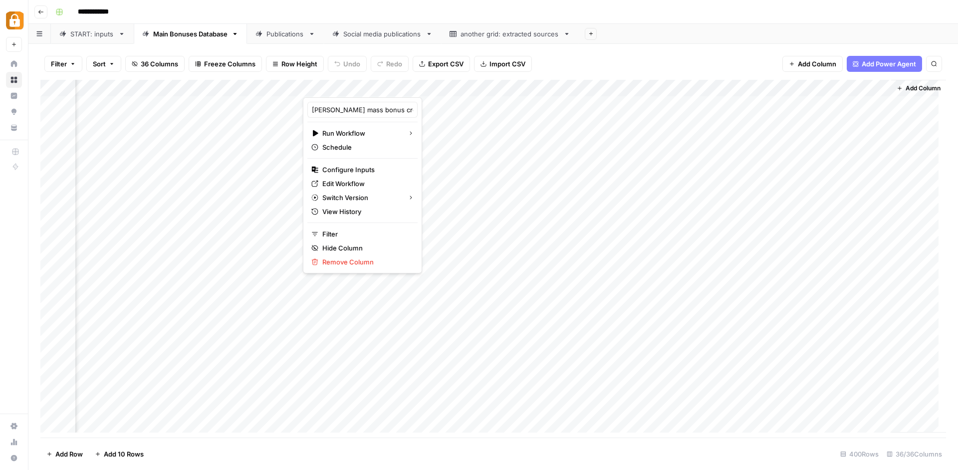
click at [575, 49] on div "Filter Sort 36 Columns Freeze Columns Row Height Undo Redo Export CSV Import CS…" at bounding box center [493, 64] width 906 height 32
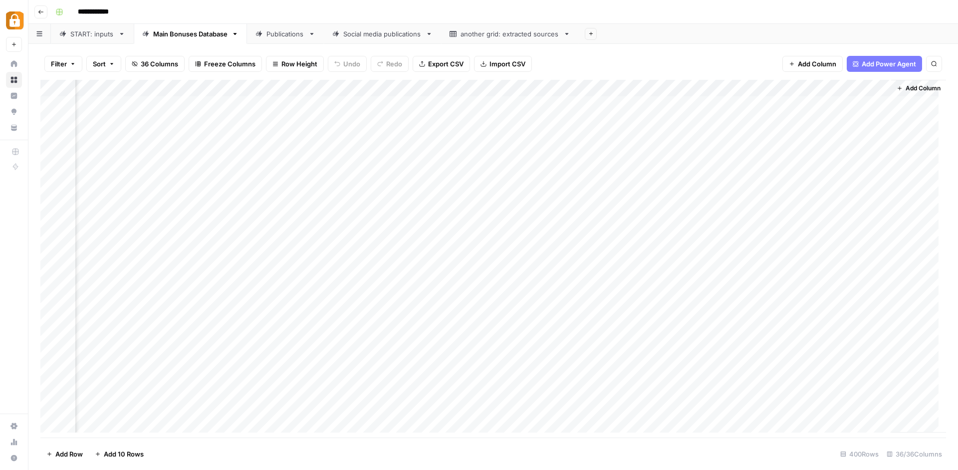
scroll to position [1, 0]
click at [573, 57] on div "Filter Sort 36 Columns Freeze Columns Row Height Undo Redo Export CSV Import CS…" at bounding box center [493, 64] width 906 height 32
click at [326, 89] on div "Add Column" at bounding box center [493, 260] width 906 height 360
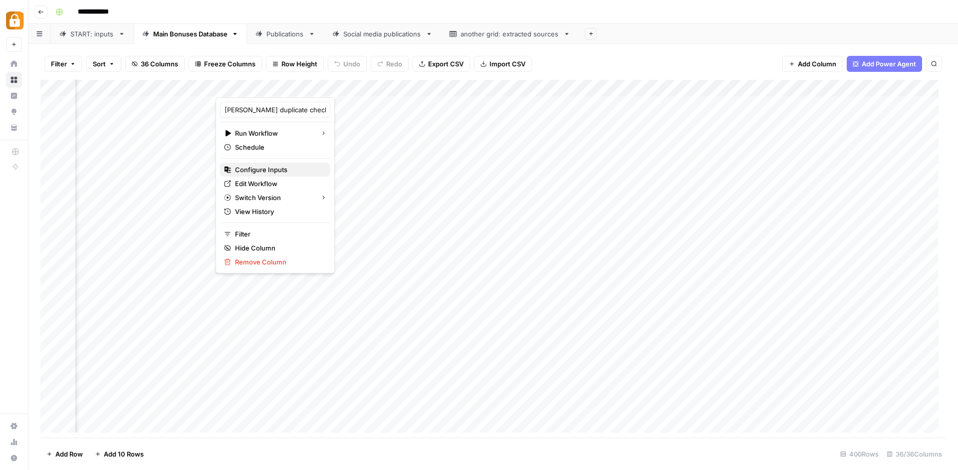
click at [289, 173] on span "Configure Inputs" at bounding box center [278, 170] width 87 height 10
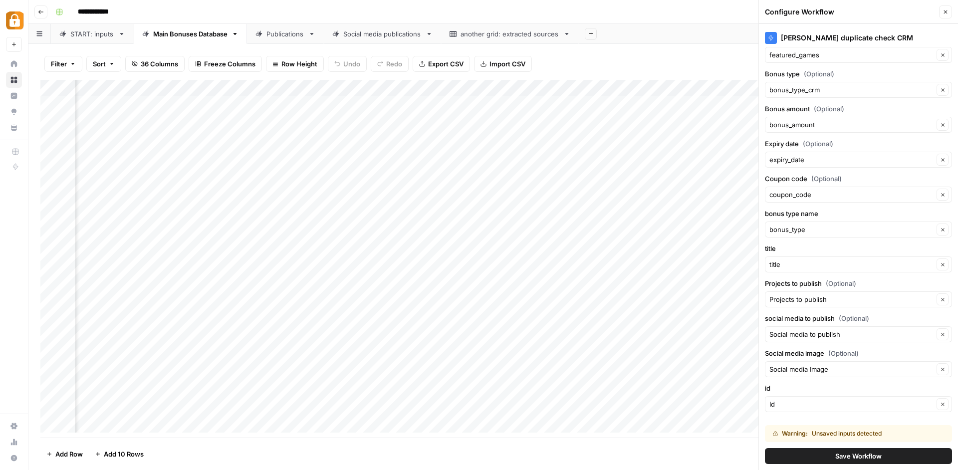
scroll to position [69, 0]
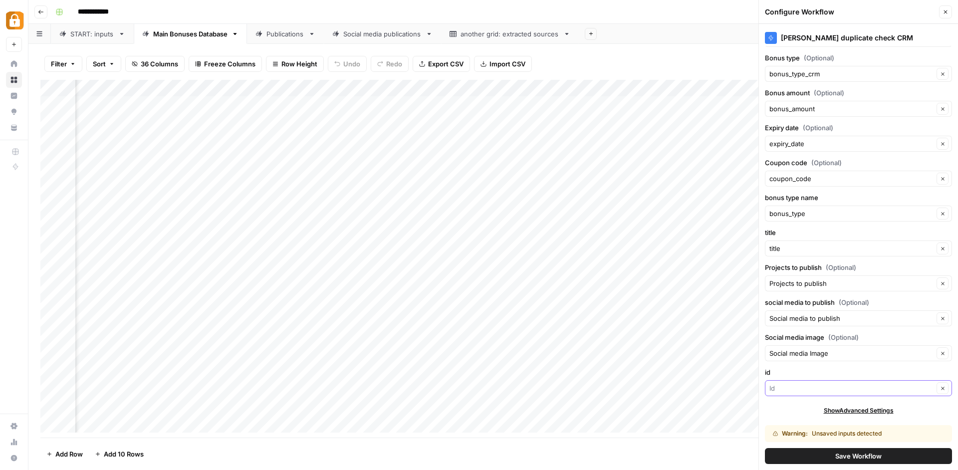
click at [842, 392] on input "id" at bounding box center [851, 388] width 164 height 10
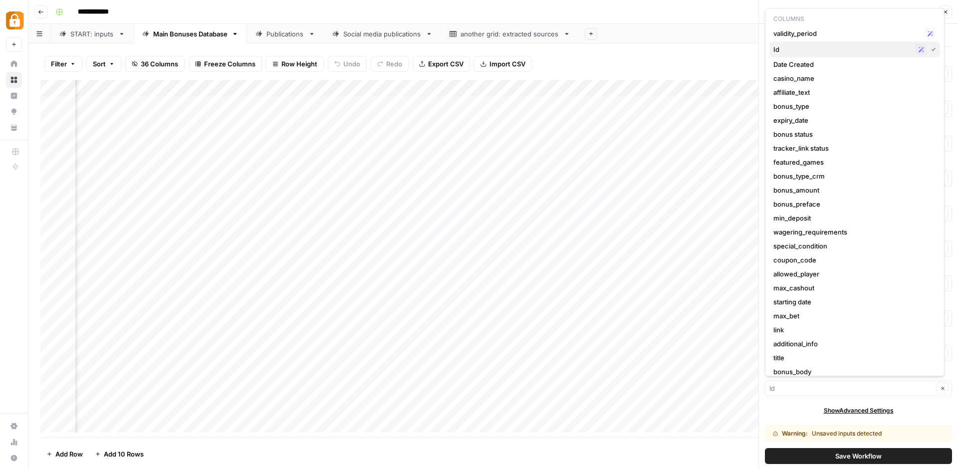
click at [813, 54] on div "Id Possible Match" at bounding box center [854, 49] width 163 height 12
type input "Id"
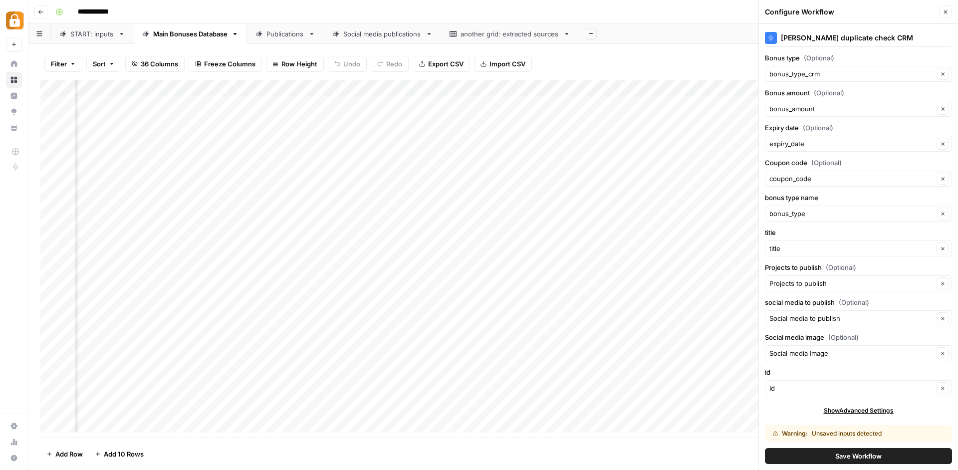
click at [835, 461] on span "Save Workflow" at bounding box center [858, 456] width 46 height 10
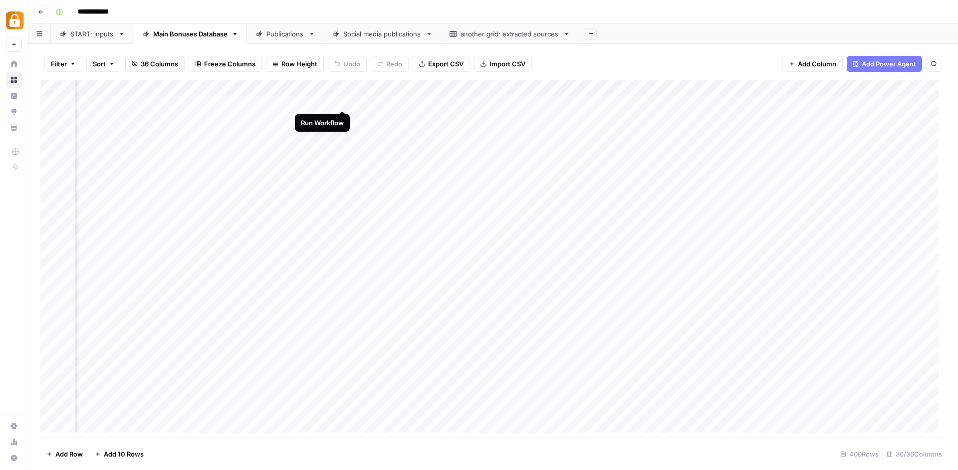
click at [341, 97] on div "Add Column" at bounding box center [493, 260] width 906 height 360
click at [261, 37] on icon at bounding box center [258, 33] width 7 height 7
click at [874, 89] on div "Add Column" at bounding box center [493, 260] width 906 height 360
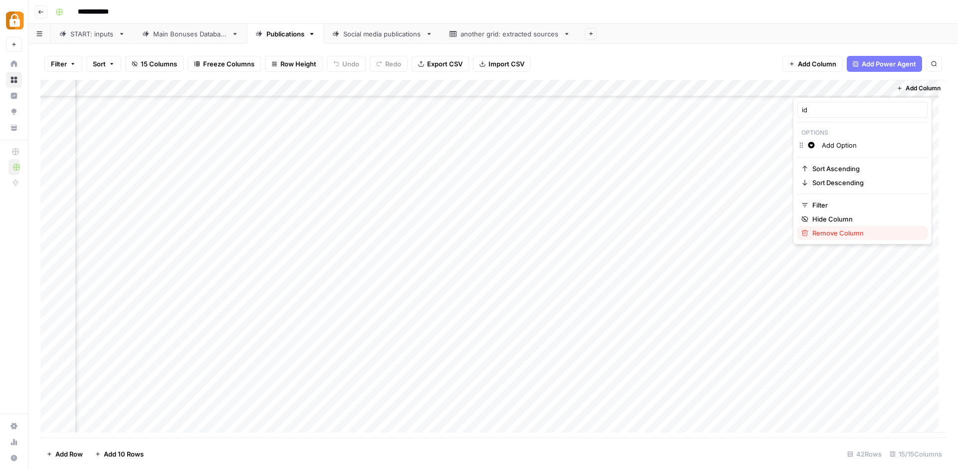
click at [816, 231] on span "Remove Column" at bounding box center [865, 233] width 107 height 10
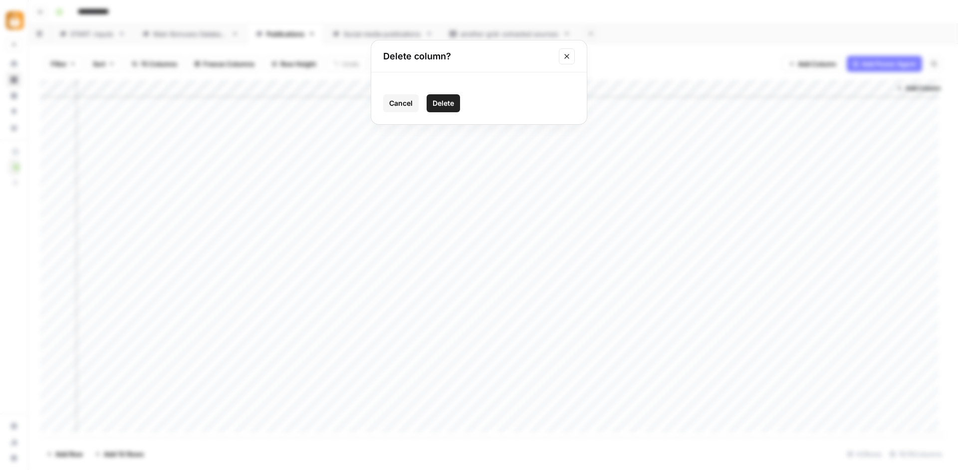
click at [446, 98] on span "Delete" at bounding box center [443, 103] width 21 height 10
click at [906, 84] on span "Add Column" at bounding box center [923, 88] width 35 height 9
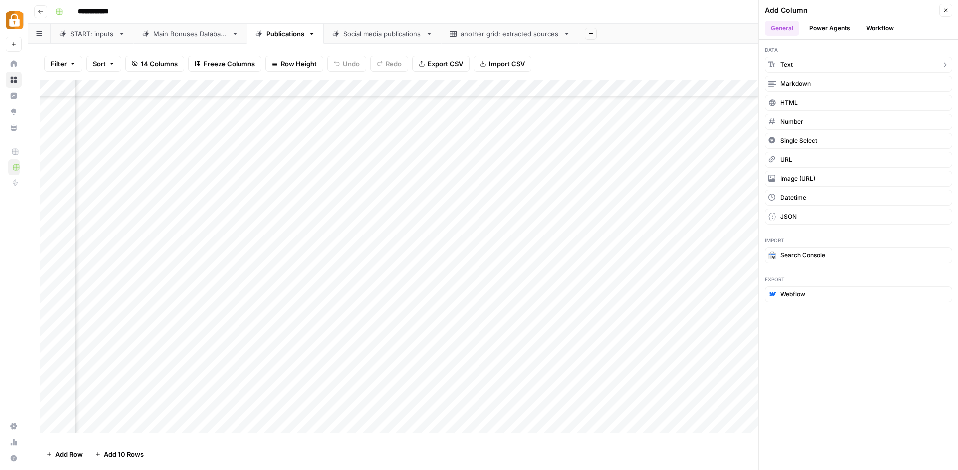
click at [832, 62] on button "Text" at bounding box center [858, 65] width 187 height 16
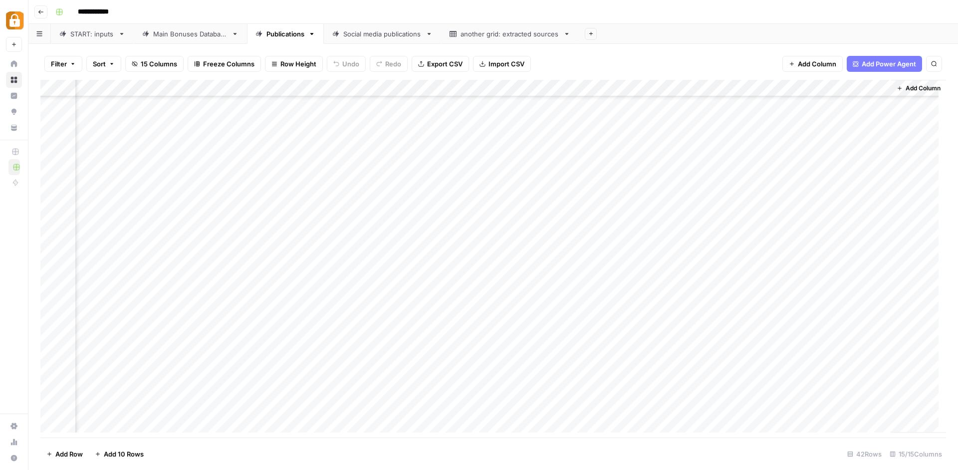
scroll to position [362, 1575]
click at [783, 88] on div "Add Column" at bounding box center [493, 260] width 906 height 360
click at [775, 108] on input "New Column" at bounding box center [798, 110] width 101 height 10
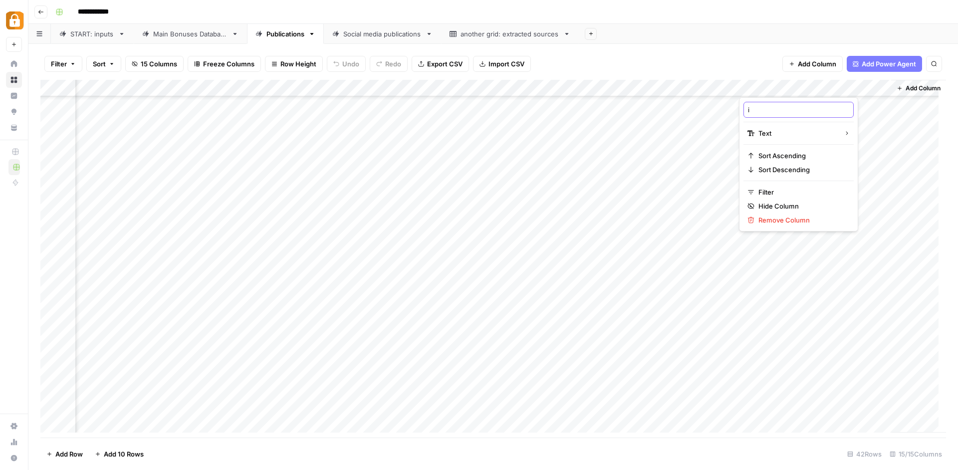
type input "id"
click at [775, 108] on input "id" at bounding box center [798, 110] width 101 height 10
drag, startPoint x: 851, startPoint y: 56, endPoint x: 712, endPoint y: 56, distance: 139.2
click at [712, 56] on div "Filter Sort 15 Columns Freeze Columns Row Height Undo Redo Export CSV Import CS…" at bounding box center [493, 64] width 906 height 32
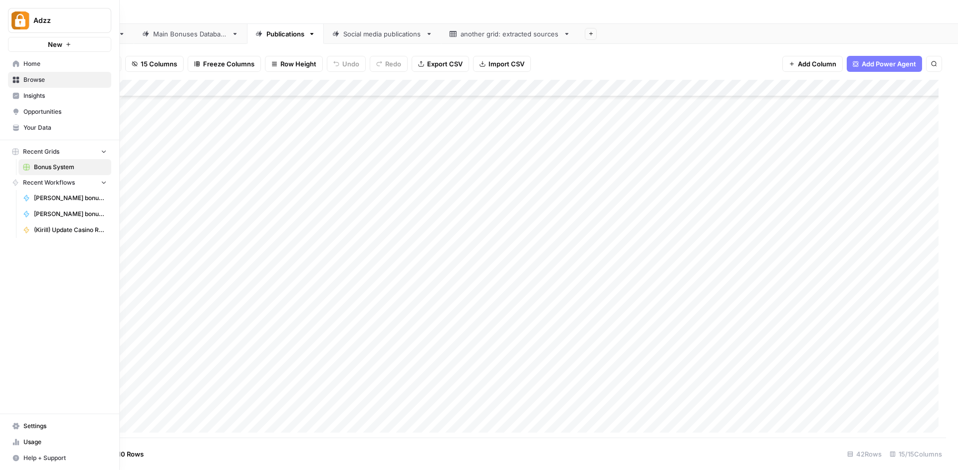
scroll to position [362, 0]
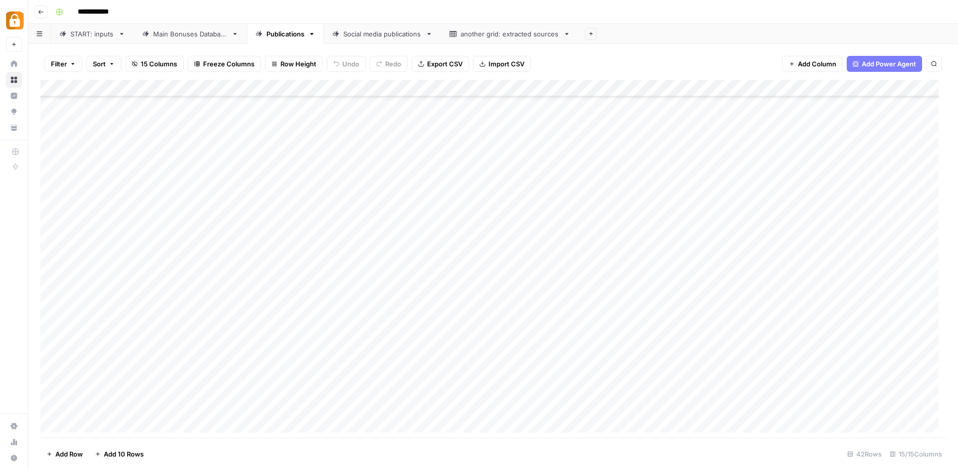
drag, startPoint x: 766, startPoint y: 86, endPoint x: 223, endPoint y: 123, distance: 544.6
click at [223, 123] on div "Add Column" at bounding box center [493, 260] width 906 height 360
click at [560, 59] on div "Filter Sort 15 Columns Freeze Columns Row Height Undo Redo Export CSV Import CS…" at bounding box center [493, 64] width 906 height 32
click at [274, 209] on div "Add Column" at bounding box center [493, 260] width 906 height 360
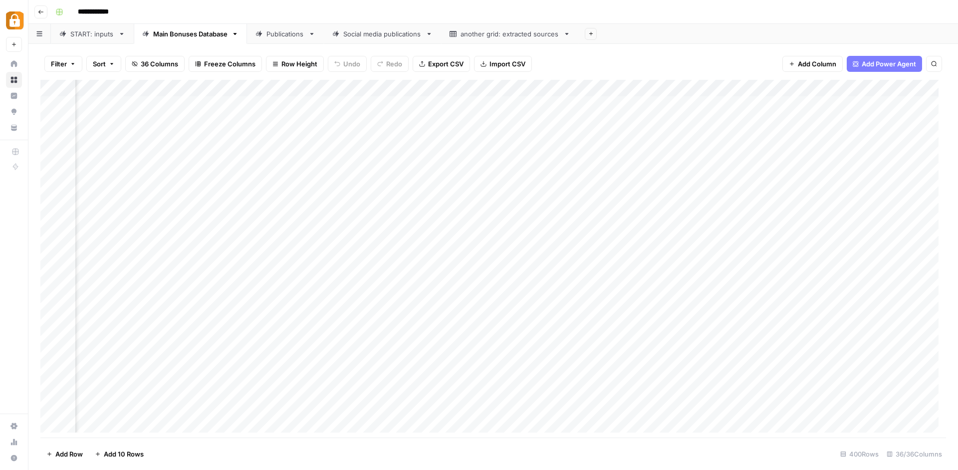
scroll to position [1, 2257]
drag, startPoint x: 218, startPoint y: 89, endPoint x: 258, endPoint y: 89, distance: 39.9
click at [258, 89] on div "Add Column" at bounding box center [493, 260] width 906 height 360
drag, startPoint x: 352, startPoint y: 83, endPoint x: 792, endPoint y: 91, distance: 440.1
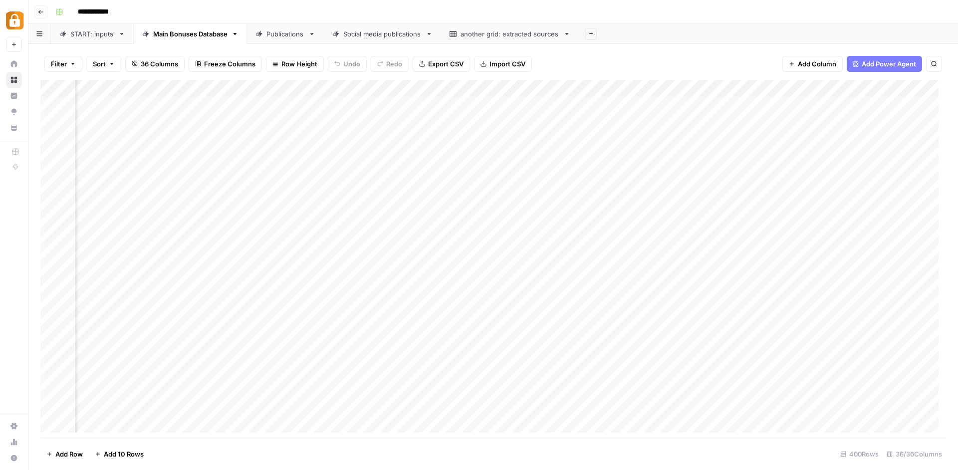
click at [792, 91] on div "Add Column" at bounding box center [493, 260] width 906 height 360
click at [842, 99] on div "Add Column" at bounding box center [493, 260] width 906 height 360
click at [283, 35] on div "Publications" at bounding box center [285, 34] width 38 height 10
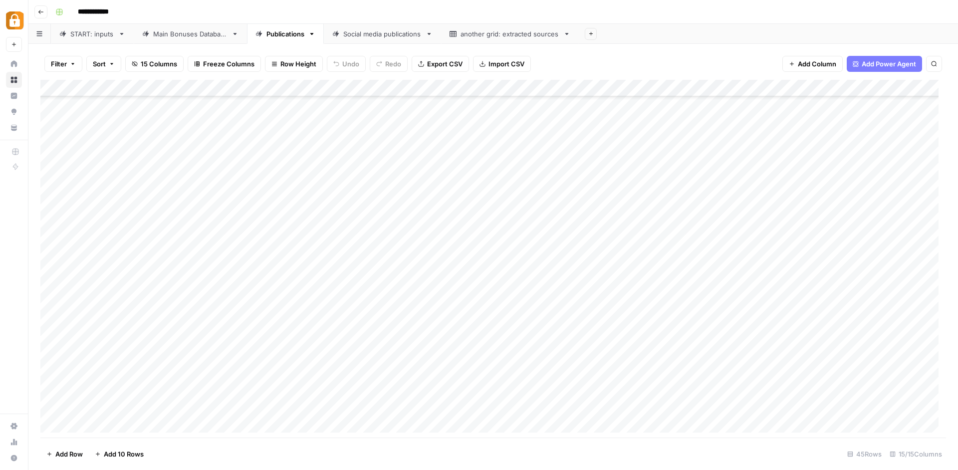
click at [369, 37] on div "Social media publications" at bounding box center [382, 34] width 78 height 10
click at [481, 36] on div "another grid: extracted sources" at bounding box center [510, 34] width 99 height 10
click at [387, 39] on link "Social media publications" at bounding box center [382, 34] width 117 height 20
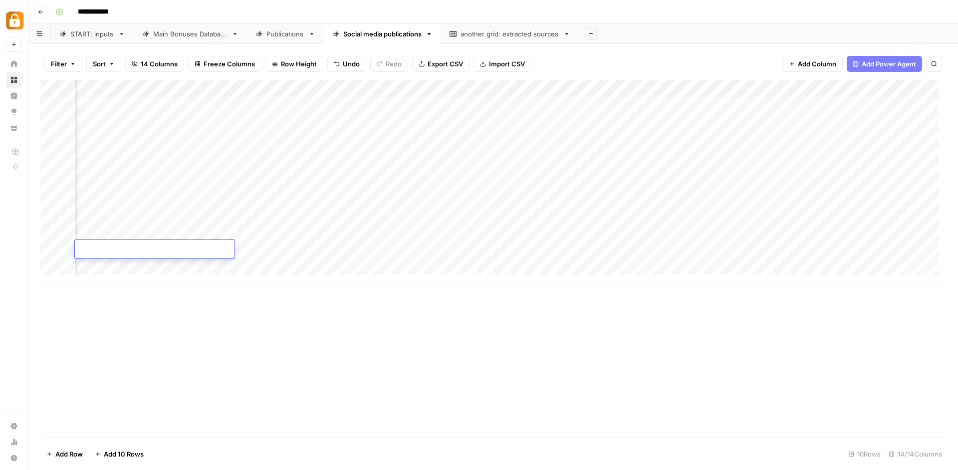
drag, startPoint x: 270, startPoint y: 255, endPoint x: 609, endPoint y: 264, distance: 338.9
click at [609, 264] on div "Add Column" at bounding box center [493, 181] width 906 height 203
click at [918, 85] on span "Add Column" at bounding box center [923, 88] width 35 height 9
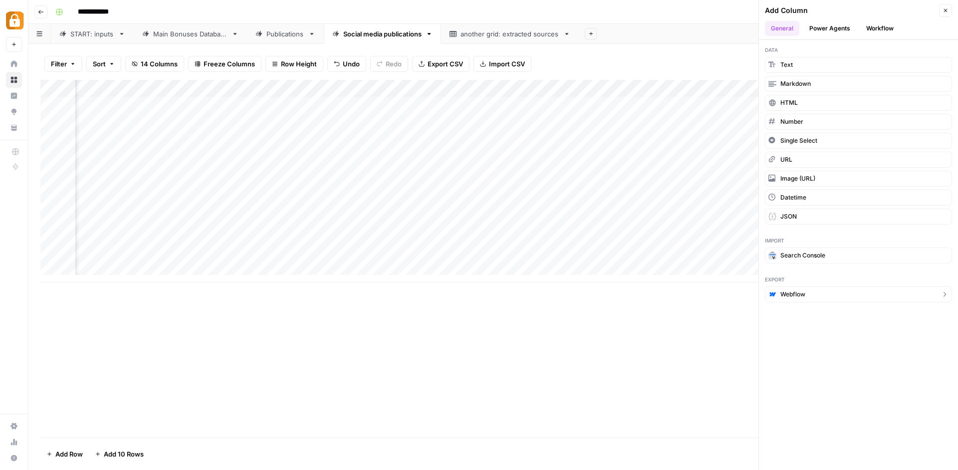
click at [805, 299] on button "Webflow" at bounding box center [858, 294] width 187 height 16
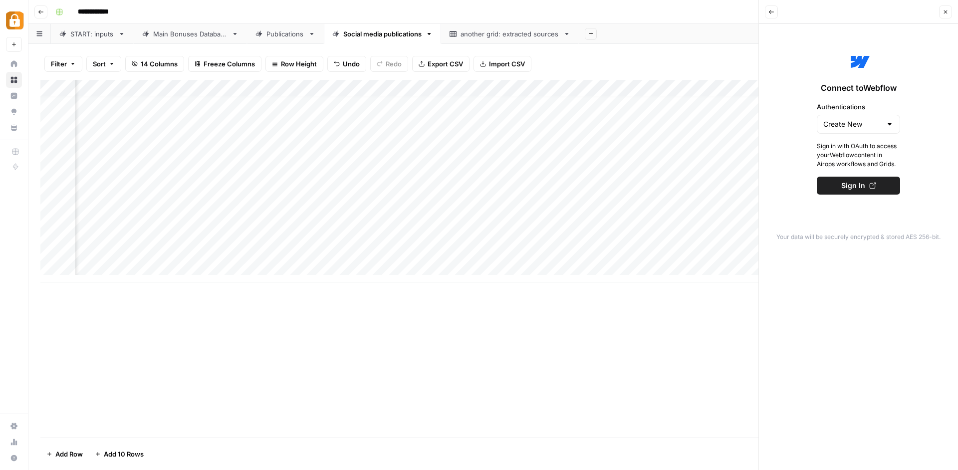
click at [943, 11] on icon "button" at bounding box center [945, 12] width 6 height 6
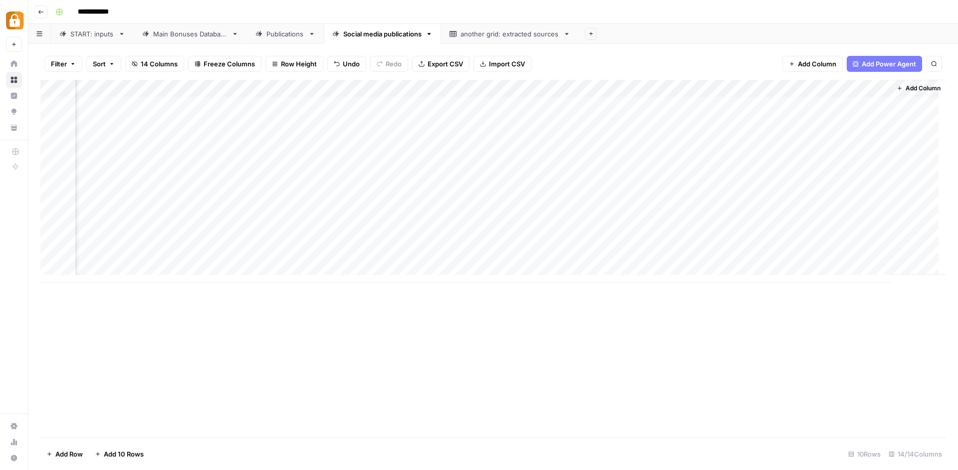
click at [906, 84] on span "Add Column" at bounding box center [923, 88] width 35 height 9
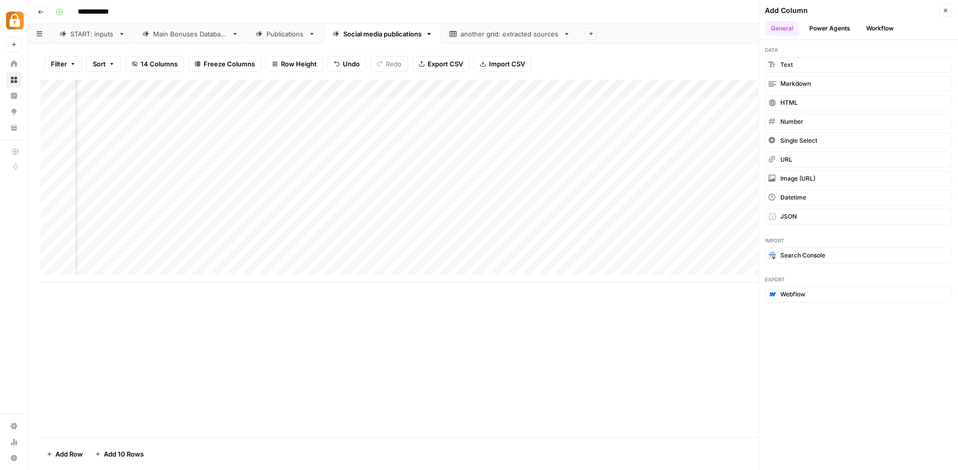
click at [878, 31] on button "Workflow" at bounding box center [879, 28] width 39 height 15
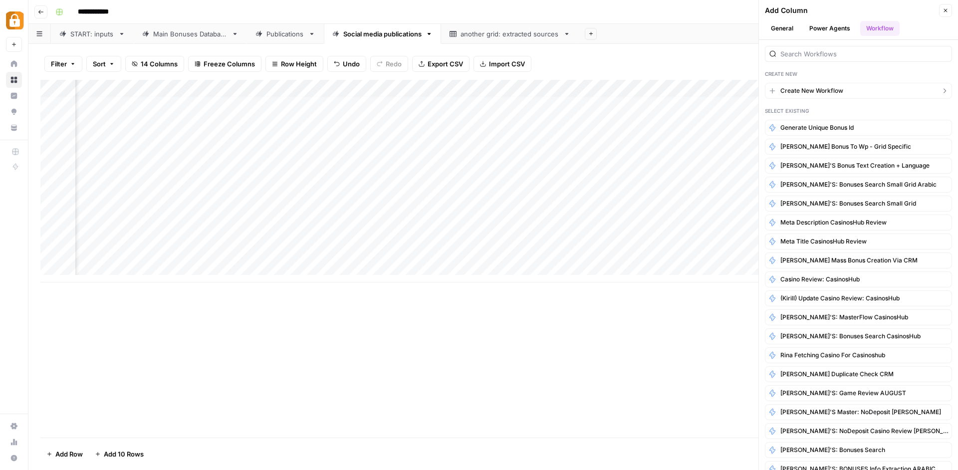
click at [841, 89] on span "Create New Workflow" at bounding box center [811, 90] width 63 height 9
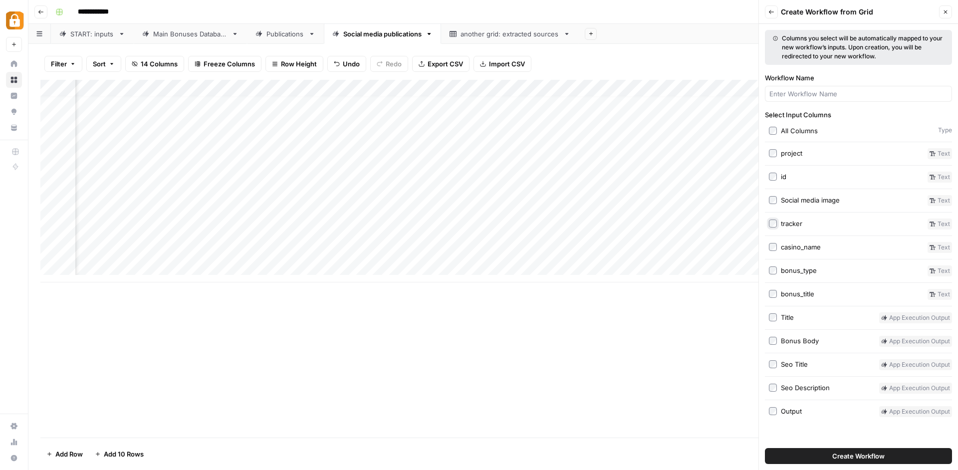
scroll to position [5, 1019]
click at [943, 19] on header "Back Create Workflow from Grid Close" at bounding box center [858, 12] width 199 height 24
click at [944, 11] on icon "button" at bounding box center [945, 12] width 6 height 6
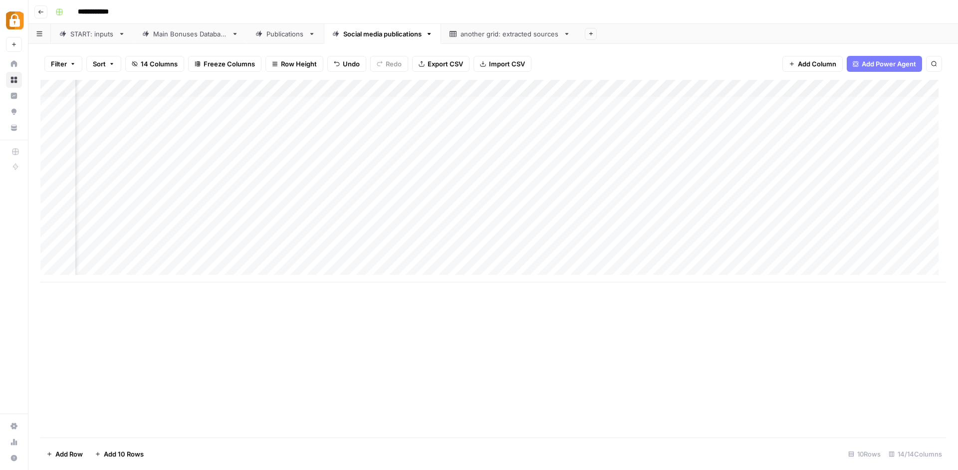
scroll to position [5, 1604]
click at [772, 87] on div "Add Column" at bounding box center [493, 181] width 906 height 203
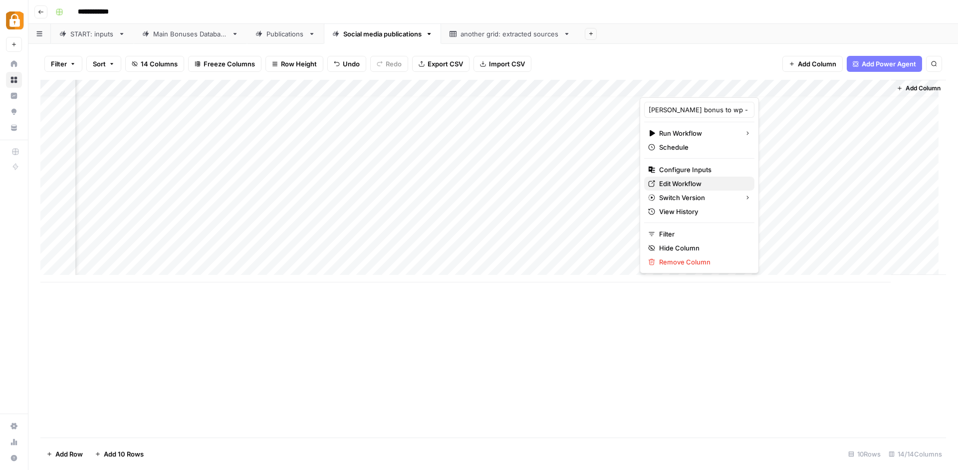
click at [696, 182] on span "Edit Workflow" at bounding box center [702, 184] width 87 height 10
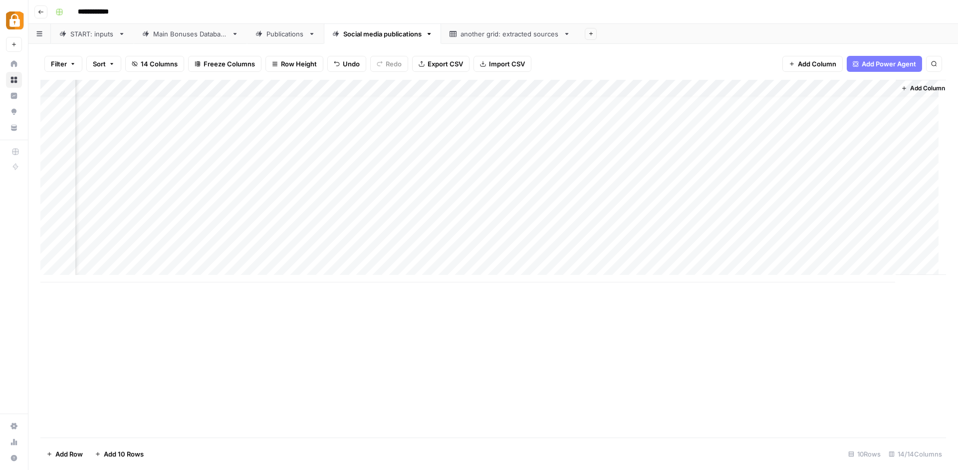
scroll to position [6, 1604]
click at [716, 229] on div "Add Column" at bounding box center [493, 181] width 906 height 203
click at [490, 229] on div "Add Column" at bounding box center [493, 181] width 906 height 203
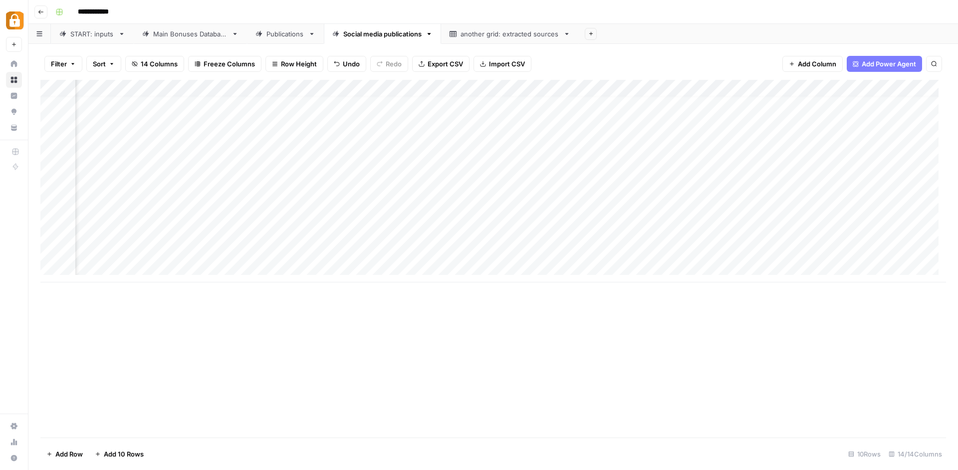
click at [615, 229] on div "Add Column" at bounding box center [493, 181] width 906 height 203
click at [618, 232] on div at bounding box center [616, 231] width 170 height 18
click at [615, 233] on div at bounding box center [616, 231] width 170 height 18
click at [604, 228] on div at bounding box center [616, 231] width 170 height 18
click at [544, 84] on div "Add Column" at bounding box center [493, 181] width 906 height 203
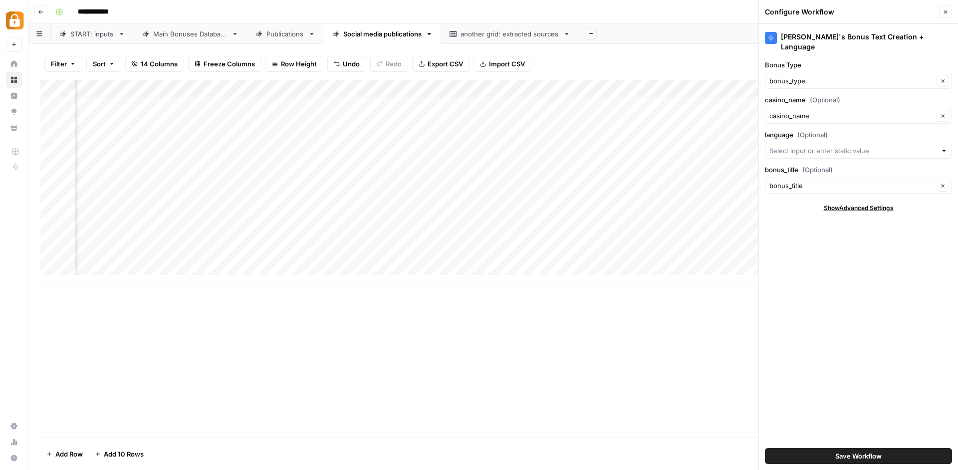
click at [942, 14] on button "Close" at bounding box center [945, 11] width 13 height 13
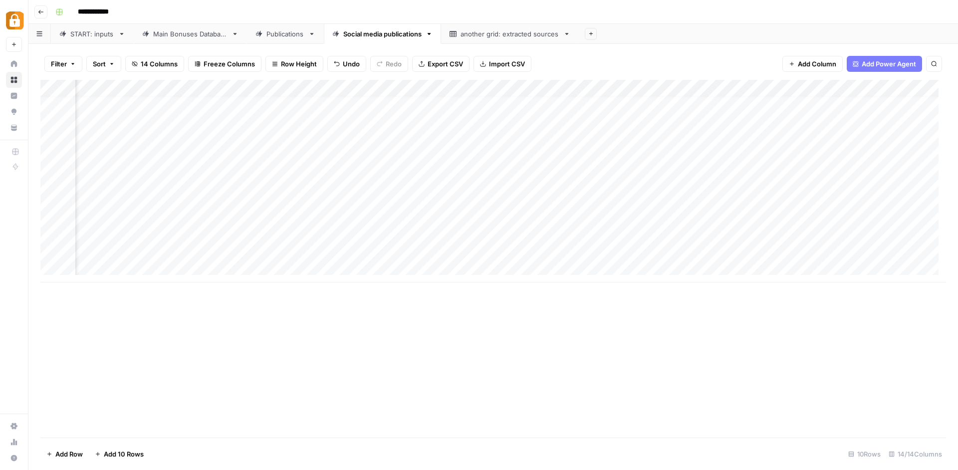
scroll to position [6, 1604]
click at [770, 85] on div "Add Column" at bounding box center [493, 181] width 906 height 203
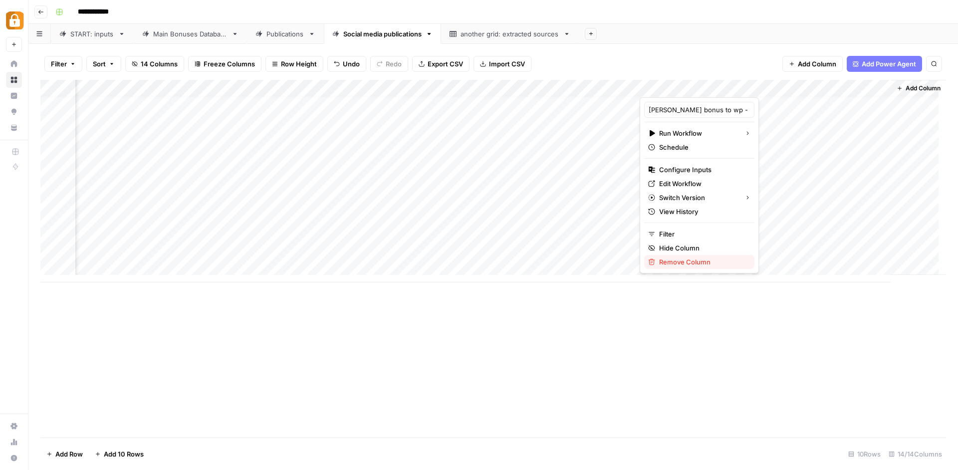
click at [674, 260] on span "Remove Column" at bounding box center [702, 262] width 87 height 10
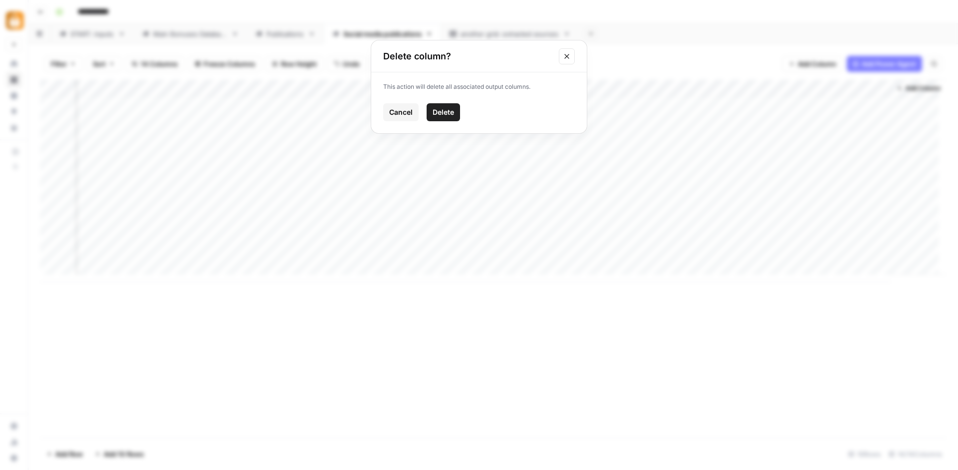
click at [413, 114] on span "Cancel" at bounding box center [400, 112] width 23 height 10
click at [773, 85] on div "Add Column" at bounding box center [493, 181] width 906 height 203
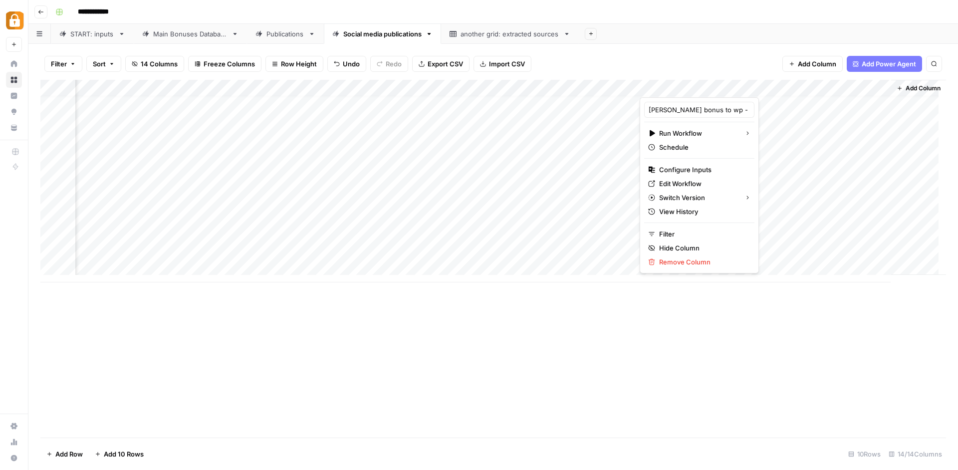
click at [774, 85] on div at bounding box center [717, 87] width 154 height 20
click at [737, 54] on div "Filter Sort 14 Columns Freeze Columns Row Height Undo Redo Export CSV Import CS…" at bounding box center [493, 64] width 906 height 32
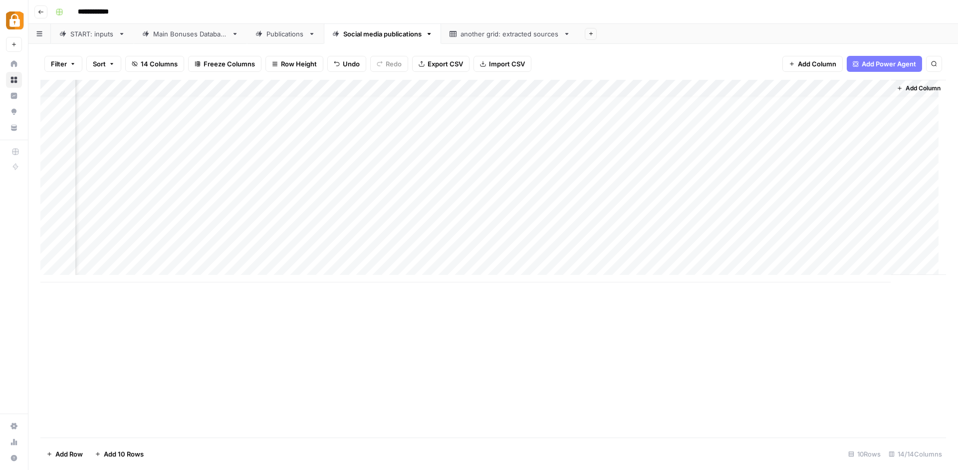
click at [770, 83] on div "Add Column" at bounding box center [493, 181] width 906 height 203
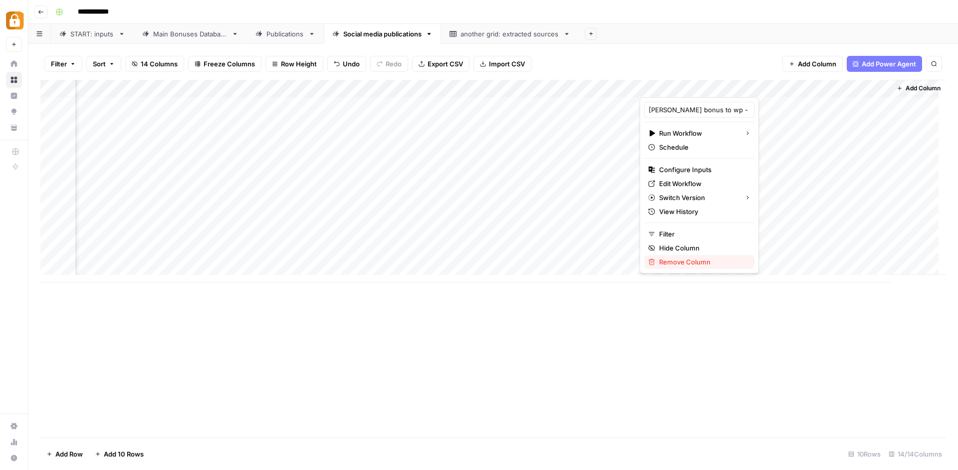
click at [678, 266] on span "Remove Column" at bounding box center [702, 262] width 87 height 10
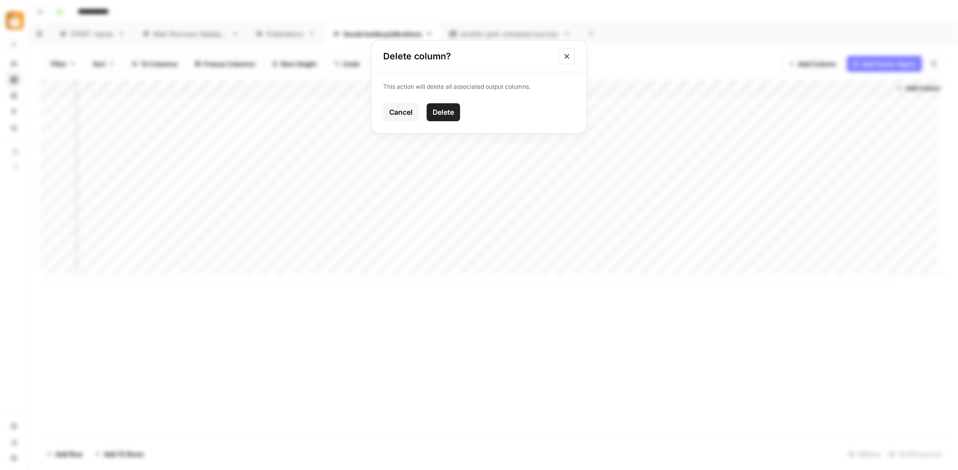
click at [457, 107] on button "Delete" at bounding box center [443, 112] width 33 height 18
click at [380, 36] on div "Social media publications" at bounding box center [382, 34] width 78 height 10
click at [911, 86] on span "Add Column" at bounding box center [923, 88] width 35 height 9
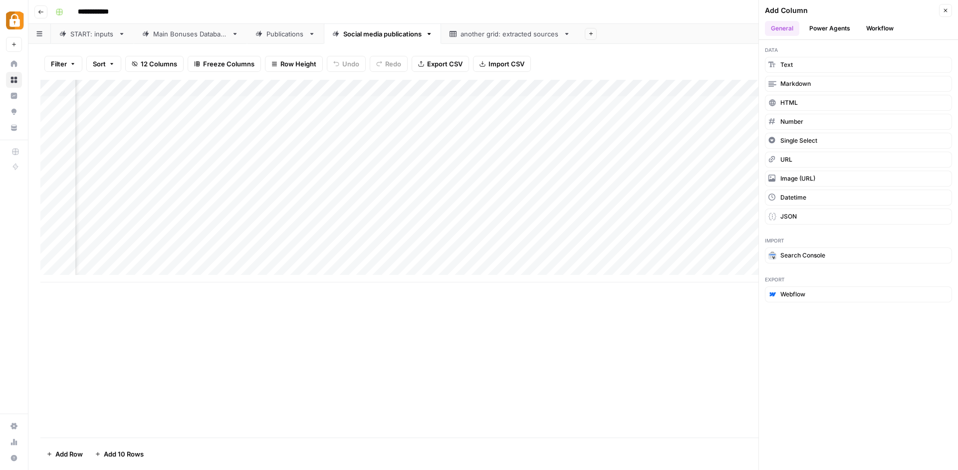
click at [879, 24] on button "Workflow" at bounding box center [879, 28] width 39 height 15
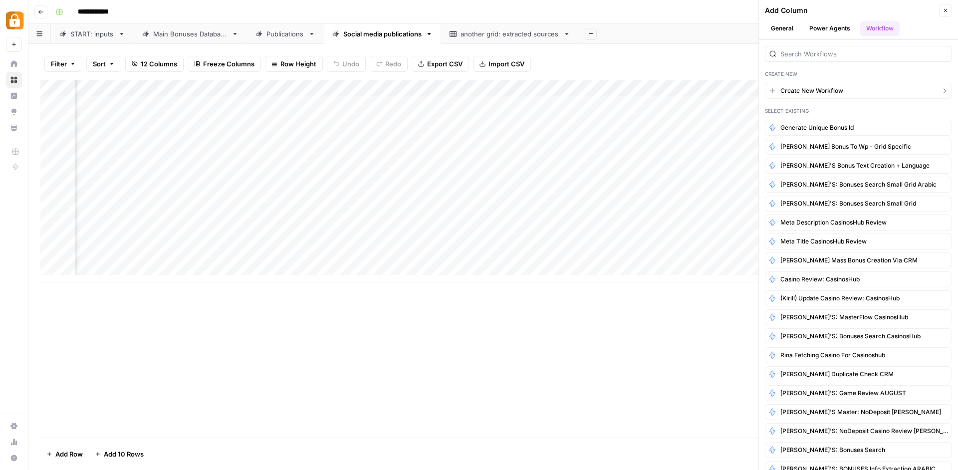
click at [818, 94] on span "Create New Workflow" at bounding box center [811, 90] width 63 height 9
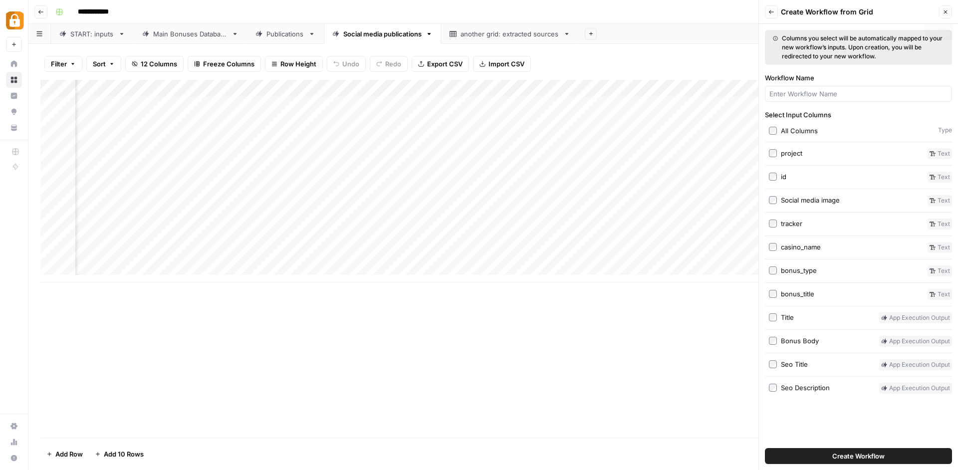
click at [945, 16] on button "Close" at bounding box center [945, 11] width 13 height 13
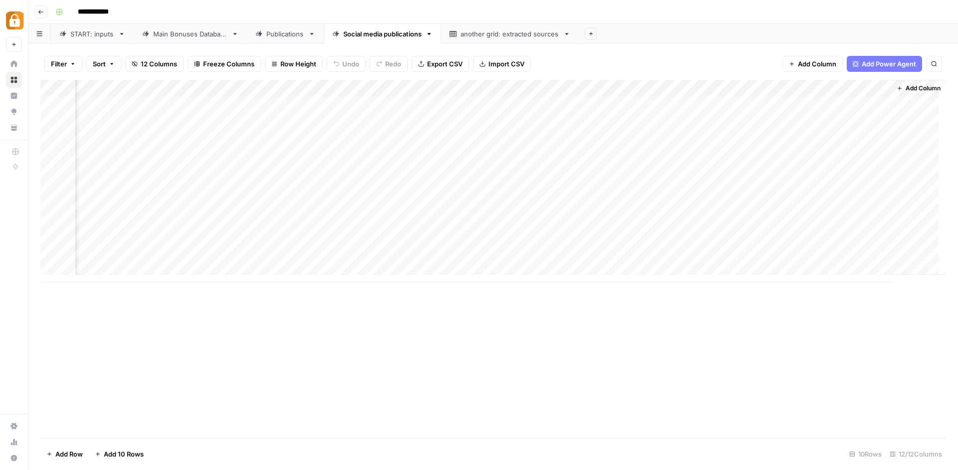
click at [909, 88] on span "Add Column" at bounding box center [923, 88] width 35 height 9
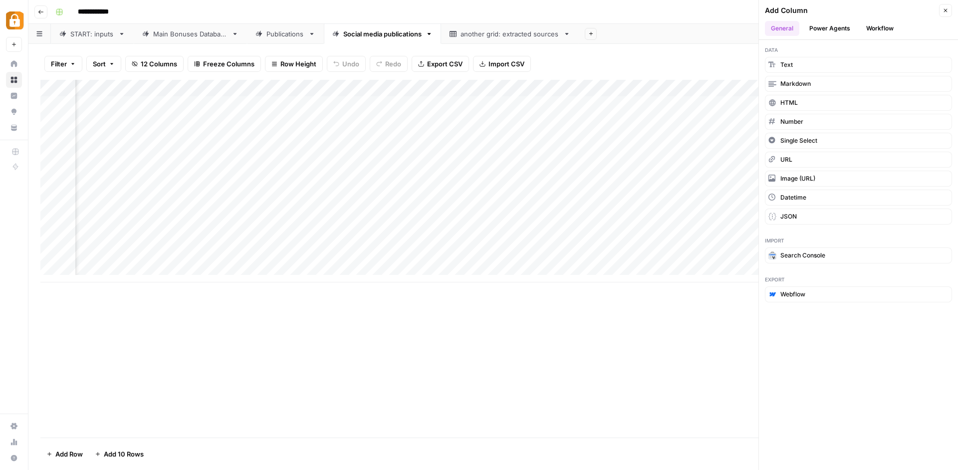
click at [872, 33] on button "Workflow" at bounding box center [879, 28] width 39 height 15
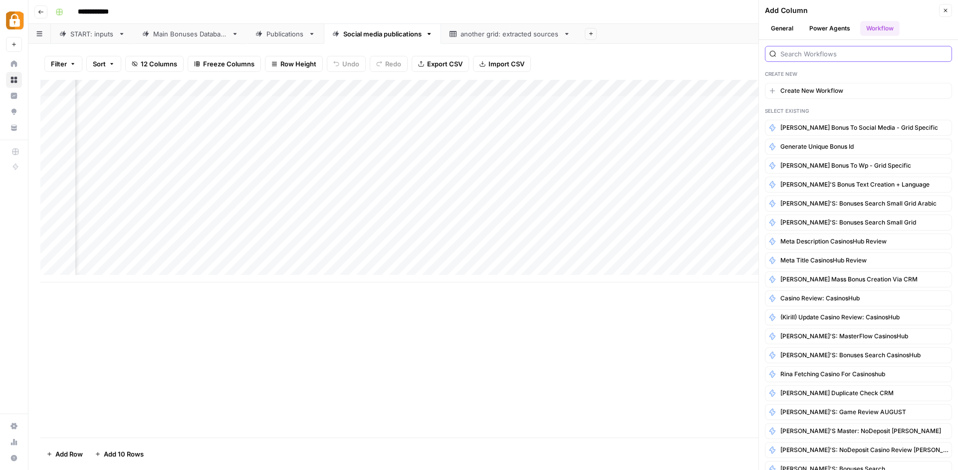
click at [837, 57] on input "search" at bounding box center [863, 54] width 167 height 10
click at [863, 124] on span "Kostya bonus to social media - grid specific" at bounding box center [858, 127] width 156 height 9
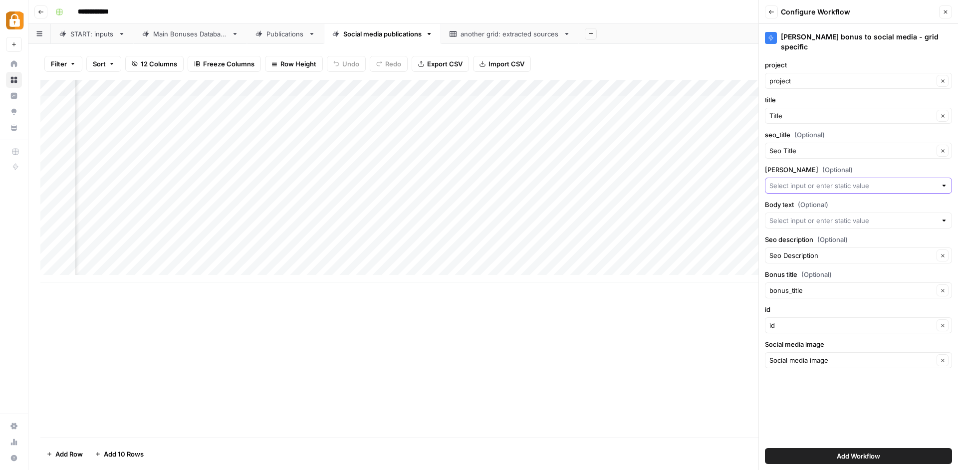
click at [813, 182] on input "tacker (Optional)" at bounding box center [852, 186] width 167 height 10
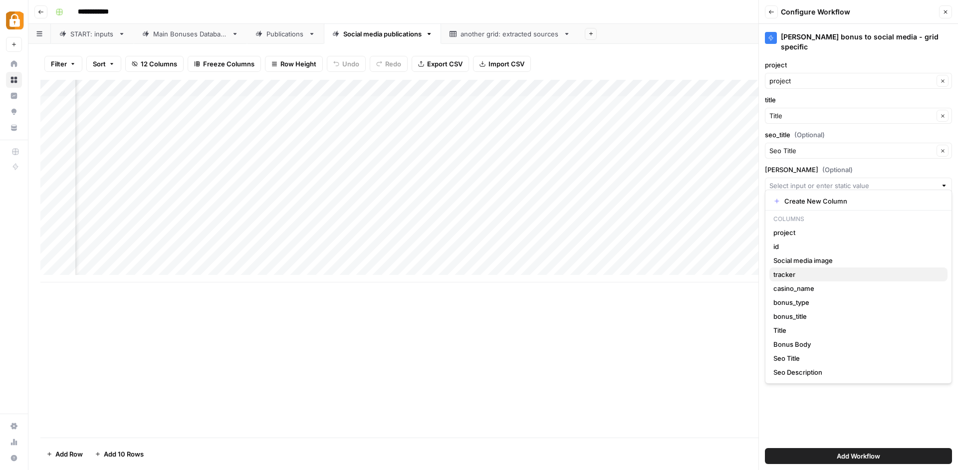
click at [801, 276] on span "tracker" at bounding box center [856, 274] width 166 height 10
type input "tracker"
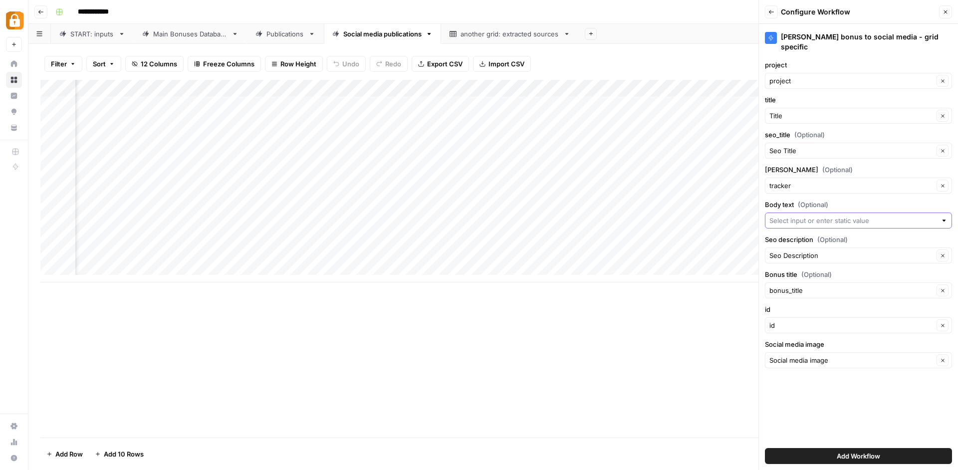
click at [819, 216] on input "Body text (Optional)" at bounding box center [852, 221] width 167 height 10
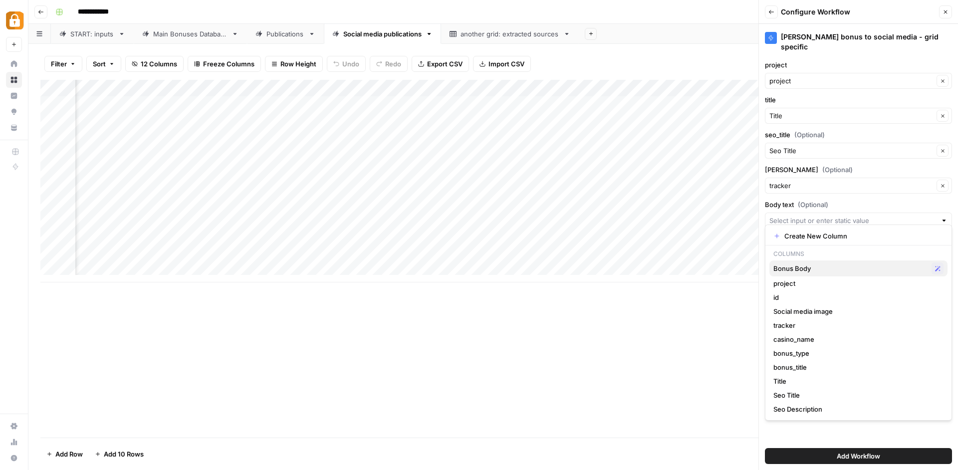
click at [802, 267] on span "Bonus Body" at bounding box center [850, 268] width 154 height 10
type input "Bonus Body"
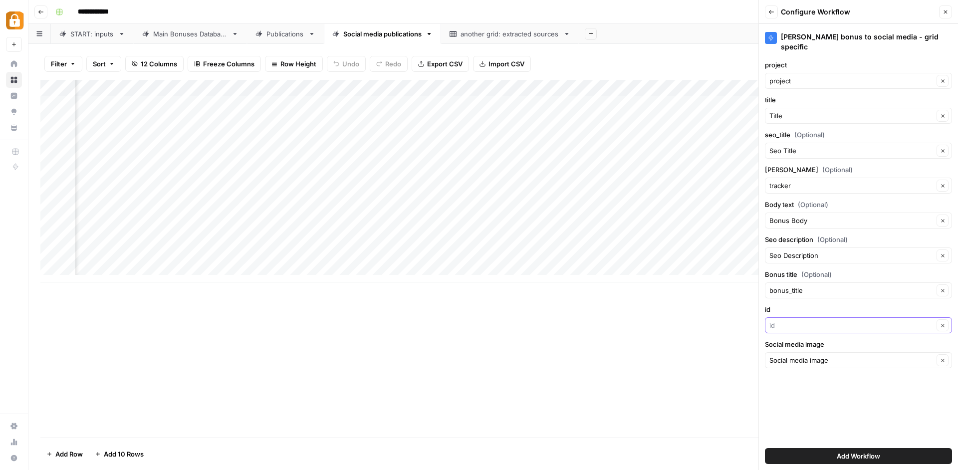
click at [792, 321] on input "id" at bounding box center [851, 325] width 164 height 10
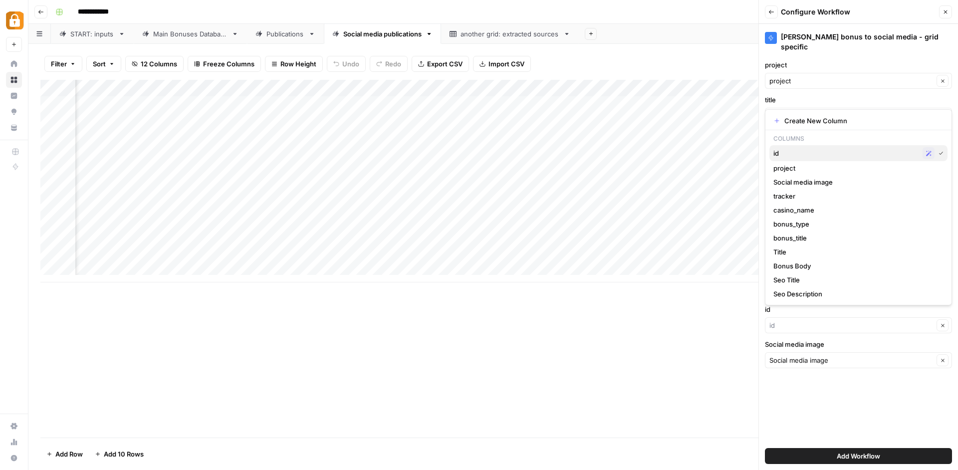
click at [797, 155] on span "id" at bounding box center [845, 153] width 145 height 10
type input "id"
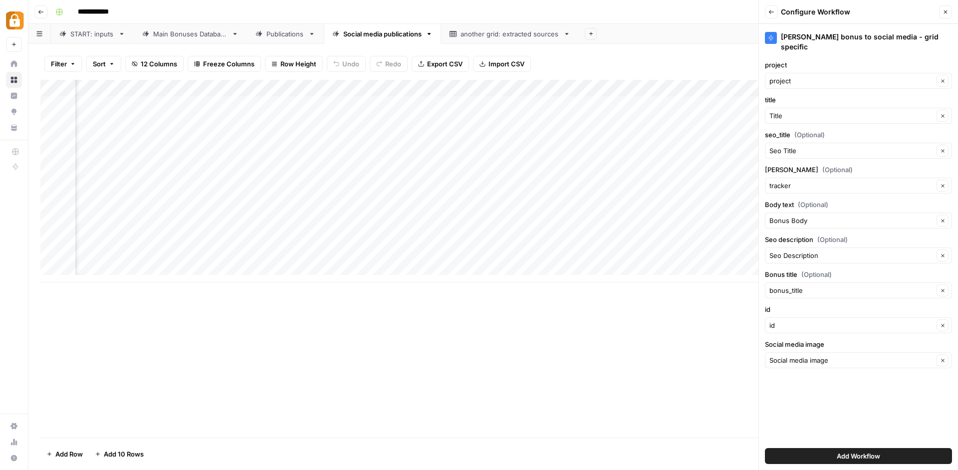
click at [810, 458] on button "Add Workflow" at bounding box center [858, 456] width 187 height 16
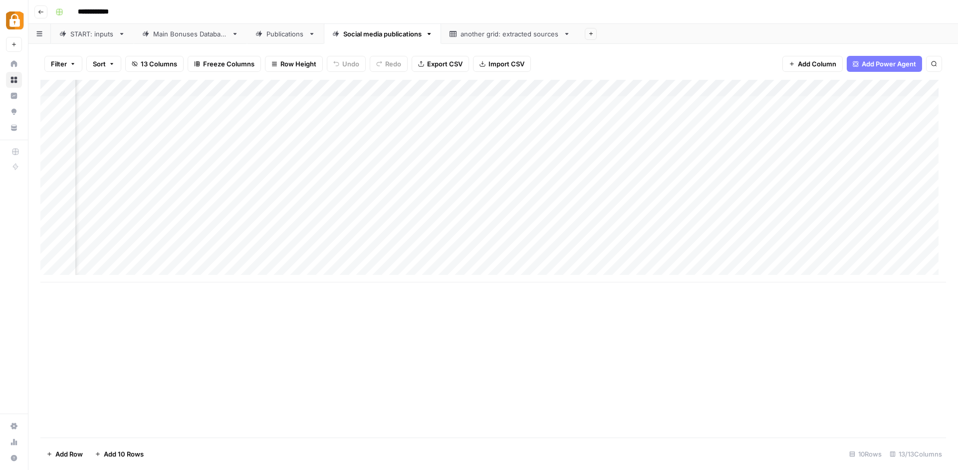
scroll to position [0, 1081]
click at [550, 238] on div "Add Column" at bounding box center [493, 181] width 906 height 203
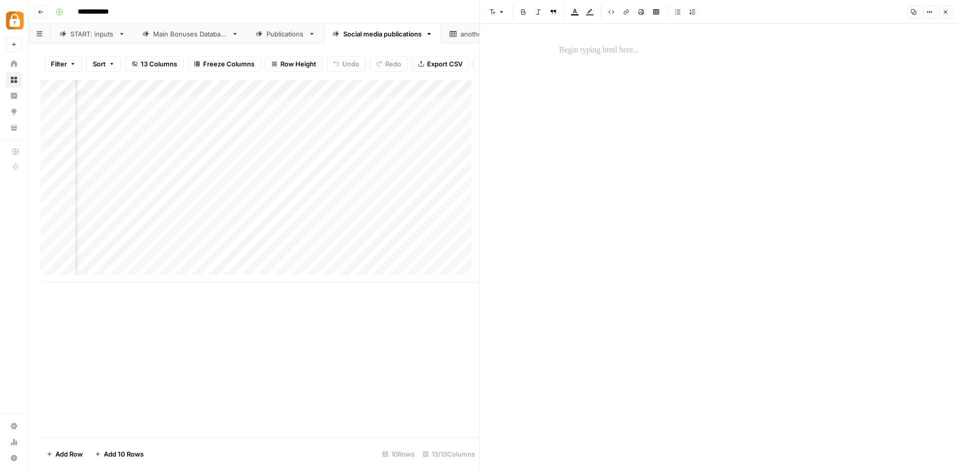
click at [687, 80] on div at bounding box center [718, 239] width 331 height 398
click at [678, 41] on div at bounding box center [718, 50] width 331 height 21
click at [941, 9] on button "Close" at bounding box center [945, 11] width 13 height 13
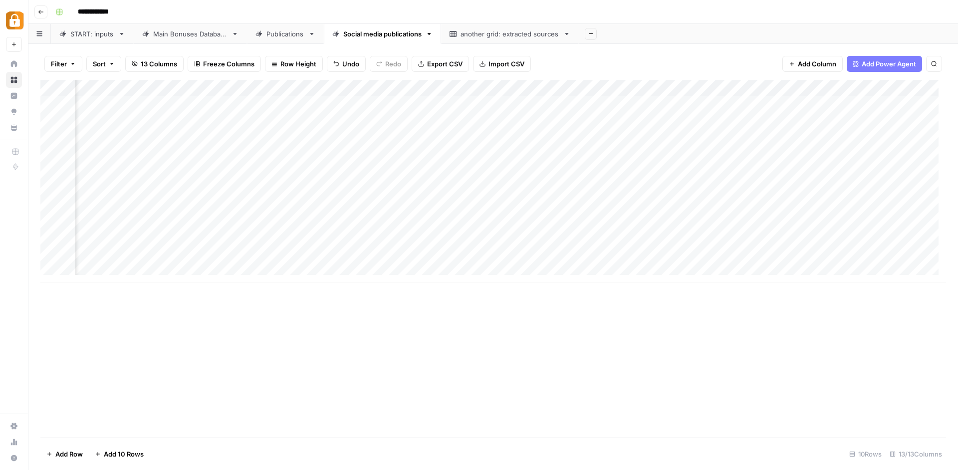
scroll to position [0, 1543]
click at [792, 235] on div "Add Column" at bounding box center [493, 181] width 906 height 203
click at [789, 236] on div "Add Column" at bounding box center [493, 181] width 906 height 203
click at [567, 237] on div "Add Column" at bounding box center [493, 181] width 906 height 203
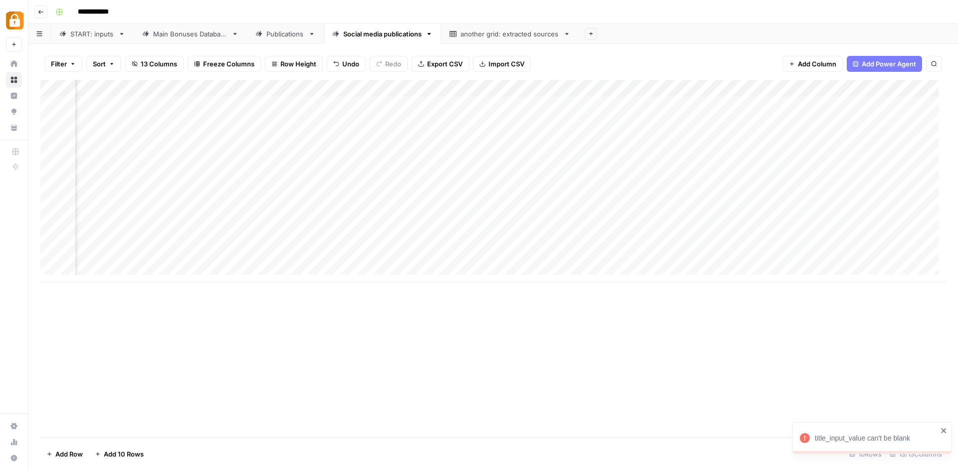
click at [567, 237] on div "Add Column" at bounding box center [493, 181] width 906 height 203
type textarea "*****"
click at [790, 236] on div "Add Column" at bounding box center [493, 181] width 906 height 203
click at [863, 238] on div "Add Column" at bounding box center [493, 181] width 906 height 203
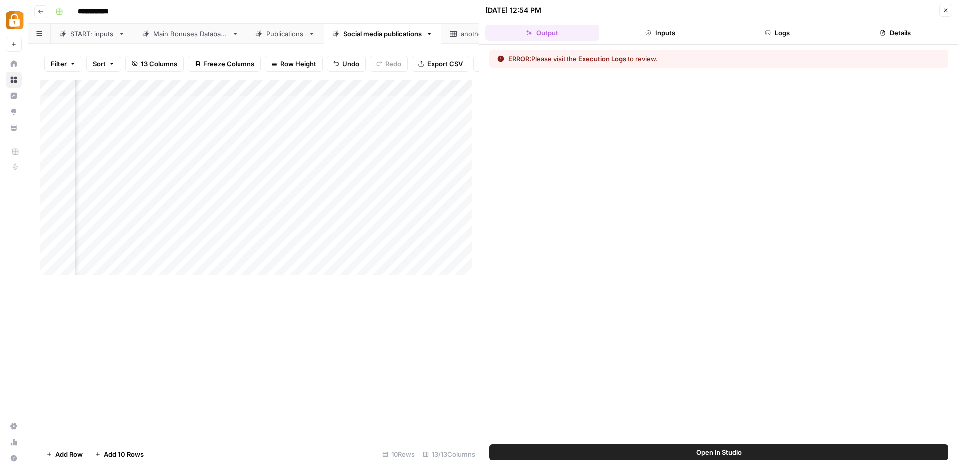
click at [776, 43] on header "09/03/25 at 12:54 PM Close Output Inputs Logs Details" at bounding box center [718, 22] width 478 height 45
click at [776, 38] on button "Logs" at bounding box center [778, 33] width 114 height 16
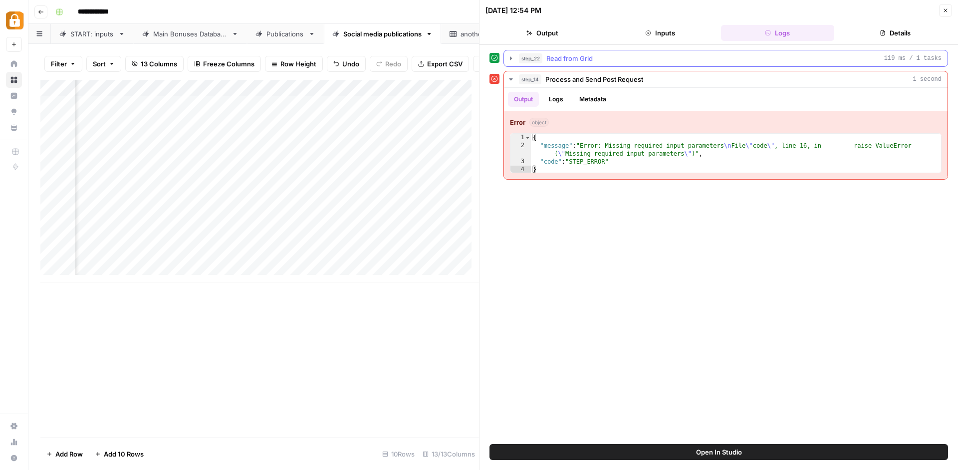
click at [603, 59] on div "step_22 Read from Grid 119 ms / 1 tasks" at bounding box center [730, 58] width 423 height 10
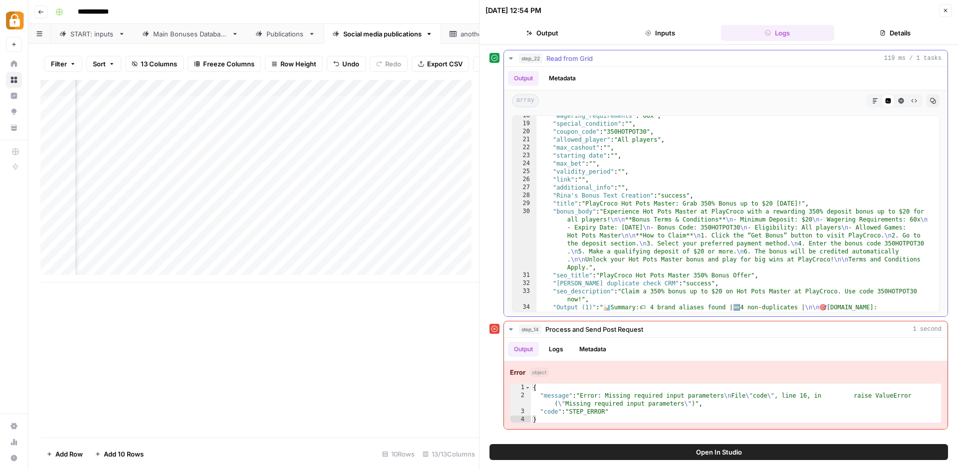
scroll to position [219, 0]
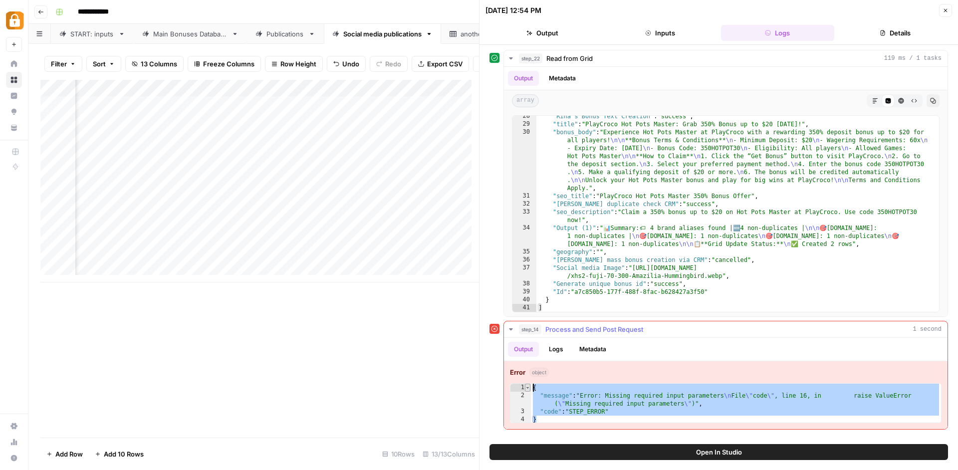
drag, startPoint x: 578, startPoint y: 419, endPoint x: 529, endPoint y: 387, distance: 58.8
click at [529, 387] on div "* 1 2 3 4 { "message" : "Error: Missing required input parameters \n File \" co…" at bounding box center [726, 403] width 432 height 40
type textarea "**********"
click at [323, 241] on div "Add Column" at bounding box center [259, 181] width 439 height 203
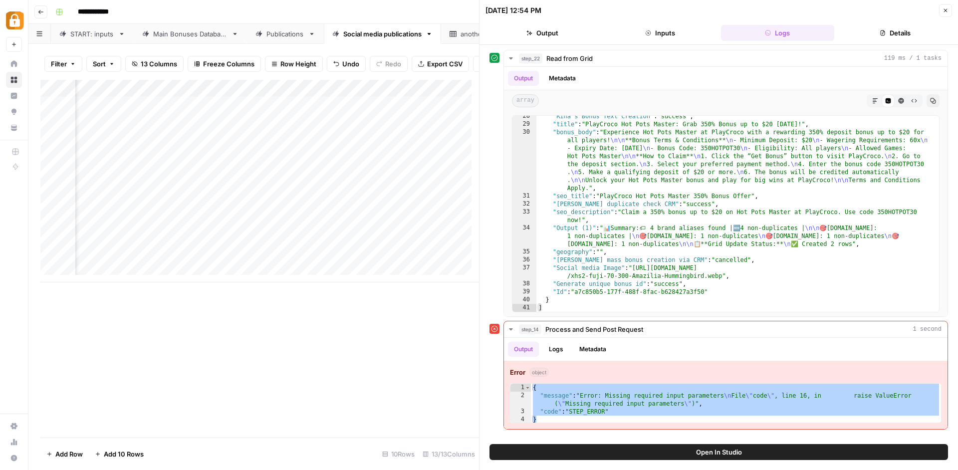
click at [323, 241] on div "Add Column" at bounding box center [259, 181] width 439 height 203
type textarea "*"
type textarea "**********"
click at [338, 204] on div "Add Column" at bounding box center [259, 181] width 439 height 203
click at [321, 233] on div "Add Column" at bounding box center [259, 181] width 439 height 203
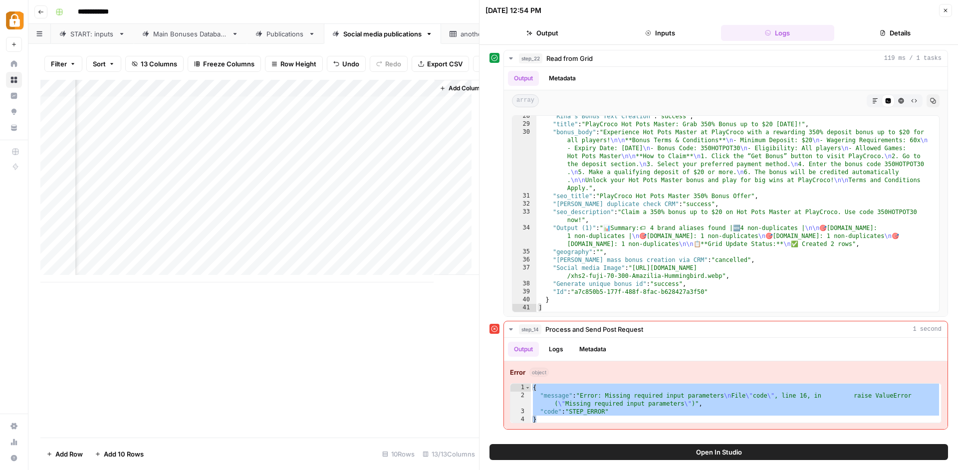
scroll to position [2, 2010]
click at [406, 243] on div "Add Column" at bounding box center [259, 181] width 439 height 203
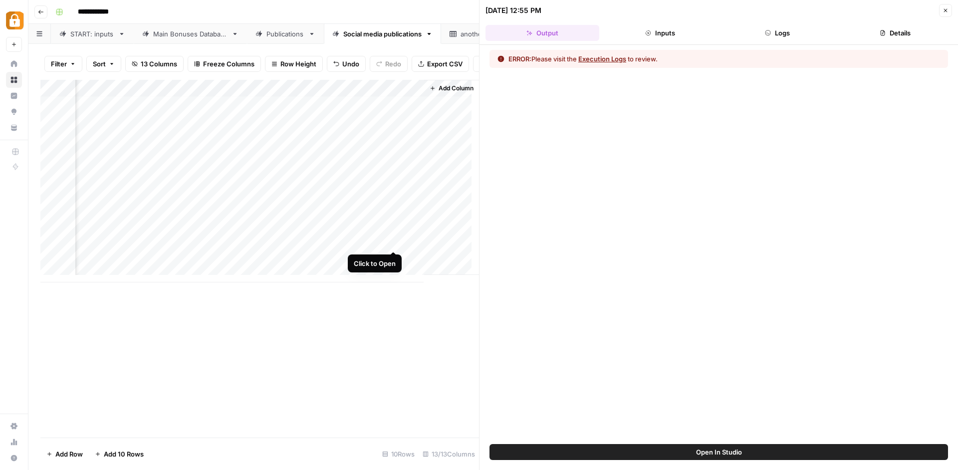
click at [393, 238] on div "Add Column" at bounding box center [259, 181] width 439 height 203
click at [808, 21] on header "09/03/25 at 12:55 PM Close Output Inputs Logs Details" at bounding box center [718, 22] width 478 height 45
click at [787, 25] on button "Logs" at bounding box center [778, 33] width 114 height 16
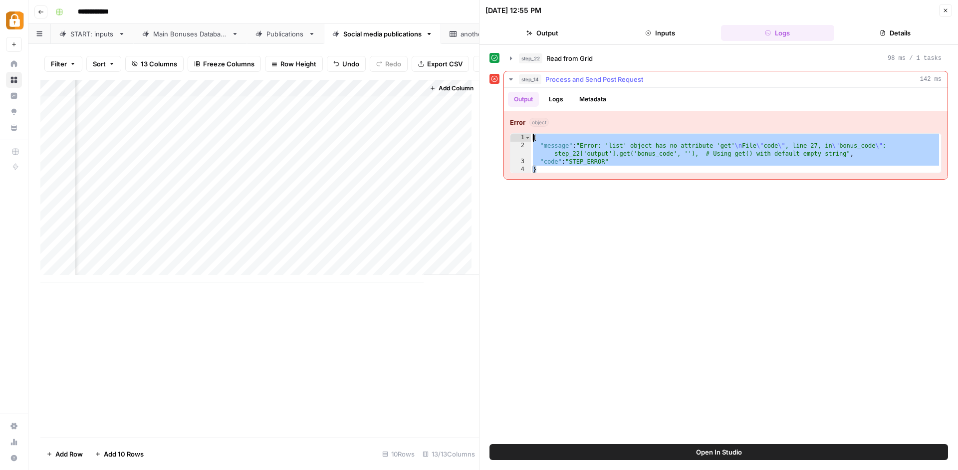
drag, startPoint x: 540, startPoint y: 169, endPoint x: 522, endPoint y: 131, distance: 42.0
click at [522, 131] on div "Error object * 1 2 3 4 { "message" : "Error: 'list' object has no attribute 'ge…" at bounding box center [726, 145] width 444 height 68
type textarea "**********"
click at [659, 57] on div "step_22 Read from Grid 98 ms / 1 tasks" at bounding box center [730, 58] width 423 height 10
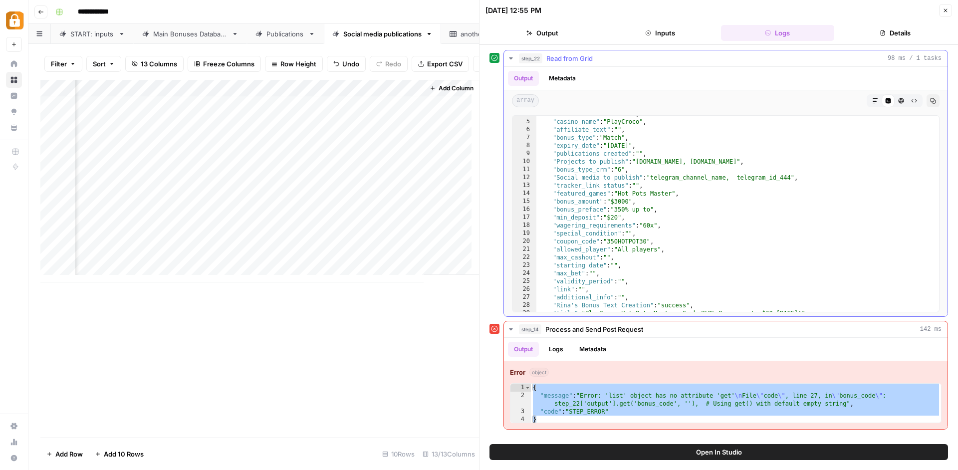
scroll to position [30, 0]
type textarea "**********"
drag, startPoint x: 557, startPoint y: 242, endPoint x: 595, endPoint y: 244, distance: 37.9
click at [595, 244] on div ""Date Created" : "2025-07-24" , "casino_name" : "PlayCroco" , "affiliate_text" …" at bounding box center [733, 216] width 395 height 212
click at [407, 236] on div "Add Column" at bounding box center [259, 181] width 439 height 203
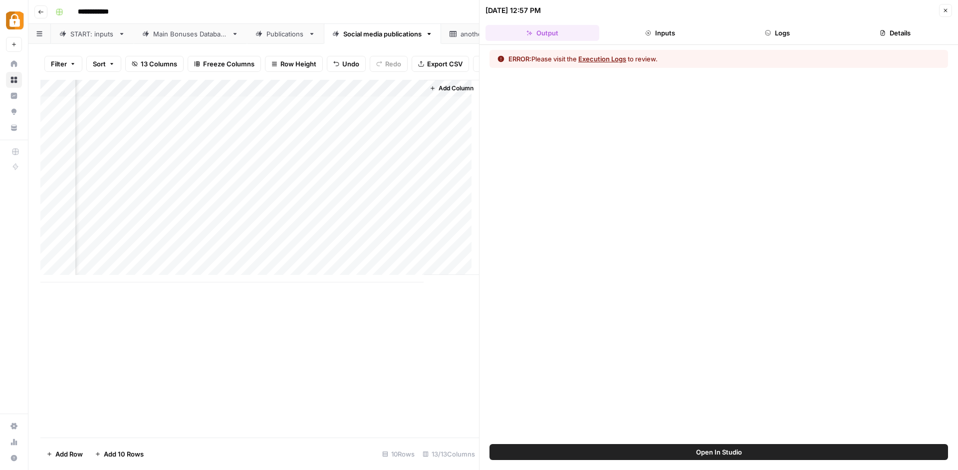
click at [781, 22] on header "09/03/25 at 12:57 PM Close Output Inputs Logs Details" at bounding box center [718, 22] width 478 height 45
click at [770, 36] on button "Logs" at bounding box center [778, 33] width 114 height 16
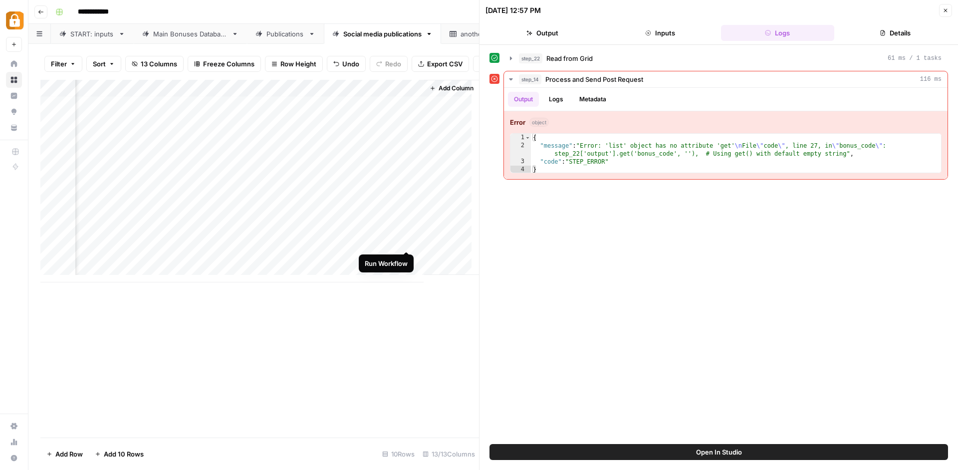
click at [403, 238] on div "Add Column" at bounding box center [259, 181] width 439 height 203
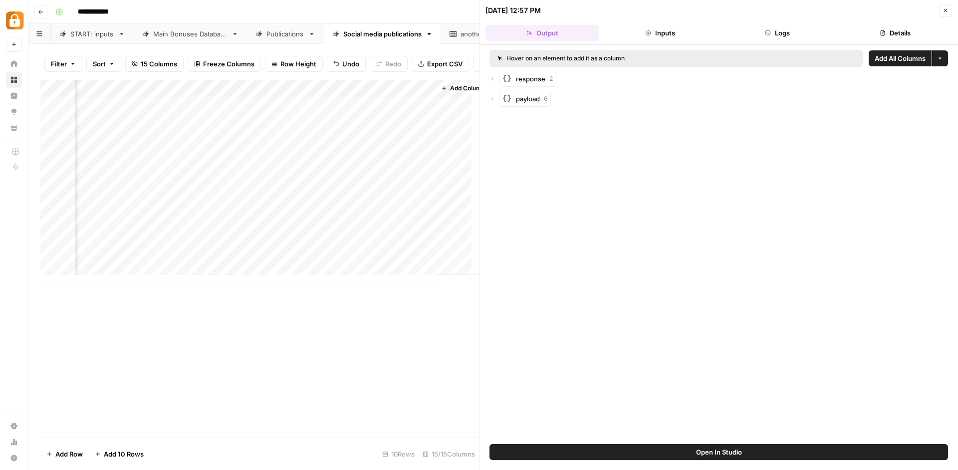
scroll to position [5, 2185]
click at [771, 27] on button "Logs" at bounding box center [778, 33] width 114 height 16
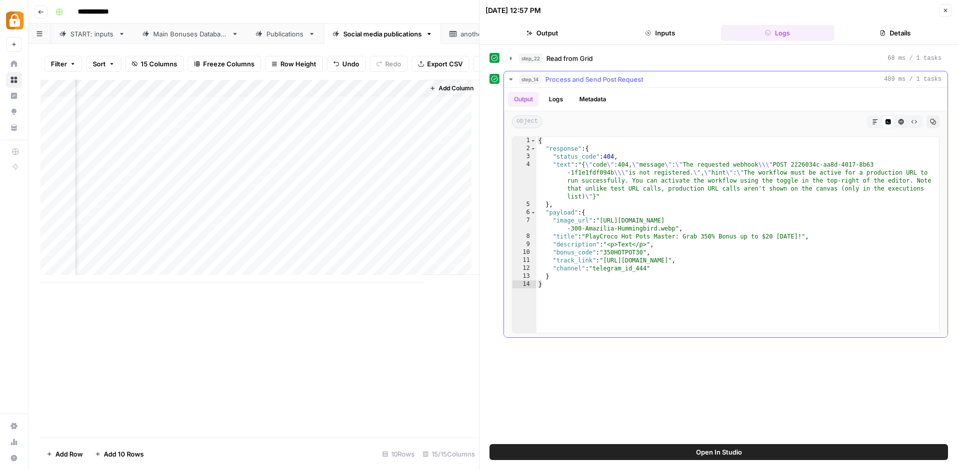
click at [556, 98] on button "Logs" at bounding box center [556, 99] width 26 height 15
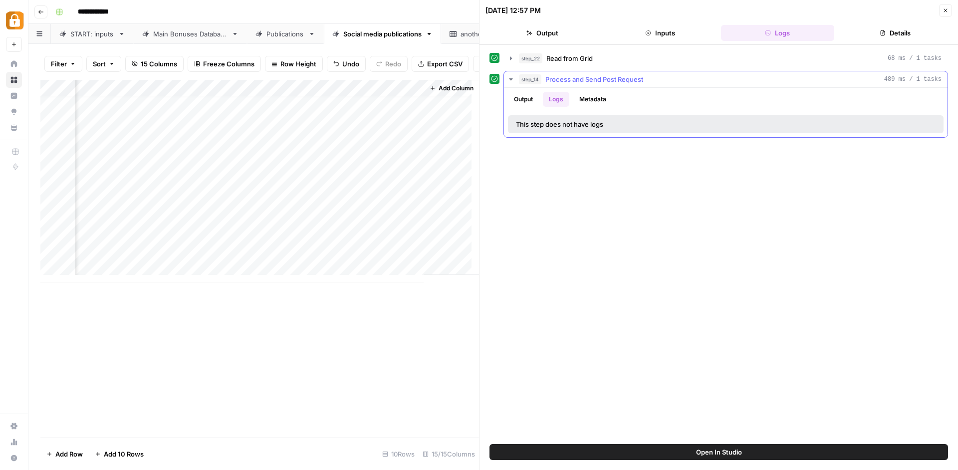
click at [523, 98] on button "Output" at bounding box center [523, 99] width 31 height 15
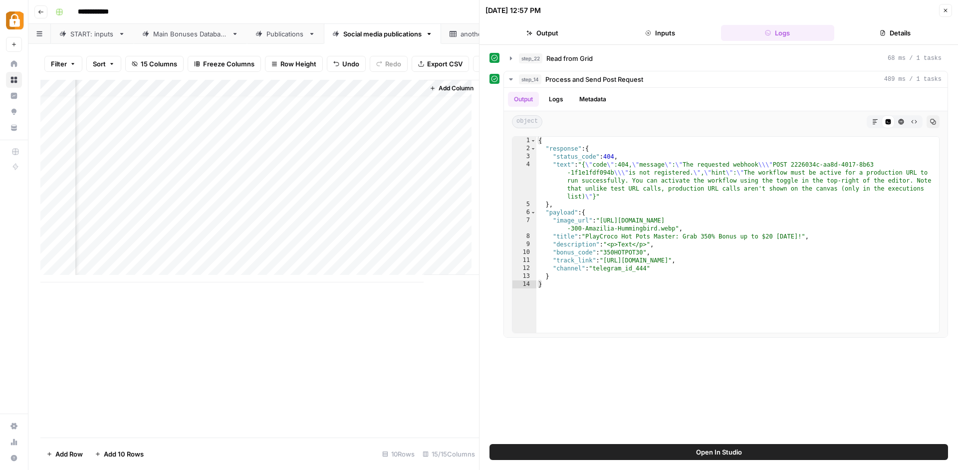
drag, startPoint x: 942, startPoint y: 8, endPoint x: 927, endPoint y: 6, distance: 16.1
click at [942, 7] on icon "button" at bounding box center [945, 10] width 6 height 6
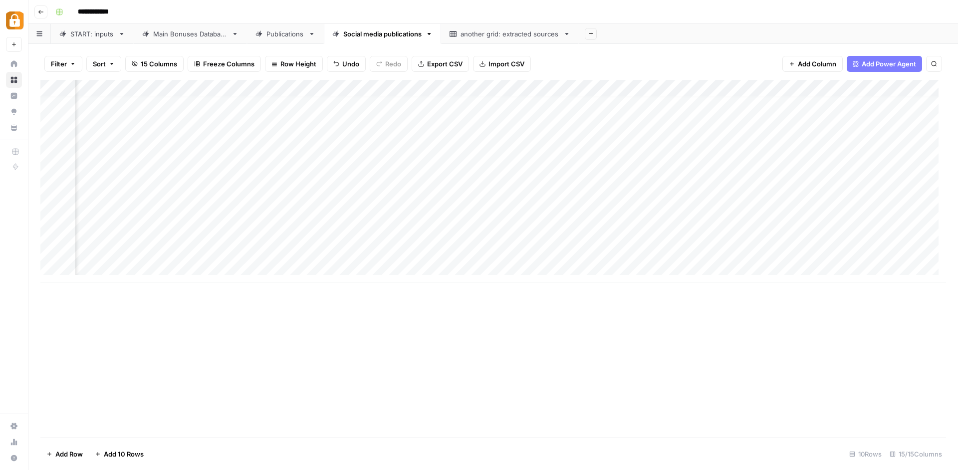
scroll to position [5, 1629]
click at [175, 37] on div "Main Bonuses Database" at bounding box center [190, 34] width 74 height 10
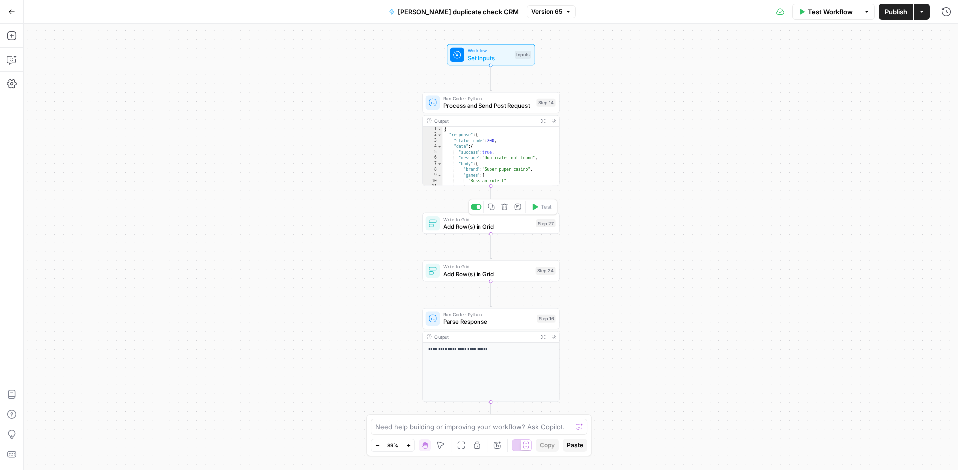
click at [511, 228] on span "Add Row(s) in Grid" at bounding box center [487, 226] width 89 height 9
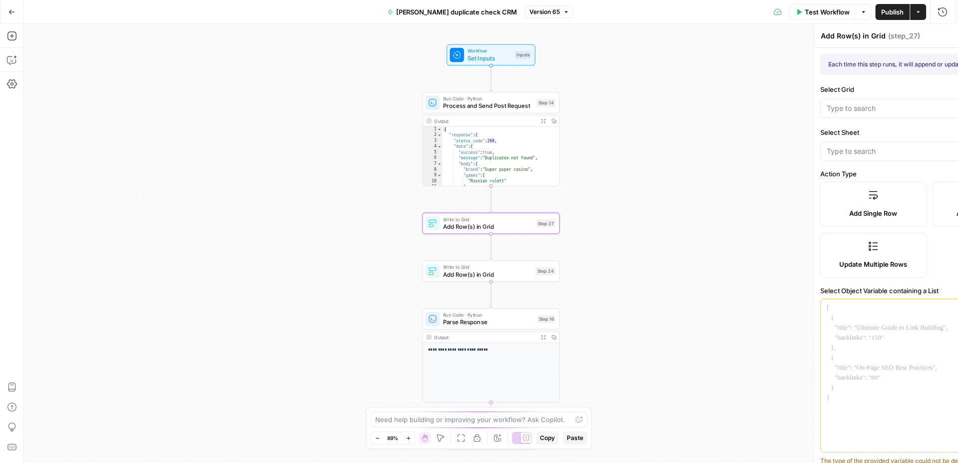
type input "Bonus System"
type input "Social media publications"
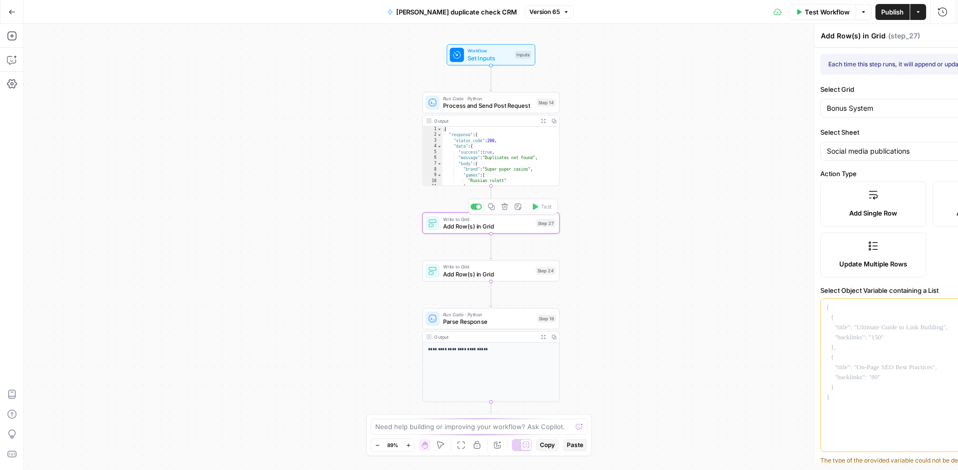
type input "project"
type input "bonus_title"
type input "bonus_type"
type input "casino_name"
type input "Social media image"
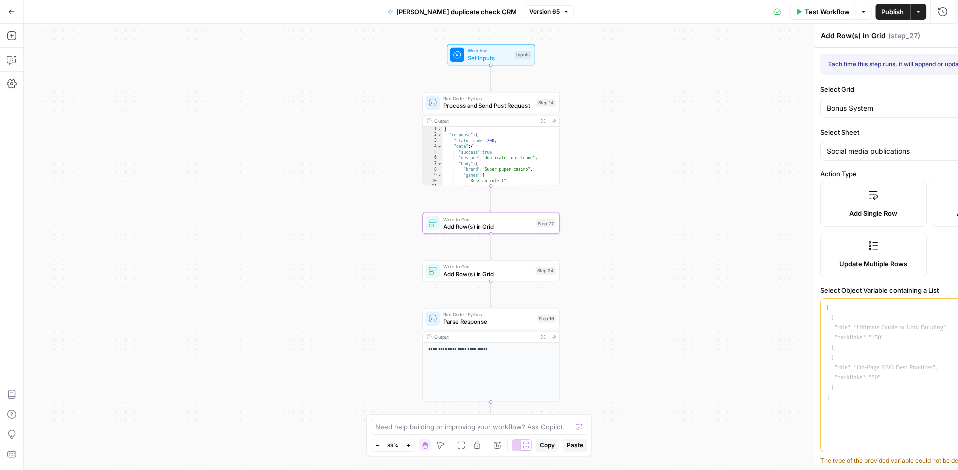
type input "id"
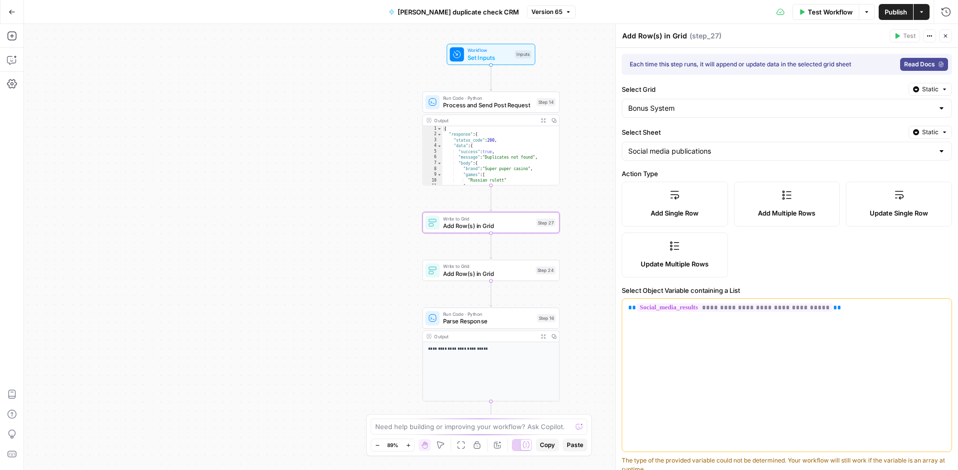
click at [477, 282] on div "Workflow Set Inputs Inputs Run Code · Python Process and Send Post Request Step…" at bounding box center [491, 247] width 934 height 446
click at [485, 278] on div "Write to Grid Add Row(s) in Grid Step 24 Copy step Delete step Add Note Test" at bounding box center [490, 270] width 137 height 21
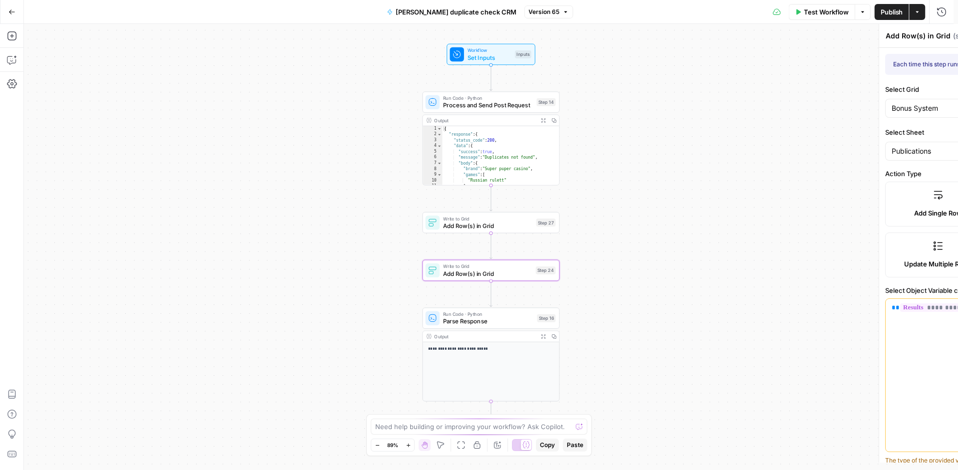
type input "bonus_title"
type input "bonus_type"
type input "project"
type input "casino_name"
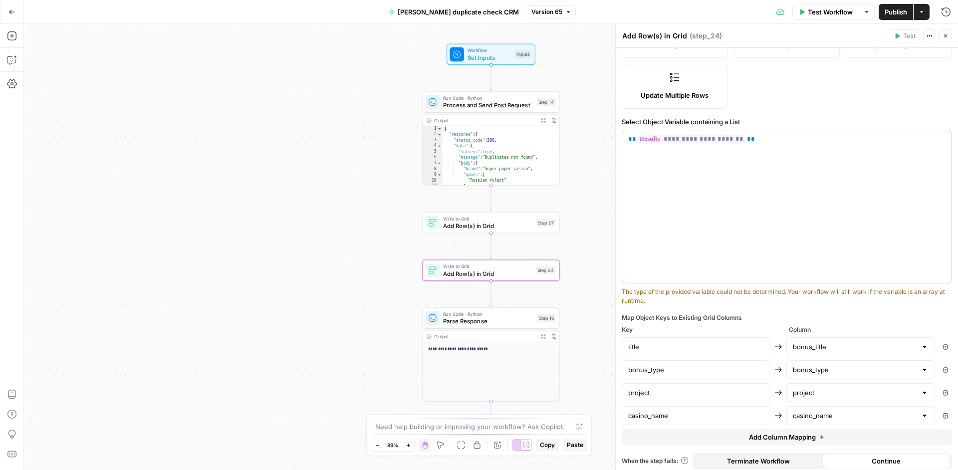
scroll to position [174, 0]
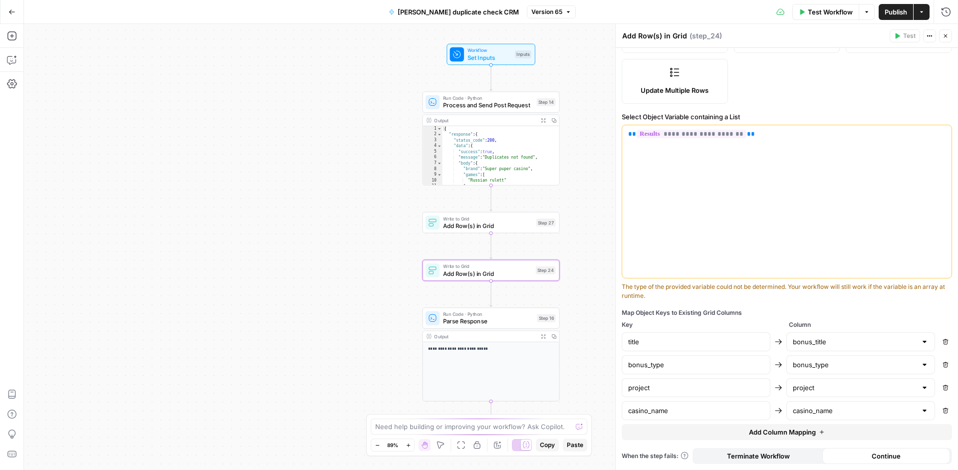
click at [825, 433] on button "Add Column Mapping" at bounding box center [787, 432] width 330 height 16
click at [840, 429] on input "text" at bounding box center [855, 434] width 124 height 10
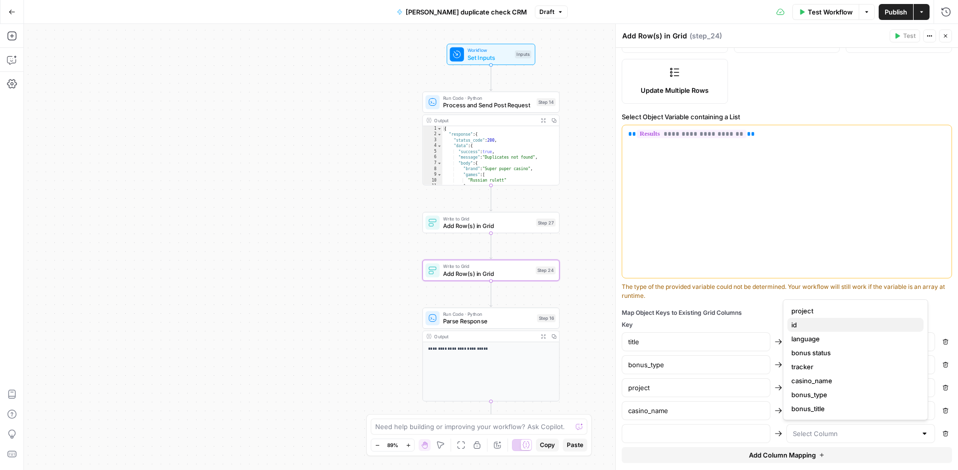
click at [819, 320] on span "id" at bounding box center [853, 325] width 124 height 10
type input "id"
click at [726, 431] on input "text" at bounding box center [696, 434] width 136 height 10
type input "id"
click at [830, 82] on div "Add Single Row Add Multiple Rows Update Single Row Update Multiple Rows" at bounding box center [787, 56] width 330 height 96
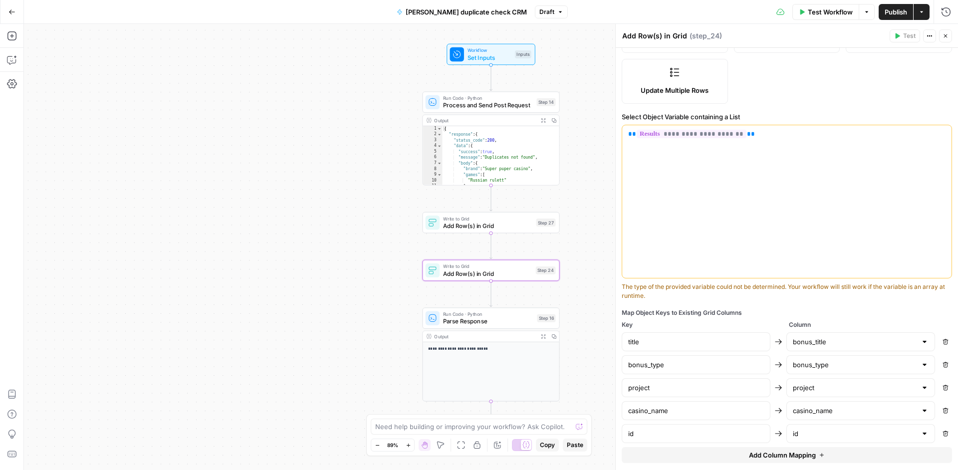
click at [885, 14] on span "Publish" at bounding box center [896, 12] width 22 height 10
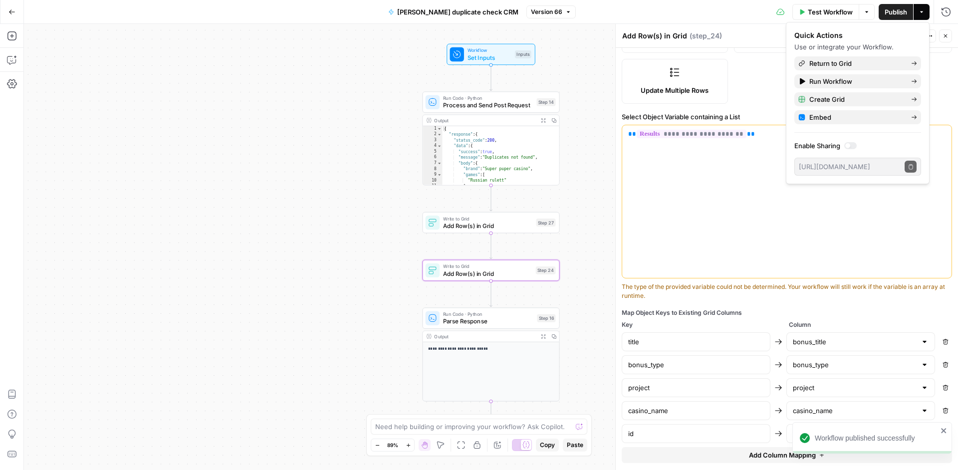
click at [746, 74] on div "Add Single Row Add Multiple Rows Update Single Row Update Multiple Rows" at bounding box center [787, 56] width 330 height 96
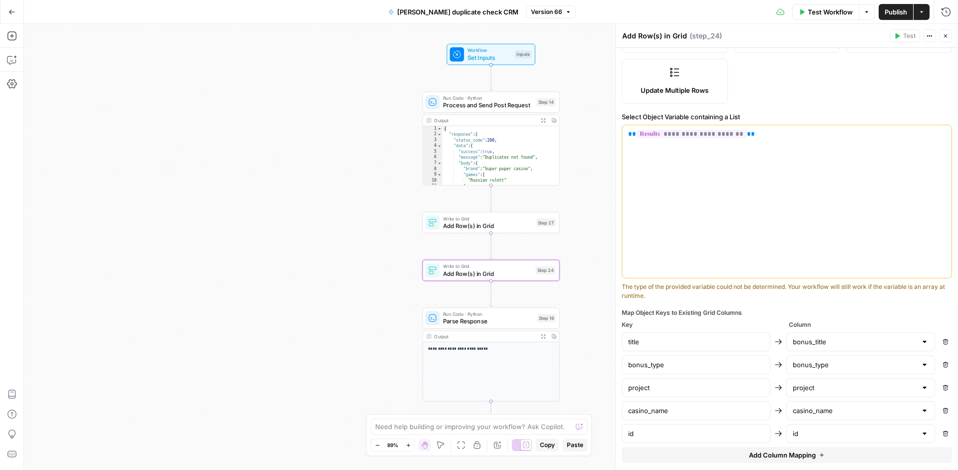
click at [17, 15] on button "Go Back" at bounding box center [12, 12] width 18 height 18
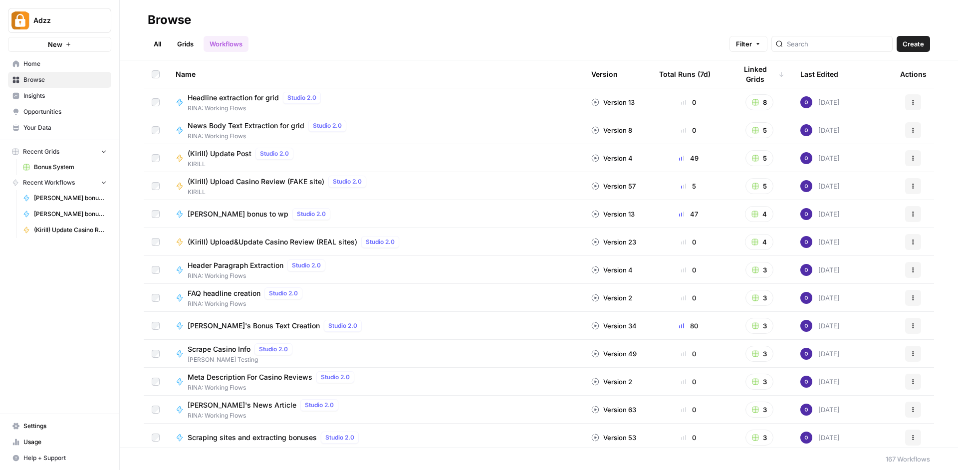
click at [40, 419] on link "Settings" at bounding box center [59, 426] width 103 height 16
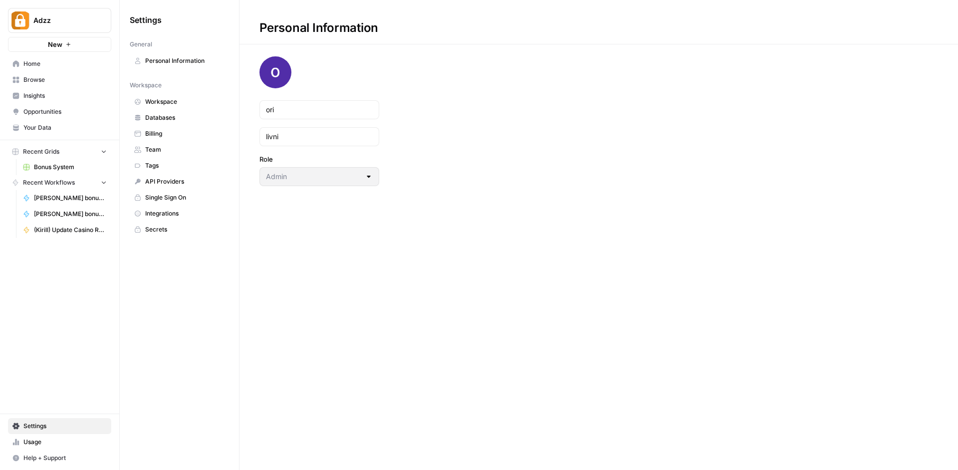
click at [173, 234] on link "Secrets" at bounding box center [179, 230] width 99 height 16
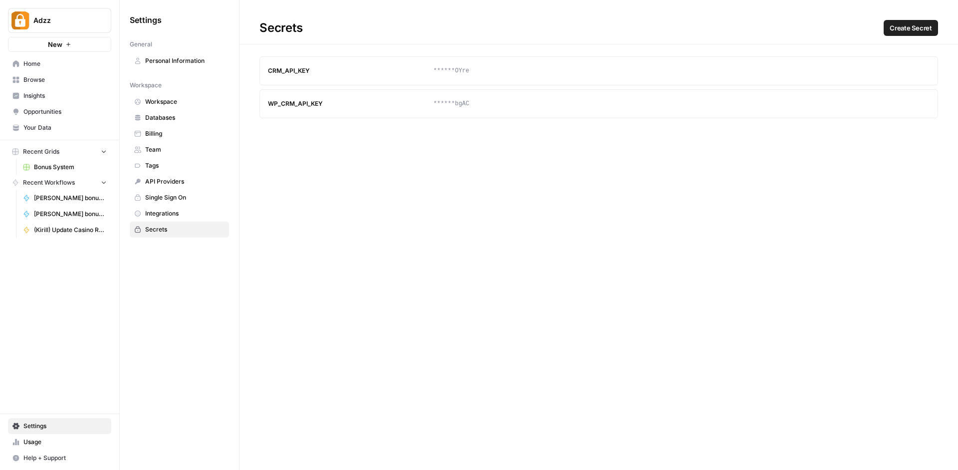
click at [909, 26] on span "Create Secret" at bounding box center [911, 28] width 42 height 10
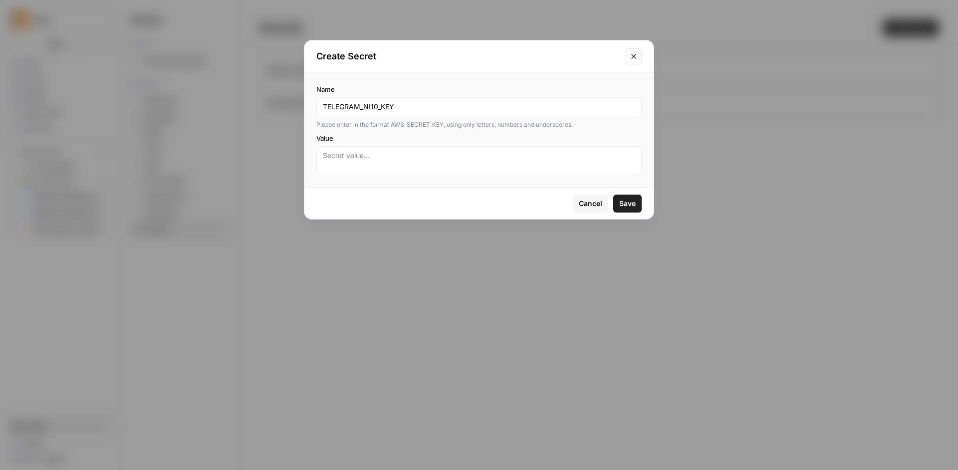
type input "TELEGRAM_NI10_KEY"
click at [383, 170] on textarea "Value" at bounding box center [479, 161] width 312 height 20
click at [487, 165] on textarea "Value" at bounding box center [479, 161] width 312 height 20
paste textarea "2xuEcQ8n6rUYGgtelTiyGjf5a1ssUuJj"
type textarea "2xuEcQ8n6rUYGgtelTiyGjf5a1ssUuJj"
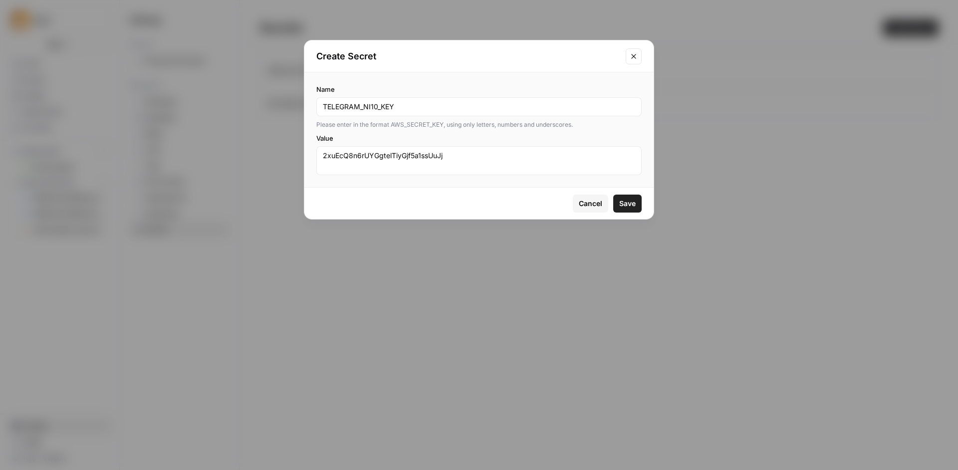
click at [628, 211] on button "Save" at bounding box center [627, 204] width 28 height 18
click at [366, 108] on input "TELEGRAM_NI10_KEY" at bounding box center [479, 107] width 312 height 10
type input "TELEGRAM_KEY"
click at [637, 206] on button "Save" at bounding box center [627, 204] width 28 height 18
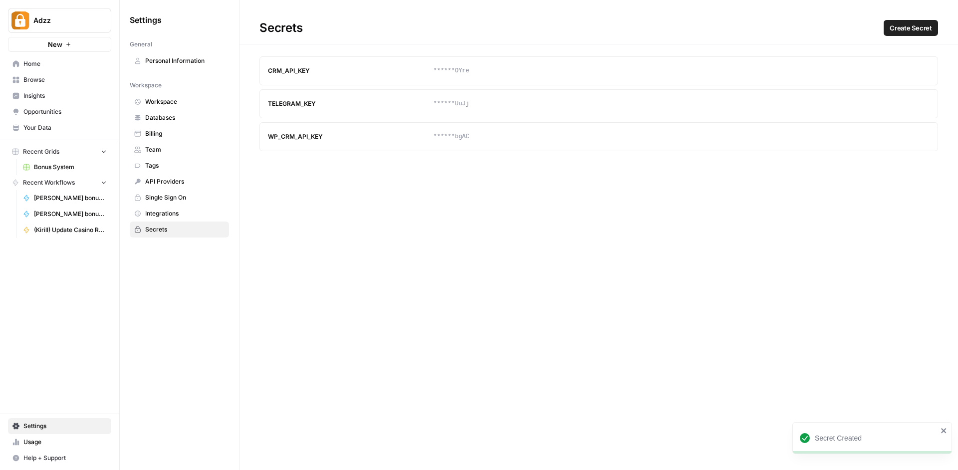
drag, startPoint x: 316, startPoint y: 104, endPoint x: 259, endPoint y: 102, distance: 57.4
click at [268, 102] on div "TELEGRAM_KEY" at bounding box center [351, 103] width 166 height 9
copy div "TELEGRAM_KEY"
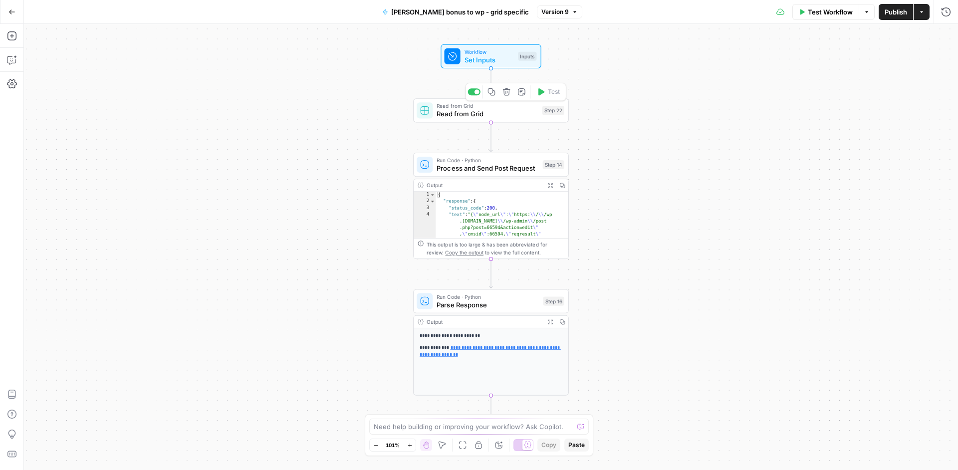
click at [532, 111] on span "Read from Grid" at bounding box center [487, 114] width 101 height 10
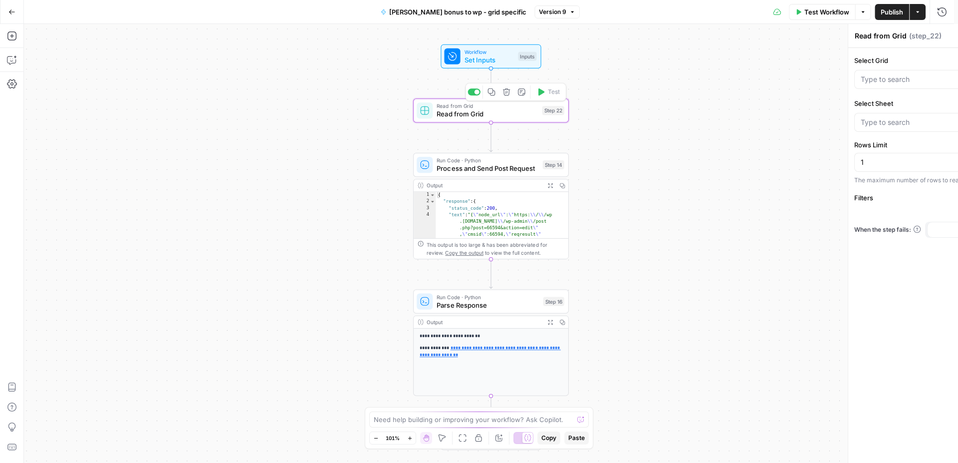
type input "Bonus System"
type input "Main Bonuses Database"
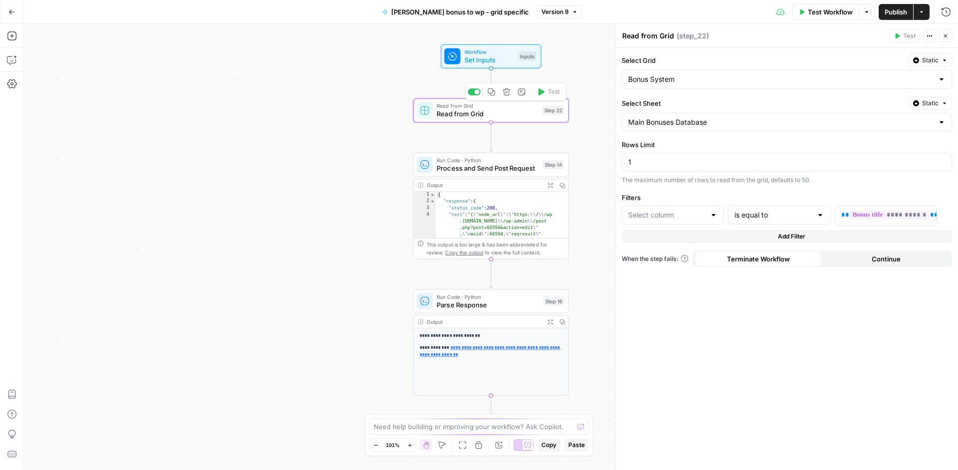
type input "title"
click at [684, 218] on input "text" at bounding box center [672, 215] width 66 height 10
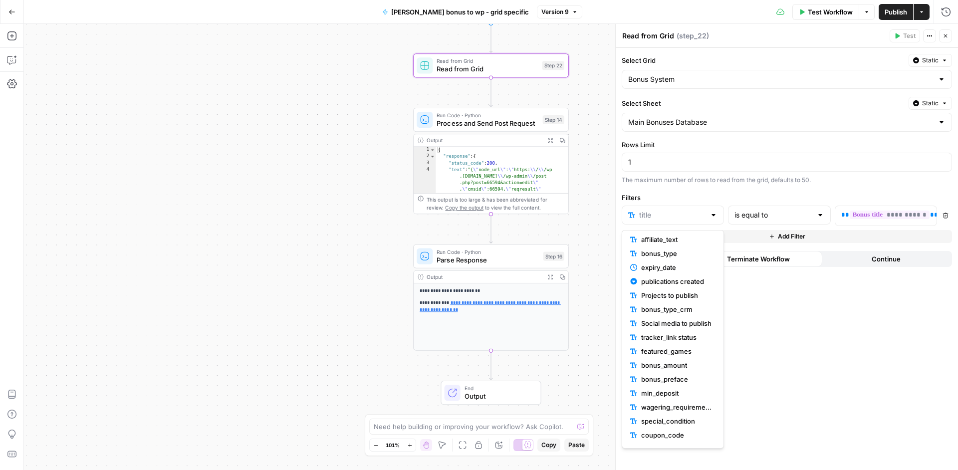
scroll to position [289, 0]
click at [660, 442] on span "Id" at bounding box center [676, 441] width 70 height 10
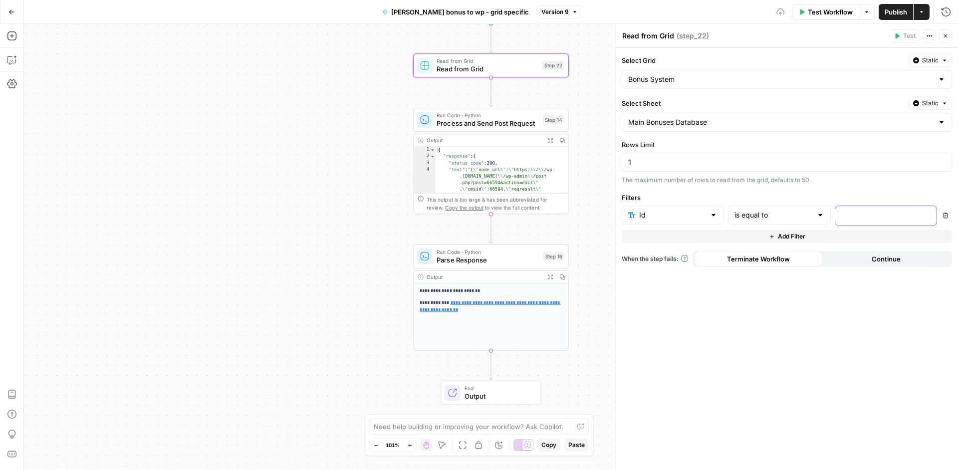
click at [865, 218] on p at bounding box center [877, 215] width 73 height 10
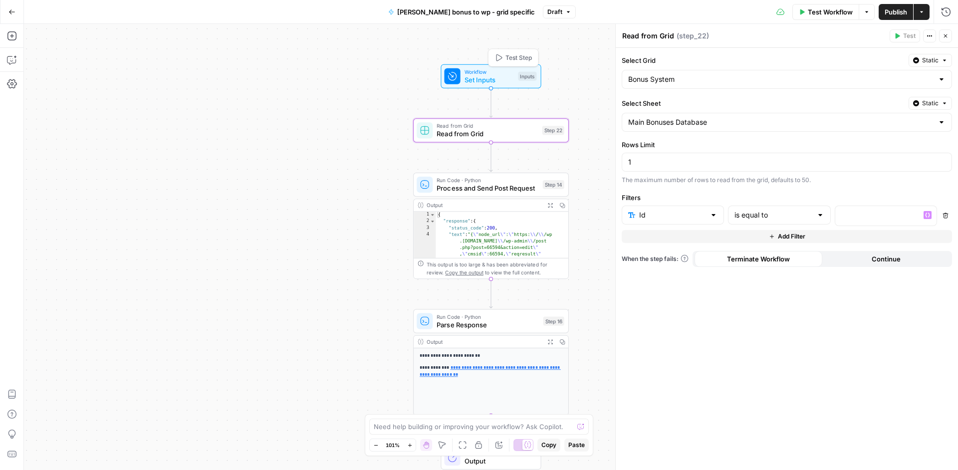
click at [489, 74] on span "Workflow" at bounding box center [490, 72] width 50 height 8
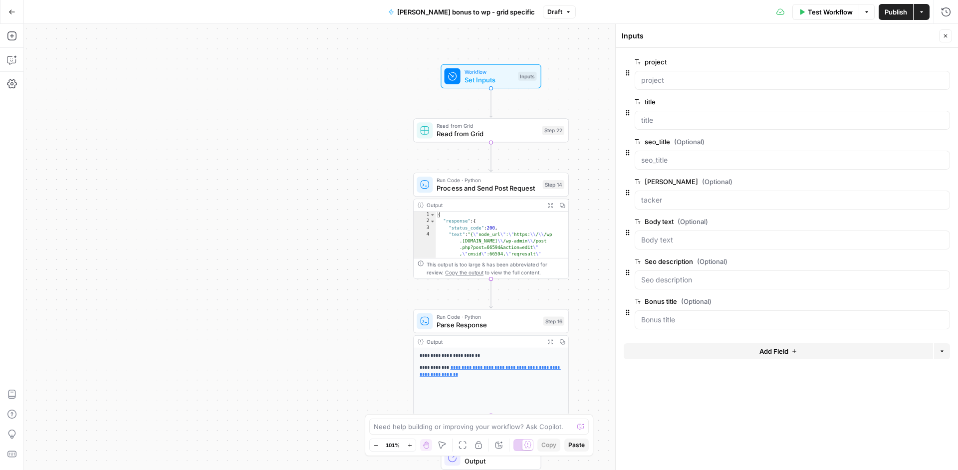
click at [771, 351] on span "Add Field" at bounding box center [773, 351] width 29 height 10
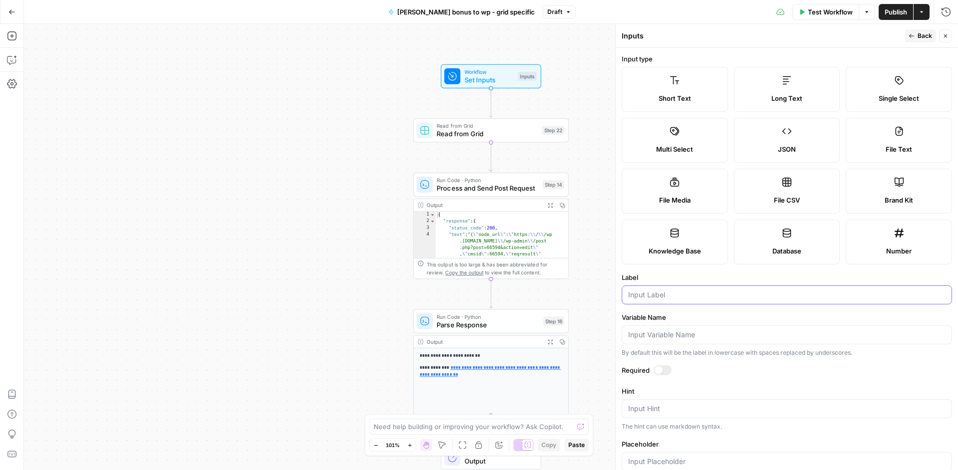
click at [682, 295] on input "Label" at bounding box center [786, 295] width 317 height 10
type input "ш"
type input "ן"
type input "id"
click at [656, 370] on div at bounding box center [659, 370] width 8 height 8
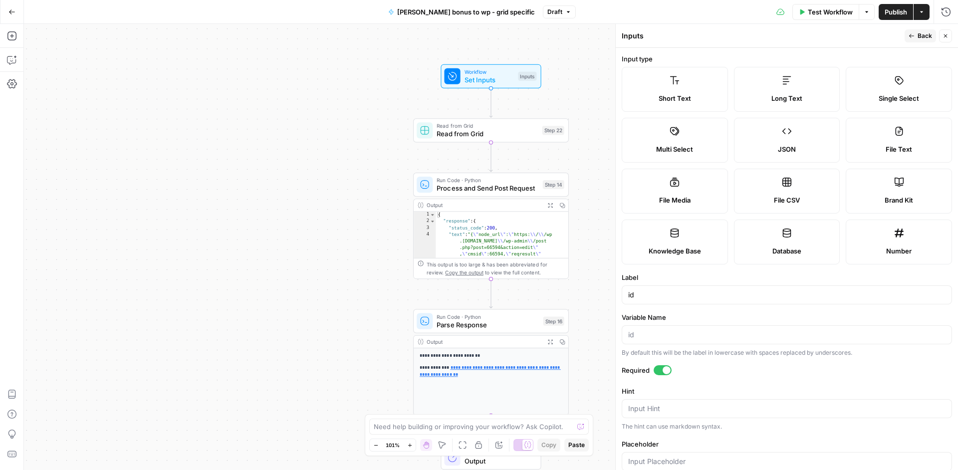
click at [921, 35] on span "Back" at bounding box center [925, 35] width 14 height 9
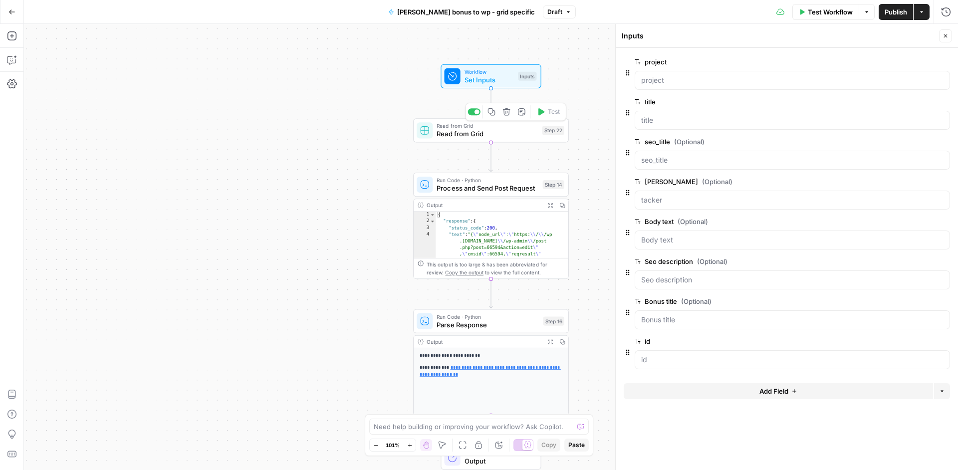
click at [512, 137] on span "Read from Grid" at bounding box center [487, 134] width 101 height 10
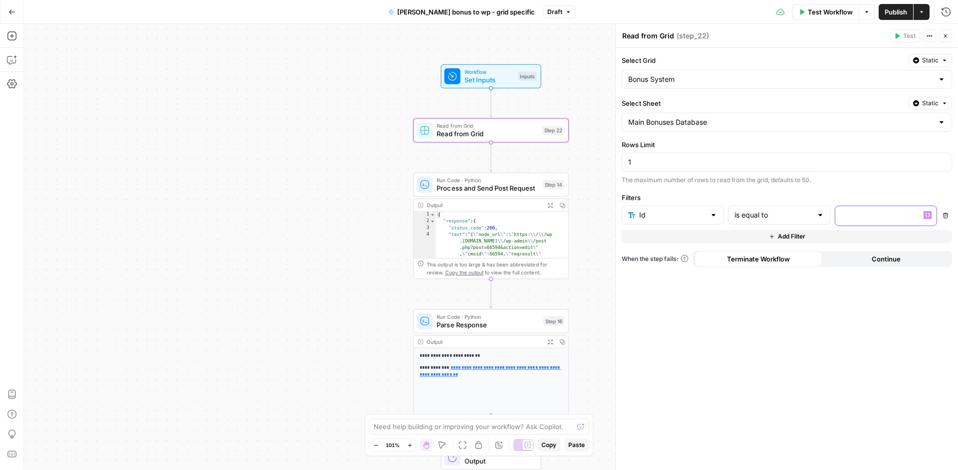
click at [869, 217] on p at bounding box center [877, 215] width 73 height 10
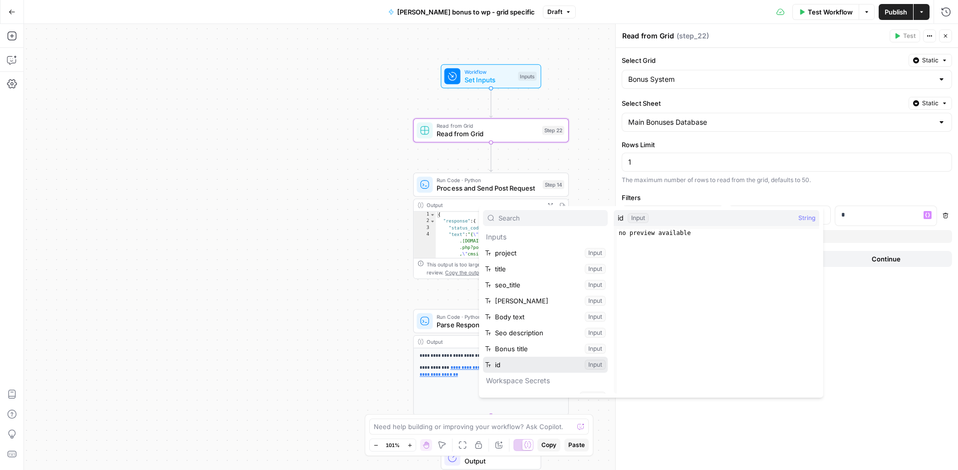
click at [483, 357] on button "Select variable id" at bounding box center [545, 365] width 125 height 16
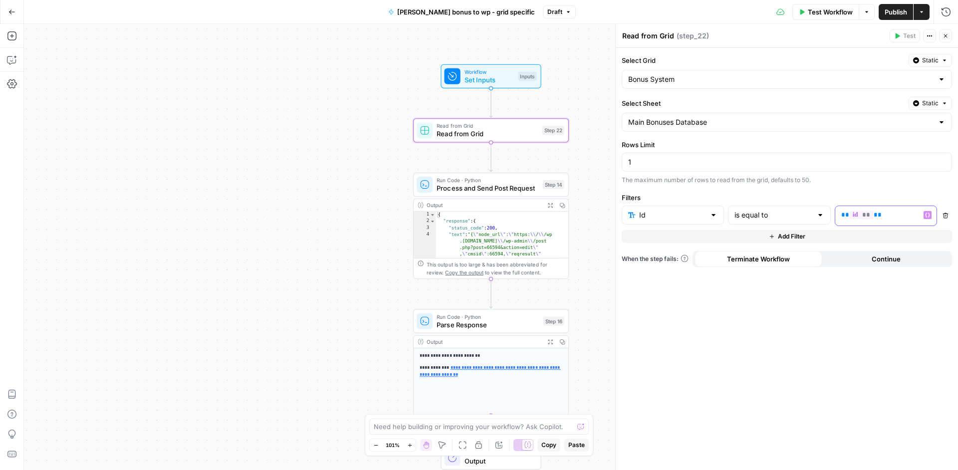
click at [893, 219] on p "** ** **" at bounding box center [877, 215] width 73 height 10
click at [890, 8] on span "Publish" at bounding box center [896, 12] width 22 height 10
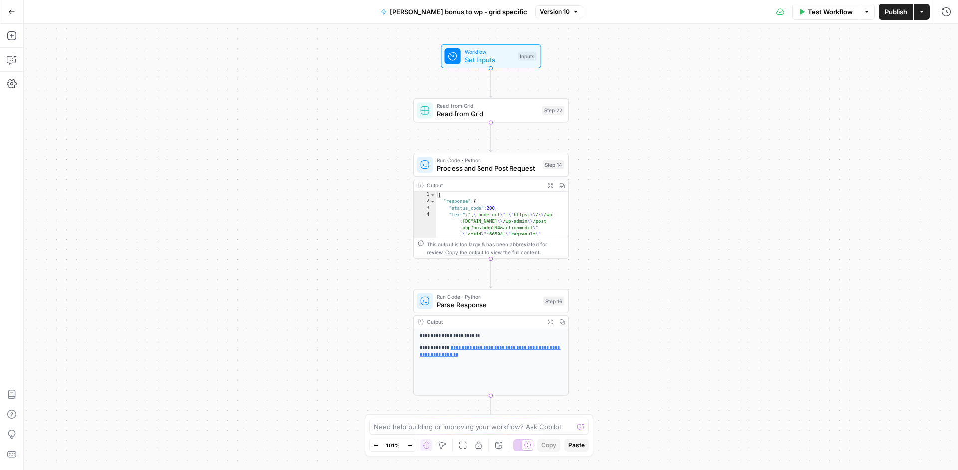
click at [15, 14] on icon "button" at bounding box center [11, 11] width 7 height 7
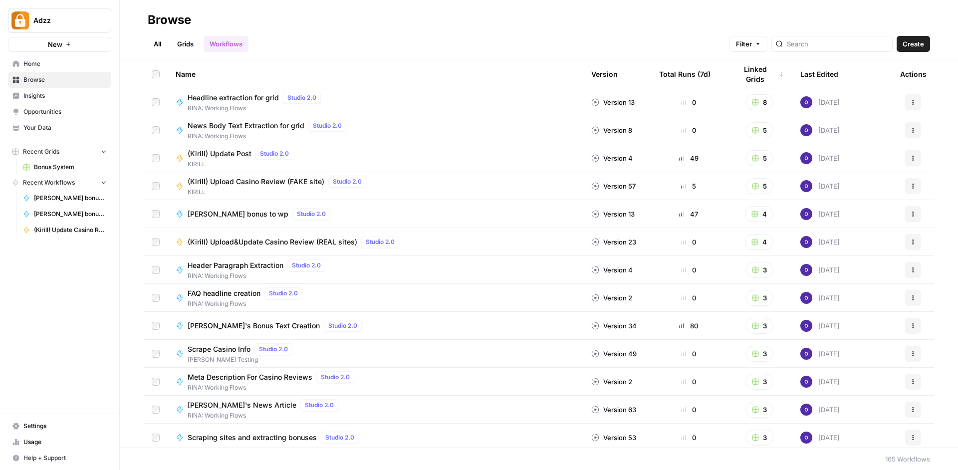
click at [55, 70] on link "Home" at bounding box center [59, 64] width 103 height 16
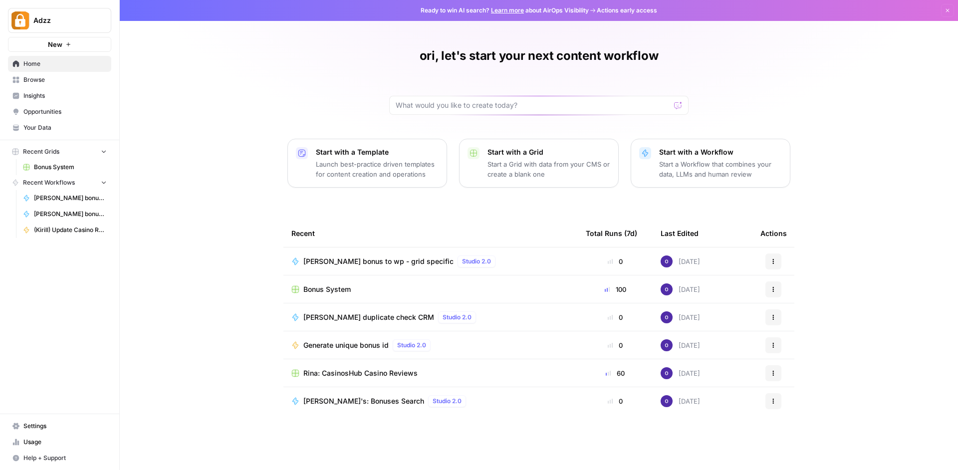
click at [689, 179] on button "Start with a Workflow Start a Workflow that combines your data, LLMs and human …" at bounding box center [711, 163] width 160 height 49
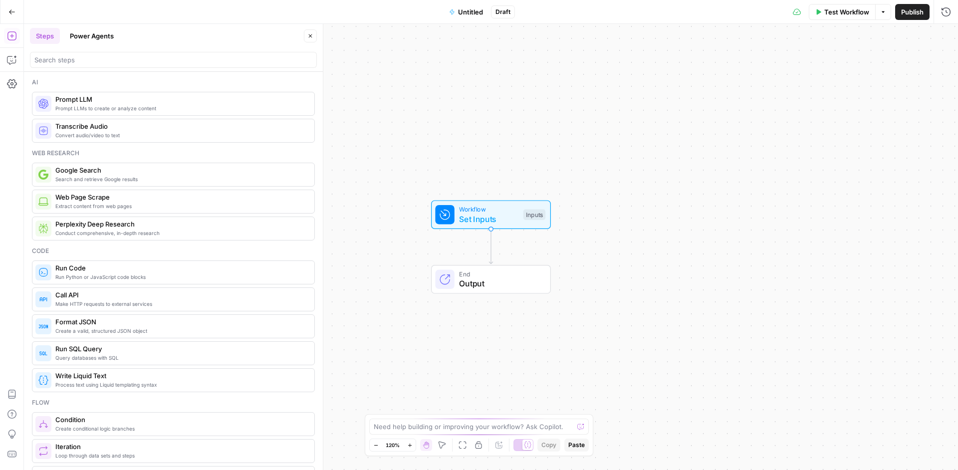
click at [503, 14] on span "Draft" at bounding box center [502, 11] width 15 height 9
click at [465, 18] on button "Untitled" at bounding box center [466, 12] width 46 height 16
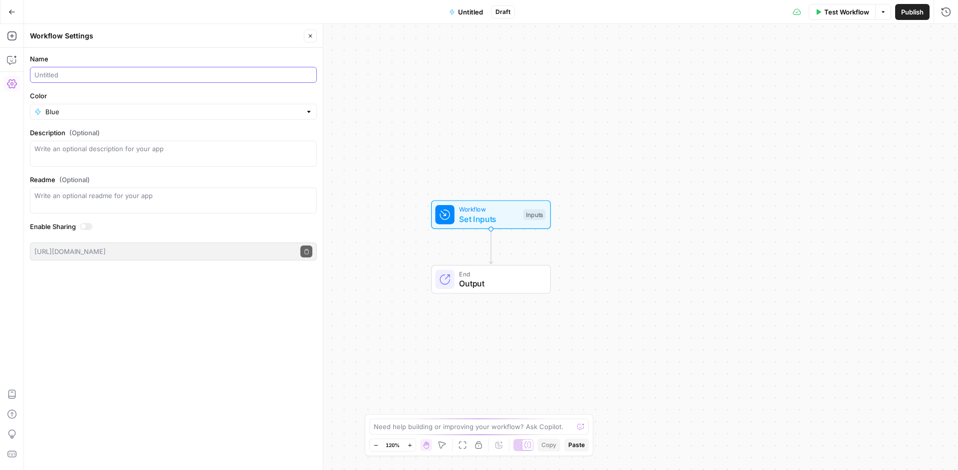
click at [93, 75] on input "Name" at bounding box center [173, 75] width 278 height 10
click at [433, 75] on div "Workflow Set Inputs Inputs End Output" at bounding box center [491, 247] width 934 height 446
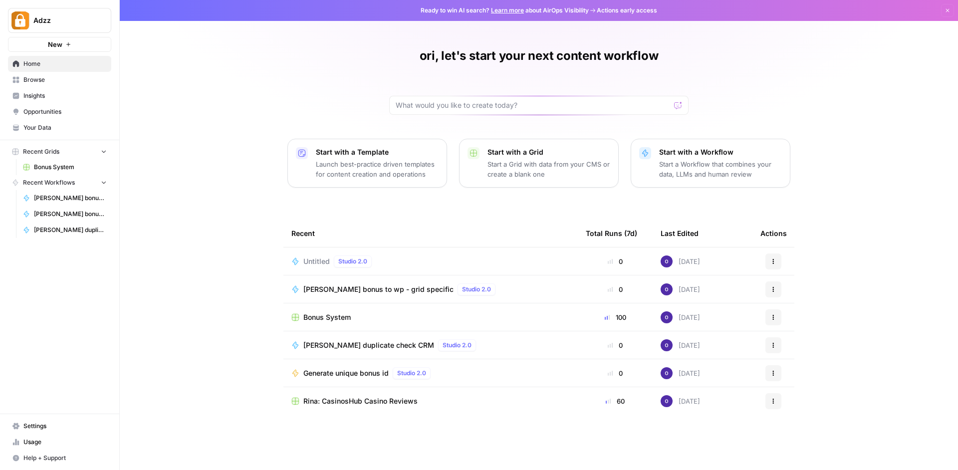
click at [54, 77] on span "Browse" at bounding box center [64, 79] width 83 height 9
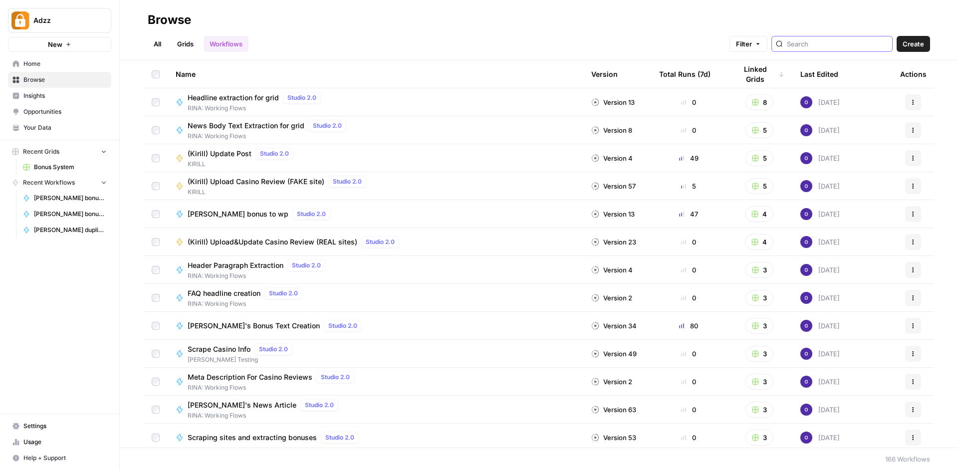
click at [808, 45] on input "search" at bounding box center [837, 44] width 101 height 10
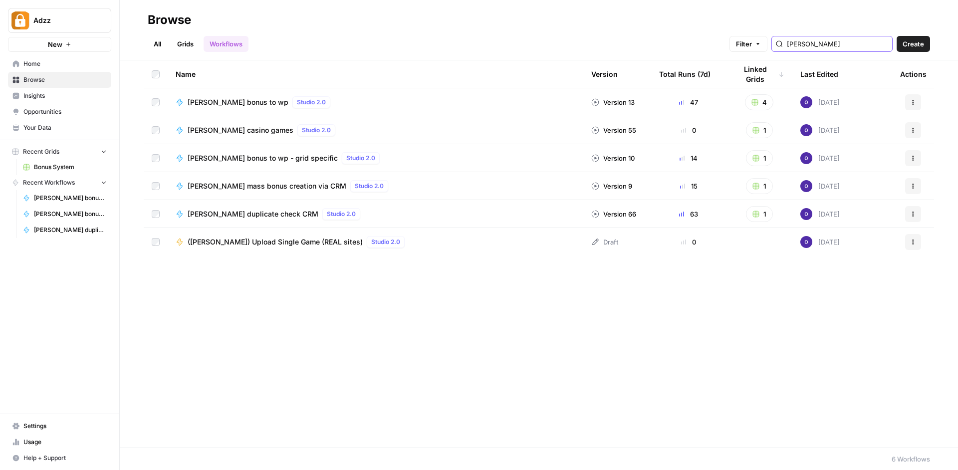
type input "[PERSON_NAME]"
click at [911, 157] on icon "button" at bounding box center [913, 158] width 6 height 6
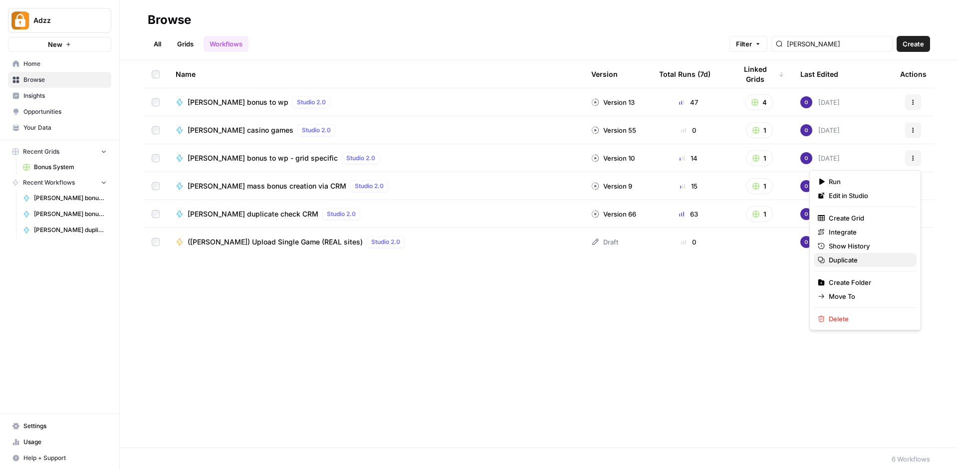
click at [847, 256] on span "Duplicate" at bounding box center [869, 260] width 80 height 10
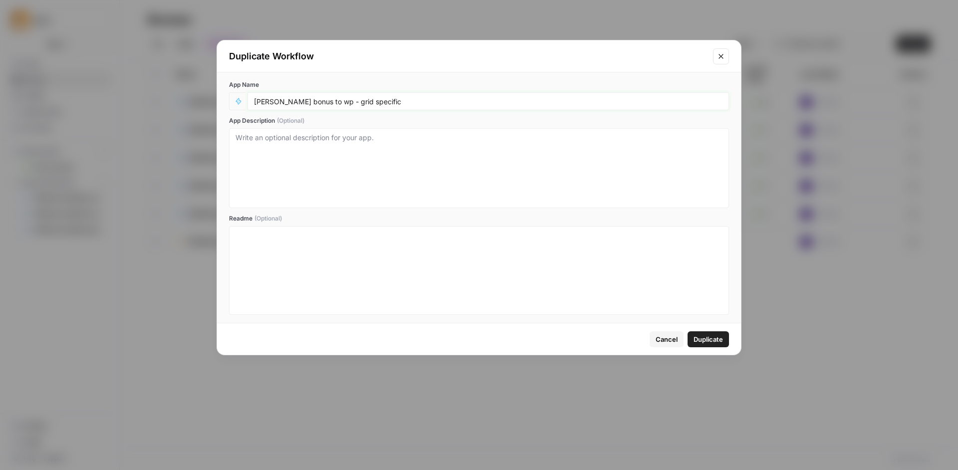
click at [311, 102] on input "[PERSON_NAME] bonus to wp - grid specific" at bounding box center [488, 101] width 469 height 9
type input "[PERSON_NAME] bonus to social media - grid specific"
click at [708, 342] on span "Duplicate" at bounding box center [708, 339] width 29 height 10
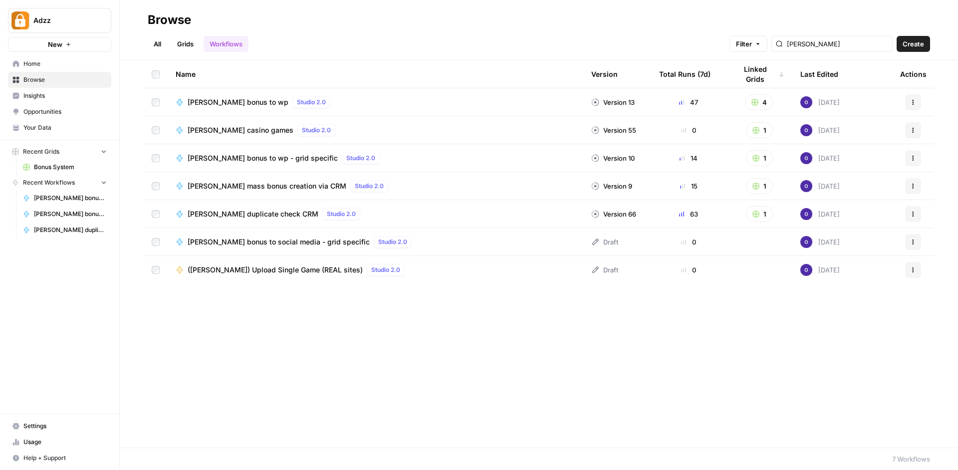
click at [300, 244] on span "[PERSON_NAME] bonus to social media - grid specific" at bounding box center [279, 242] width 182 height 10
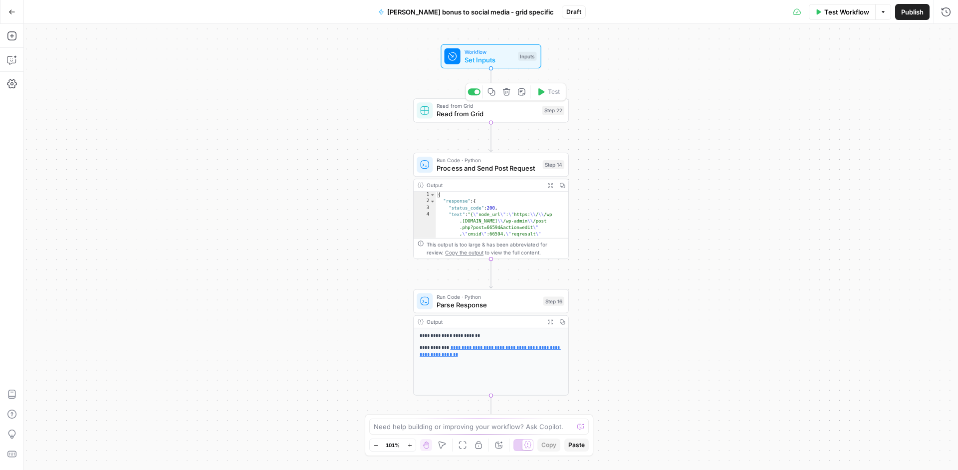
click at [521, 119] on div "Read from Grid Read from Grid Step 22 Copy step Delete step Add Note Test" at bounding box center [491, 110] width 156 height 24
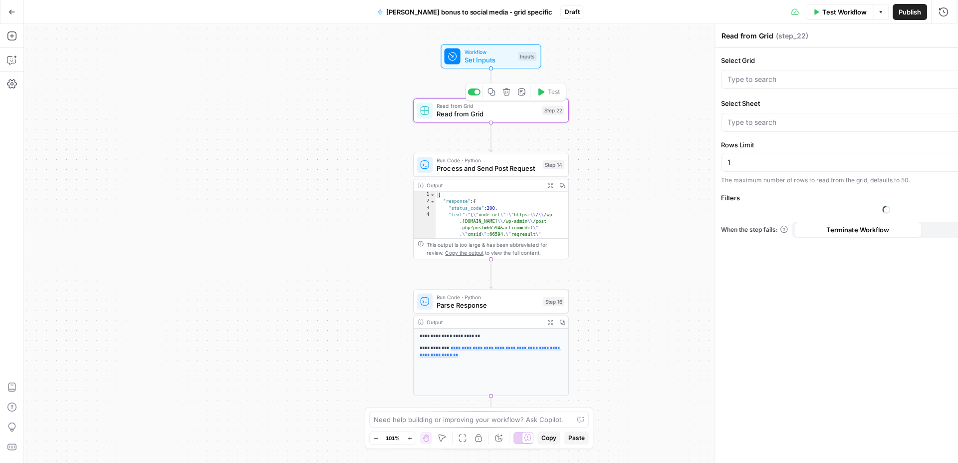
type input "Bonus System"
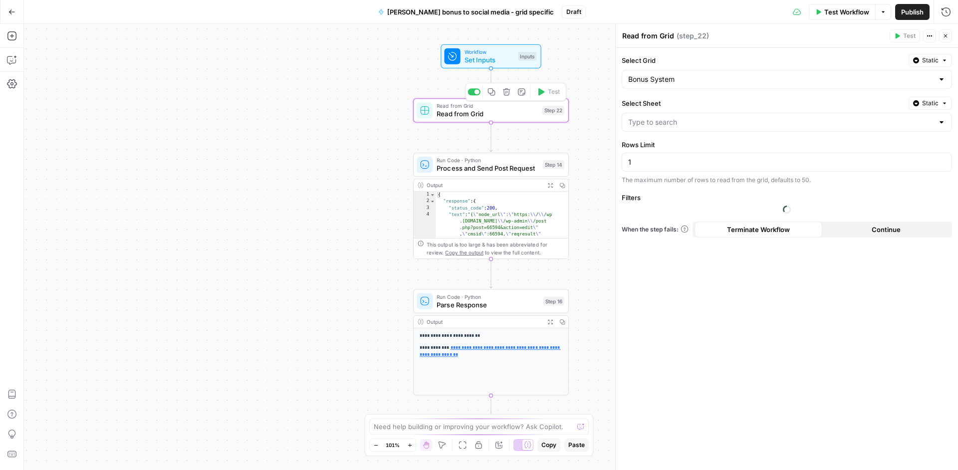
type input "Main Bonuses Database"
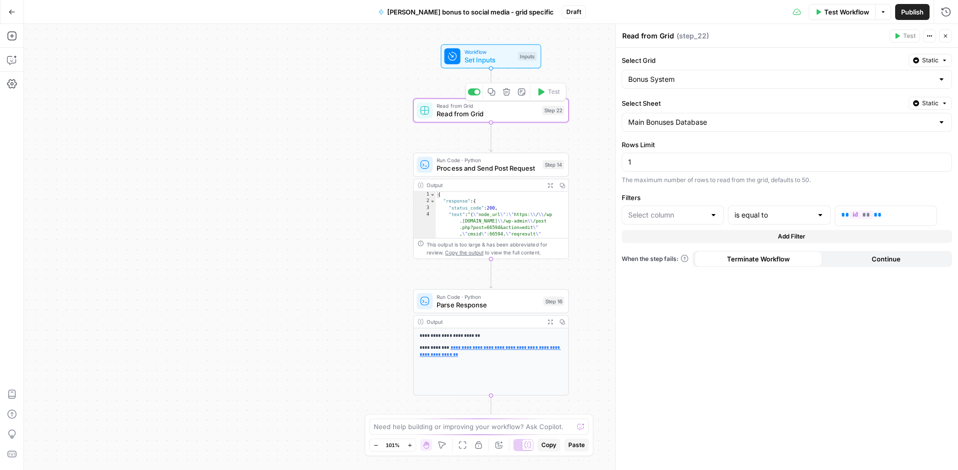
type input "Id"
click at [507, 58] on span "Set Inputs" at bounding box center [490, 60] width 50 height 10
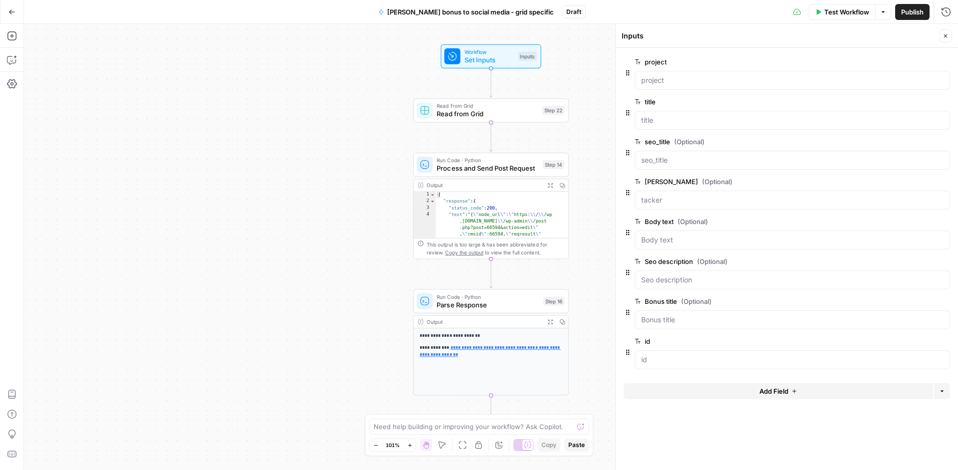
click at [765, 390] on span "Add Field" at bounding box center [773, 391] width 29 height 10
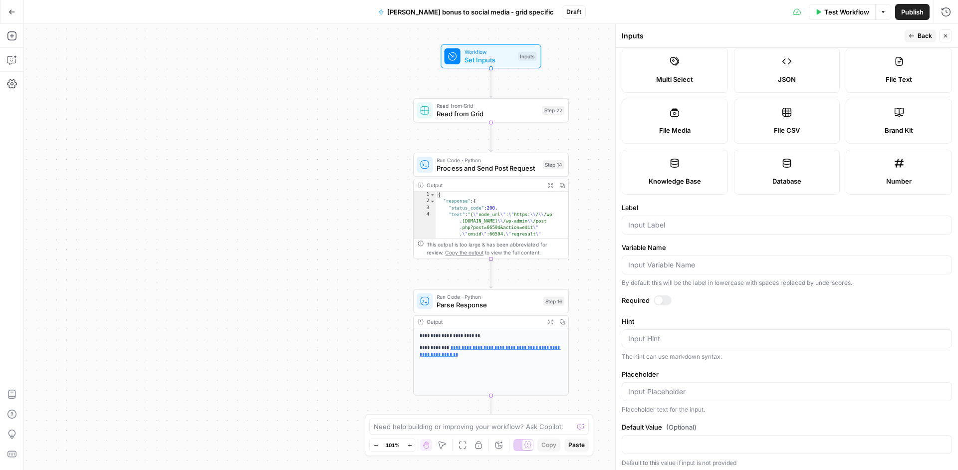
scroll to position [74, 0]
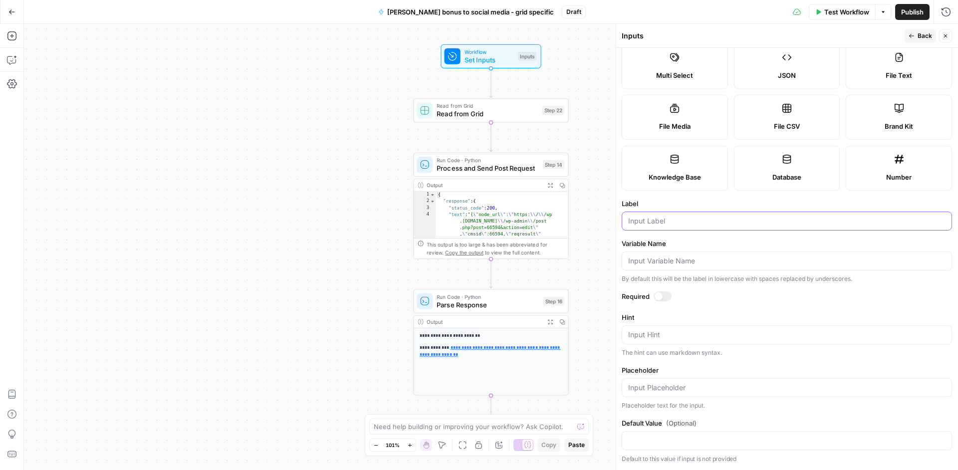
click at [674, 223] on input "Label" at bounding box center [786, 221] width 317 height 10
type input "s"
type input "Social media image"
click at [663, 293] on div at bounding box center [663, 296] width 18 height 10
click at [520, 169] on span "Process and Send Post Request" at bounding box center [488, 168] width 102 height 10
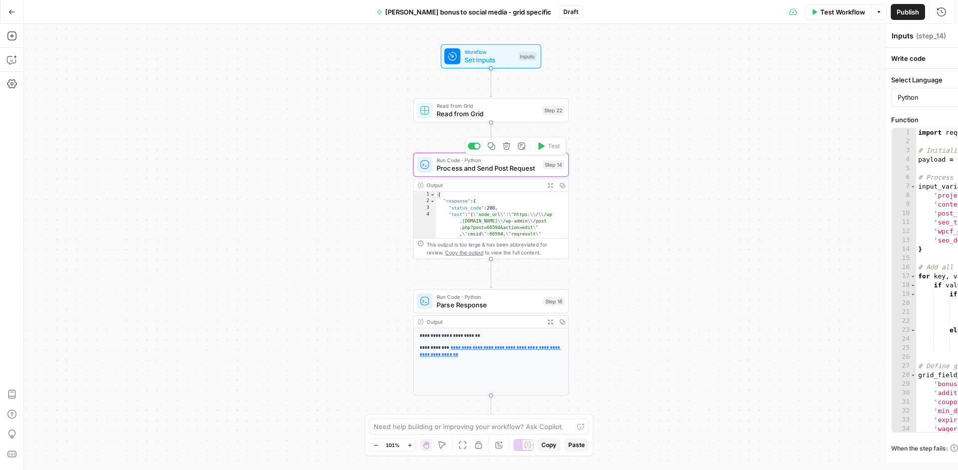
type textarea "Process and Send Post Request"
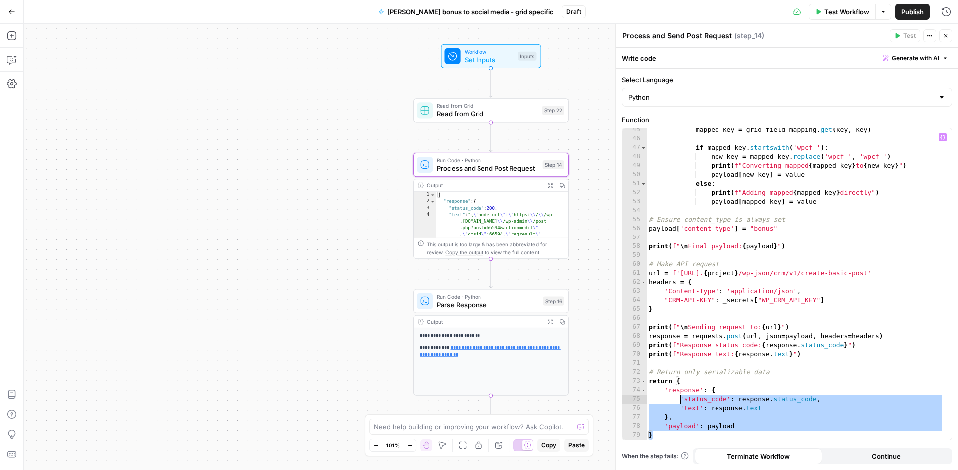
scroll to position [0, 0]
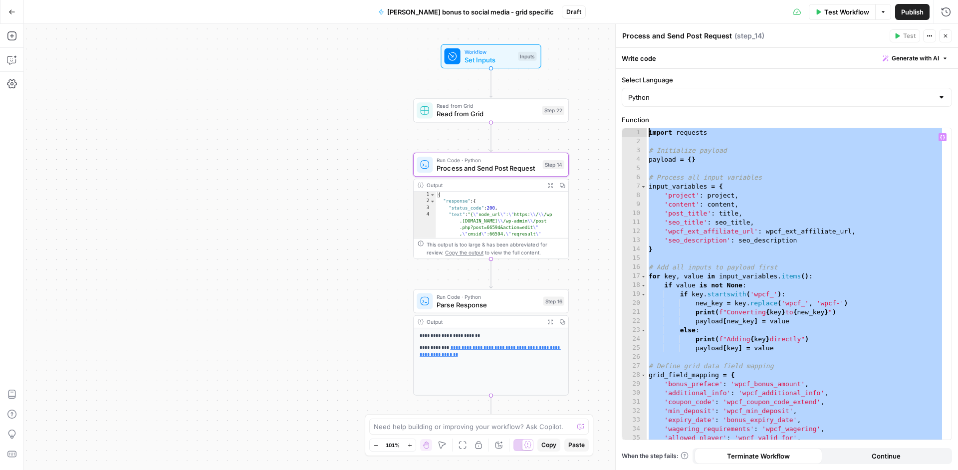
drag, startPoint x: 678, startPoint y: 438, endPoint x: 683, endPoint y: -67, distance: 505.4
click at [777, 191] on div "import requests # Initialize payload payload = { } # Process all input variable…" at bounding box center [795, 292] width 297 height 329
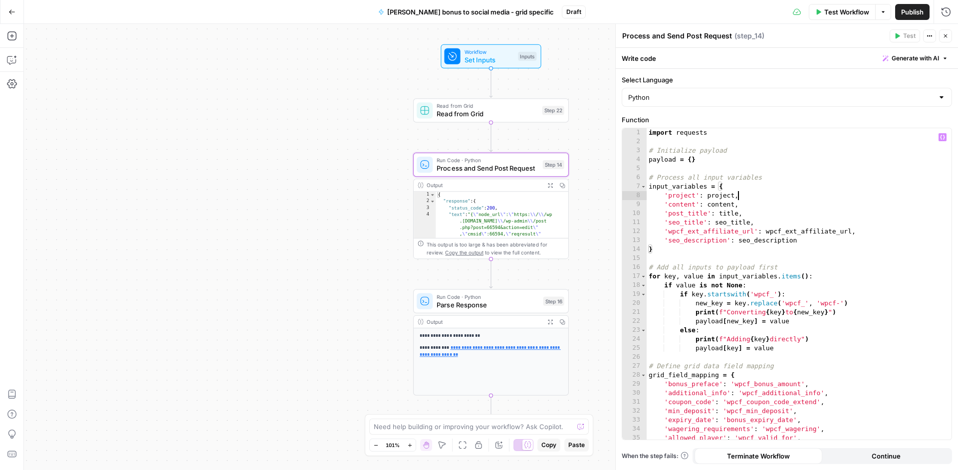
click at [769, 200] on div "import requests # Initialize payload payload = { } # Process all input variable…" at bounding box center [795, 292] width 297 height 329
type textarea "**********"
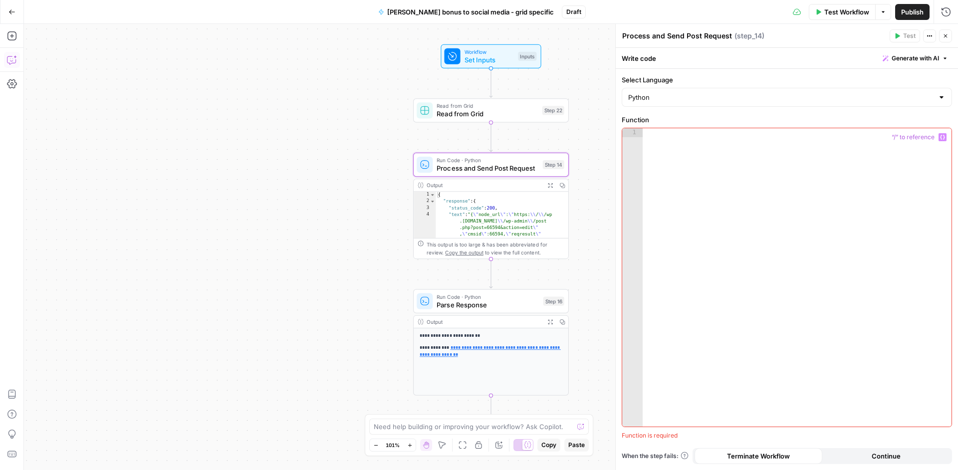
click at [10, 63] on icon "button" at bounding box center [12, 60] width 10 height 10
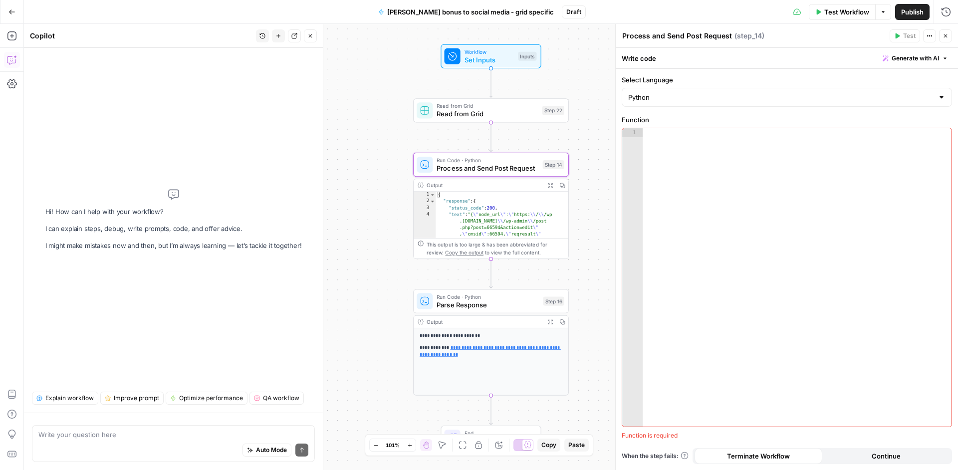
click at [180, 440] on div "Auto Mode Send" at bounding box center [173, 451] width 270 height 22
click at [131, 435] on textarea "Here I need make" at bounding box center [173, 435] width 270 height 10
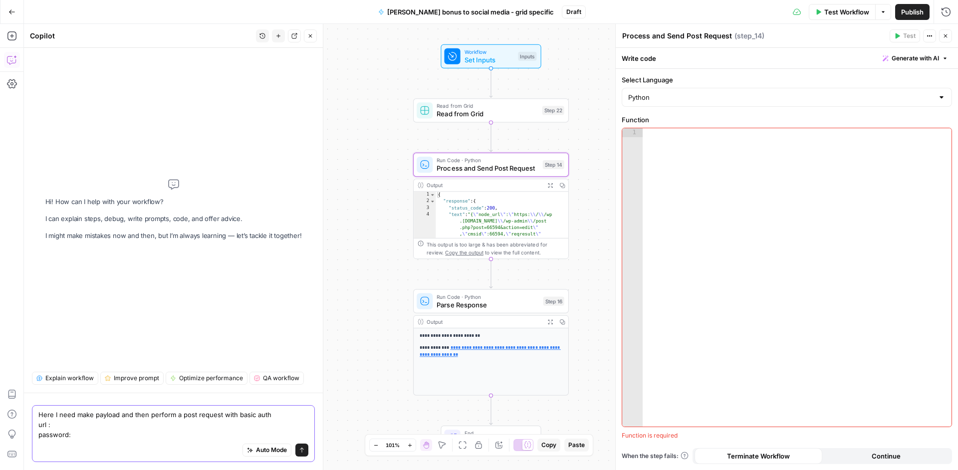
paste textarea "TELEGRAM_KEY"
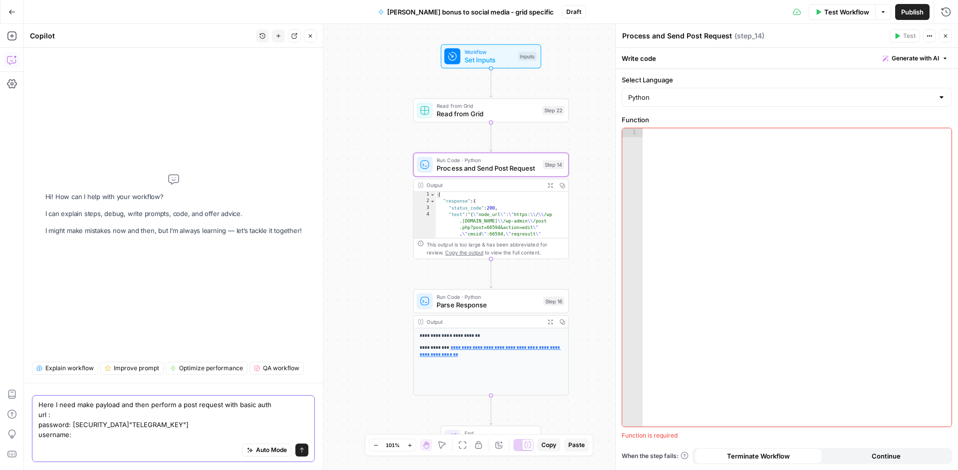
paste textarea "AirOps auth"
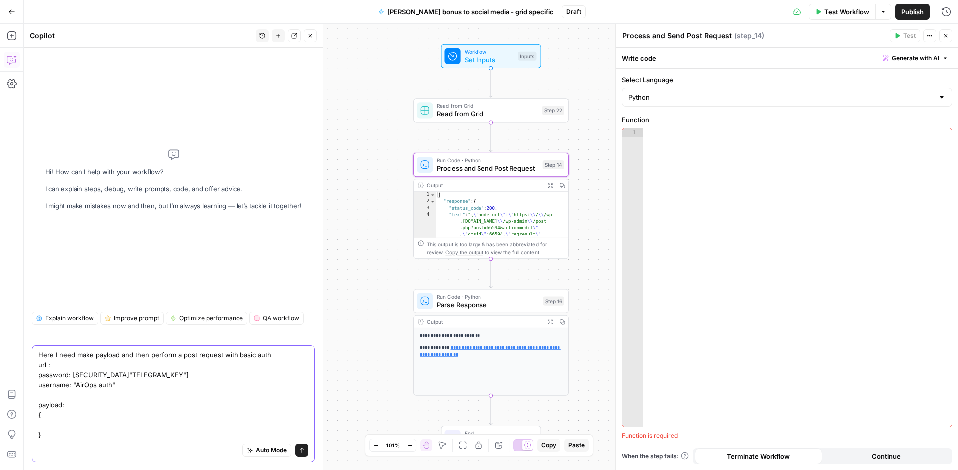
paste textarea "image_url"
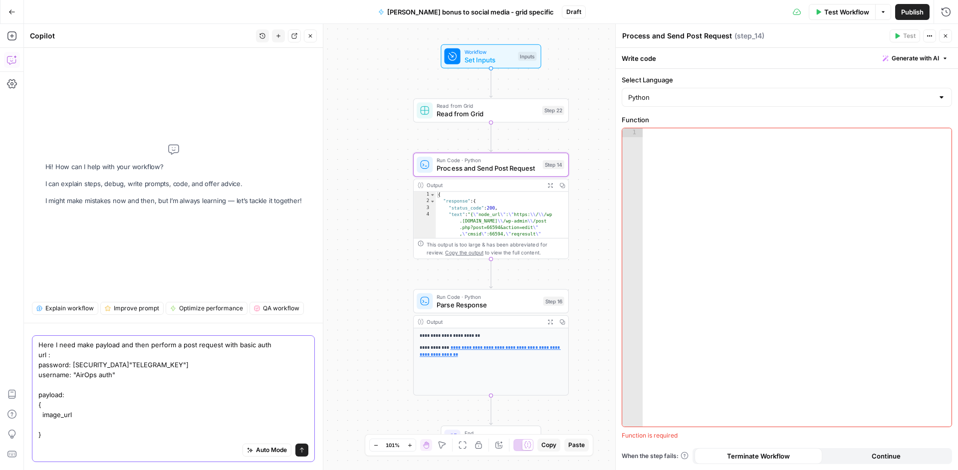
click at [103, 416] on textarea "Here I need make payload and then perform a post request with basic auth url : …" at bounding box center [173, 390] width 270 height 100
click at [506, 64] on span "Set Inputs" at bounding box center [490, 60] width 50 height 10
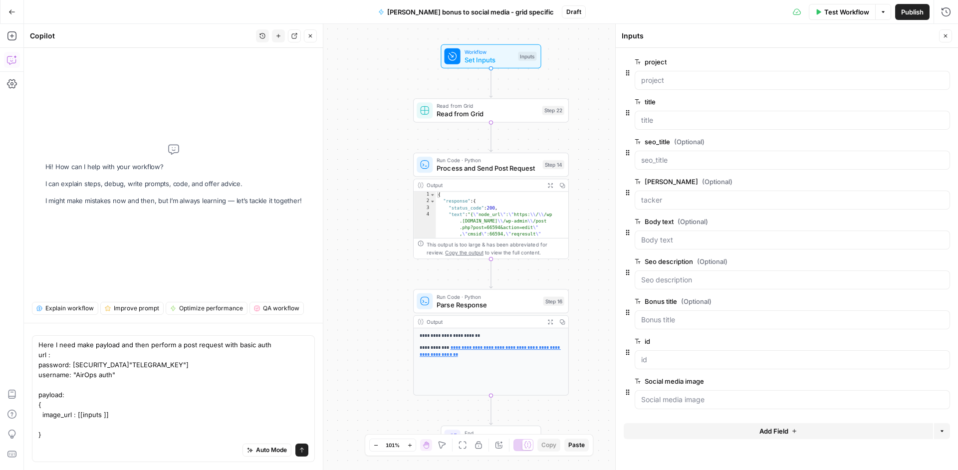
click at [784, 380] on label "Social media image" at bounding box center [764, 381] width 259 height 10
click at [784, 395] on image "Social media image" at bounding box center [792, 400] width 302 height 10
click at [913, 381] on span "edit field" at bounding box center [913, 381] width 22 height 8
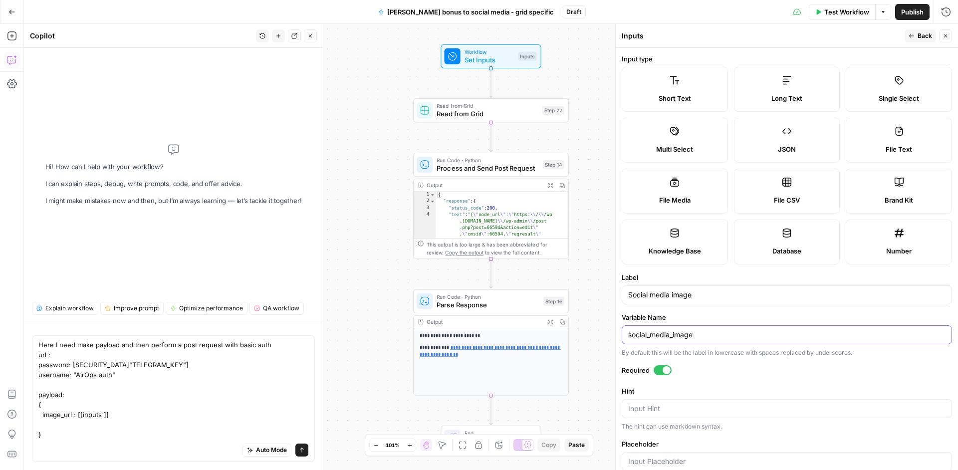
click at [660, 335] on input "social_media_image" at bounding box center [786, 335] width 317 height 10
click at [102, 417] on textarea "Here I need make payload and then perform a post request with basic auth url : …" at bounding box center [173, 390] width 270 height 100
paste textarea "social_media_image"
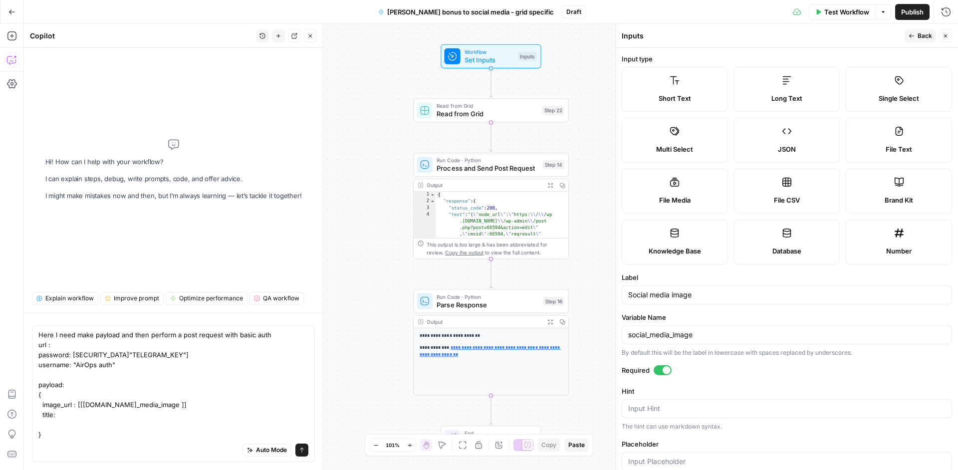
click at [922, 34] on span "P" at bounding box center [924, 33] width 8 height 10
click at [917, 36] on button "Back" at bounding box center [920, 35] width 31 height 13
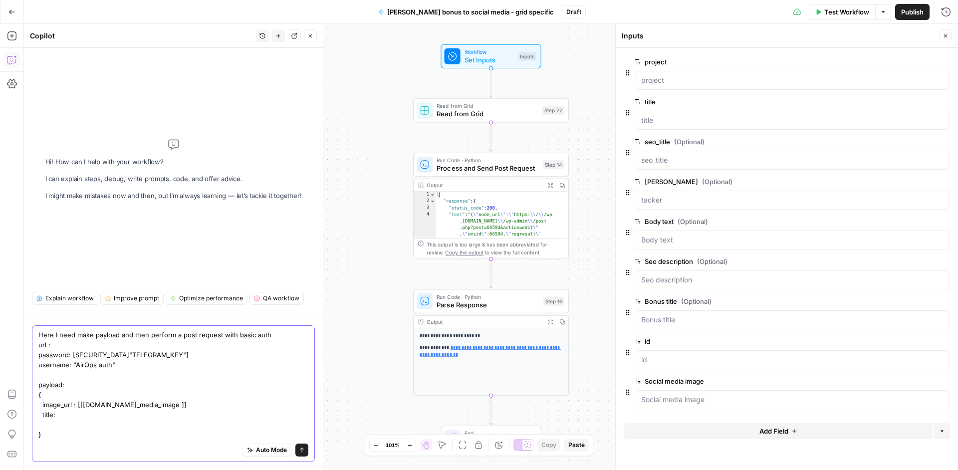
click at [93, 415] on textarea "Here I need make payload and then perform a post request with basic auth url : …" at bounding box center [173, 385] width 270 height 110
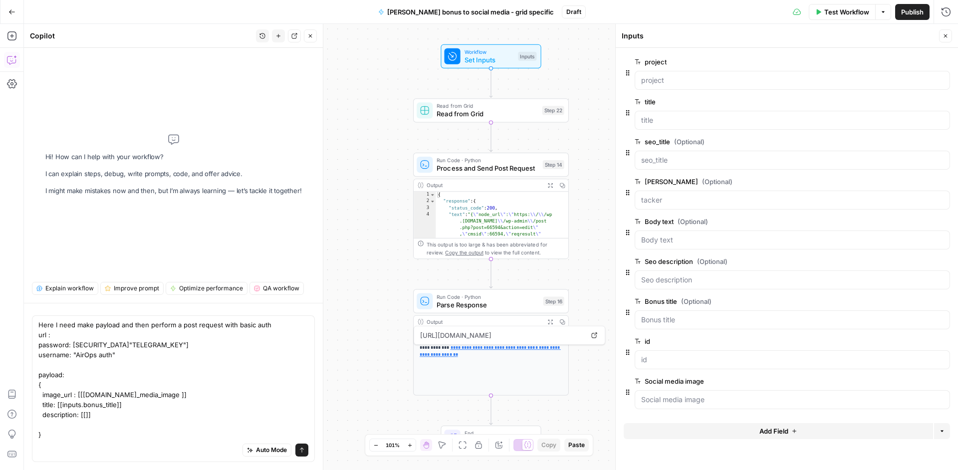
click at [898, 222] on div "Body text (Optional) edit field Delete group" at bounding box center [792, 222] width 315 height 12
click at [902, 222] on button "edit field" at bounding box center [917, 222] width 38 height 12
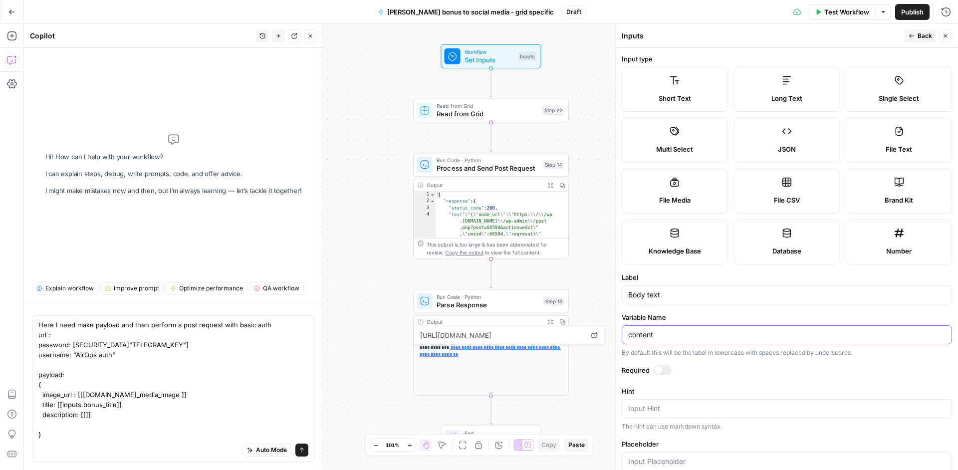
click at [643, 337] on input "content" at bounding box center [786, 335] width 317 height 10
click at [85, 413] on textarea "Here I need make payload and then perform a post request with basic auth url : …" at bounding box center [173, 380] width 270 height 120
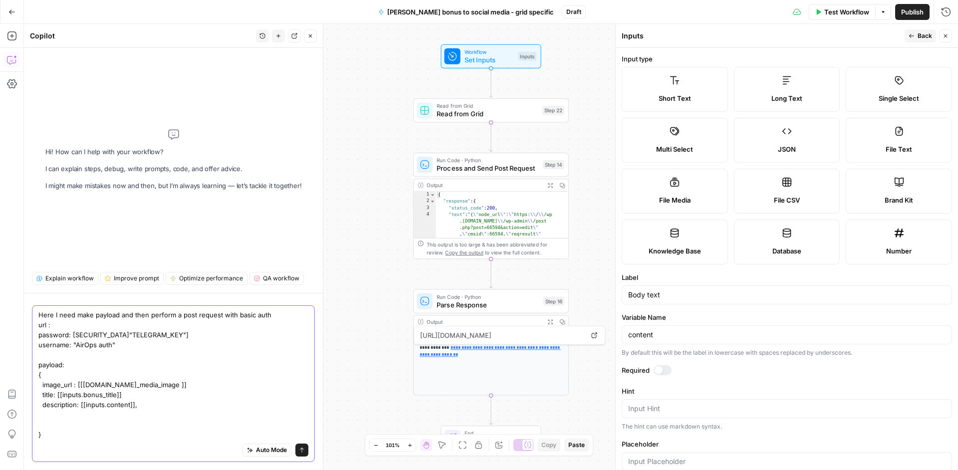
paste textarea "bonus_code"
click at [101, 416] on textarea "Here I need make payload and then perform a post request with basic auth url : …" at bounding box center [173, 378] width 270 height 140
type textarea "Here I need make payload and then perform a post request with basic auth url : …"
click at [512, 64] on span "Set Inputs" at bounding box center [490, 60] width 50 height 10
click at [508, 107] on span "Read from Grid" at bounding box center [487, 106] width 101 height 8
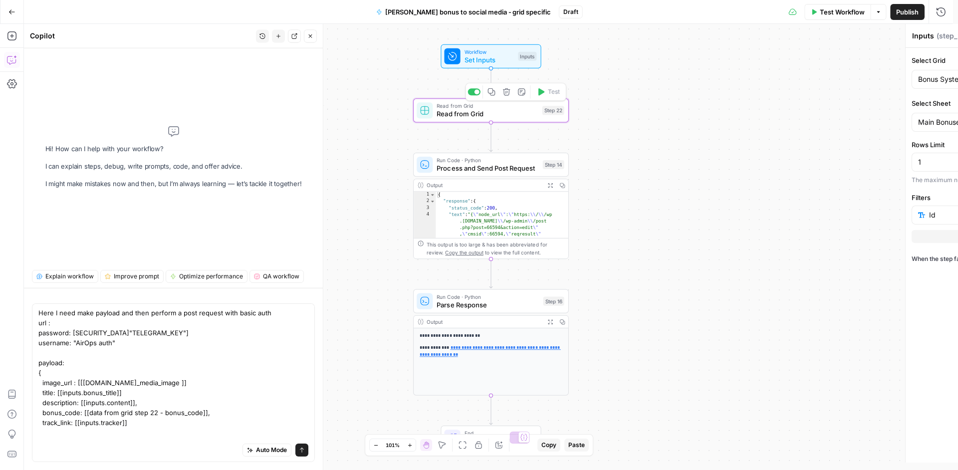
type textarea "Read from Grid"
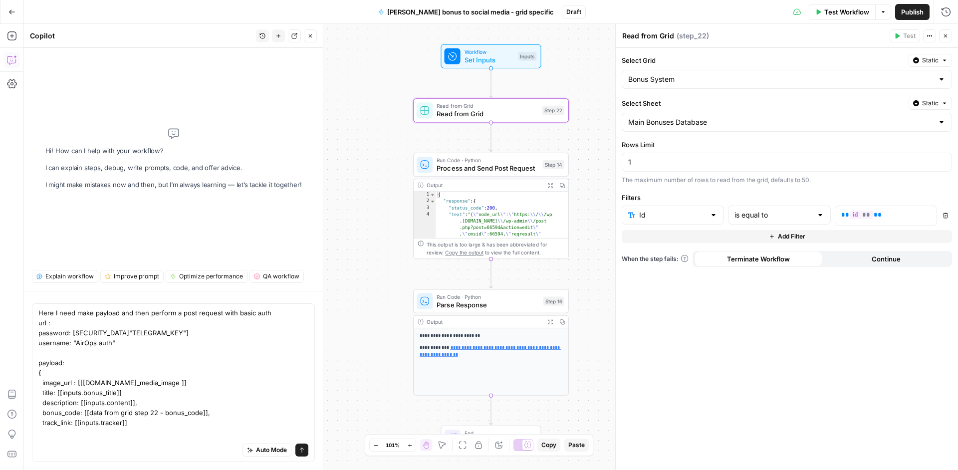
click at [507, 67] on div "Workflow Set Inputs Inputs Test Step" at bounding box center [491, 56] width 100 height 24
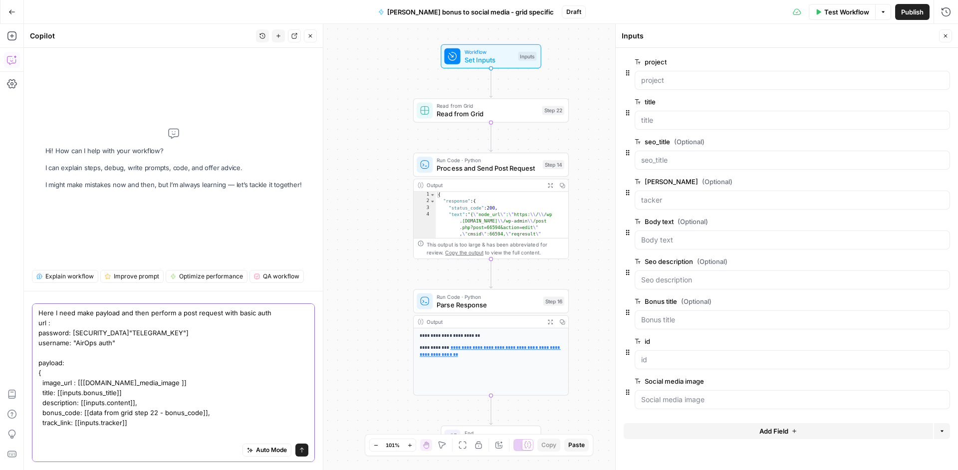
click at [143, 426] on textarea "Here I need make payload and then perform a post request with basic auth url : …" at bounding box center [173, 378] width 270 height 140
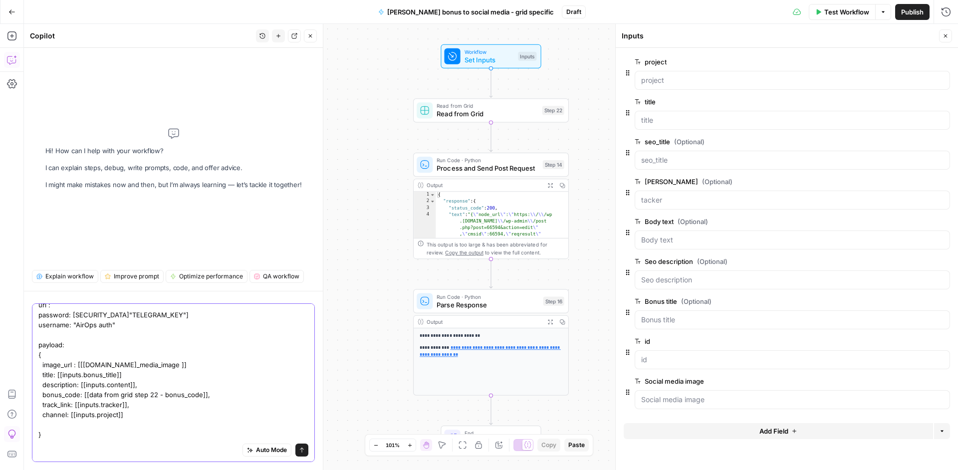
click at [108, 423] on textarea "Here I need make payload and then perform a post request with basic auth url : …" at bounding box center [173, 365] width 270 height 150
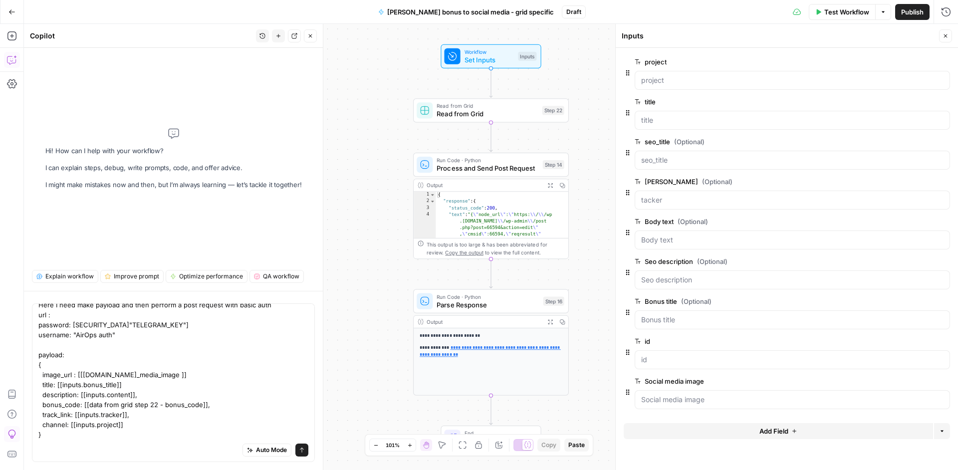
click at [88, 441] on div "Auto Mode Send" at bounding box center [173, 451] width 270 height 22
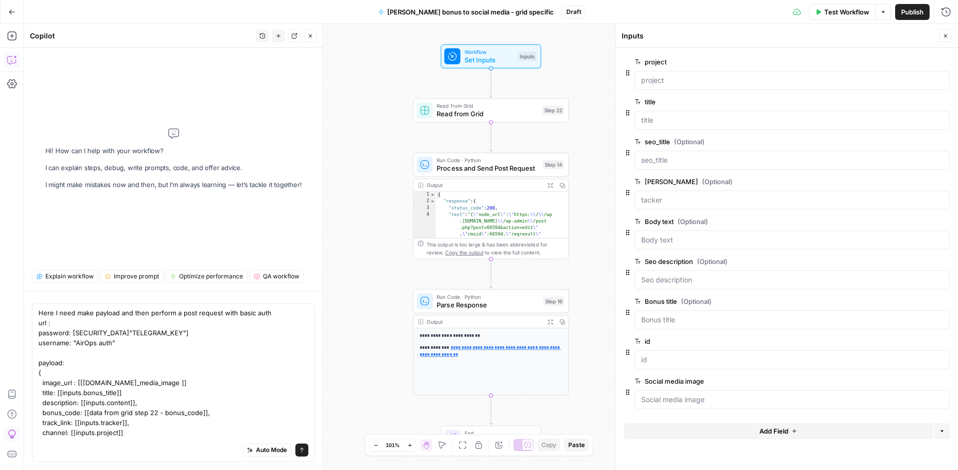
click at [88, 441] on div "Auto Mode Send" at bounding box center [173, 451] width 270 height 22
click at [102, 322] on textarea "Here I need make payload and then perform a post request with basic auth url : …" at bounding box center [173, 378] width 270 height 140
paste textarea "https://n8n.apidome.net/webhook/2226034c-aa8d-4017-8b63-1f1e1fdf094b"
type textarea "Here I need make payload and then perform a post request with basic auth url : …"
click at [507, 287] on button "Delete step" at bounding box center [506, 282] width 13 height 13
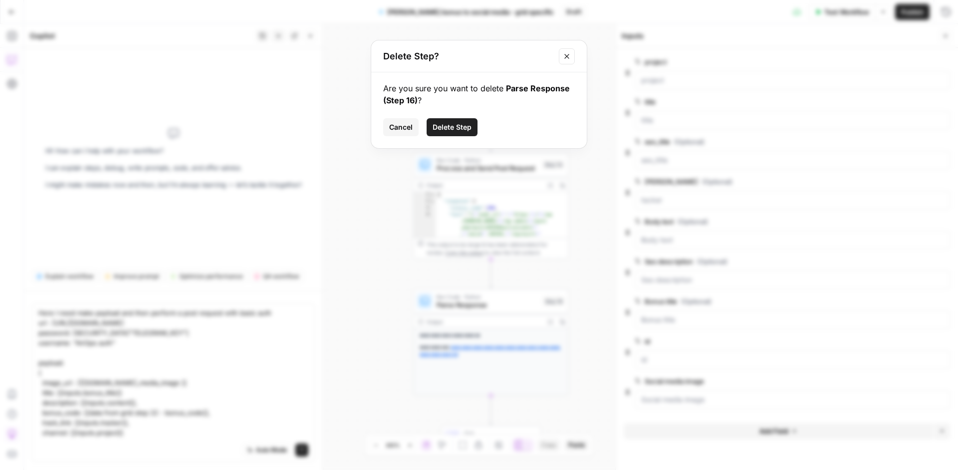
click at [462, 129] on span "Delete Step" at bounding box center [452, 127] width 39 height 10
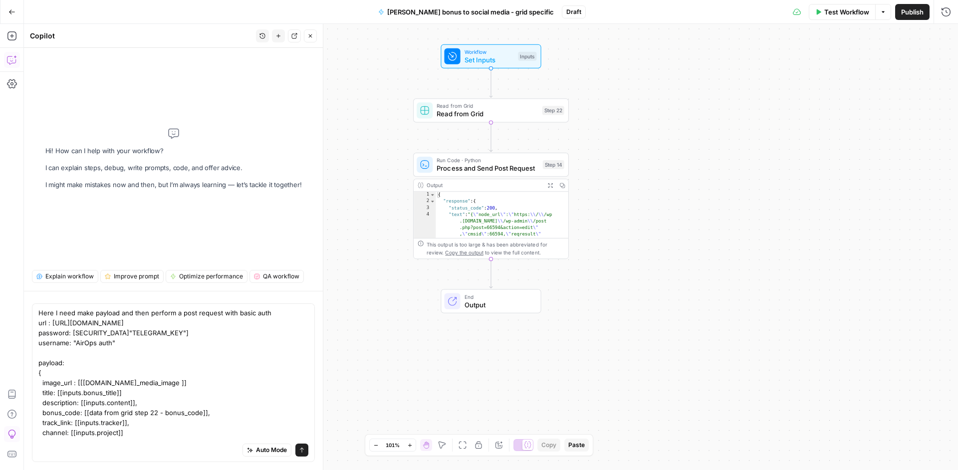
click at [521, 174] on div "Run Code · Python Process and Send Post Request Step 14 Copy step Delete step A…" at bounding box center [491, 165] width 156 height 24
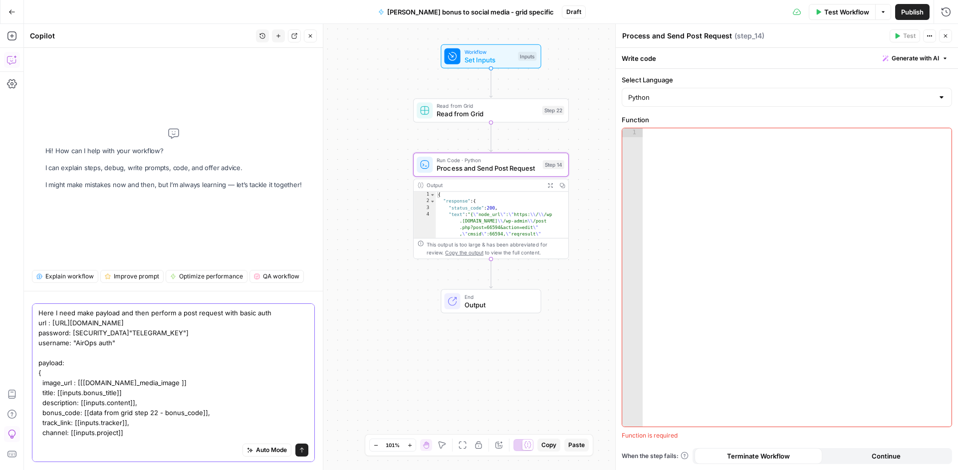
click at [295, 454] on button "Send" at bounding box center [301, 450] width 13 height 13
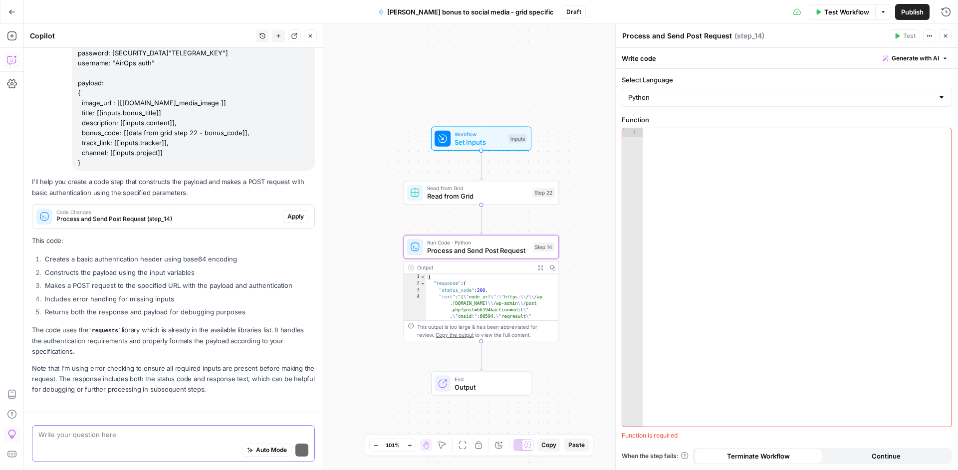
scroll to position [107, 0]
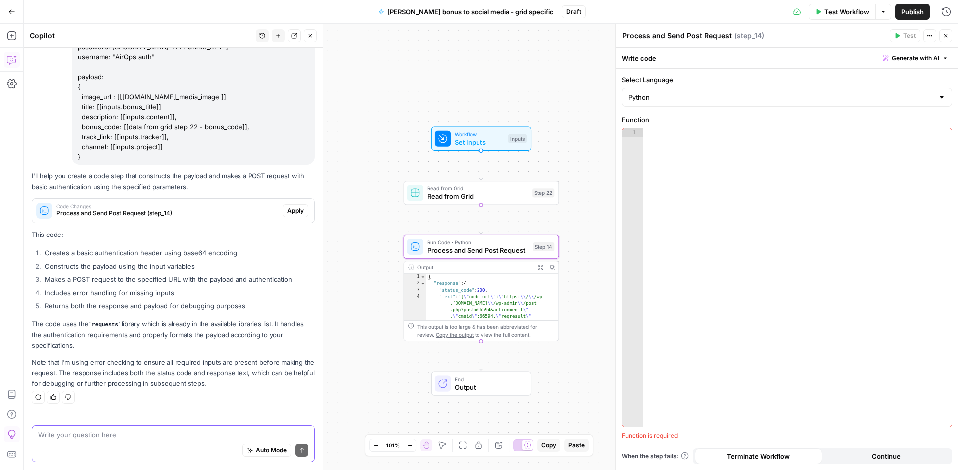
click at [288, 212] on span "Apply" at bounding box center [295, 210] width 16 height 9
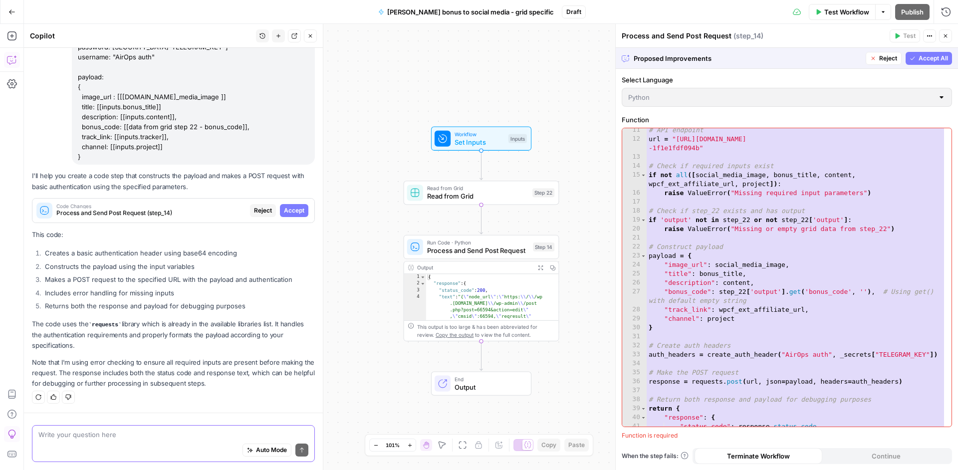
scroll to position [133, 0]
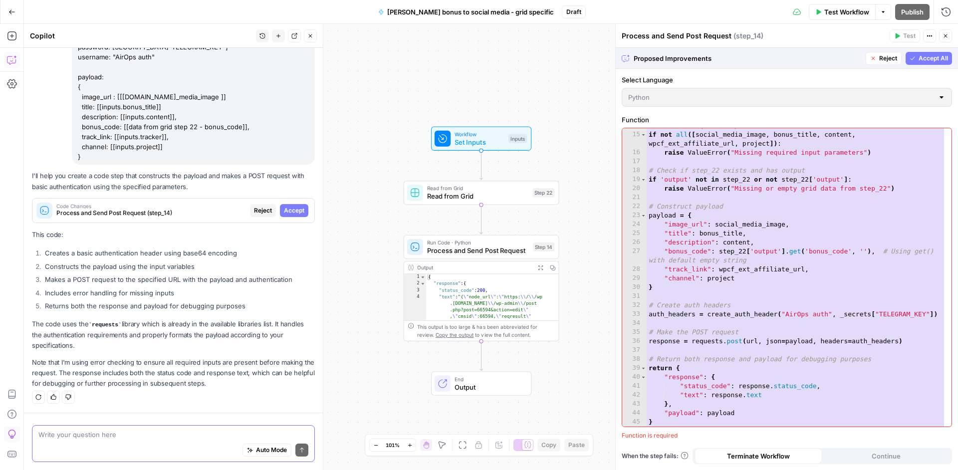
click at [922, 56] on span "Accept All" at bounding box center [933, 58] width 29 height 9
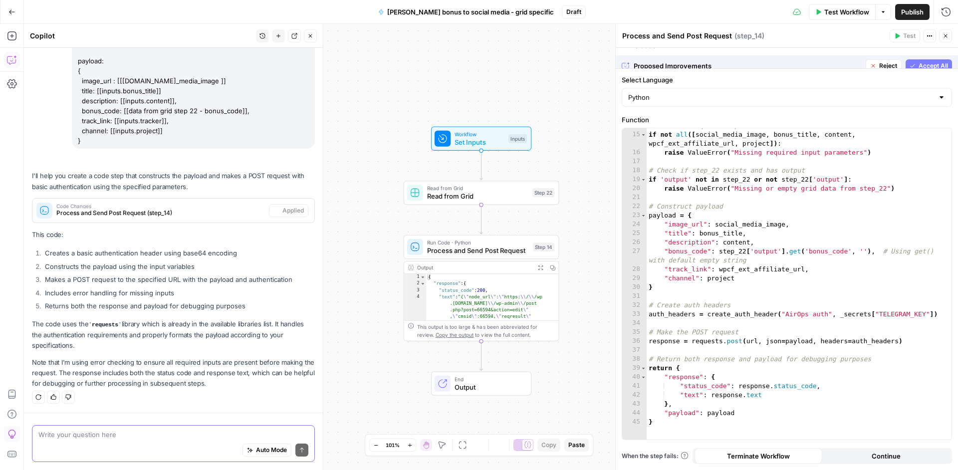
scroll to position [120, 0]
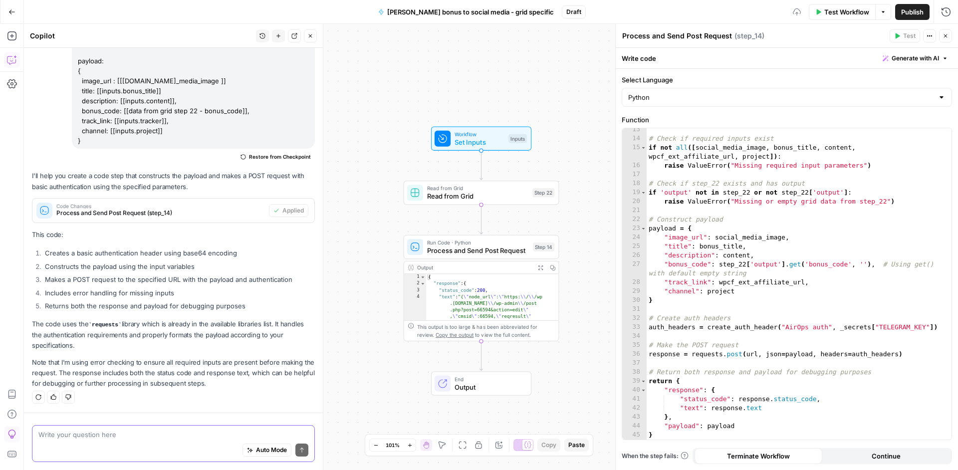
click at [919, 13] on span "Publish" at bounding box center [912, 12] width 22 height 10
click at [872, 329] on div "# Check if required inputs exist if not all ([ social_media_image , bonus_title…" at bounding box center [795, 289] width 297 height 329
click at [895, 301] on div "# Check if required inputs exist if not all ([ social_media_image , bonus_title…" at bounding box center [795, 289] width 297 height 329
click at [825, 291] on div "# Check if required inputs exist if not all ([ social_media_image , bonus_title…" at bounding box center [795, 289] width 297 height 329
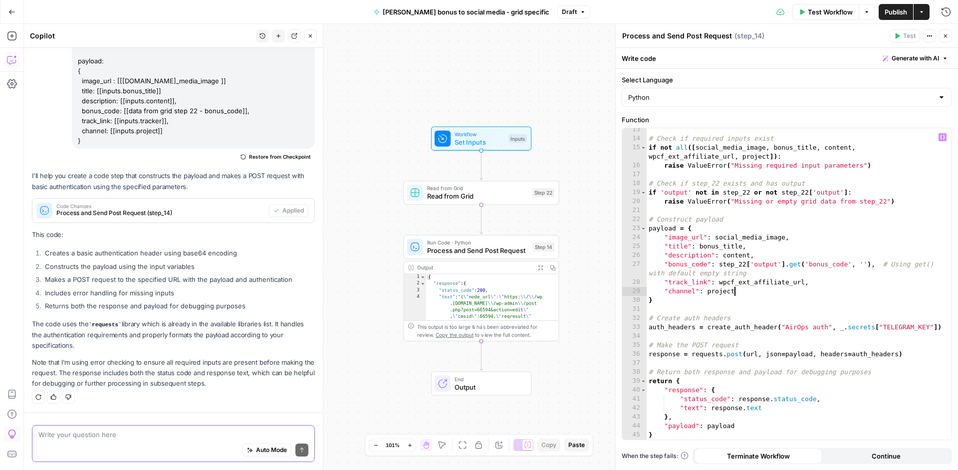
type textarea "**********"
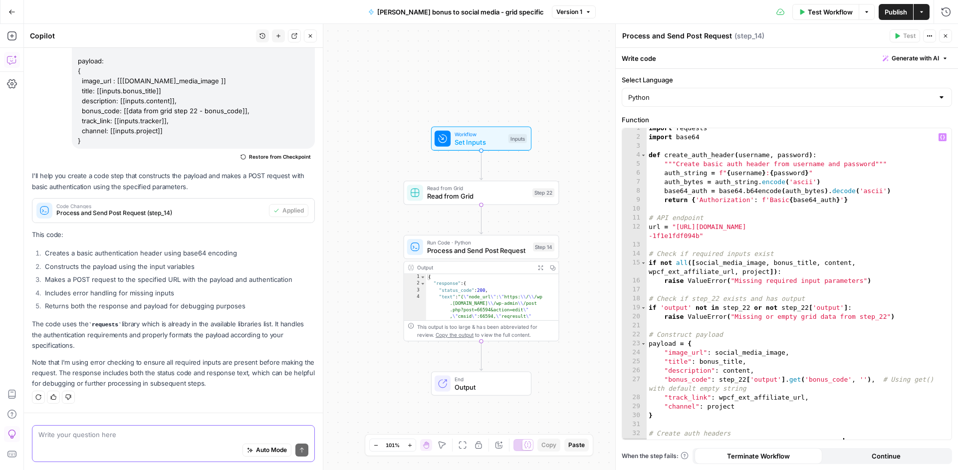
scroll to position [0, 0]
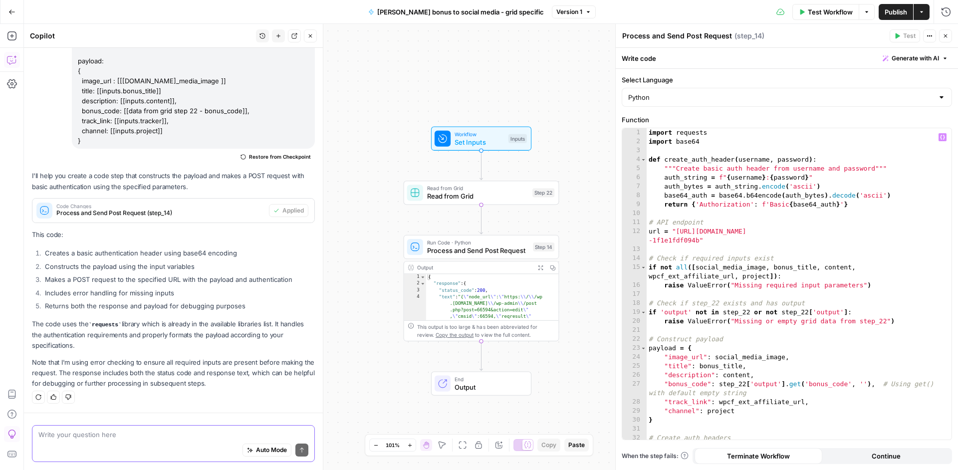
click at [109, 443] on div "Auto Mode Send" at bounding box center [173, 451] width 270 height 22
paste textarea "{ "message": "Error: 'list' object has no attribute 'get'\nFile \"code\", line …"
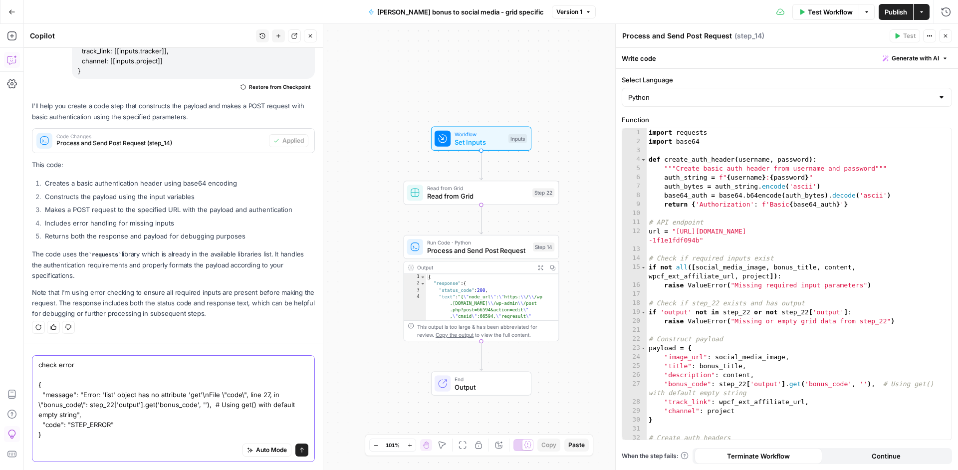
scroll to position [203, 0]
drag, startPoint x: 113, startPoint y: 445, endPoint x: 5, endPoint y: 308, distance: 173.7
click at [32, 355] on div "check error { "message": "Error: 'list' object has no attribute 'get'\nFile \"c…" at bounding box center [173, 408] width 283 height 107
drag, startPoint x: 55, startPoint y: 443, endPoint x: 1, endPoint y: 340, distance: 116.3
click at [32, 355] on div "check error { "message": "Error: 'list' object has no attribute 'get'\nFile \"c…" at bounding box center [173, 408] width 283 height 107
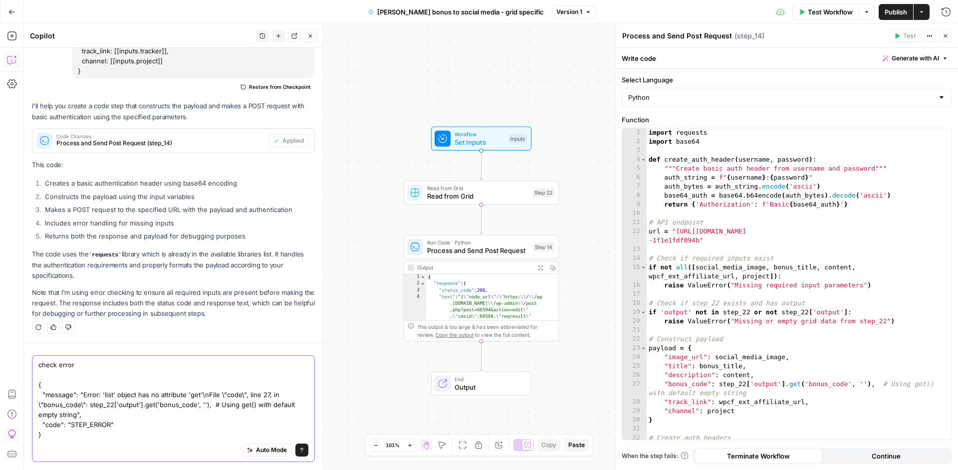
click at [124, 414] on textarea "check error { "message": "Error: 'list' object has no attribute 'get'\nFile \"c…" at bounding box center [173, 400] width 270 height 80
click at [46, 427] on textarea "check error { "message": "Error: 'list' object has no attribute 'get'\nFile \"c…" at bounding box center [173, 400] width 270 height 80
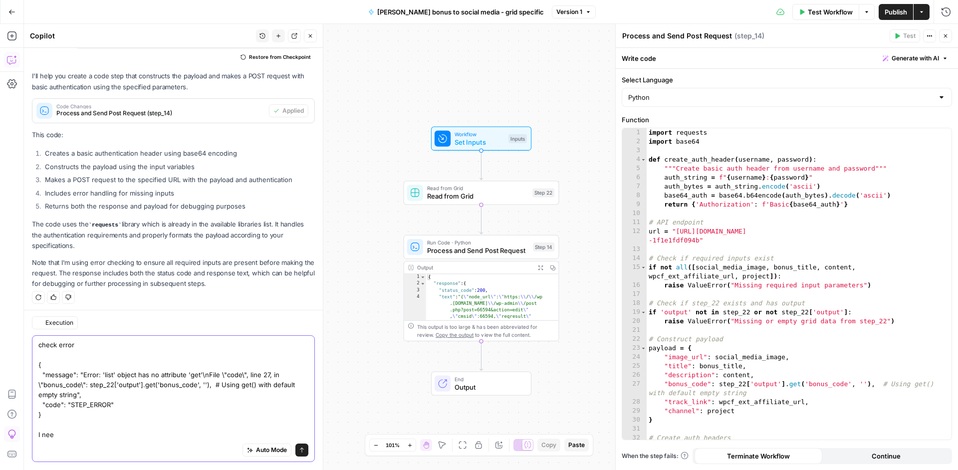
scroll to position [226, 0]
paste textarea "coupon_code"
type textarea "check error { "message": "Error: 'list' object has no attribute 'get'\nFile \"c…"
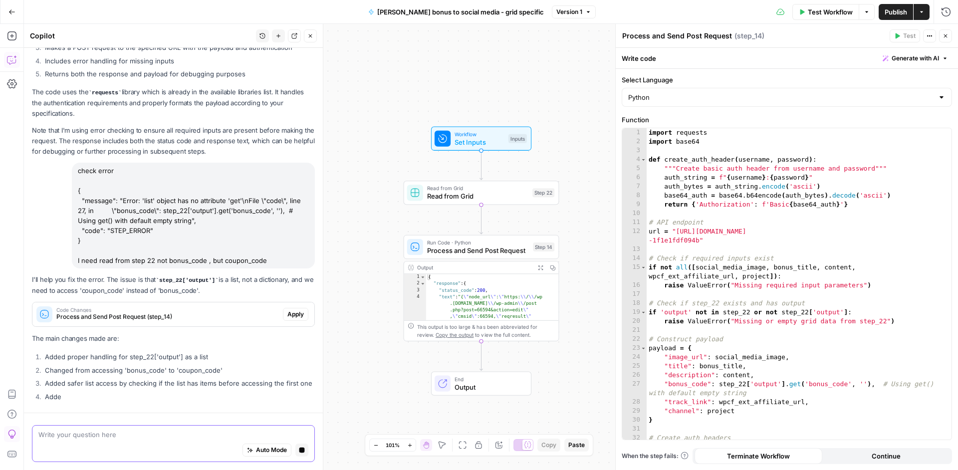
scroll to position [331, 0]
click at [287, 317] on span "Apply" at bounding box center [295, 312] width 16 height 9
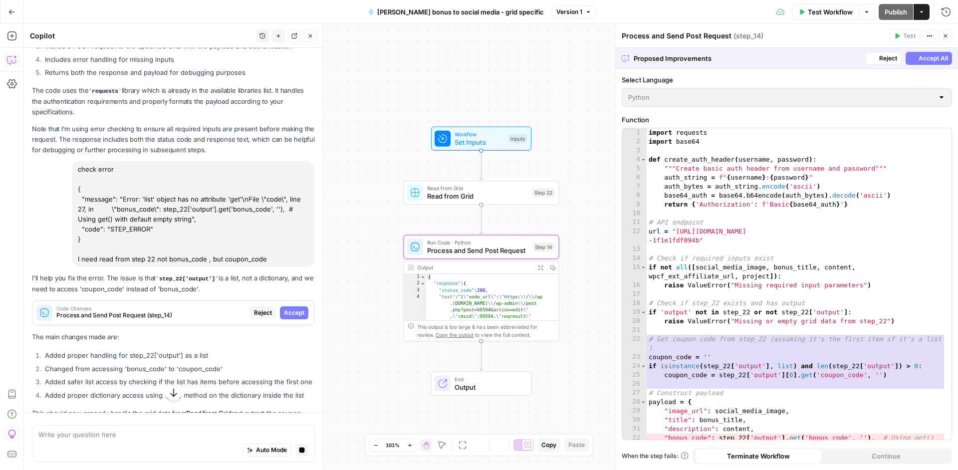
click at [285, 317] on span "Accept" at bounding box center [294, 312] width 20 height 9
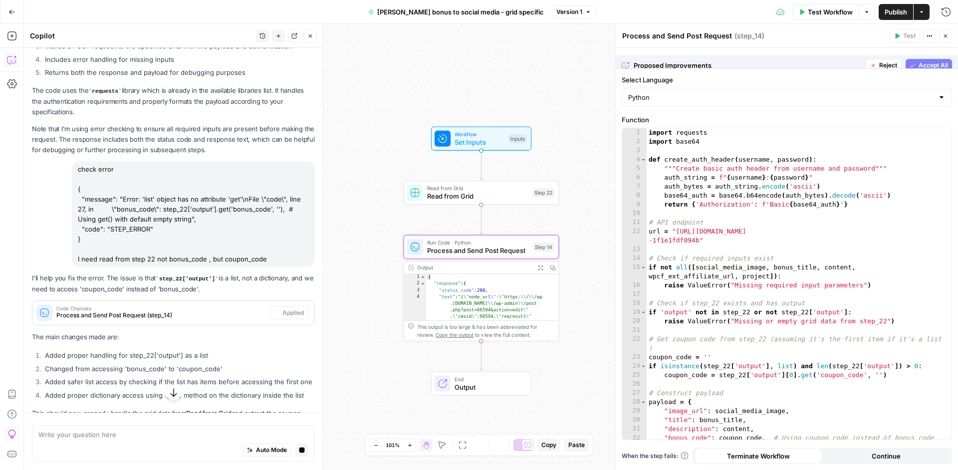
scroll to position [347, 0]
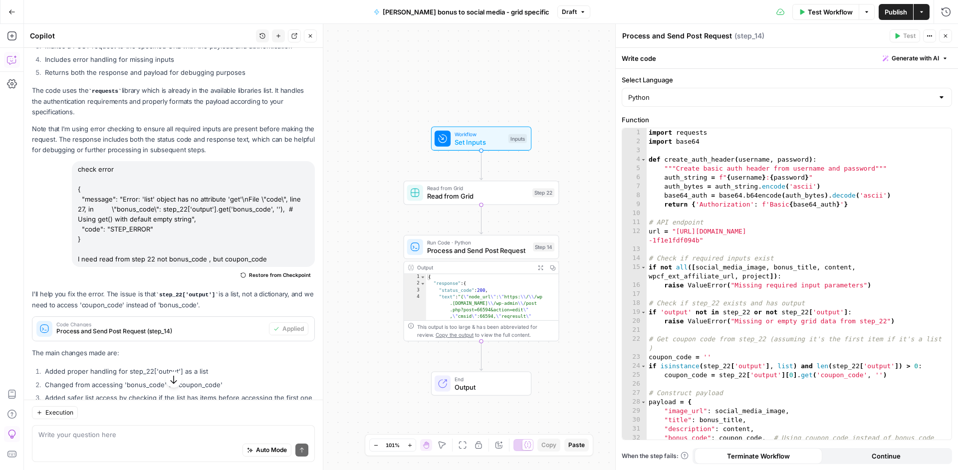
click at [886, 8] on span "Publish" at bounding box center [896, 12] width 22 height 10
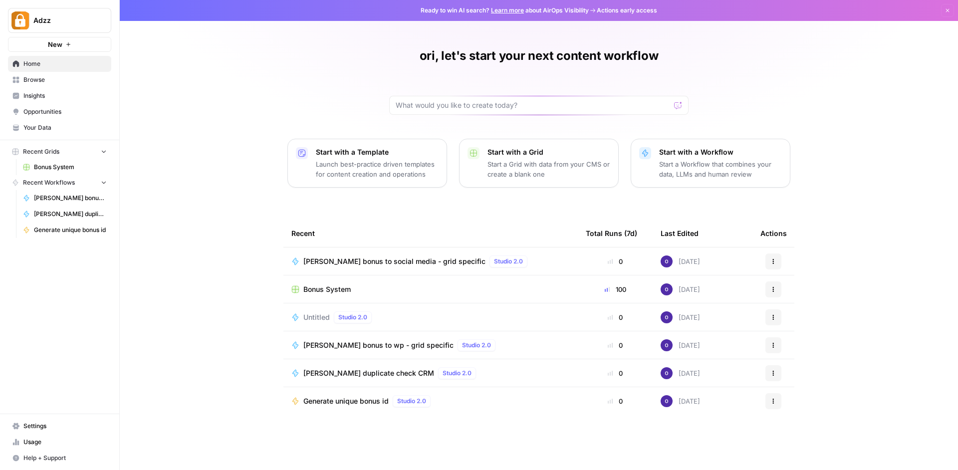
click at [57, 79] on span "Browse" at bounding box center [64, 79] width 83 height 9
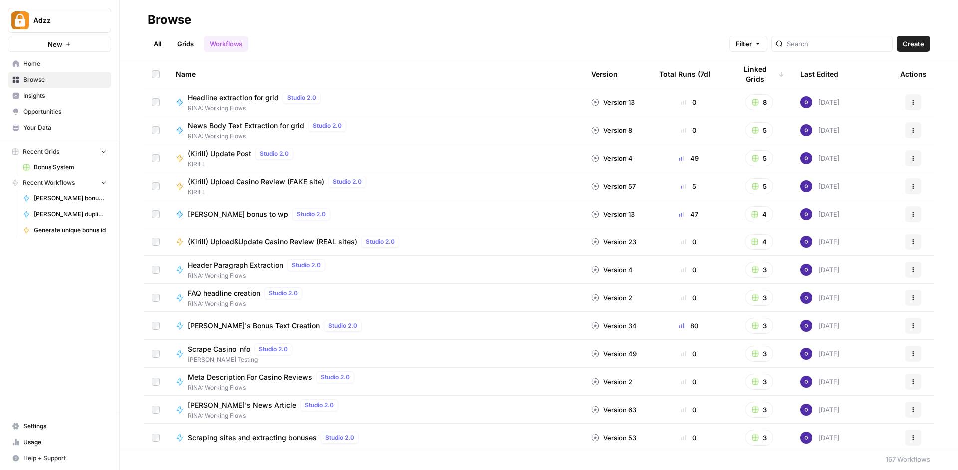
click at [234, 217] on span "[PERSON_NAME] bonus to wp" at bounding box center [238, 214] width 101 height 10
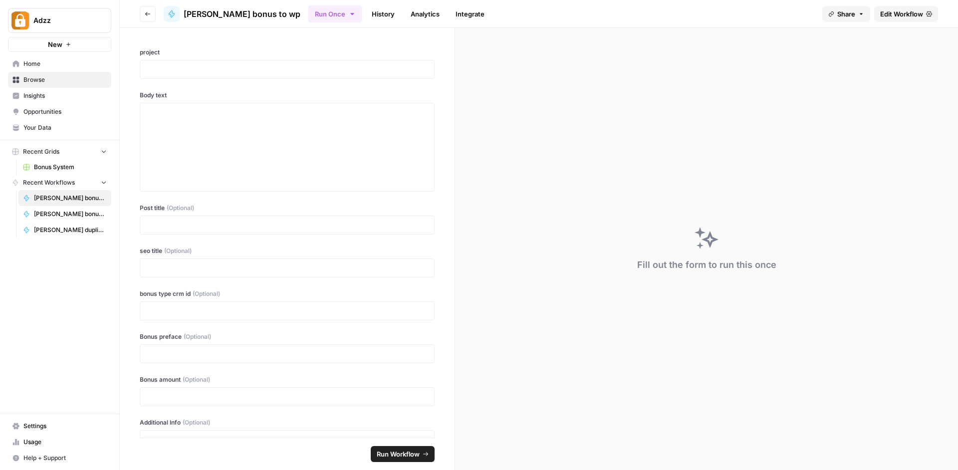
click at [149, 16] on icon "button" at bounding box center [148, 14] width 6 height 6
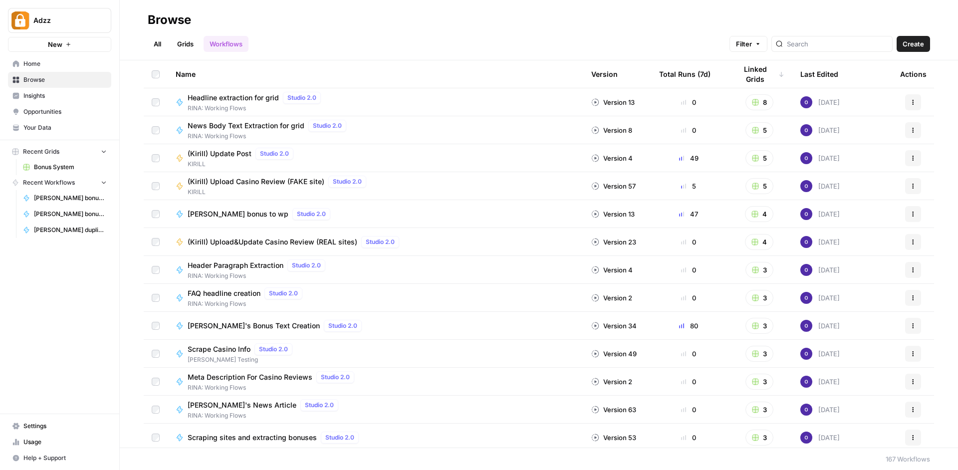
click at [237, 216] on span "[PERSON_NAME] bonus to wp" at bounding box center [238, 214] width 101 height 10
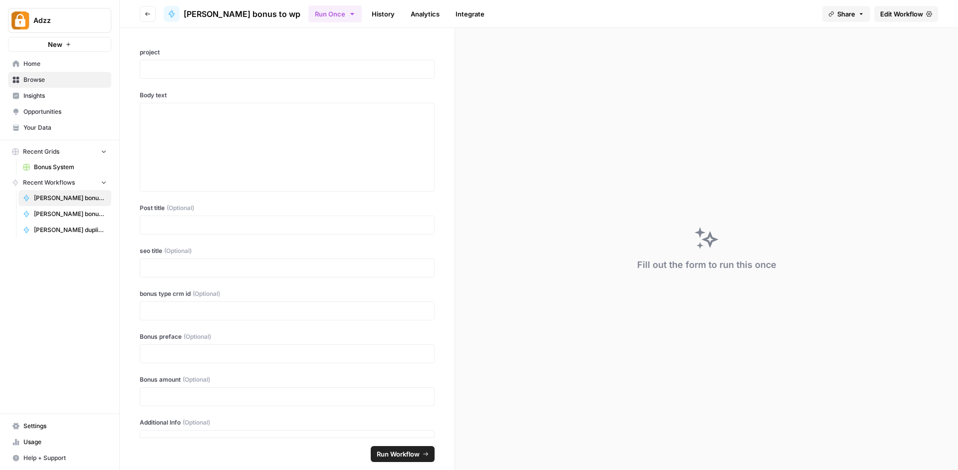
click at [899, 16] on span "Edit Workflow" at bounding box center [901, 14] width 43 height 10
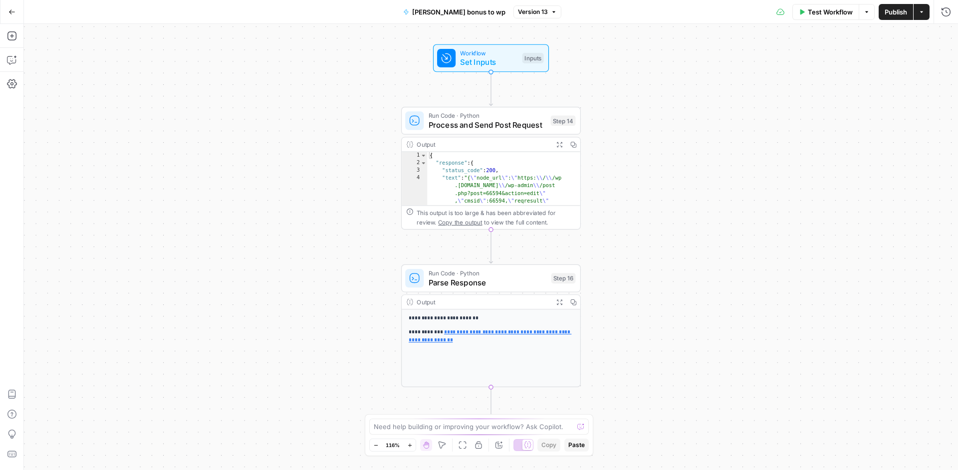
click at [528, 116] on span "Run Code · Python" at bounding box center [488, 115] width 118 height 9
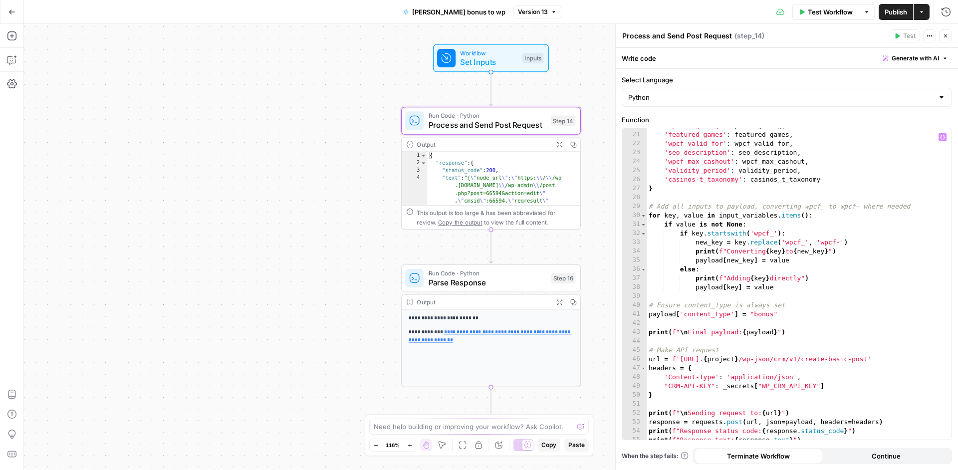
scroll to position [263, 0]
